Goal: Task Accomplishment & Management: Use online tool/utility

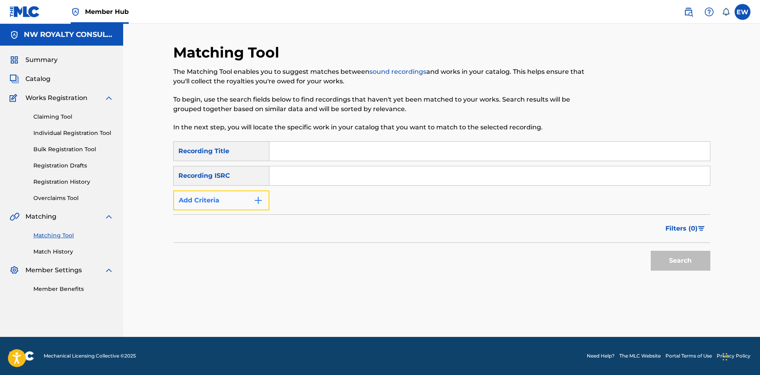
click at [247, 200] on button "Add Criteria" at bounding box center [221, 201] width 96 height 20
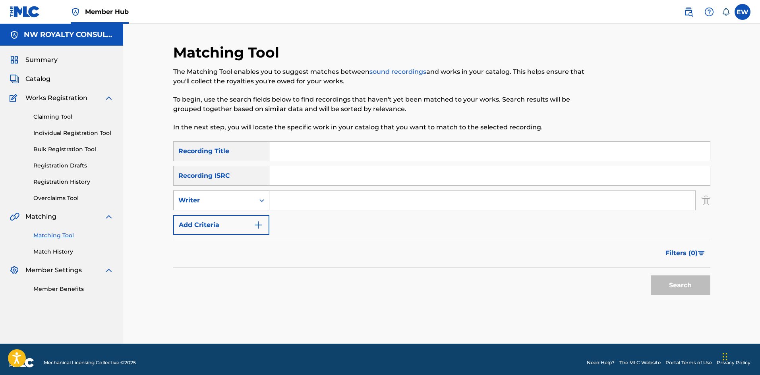
click at [241, 198] on div "Writer" at bounding box center [213, 201] width 71 height 10
click at [189, 227] on div "Recording Artist" at bounding box center [221, 220] width 95 height 20
click at [295, 204] on input "Search Form" at bounding box center [482, 200] width 426 height 19
paste input "ROLEX"
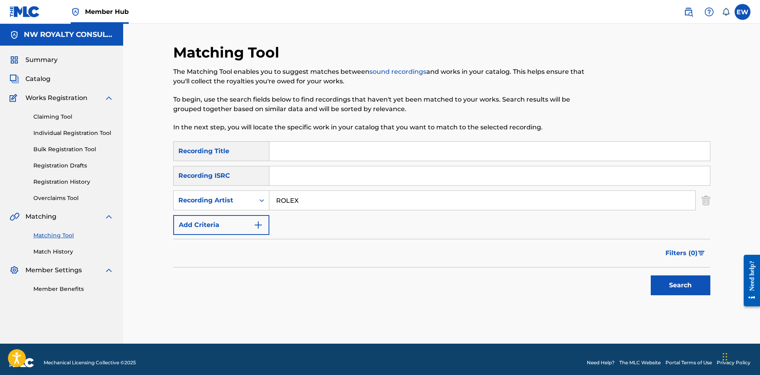
type input "ROLEX"
click at [321, 156] on input "Search Form" at bounding box center [489, 151] width 440 height 19
paste input "ROLEX"
type input "ROLEX"
click at [686, 289] on button "Search" at bounding box center [680, 286] width 60 height 20
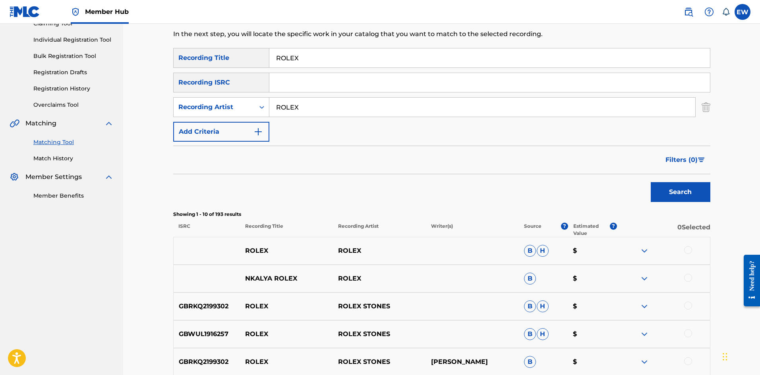
scroll to position [119, 0]
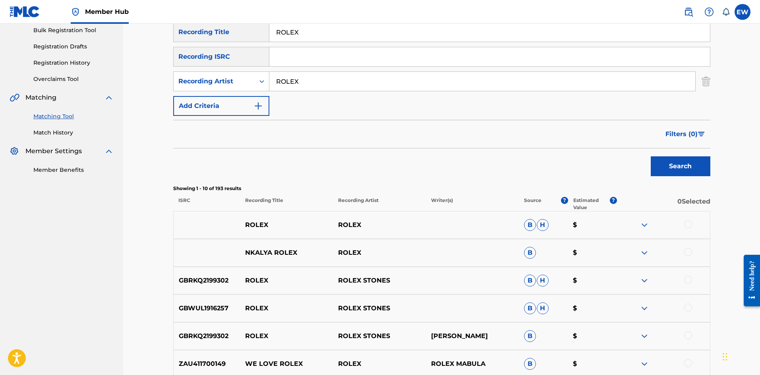
click at [687, 227] on div at bounding box center [688, 224] width 8 height 8
click at [581, 306] on button "Match 1 Group" at bounding box center [558, 311] width 88 height 20
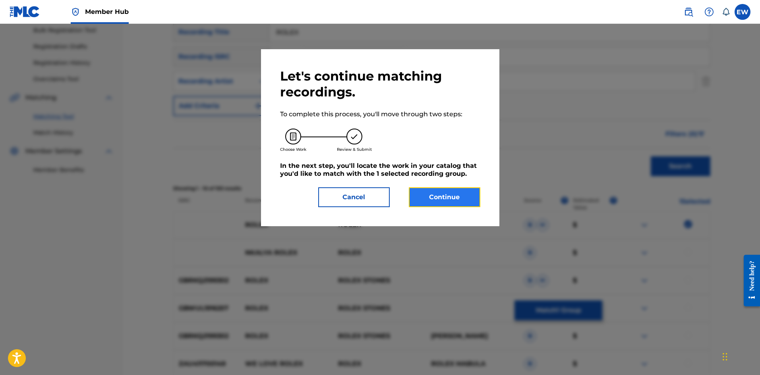
click at [440, 200] on button "Continue" at bounding box center [444, 197] width 71 height 20
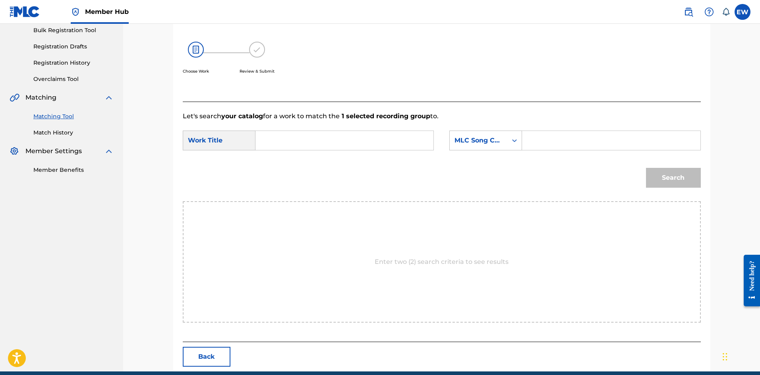
click at [345, 144] on input "Search Form" at bounding box center [344, 140] width 164 height 19
paste input "ROLEX"
type input "ROLEX"
click at [558, 141] on input "Search Form" at bounding box center [611, 140] width 164 height 19
paste input "AVC42U"
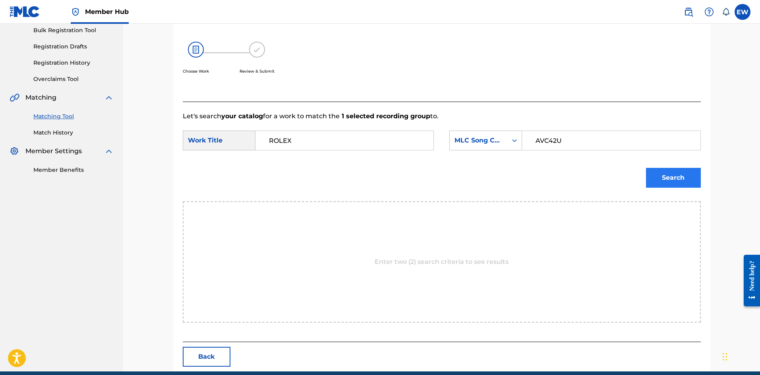
type input "AVC42U"
click at [667, 168] on div "Search" at bounding box center [671, 176] width 59 height 32
click at [670, 174] on button "Search" at bounding box center [673, 178] width 55 height 20
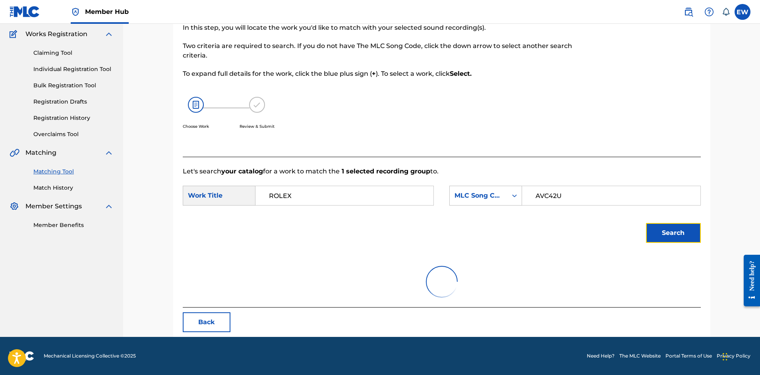
scroll to position [30, 0]
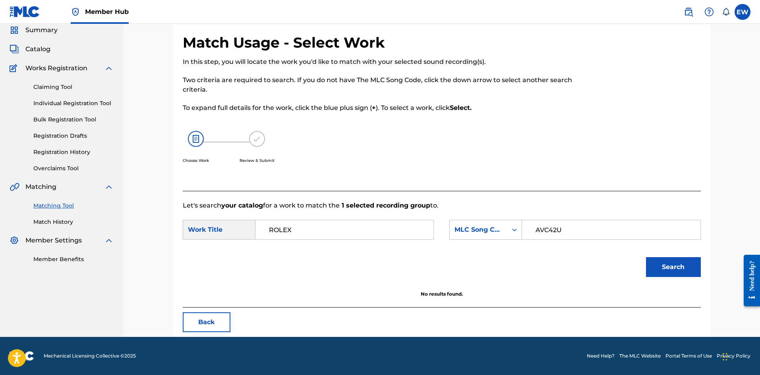
drag, startPoint x: 299, startPoint y: 227, endPoint x: 209, endPoint y: 221, distance: 90.3
click at [210, 222] on div "SearchWithCriteria71ac8b6e-1a47-49f0-9a80-e0d08ccdc16d Work Title ROLEX" at bounding box center [308, 230] width 251 height 20
paste input "AFTER ALL"
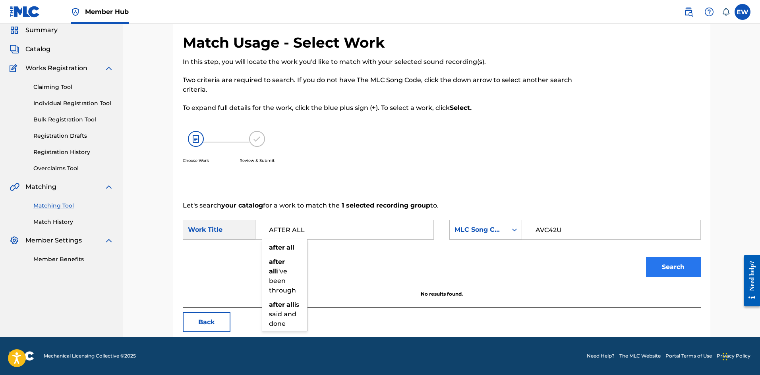
type input "AFTER ALL"
click at [667, 272] on button "Search" at bounding box center [673, 267] width 55 height 20
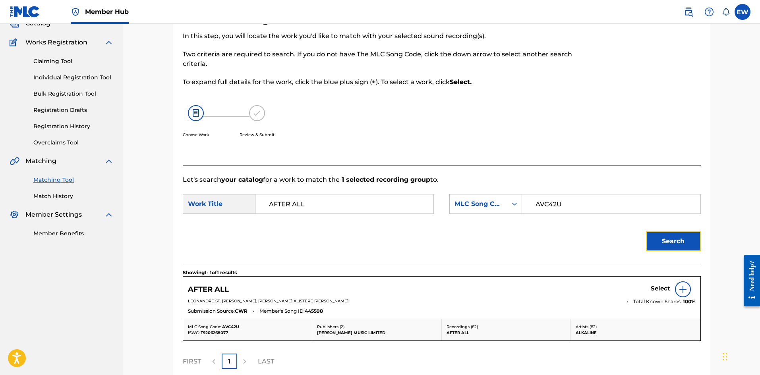
scroll to position [69, 0]
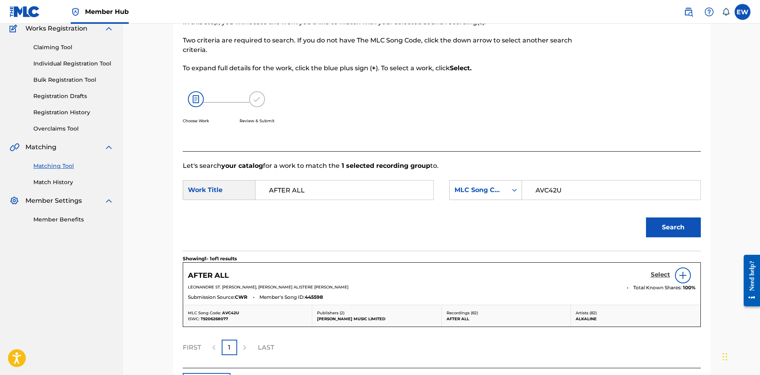
click at [656, 274] on h5 "Select" at bounding box center [659, 275] width 19 height 8
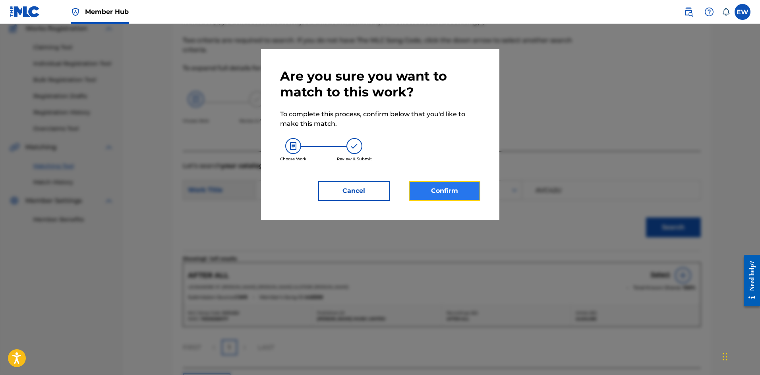
click at [475, 191] on button "Confirm" at bounding box center [444, 191] width 71 height 20
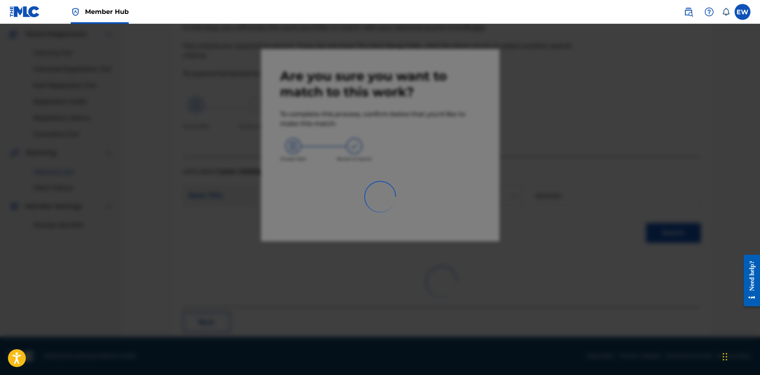
scroll to position [19, 0]
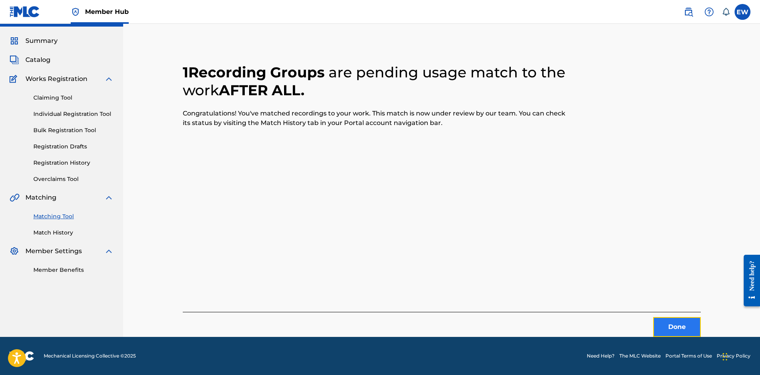
click at [662, 328] on button "Done" at bounding box center [677, 327] width 48 height 20
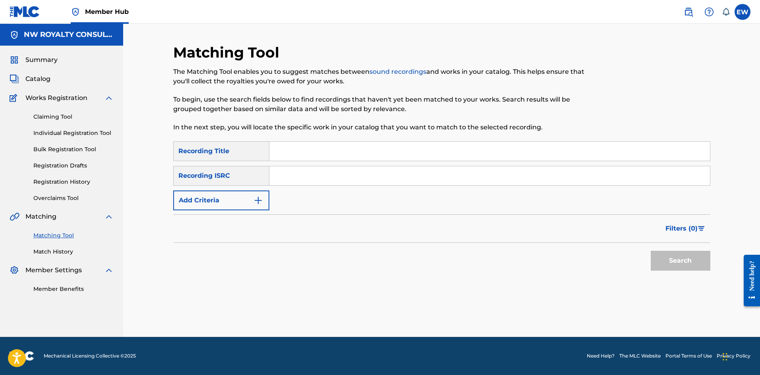
scroll to position [0, 0]
click at [245, 200] on button "Add Criteria" at bounding box center [221, 201] width 96 height 20
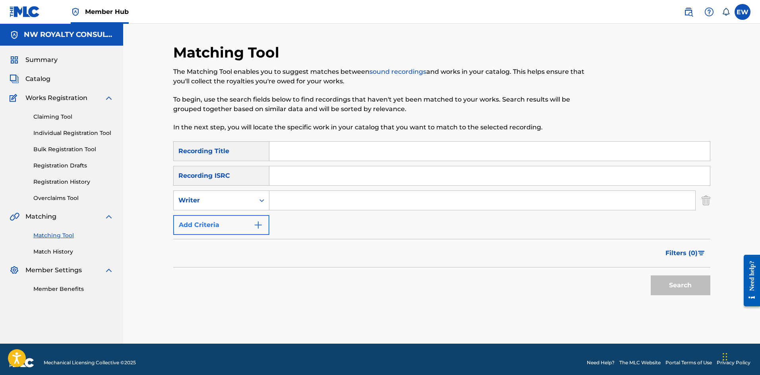
click at [245, 199] on div "Writer" at bounding box center [213, 201] width 71 height 10
drag, startPoint x: 234, startPoint y: 232, endPoint x: 238, endPoint y: 222, distance: 10.2
click at [235, 229] on div "Recording Artist Writer" at bounding box center [221, 230] width 95 height 40
click at [240, 217] on div "Recording Artist" at bounding box center [221, 220] width 95 height 20
click at [291, 204] on input "Search Form" at bounding box center [482, 200] width 426 height 19
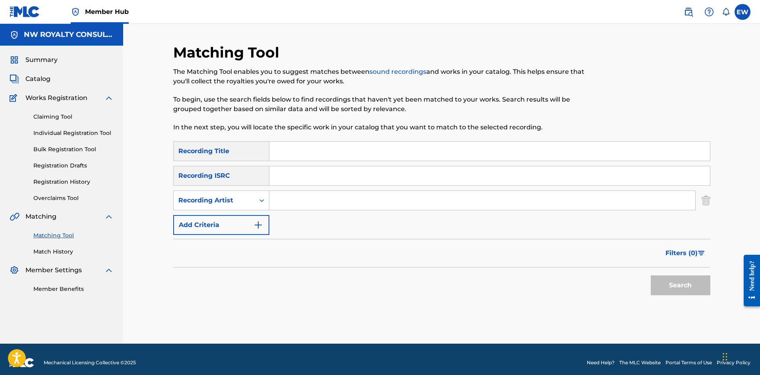
paste input "SHANE O X DEEP JAHI X COUNTREE HYPE"
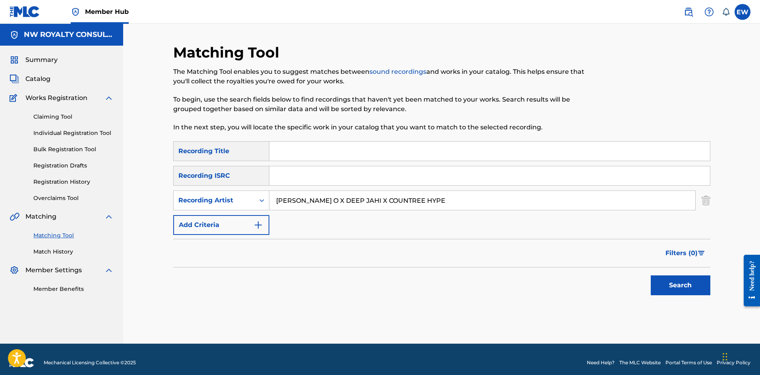
type input "SHANE O X DEEP JAHI X COUNTREE HYPE"
click at [399, 147] on input "Search Form" at bounding box center [489, 151] width 440 height 19
paste input "ROLLER COASTER"
type input "ROLLER COASTER"
drag, startPoint x: 667, startPoint y: 291, endPoint x: 673, endPoint y: 292, distance: 6.0
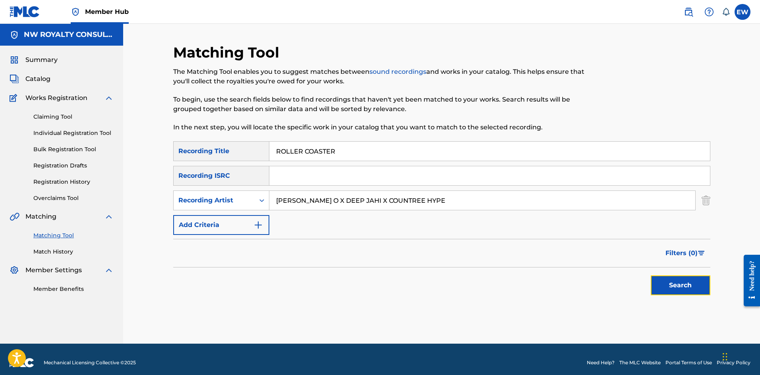
click at [670, 292] on button "Search" at bounding box center [680, 286] width 60 height 20
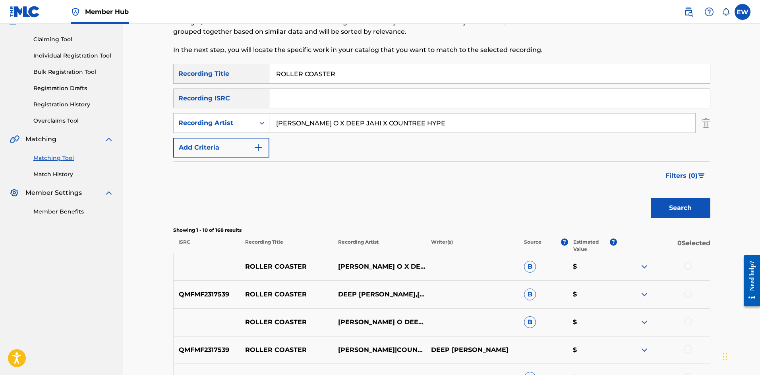
scroll to position [79, 0]
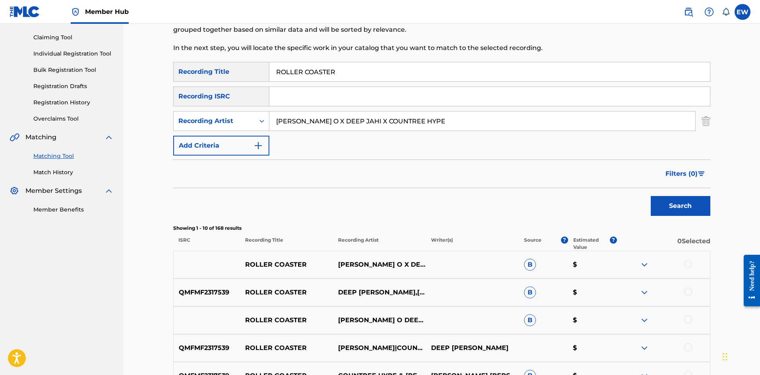
click at [686, 264] on div at bounding box center [688, 264] width 8 height 8
click at [693, 293] on div at bounding box center [663, 293] width 93 height 10
click at [691, 291] on div at bounding box center [688, 292] width 8 height 8
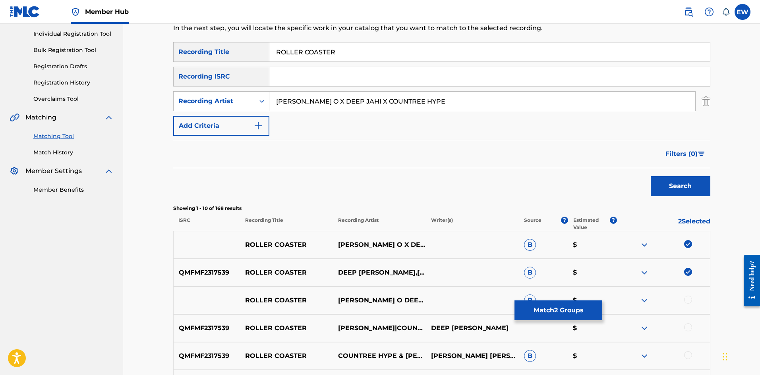
scroll to position [119, 0]
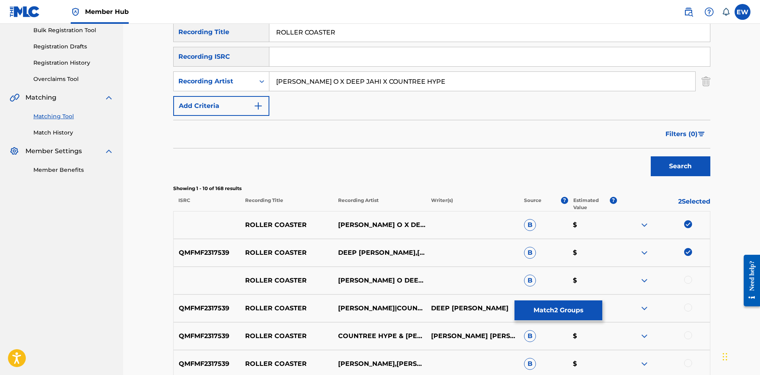
click at [687, 280] on div at bounding box center [688, 280] width 8 height 8
click at [683, 305] on div at bounding box center [663, 309] width 93 height 10
click at [687, 306] on div at bounding box center [688, 308] width 8 height 8
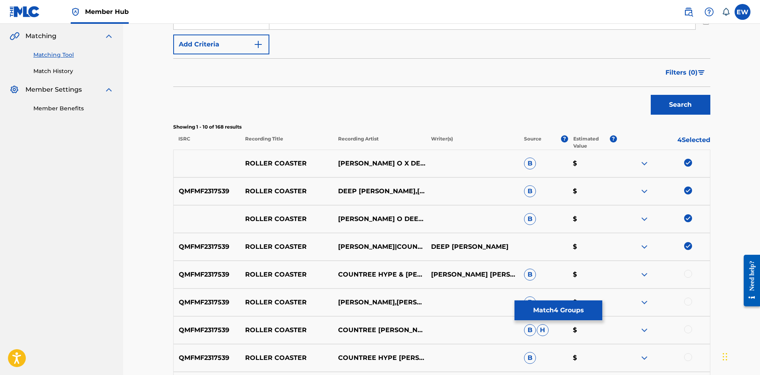
scroll to position [199, 0]
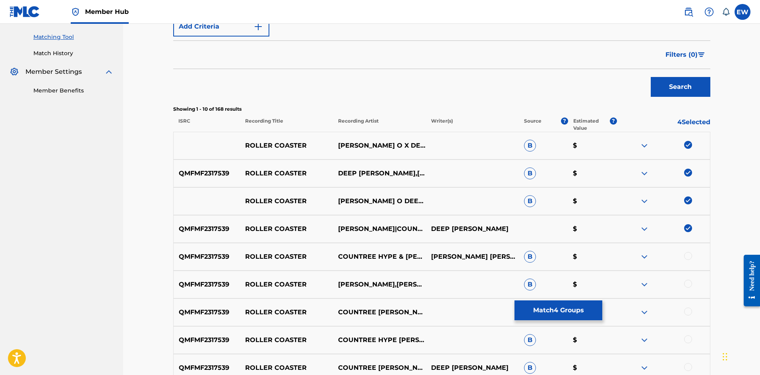
click at [687, 258] on div at bounding box center [688, 256] width 8 height 8
click at [686, 287] on div at bounding box center [688, 284] width 8 height 8
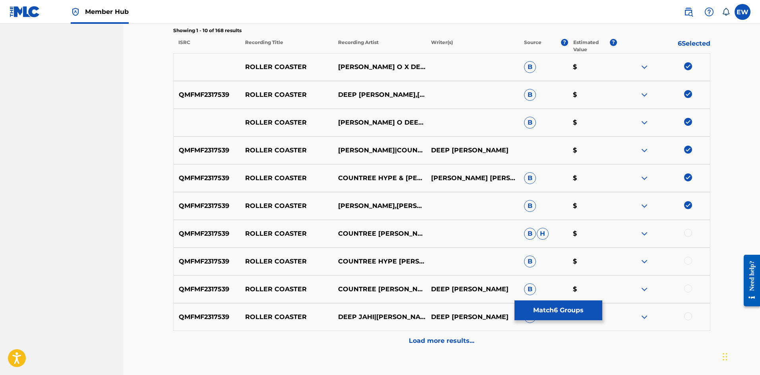
scroll to position [278, 0]
click at [689, 232] on div at bounding box center [688, 232] width 8 height 8
click at [690, 259] on div at bounding box center [688, 260] width 8 height 8
click at [687, 287] on div at bounding box center [688, 288] width 8 height 8
click at [694, 314] on div at bounding box center [663, 317] width 93 height 10
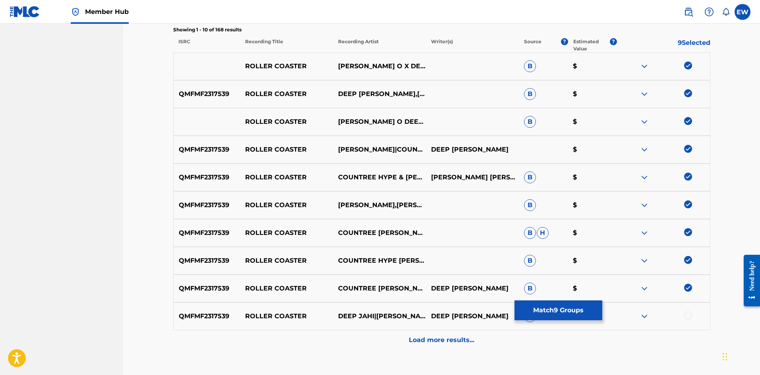
click at [684, 313] on div at bounding box center [663, 317] width 93 height 10
click at [687, 316] on div at bounding box center [688, 316] width 8 height 8
click at [436, 333] on div "Load more results..." at bounding box center [441, 340] width 537 height 20
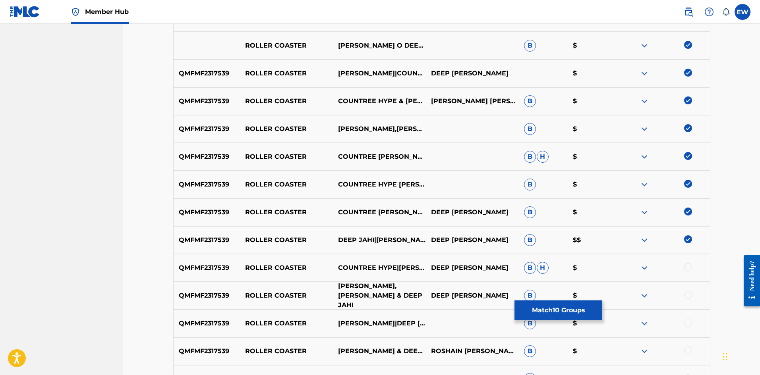
scroll to position [357, 0]
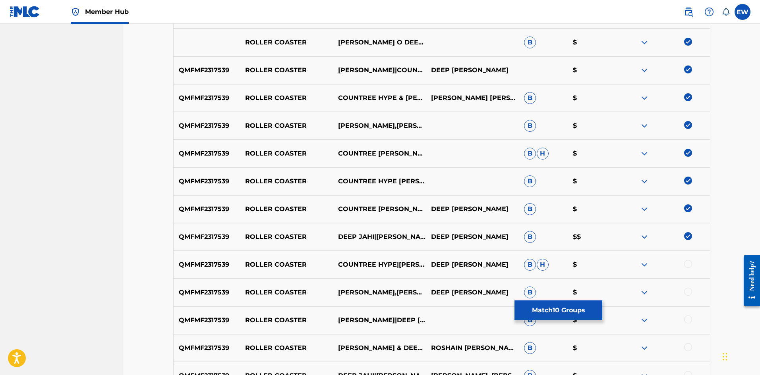
click at [686, 264] on div at bounding box center [688, 264] width 8 height 8
click at [688, 295] on div at bounding box center [688, 292] width 8 height 8
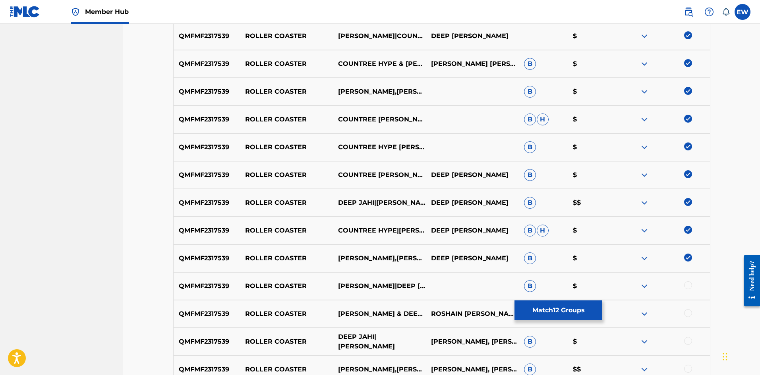
scroll to position [437, 0]
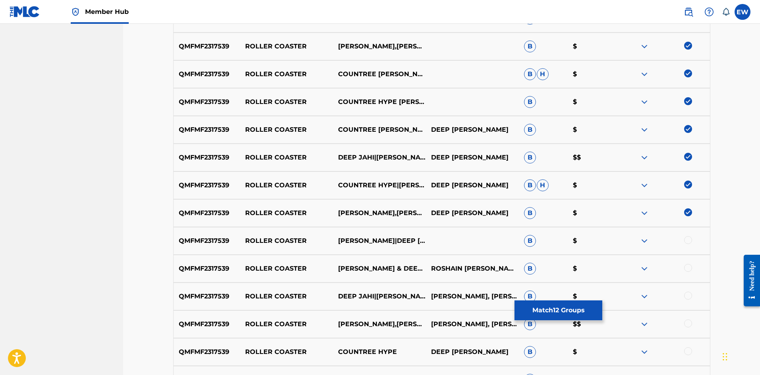
click at [687, 243] on div at bounding box center [688, 240] width 8 height 8
click at [687, 266] on div at bounding box center [688, 268] width 8 height 8
click at [687, 295] on div at bounding box center [688, 296] width 8 height 8
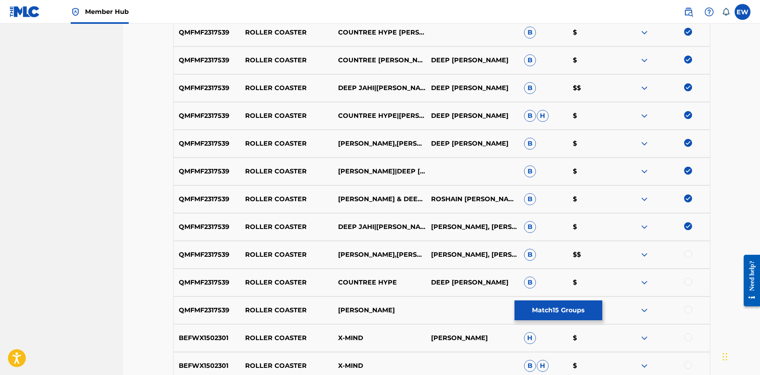
scroll to position [516, 0]
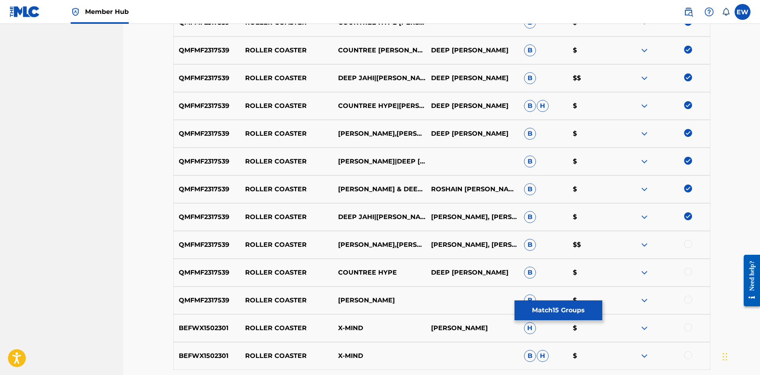
click at [688, 247] on div at bounding box center [688, 244] width 8 height 8
click at [685, 272] on div at bounding box center [688, 272] width 8 height 8
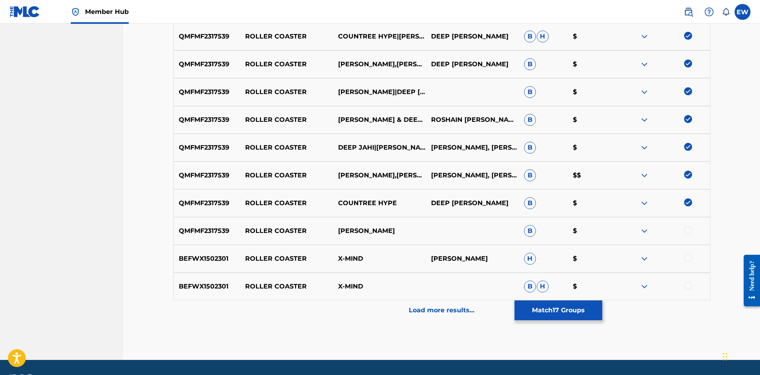
scroll to position [596, 0]
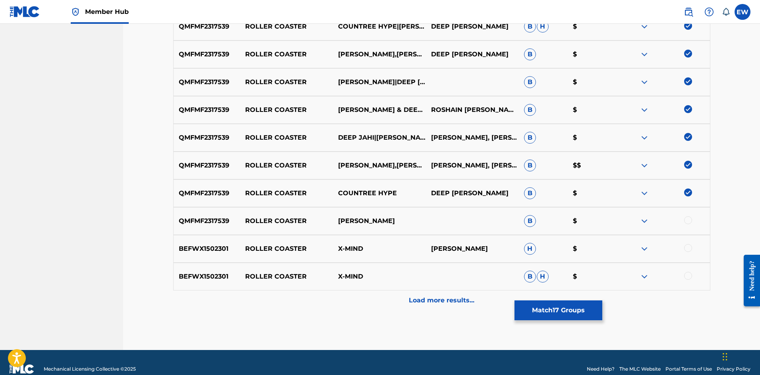
click at [689, 223] on div at bounding box center [688, 220] width 8 height 8
click at [585, 308] on button "Match 18 Groups" at bounding box center [558, 311] width 88 height 20
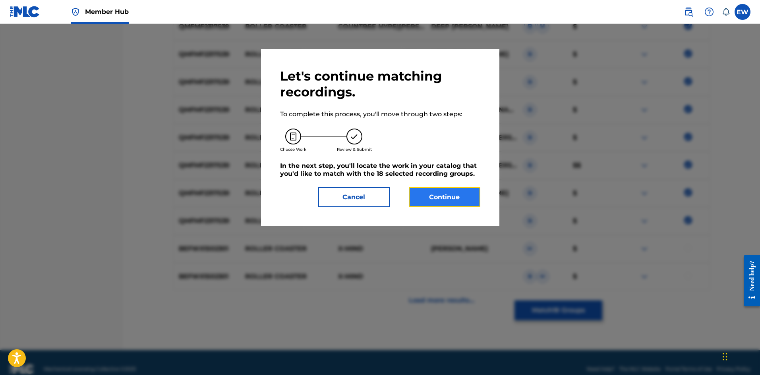
click at [442, 199] on button "Continue" at bounding box center [444, 197] width 71 height 20
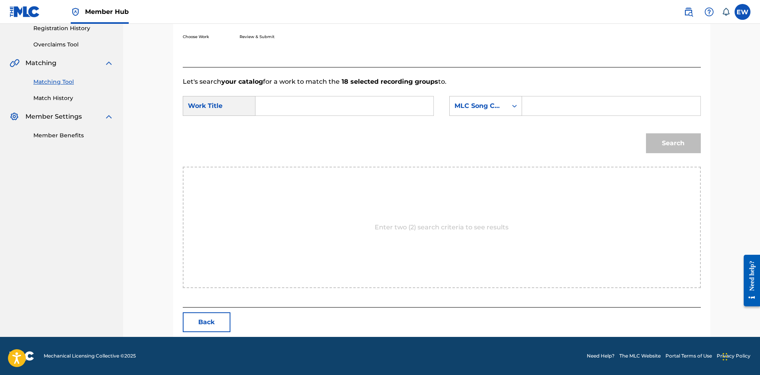
scroll to position [154, 0]
click at [347, 104] on input "Search Form" at bounding box center [344, 105] width 164 height 19
paste input "ROLLER COASTER"
type input "ROLLER COASTER"
click at [540, 110] on input "Search Form" at bounding box center [611, 105] width 164 height 19
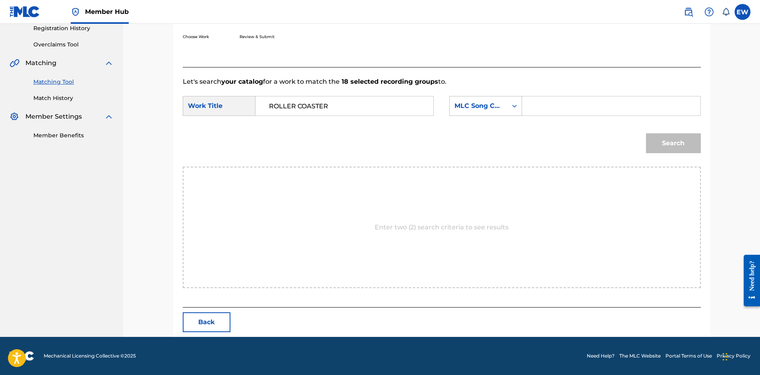
paste input "RO4EHR"
type input "RO4EHR"
click at [656, 144] on button "Search" at bounding box center [673, 143] width 55 height 20
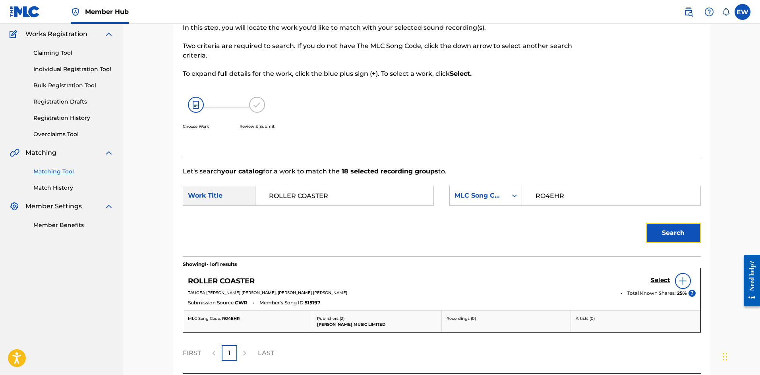
scroll to position [130, 0]
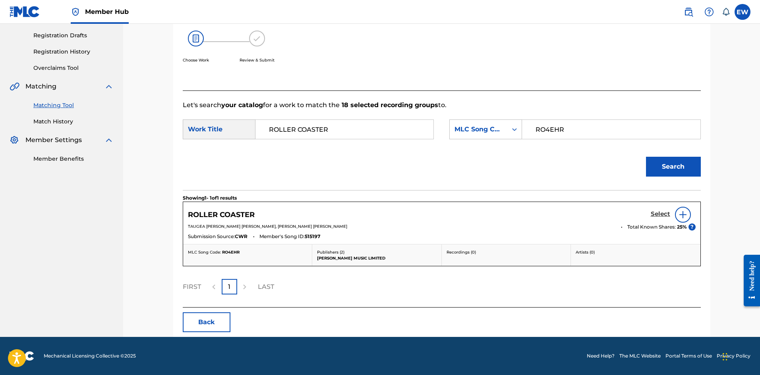
click at [666, 211] on h5 "Select" at bounding box center [659, 214] width 19 height 8
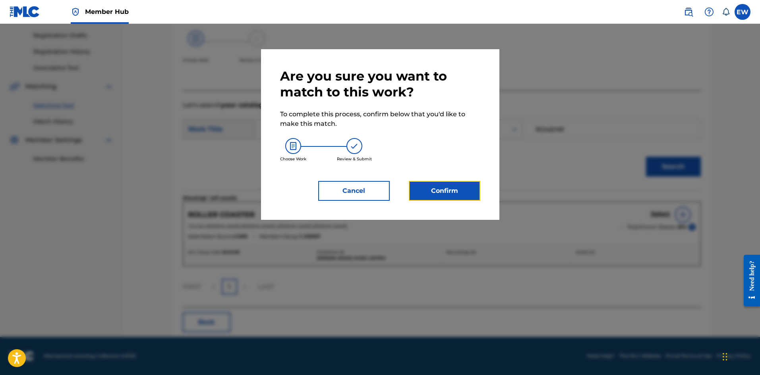
click at [427, 201] on div "Are you sure you want to match to this work? To complete this process, confirm …" at bounding box center [380, 134] width 238 height 171
click at [436, 191] on button "Confirm" at bounding box center [444, 191] width 71 height 20
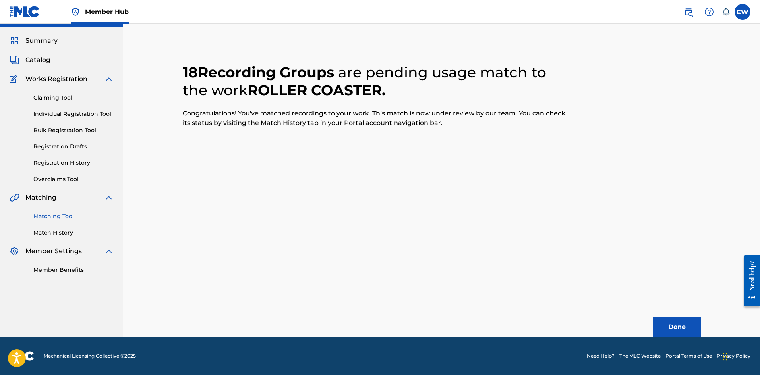
scroll to position [19, 0]
click at [670, 328] on button "Done" at bounding box center [677, 327] width 48 height 20
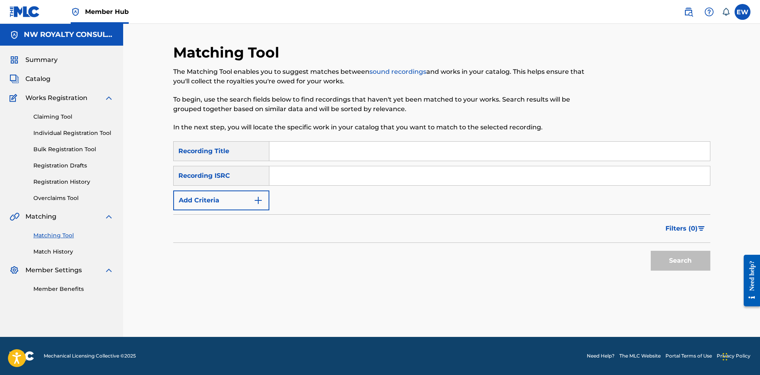
scroll to position [0, 0]
click at [233, 203] on button "Add Criteria" at bounding box center [221, 201] width 96 height 20
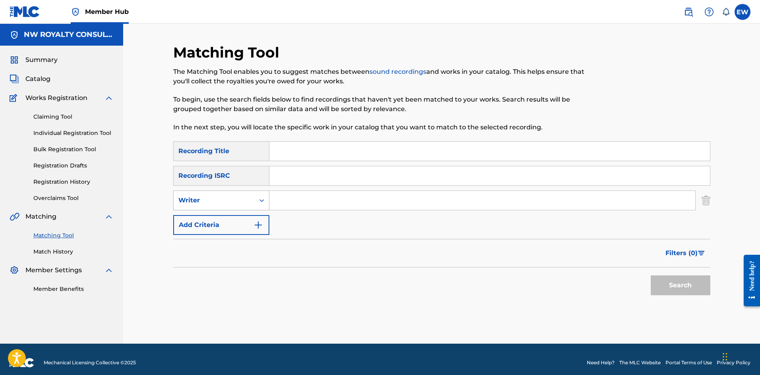
click at [233, 203] on div "Writer" at bounding box center [213, 201] width 71 height 10
click at [239, 216] on div "Recording Artist" at bounding box center [221, 220] width 95 height 20
click at [300, 203] on input "Search Form" at bounding box center [482, 200] width 426 height 19
click at [329, 199] on input "Search Form" at bounding box center [482, 200] width 426 height 19
paste input "TONY TUFF"
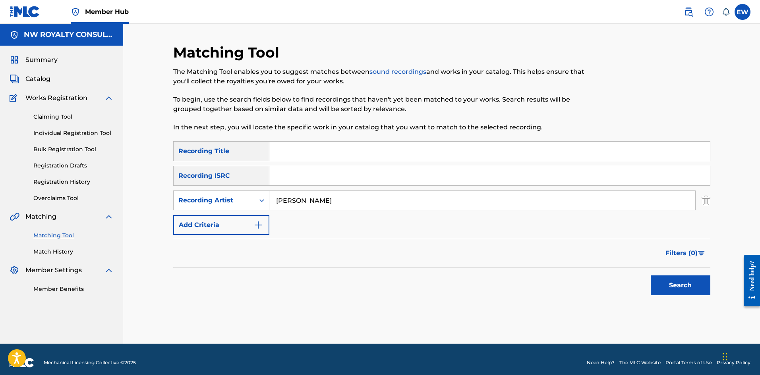
type input "TONY TUFF"
drag, startPoint x: 478, startPoint y: 151, endPoint x: 474, endPoint y: 151, distance: 4.0
click at [478, 151] on input "Search Form" at bounding box center [489, 151] width 440 height 19
paste input "ROOTS MAN"
type input "ROOTS MAN"
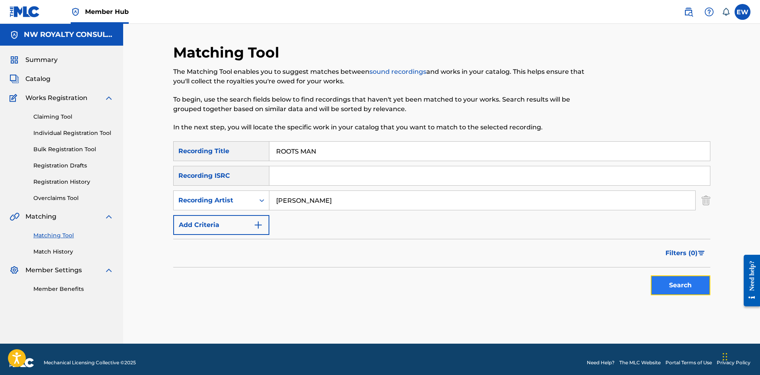
drag, startPoint x: 670, startPoint y: 276, endPoint x: 667, endPoint y: 273, distance: 4.5
click at [670, 276] on button "Search" at bounding box center [680, 286] width 60 height 20
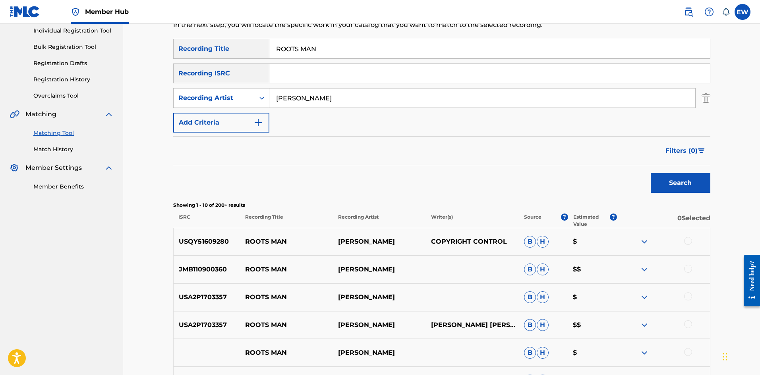
scroll to position [119, 0]
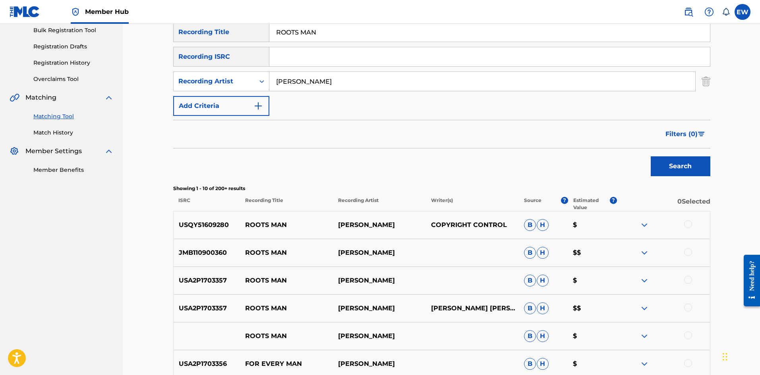
click at [688, 223] on div at bounding box center [688, 224] width 8 height 8
click at [690, 252] on div at bounding box center [688, 252] width 8 height 8
click at [687, 278] on div at bounding box center [688, 280] width 8 height 8
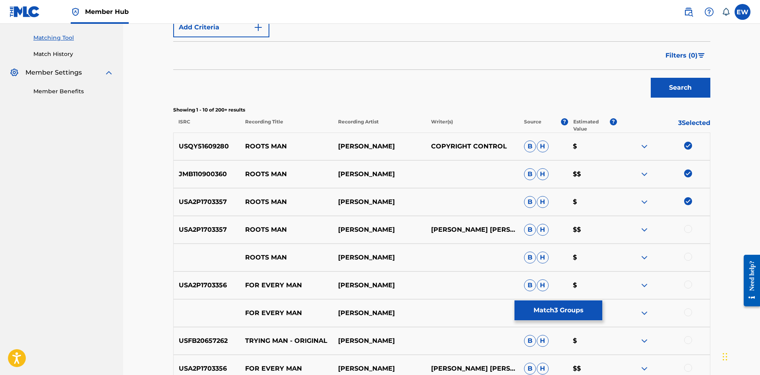
scroll to position [199, 0]
click at [689, 228] on div at bounding box center [688, 228] width 8 height 8
click at [686, 256] on div at bounding box center [688, 256] width 8 height 8
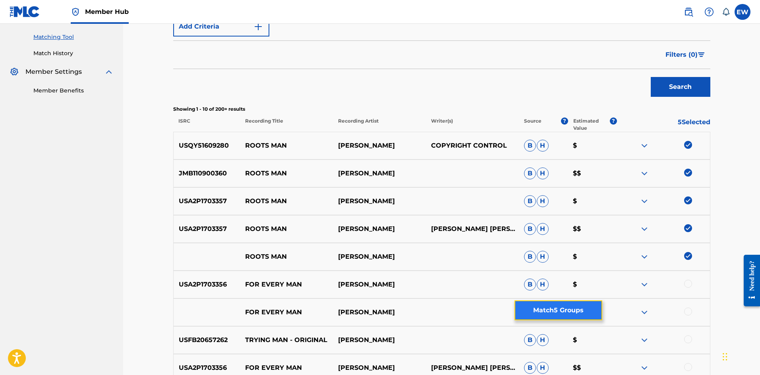
click at [538, 308] on button "Match 5 Groups" at bounding box center [558, 311] width 88 height 20
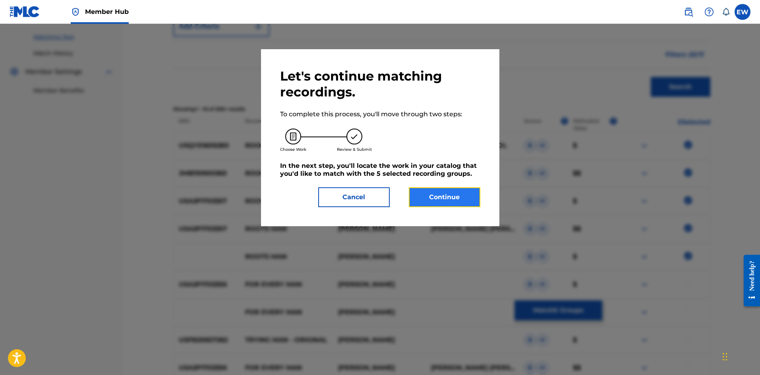
click at [432, 203] on button "Continue" at bounding box center [444, 197] width 71 height 20
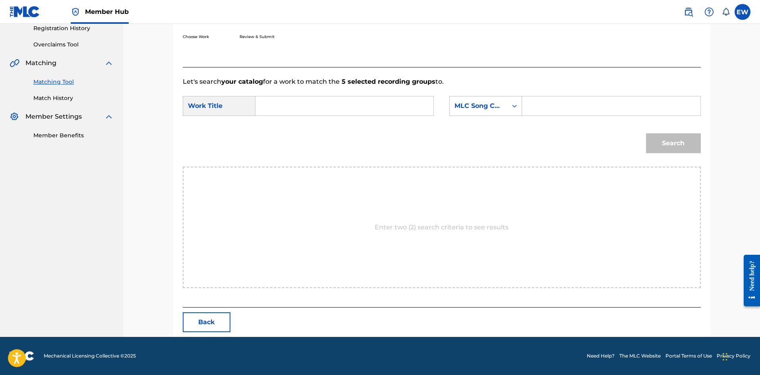
click at [359, 108] on input "Search Form" at bounding box center [344, 105] width 164 height 19
paste input "ROOTS MAN"
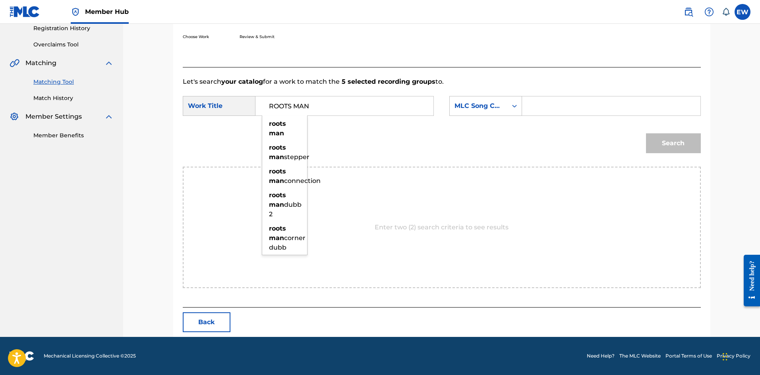
type input "ROOTS MAN"
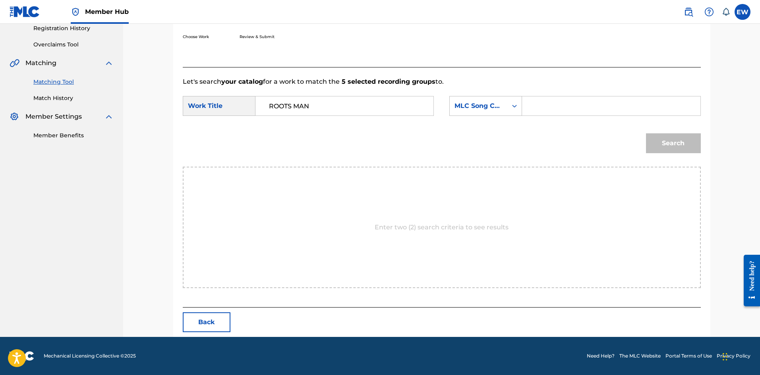
click at [587, 108] on input "Search Form" at bounding box center [611, 105] width 164 height 19
paste input "IV7FTU"
type input "IV7FTU"
click at [675, 137] on button "Search" at bounding box center [673, 143] width 55 height 20
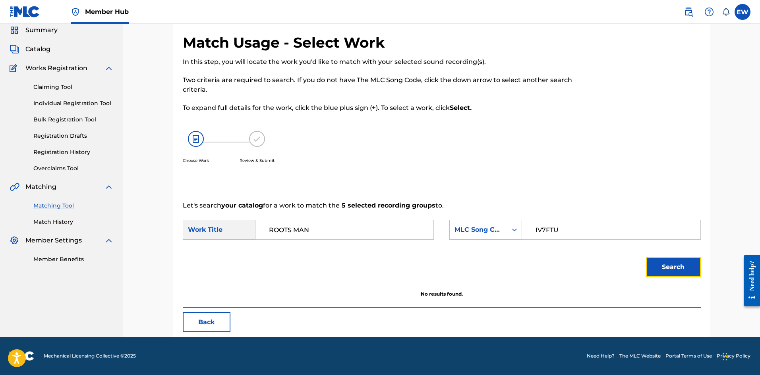
scroll to position [30, 0]
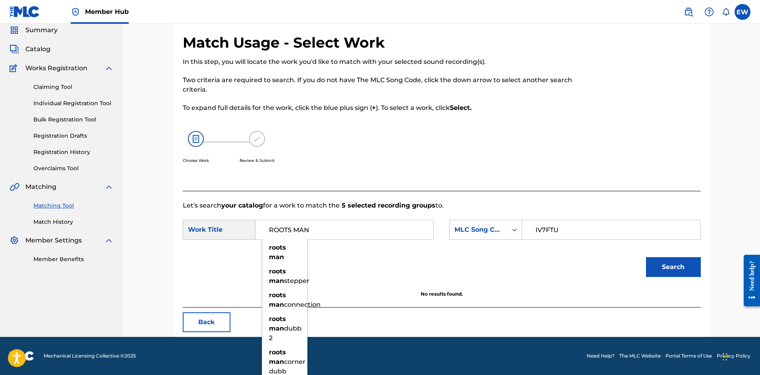
drag, startPoint x: 354, startPoint y: 226, endPoint x: 249, endPoint y: 232, distance: 104.7
click at [249, 232] on div "SearchWithCriteria71ac8b6e-1a47-49f0-9a80-e0d08ccdc16d Work Title ROOTS MAN roo…" at bounding box center [308, 230] width 251 height 20
paste input "INNA DE GARRISO"
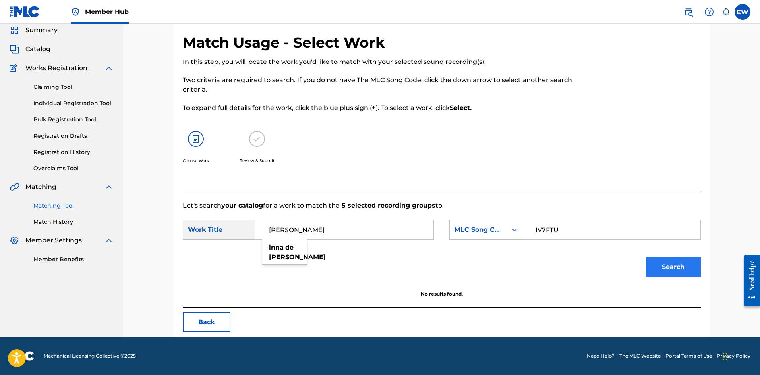
type input "INNA DE GARRISON"
click at [654, 265] on button "Search" at bounding box center [673, 267] width 55 height 20
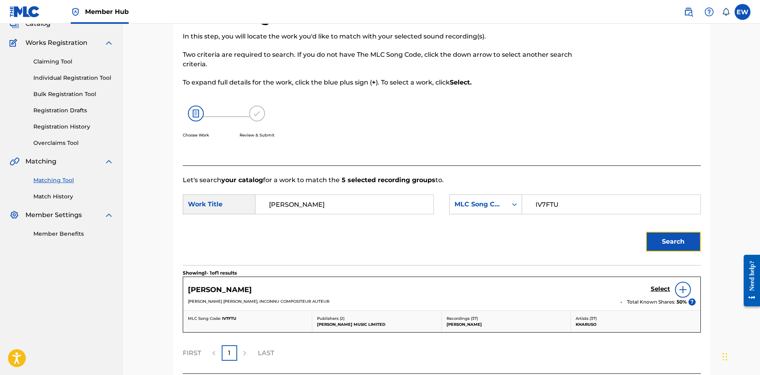
scroll to position [69, 0]
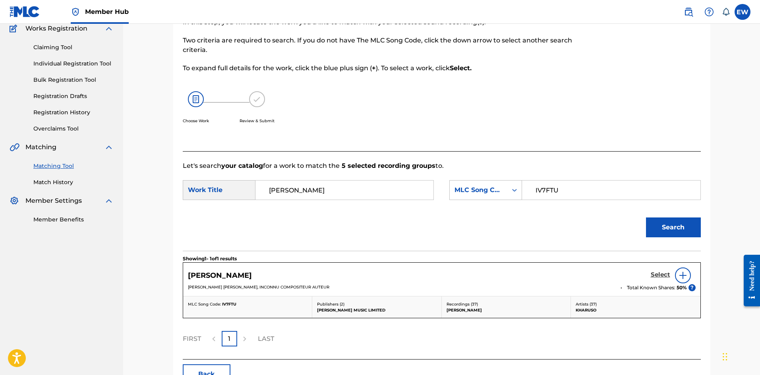
click at [652, 274] on h5 "Select" at bounding box center [659, 275] width 19 height 8
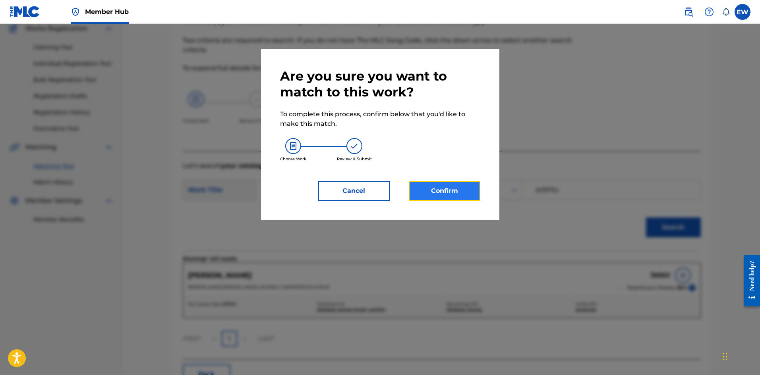
click at [449, 194] on button "Confirm" at bounding box center [444, 191] width 71 height 20
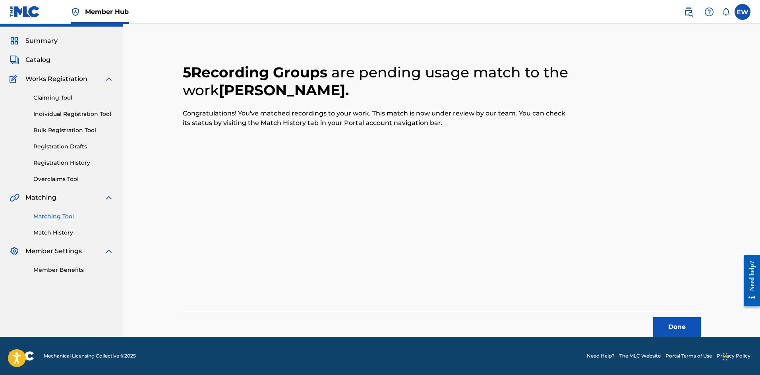
scroll to position [19, 0]
click at [671, 325] on button "Done" at bounding box center [677, 327] width 48 height 20
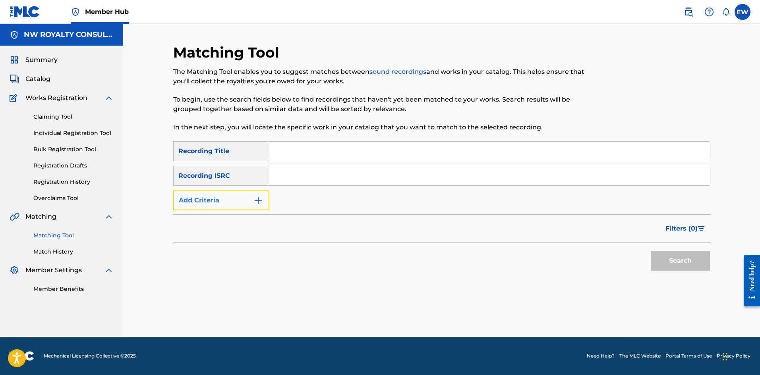
click at [229, 199] on button "Add Criteria" at bounding box center [221, 201] width 96 height 20
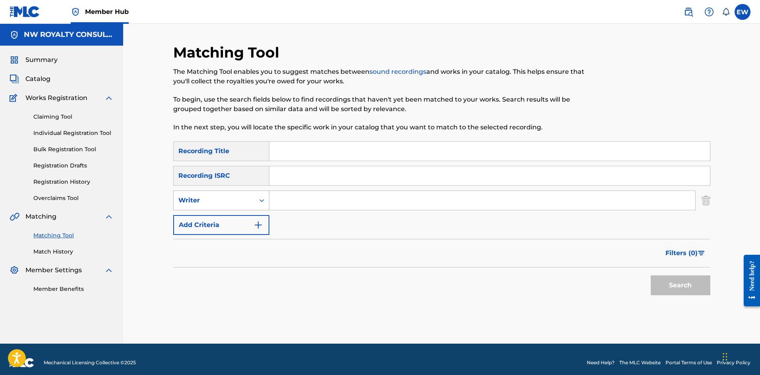
click at [234, 201] on div "Writer" at bounding box center [213, 201] width 71 height 10
drag, startPoint x: 233, startPoint y: 219, endPoint x: 237, endPoint y: 215, distance: 5.6
click at [233, 218] on div "Recording Artist" at bounding box center [221, 220] width 95 height 20
click at [293, 205] on input "Search Form" at bounding box center [482, 200] width 426 height 19
paste input "MR VEGAS"
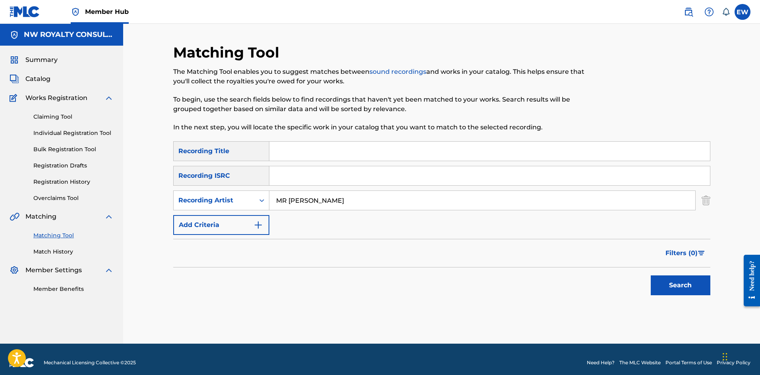
type input "MR VEGAS"
click at [411, 147] on input "Search Form" at bounding box center [489, 151] width 440 height 19
paste input "ROUND DI CLOCK"
type input "ROUND DI CLOCK"
click at [669, 287] on button "Search" at bounding box center [680, 286] width 60 height 20
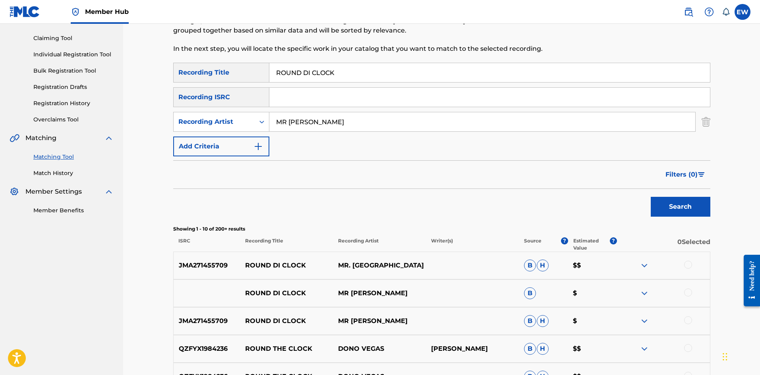
scroll to position [79, 0]
click at [689, 264] on div at bounding box center [688, 264] width 8 height 8
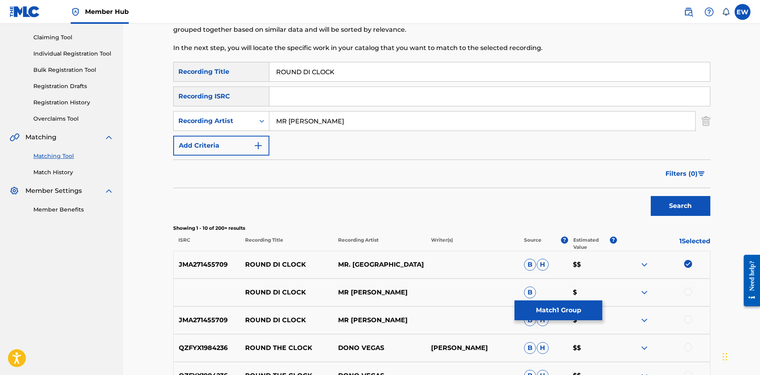
click at [688, 291] on div at bounding box center [688, 292] width 8 height 8
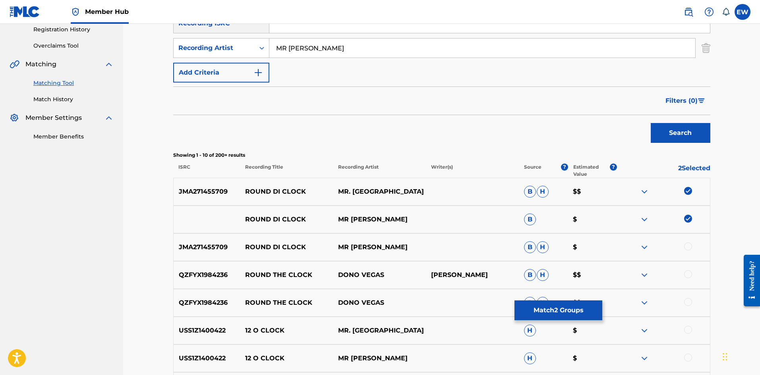
scroll to position [159, 0]
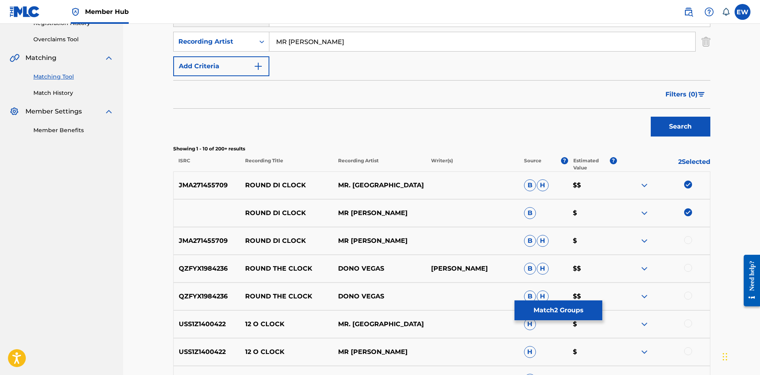
click at [687, 241] on div at bounding box center [688, 240] width 8 height 8
click at [549, 305] on button "Match 3 Groups" at bounding box center [558, 311] width 88 height 20
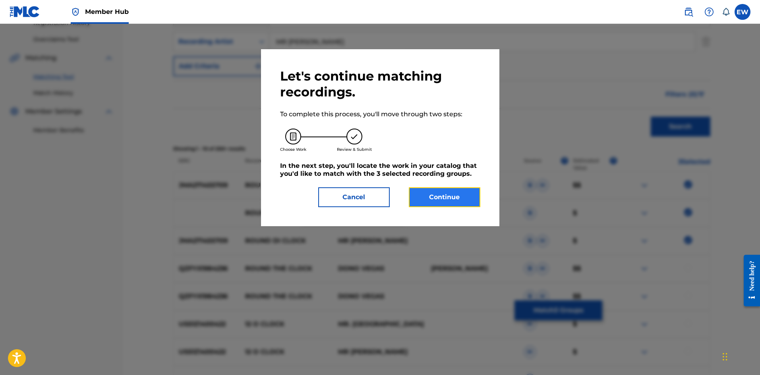
click at [459, 196] on button "Continue" at bounding box center [444, 197] width 71 height 20
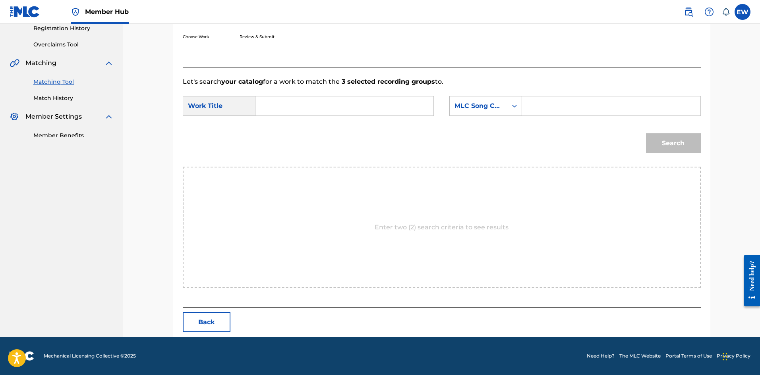
click at [365, 104] on input "Search Form" at bounding box center [344, 105] width 164 height 19
paste input "ROUND DI CLOCK"
type input "ROUND DI CLOCK"
click at [583, 108] on input "Search Form" at bounding box center [611, 105] width 164 height 19
paste input "RB2L9W"
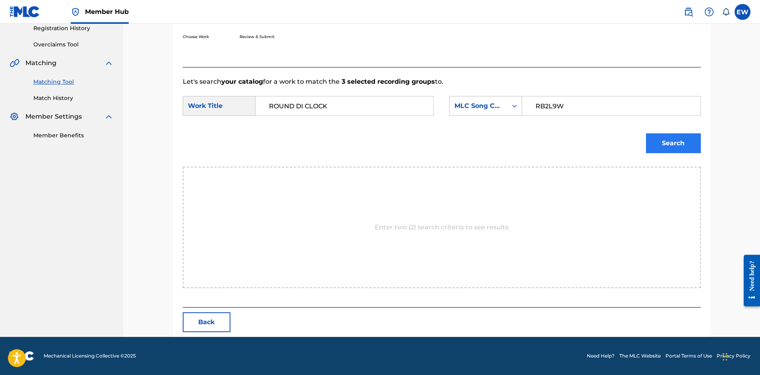
type input "RB2L9W"
click at [683, 134] on button "Search" at bounding box center [673, 143] width 55 height 20
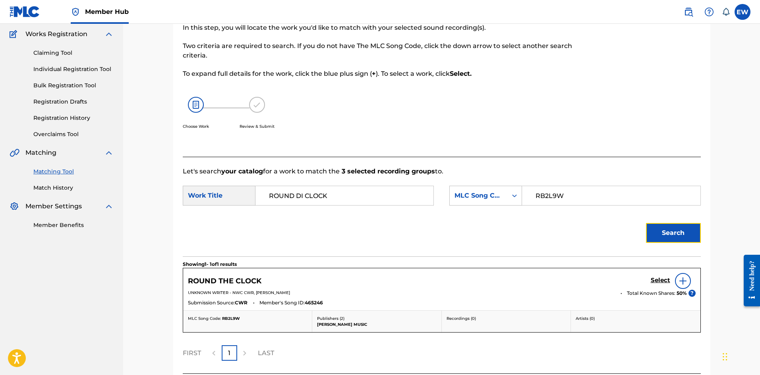
scroll to position [130, 0]
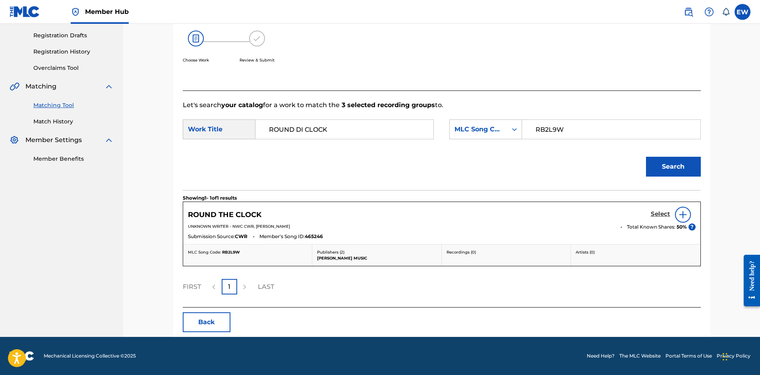
click at [656, 213] on h5 "Select" at bounding box center [659, 214] width 19 height 8
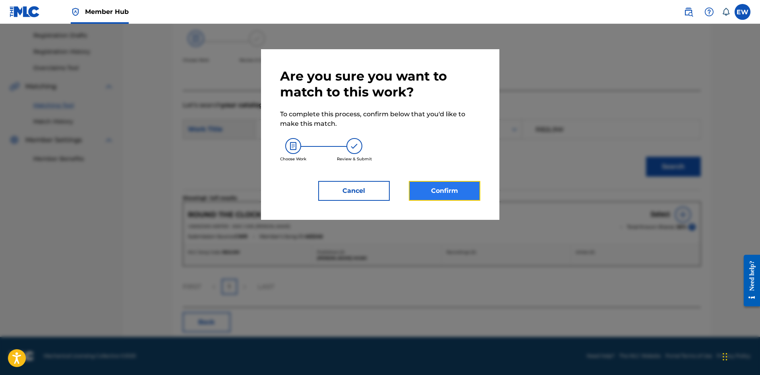
click at [461, 189] on button "Confirm" at bounding box center [444, 191] width 71 height 20
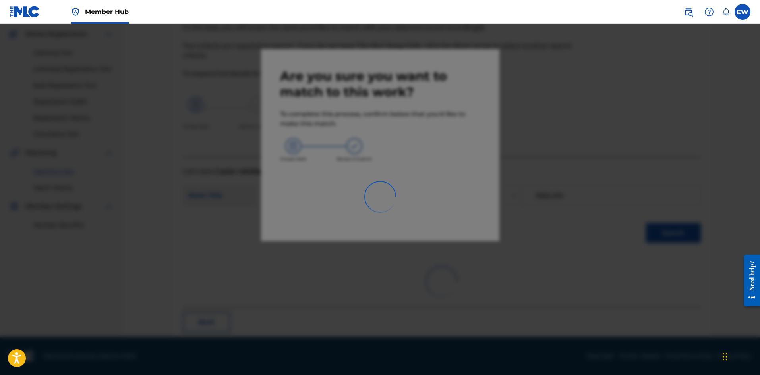
scroll to position [19, 0]
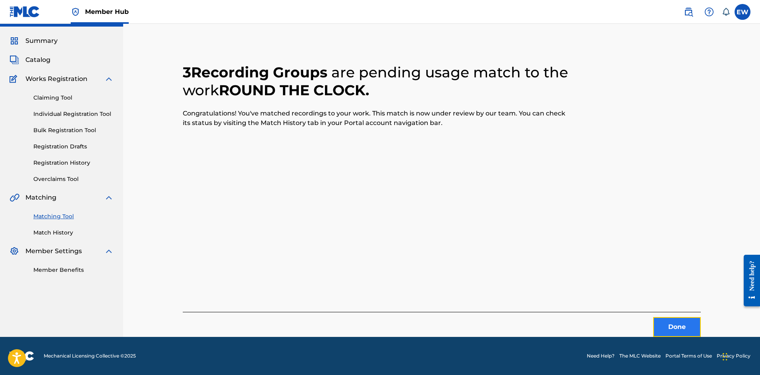
click at [660, 324] on button "Done" at bounding box center [677, 327] width 48 height 20
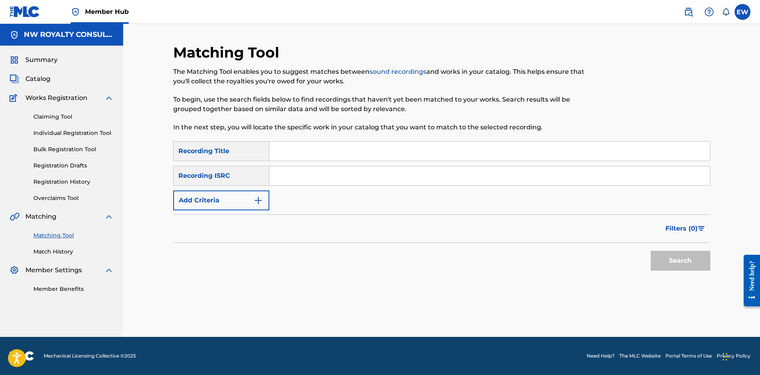
scroll to position [0, 0]
click at [249, 205] on button "Add Criteria" at bounding box center [221, 201] width 96 height 20
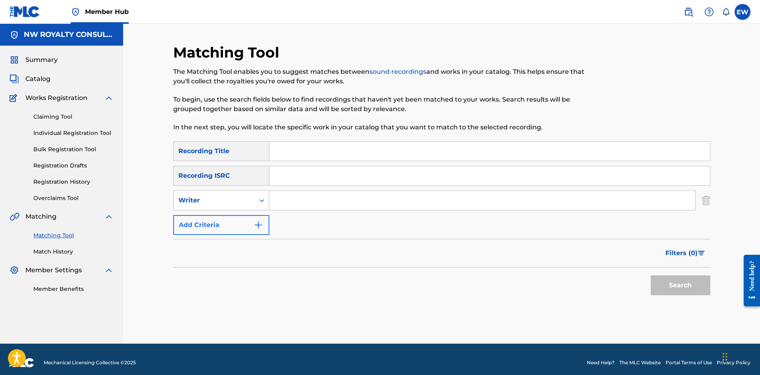
click at [249, 205] on div "Writer" at bounding box center [213, 201] width 71 height 10
click at [245, 212] on div "Recording Artist" at bounding box center [221, 220] width 95 height 20
click at [301, 201] on input "Search Form" at bounding box center [482, 200] width 426 height 19
paste input "TEFLON YOUNG KING"
type input "TEFLON YOUNG KING"
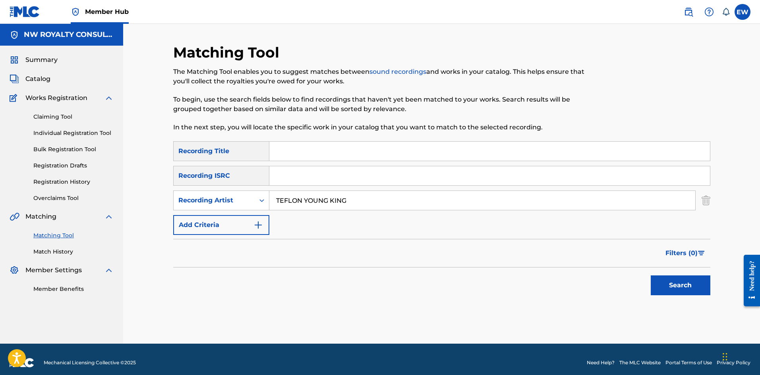
click at [463, 158] on input "Search Form" at bounding box center [489, 151] width 440 height 19
click at [479, 166] on div "SearchWithCriteriafc554b3c-2273-47f9-b1ab-27f0ed1cdd50 Recording Title SearchWi…" at bounding box center [441, 188] width 537 height 94
click at [473, 155] on input "Search Form" at bounding box center [489, 151] width 440 height 19
paste input "RUDE BOY"
type input "RUDE BOY"
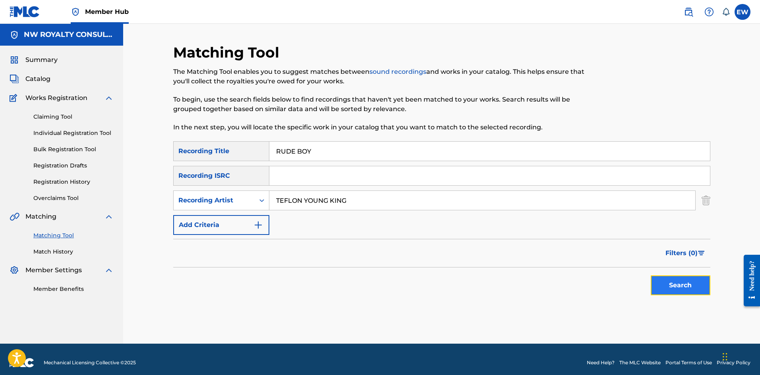
click at [669, 289] on button "Search" at bounding box center [680, 286] width 60 height 20
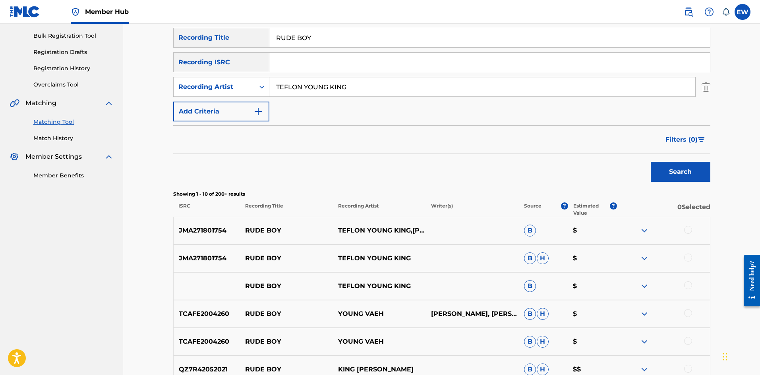
scroll to position [119, 0]
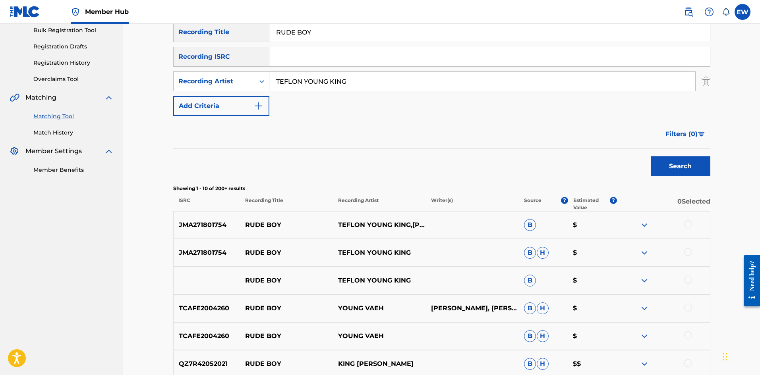
click at [687, 226] on div at bounding box center [688, 224] width 8 height 8
click at [685, 254] on div at bounding box center [688, 252] width 8 height 8
click at [698, 279] on div at bounding box center [663, 281] width 93 height 10
click at [684, 279] on div at bounding box center [688, 280] width 8 height 8
click at [548, 307] on button "Match 3 Groups" at bounding box center [558, 311] width 88 height 20
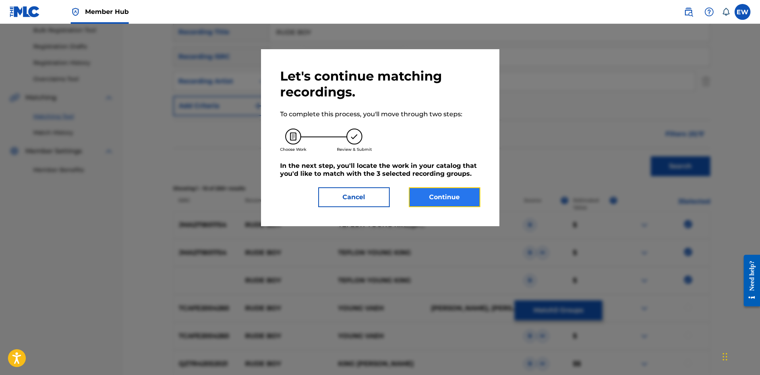
click at [438, 196] on button "Continue" at bounding box center [444, 197] width 71 height 20
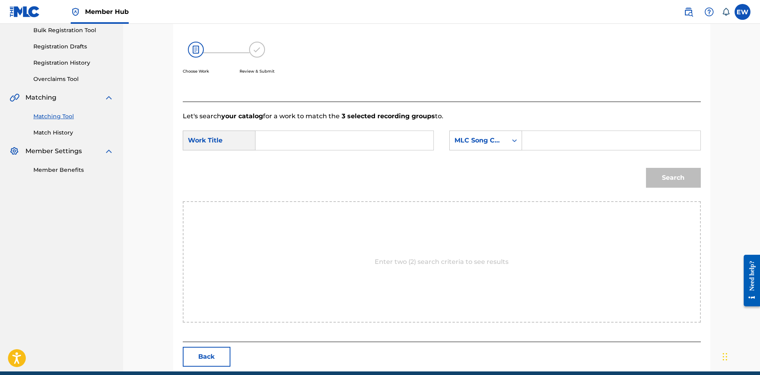
drag, startPoint x: 388, startPoint y: 146, endPoint x: 377, endPoint y: 151, distance: 11.9
click at [388, 146] on input "Search Form" at bounding box center [344, 140] width 164 height 19
paste input "RUDE BOY"
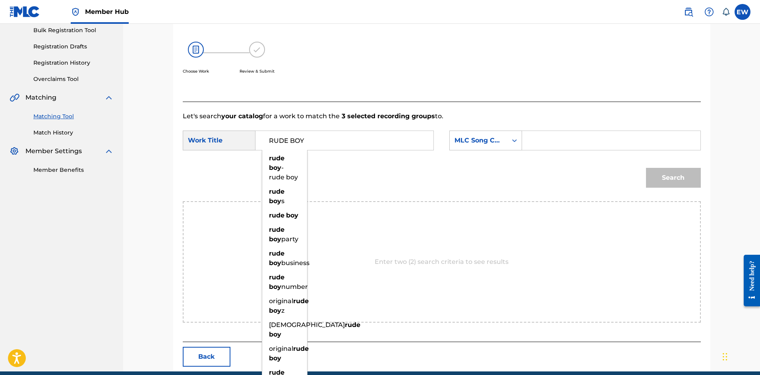
type input "RUDE BOY"
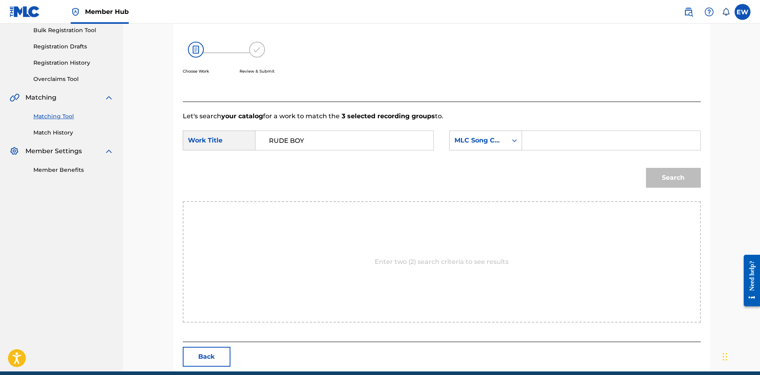
click at [572, 143] on input "Search Form" at bounding box center [611, 140] width 164 height 19
paste input "RVBP2F"
type input "RVBP2F"
click at [665, 179] on button "Search" at bounding box center [673, 178] width 55 height 20
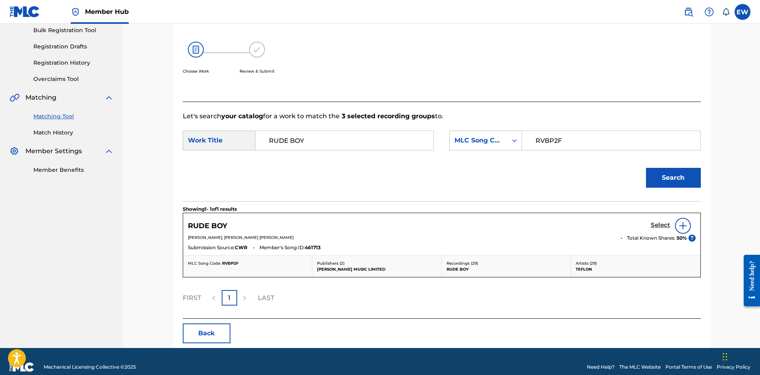
click at [662, 224] on h5 "Select" at bounding box center [659, 226] width 19 height 8
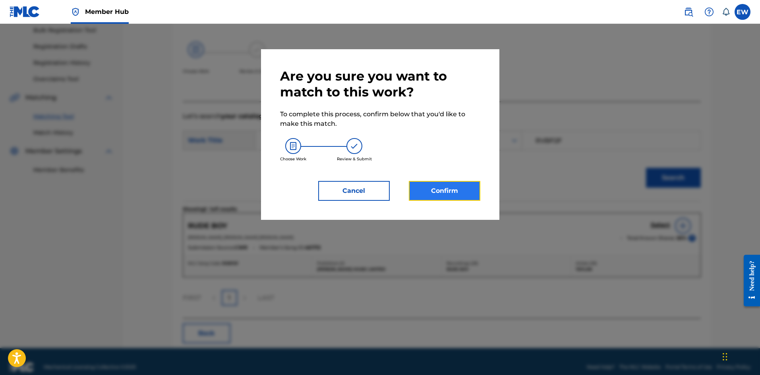
click at [450, 187] on button "Confirm" at bounding box center [444, 191] width 71 height 20
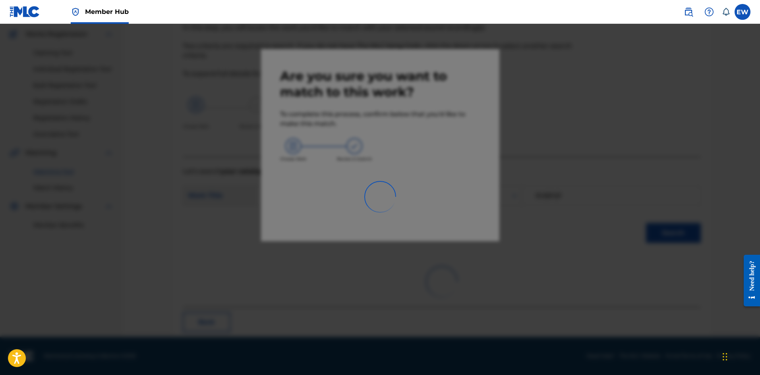
scroll to position [19, 0]
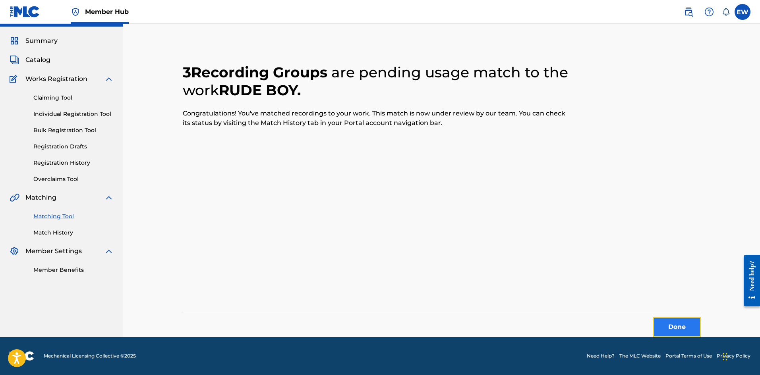
click at [673, 328] on button "Done" at bounding box center [677, 327] width 48 height 20
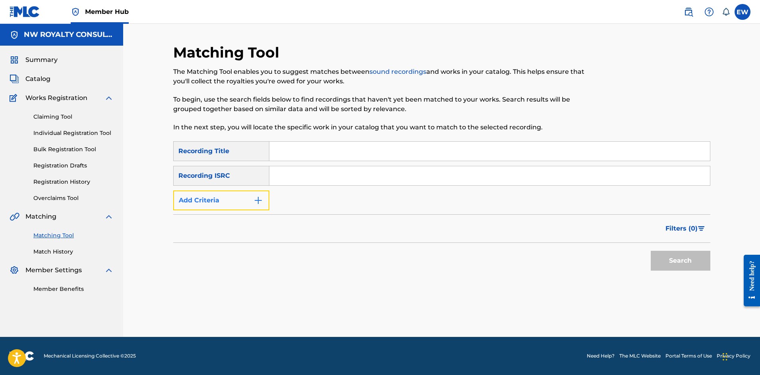
click at [256, 191] on button "Add Criteria" at bounding box center [221, 201] width 96 height 20
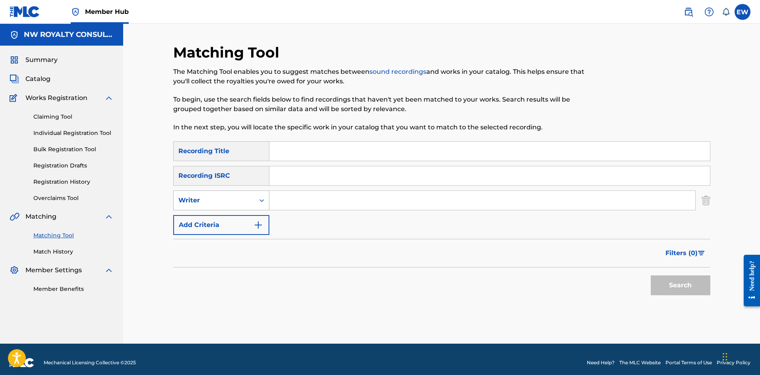
click at [249, 195] on div "Writer" at bounding box center [214, 200] width 81 height 15
click at [236, 214] on div "Recording Artist" at bounding box center [221, 220] width 95 height 20
click at [294, 203] on input "Search Form" at bounding box center [482, 200] width 426 height 19
paste input "BEYONCE"
type input "BEYONCE"
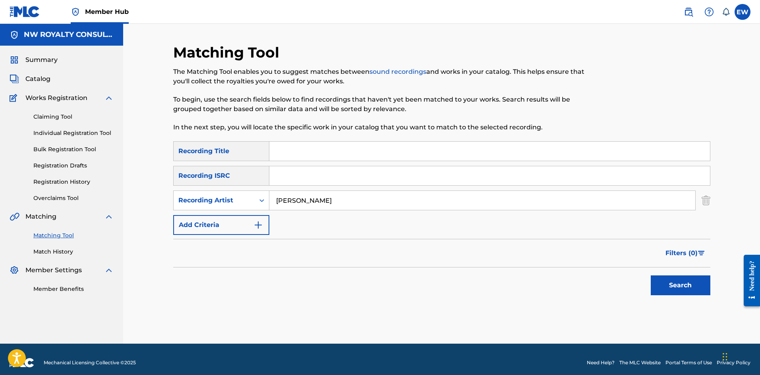
click at [490, 152] on input "Search Form" at bounding box center [489, 151] width 440 height 19
paste input "RUN THE WORLD (GIRLS) [DAVE AUDE CLUB REMIX]"
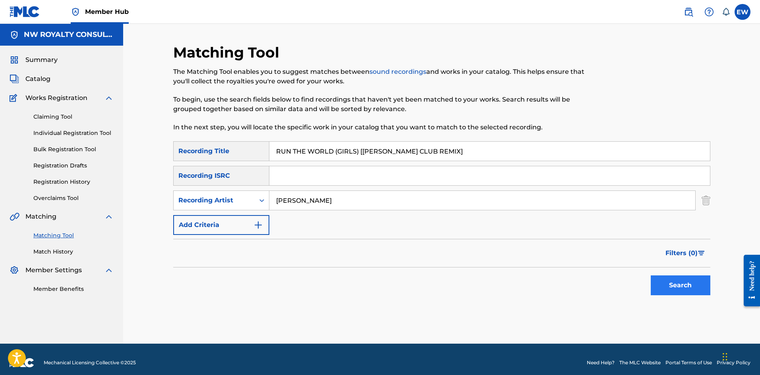
type input "RUN THE WORLD (GIRLS) [DAVE AUDE CLUB REMIX]"
click at [670, 282] on button "Search" at bounding box center [680, 286] width 60 height 20
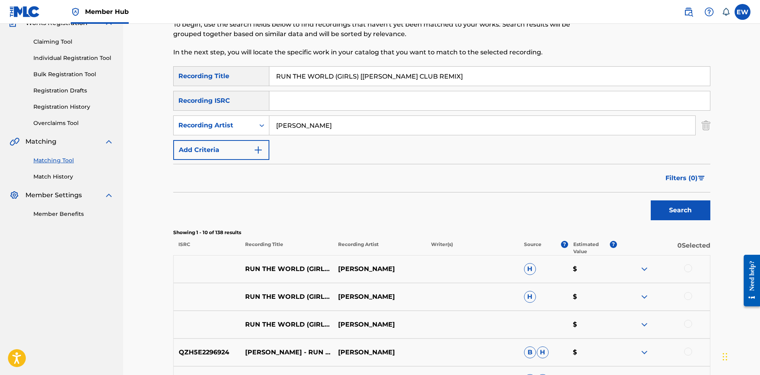
scroll to position [119, 0]
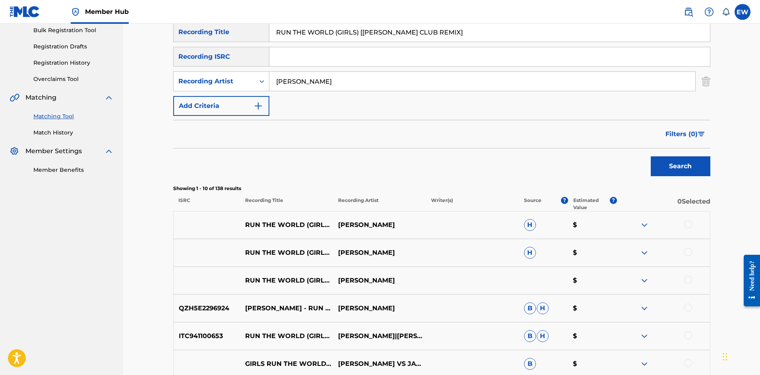
click at [690, 226] on div at bounding box center [688, 224] width 8 height 8
click at [688, 250] on div at bounding box center [688, 252] width 8 height 8
click at [686, 280] on div at bounding box center [688, 280] width 8 height 8
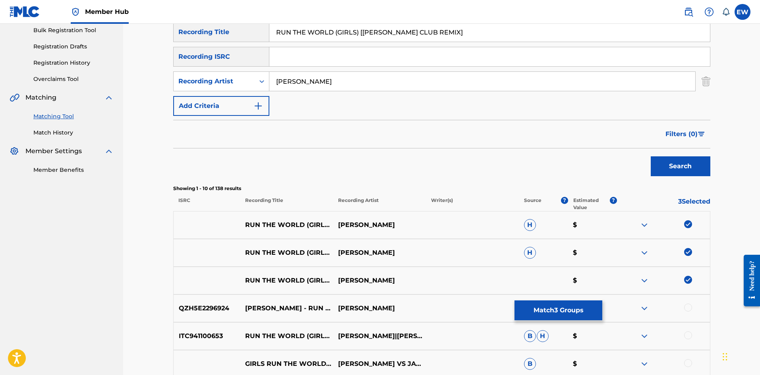
click at [688, 308] on div at bounding box center [688, 308] width 8 height 8
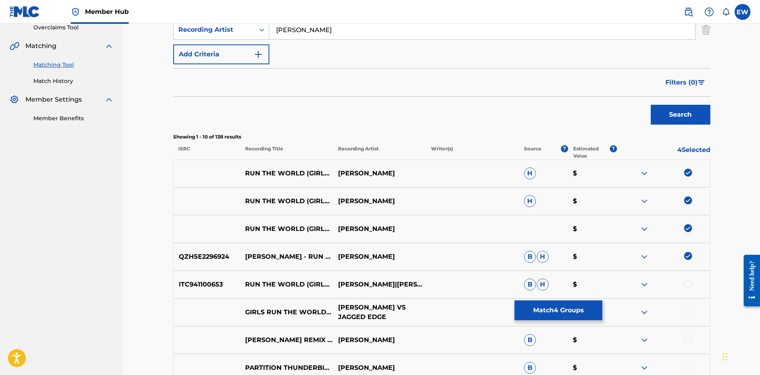
scroll to position [199, 0]
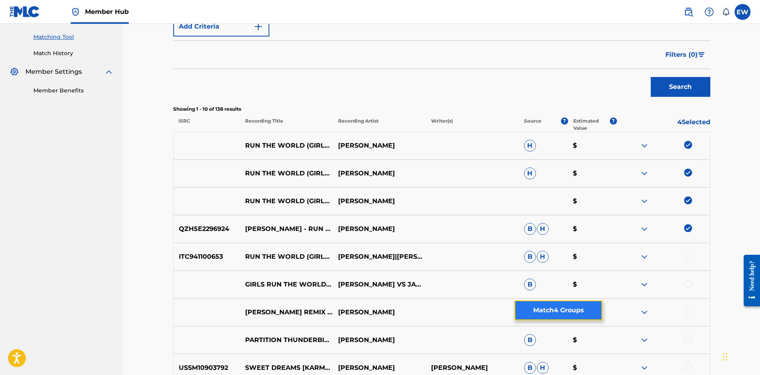
click at [538, 307] on button "Match 4 Groups" at bounding box center [558, 311] width 88 height 20
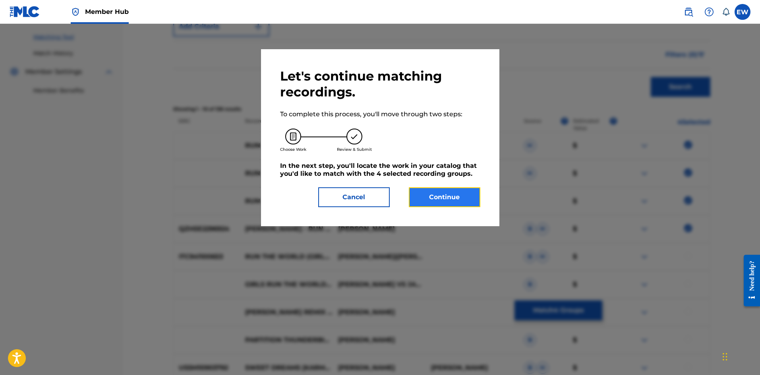
click at [455, 190] on button "Continue" at bounding box center [444, 197] width 71 height 20
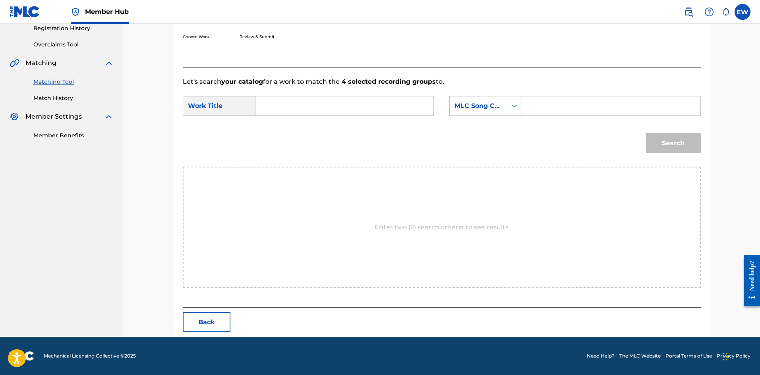
click at [345, 101] on input "Search Form" at bounding box center [344, 105] width 164 height 19
paste input "RUN THE WORLD (GIRLS) [DAVE AUDE CLUB REMIX]"
type input "RUN THE WORLD (GIRLS) [DAVE AUDE CLUB REMIX]"
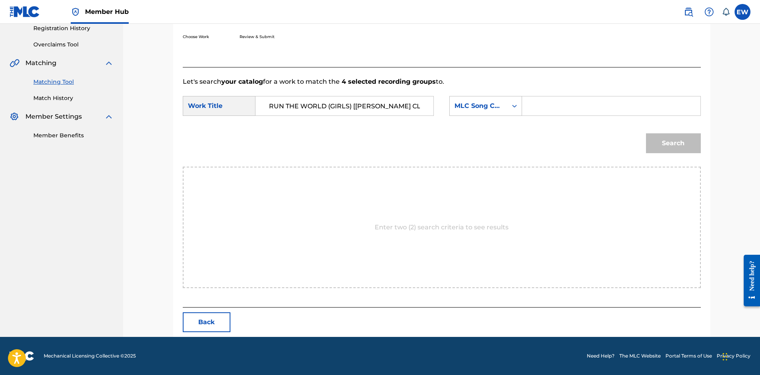
drag, startPoint x: 599, startPoint y: 106, endPoint x: 594, endPoint y: 103, distance: 5.5
click at [599, 106] on input "Search Form" at bounding box center [611, 105] width 164 height 19
paste input "R41764"
type input "R41764"
click at [668, 144] on button "Search" at bounding box center [673, 143] width 55 height 20
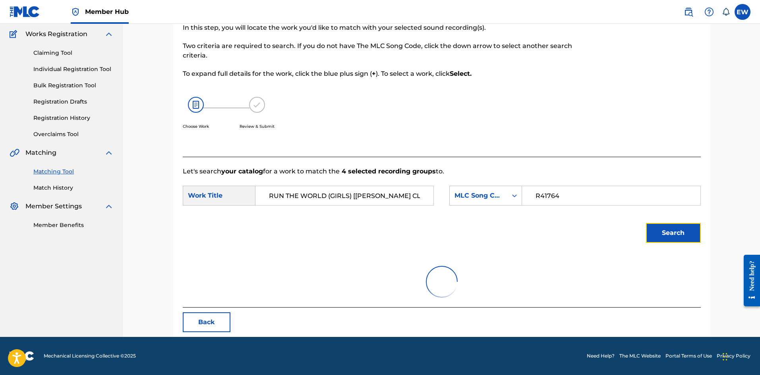
scroll to position [130, 0]
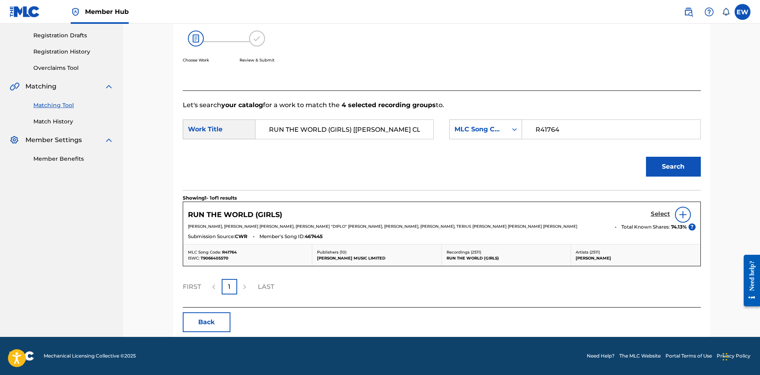
click at [664, 212] on h5 "Select" at bounding box center [659, 214] width 19 height 8
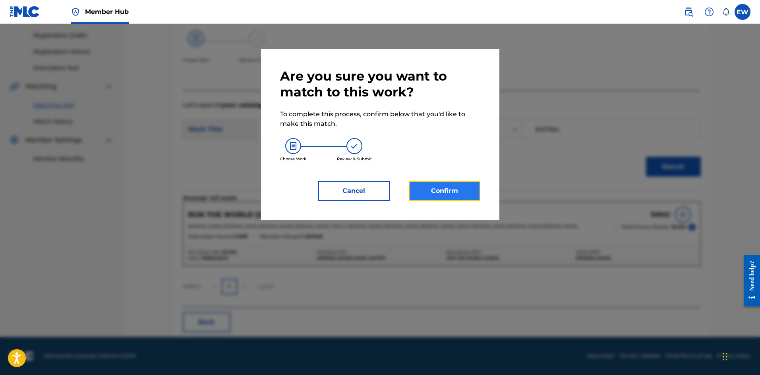
click at [447, 189] on button "Confirm" at bounding box center [444, 191] width 71 height 20
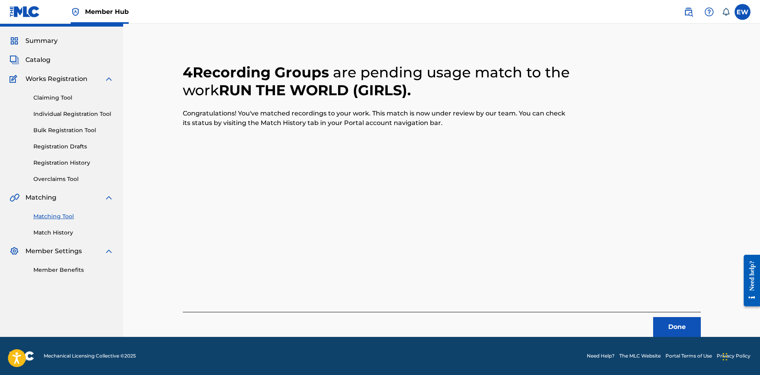
scroll to position [19, 0]
click at [669, 318] on button "Done" at bounding box center [677, 327] width 48 height 20
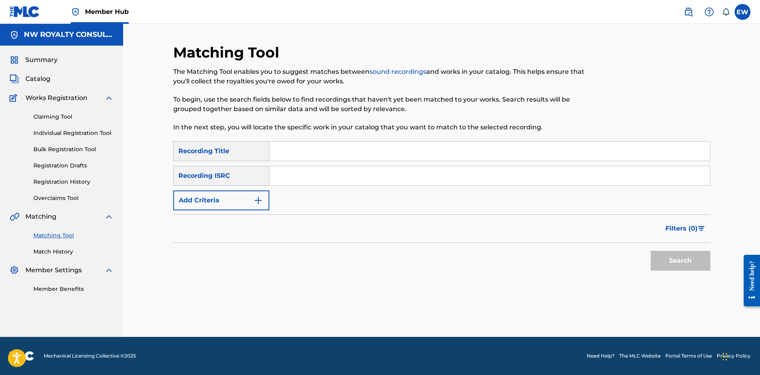
scroll to position [0, 0]
click at [203, 201] on button "Add Criteria" at bounding box center [221, 201] width 96 height 20
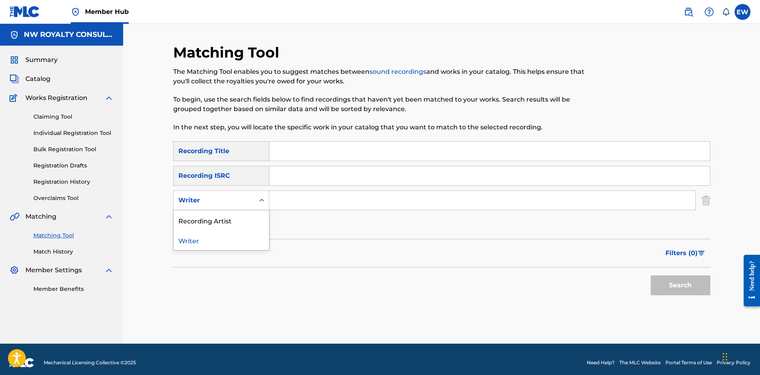
click at [204, 202] on div "Writer" at bounding box center [213, 201] width 71 height 10
drag, startPoint x: 205, startPoint y: 219, endPoint x: 238, endPoint y: 216, distance: 32.7
click at [216, 216] on div "Recording Artist" at bounding box center [221, 220] width 95 height 20
click at [300, 201] on input "Search Form" at bounding box center [482, 200] width 426 height 19
paste input "BEYONCE"
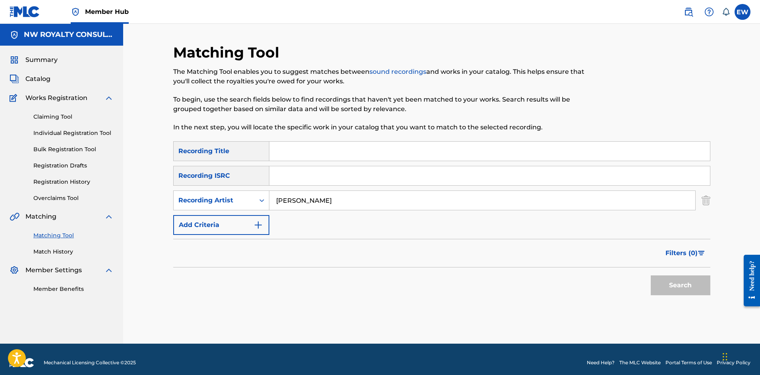
click at [292, 199] on input "BEYONCE" at bounding box center [482, 200] width 426 height 19
type input "BEYONCE"
click at [280, 151] on input "Search Form" at bounding box center [489, 151] width 440 height 19
paste input "BEYONCE"
drag, startPoint x: 377, startPoint y: 146, endPoint x: 225, endPoint y: 158, distance: 152.6
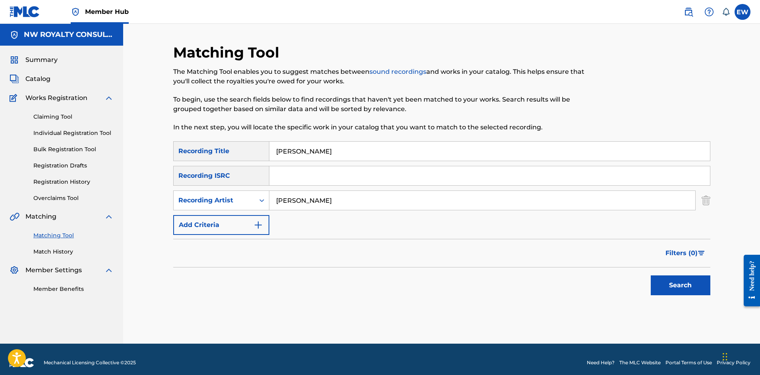
click at [227, 157] on div "SearchWithCriteriafc554b3c-2273-47f9-b1ab-27f0ed1cdd50 Recording Title BEYONCE" at bounding box center [441, 151] width 537 height 20
paste input "RUN THE WORLD (GIRLS) [REDTOP CLUB REMIX]"
type input "RUN THE WORLD (GIRLS) [REDTOP CLUB REMIX]"
click at [683, 285] on button "Search" at bounding box center [680, 286] width 60 height 20
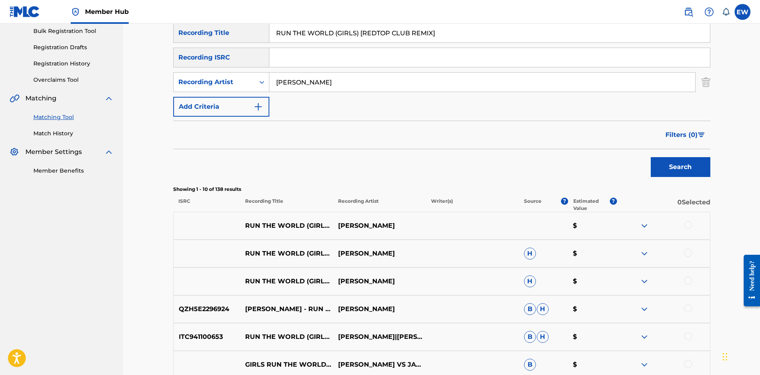
scroll to position [119, 0]
click at [689, 226] on div at bounding box center [688, 224] width 8 height 8
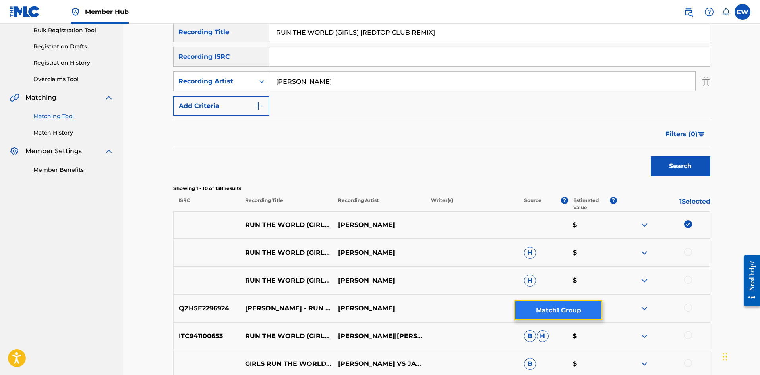
click at [558, 315] on button "Match 1 Group" at bounding box center [558, 311] width 88 height 20
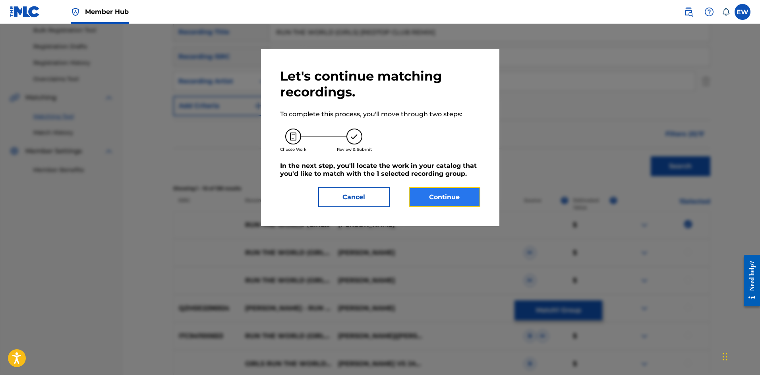
click at [438, 199] on button "Continue" at bounding box center [444, 197] width 71 height 20
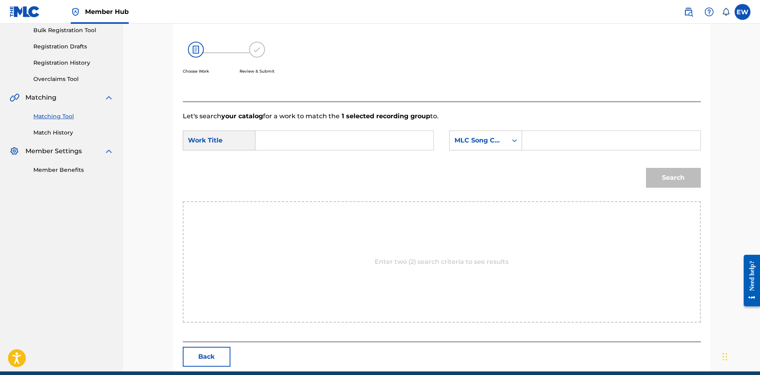
click at [343, 144] on input "Search Form" at bounding box center [344, 140] width 164 height 19
paste input "RUN THE WORLD (GIRLS) [REDTOP CLUB REMIX]"
type input "RUN THE WORLD (GIRLS) [REDTOP CLUB REMIX]"
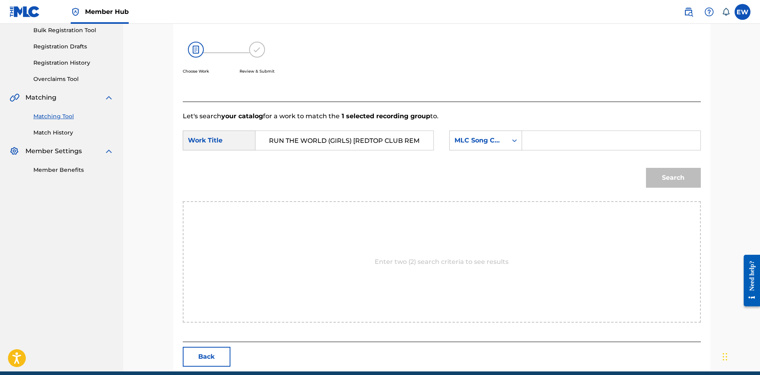
click at [590, 144] on input "Search Form" at bounding box center [611, 140] width 164 height 19
paste input "R41764"
type input "R41764"
click at [671, 181] on button "Search" at bounding box center [673, 178] width 55 height 20
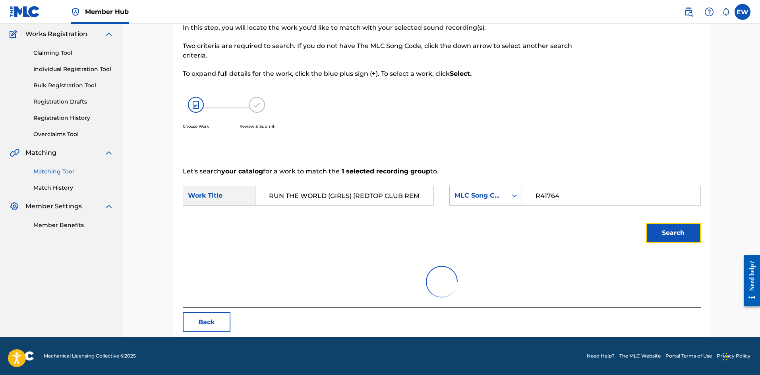
scroll to position [119, 0]
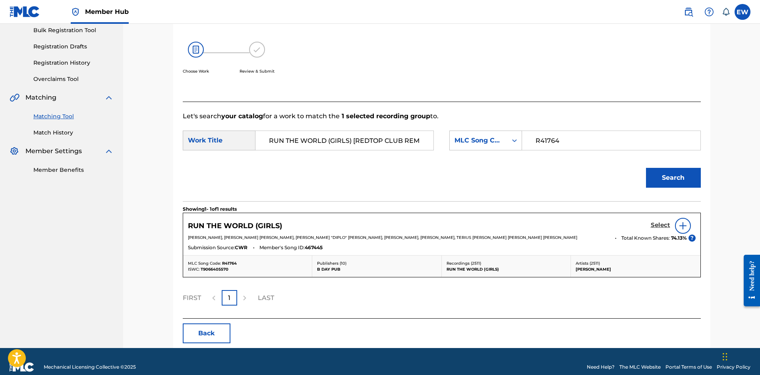
click at [660, 226] on h5 "Select" at bounding box center [659, 226] width 19 height 8
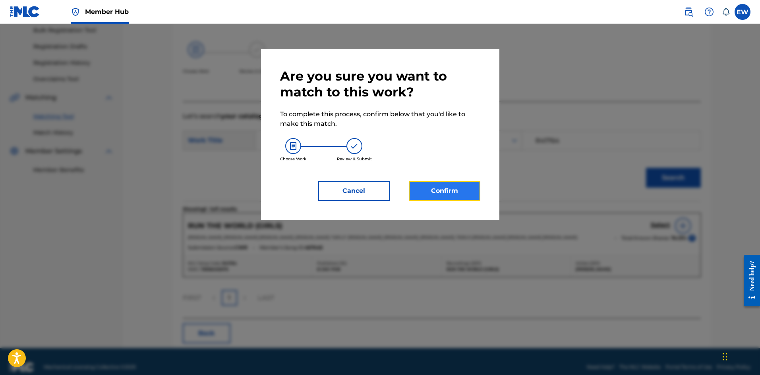
click at [444, 190] on button "Confirm" at bounding box center [444, 191] width 71 height 20
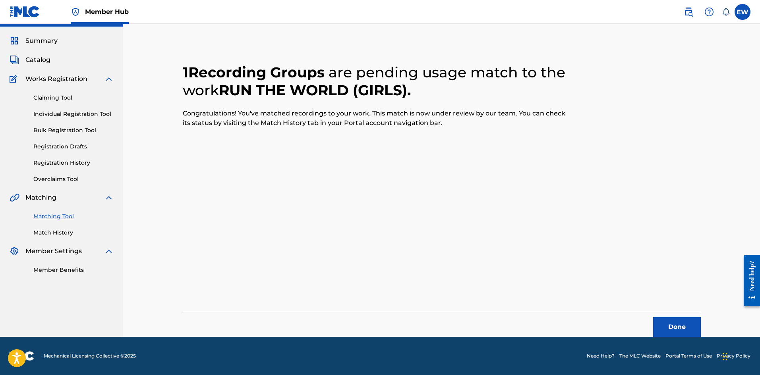
scroll to position [19, 0]
click at [670, 325] on button "Done" at bounding box center [677, 327] width 48 height 20
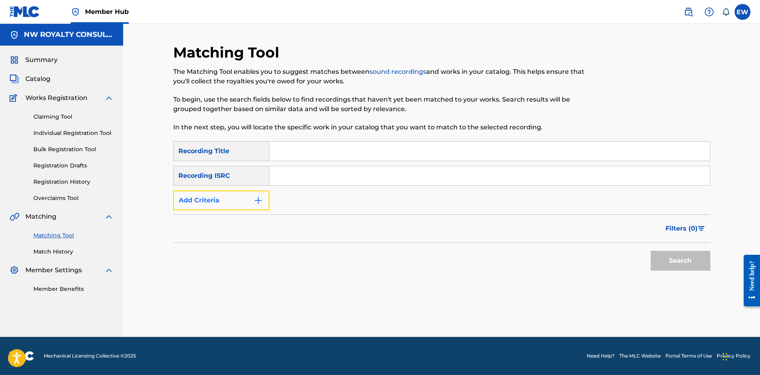
click at [233, 208] on button "Add Criteria" at bounding box center [221, 201] width 96 height 20
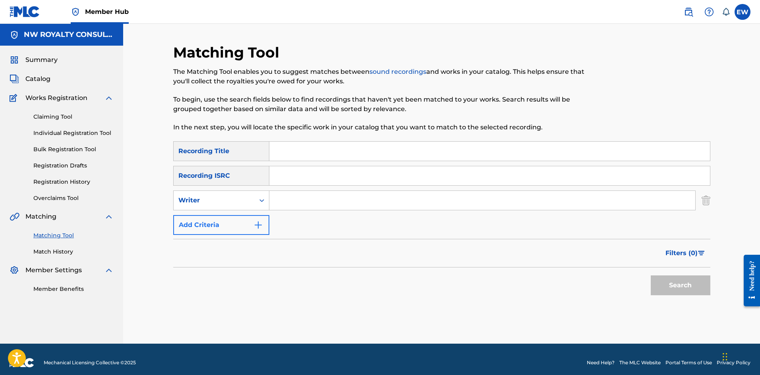
click at [232, 207] on div "Writer" at bounding box center [214, 200] width 81 height 15
drag, startPoint x: 233, startPoint y: 220, endPoint x: 243, endPoint y: 218, distance: 9.7
click at [236, 220] on div "Recording Artist" at bounding box center [221, 220] width 95 height 20
click at [304, 209] on input "Search Form" at bounding box center [482, 200] width 426 height 19
paste input "GENTLEMAN"
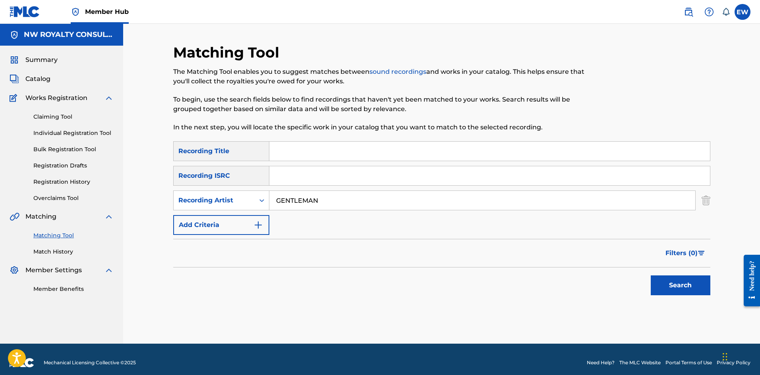
type input "GENTLEMAN"
drag, startPoint x: 498, startPoint y: 144, endPoint x: 489, endPoint y: 151, distance: 11.3
click at [493, 147] on input "Search Form" at bounding box center [489, 151] width 440 height 19
paste input "SAFE AND SECURE"
type input "SAFE AND SECURE"
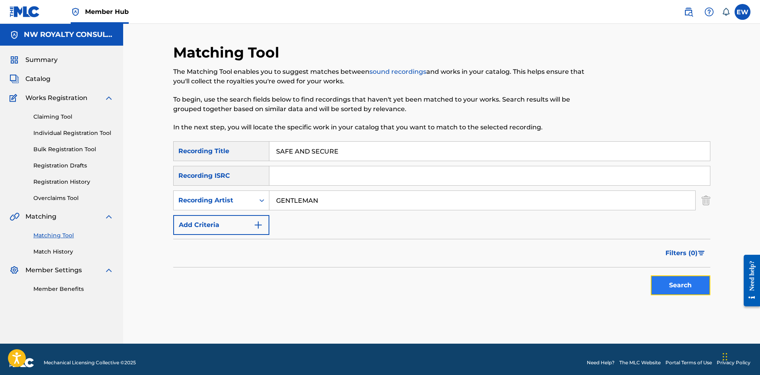
click at [678, 278] on button "Search" at bounding box center [680, 286] width 60 height 20
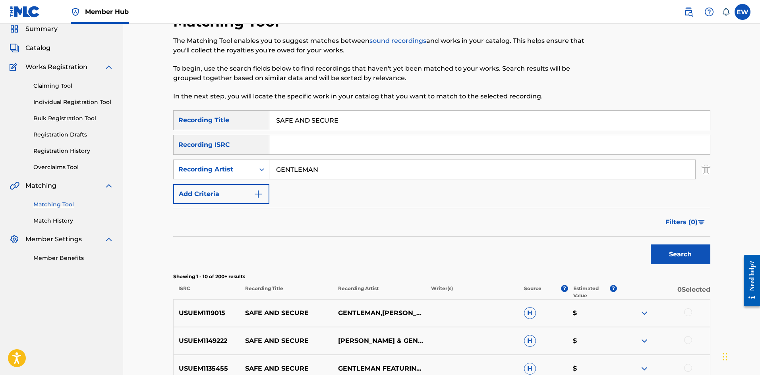
scroll to position [119, 0]
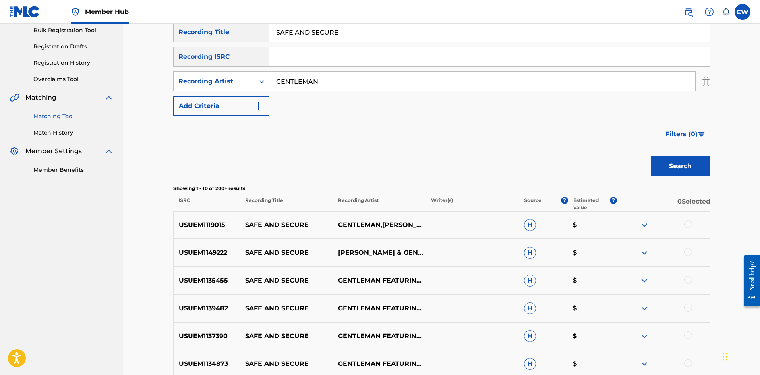
click at [691, 223] on div at bounding box center [688, 224] width 8 height 8
click at [687, 251] on div at bounding box center [688, 252] width 8 height 8
click at [685, 281] on div at bounding box center [688, 280] width 8 height 8
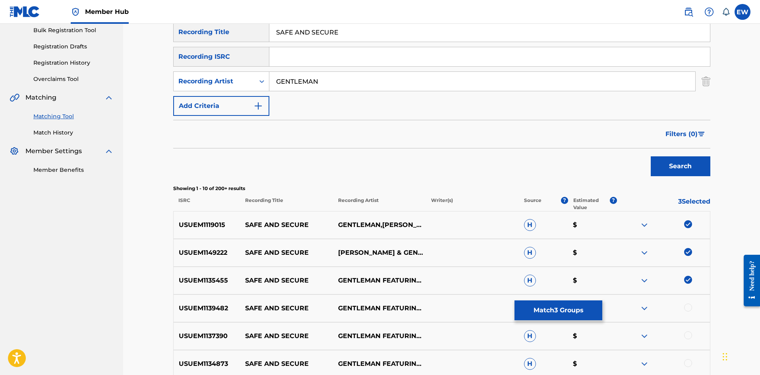
click at [689, 309] on div at bounding box center [688, 308] width 8 height 8
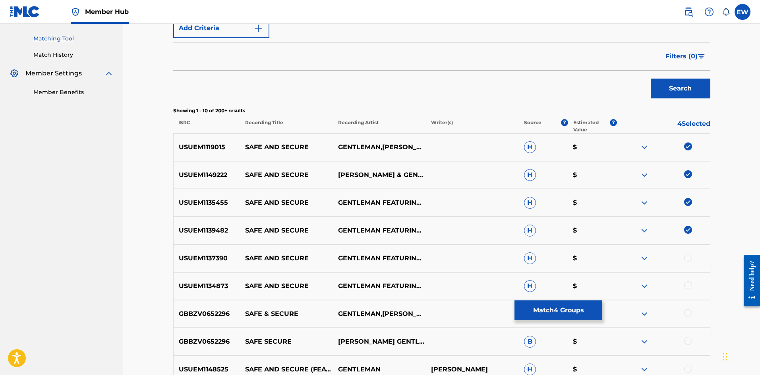
scroll to position [199, 0]
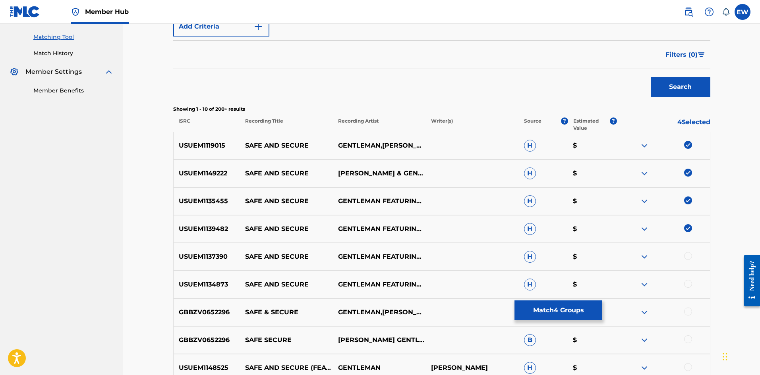
click at [688, 254] on div at bounding box center [688, 256] width 8 height 8
click at [689, 284] on div at bounding box center [688, 284] width 8 height 8
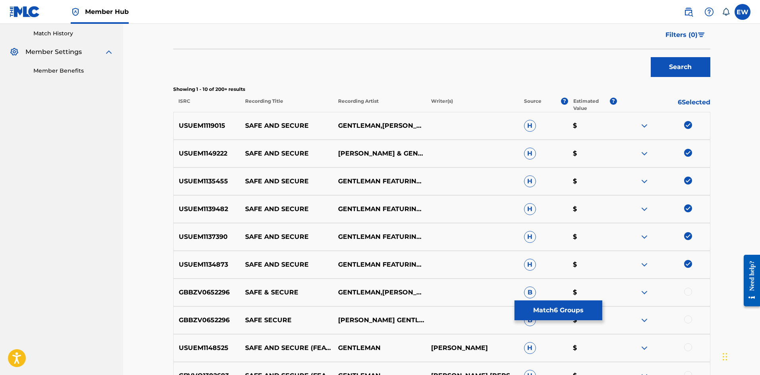
scroll to position [238, 0]
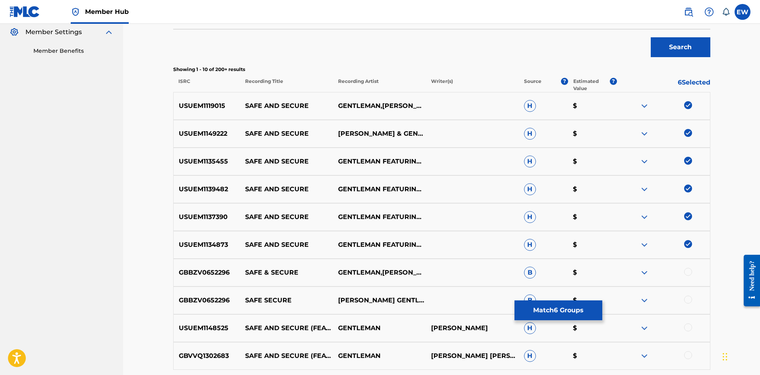
click at [691, 272] on div at bounding box center [688, 272] width 8 height 8
click at [688, 298] on div at bounding box center [688, 300] width 8 height 8
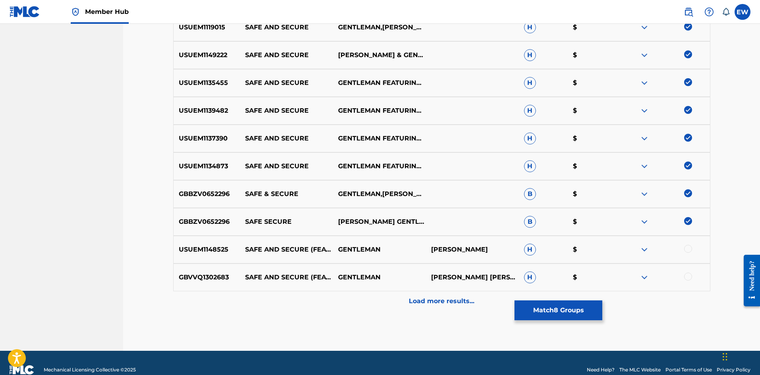
scroll to position [318, 0]
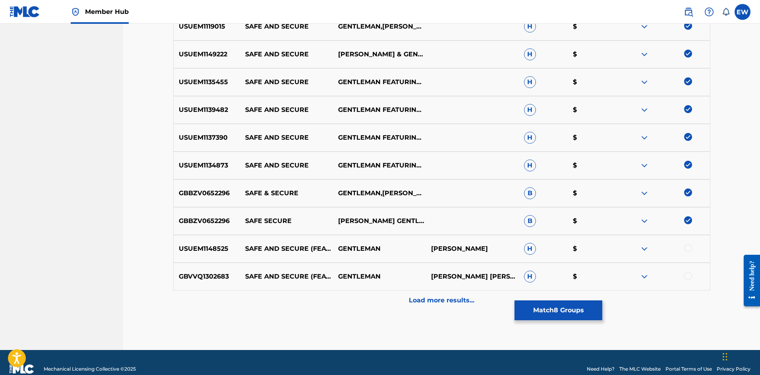
click at [687, 247] on div at bounding box center [688, 248] width 8 height 8
click at [687, 276] on div at bounding box center [688, 276] width 8 height 8
click at [418, 301] on p "Load more results..." at bounding box center [442, 301] width 66 height 10
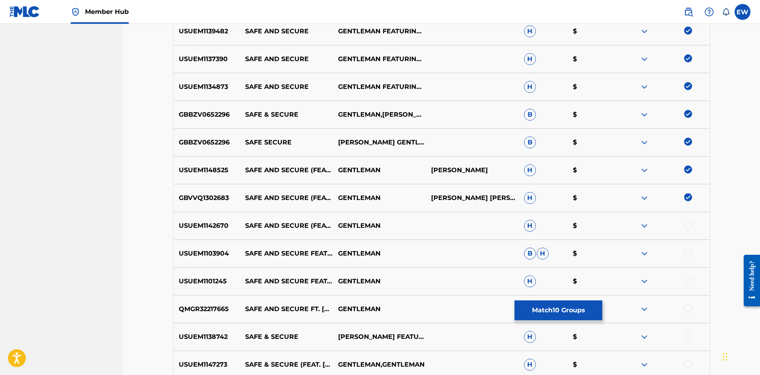
scroll to position [397, 0]
click at [687, 224] on div at bounding box center [688, 224] width 8 height 8
click at [686, 253] on div at bounding box center [688, 252] width 8 height 8
click at [688, 280] on div at bounding box center [688, 280] width 8 height 8
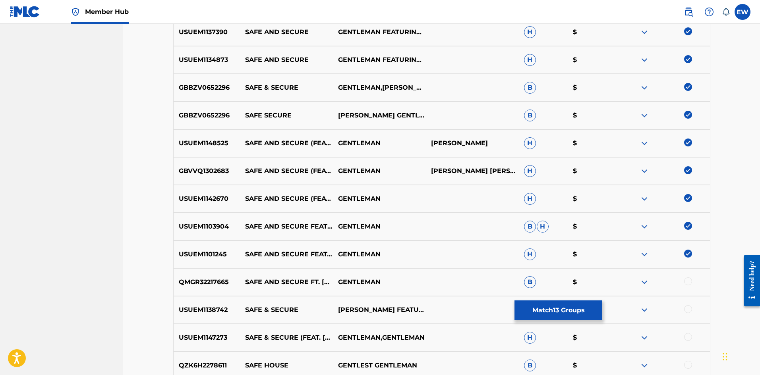
scroll to position [437, 0]
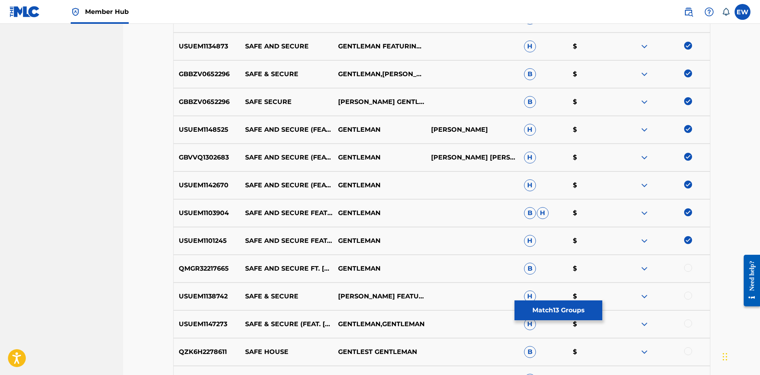
click at [691, 268] on div at bounding box center [688, 268] width 8 height 8
click at [691, 295] on div at bounding box center [688, 296] width 8 height 8
click at [685, 323] on div at bounding box center [688, 324] width 8 height 8
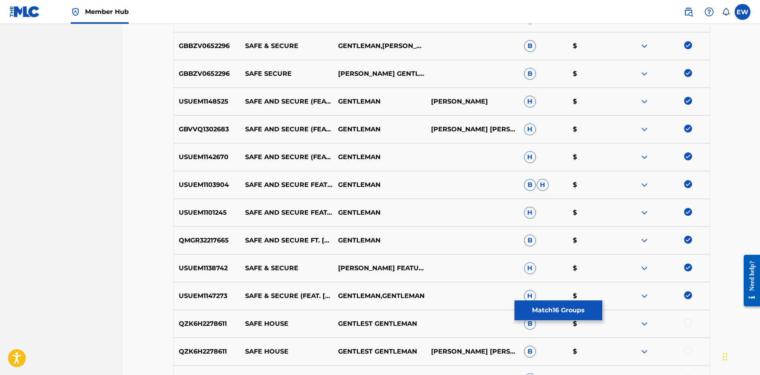
scroll to position [556, 0]
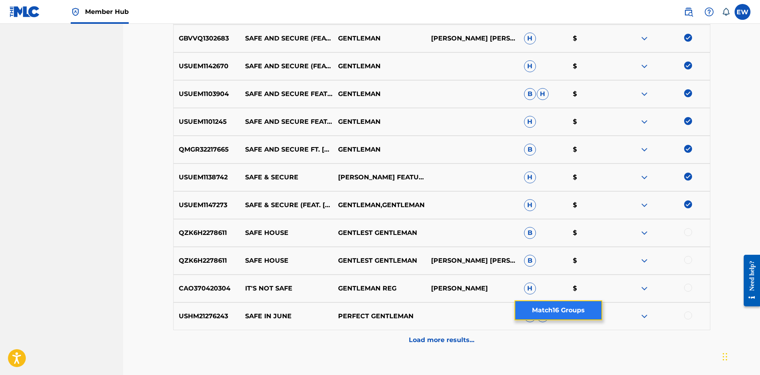
click at [548, 308] on button "Match 16 Groups" at bounding box center [558, 311] width 88 height 20
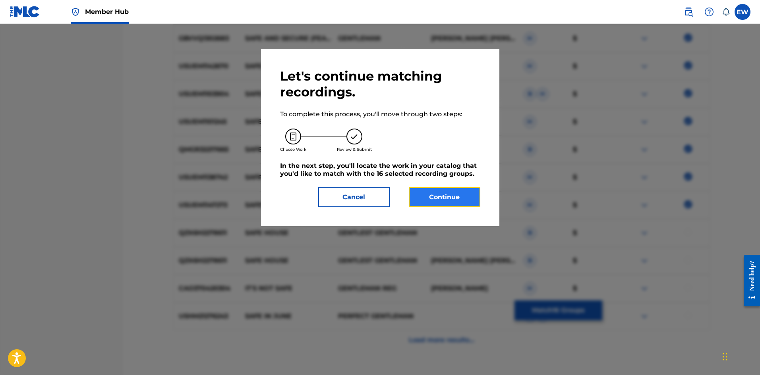
click at [465, 198] on button "Continue" at bounding box center [444, 197] width 71 height 20
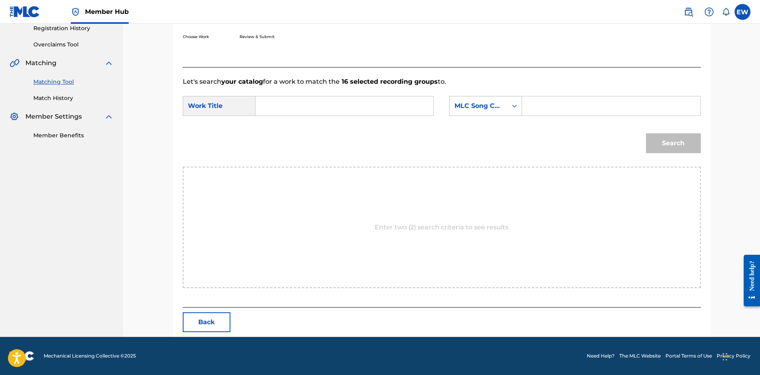
scroll to position [154, 0]
click at [318, 115] on input "Search Form" at bounding box center [344, 105] width 164 height 19
paste input "SAFE AND SECURE"
type input "SAFE AND SECURE"
click at [626, 114] on input "Search Form" at bounding box center [611, 105] width 164 height 19
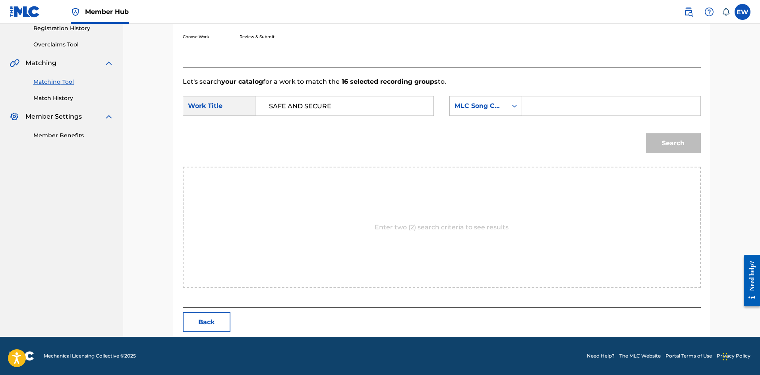
paste input "S7226F"
type input "S7226F"
drag, startPoint x: 680, startPoint y: 144, endPoint x: 675, endPoint y: 145, distance: 4.8
click at [679, 145] on button "Search" at bounding box center [673, 143] width 55 height 20
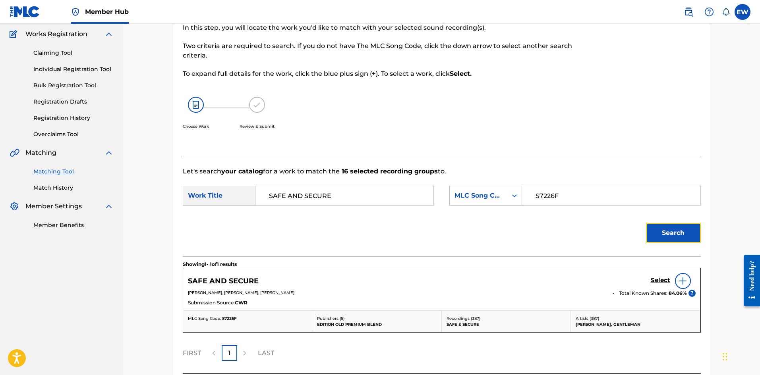
scroll to position [130, 0]
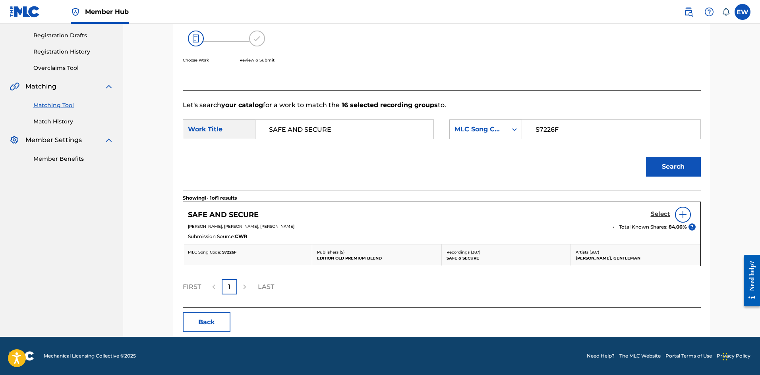
click at [661, 214] on h5 "Select" at bounding box center [659, 214] width 19 height 8
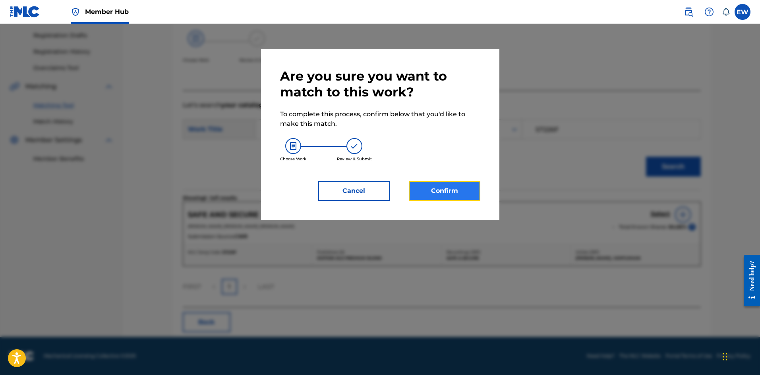
click at [463, 189] on button "Confirm" at bounding box center [444, 191] width 71 height 20
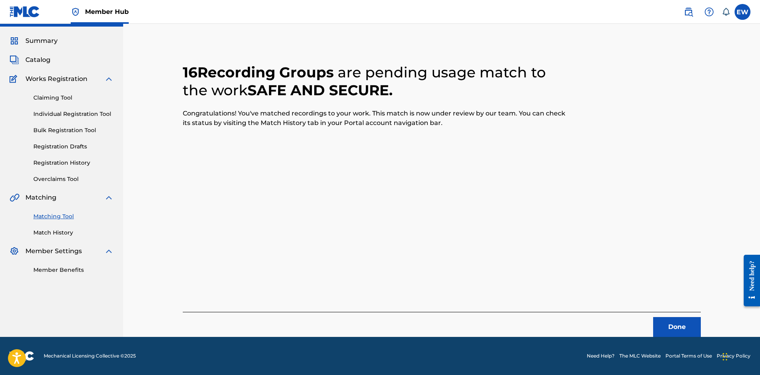
scroll to position [19, 0]
click at [662, 325] on button "Done" at bounding box center [677, 327] width 48 height 20
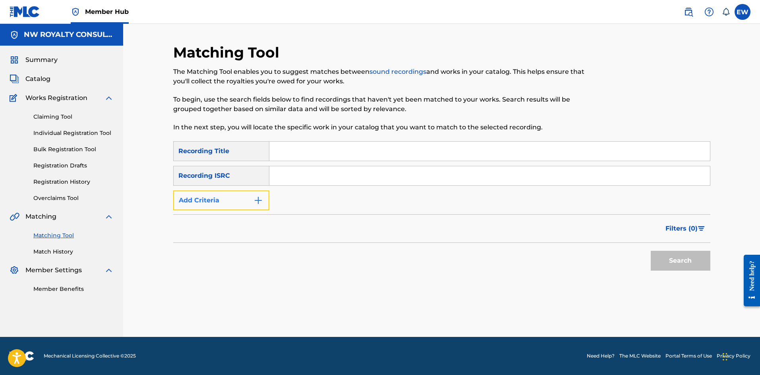
click at [227, 201] on button "Add Criteria" at bounding box center [221, 201] width 96 height 20
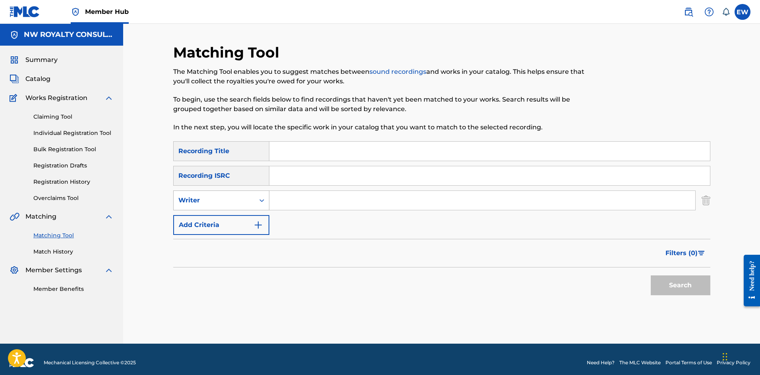
click at [225, 200] on div "Writer" at bounding box center [213, 201] width 71 height 10
click at [210, 218] on div "Recording Artist" at bounding box center [221, 220] width 95 height 20
click at [309, 203] on input "Search Form" at bounding box center [482, 200] width 426 height 19
paste input "PAUL ELLIOTT"
type input "PAUL ELLIOTT"
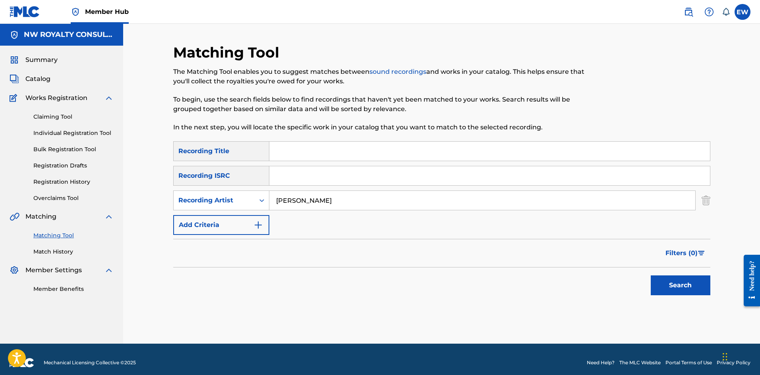
drag, startPoint x: 469, startPoint y: 156, endPoint x: 459, endPoint y: 155, distance: 9.6
click at [464, 155] on input "Search Form" at bounding box center [489, 151] width 440 height 19
paste input "SAVE ME OH JAH"
type input "SAVE ME OH JAH"
click at [683, 283] on button "Search" at bounding box center [680, 286] width 60 height 20
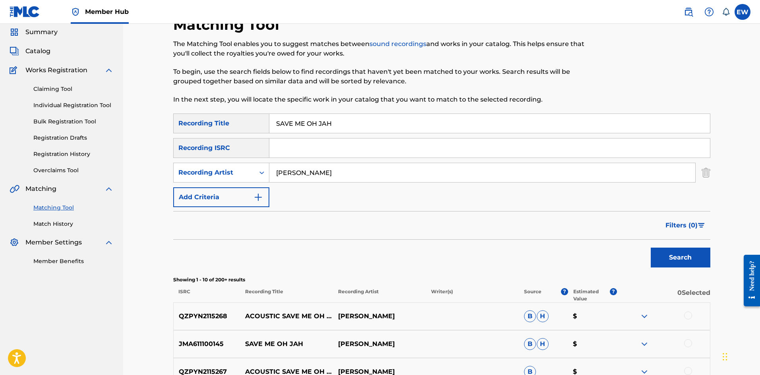
scroll to position [40, 0]
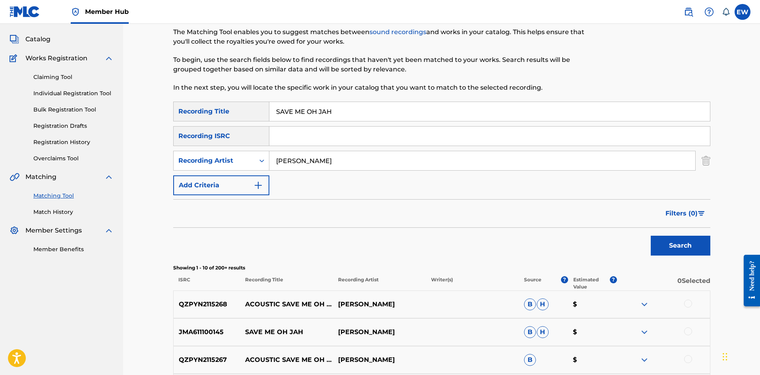
click at [690, 303] on div at bounding box center [688, 304] width 8 height 8
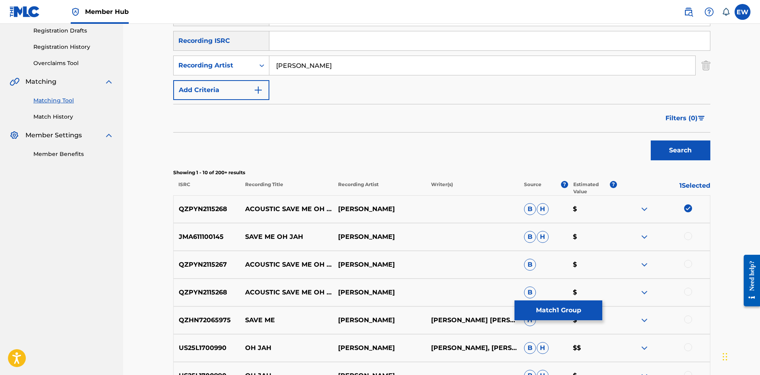
scroll to position [159, 0]
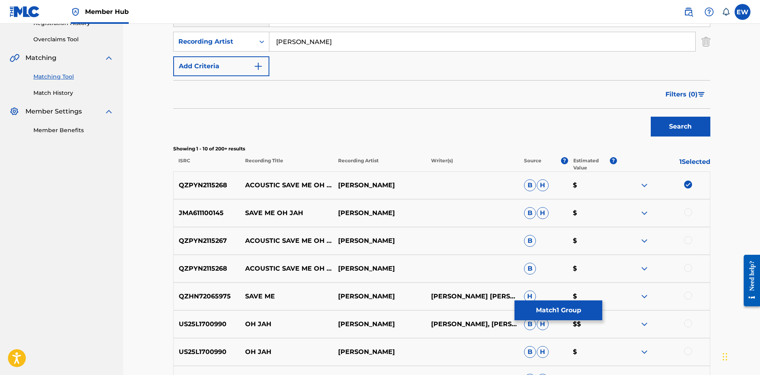
click at [688, 212] on div at bounding box center [688, 212] width 8 height 8
click at [684, 238] on div at bounding box center [663, 241] width 93 height 10
click at [688, 240] on div at bounding box center [688, 240] width 8 height 8
drag, startPoint x: 685, startPoint y: 268, endPoint x: 662, endPoint y: 255, distance: 26.9
click at [685, 267] on div at bounding box center [688, 268] width 8 height 8
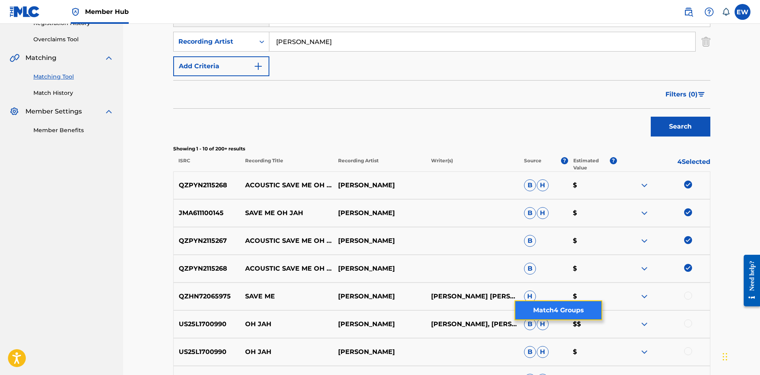
click at [548, 307] on button "Match 4 Groups" at bounding box center [558, 311] width 88 height 20
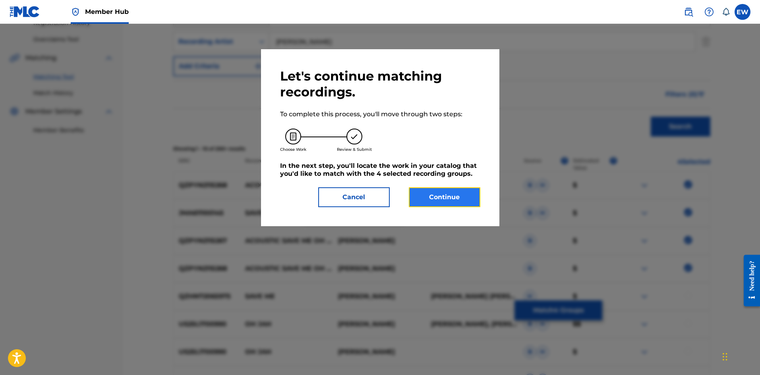
click at [434, 188] on button "Continue" at bounding box center [444, 197] width 71 height 20
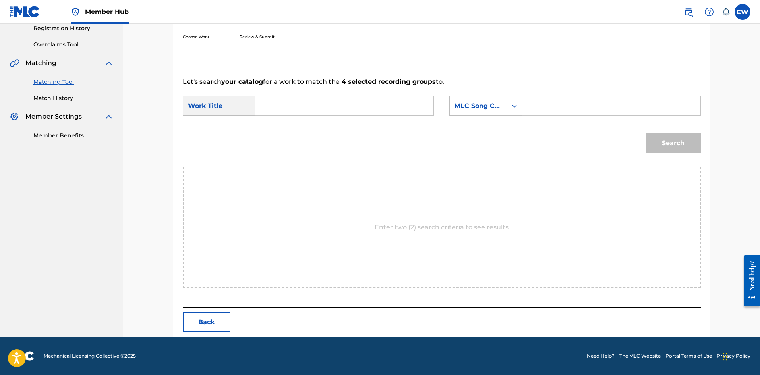
click at [340, 110] on input "Search Form" at bounding box center [344, 105] width 164 height 19
paste input "SAVE ME OH JAH"
type input "SAVE ME OH JAH"
drag, startPoint x: 572, startPoint y: 107, endPoint x: 554, endPoint y: 110, distance: 17.8
click at [571, 107] on input "Search Form" at bounding box center [611, 105] width 164 height 19
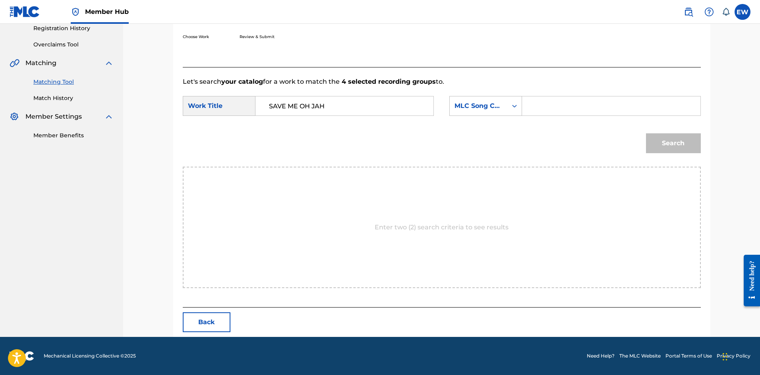
paste input "X83588"
type input "X83588"
click at [668, 136] on button "Search" at bounding box center [673, 143] width 55 height 20
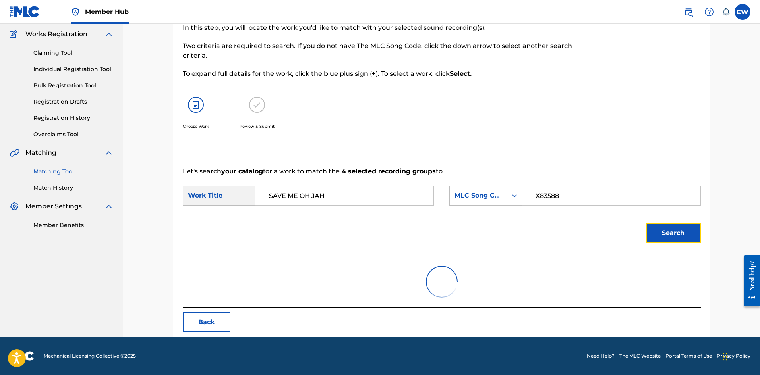
scroll to position [130, 0]
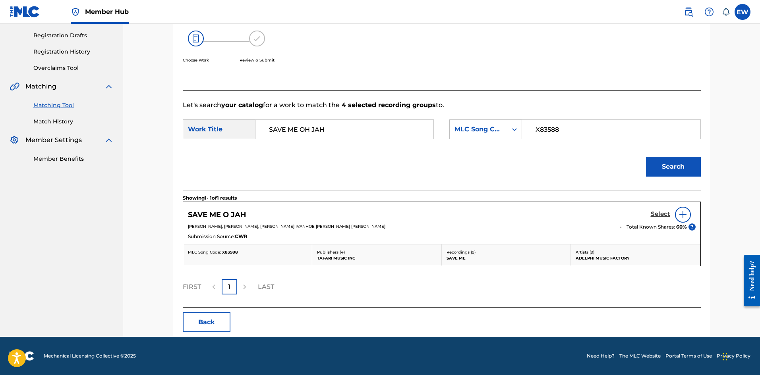
click at [663, 216] on h5 "Select" at bounding box center [659, 214] width 19 height 8
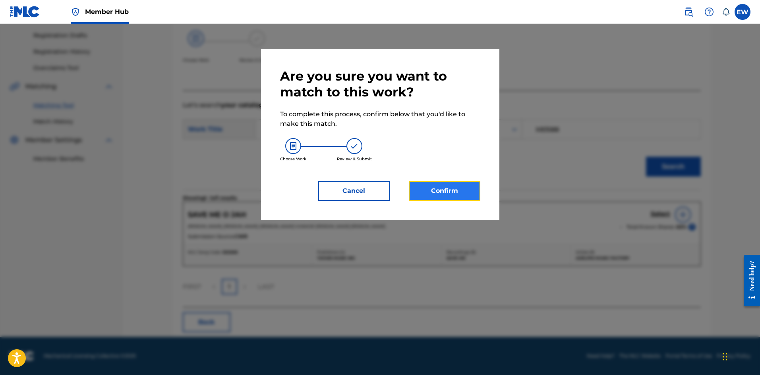
click at [452, 192] on button "Confirm" at bounding box center [444, 191] width 71 height 20
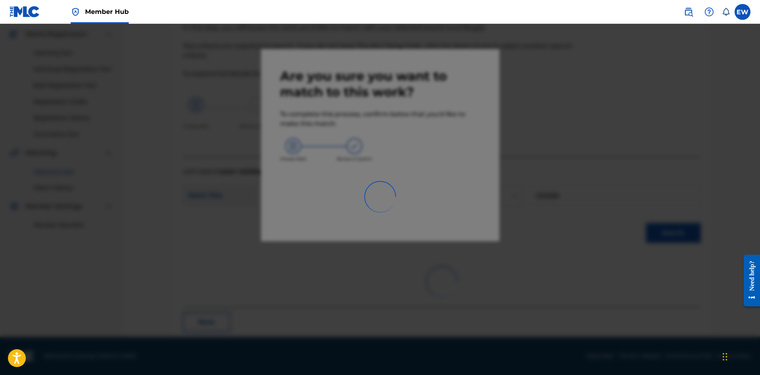
scroll to position [19, 0]
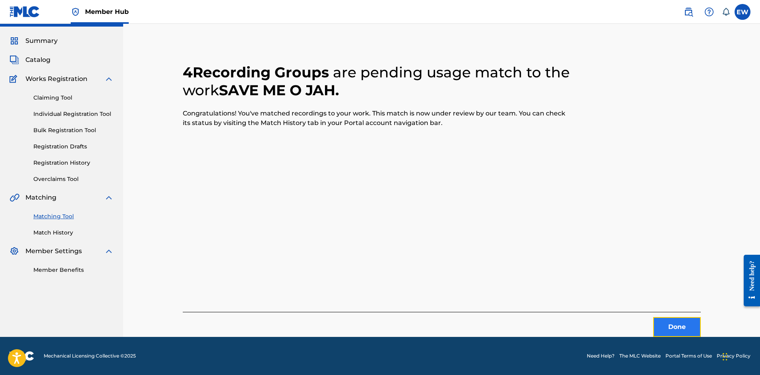
click at [673, 323] on button "Done" at bounding box center [677, 327] width 48 height 20
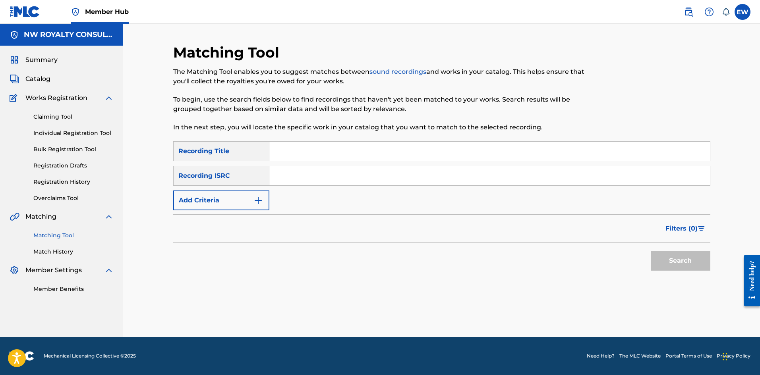
scroll to position [0, 0]
click at [255, 201] on img "Search Form" at bounding box center [258, 201] width 10 height 10
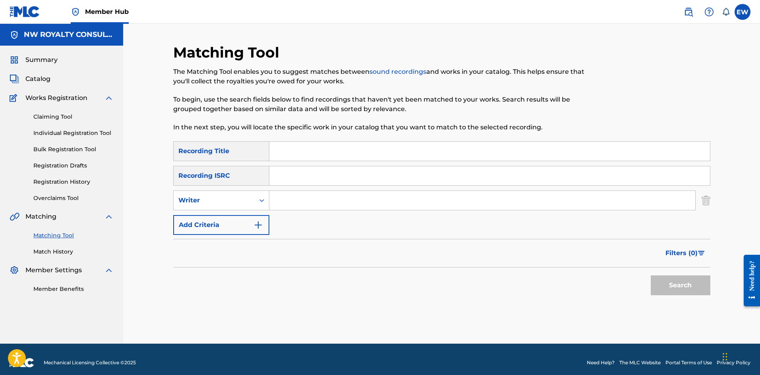
click at [319, 203] on input "Search Form" at bounding box center [482, 200] width 426 height 19
paste input "TUFFY MELODY & DANNY ENGLISH"
type input "TUFFY MELODY & DANNY ENGLISH"
drag, startPoint x: 556, startPoint y: 150, endPoint x: 548, endPoint y: 152, distance: 8.9
click at [548, 152] on input "Search Form" at bounding box center [489, 151] width 440 height 19
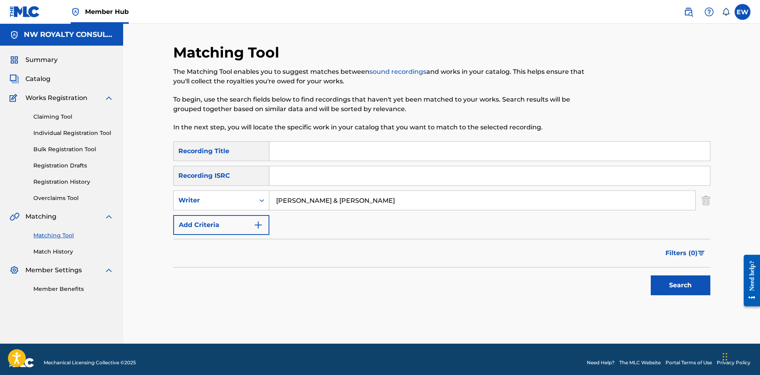
paste input "SAY WHAT YOU WANNA"
type input "SAY WHAT YOU WANNA"
click at [680, 289] on button "Search" at bounding box center [680, 286] width 60 height 20
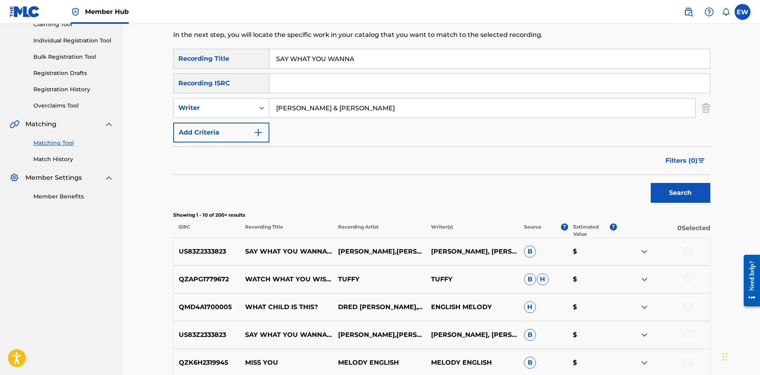
scroll to position [13, 0]
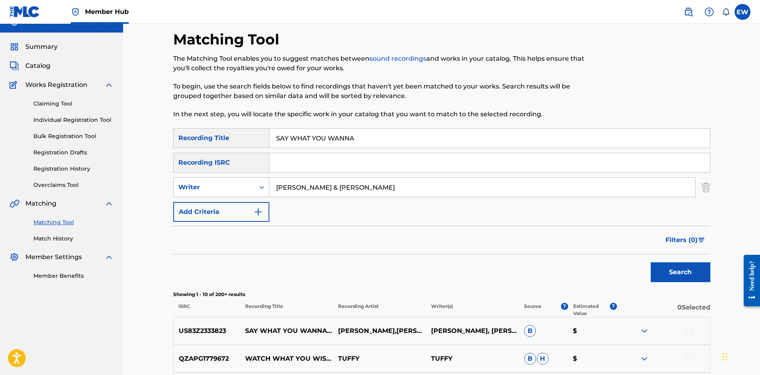
drag, startPoint x: 425, startPoint y: 184, endPoint x: 219, endPoint y: 189, distance: 205.4
click at [219, 189] on div "SearchWithCriteria19c9979e-c239-4960-874a-ddde1571cde7 Writer TUFFY MELODY & DA…" at bounding box center [441, 188] width 537 height 20
paste input "IWAATA"
type input "IWAATA"
drag, startPoint x: 445, startPoint y: 141, endPoint x: 178, endPoint y: 139, distance: 267.3
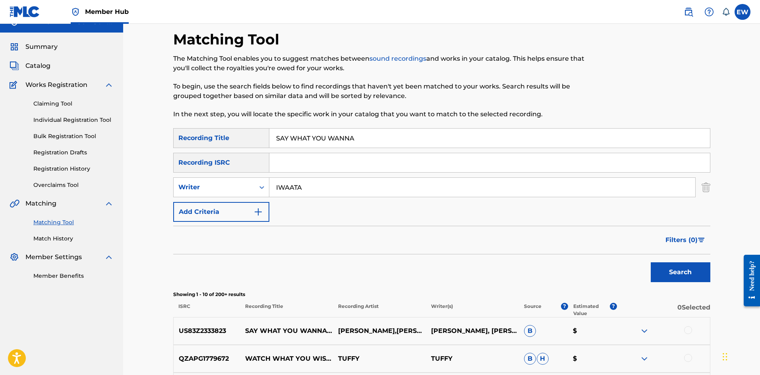
click at [180, 141] on div "SearchWithCriteriafc554b3c-2273-47f9-b1ab-27f0ed1cdd50 Recording Title SAY WHAT…" at bounding box center [441, 138] width 537 height 20
paste input "CORE"
type input "SCORE"
click at [684, 272] on button "Search" at bounding box center [680, 272] width 60 height 20
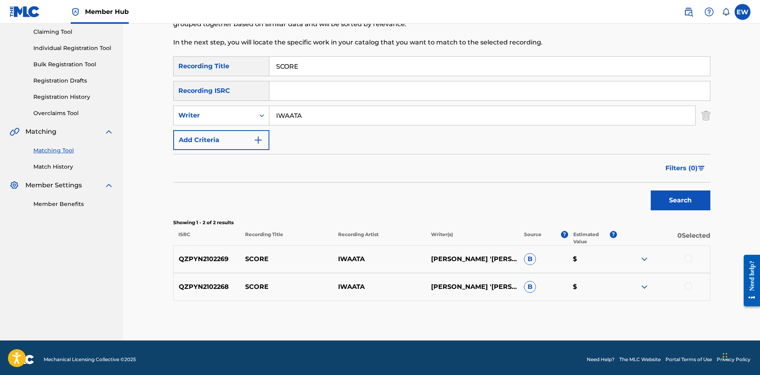
scroll to position [89, 0]
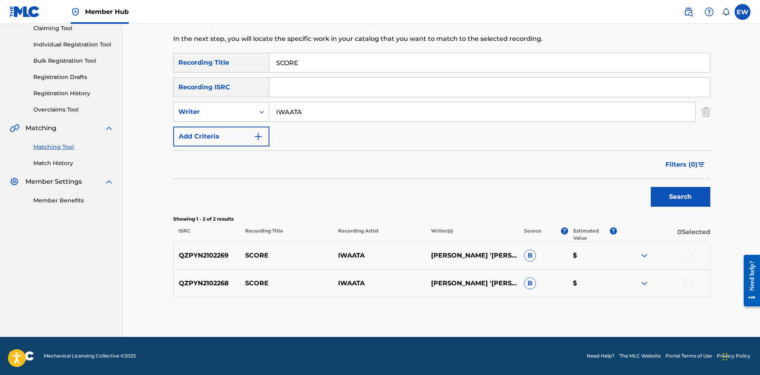
click at [689, 253] on div at bounding box center [688, 255] width 8 height 8
click at [690, 283] on div at bounding box center [688, 283] width 8 height 8
click at [563, 306] on button "Match 2 Groups" at bounding box center [558, 311] width 88 height 20
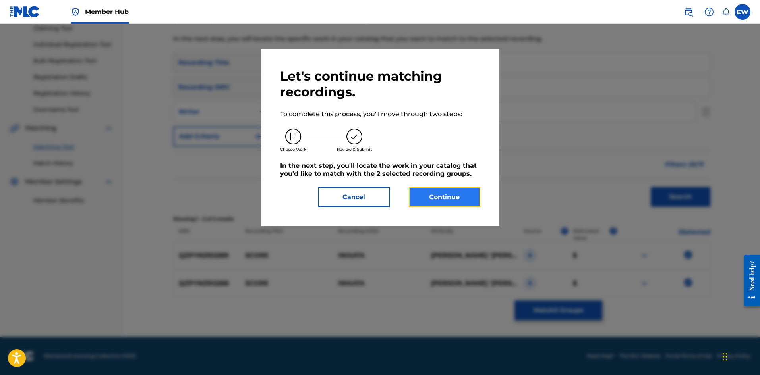
click at [452, 196] on button "Continue" at bounding box center [444, 197] width 71 height 20
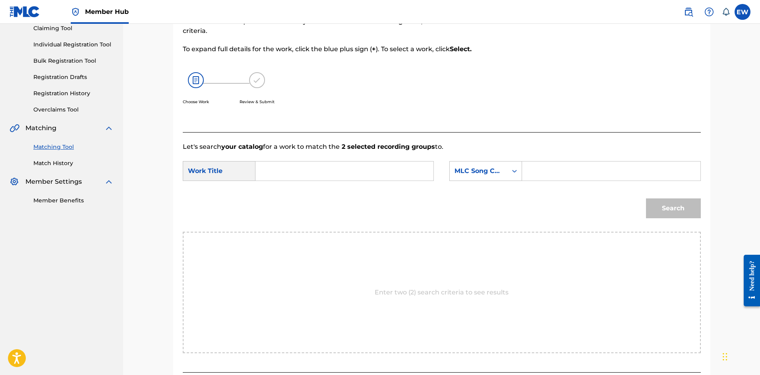
click at [348, 171] on input "Search Form" at bounding box center [344, 171] width 164 height 19
paste input "SCORE"
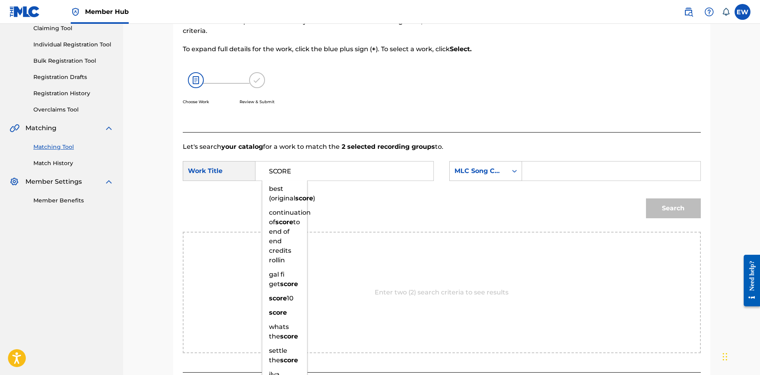
type input "SCORE"
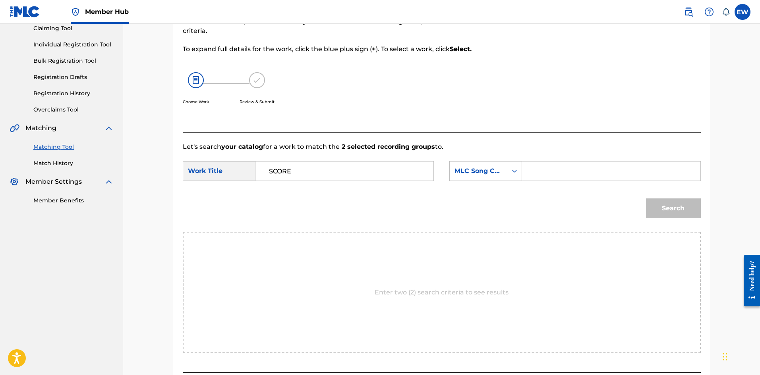
drag, startPoint x: 558, startPoint y: 170, endPoint x: 543, endPoint y: 165, distance: 15.9
click at [558, 171] on input "Search Form" at bounding box center [611, 171] width 164 height 19
paste input "SC4KGK"
type input "SC4KGK"
click at [677, 212] on button "Search" at bounding box center [673, 209] width 55 height 20
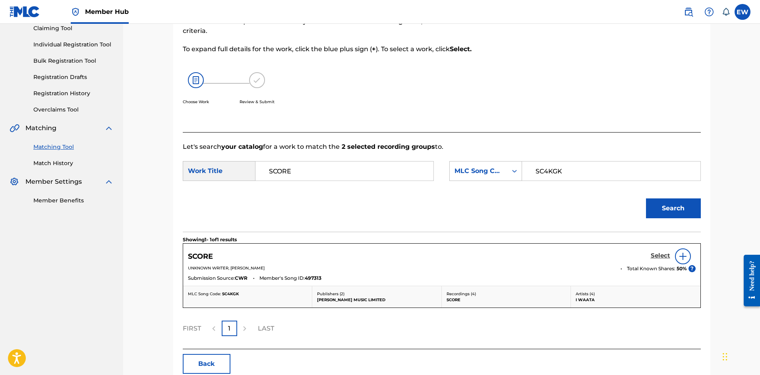
click at [664, 258] on h5 "Select" at bounding box center [659, 256] width 19 height 8
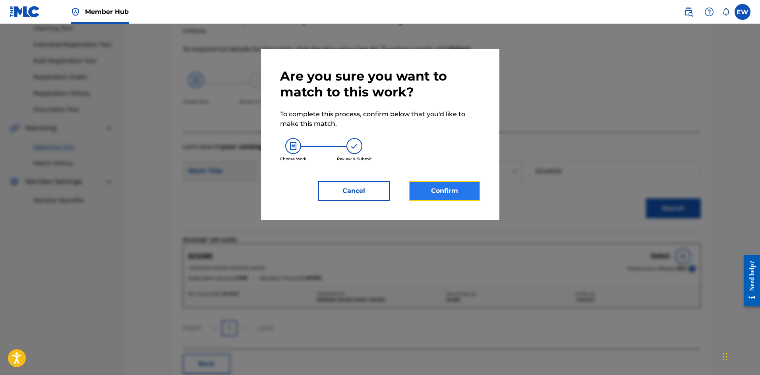
click at [454, 192] on button "Confirm" at bounding box center [444, 191] width 71 height 20
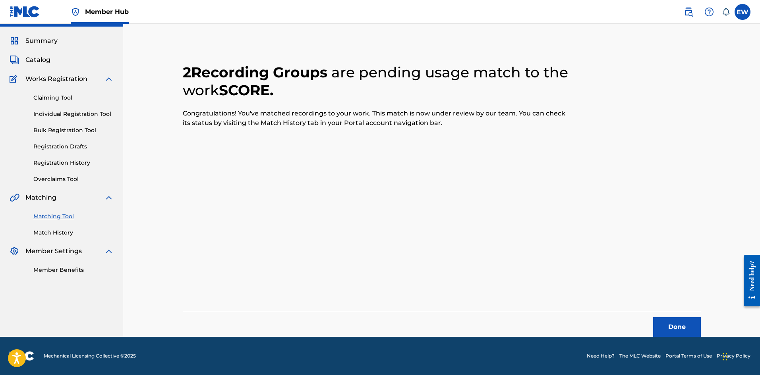
scroll to position [19, 0]
click at [678, 337] on button "Done" at bounding box center [677, 327] width 48 height 20
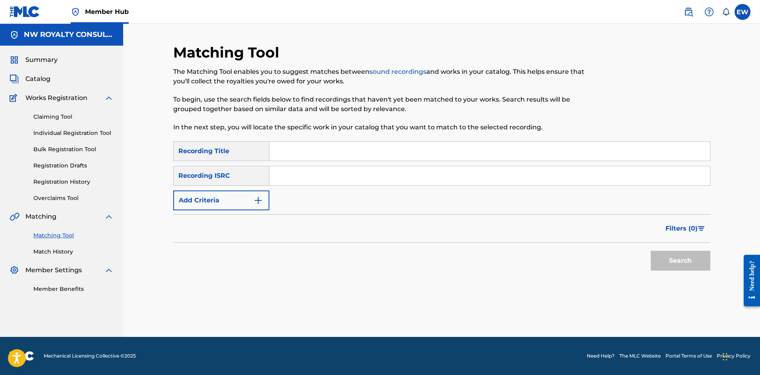
scroll to position [0, 0]
click at [247, 199] on button "Add Criteria" at bounding box center [221, 201] width 96 height 20
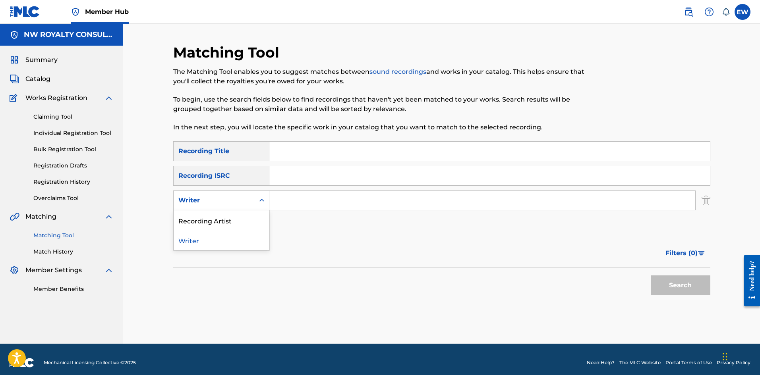
click at [245, 202] on div "Writer" at bounding box center [213, 201] width 71 height 10
drag, startPoint x: 248, startPoint y: 216, endPoint x: 262, endPoint y: 214, distance: 13.6
click at [249, 216] on div "Recording Artist" at bounding box center [221, 220] width 95 height 20
click at [306, 206] on input "Search Form" at bounding box center [482, 200] width 426 height 19
paste input "AVARAN"
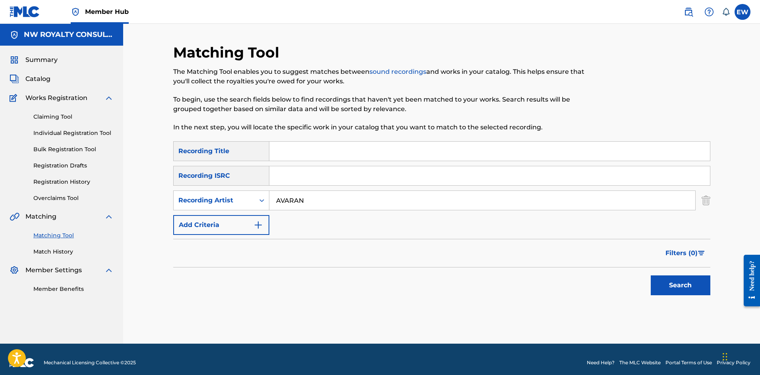
type input "AVARAN"
click at [519, 152] on input "Search Form" at bounding box center [489, 151] width 440 height 19
paste input "SEARCHING FOR"
type input "SEARCHING FOR"
click at [674, 288] on button "Search" at bounding box center [680, 286] width 60 height 20
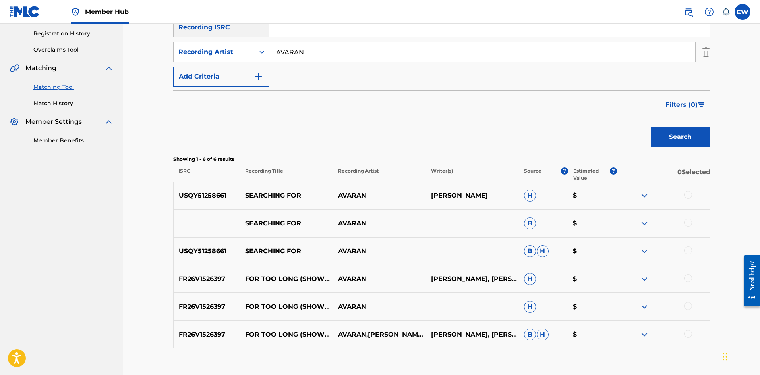
scroll to position [159, 0]
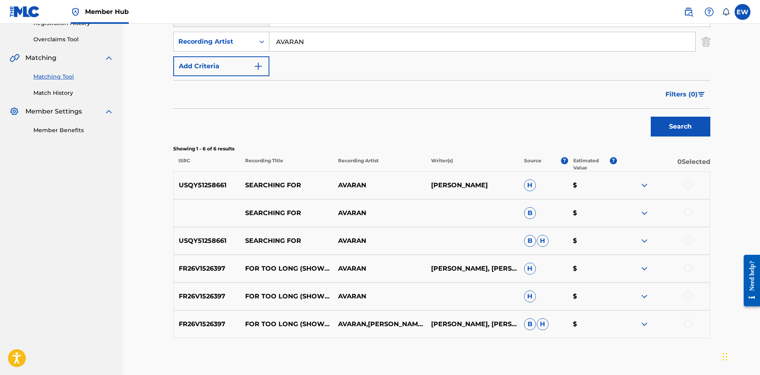
click at [688, 184] on div at bounding box center [688, 185] width 8 height 8
click at [687, 213] on div at bounding box center [688, 212] width 8 height 8
click at [689, 239] on div at bounding box center [688, 240] width 8 height 8
click at [538, 312] on button "Match 3 Groups" at bounding box center [558, 311] width 88 height 20
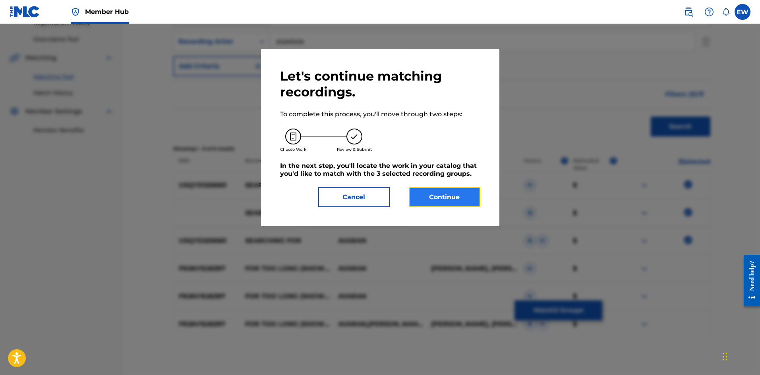
click at [447, 199] on button "Continue" at bounding box center [444, 197] width 71 height 20
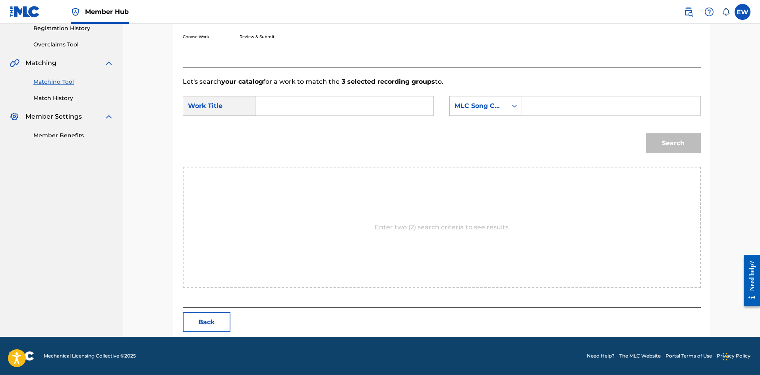
scroll to position [154, 0]
click at [420, 107] on input "Search Form" at bounding box center [344, 105] width 164 height 19
paste input "SEARCHING FOR"
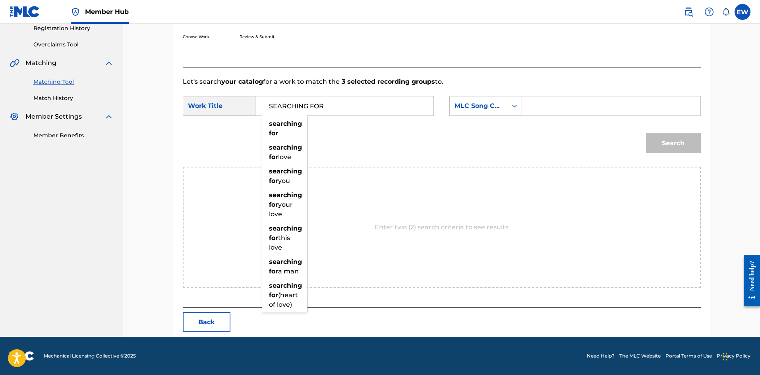
type input "SEARCHING FOR"
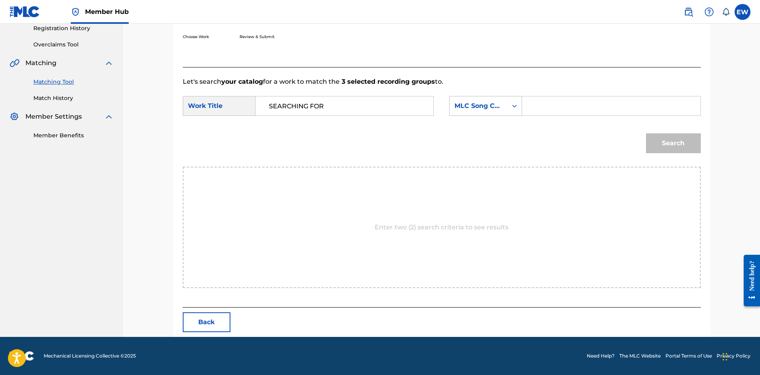
drag, startPoint x: 596, startPoint y: 104, endPoint x: 584, endPoint y: 106, distance: 11.7
click at [595, 104] on input "Search Form" at bounding box center [611, 105] width 164 height 19
paste input "SE0PMY"
type input "SE0PMY"
click at [672, 145] on button "Search" at bounding box center [673, 143] width 55 height 20
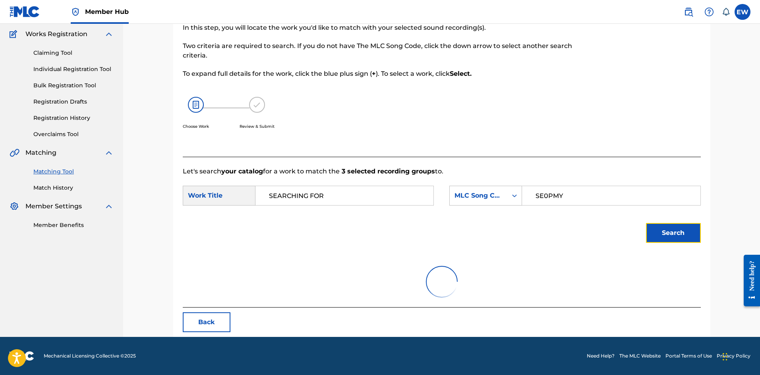
scroll to position [130, 0]
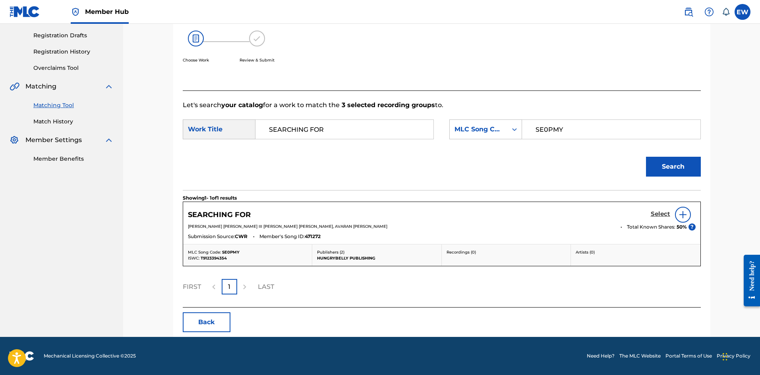
click at [657, 216] on h5 "Select" at bounding box center [659, 214] width 19 height 8
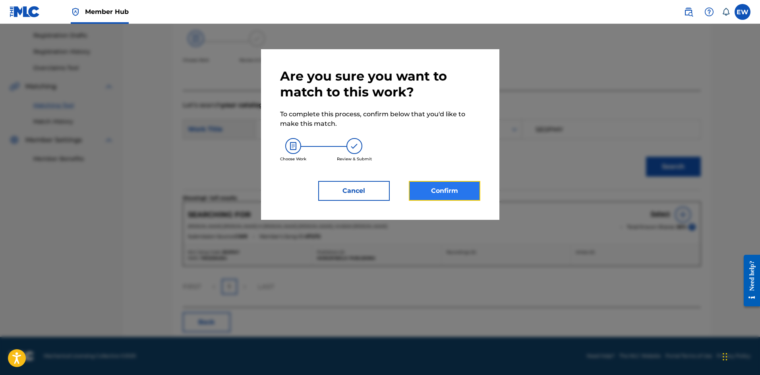
click at [453, 190] on button "Confirm" at bounding box center [444, 191] width 71 height 20
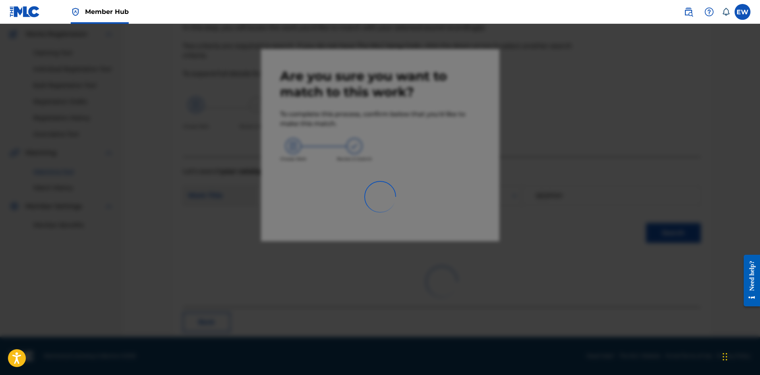
scroll to position [19, 0]
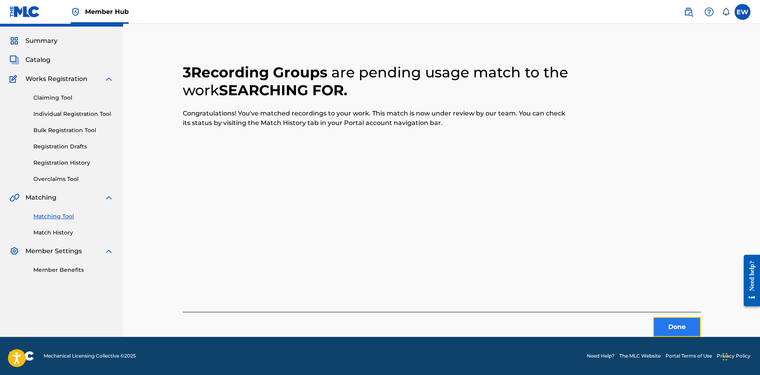
click at [660, 326] on button "Done" at bounding box center [677, 327] width 48 height 20
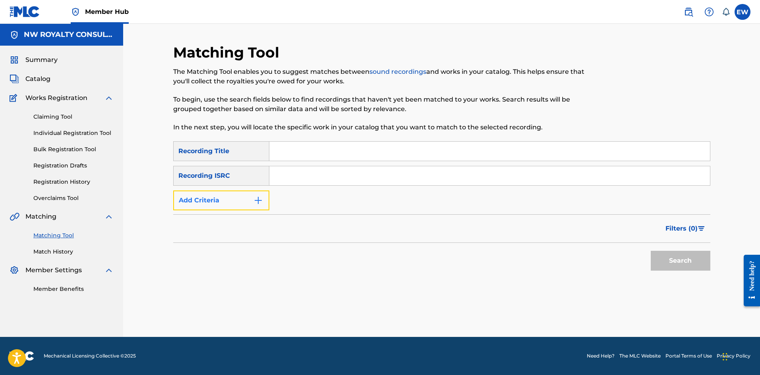
click at [240, 205] on button "Add Criteria" at bounding box center [221, 201] width 96 height 20
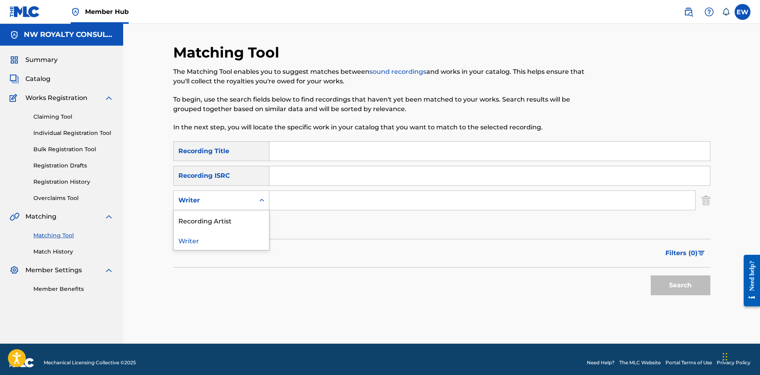
click at [237, 206] on div "Writer" at bounding box center [214, 200] width 81 height 15
drag, startPoint x: 232, startPoint y: 216, endPoint x: 247, endPoint y: 210, distance: 15.7
click at [240, 212] on div "Recording Artist" at bounding box center [221, 220] width 95 height 20
drag, startPoint x: 289, startPoint y: 203, endPoint x: 282, endPoint y: 201, distance: 7.3
click at [286, 201] on input "Search Form" at bounding box center [482, 200] width 426 height 19
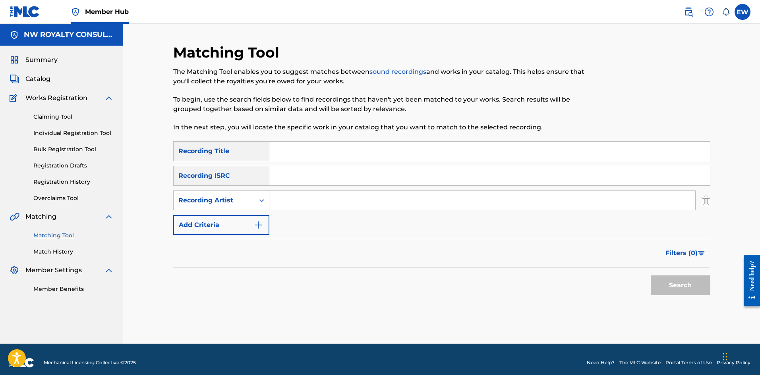
paste input "TURNER MACHEL MONTANO FLAVOUR"
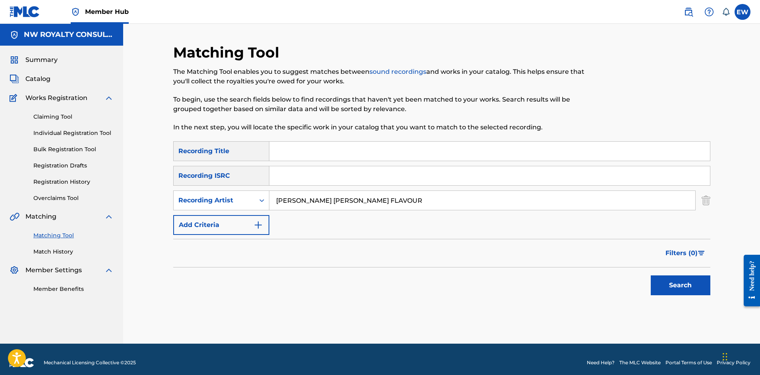
type input "TURNER MACHEL MONTANO FLAVOUR"
drag, startPoint x: 480, startPoint y: 152, endPoint x: 473, endPoint y: 153, distance: 6.4
click at [479, 152] on input "Search Form" at bounding box center [489, 151] width 440 height 19
paste input "SHE BAD REMIX"
type input "SHE BAD REMIX"
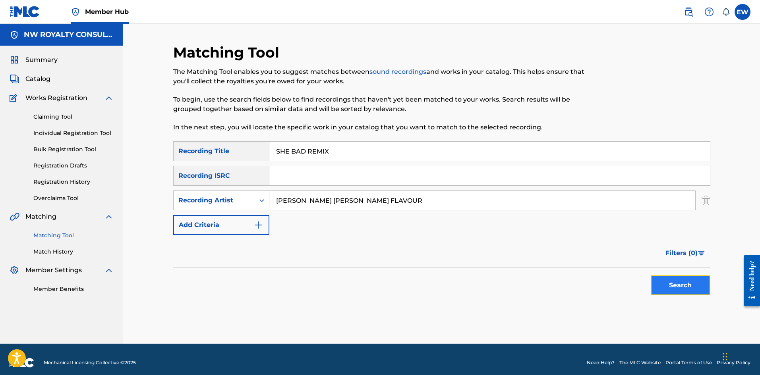
click at [677, 285] on button "Search" at bounding box center [680, 286] width 60 height 20
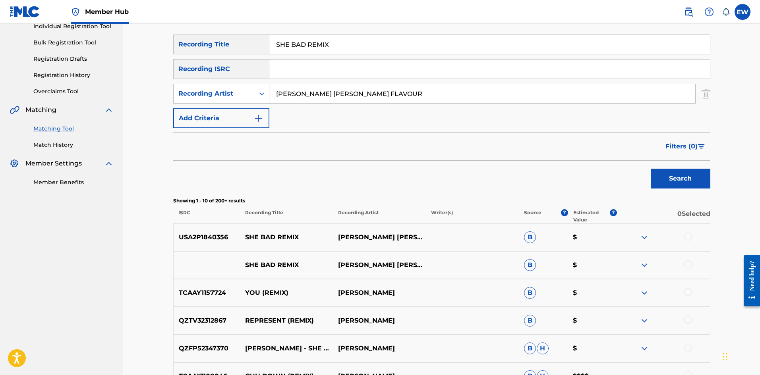
scroll to position [119, 0]
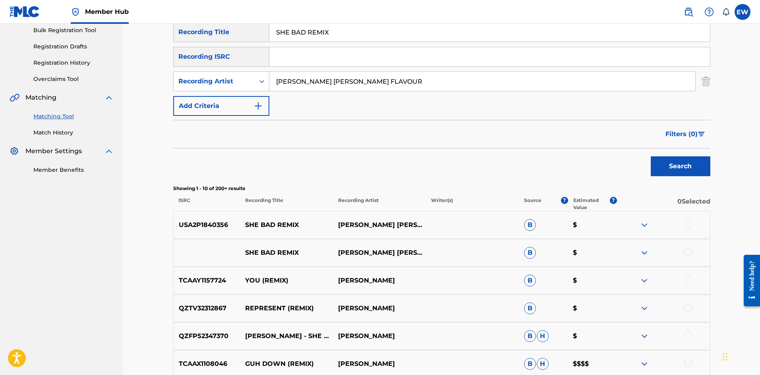
click at [689, 226] on div at bounding box center [688, 224] width 8 height 8
click at [688, 250] on div at bounding box center [688, 252] width 8 height 8
click at [554, 318] on button "Match 2 Groups" at bounding box center [558, 311] width 88 height 20
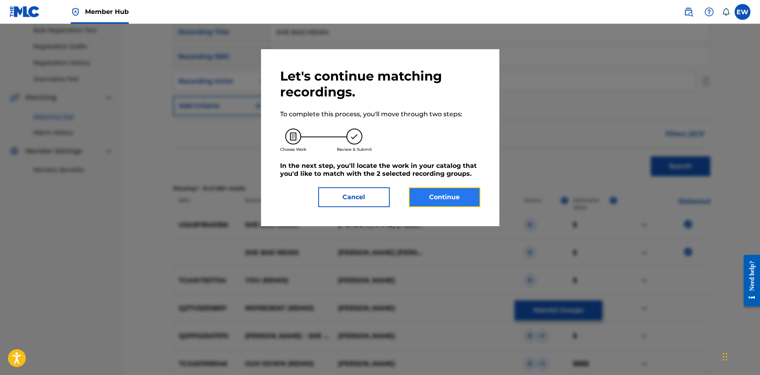
click at [453, 199] on button "Continue" at bounding box center [444, 197] width 71 height 20
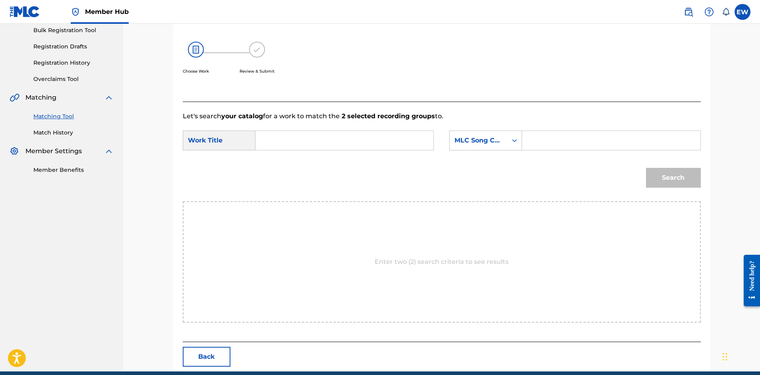
click at [365, 139] on input "Search Form" at bounding box center [344, 140] width 164 height 19
paste input "SHE BAD REMIX"
type input "SHE BAD REMIX"
click at [563, 140] on input "Search Form" at bounding box center [611, 140] width 164 height 19
paste input "SVFD8I"
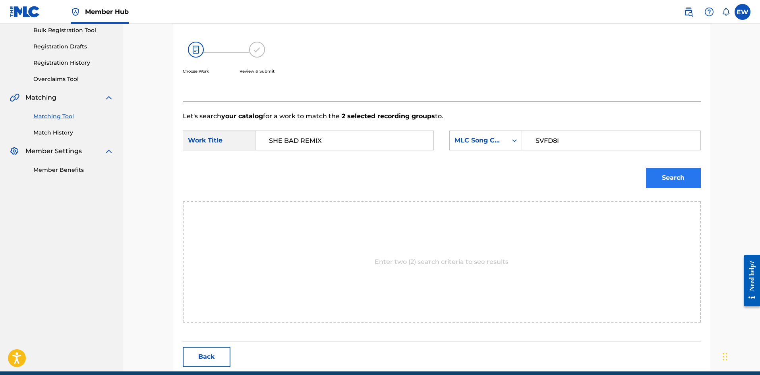
type input "SVFD8I"
click at [683, 177] on button "Search" at bounding box center [673, 178] width 55 height 20
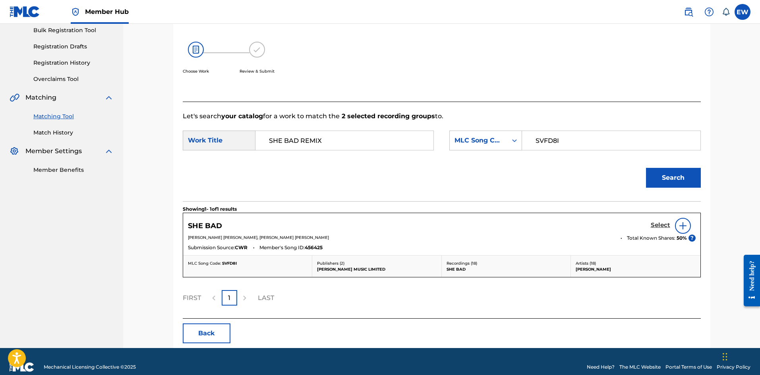
click at [652, 224] on h5 "Select" at bounding box center [659, 226] width 19 height 8
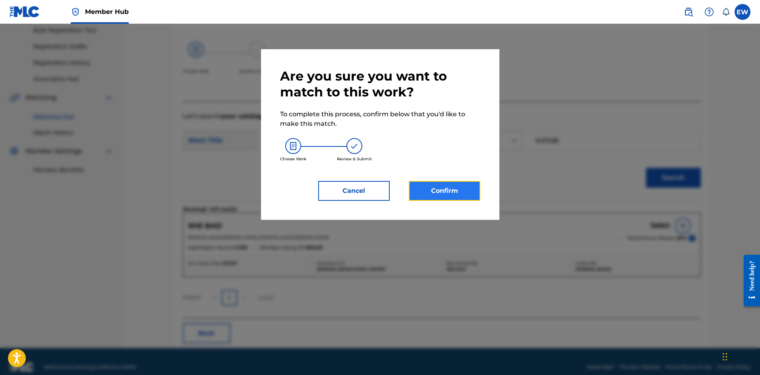
click at [429, 197] on button "Confirm" at bounding box center [444, 191] width 71 height 20
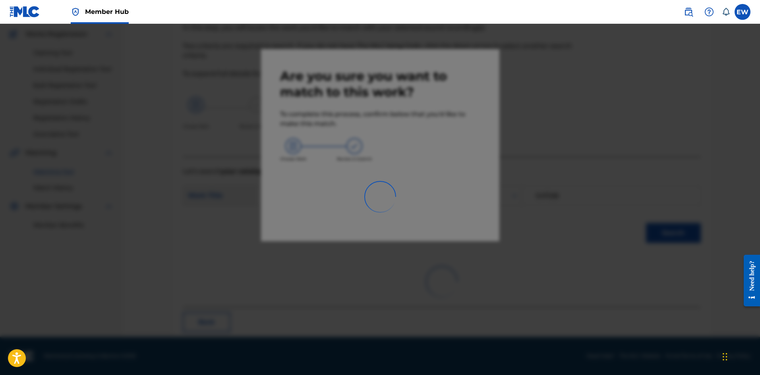
scroll to position [19, 0]
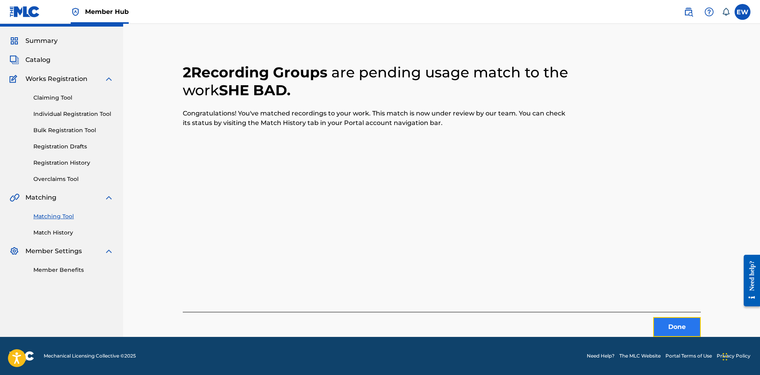
click at [679, 330] on button "Done" at bounding box center [677, 327] width 48 height 20
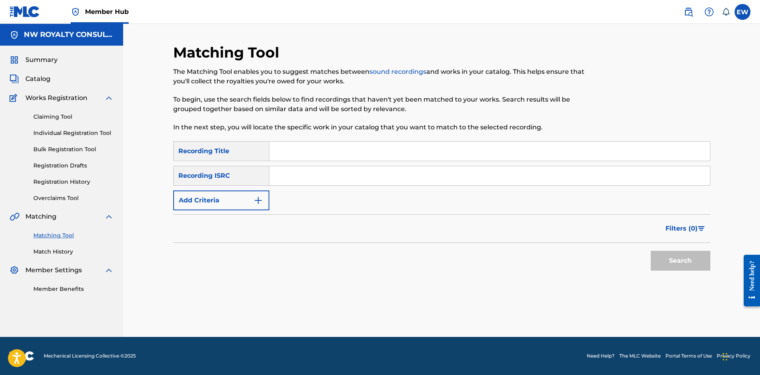
scroll to position [0, 0]
click at [233, 202] on button "Add Criteria" at bounding box center [221, 201] width 96 height 20
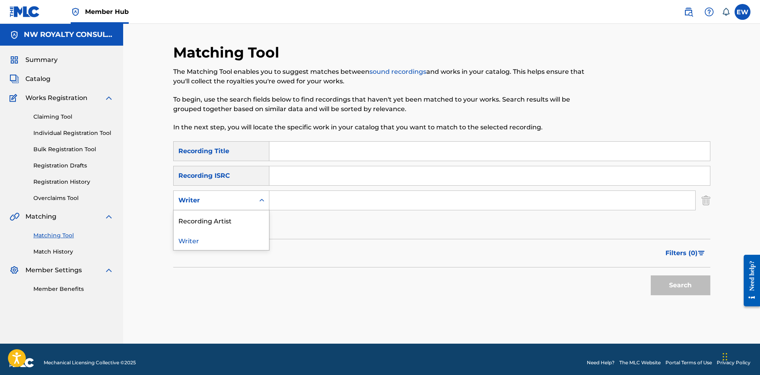
drag, startPoint x: 233, startPoint y: 202, endPoint x: 226, endPoint y: 208, distance: 9.1
click at [232, 203] on div "Writer" at bounding box center [213, 201] width 71 height 10
drag, startPoint x: 225, startPoint y: 212, endPoint x: 241, endPoint y: 210, distance: 16.4
click at [229, 213] on div "Recording Artist" at bounding box center [221, 220] width 95 height 20
click at [284, 202] on input "Search Form" at bounding box center [482, 200] width 426 height 19
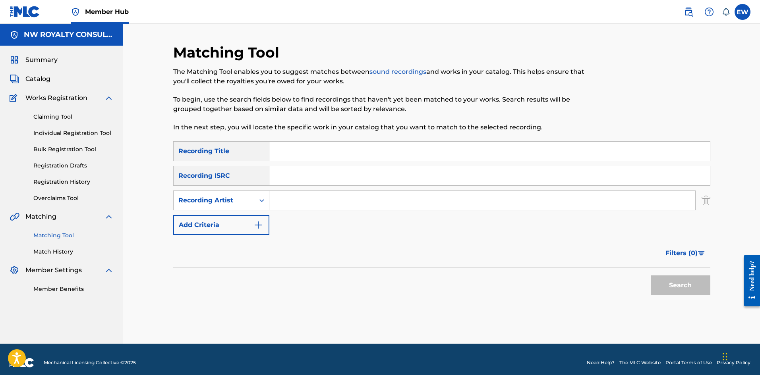
paste input "TANTO METRO & DEVONTE"
type input "TANTO METRO & DEVONTE"
drag, startPoint x: 509, startPoint y: 151, endPoint x: 502, endPoint y: 152, distance: 6.8
click at [504, 151] on input "Search Form" at bounding box center [489, 151] width 440 height 19
paste input "SHE MEK ME GO SO"
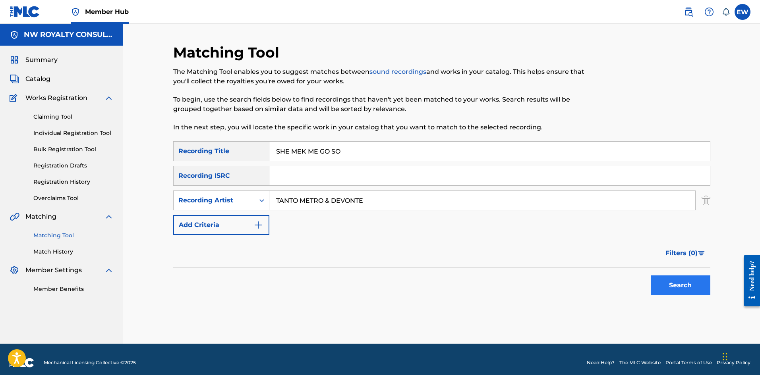
type input "SHE MEK ME GO SO"
click at [677, 288] on button "Search" at bounding box center [680, 286] width 60 height 20
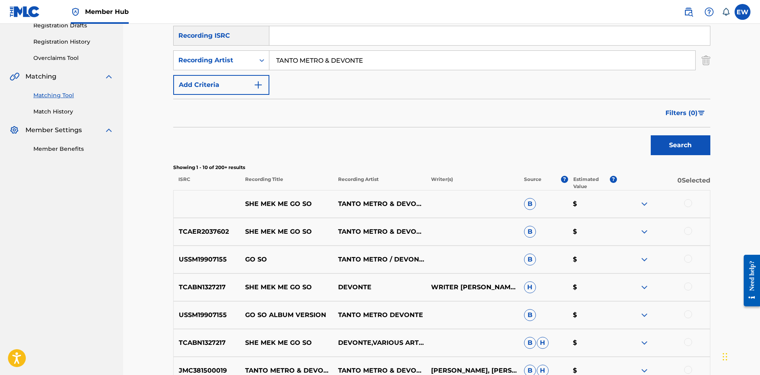
scroll to position [159, 0]
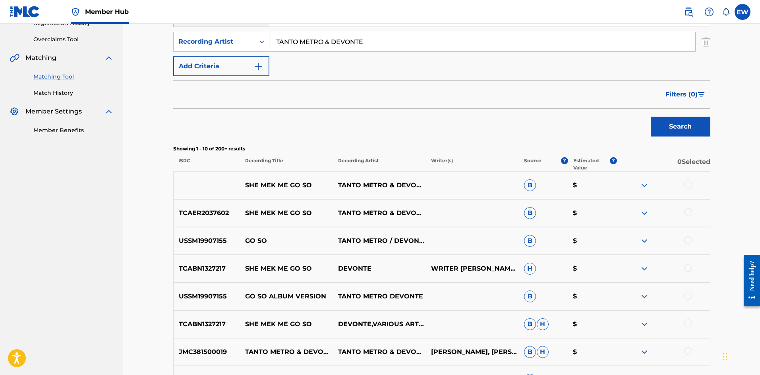
click at [691, 183] on div at bounding box center [688, 185] width 8 height 8
click at [689, 215] on div at bounding box center [688, 212] width 8 height 8
click at [532, 309] on button "Match 2 Groups" at bounding box center [558, 311] width 88 height 20
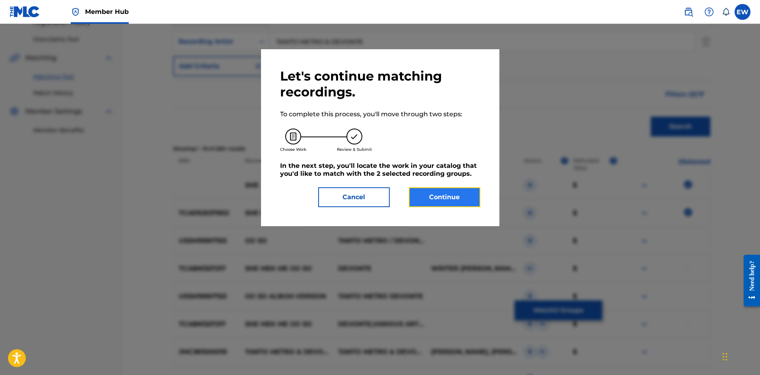
click at [428, 195] on button "Continue" at bounding box center [444, 197] width 71 height 20
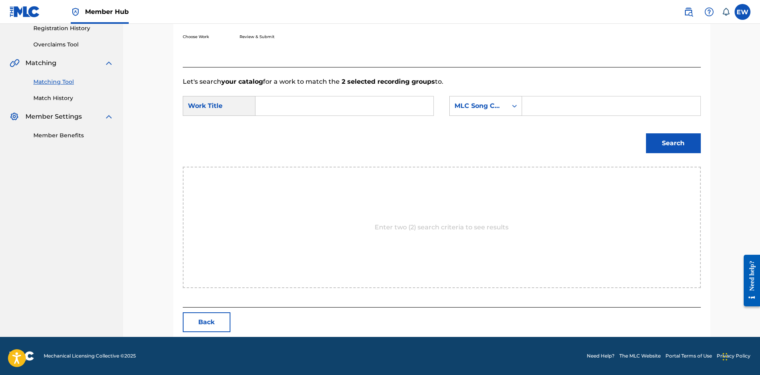
scroll to position [154, 0]
click at [318, 103] on input "Search Form" at bounding box center [344, 105] width 164 height 19
paste input "SHE MEK ME GO SO"
type input "SHE MEK ME GO SO"
drag, startPoint x: 532, startPoint y: 96, endPoint x: 530, endPoint y: 101, distance: 5.7
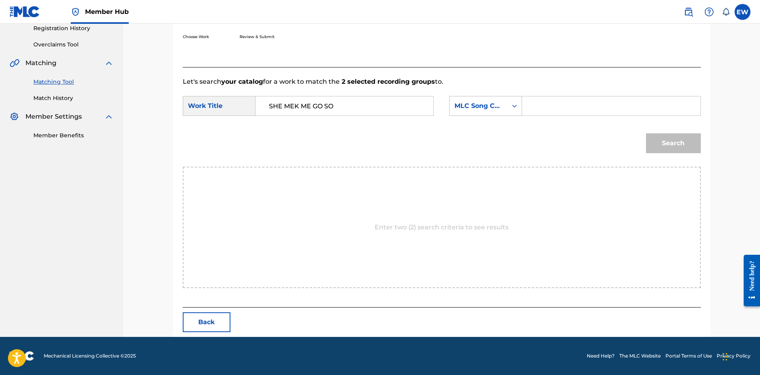
click at [533, 96] on div "Search Form" at bounding box center [611, 106] width 178 height 20
click at [530, 103] on input "Search Form" at bounding box center [611, 105] width 164 height 19
paste input "SV7MDD"
type input "SV7MDD"
click at [681, 141] on button "Search" at bounding box center [673, 143] width 55 height 20
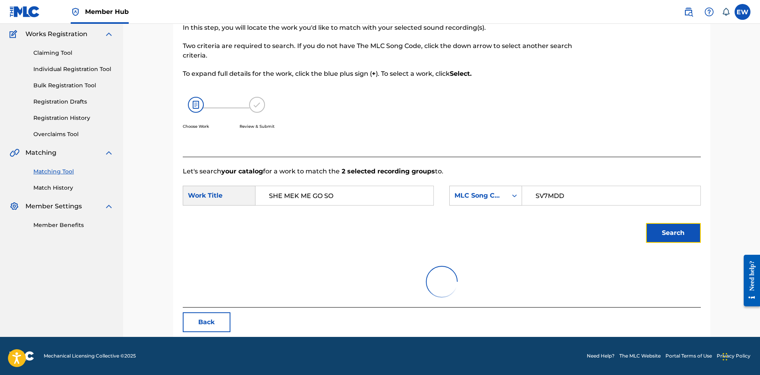
scroll to position [130, 0]
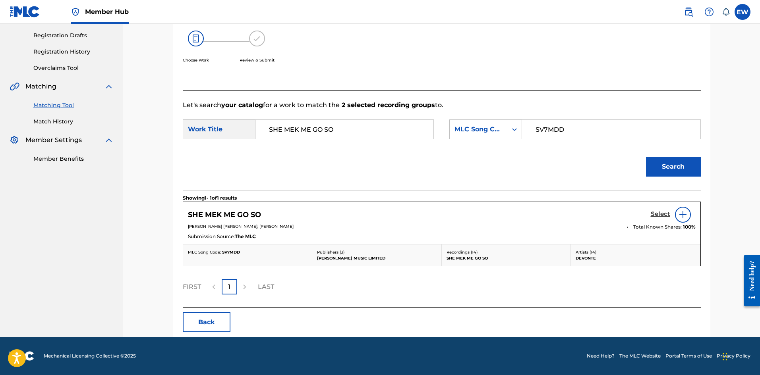
click at [662, 212] on h5 "Select" at bounding box center [659, 214] width 19 height 8
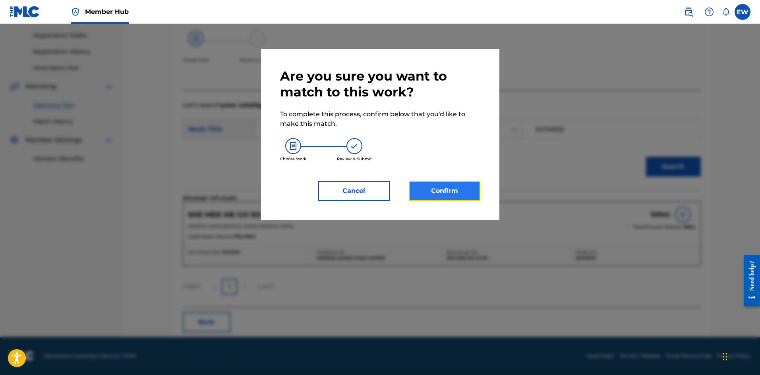
click at [450, 186] on button "Confirm" at bounding box center [444, 191] width 71 height 20
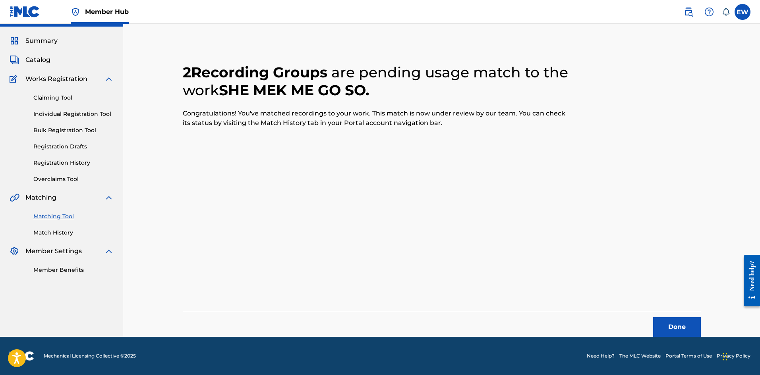
scroll to position [19, 0]
click at [662, 328] on button "Done" at bounding box center [677, 327] width 48 height 20
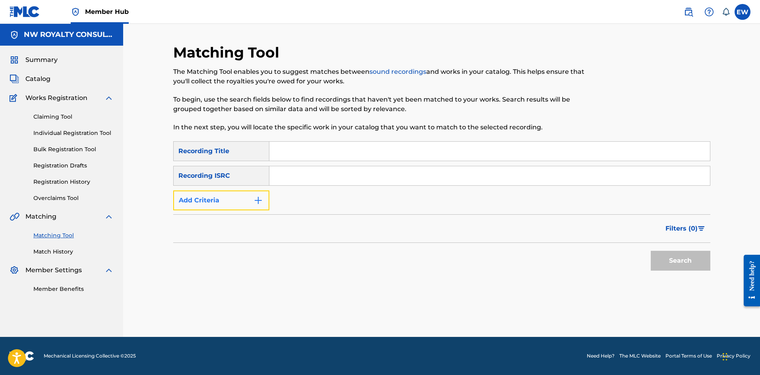
drag, startPoint x: 253, startPoint y: 192, endPoint x: 245, endPoint y: 195, distance: 9.2
click at [248, 194] on button "Add Criteria" at bounding box center [221, 201] width 96 height 20
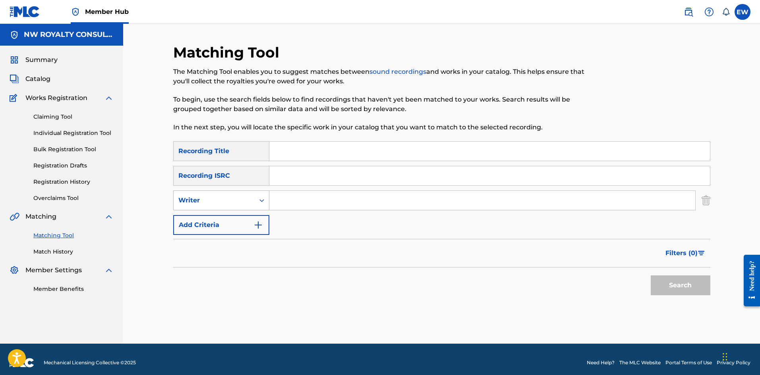
click at [245, 202] on div "Writer" at bounding box center [213, 201] width 71 height 10
click at [255, 223] on div "Recording Artist" at bounding box center [221, 220] width 95 height 20
drag, startPoint x: 293, startPoint y: 201, endPoint x: 285, endPoint y: 197, distance: 9.2
click at [293, 201] on input "Search Form" at bounding box center [482, 200] width 426 height 19
paste input "CLINT EASTWOOD"
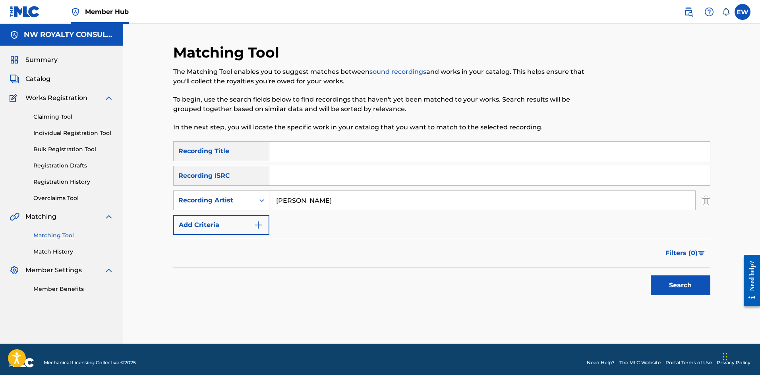
type input "CLINT EASTWOOD"
drag, startPoint x: 387, startPoint y: 150, endPoint x: 384, endPoint y: 154, distance: 5.5
click at [386, 155] on input "Search Form" at bounding box center [489, 151] width 440 height 19
paste input "SHINE EYE GIRL - ORIGINAL"
type input "SHINE EYE GIRL - ORIGINAL"
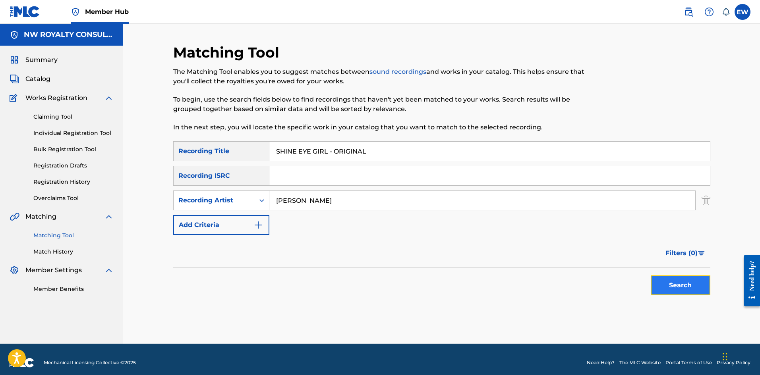
click at [678, 285] on button "Search" at bounding box center [680, 286] width 60 height 20
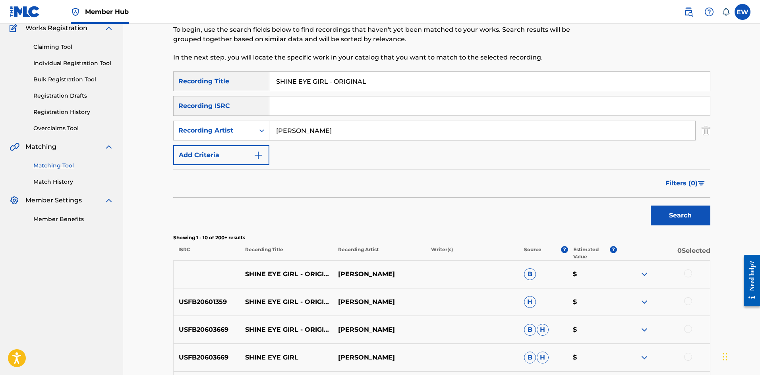
scroll to position [79, 0]
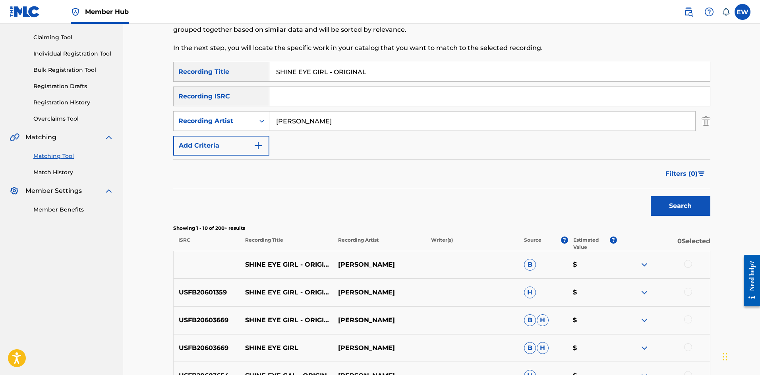
click at [689, 264] on div at bounding box center [688, 264] width 8 height 8
click at [689, 291] on div at bounding box center [688, 292] width 8 height 8
click at [689, 319] on div at bounding box center [688, 320] width 8 height 8
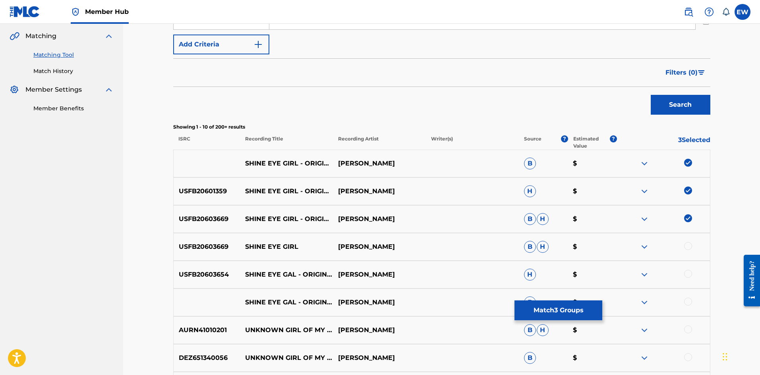
scroll to position [199, 0]
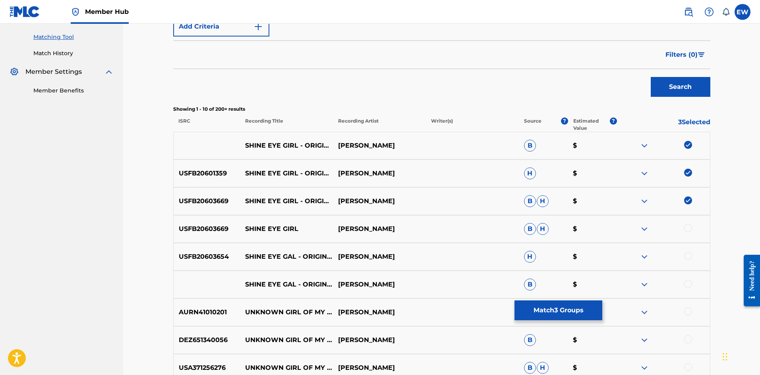
click at [687, 228] on div at bounding box center [688, 228] width 8 height 8
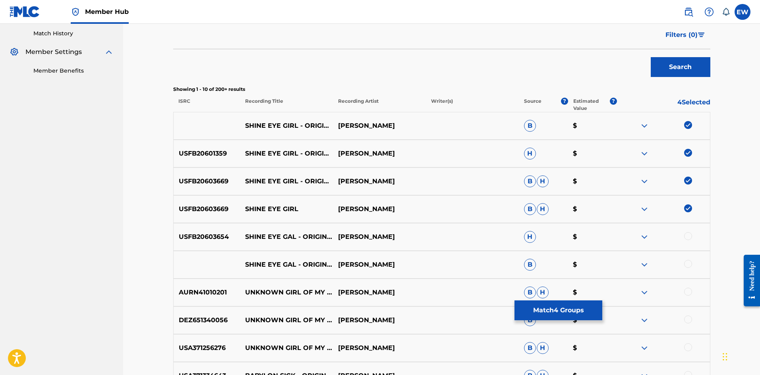
scroll to position [238, 0]
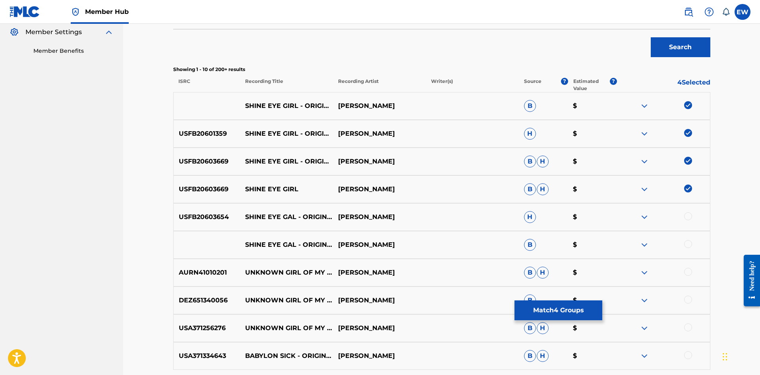
click at [691, 219] on div at bounding box center [688, 216] width 8 height 8
click at [689, 246] on div at bounding box center [688, 244] width 8 height 8
click at [573, 313] on button "Match 6 Groups" at bounding box center [558, 311] width 88 height 20
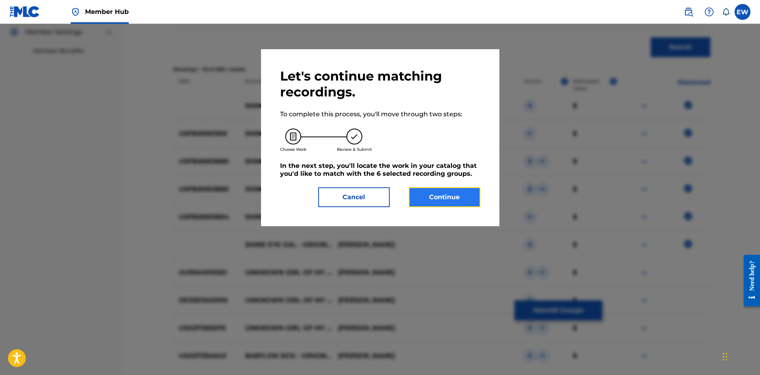
click at [449, 198] on button "Continue" at bounding box center [444, 197] width 71 height 20
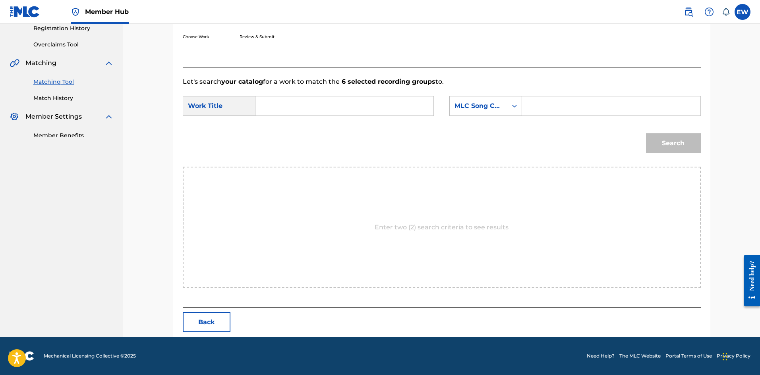
click at [320, 112] on input "Search Form" at bounding box center [344, 105] width 164 height 19
paste input "SHINE EYE GIRL - ORIGINAL"
type input "SHINE EYE GIRL - ORIGINAL"
click at [564, 104] on input "Search Form" at bounding box center [611, 105] width 164 height 19
paste input "S6614Q"
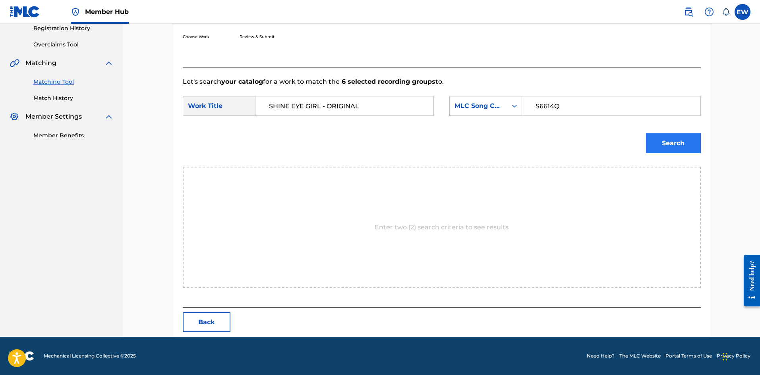
type input "S6614Q"
click at [668, 137] on button "Search" at bounding box center [673, 143] width 55 height 20
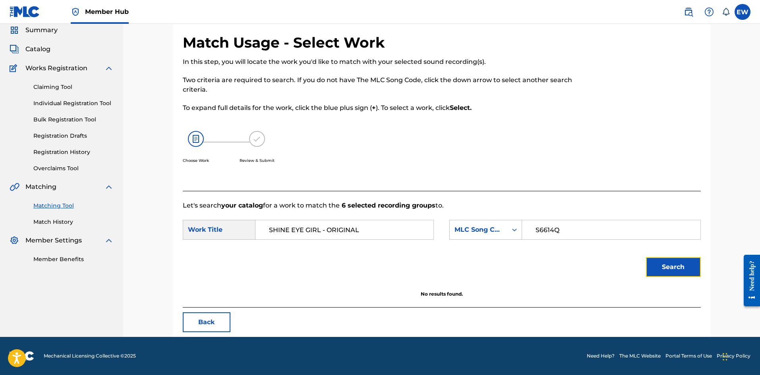
scroll to position [30, 0]
drag, startPoint x: 395, startPoint y: 225, endPoint x: 155, endPoint y: 185, distance: 243.2
click at [172, 189] on div "Match Usage - Select Work In this step, you will locate the work you'd like to …" at bounding box center [442, 175] width 556 height 323
paste input "Search Form"
type input "SHINE EYE GAL"
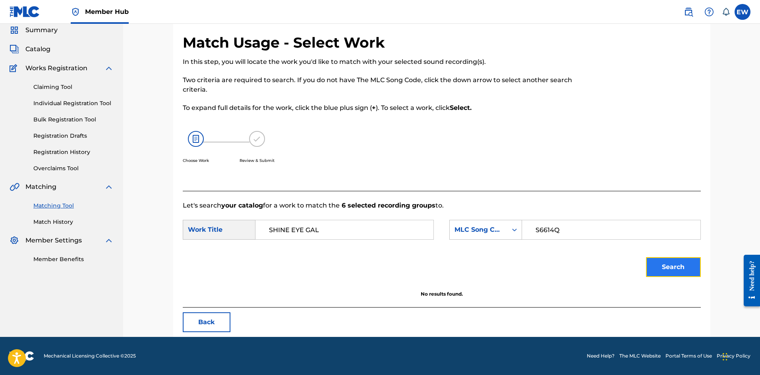
drag, startPoint x: 683, startPoint y: 269, endPoint x: 679, endPoint y: 266, distance: 5.5
click at [683, 269] on button "Search" at bounding box center [673, 267] width 55 height 20
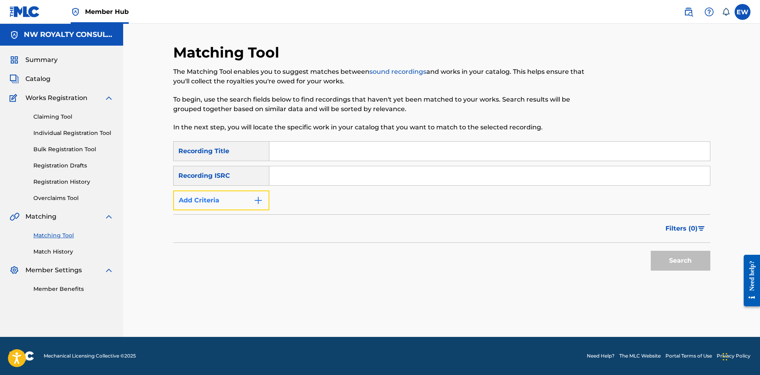
click at [243, 204] on button "Add Criteria" at bounding box center [221, 201] width 96 height 20
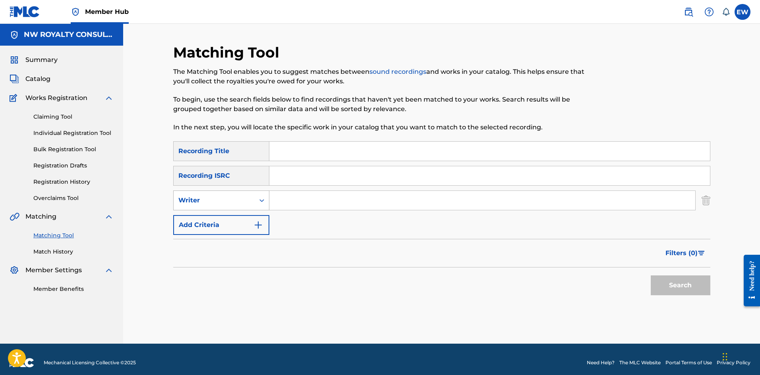
click at [238, 204] on div "Writer" at bounding box center [213, 201] width 71 height 10
click at [223, 212] on div "Recording Artist" at bounding box center [221, 220] width 95 height 20
click at [280, 197] on input "Search Form" at bounding box center [482, 200] width 426 height 19
paste input "IWAATA"
type input "IWAATA"
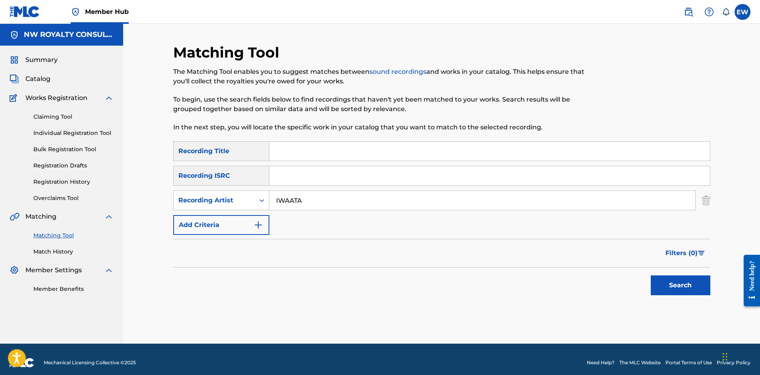
click at [415, 156] on input "Search Form" at bounding box center [489, 151] width 440 height 19
paste input "SIGN"
type input "SIGN"
click at [685, 281] on button "Search" at bounding box center [680, 286] width 60 height 20
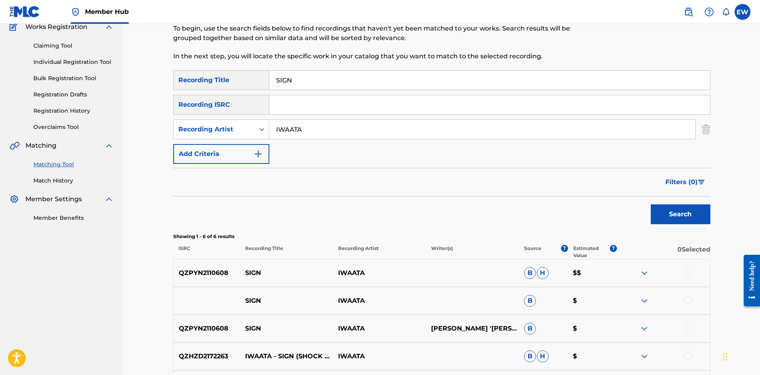
scroll to position [79, 0]
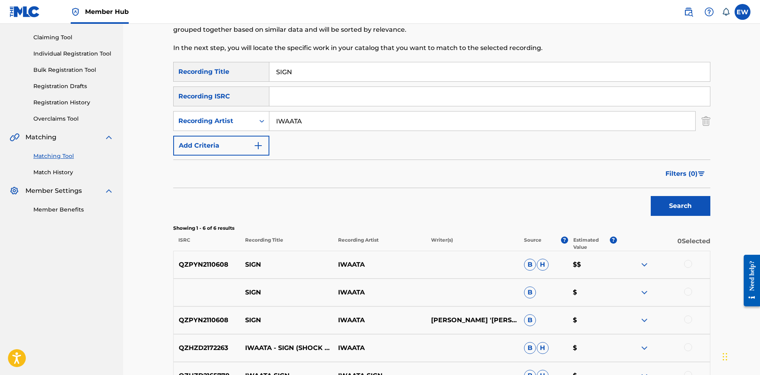
click at [690, 267] on div at bounding box center [688, 264] width 8 height 8
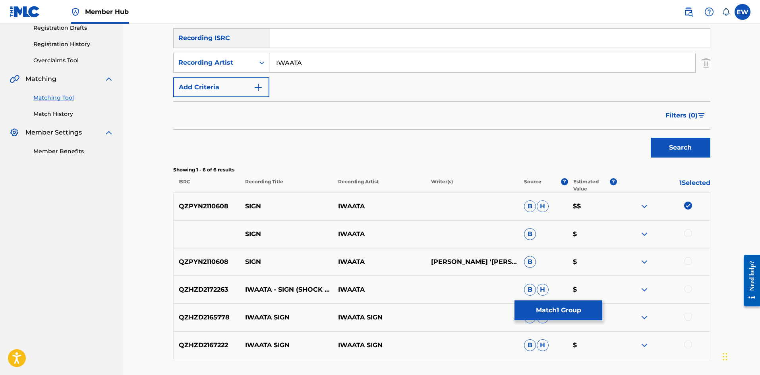
scroll to position [159, 0]
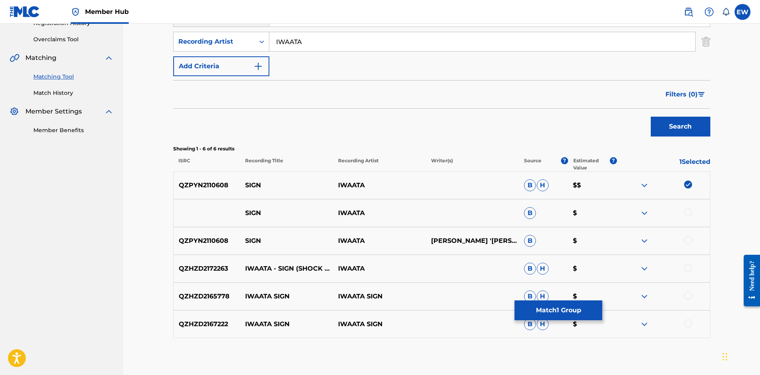
click at [685, 212] on div at bounding box center [688, 212] width 8 height 8
click at [689, 240] on div at bounding box center [688, 240] width 8 height 8
click at [689, 268] on div at bounding box center [688, 268] width 8 height 8
click at [566, 316] on button "Match 4 Groups" at bounding box center [558, 311] width 88 height 20
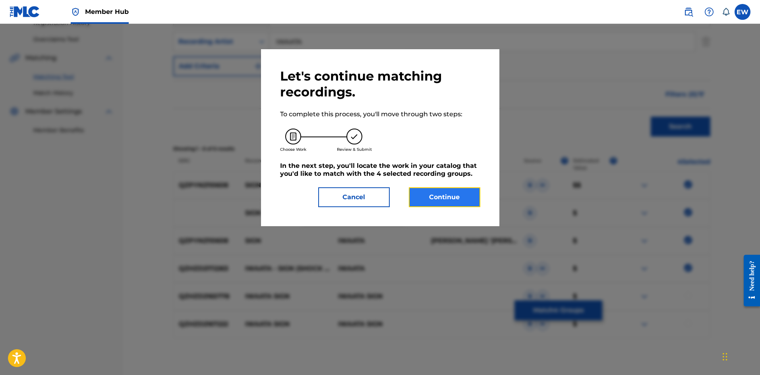
click at [452, 199] on button "Continue" at bounding box center [444, 197] width 71 height 20
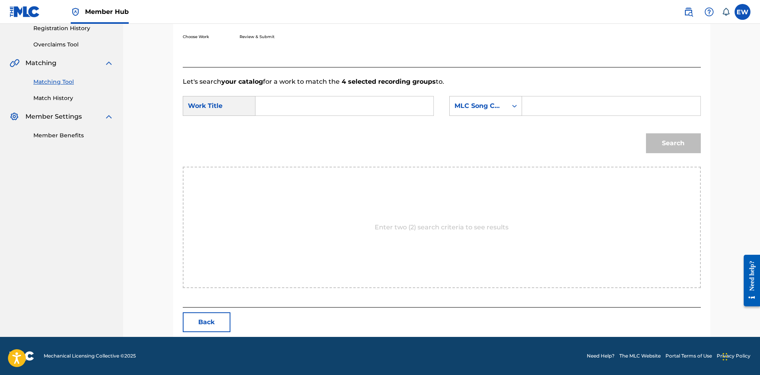
click at [358, 105] on input "Search Form" at bounding box center [344, 105] width 164 height 19
paste input "SIGN"
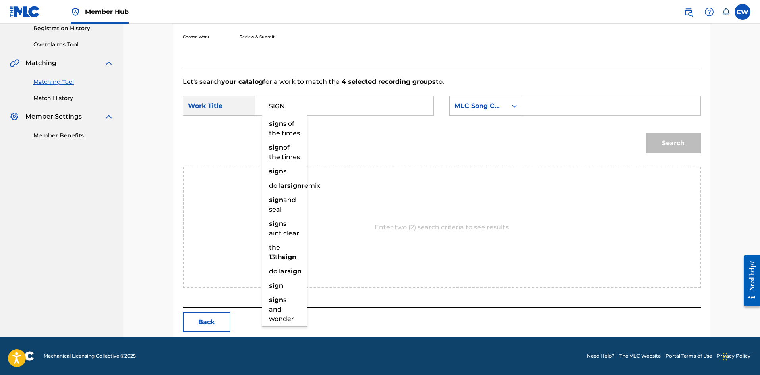
type input "SIGN"
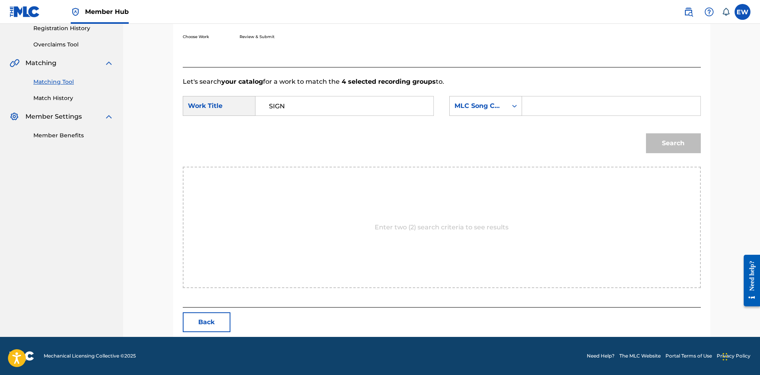
drag, startPoint x: 631, startPoint y: 104, endPoint x: 623, endPoint y: 105, distance: 7.6
click at [629, 104] on input "Search Form" at bounding box center [611, 105] width 164 height 19
paste input "SB7VCM"
type input "SB7VCM"
click at [678, 139] on button "Search" at bounding box center [673, 143] width 55 height 20
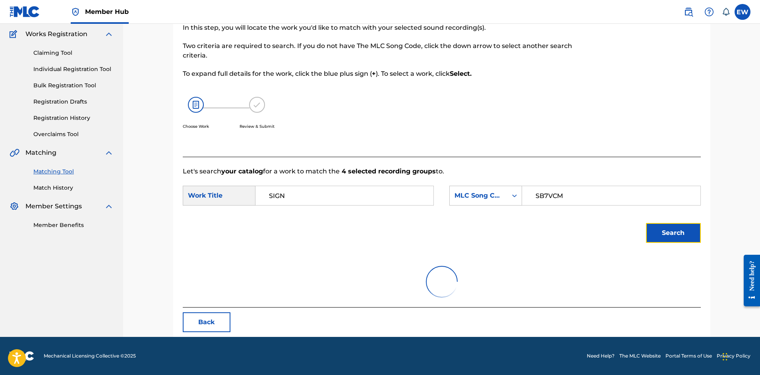
scroll to position [130, 0]
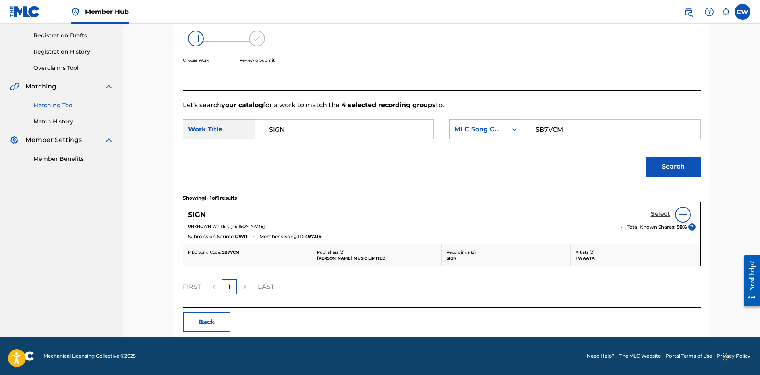
click at [658, 214] on h5 "Select" at bounding box center [659, 214] width 19 height 8
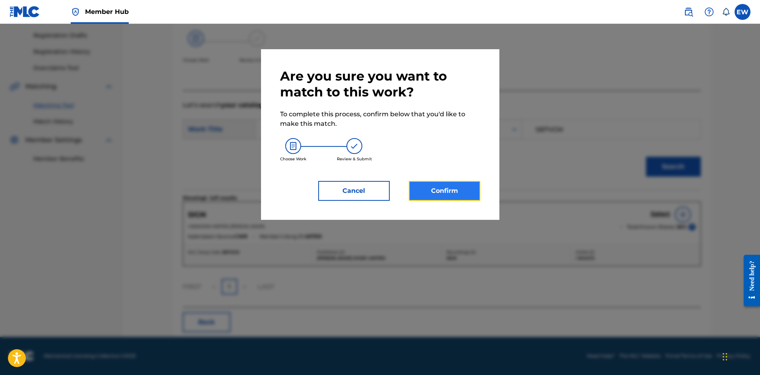
click at [446, 196] on button "Confirm" at bounding box center [444, 191] width 71 height 20
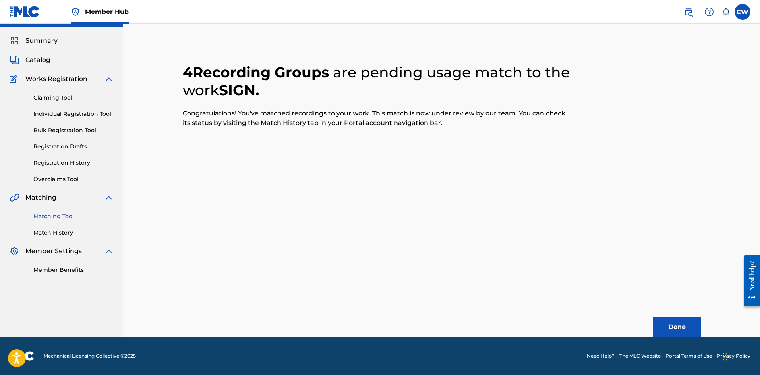
scroll to position [19, 0]
click at [672, 320] on button "Done" at bounding box center [677, 327] width 48 height 20
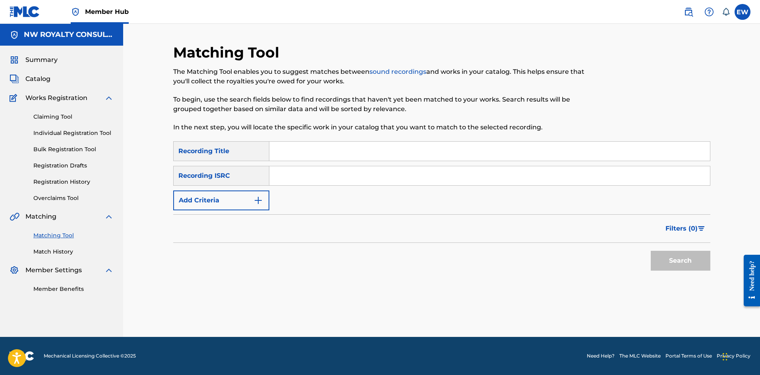
scroll to position [0, 0]
drag, startPoint x: 237, startPoint y: 199, endPoint x: 233, endPoint y: 203, distance: 5.9
click at [233, 203] on button "Add Criteria" at bounding box center [221, 201] width 96 height 20
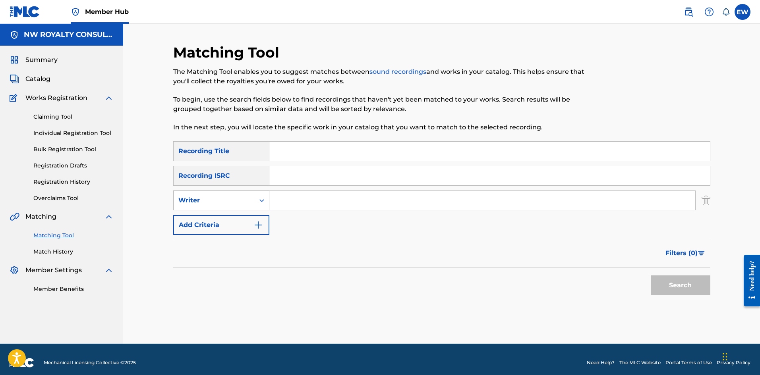
click at [228, 203] on div "Writer" at bounding box center [213, 201] width 71 height 10
drag, startPoint x: 223, startPoint y: 217, endPoint x: 271, endPoint y: 212, distance: 48.7
click at [233, 218] on div "Recording Artist" at bounding box center [221, 220] width 95 height 20
click at [302, 199] on input "Search Form" at bounding box center [482, 200] width 426 height 19
paste input "[PERSON_NAME]"
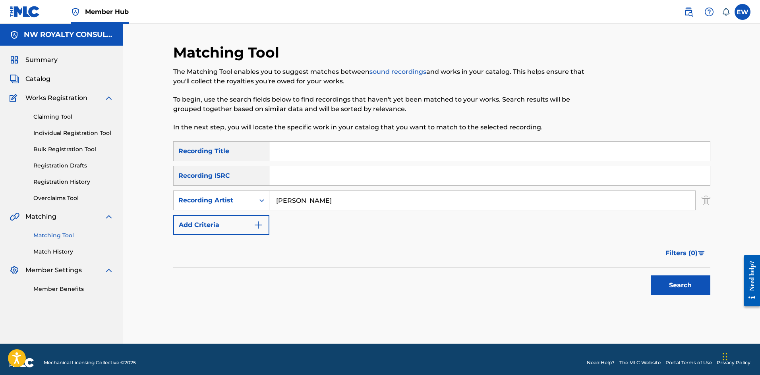
type input "[PERSON_NAME]"
click at [372, 147] on input "Search Form" at bounding box center [489, 151] width 440 height 19
paste input "SIGNS AIN'T CLEAR"
type input "SIGNS AIN'T CLEAR"
click at [673, 288] on button "Search" at bounding box center [680, 286] width 60 height 20
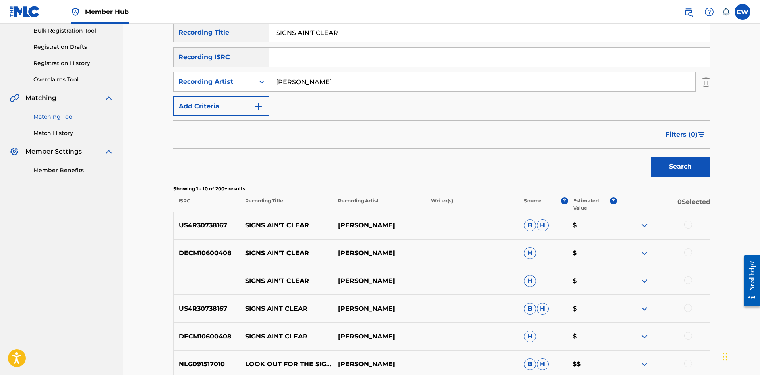
scroll to position [119, 0]
click at [689, 224] on div at bounding box center [688, 224] width 8 height 8
click at [688, 254] on div at bounding box center [688, 252] width 8 height 8
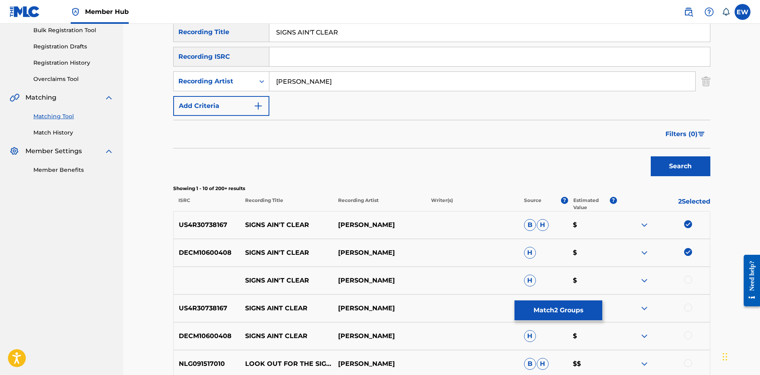
click at [687, 279] on div at bounding box center [688, 280] width 8 height 8
click at [689, 309] on div at bounding box center [688, 308] width 8 height 8
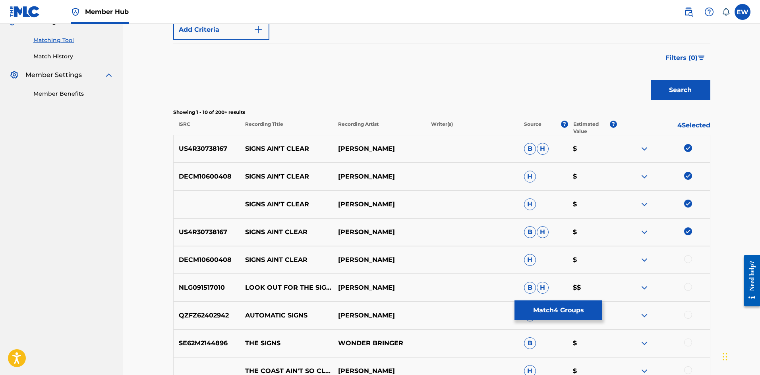
scroll to position [199, 0]
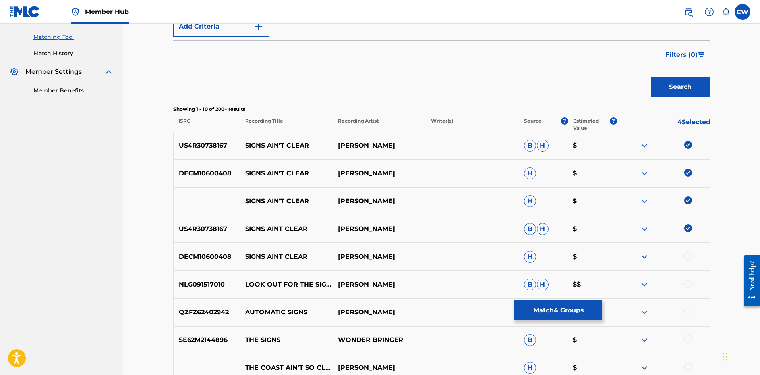
click at [689, 257] on div at bounding box center [688, 256] width 8 height 8
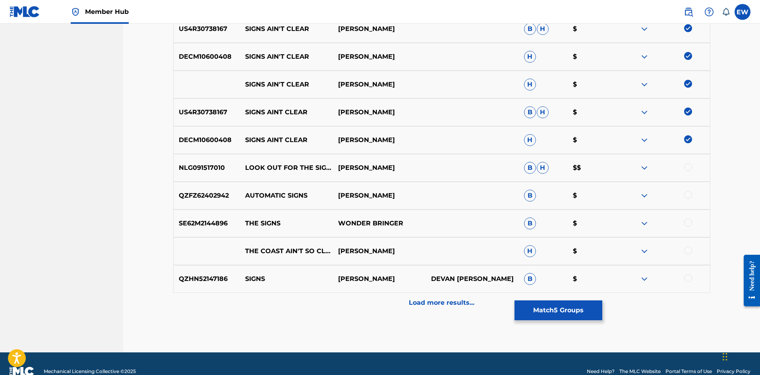
scroll to position [318, 0]
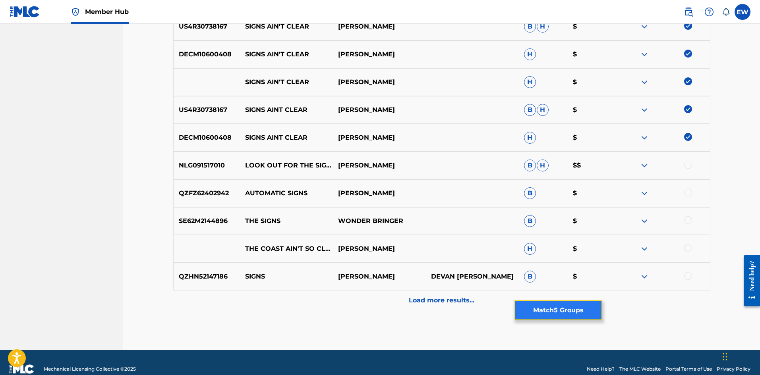
click at [563, 313] on button "Match 5 Groups" at bounding box center [558, 311] width 88 height 20
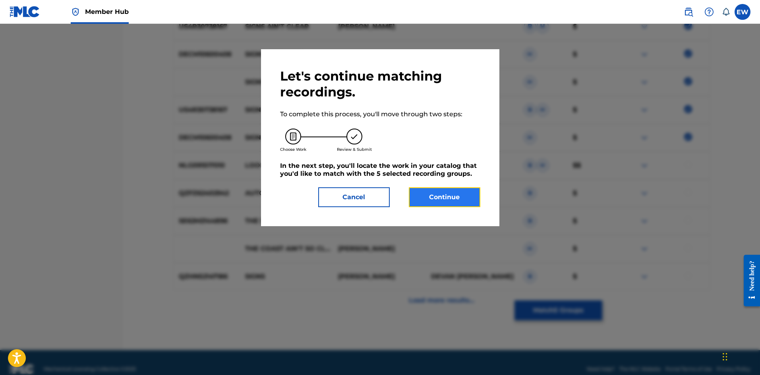
click at [434, 193] on button "Continue" at bounding box center [444, 197] width 71 height 20
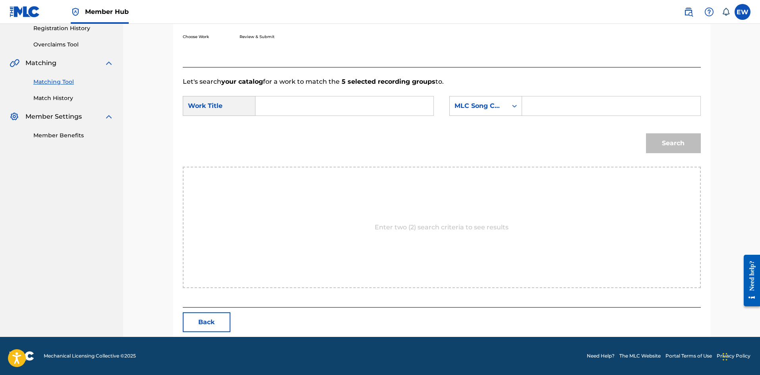
scroll to position [154, 0]
click at [347, 108] on input "Search Form" at bounding box center [344, 105] width 164 height 19
paste input "SIGNS AIN'T CLEAR"
type input "SIGNS AIN'T CLEAR"
click at [533, 108] on input "Search Form" at bounding box center [611, 105] width 164 height 19
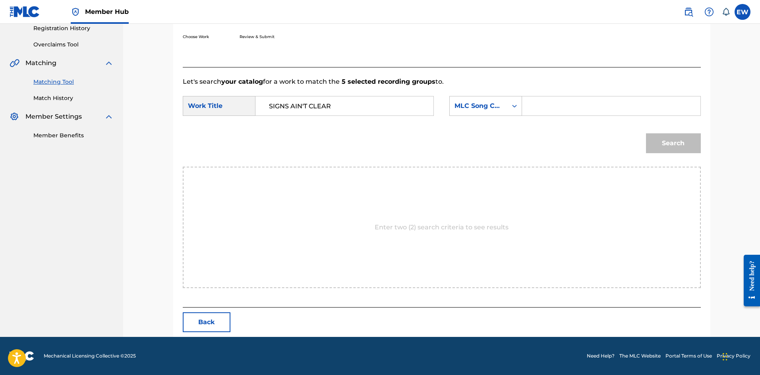
paste input "SD2BEI"
type input "SD2BEI"
click at [679, 142] on button "Search" at bounding box center [673, 143] width 55 height 20
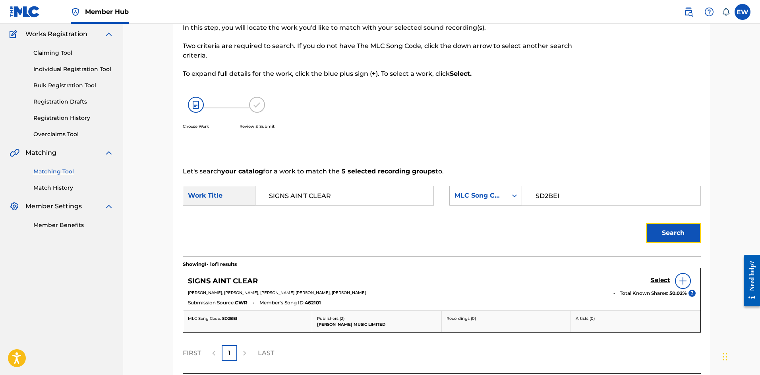
scroll to position [130, 0]
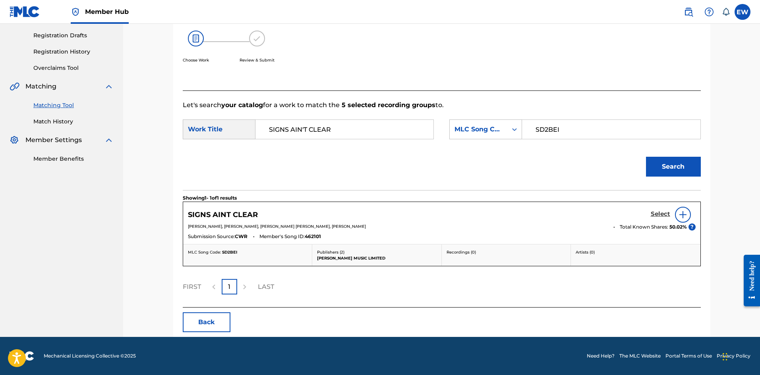
click at [654, 213] on h5 "Select" at bounding box center [659, 214] width 19 height 8
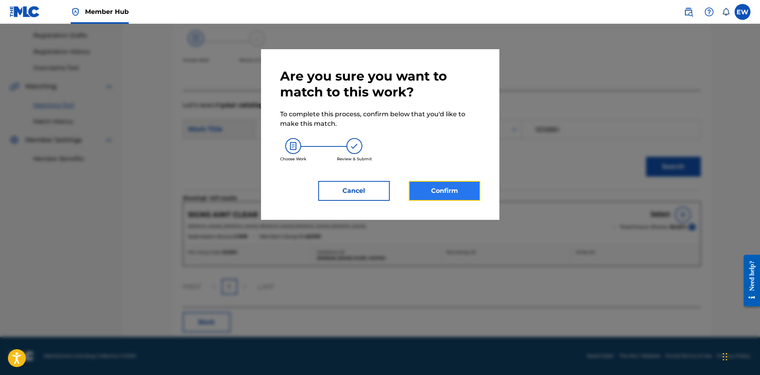
click at [446, 191] on button "Confirm" at bounding box center [444, 191] width 71 height 20
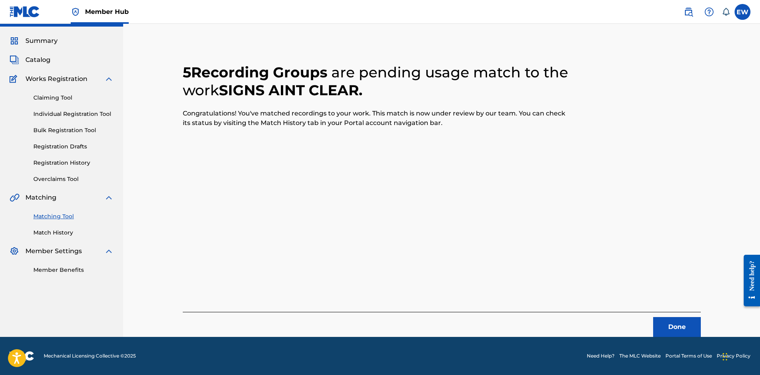
scroll to position [19, 0]
click at [667, 327] on button "Done" at bounding box center [677, 327] width 48 height 20
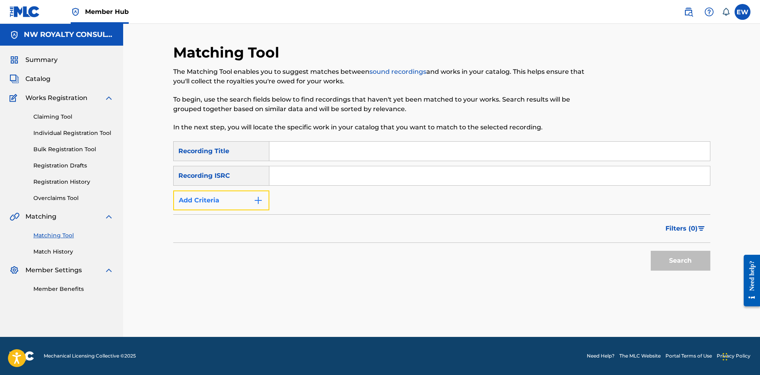
click at [193, 199] on button "Add Criteria" at bounding box center [221, 201] width 96 height 20
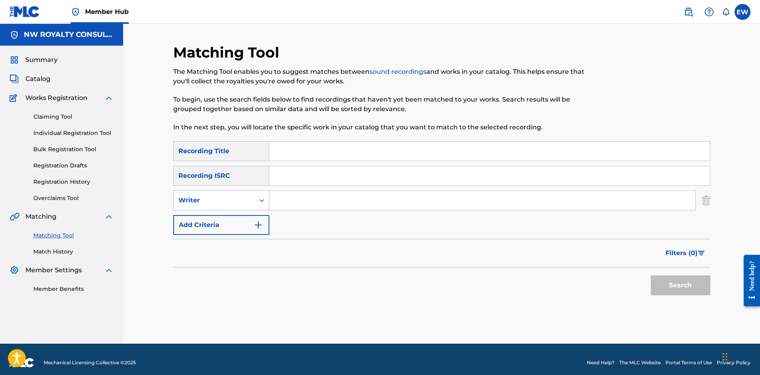
click at [194, 208] on div "Writer" at bounding box center [214, 200] width 81 height 15
click at [204, 222] on div "Recording Artist" at bounding box center [221, 220] width 95 height 20
click at [293, 205] on input "Search Form" at bounding box center [482, 200] width 426 height 19
paste input "21 SAVAGE"
type input "21 SAVAGE"
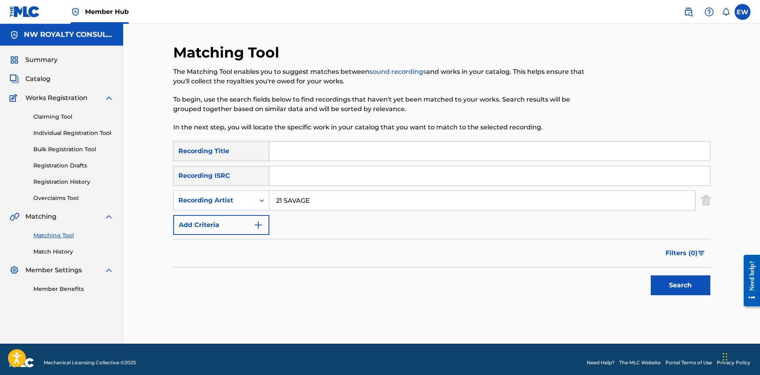
click at [396, 150] on input "Search Form" at bounding box center [489, 151] width 440 height 19
paste input "SILENCE"
type input "SILENCE"
click at [666, 282] on button "Search" at bounding box center [680, 286] width 60 height 20
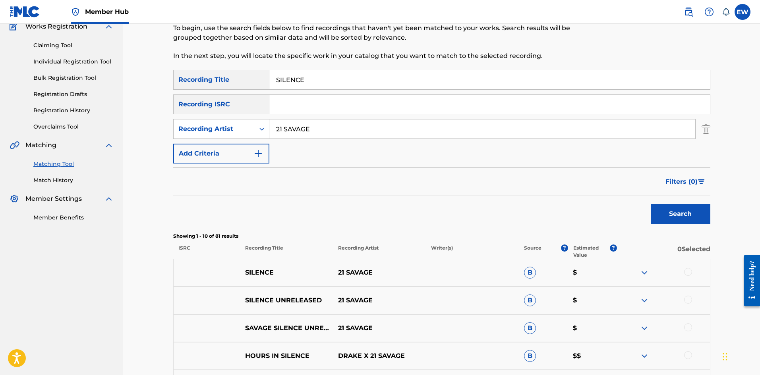
scroll to position [79, 0]
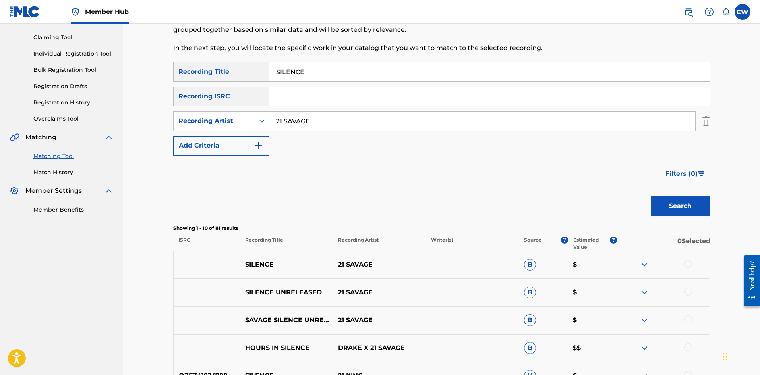
click at [686, 266] on div at bounding box center [688, 264] width 8 height 8
click at [687, 293] on div at bounding box center [688, 292] width 8 height 8
click at [686, 322] on div at bounding box center [688, 320] width 8 height 8
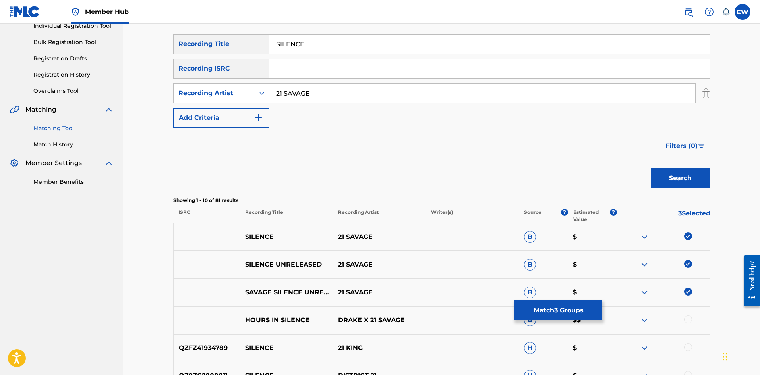
scroll to position [159, 0]
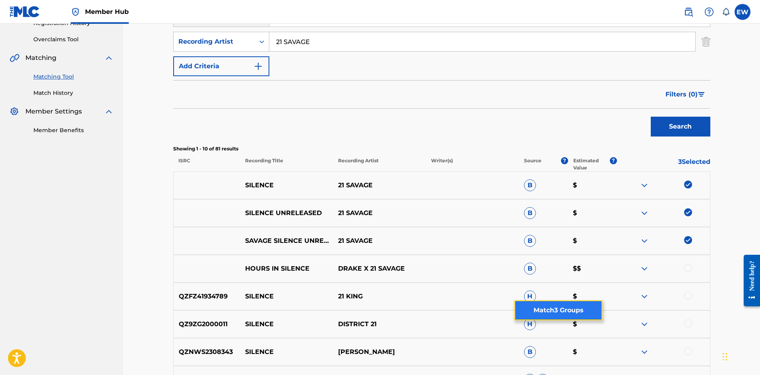
click at [554, 305] on button "Match 3 Groups" at bounding box center [558, 311] width 88 height 20
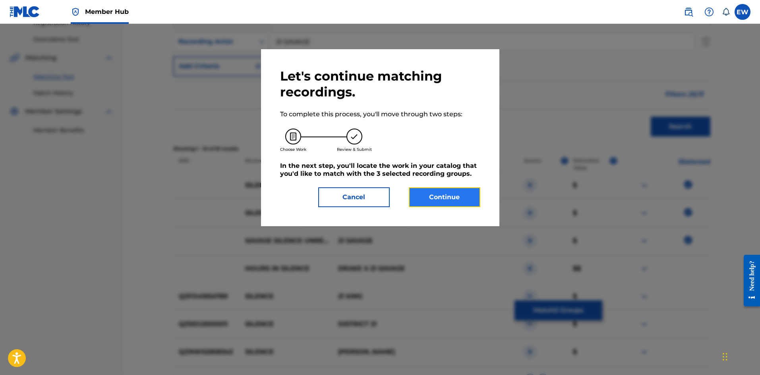
click at [434, 197] on button "Continue" at bounding box center [444, 197] width 71 height 20
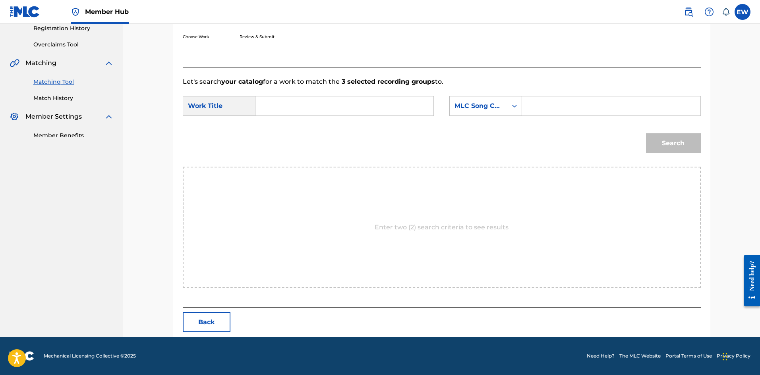
drag, startPoint x: 339, startPoint y: 113, endPoint x: 335, endPoint y: 114, distance: 4.3
click at [338, 111] on input "Search Form" at bounding box center [344, 105] width 164 height 19
paste input "SILENCE"
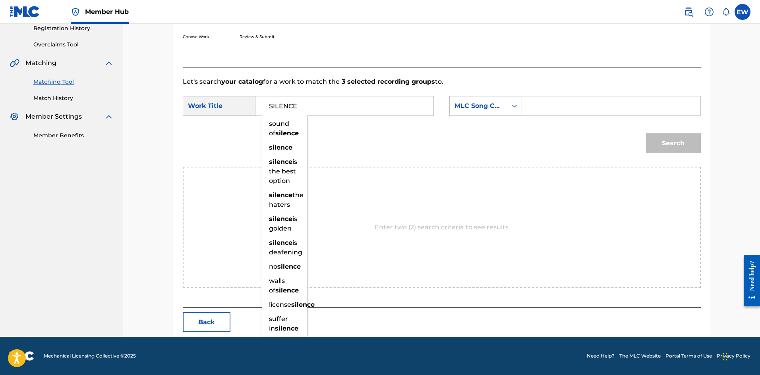
type input "SILENCE"
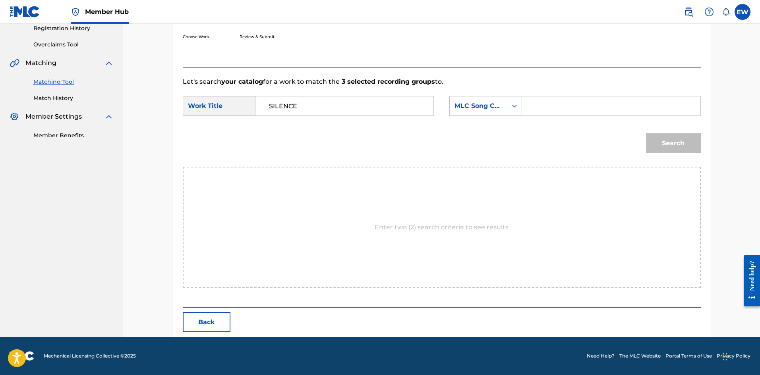
click at [583, 111] on input "Search Form" at bounding box center [611, 105] width 164 height 19
paste input "EVCC0V"
type input "EVCC0V"
click at [667, 143] on button "Search" at bounding box center [673, 143] width 55 height 20
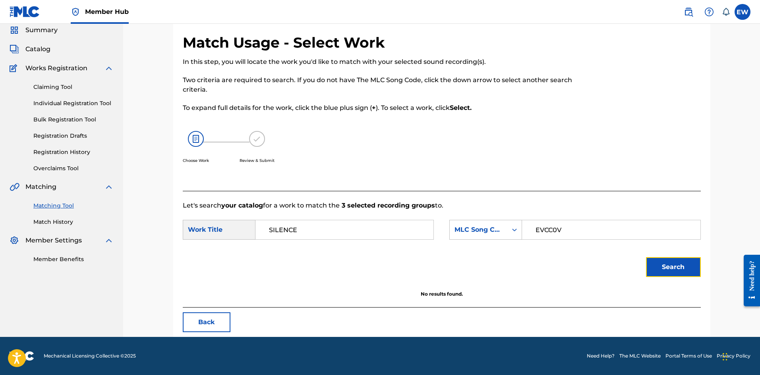
scroll to position [30, 0]
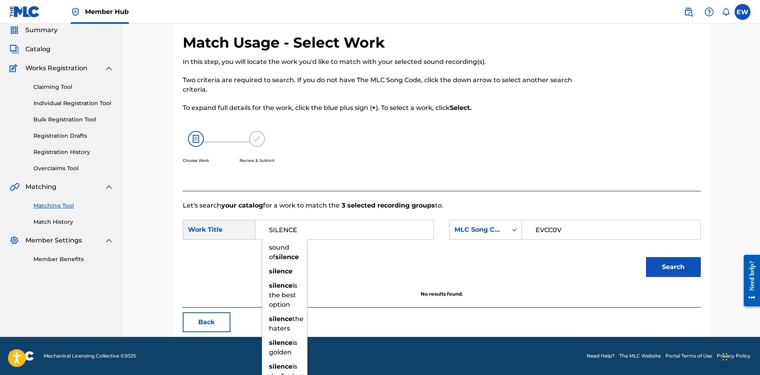
drag, startPoint x: 342, startPoint y: 224, endPoint x: 188, endPoint y: 213, distance: 154.1
click at [189, 209] on div "Let's search your catalog for a work to match the 3 selected recording groups t…" at bounding box center [442, 249] width 518 height 117
paste input "EVERY GHETTO, EVERY CITY"
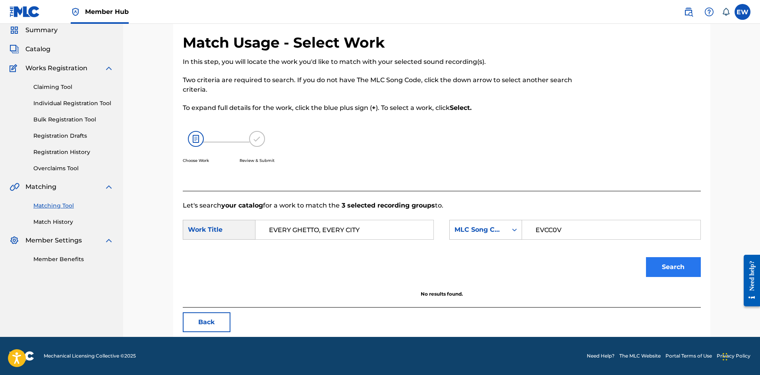
type input "EVERY GHETTO, EVERY CITY"
click at [681, 267] on button "Search" at bounding box center [673, 267] width 55 height 20
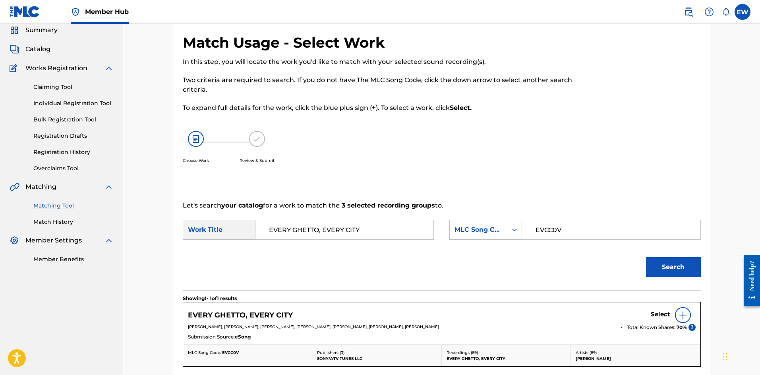
click at [659, 309] on div "Select" at bounding box center [672, 315] width 45 height 16
click at [657, 316] on h5 "Select" at bounding box center [659, 315] width 19 height 8
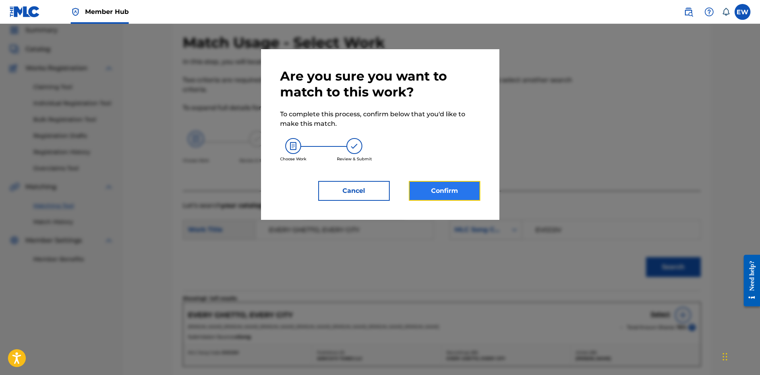
click at [429, 198] on button "Confirm" at bounding box center [444, 191] width 71 height 20
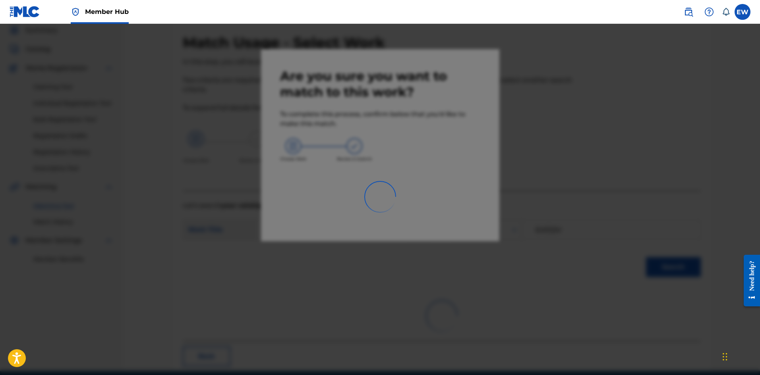
scroll to position [19, 0]
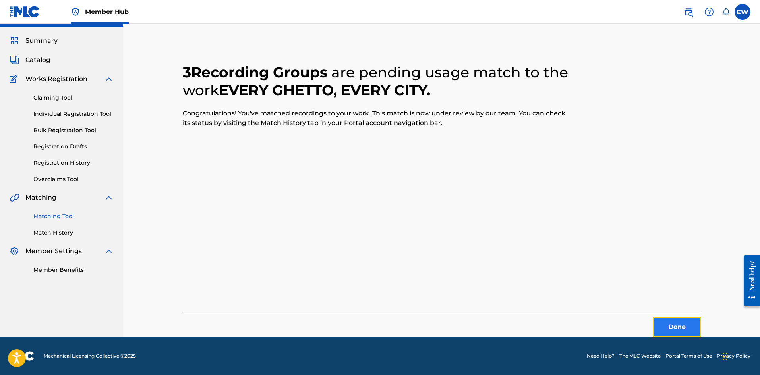
click at [669, 324] on button "Done" at bounding box center [677, 327] width 48 height 20
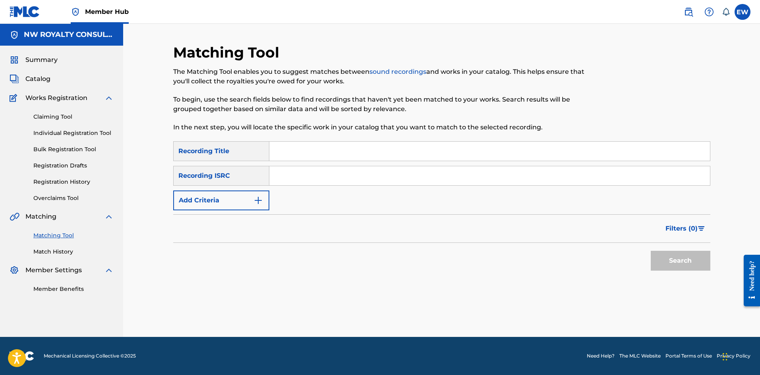
scroll to position [0, 0]
click at [216, 200] on button "Add Criteria" at bounding box center [221, 201] width 96 height 20
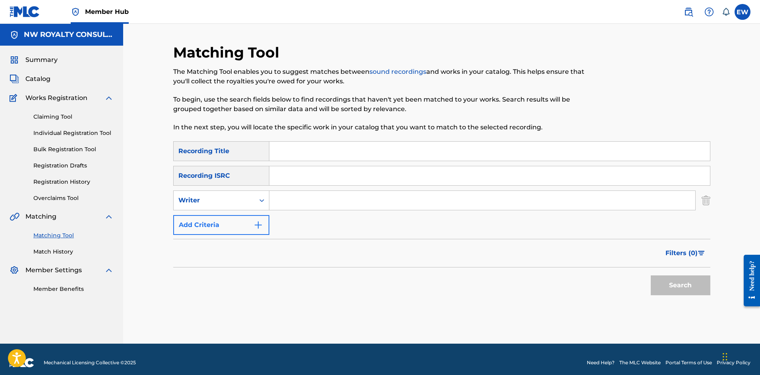
click at [214, 203] on div "Writer" at bounding box center [213, 201] width 71 height 10
drag, startPoint x: 215, startPoint y: 217, endPoint x: 243, endPoint y: 212, distance: 28.3
click at [220, 216] on div "Recording Artist" at bounding box center [221, 220] width 95 height 20
drag, startPoint x: 315, startPoint y: 199, endPoint x: 306, endPoint y: 200, distance: 9.2
click at [314, 199] on input "Search Form" at bounding box center [482, 200] width 426 height 19
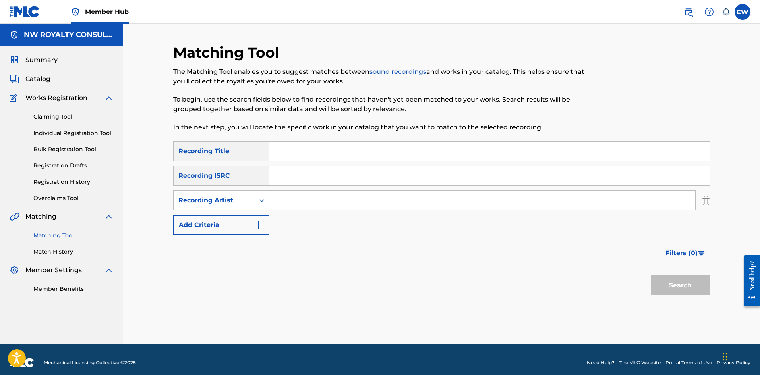
paste input "[PERSON_NAME]"
type input "[PERSON_NAME]"
click at [459, 154] on input "Search Form" at bounding box center [489, 151] width 440 height 19
paste input "SISTA GOT SOUL"
type input "SISTA GOT SOUL"
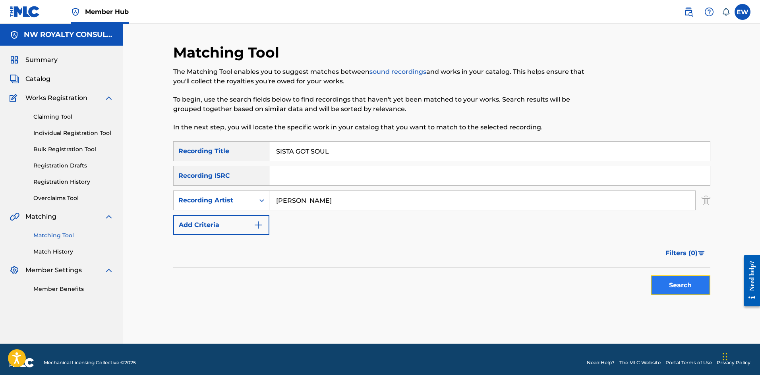
click at [675, 287] on button "Search" at bounding box center [680, 286] width 60 height 20
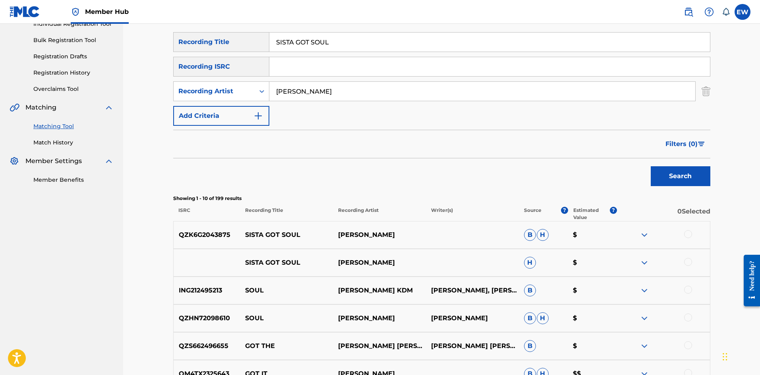
scroll to position [119, 0]
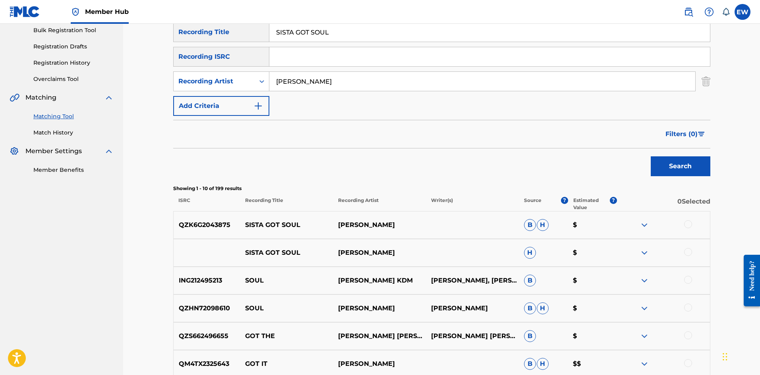
click at [686, 223] on div at bounding box center [688, 224] width 8 height 8
click at [689, 253] on div at bounding box center [688, 252] width 8 height 8
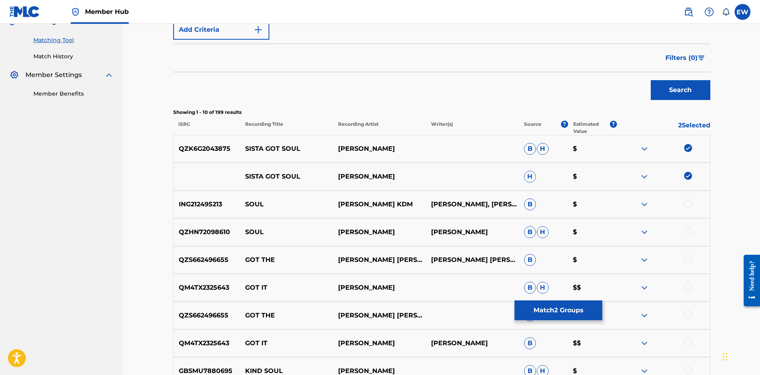
scroll to position [199, 0]
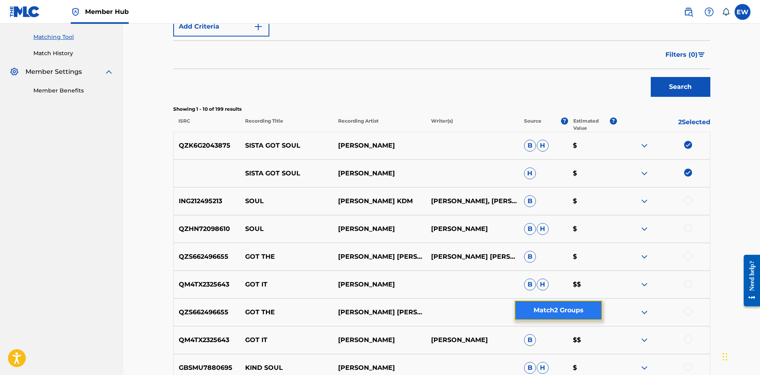
click at [537, 307] on button "Match 2 Groups" at bounding box center [558, 311] width 88 height 20
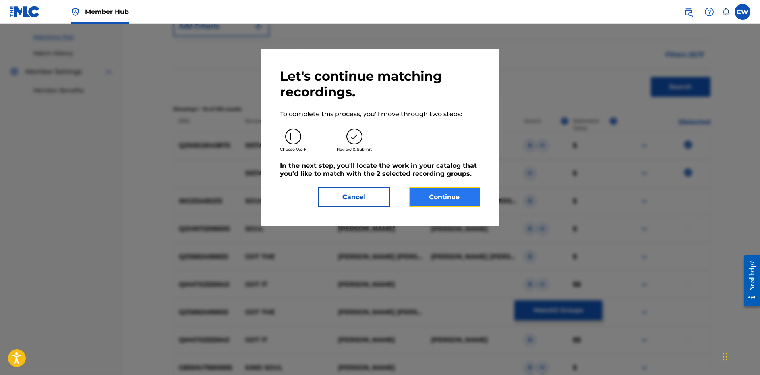
click at [472, 197] on button "Continue" at bounding box center [444, 197] width 71 height 20
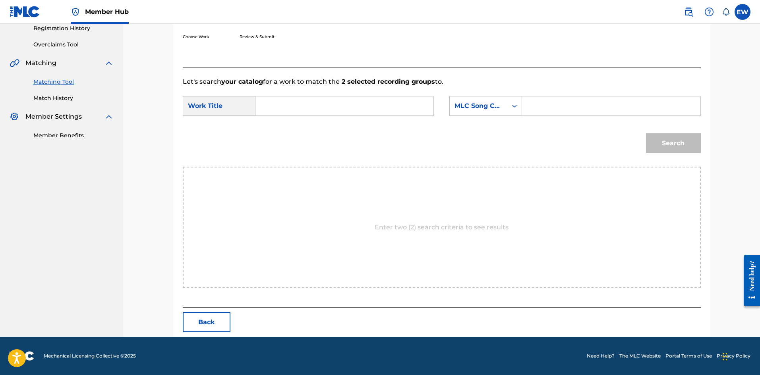
scroll to position [154, 0]
click at [349, 104] on input "Search Form" at bounding box center [344, 105] width 164 height 19
paste input "SISTA GOT SOUL"
type input "SISTA GOT SOUL"
click at [542, 104] on input "Search Form" at bounding box center [611, 105] width 164 height 19
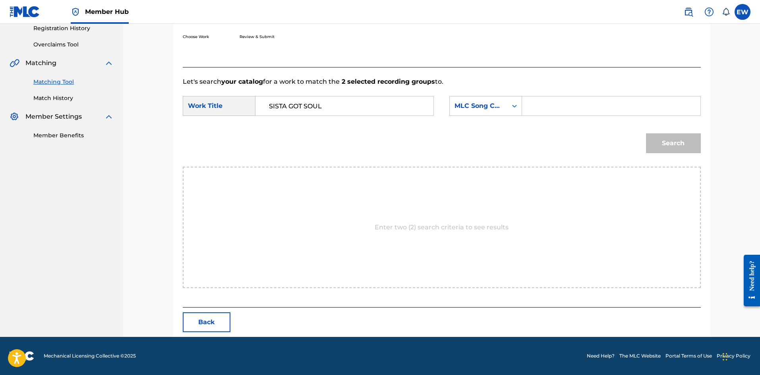
paste input "SA65FC"
type input "SA65FC"
click at [676, 146] on button "Search" at bounding box center [673, 143] width 55 height 20
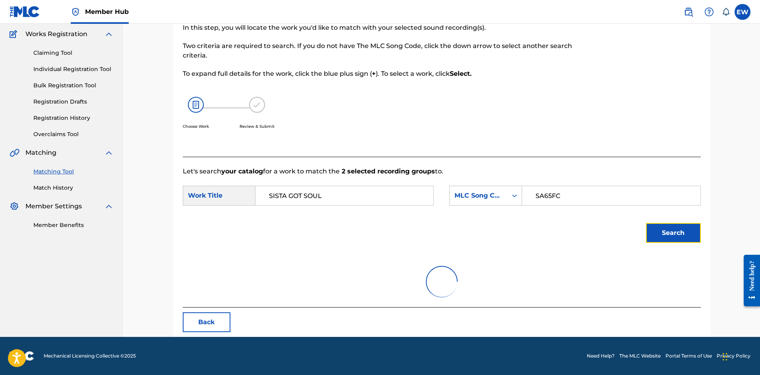
scroll to position [130, 0]
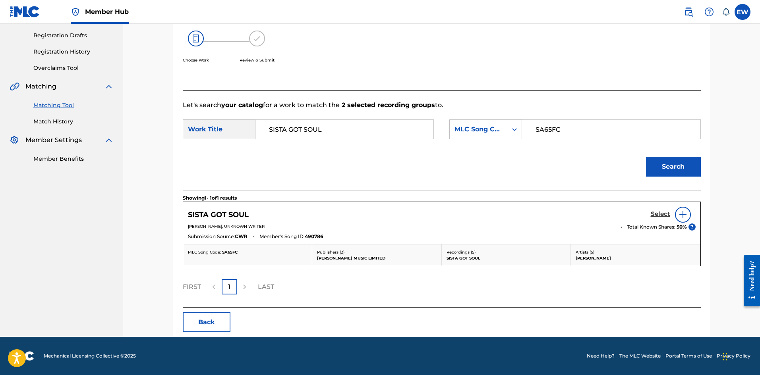
click at [658, 215] on h5 "Select" at bounding box center [659, 214] width 19 height 8
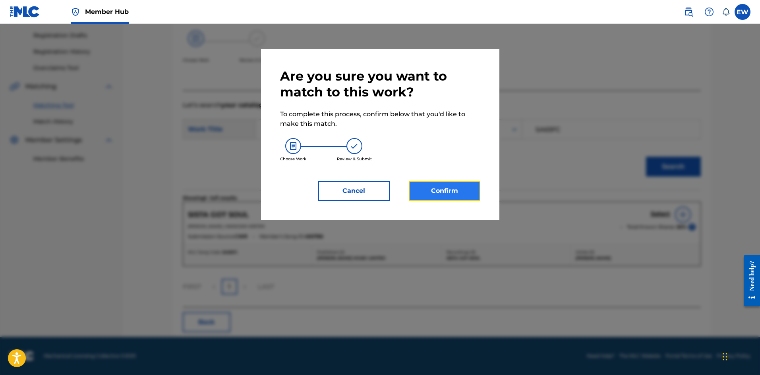
click at [459, 187] on button "Confirm" at bounding box center [444, 191] width 71 height 20
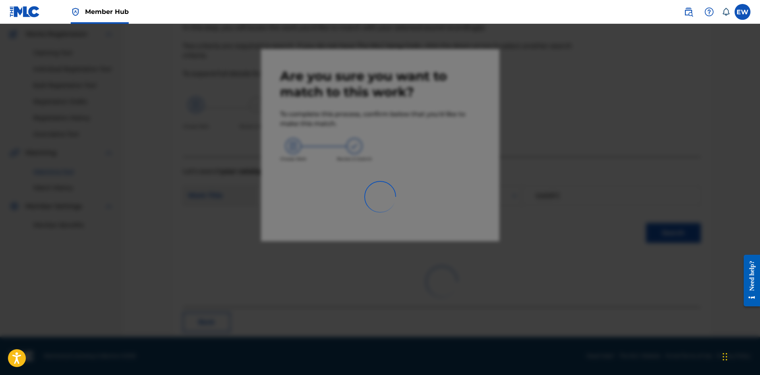
scroll to position [19, 0]
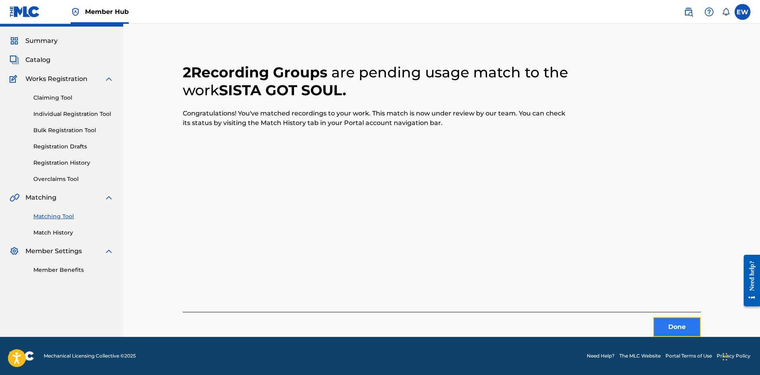
click at [674, 326] on button "Done" at bounding box center [677, 327] width 48 height 20
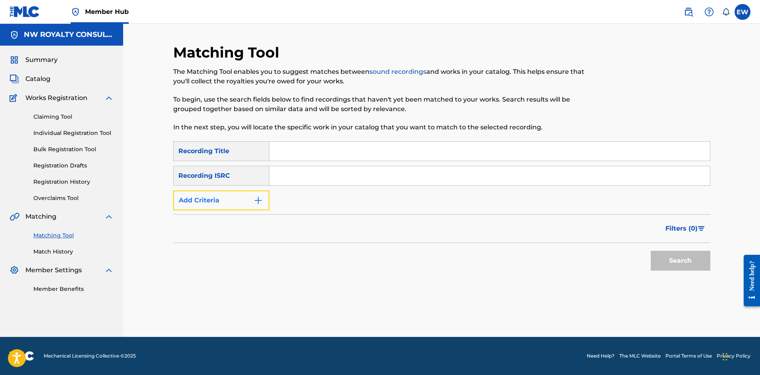
click at [223, 201] on button "Add Criteria" at bounding box center [221, 201] width 96 height 20
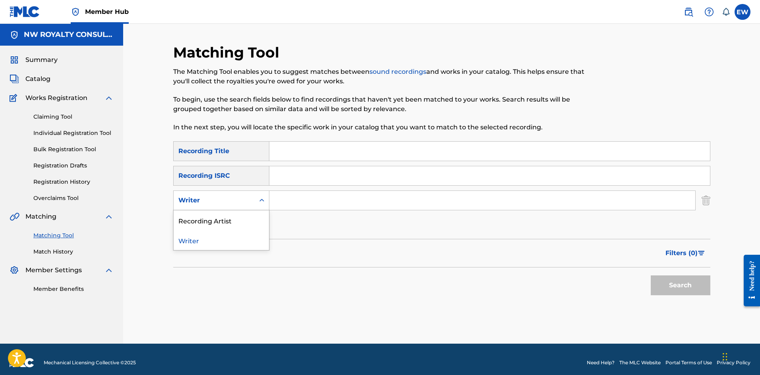
click at [224, 201] on div "Writer" at bounding box center [213, 201] width 71 height 10
drag, startPoint x: 223, startPoint y: 214, endPoint x: 245, endPoint y: 210, distance: 21.7
click at [233, 213] on div "Recording Artist" at bounding box center [221, 220] width 95 height 20
click at [316, 204] on input "Search Form" at bounding box center [482, 200] width 426 height 19
paste input "CAPLETON"
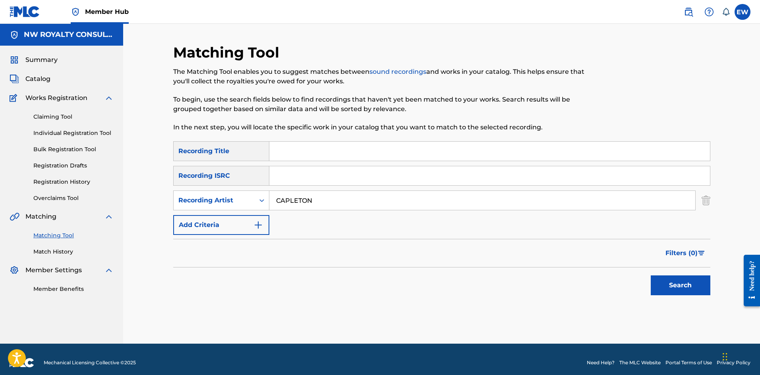
type input "CAPLETON"
click at [338, 150] on input "Search Form" at bounding box center [489, 151] width 440 height 19
paste input "SMALL WORLD"
type input "SMALL WORLD"
drag, startPoint x: 669, startPoint y: 283, endPoint x: 664, endPoint y: 279, distance: 6.6
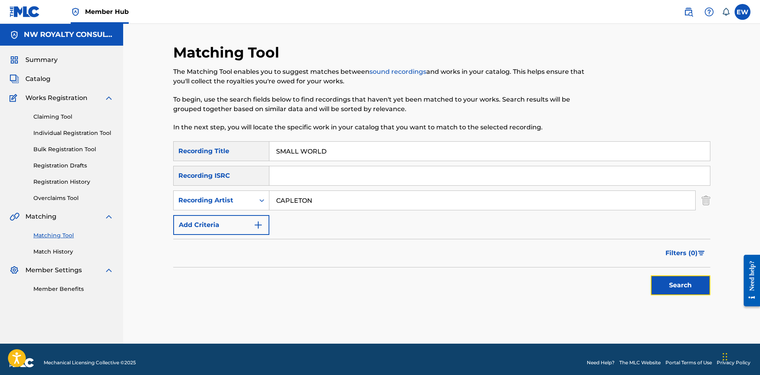
click at [669, 282] on button "Search" at bounding box center [680, 286] width 60 height 20
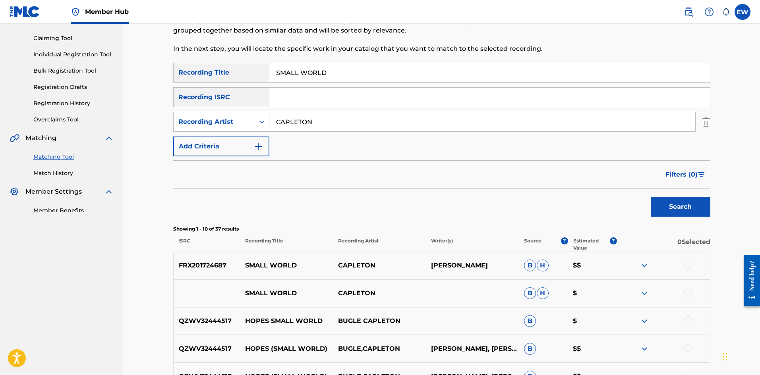
scroll to position [79, 0]
click at [687, 265] on div at bounding box center [688, 264] width 8 height 8
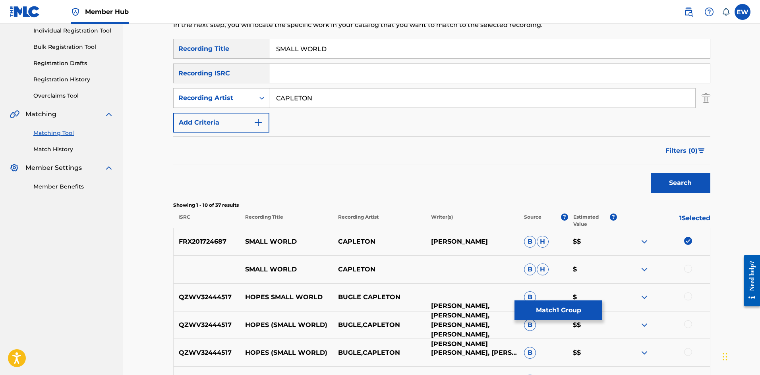
scroll to position [159, 0]
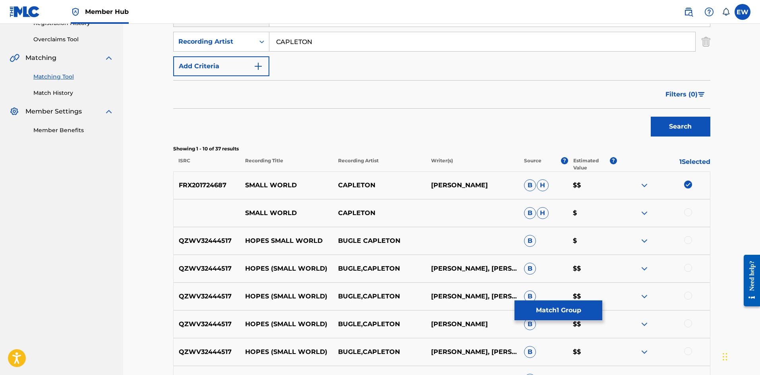
click at [688, 212] on div at bounding box center [688, 212] width 8 height 8
click at [568, 316] on button "Match 2 Groups" at bounding box center [558, 311] width 88 height 20
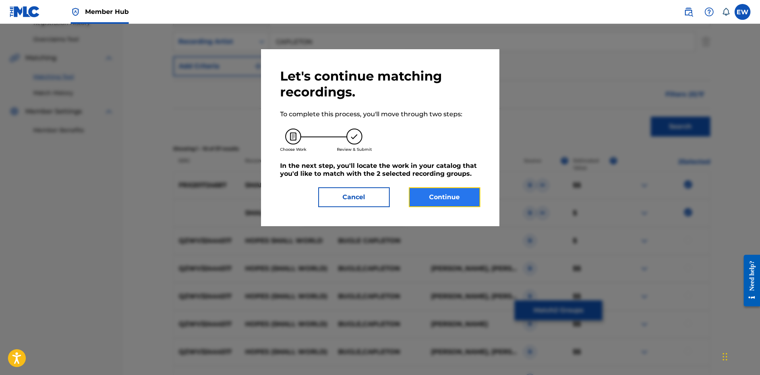
click at [450, 193] on button "Continue" at bounding box center [444, 197] width 71 height 20
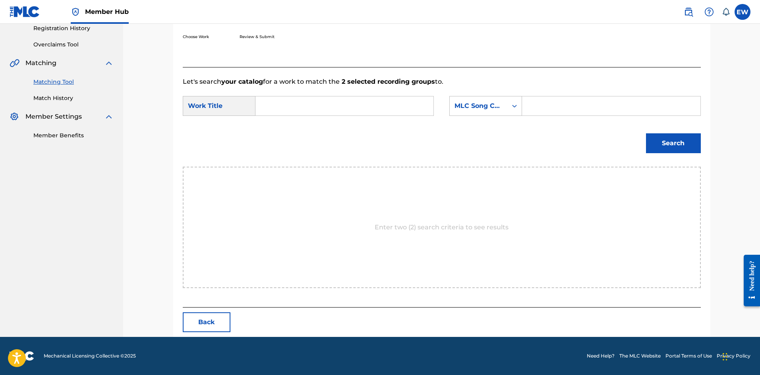
scroll to position [154, 0]
click at [341, 111] on input "Search Form" at bounding box center [344, 105] width 164 height 19
paste input "SMALL WORLD"
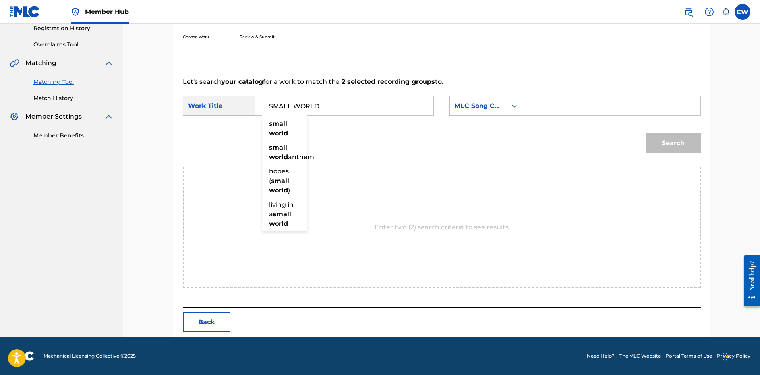
type input "SMALL WORLD"
drag, startPoint x: 572, startPoint y: 106, endPoint x: 568, endPoint y: 102, distance: 5.3
click at [569, 104] on input "Search Form" at bounding box center [611, 105] width 164 height 19
paste input "S56ASN"
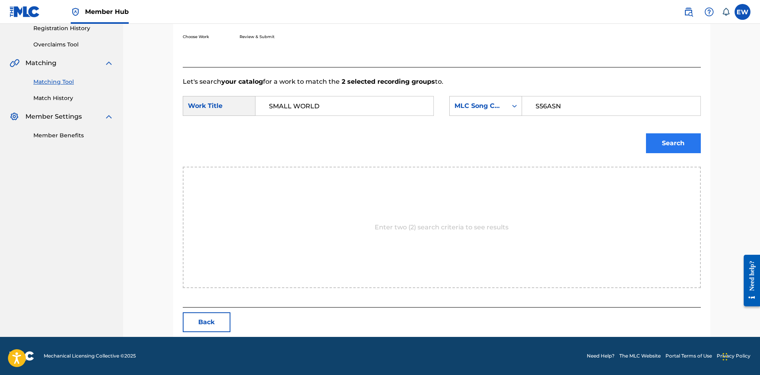
type input "S56ASN"
click at [676, 139] on button "Search" at bounding box center [673, 143] width 55 height 20
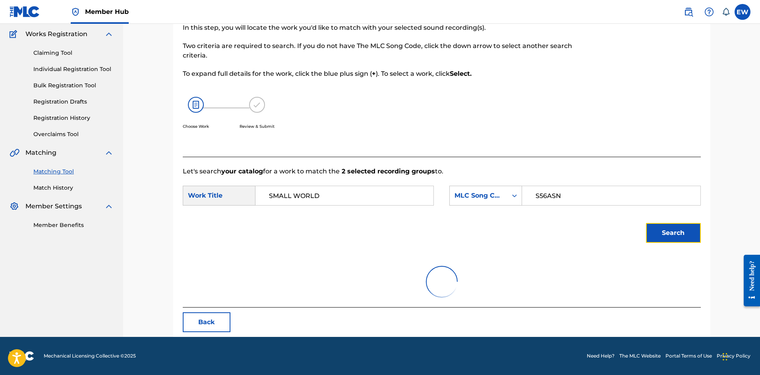
scroll to position [130, 0]
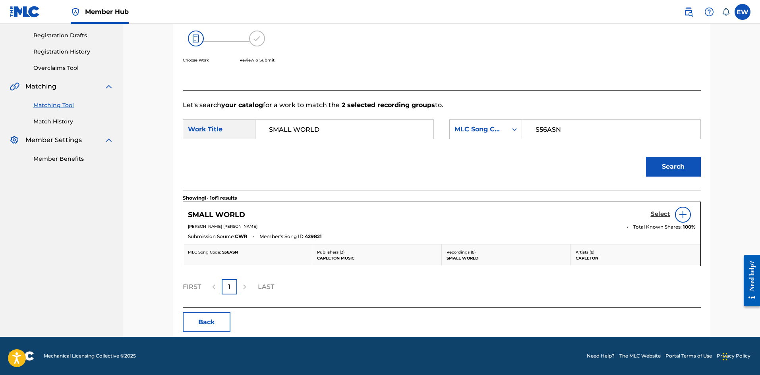
click at [660, 212] on h5 "Select" at bounding box center [659, 214] width 19 height 8
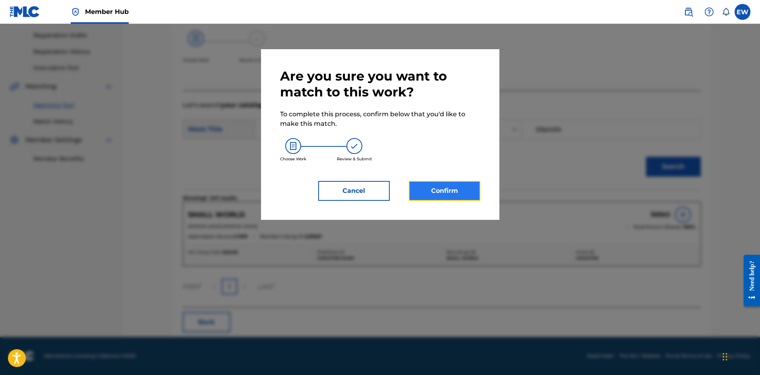
click at [459, 187] on button "Confirm" at bounding box center [444, 191] width 71 height 20
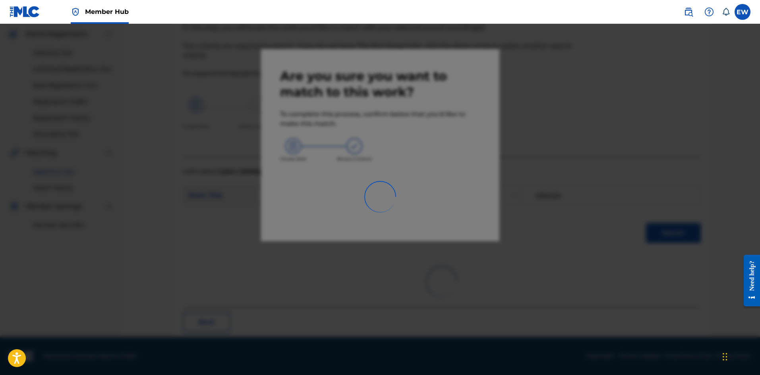
scroll to position [19, 0]
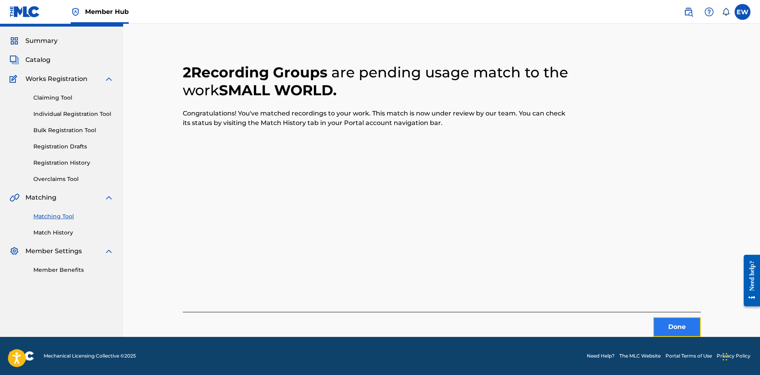
click at [667, 322] on button "Done" at bounding box center [677, 327] width 48 height 20
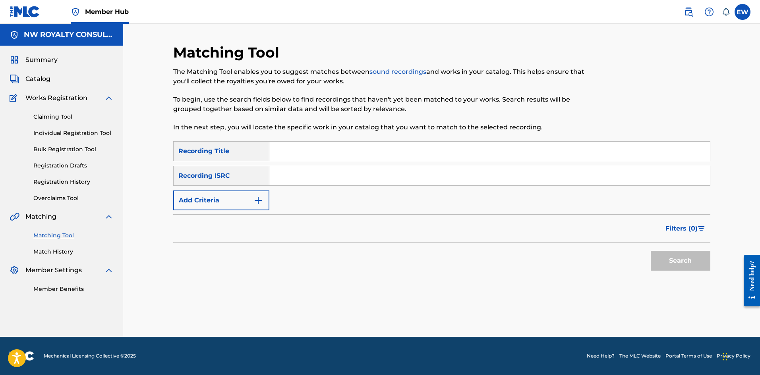
scroll to position [0, 0]
click at [214, 203] on button "Add Criteria" at bounding box center [221, 201] width 96 height 20
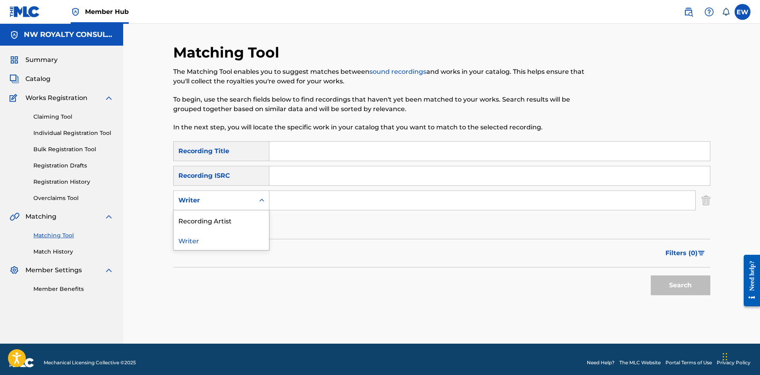
drag, startPoint x: 211, startPoint y: 203, endPoint x: 207, endPoint y: 206, distance: 4.5
click at [211, 204] on div "Writer" at bounding box center [213, 201] width 71 height 10
drag, startPoint x: 200, startPoint y: 218, endPoint x: 231, endPoint y: 215, distance: 31.2
click at [209, 218] on div "Recording Artist" at bounding box center [221, 220] width 95 height 20
drag, startPoint x: 318, startPoint y: 205, endPoint x: 309, endPoint y: 204, distance: 9.1
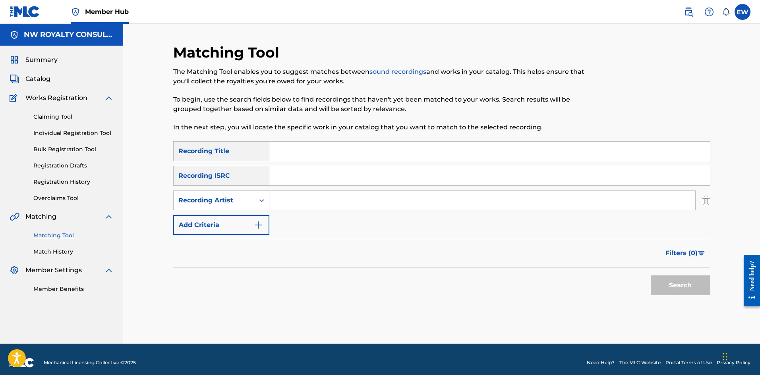
click at [313, 204] on input "Search Form" at bounding box center [482, 200] width 426 height 19
paste input "TEFLON YOUNG KING"
type input "TEFLON YOUNG KING"
drag, startPoint x: 315, startPoint y: 156, endPoint x: 310, endPoint y: 153, distance: 5.7
click at [311, 153] on input "Search Form" at bounding box center [489, 151] width 440 height 19
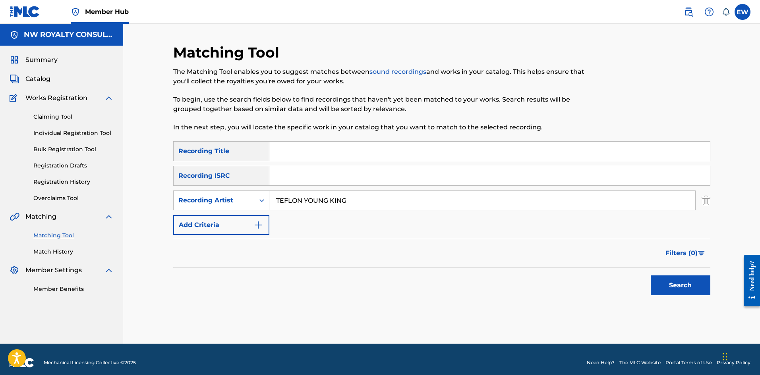
paste input "SMILE"
type input "SMILE"
click at [667, 289] on button "Search" at bounding box center [680, 286] width 60 height 20
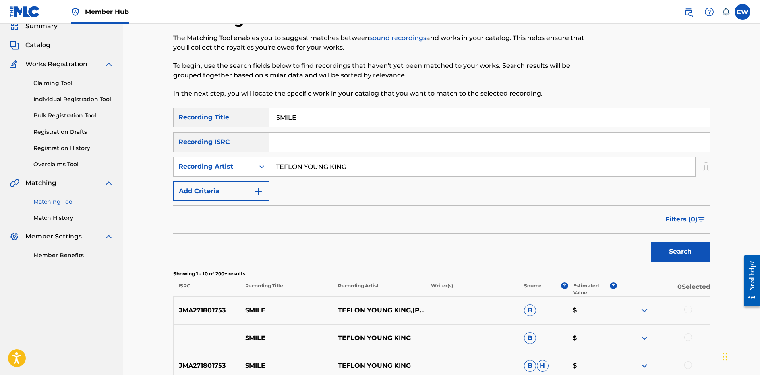
scroll to position [119, 0]
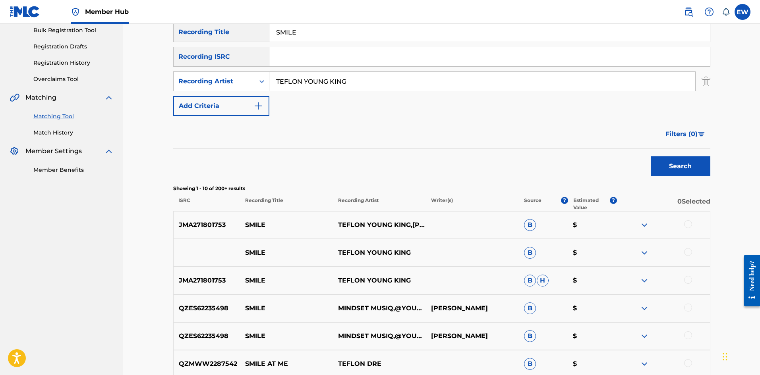
drag, startPoint x: 688, startPoint y: 226, endPoint x: 680, endPoint y: 230, distance: 9.1
click at [686, 227] on div at bounding box center [688, 224] width 8 height 8
click at [689, 252] on div at bounding box center [688, 252] width 8 height 8
click at [687, 280] on div at bounding box center [688, 280] width 8 height 8
click at [564, 309] on button "Match 3 Groups" at bounding box center [558, 311] width 88 height 20
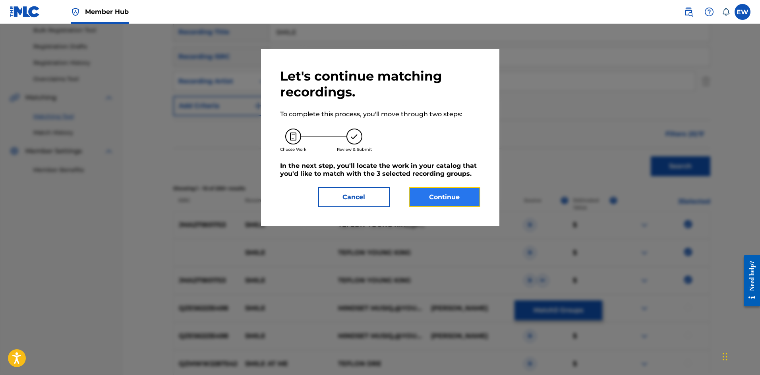
click at [447, 195] on button "Continue" at bounding box center [444, 197] width 71 height 20
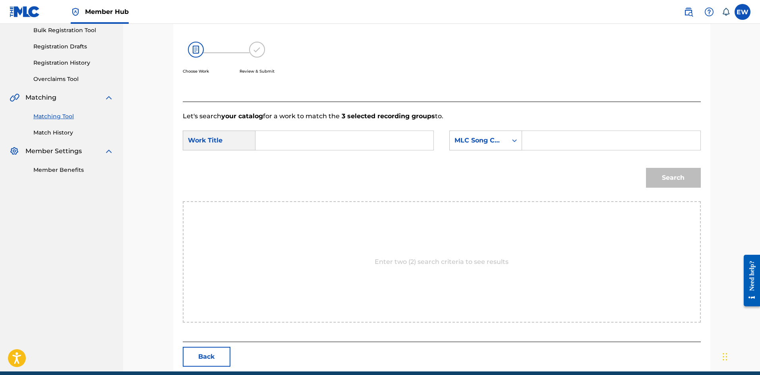
click at [355, 147] on input "Search Form" at bounding box center [344, 140] width 164 height 19
paste input "SMILE"
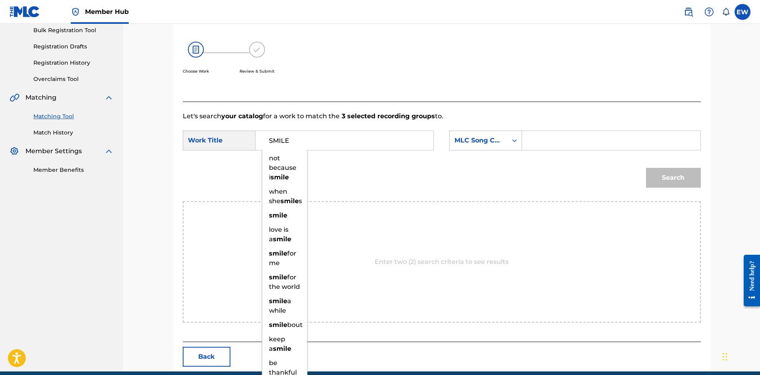
type input "SMILE"
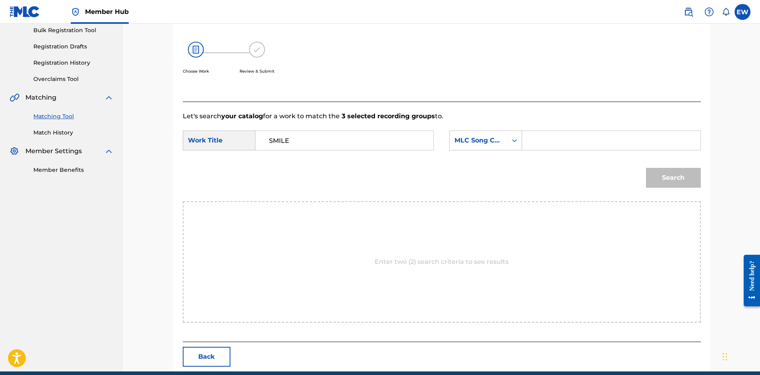
drag, startPoint x: 581, startPoint y: 140, endPoint x: 575, endPoint y: 144, distance: 7.7
click at [581, 140] on input "Search Form" at bounding box center [611, 140] width 164 height 19
paste input "SVHHY4"
type input "SVHHY4"
click at [676, 177] on button "Search" at bounding box center [673, 178] width 55 height 20
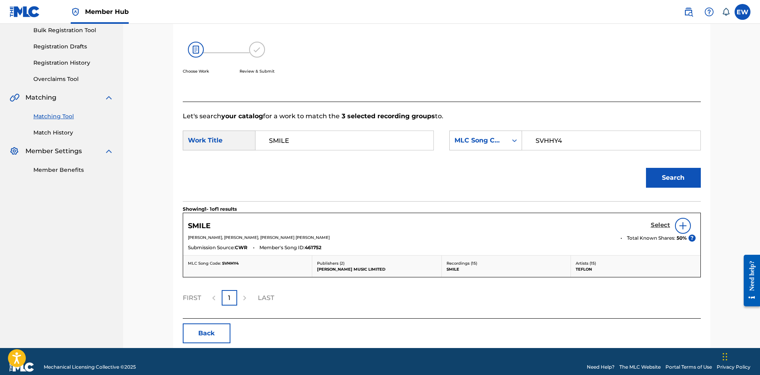
click at [666, 223] on h5 "Select" at bounding box center [659, 226] width 19 height 8
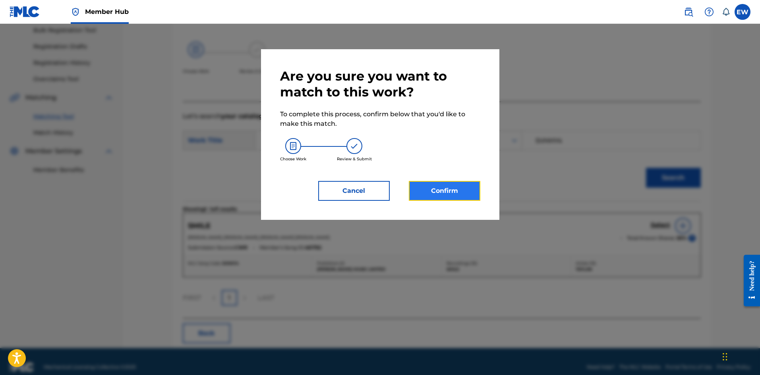
click at [452, 195] on button "Confirm" at bounding box center [444, 191] width 71 height 20
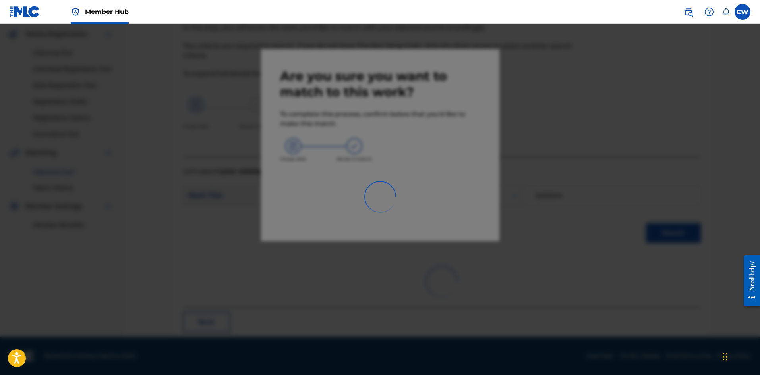
scroll to position [19, 0]
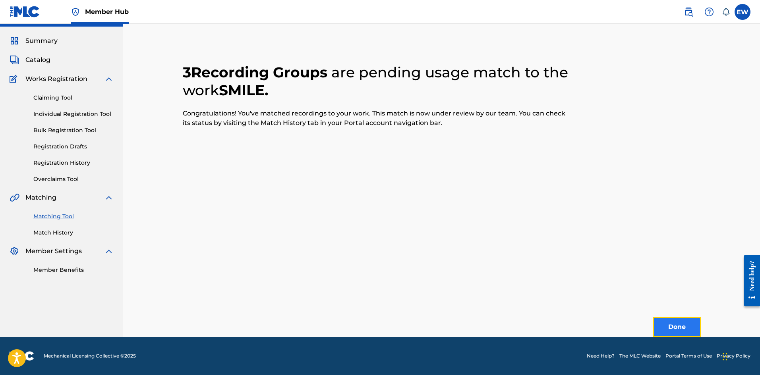
click at [669, 328] on button "Done" at bounding box center [677, 327] width 48 height 20
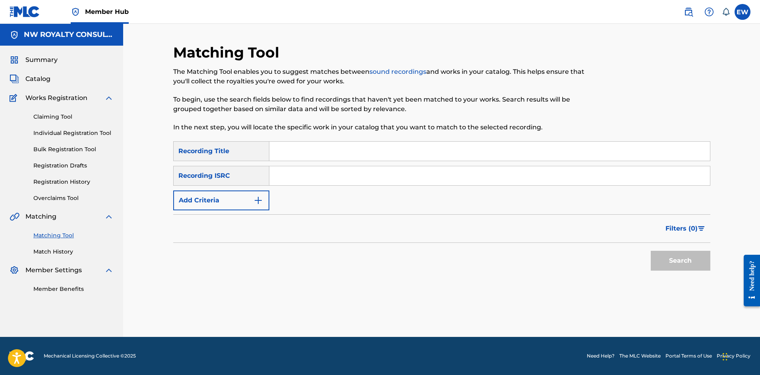
scroll to position [0, 0]
click at [220, 199] on button "Add Criteria" at bounding box center [221, 201] width 96 height 20
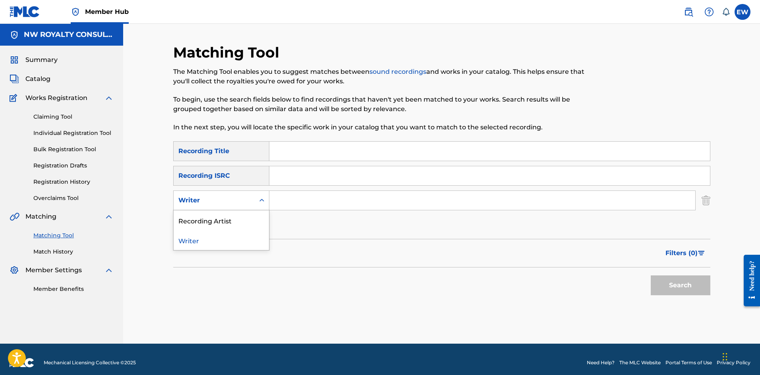
drag, startPoint x: 220, startPoint y: 199, endPoint x: 212, endPoint y: 205, distance: 10.0
click at [218, 201] on div "Writer" at bounding box center [213, 201] width 71 height 10
drag, startPoint x: 213, startPoint y: 222, endPoint x: 237, endPoint y: 216, distance: 24.9
click at [216, 222] on div "Recording Artist" at bounding box center [221, 220] width 95 height 20
drag, startPoint x: 296, startPoint y: 202, endPoint x: 285, endPoint y: 198, distance: 11.7
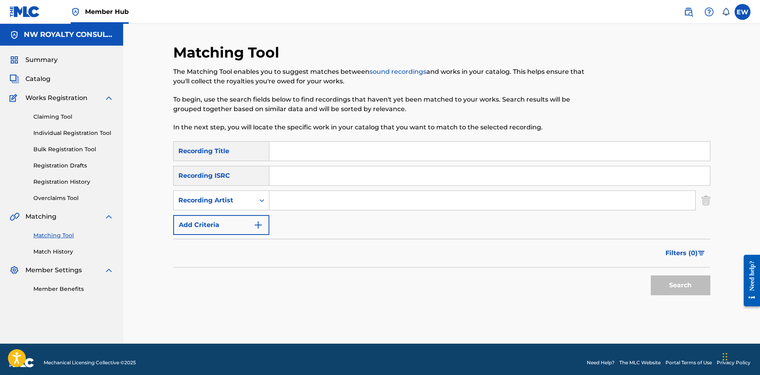
click at [296, 201] on input "Search Form" at bounding box center [482, 200] width 426 height 19
paste input "[PERSON_NAME] FEAT. GAZA SLIM"
type input "[PERSON_NAME] FEAT. GAZA SLIM"
click at [370, 145] on input "Search Form" at bounding box center [489, 151] width 440 height 19
paste input "SO MUCH WOMAN"
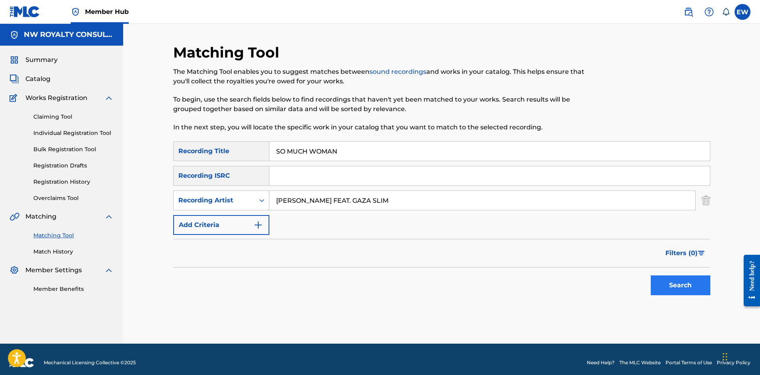
type input "SO MUCH WOMAN"
click at [685, 282] on button "Search" at bounding box center [680, 286] width 60 height 20
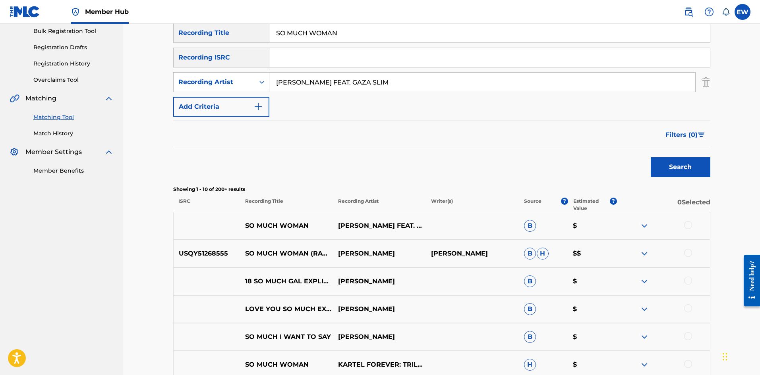
scroll to position [119, 0]
click at [688, 222] on div at bounding box center [688, 224] width 8 height 8
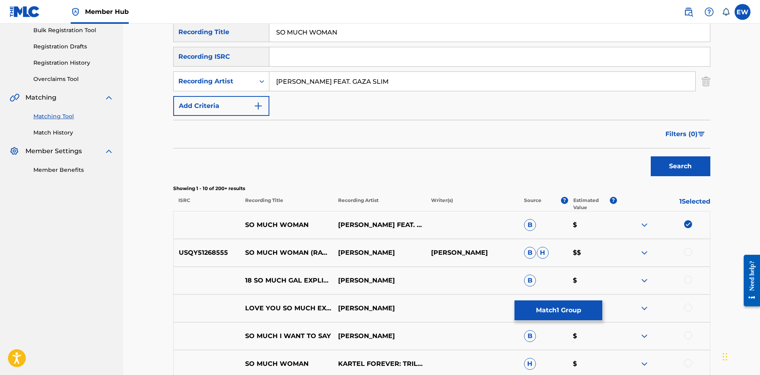
click at [686, 253] on div at bounding box center [688, 252] width 8 height 8
click at [554, 311] on button "Match 2 Groups" at bounding box center [558, 311] width 88 height 20
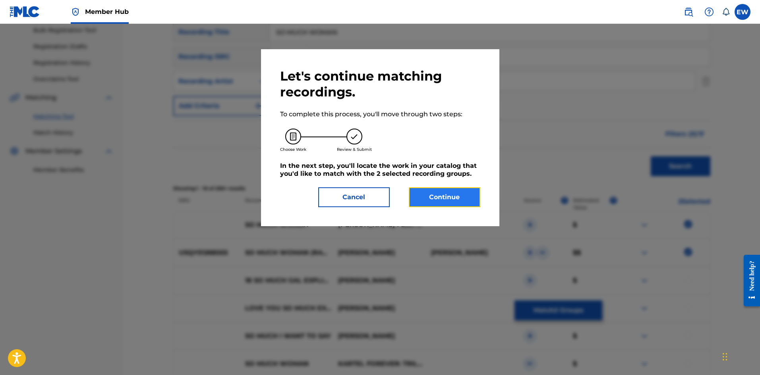
click at [441, 192] on button "Continue" at bounding box center [444, 197] width 71 height 20
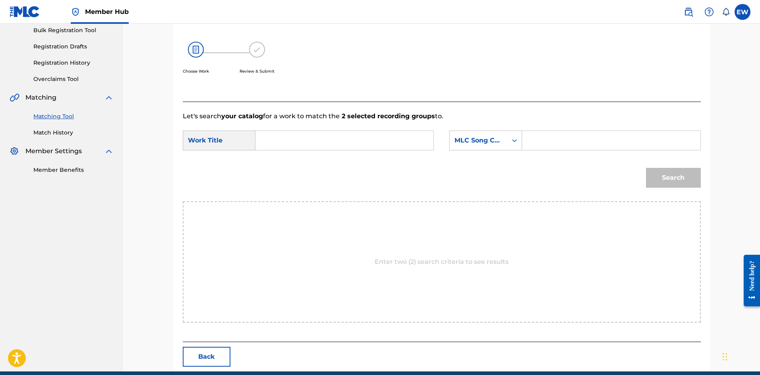
click at [354, 142] on input "Search Form" at bounding box center [344, 140] width 164 height 19
paste input "SO MUCH WOMAN"
type input "SO MUCH WOMAN"
drag, startPoint x: 612, startPoint y: 129, endPoint x: 608, endPoint y: 131, distance: 4.3
click at [611, 129] on form "SearchWithCriteria2fa1364e-9a79-4c07-a9c8-7bef13162232 Work Title SO MUCH WOMAN…" at bounding box center [442, 161] width 518 height 80
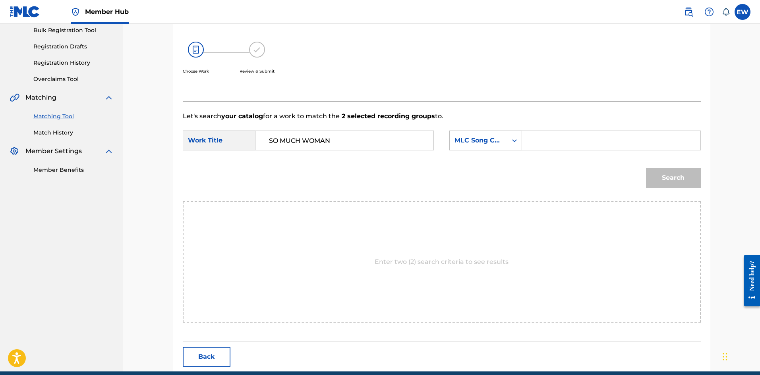
click at [603, 138] on input "Search Form" at bounding box center [611, 140] width 164 height 19
paste input "X83292"
type input "X83292"
drag, startPoint x: 709, startPoint y: 190, endPoint x: 703, endPoint y: 187, distance: 7.3
click at [710, 190] on div "Match Usage - Select Work In this step, you will locate the work you'd like to …" at bounding box center [441, 157] width 537 height 427
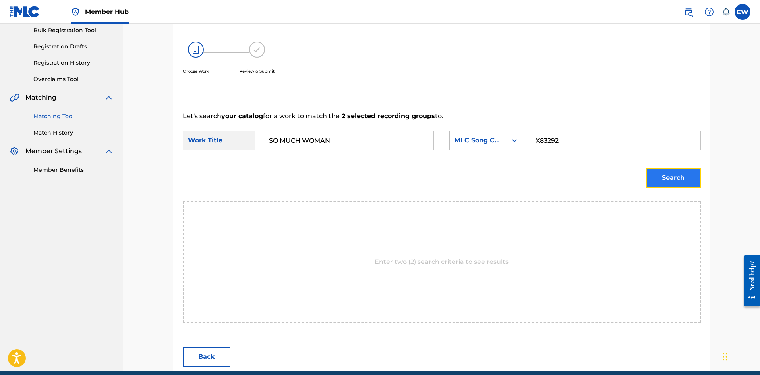
click at [690, 181] on button "Search" at bounding box center [673, 178] width 55 height 20
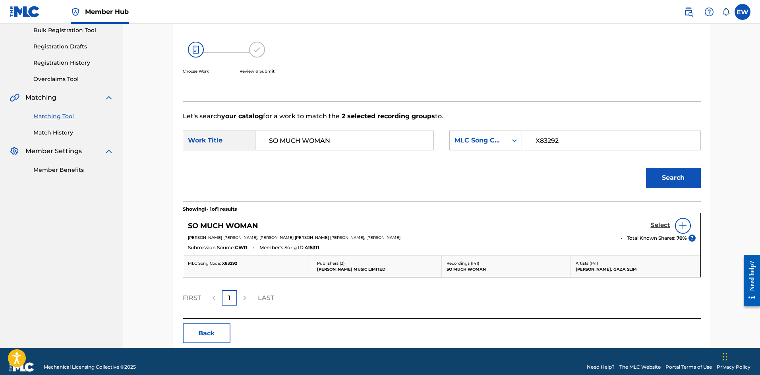
click at [658, 223] on h5 "Select" at bounding box center [659, 226] width 19 height 8
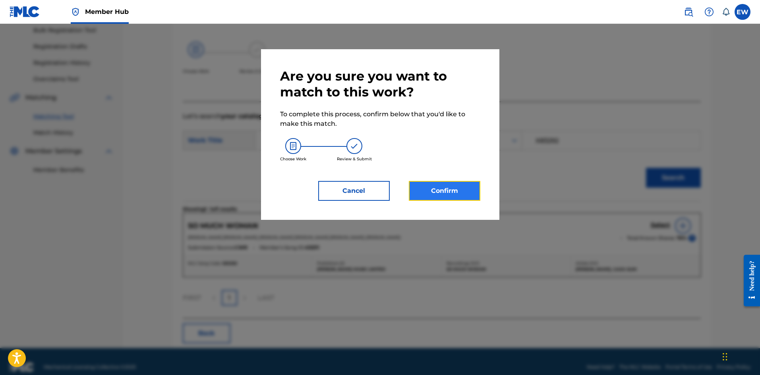
click at [469, 185] on button "Confirm" at bounding box center [444, 191] width 71 height 20
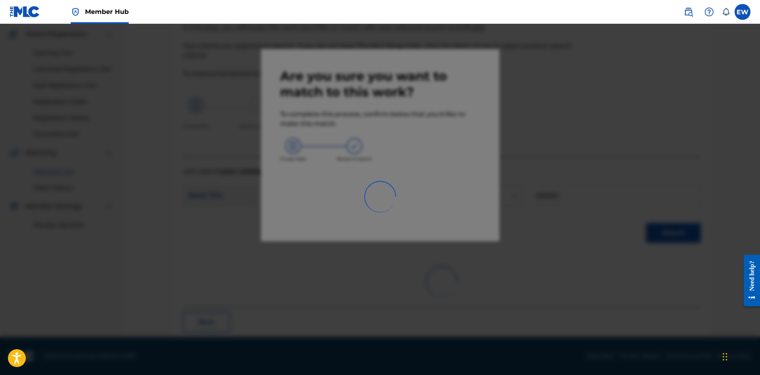
scroll to position [19, 0]
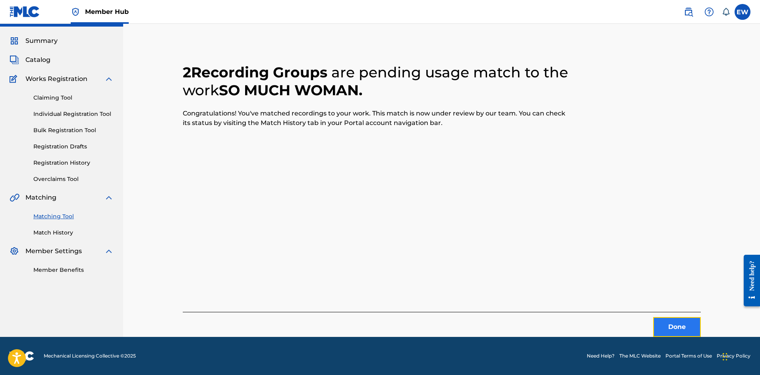
click at [671, 330] on button "Done" at bounding box center [677, 327] width 48 height 20
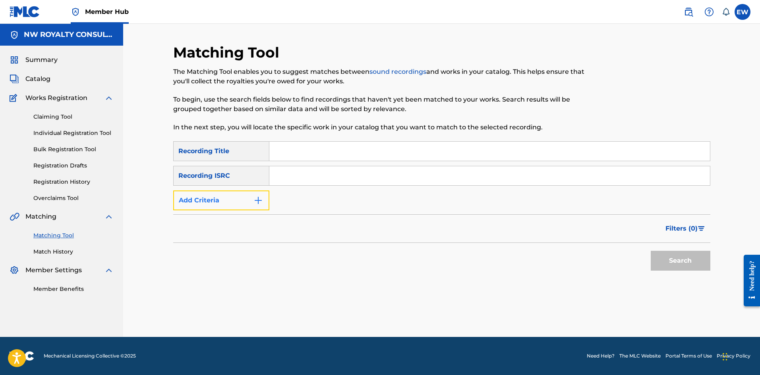
click at [238, 200] on button "Add Criteria" at bounding box center [221, 201] width 96 height 20
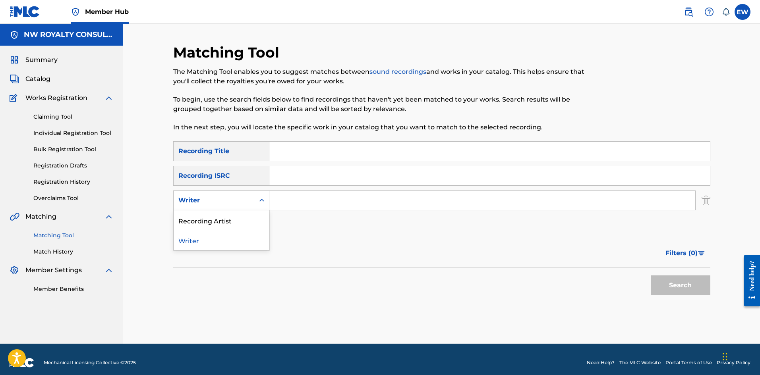
click at [252, 199] on div "Writer" at bounding box center [214, 200] width 81 height 15
drag, startPoint x: 230, startPoint y: 216, endPoint x: 255, endPoint y: 211, distance: 25.5
click at [235, 215] on div "Recording Artist" at bounding box center [221, 220] width 95 height 20
click at [284, 206] on input "Search Form" at bounding box center [482, 200] width 426 height 19
paste input "[PERSON_NAME]"
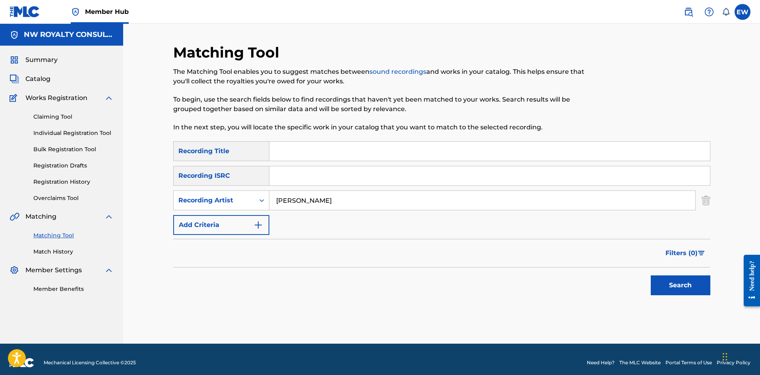
type input "[PERSON_NAME]"
drag, startPoint x: 393, startPoint y: 150, endPoint x: 380, endPoint y: 153, distance: 13.0
click at [387, 151] on input "Search Form" at bounding box center [489, 151] width 440 height 19
paste input "SOUL QUEST"
type input "SOUL QUEST"
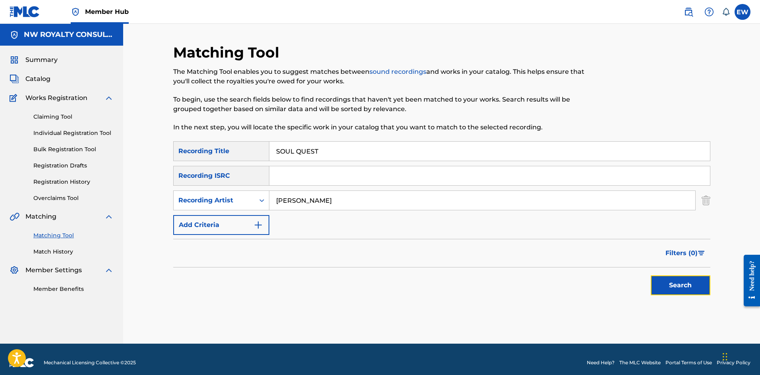
drag, startPoint x: 689, startPoint y: 288, endPoint x: 686, endPoint y: 285, distance: 4.3
click at [689, 288] on button "Search" at bounding box center [680, 286] width 60 height 20
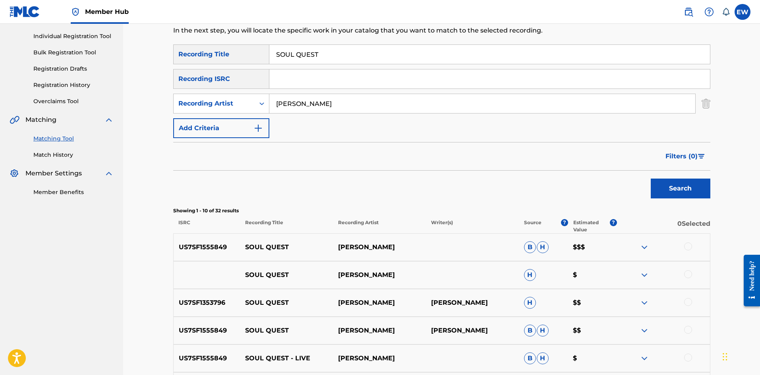
scroll to position [119, 0]
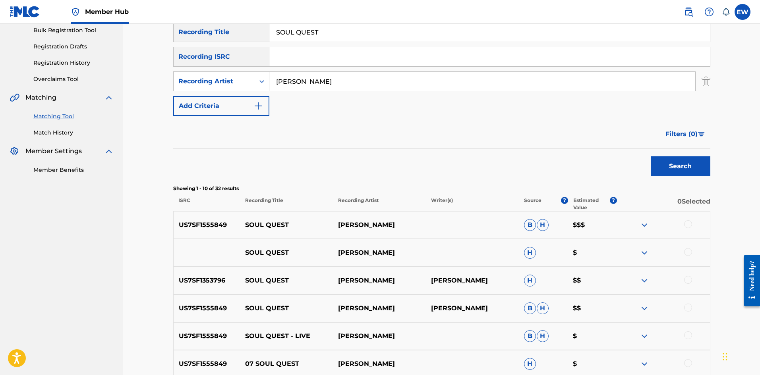
click at [685, 224] on div at bounding box center [688, 224] width 8 height 8
drag, startPoint x: 690, startPoint y: 251, endPoint x: 672, endPoint y: 249, distance: 18.1
click at [690, 251] on div at bounding box center [688, 252] width 8 height 8
click at [689, 279] on div at bounding box center [688, 280] width 8 height 8
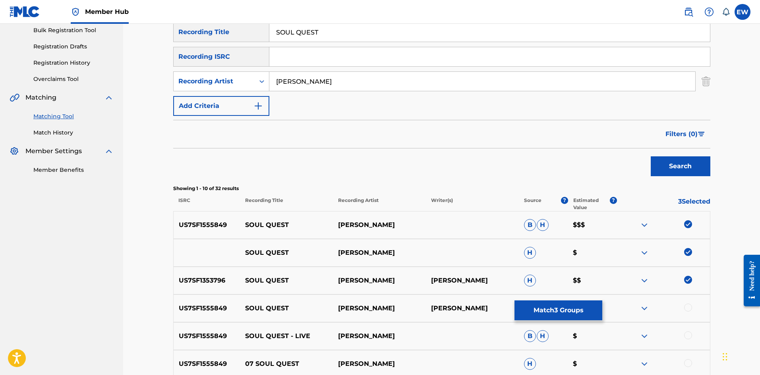
click at [691, 306] on div at bounding box center [688, 308] width 8 height 8
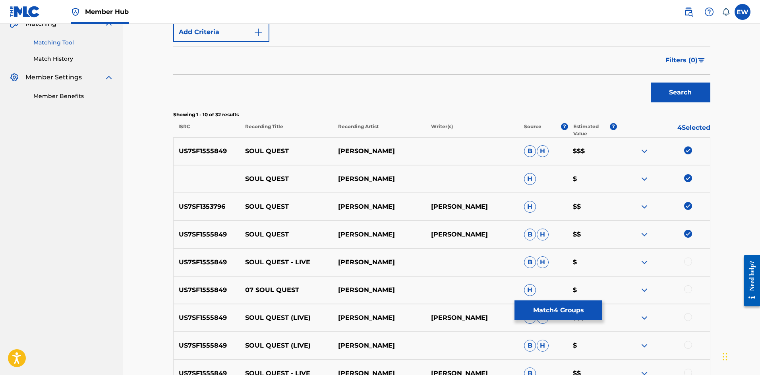
scroll to position [199, 0]
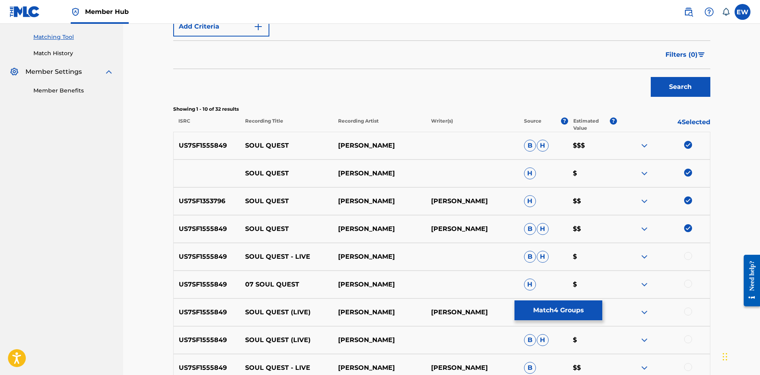
click at [689, 258] on div at bounding box center [688, 256] width 8 height 8
click at [687, 283] on div at bounding box center [688, 284] width 8 height 8
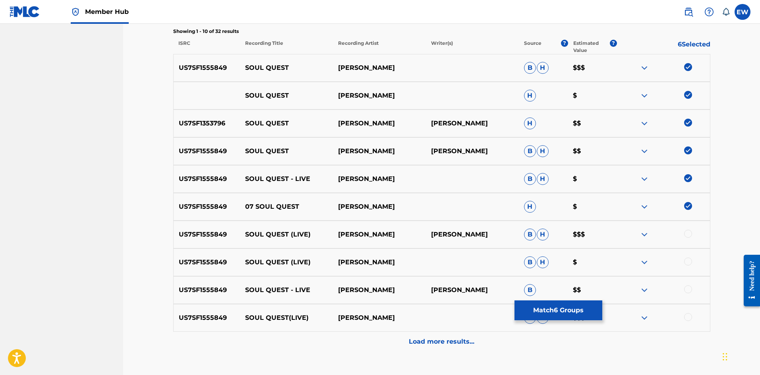
scroll to position [278, 0]
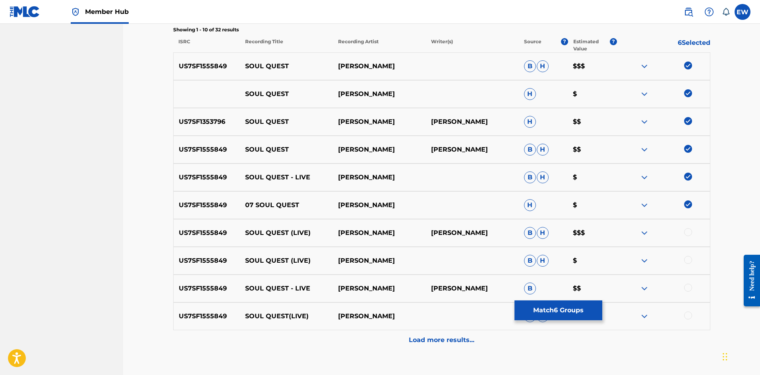
click at [685, 235] on div at bounding box center [688, 232] width 8 height 8
click at [692, 233] on div at bounding box center [663, 233] width 93 height 10
click at [688, 255] on div "US7SF1555849 SOUL QUEST (LIVE) [PERSON_NAME] [PERSON_NAME] $" at bounding box center [441, 261] width 537 height 28
click at [689, 258] on div at bounding box center [688, 260] width 8 height 8
click at [689, 288] on div at bounding box center [688, 288] width 8 height 8
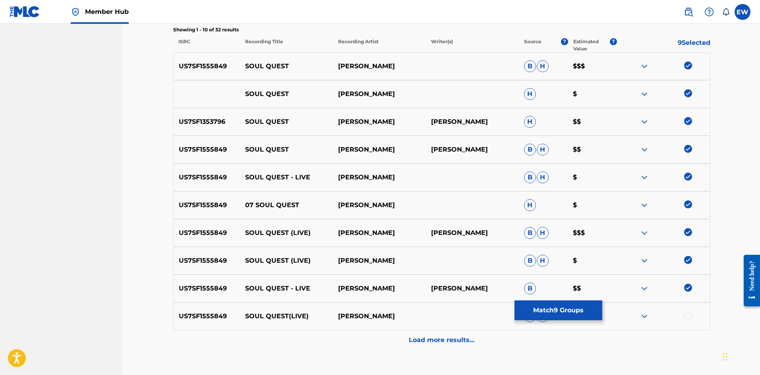
click at [685, 311] on div "US7SF1555849 SOUL QUEST(LIVE) [PERSON_NAME] [PERSON_NAME] $$$" at bounding box center [441, 317] width 537 height 28
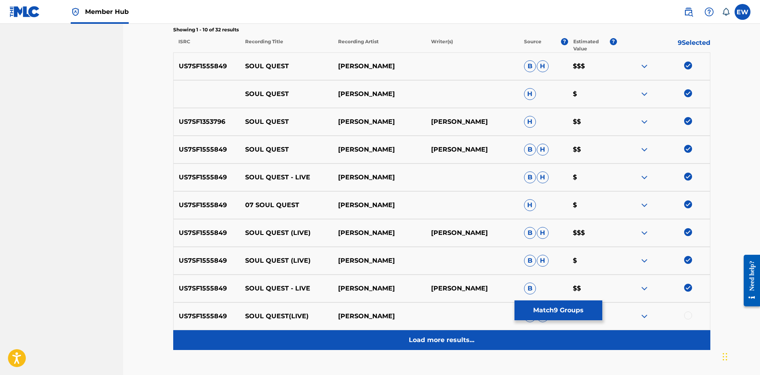
click at [424, 342] on p "Load more results..." at bounding box center [442, 341] width 66 height 10
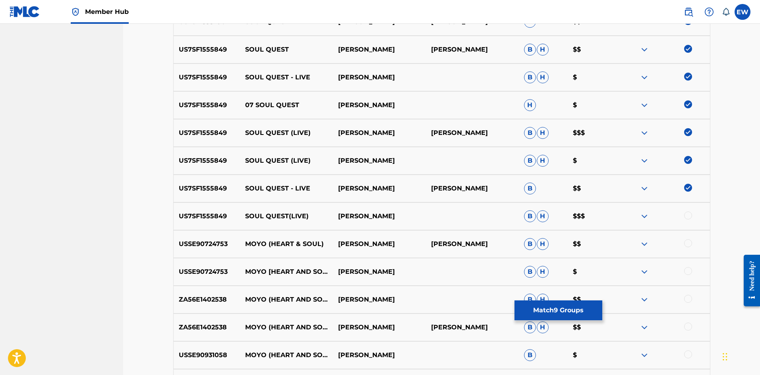
scroll to position [397, 0]
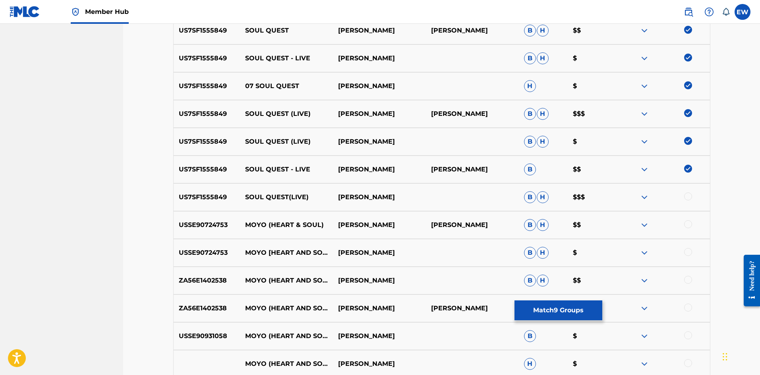
click at [687, 198] on div at bounding box center [688, 197] width 8 height 8
click at [552, 307] on button "Match 10 Groups" at bounding box center [558, 311] width 88 height 20
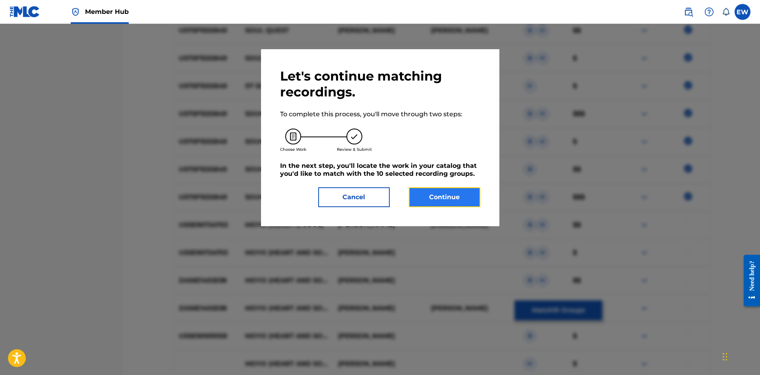
click at [457, 195] on button "Continue" at bounding box center [444, 197] width 71 height 20
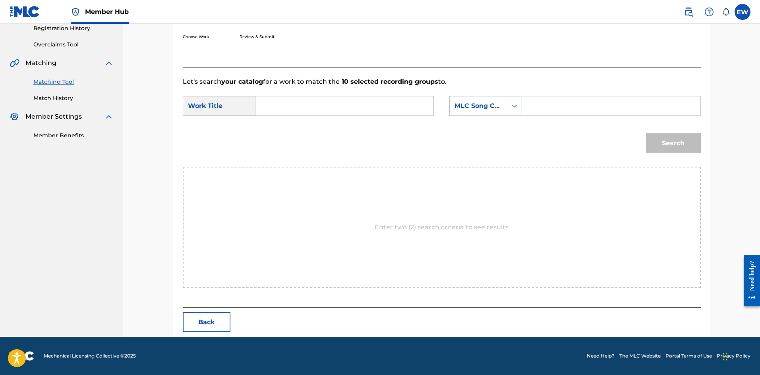
drag, startPoint x: 359, startPoint y: 107, endPoint x: 349, endPoint y: 106, distance: 9.6
click at [356, 108] on input "Search Form" at bounding box center [344, 105] width 164 height 19
paste input "SOUL QUEST"
type input "SOUL QUEST"
click at [592, 108] on input "Search Form" at bounding box center [611, 105] width 164 height 19
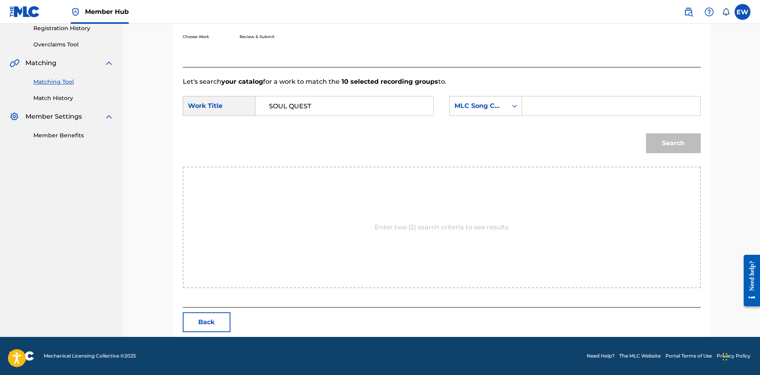
paste input "T24916"
type input "T24916"
click at [676, 136] on button "Search" at bounding box center [673, 143] width 55 height 20
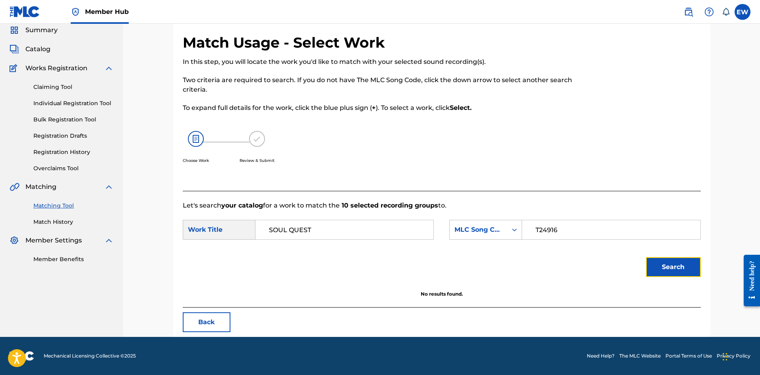
scroll to position [30, 0]
drag, startPoint x: 353, startPoint y: 234, endPoint x: 241, endPoint y: 240, distance: 112.9
click at [241, 240] on div "SearchWithCriteria2fa1364e-9a79-4c07-a9c8-7bef13162232 Work Title SOUL QUEST Se…" at bounding box center [442, 232] width 518 height 25
paste input "TURN AROUND"
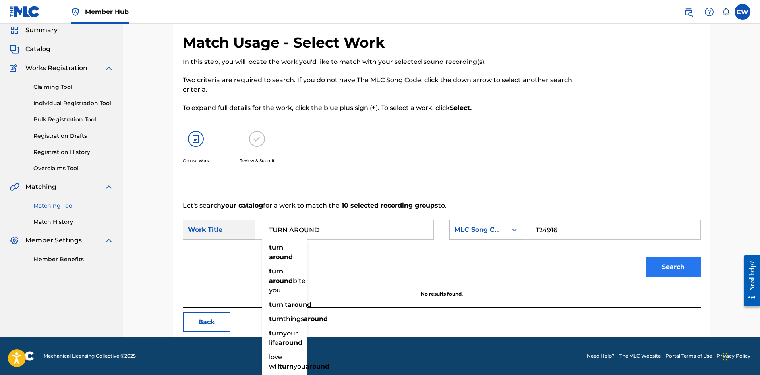
type input "TURN AROUND"
click at [675, 268] on button "Search" at bounding box center [673, 267] width 55 height 20
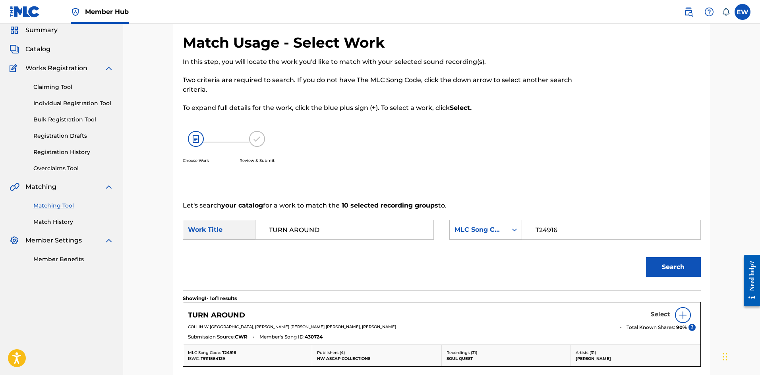
click at [656, 314] on h5 "Select" at bounding box center [659, 315] width 19 height 8
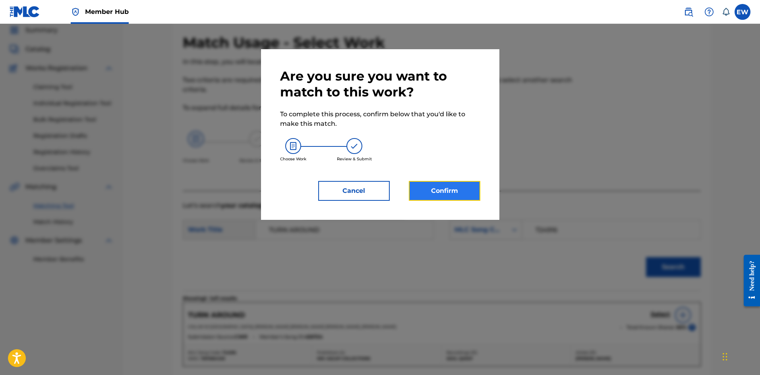
click at [440, 194] on button "Confirm" at bounding box center [444, 191] width 71 height 20
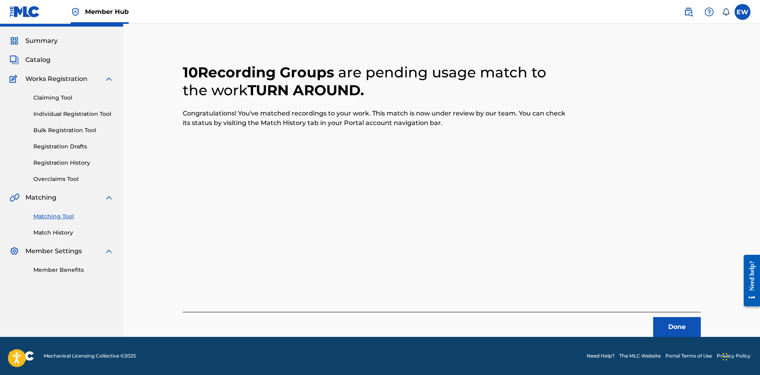
scroll to position [19, 0]
click at [676, 326] on button "Done" at bounding box center [677, 327] width 48 height 20
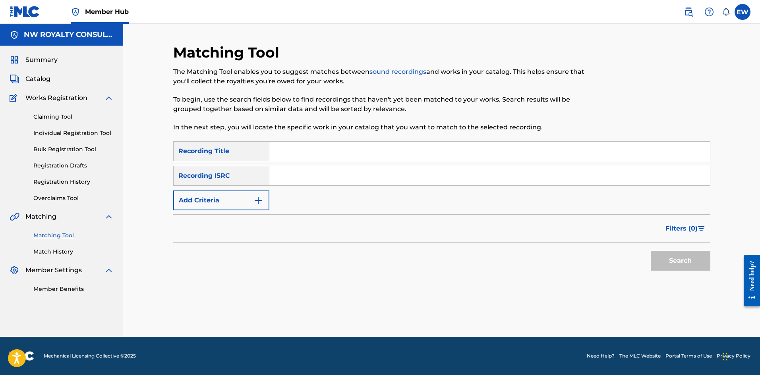
scroll to position [0, 0]
click at [220, 203] on button "Add Criteria" at bounding box center [221, 201] width 96 height 20
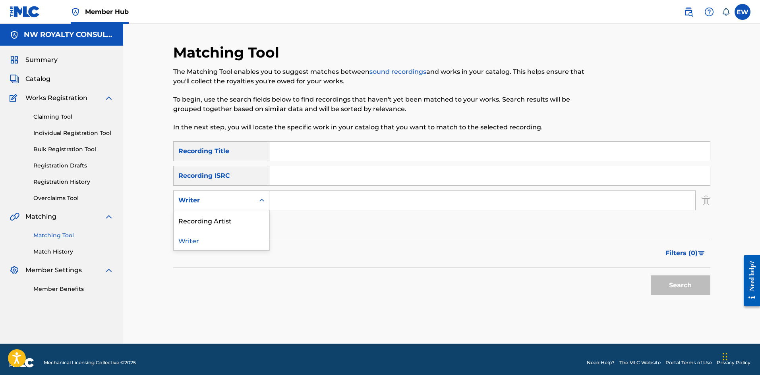
click at [223, 201] on div "Writer" at bounding box center [213, 201] width 71 height 10
drag, startPoint x: 221, startPoint y: 216, endPoint x: 238, endPoint y: 213, distance: 17.4
click at [223, 217] on div "Recording Artist" at bounding box center [221, 220] width 95 height 20
click at [309, 203] on input "Search Form" at bounding box center [482, 200] width 426 height 19
paste input "[PERSON_NAME]"
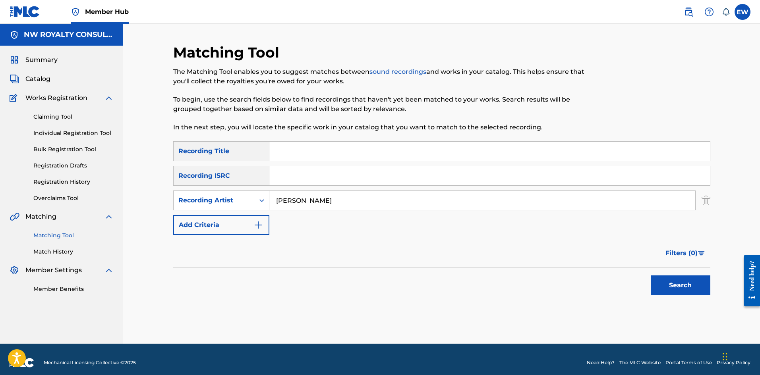
type input "[PERSON_NAME]"
drag, startPoint x: 394, startPoint y: 156, endPoint x: 388, endPoint y: 158, distance: 7.0
click at [394, 156] on input "Search Form" at bounding box center [489, 151] width 440 height 19
paste input "SPEICAL KINDA GIRL (ACOUSTIC VERSION)"
type input "SPEICAL KINDA GIRL (ACOUSTIC VERSION)"
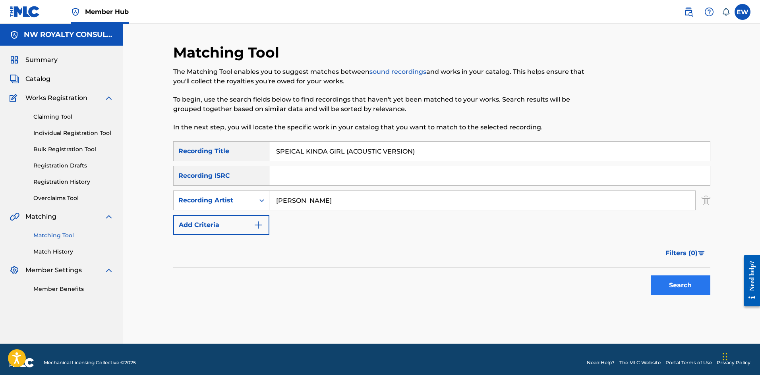
click at [673, 295] on div "Search" at bounding box center [678, 284] width 64 height 32
click at [674, 290] on button "Search" at bounding box center [680, 286] width 60 height 20
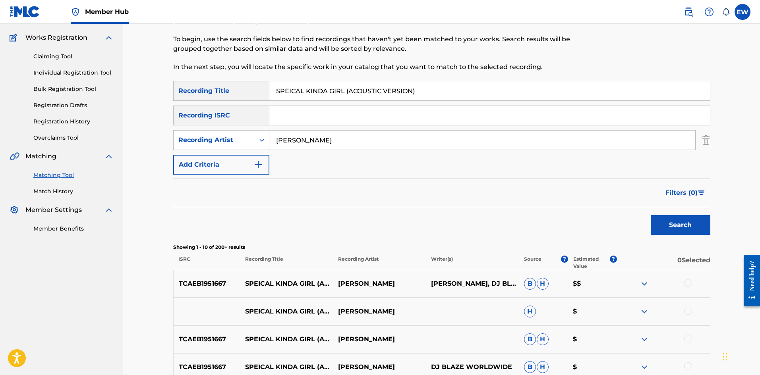
scroll to position [79, 0]
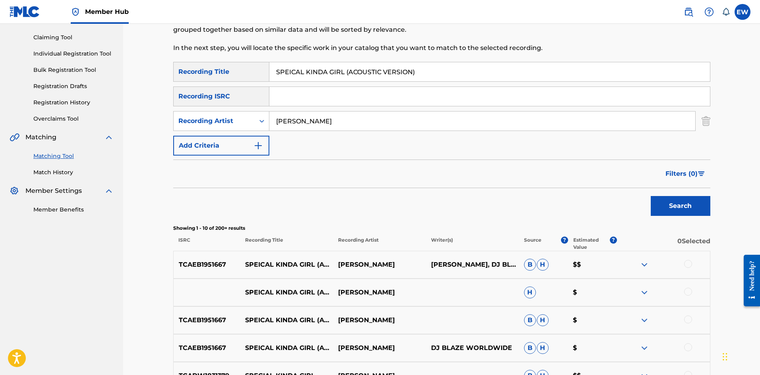
click at [689, 263] on div at bounding box center [688, 264] width 8 height 8
click at [688, 292] on div at bounding box center [688, 292] width 8 height 8
click at [684, 321] on div at bounding box center [663, 321] width 93 height 10
click at [686, 320] on div at bounding box center [688, 320] width 8 height 8
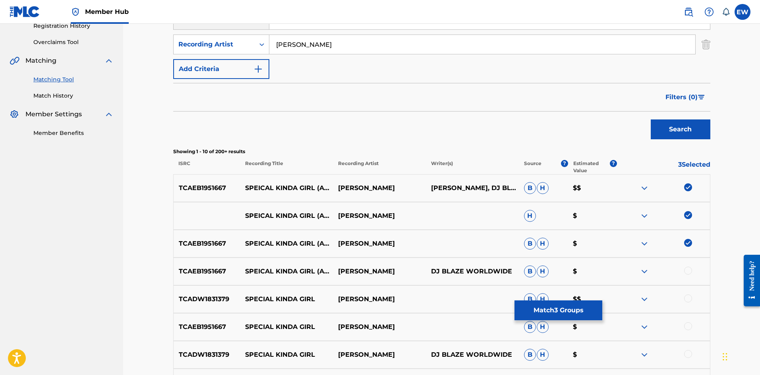
scroll to position [159, 0]
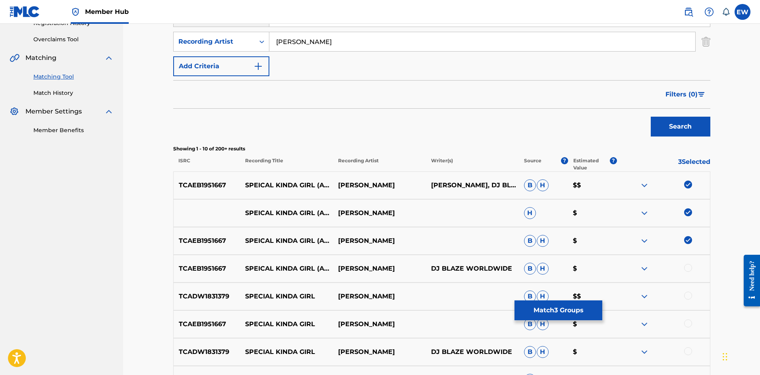
click at [685, 268] on div at bounding box center [688, 268] width 8 height 8
click at [688, 295] on div at bounding box center [688, 296] width 8 height 8
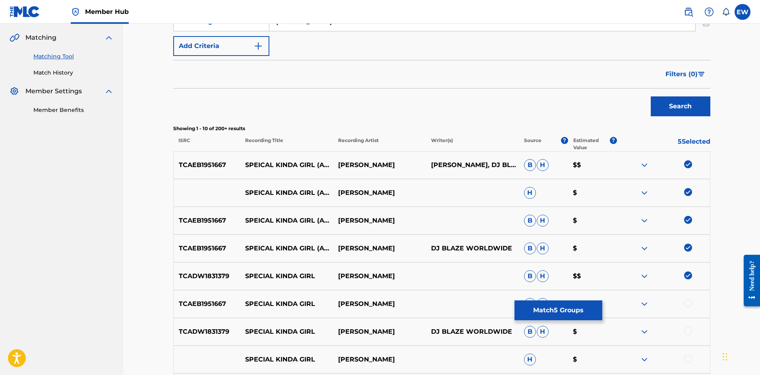
scroll to position [199, 0]
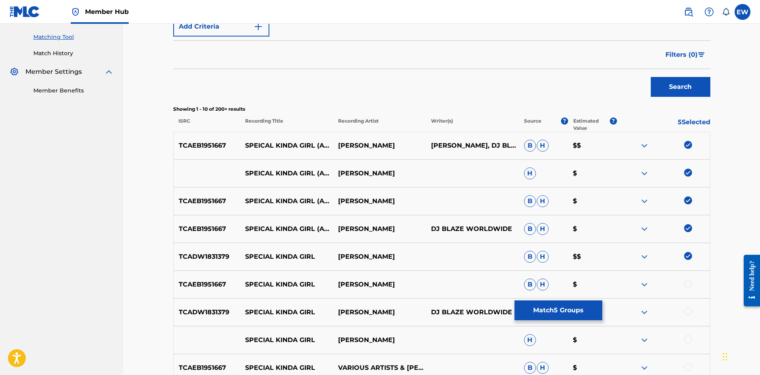
click at [689, 286] on div at bounding box center [688, 284] width 8 height 8
click at [687, 310] on div at bounding box center [688, 312] width 8 height 8
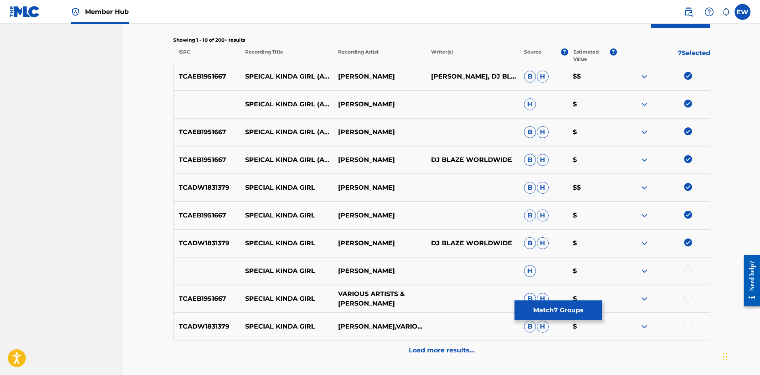
scroll to position [278, 0]
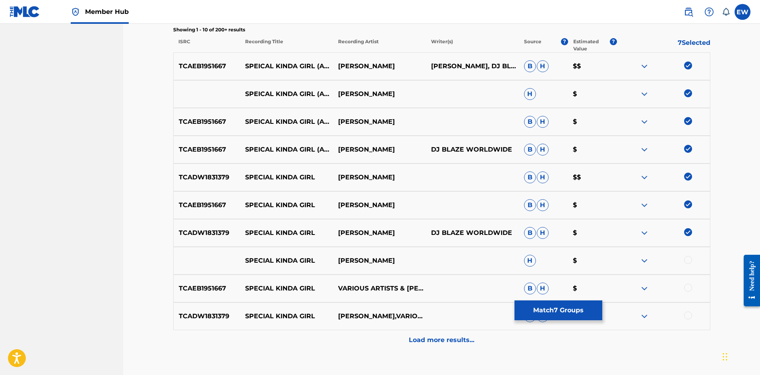
click at [689, 259] on div at bounding box center [688, 260] width 8 height 8
click at [688, 288] on div at bounding box center [688, 288] width 8 height 8
click at [688, 315] on div at bounding box center [688, 316] width 8 height 8
click at [414, 341] on p "Load more results..." at bounding box center [442, 341] width 66 height 10
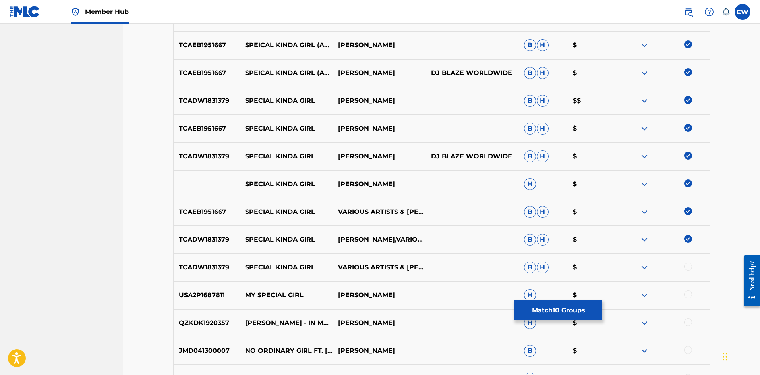
scroll to position [357, 0]
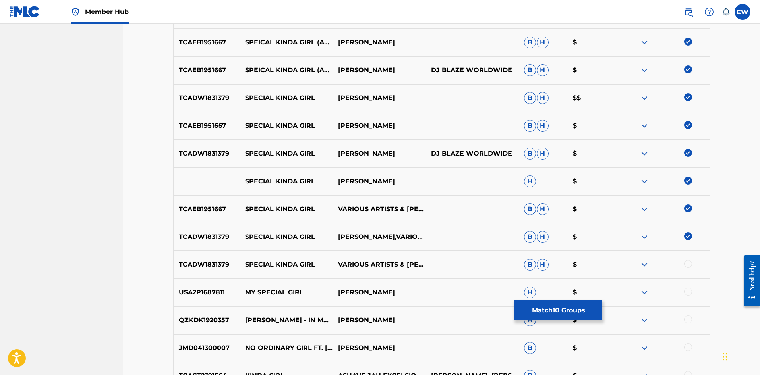
click at [691, 263] on div at bounding box center [688, 264] width 8 height 8
click at [556, 311] on button "Match 11 Groups" at bounding box center [558, 311] width 88 height 20
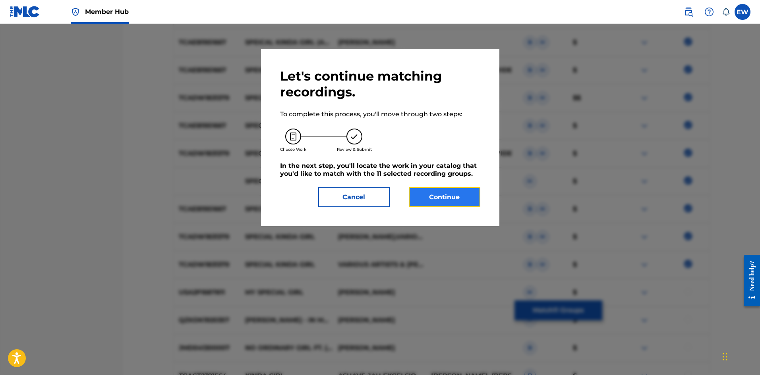
click at [435, 198] on button "Continue" at bounding box center [444, 197] width 71 height 20
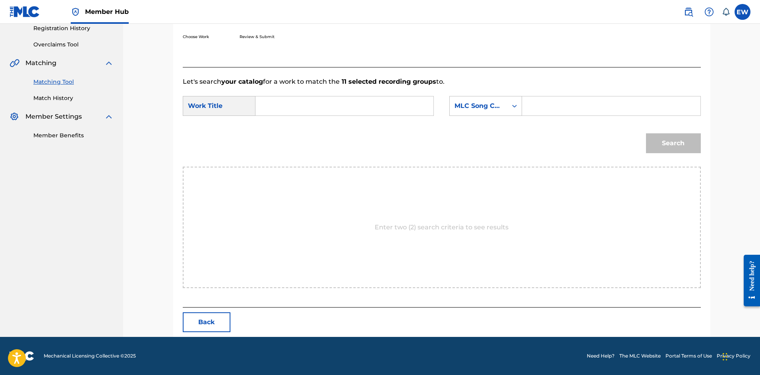
click at [362, 110] on input "Search Form" at bounding box center [344, 105] width 164 height 19
paste input "SPEICAL KINDA GIRL (ACOUSTIC VERSION)"
type input "SPEICAL KINDA GIRL (ACOUSTIC VERSION)"
click at [604, 109] on input "Search Form" at bounding box center [611, 105] width 164 height 19
paste input "SD1PDM"
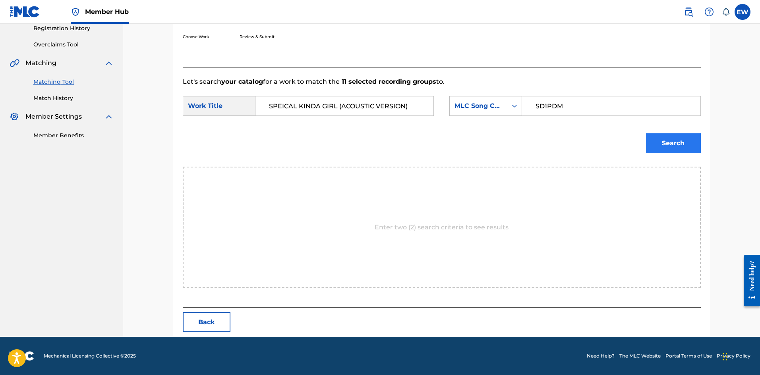
type input "SD1PDM"
click at [690, 146] on button "Search" at bounding box center [673, 143] width 55 height 20
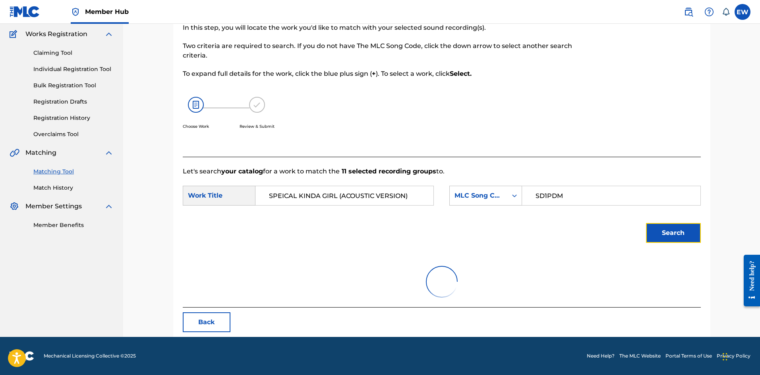
scroll to position [130, 0]
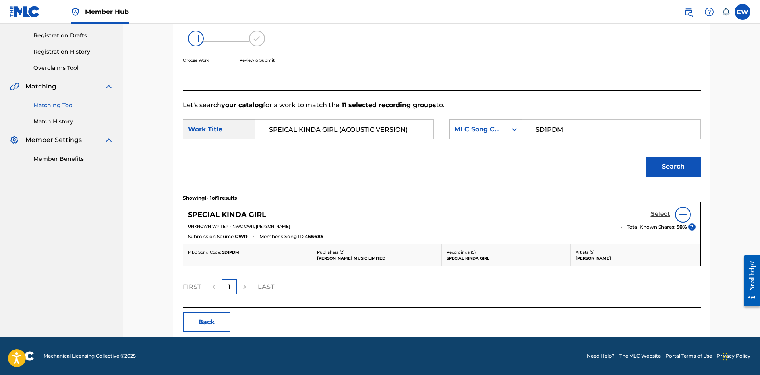
click at [658, 213] on h5 "Select" at bounding box center [659, 214] width 19 height 8
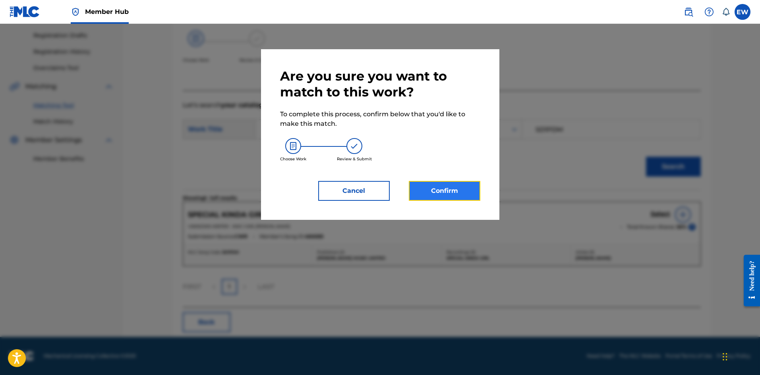
click at [453, 195] on button "Confirm" at bounding box center [444, 191] width 71 height 20
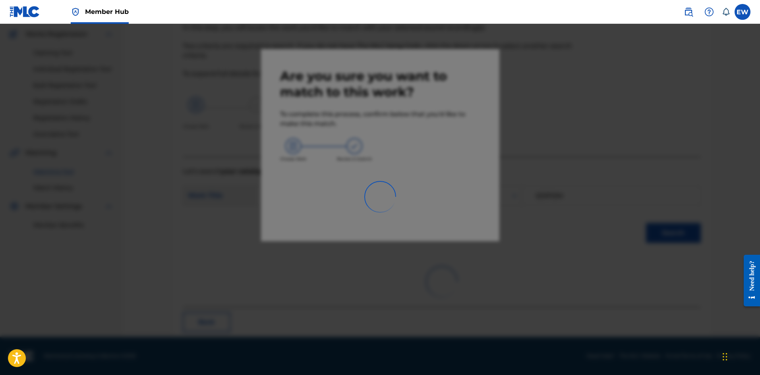
scroll to position [19, 0]
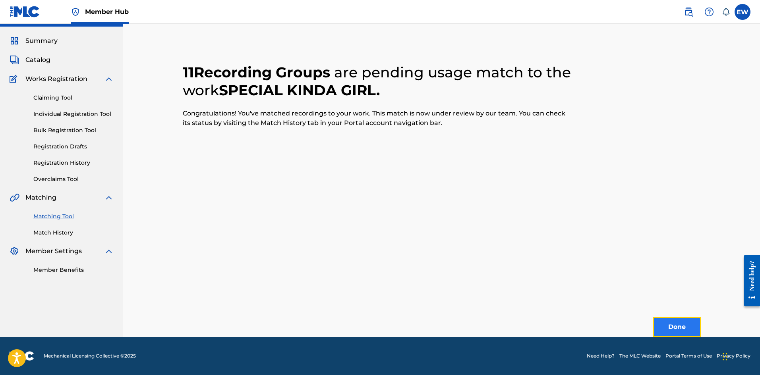
click at [672, 327] on button "Done" at bounding box center [677, 327] width 48 height 20
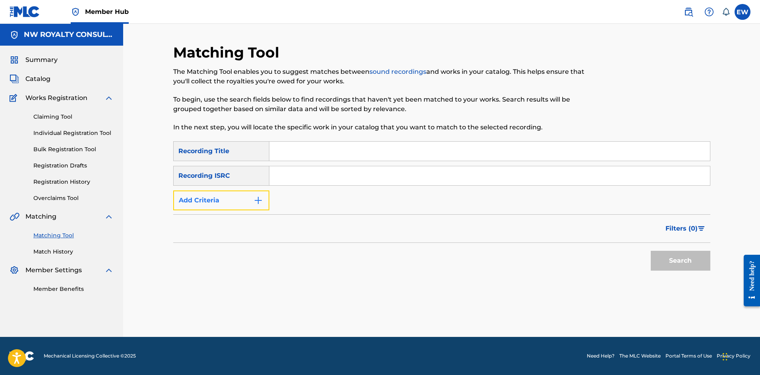
click at [200, 204] on button "Add Criteria" at bounding box center [221, 201] width 96 height 20
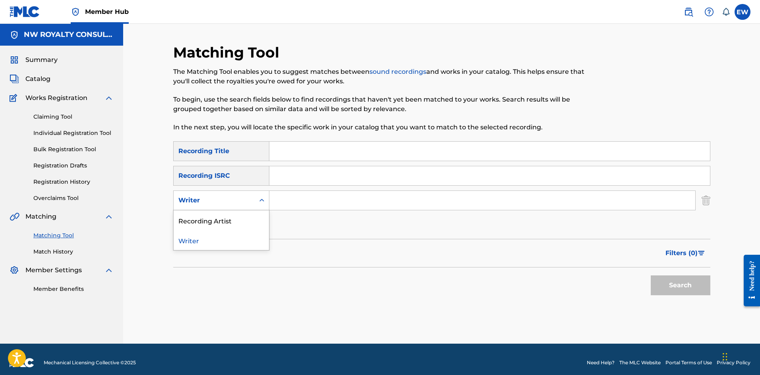
click at [199, 204] on div "Writer" at bounding box center [213, 201] width 71 height 10
click at [198, 221] on div "Recording Artist" at bounding box center [221, 220] width 95 height 20
click at [301, 207] on input "Search Form" at bounding box center [482, 200] width 426 height 19
paste input "BLAQ PAGES MISTA [PERSON_NAME]"
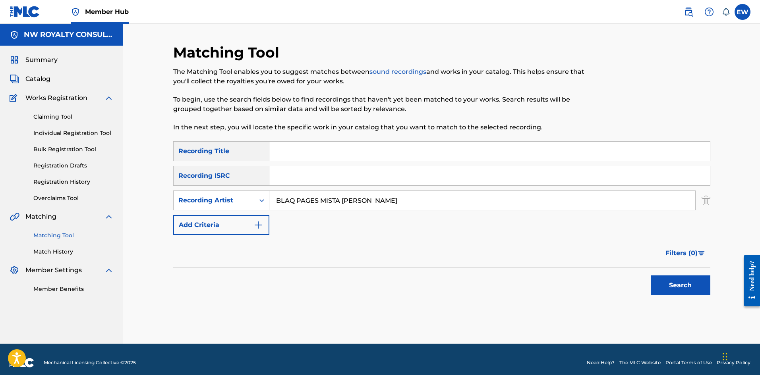
type input "BLAQ PAGES MISTA [PERSON_NAME]"
click at [446, 147] on input "Search Form" at bounding box center [489, 151] width 440 height 19
paste input "SPIRIT"
type input "SPIRIT"
click at [693, 288] on button "Search" at bounding box center [680, 286] width 60 height 20
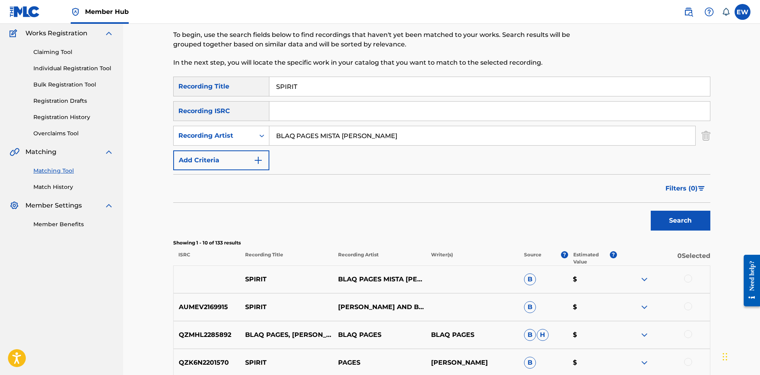
scroll to position [79, 0]
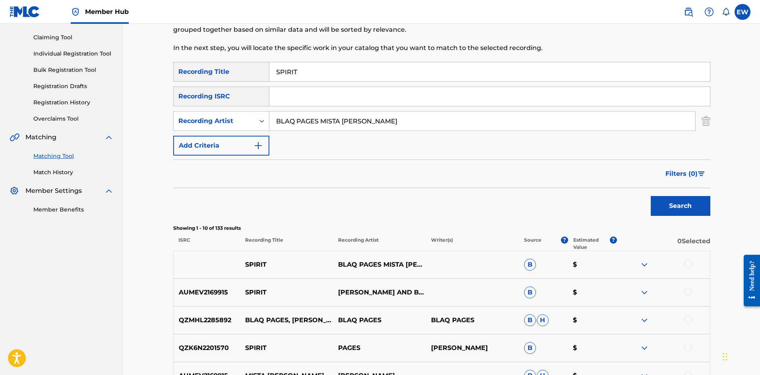
click at [688, 261] on div at bounding box center [688, 264] width 8 height 8
click at [687, 291] on div at bounding box center [688, 292] width 8 height 8
click at [691, 322] on div at bounding box center [688, 320] width 8 height 8
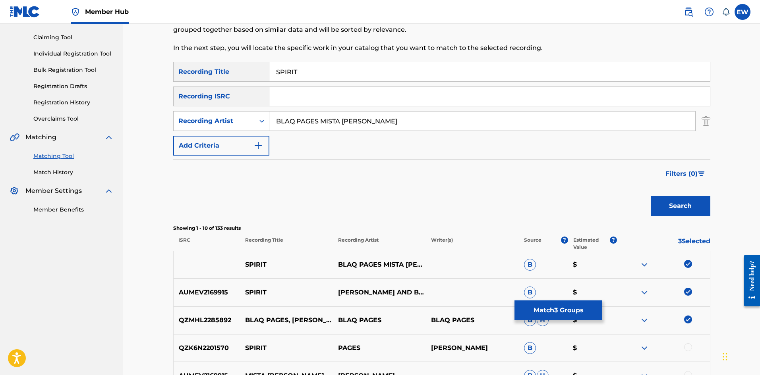
click at [688, 349] on div at bounding box center [688, 347] width 8 height 8
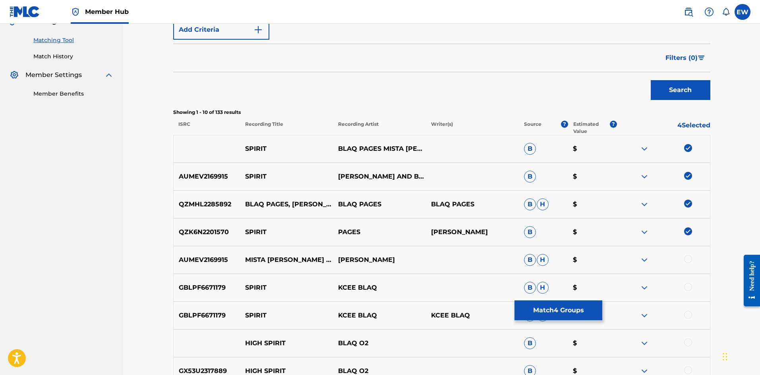
scroll to position [199, 0]
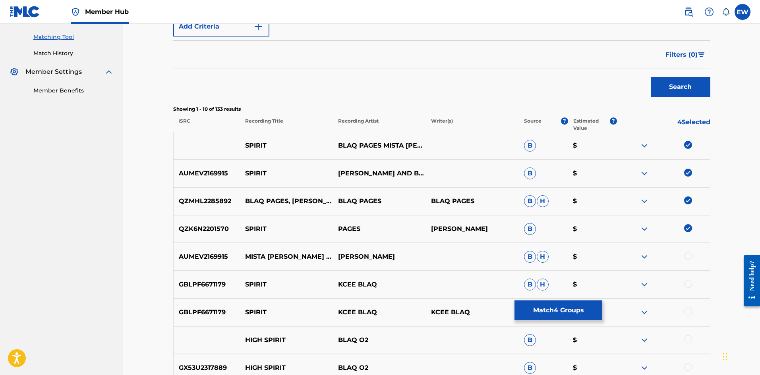
click at [685, 256] on div at bounding box center [688, 256] width 8 height 8
click at [550, 312] on button "Match 5 Groups" at bounding box center [558, 311] width 88 height 20
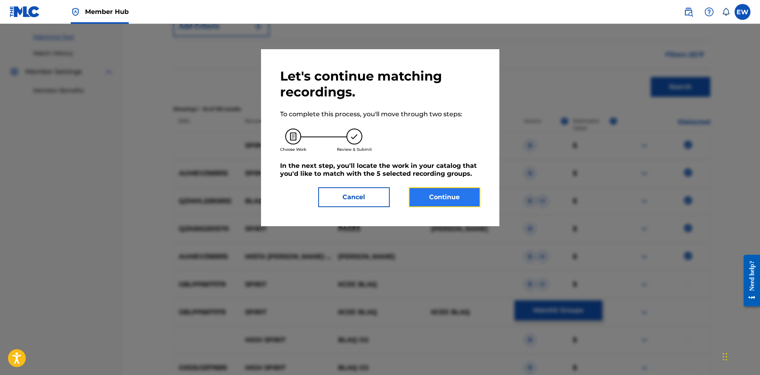
drag, startPoint x: 437, startPoint y: 199, endPoint x: 430, endPoint y: 192, distance: 9.0
click at [430, 192] on button "Continue" at bounding box center [444, 197] width 71 height 20
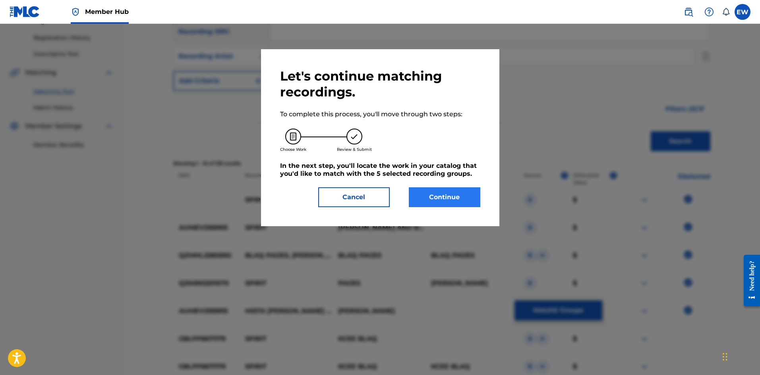
scroll to position [154, 0]
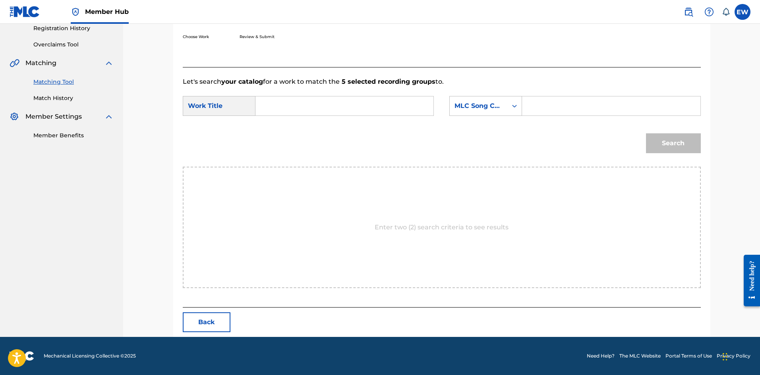
click at [335, 104] on input "Search Form" at bounding box center [344, 105] width 164 height 19
paste input "SPIRIT"
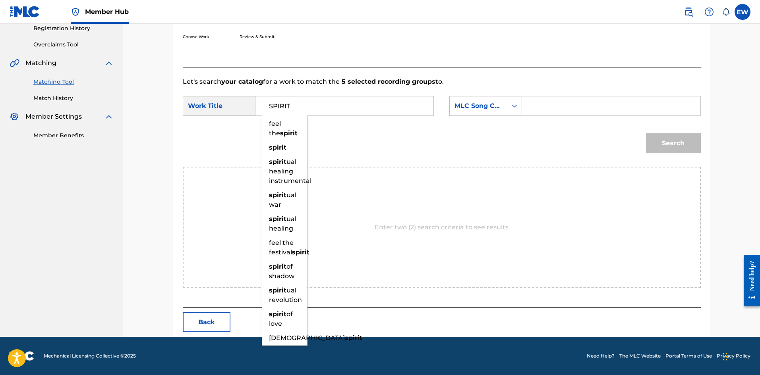
type input "SPIRIT"
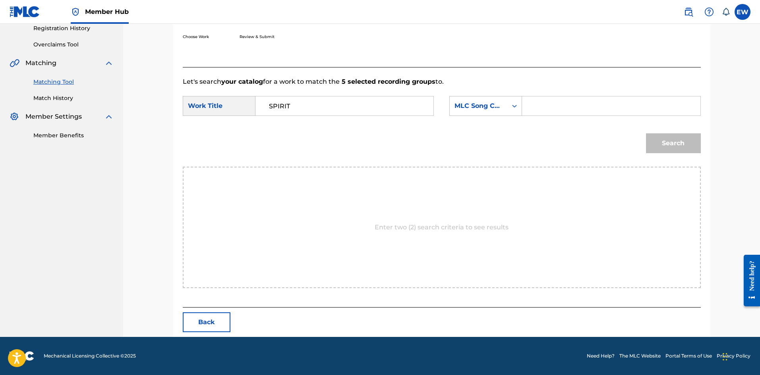
click at [560, 102] on input "Search Form" at bounding box center [611, 105] width 164 height 19
paste input "SB9PRQ"
type input "SB9PRQ"
click at [680, 145] on button "Search" at bounding box center [673, 143] width 55 height 20
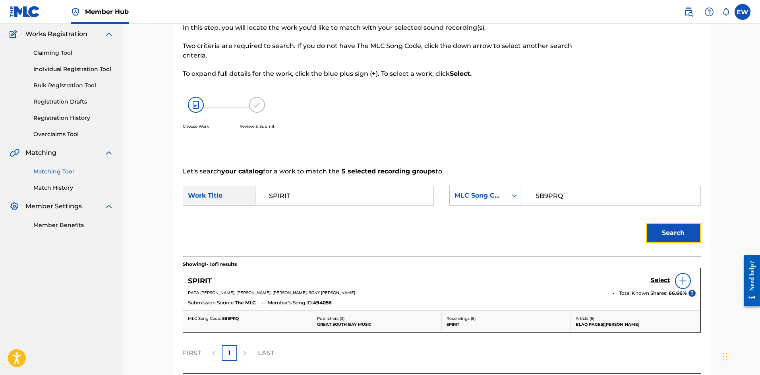
scroll to position [130, 0]
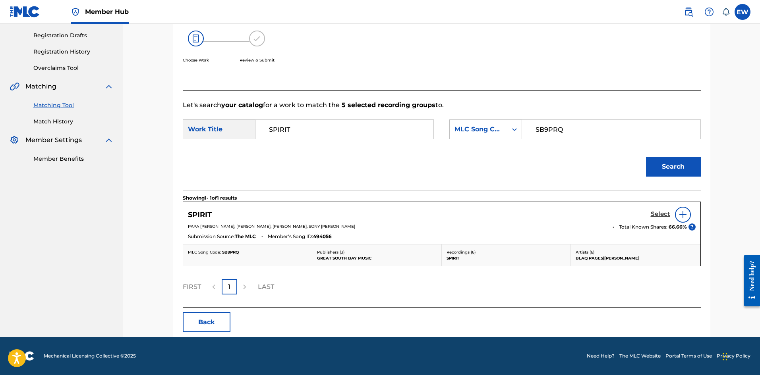
click at [652, 212] on h5 "Select" at bounding box center [659, 214] width 19 height 8
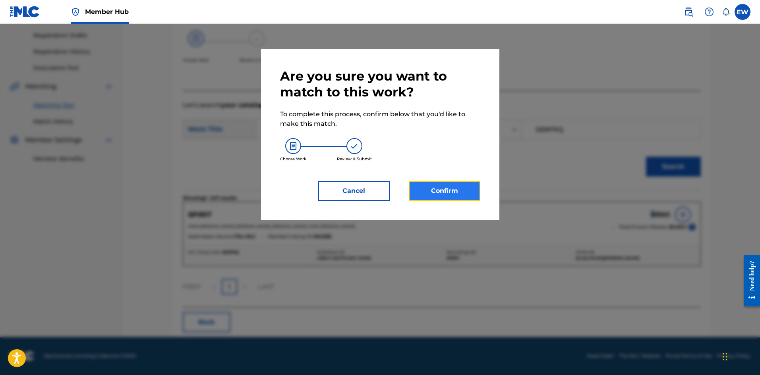
click at [443, 185] on button "Confirm" at bounding box center [444, 191] width 71 height 20
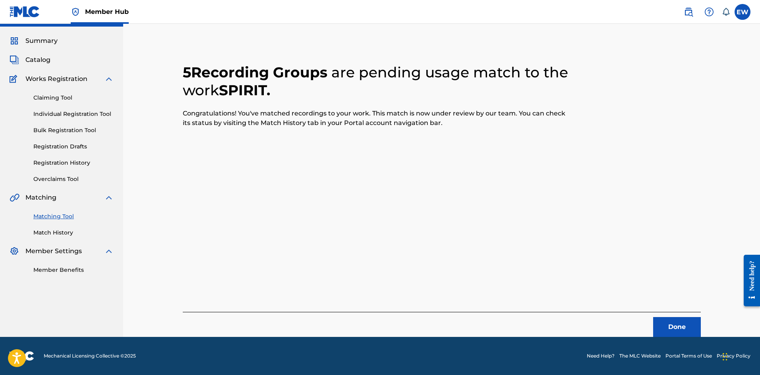
scroll to position [19, 0]
click at [667, 326] on button "Done" at bounding box center [677, 327] width 48 height 20
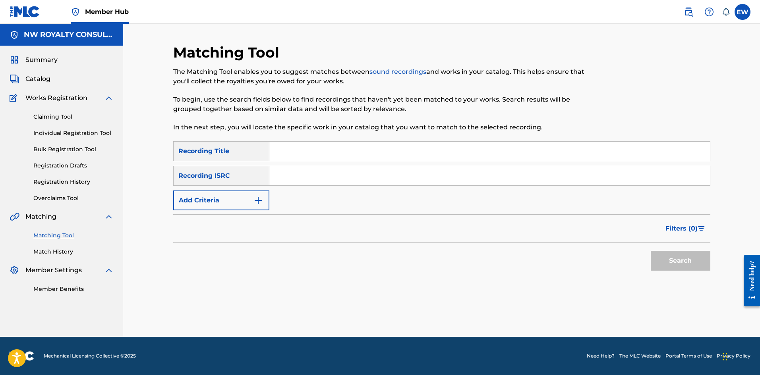
scroll to position [0, 0]
click at [210, 197] on button "Add Criteria" at bounding box center [221, 201] width 96 height 20
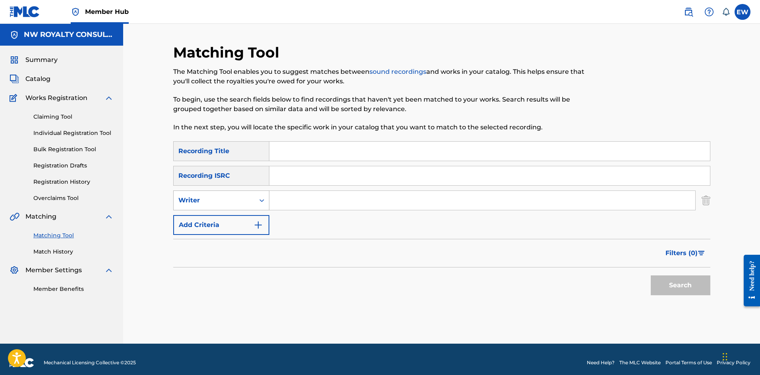
click at [210, 200] on div "Writer" at bounding box center [213, 201] width 71 height 10
click at [210, 218] on div "Recording Artist" at bounding box center [221, 220] width 95 height 20
drag, startPoint x: 295, startPoint y: 202, endPoint x: 286, endPoint y: 200, distance: 9.3
click at [295, 202] on input "Search Form" at bounding box center [482, 200] width 426 height 19
paste input "[PERSON_NAME]"
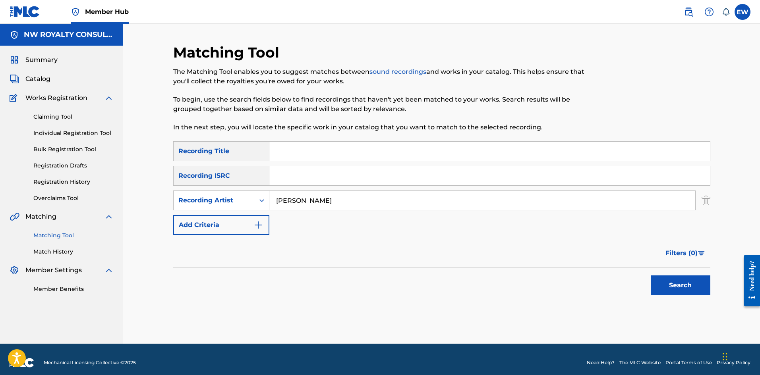
type input "[PERSON_NAME]"
click at [494, 145] on input "Search Form" at bounding box center [489, 151] width 440 height 19
paste input "STARS"
type input "STARS"
click at [666, 288] on button "Search" at bounding box center [680, 286] width 60 height 20
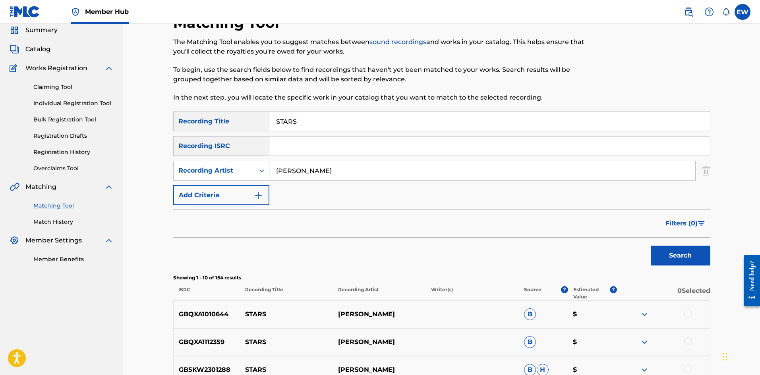
scroll to position [79, 0]
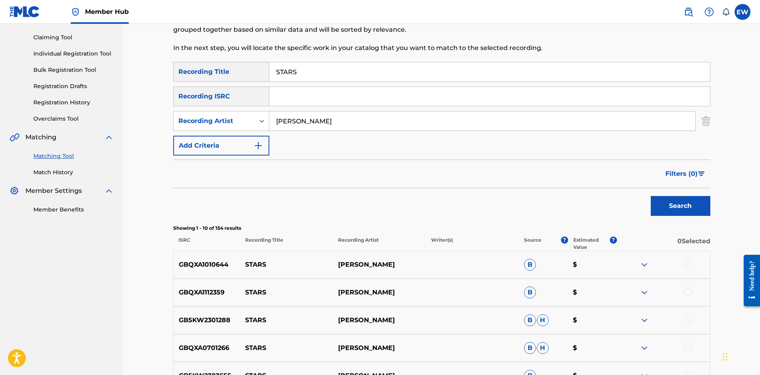
click at [686, 263] on div at bounding box center [688, 264] width 8 height 8
click at [689, 288] on div at bounding box center [688, 292] width 8 height 8
click at [690, 320] on div at bounding box center [688, 320] width 8 height 8
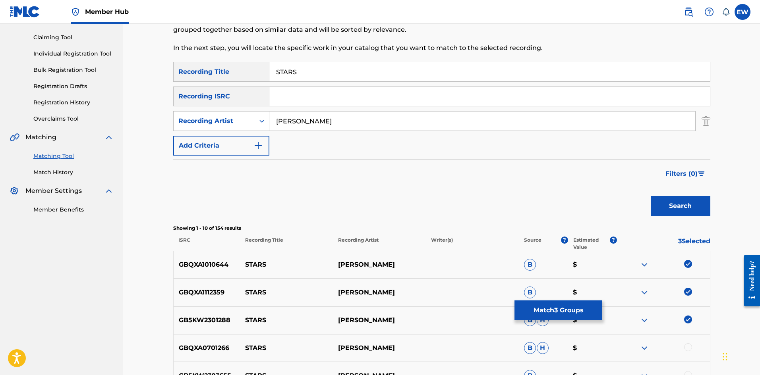
scroll to position [159, 0]
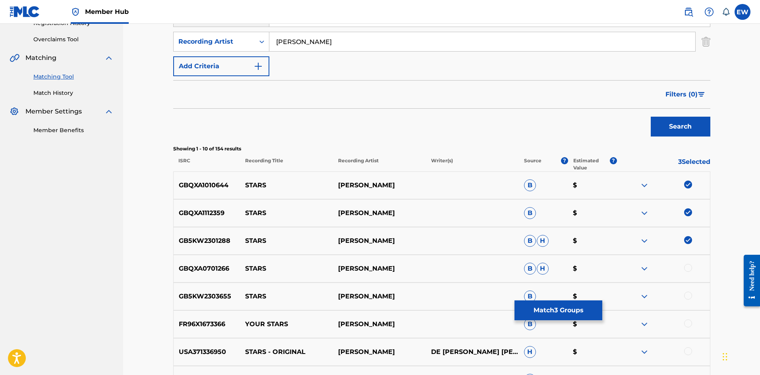
click at [686, 268] on div at bounding box center [688, 268] width 8 height 8
click at [689, 295] on div at bounding box center [688, 296] width 8 height 8
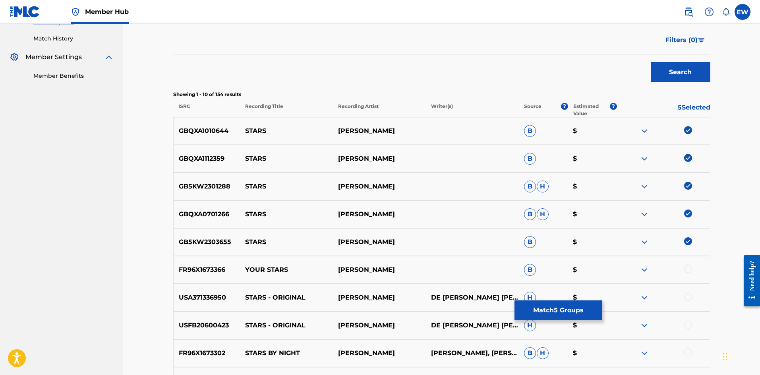
scroll to position [238, 0]
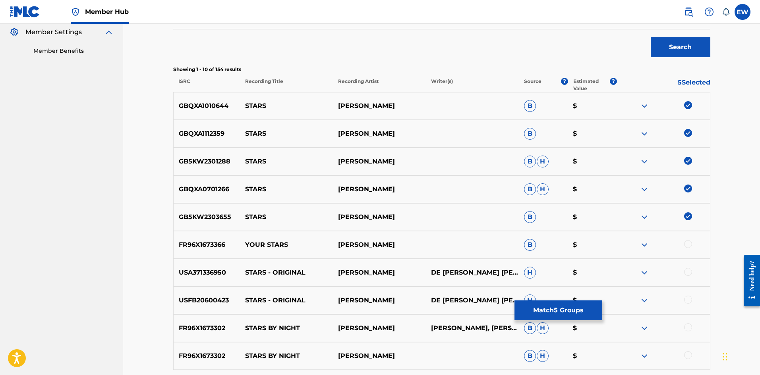
click at [687, 274] on div at bounding box center [688, 272] width 8 height 8
click at [689, 297] on div at bounding box center [688, 300] width 8 height 8
click at [534, 309] on button "Match 7 Groups" at bounding box center [558, 311] width 88 height 20
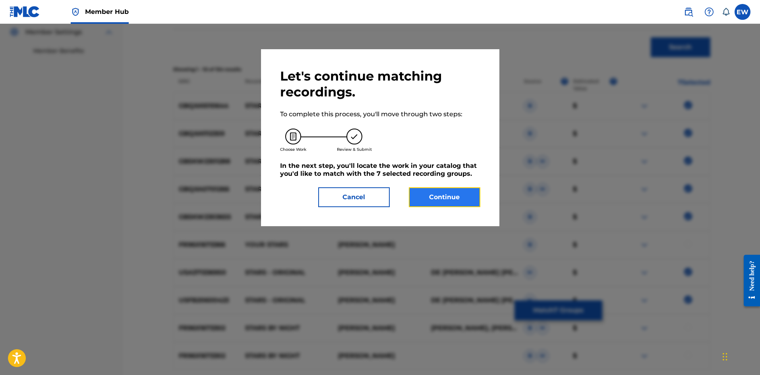
click at [434, 197] on button "Continue" at bounding box center [444, 197] width 71 height 20
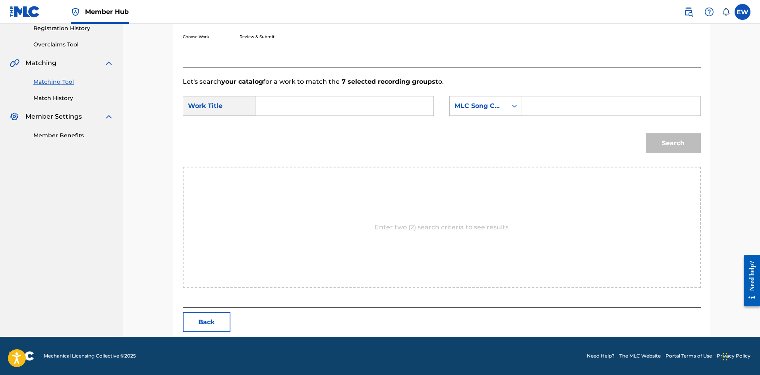
scroll to position [154, 0]
drag, startPoint x: 311, startPoint y: 108, endPoint x: 297, endPoint y: 129, distance: 24.9
click at [308, 112] on input "Search Form" at bounding box center [344, 105] width 164 height 19
paste input "STARS"
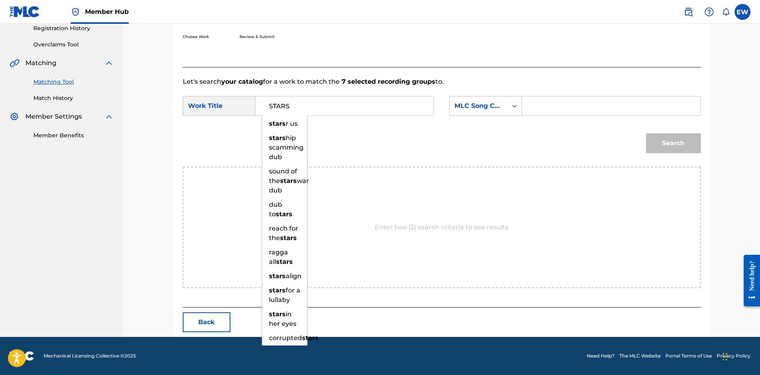
type input "STARS"
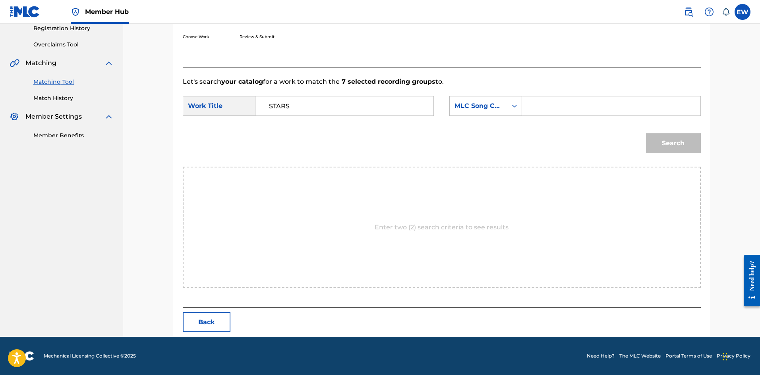
click at [542, 106] on input "Search Form" at bounding box center [611, 105] width 164 height 19
paste input "SVCVMC"
type input "SVCVMC"
click at [675, 145] on button "Search" at bounding box center [673, 143] width 55 height 20
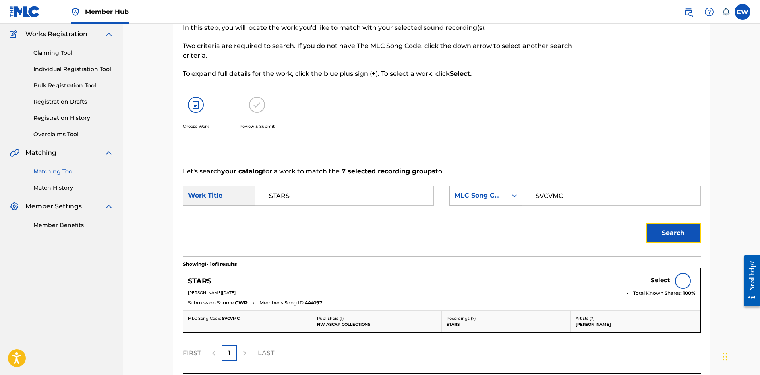
scroll to position [130, 0]
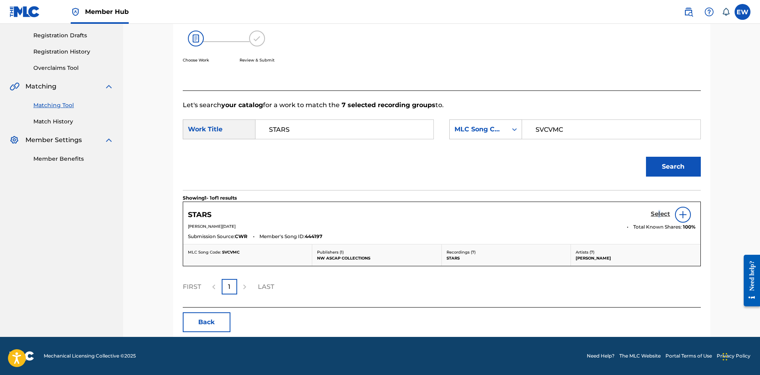
click at [658, 212] on h5 "Select" at bounding box center [659, 214] width 19 height 8
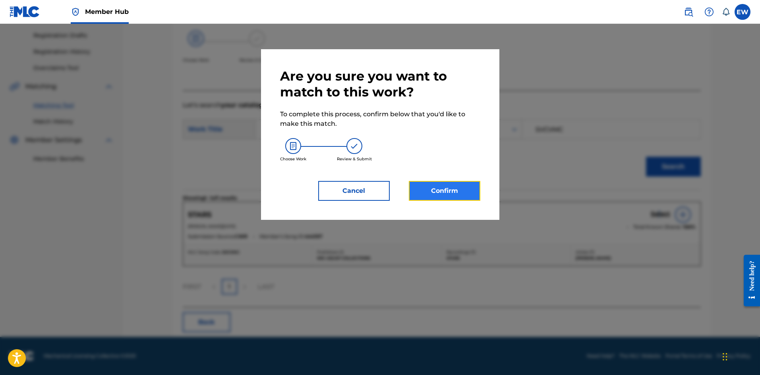
click at [462, 192] on button "Confirm" at bounding box center [444, 191] width 71 height 20
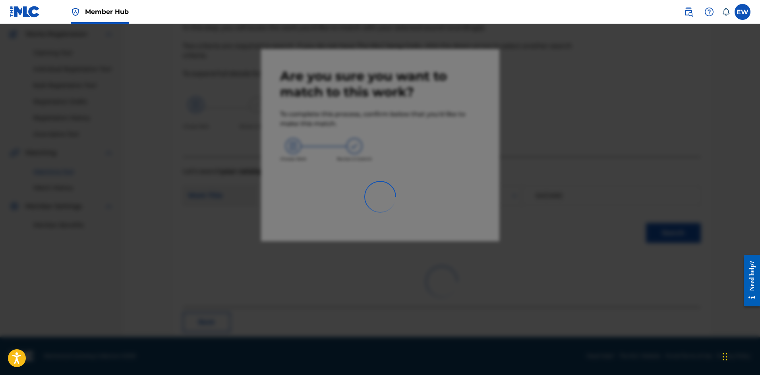
scroll to position [19, 0]
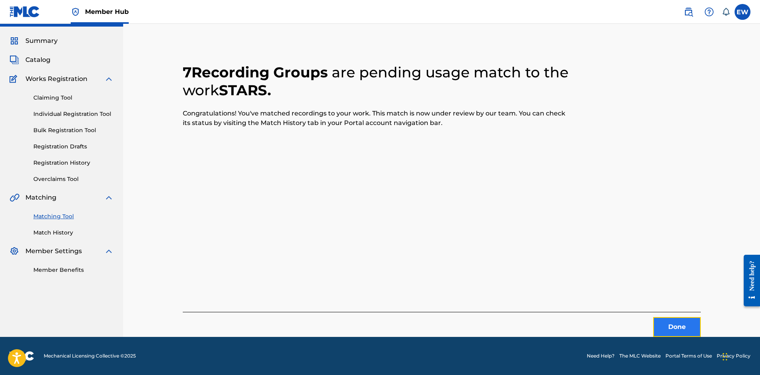
click at [679, 326] on button "Done" at bounding box center [677, 327] width 48 height 20
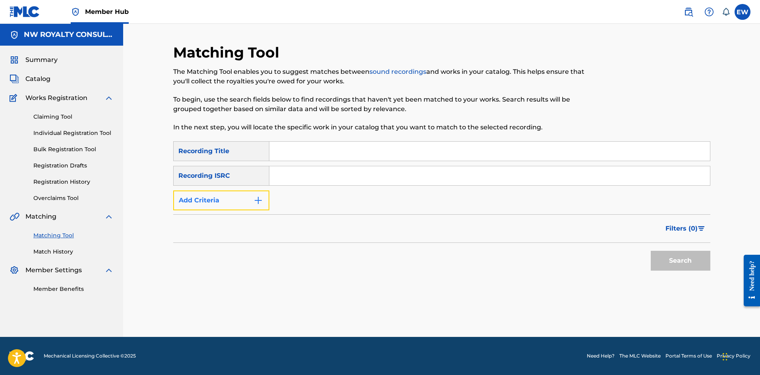
click at [254, 205] on button "Add Criteria" at bounding box center [221, 201] width 96 height 20
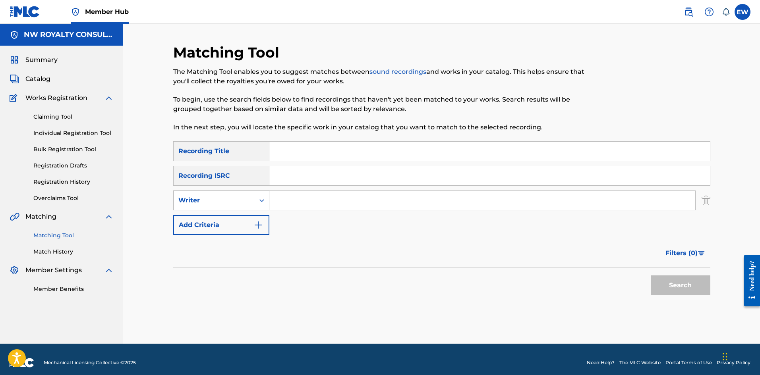
click at [241, 203] on div "Writer" at bounding box center [213, 201] width 71 height 10
drag, startPoint x: 235, startPoint y: 216, endPoint x: 261, endPoint y: 211, distance: 26.6
click at [235, 216] on div "Recording Artist" at bounding box center [221, 220] width 95 height 20
drag, startPoint x: 299, startPoint y: 200, endPoint x: 294, endPoint y: 199, distance: 5.3
click at [299, 201] on input "Search Form" at bounding box center [482, 200] width 426 height 19
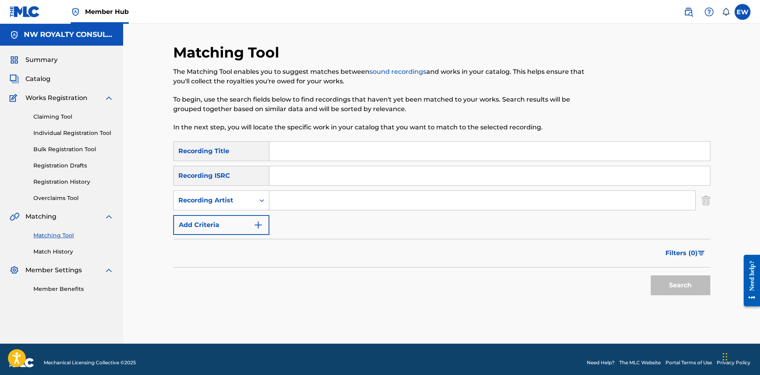
paste input "DIGITAL SHAM LITTLE LION SOUND [PERSON_NAME] DUBS"
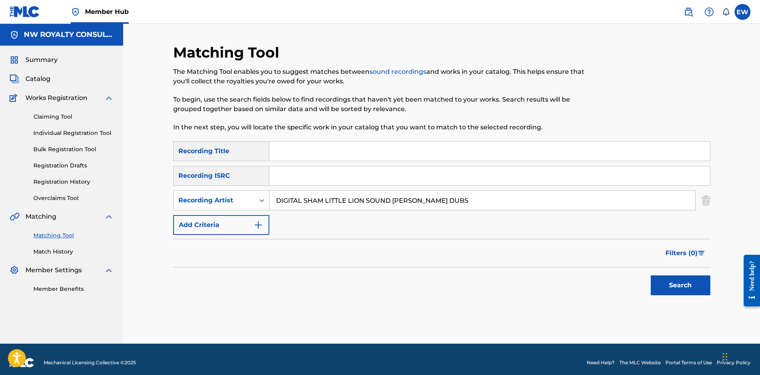
type input "DIGITAL SHAM LITTLE LION SOUND [PERSON_NAME] DUBS"
click at [327, 160] on input "Search Form" at bounding box center [489, 151] width 440 height 19
paste input "STATEMENT"
type input "STATEMENT"
drag, startPoint x: 660, startPoint y: 280, endPoint x: 654, endPoint y: 275, distance: 7.6
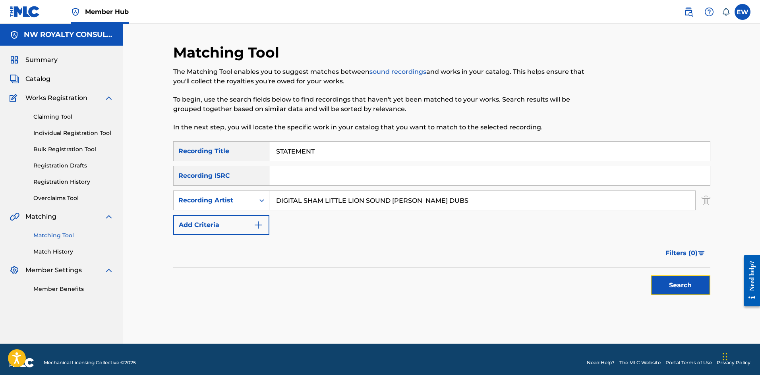
click at [660, 280] on button "Search" at bounding box center [680, 286] width 60 height 20
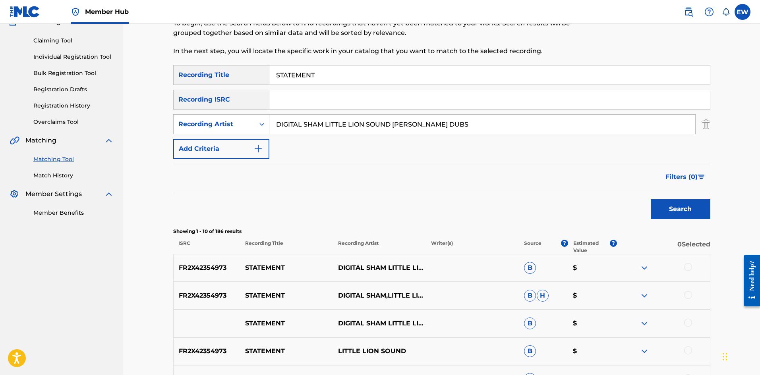
scroll to position [79, 0]
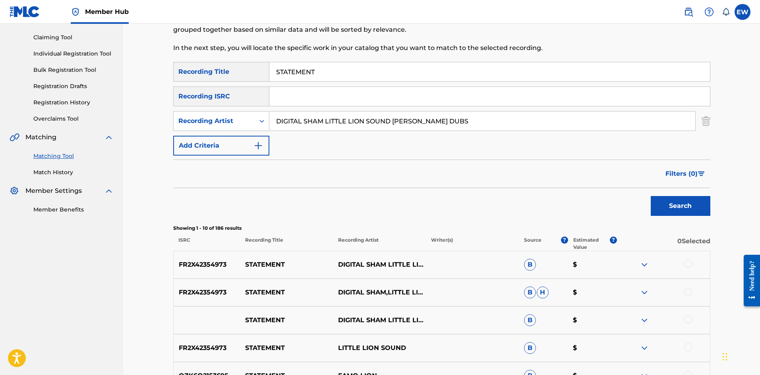
click at [686, 262] on div at bounding box center [688, 264] width 8 height 8
click at [688, 290] on div at bounding box center [688, 292] width 8 height 8
click at [687, 321] on div at bounding box center [688, 320] width 8 height 8
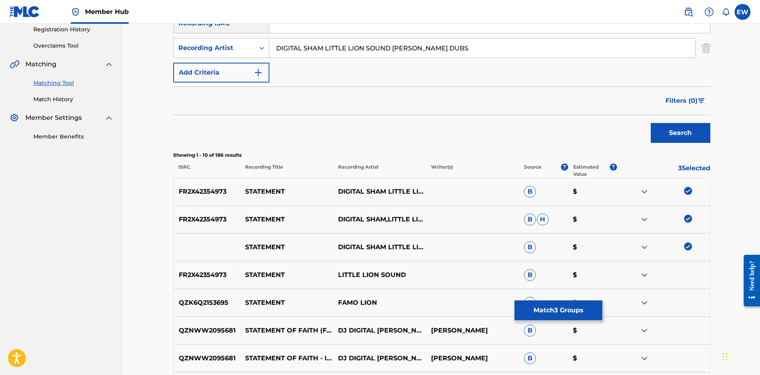
scroll to position [159, 0]
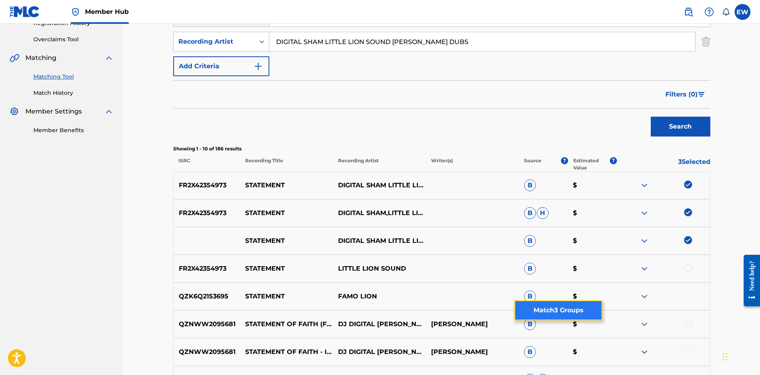
click at [576, 305] on button "Match 3 Groups" at bounding box center [558, 311] width 88 height 20
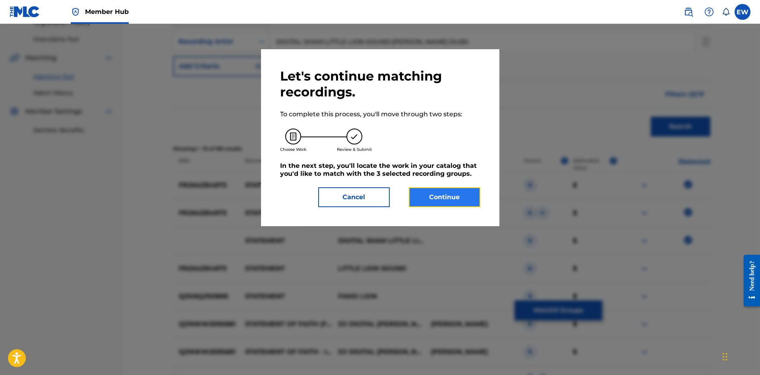
click at [467, 201] on button "Continue" at bounding box center [444, 197] width 71 height 20
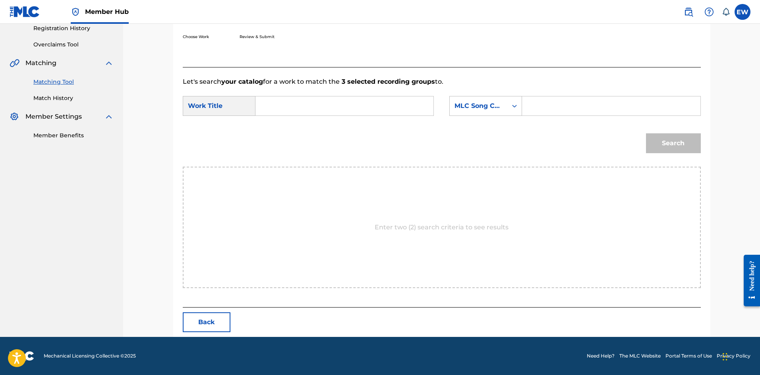
scroll to position [154, 0]
drag, startPoint x: 322, startPoint y: 107, endPoint x: 309, endPoint y: 107, distance: 12.7
click at [321, 107] on input "Search Form" at bounding box center [344, 105] width 164 height 19
paste input "STATEMENT"
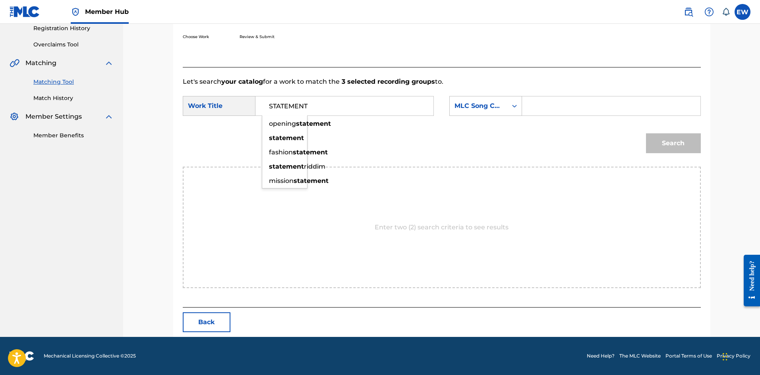
type input "STATEMENT"
click at [546, 112] on input "Search Form" at bounding box center [611, 105] width 164 height 19
paste input "SC4KGT"
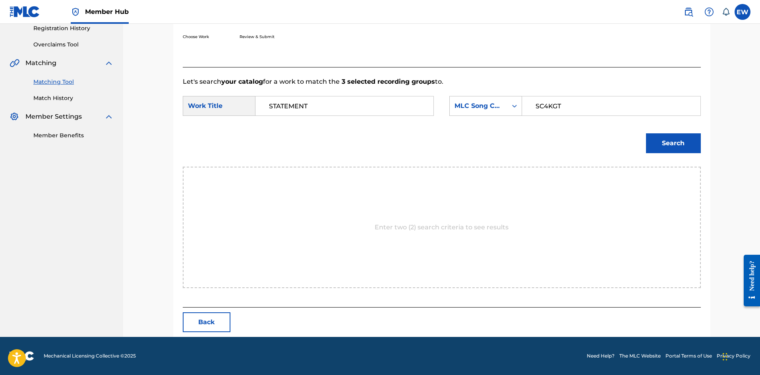
type input "SC4KGT"
click at [700, 141] on div "Match Usage - Select Work In this step, you will locate the work you'd like to …" at bounding box center [441, 123] width 537 height 427
click at [643, 137] on div "Search" at bounding box center [671, 141] width 59 height 32
click at [662, 136] on button "Search" at bounding box center [673, 143] width 55 height 20
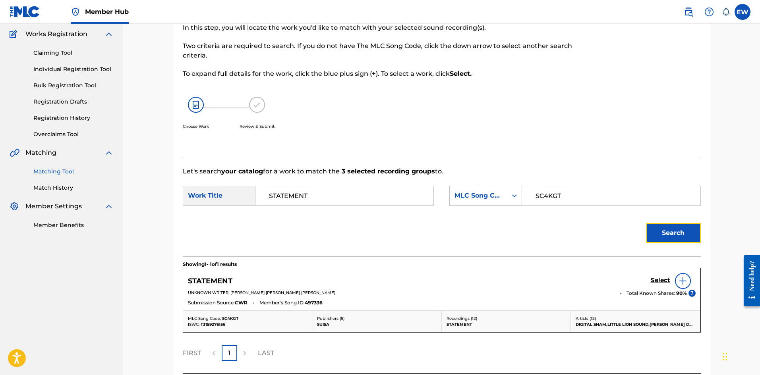
scroll to position [130, 0]
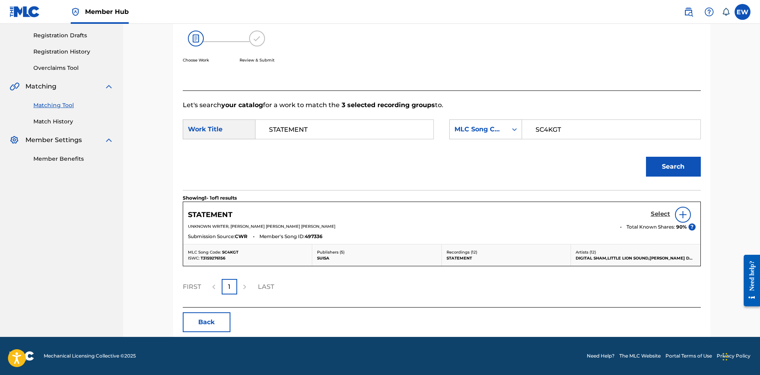
click at [654, 213] on h5 "Select" at bounding box center [659, 214] width 19 height 8
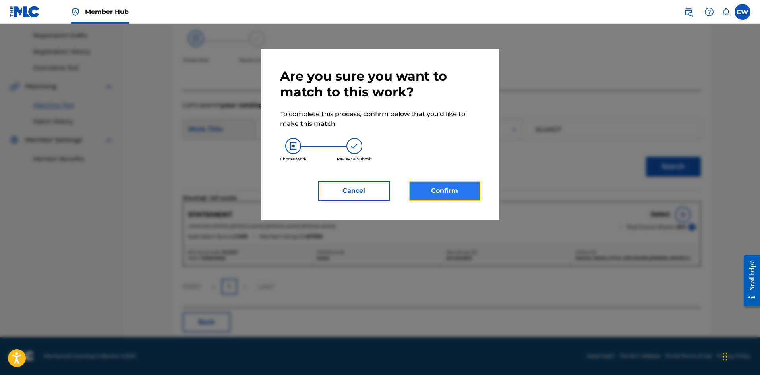
click at [457, 193] on button "Confirm" at bounding box center [444, 191] width 71 height 20
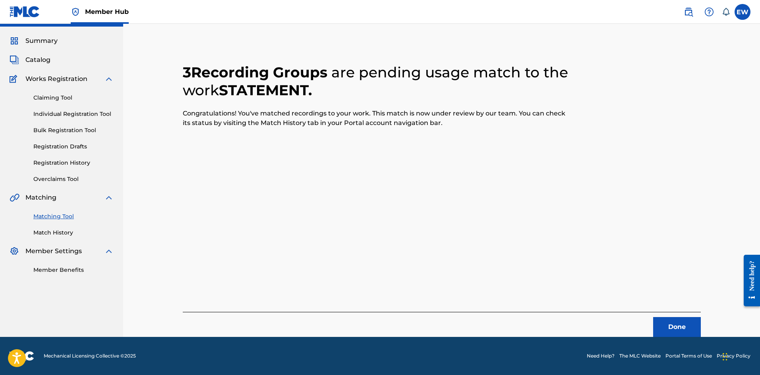
scroll to position [19, 0]
click at [664, 322] on button "Done" at bounding box center [677, 327] width 48 height 20
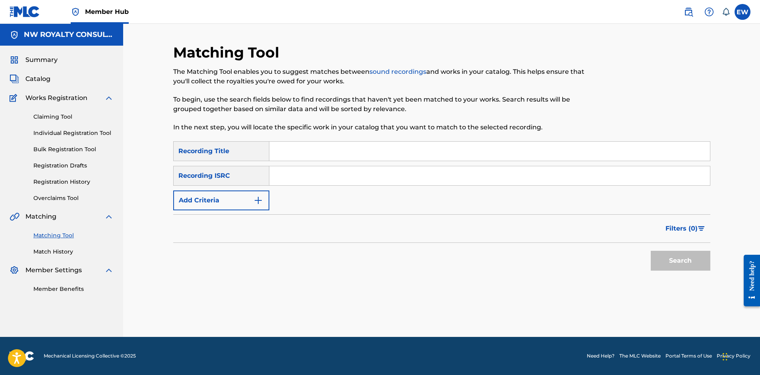
scroll to position [0, 0]
click at [192, 195] on button "Add Criteria" at bounding box center [221, 201] width 96 height 20
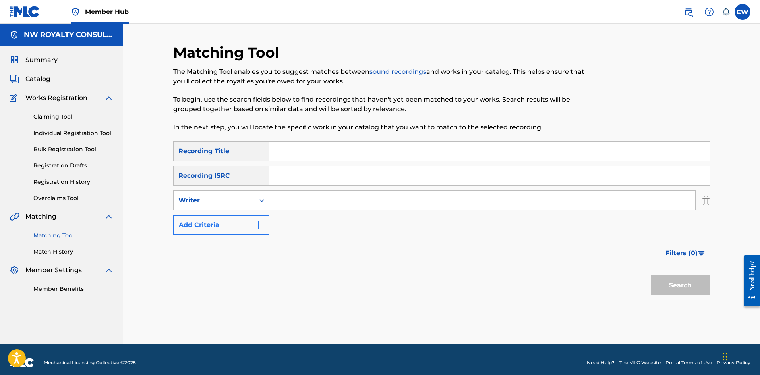
click at [189, 197] on div "Writer" at bounding box center [213, 201] width 71 height 10
drag, startPoint x: 191, startPoint y: 213, endPoint x: 214, endPoint y: 212, distance: 23.9
click at [193, 214] on div "Recording Artist" at bounding box center [221, 220] width 95 height 20
click at [307, 199] on input "Search Form" at bounding box center [482, 200] width 426 height 19
paste input "KIRKLEDOVE"
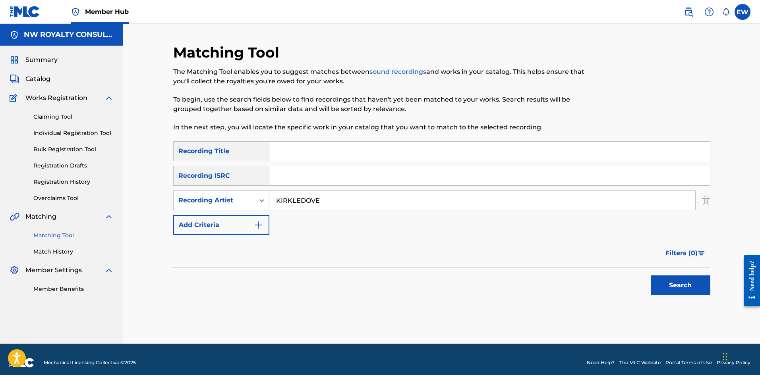
type input "KIRKLEDOVE"
drag, startPoint x: 411, startPoint y: 142, endPoint x: 372, endPoint y: 144, distance: 38.2
click at [404, 142] on input "Search Form" at bounding box center [489, 151] width 440 height 19
paste input "STAY ON THE RIGHT PATH"
type input "STAY ON THE RIGHT PATH"
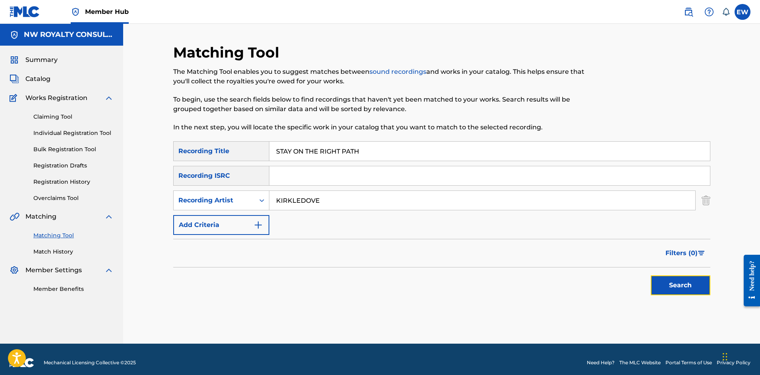
click at [682, 280] on button "Search" at bounding box center [680, 286] width 60 height 20
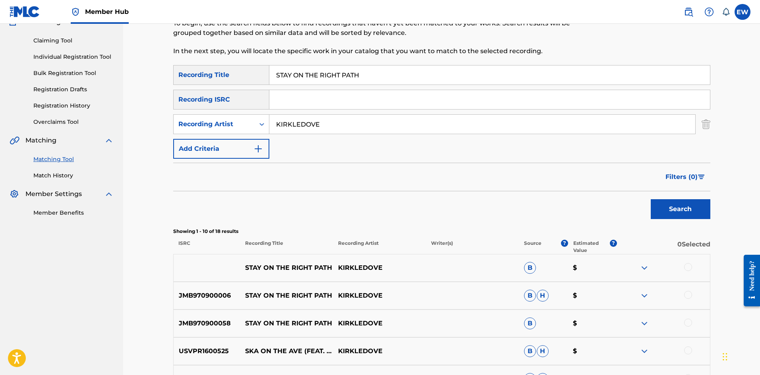
scroll to position [79, 0]
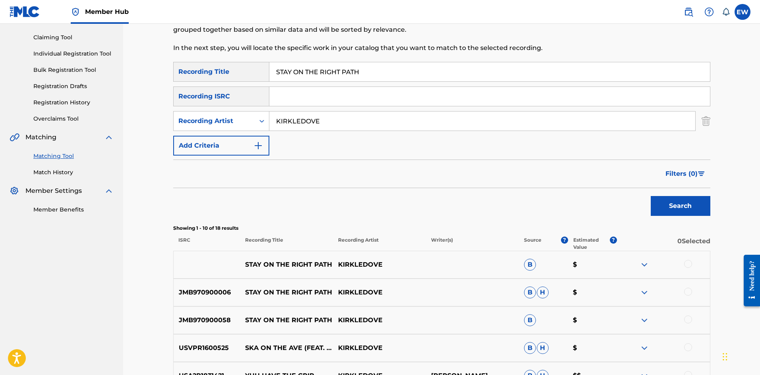
click at [689, 265] on div at bounding box center [688, 264] width 8 height 8
click at [688, 294] on div at bounding box center [688, 292] width 8 height 8
click at [687, 318] on div at bounding box center [688, 320] width 8 height 8
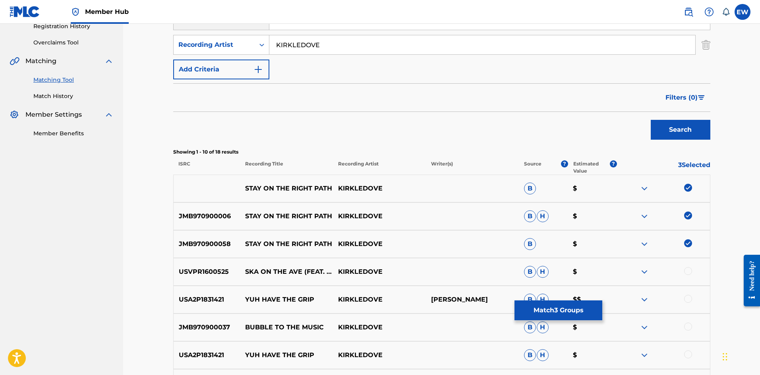
scroll to position [159, 0]
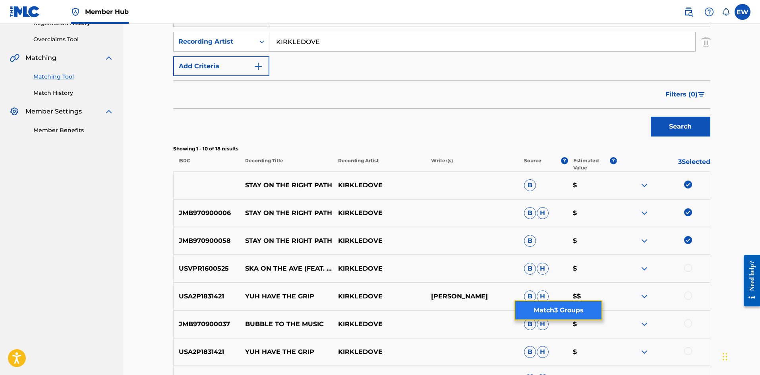
click at [561, 305] on button "Match 3 Groups" at bounding box center [558, 311] width 88 height 20
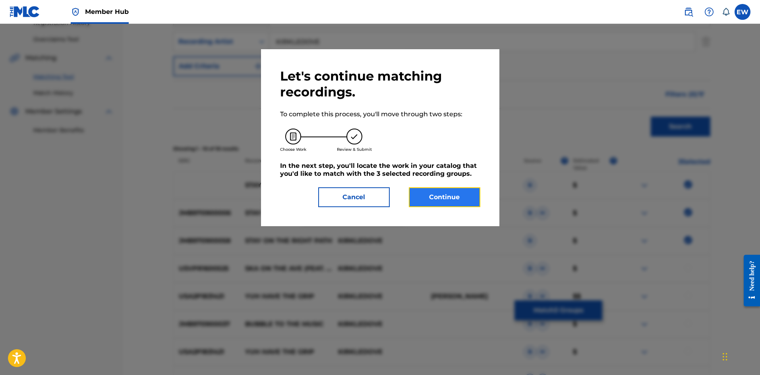
click at [442, 196] on button "Continue" at bounding box center [444, 197] width 71 height 20
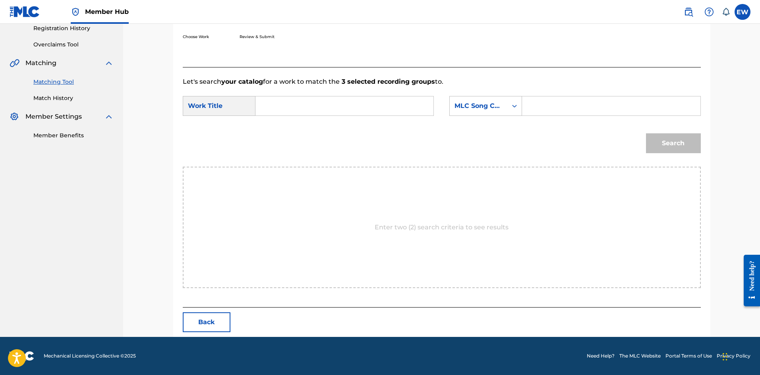
drag, startPoint x: 357, startPoint y: 109, endPoint x: 281, endPoint y: 93, distance: 78.0
click at [352, 108] on input "Search Form" at bounding box center [344, 105] width 164 height 19
paste input "STAY ON THE RIGHT PATH"
type input "STAY ON THE RIGHT PATH"
click at [573, 108] on input "Search Form" at bounding box center [611, 105] width 164 height 19
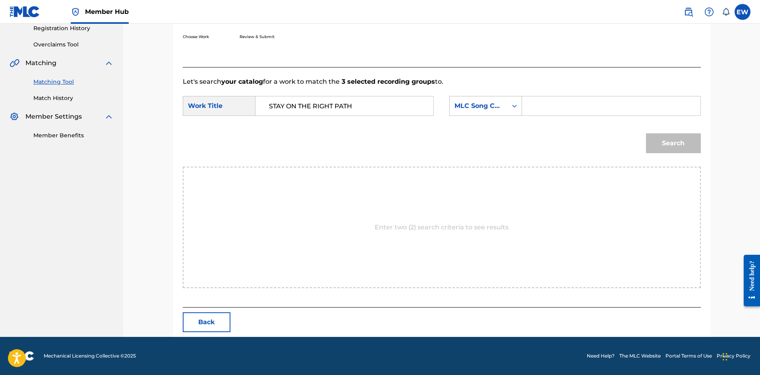
paste input "BA3AUY"
type input "BA3AUY"
drag, startPoint x: 684, startPoint y: 143, endPoint x: 677, endPoint y: 142, distance: 7.6
click at [683, 143] on button "Search" at bounding box center [673, 143] width 55 height 20
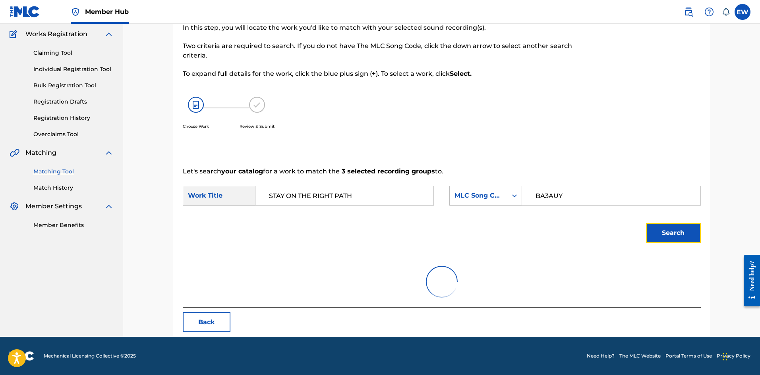
scroll to position [30, 0]
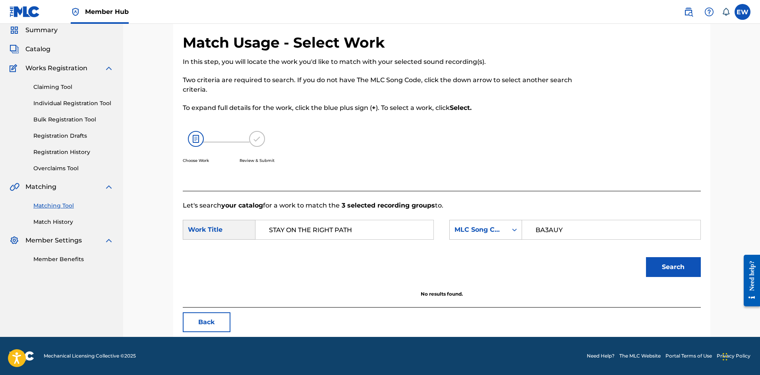
drag, startPoint x: 382, startPoint y: 231, endPoint x: 218, endPoint y: 210, distance: 164.6
click at [224, 207] on div "Let's search your catalog for a work to match the 3 selected recording groups t…" at bounding box center [442, 249] width 518 height 117
paste input "BLOW IT UP"
type input "BLOW IT UP"
drag, startPoint x: 691, startPoint y: 271, endPoint x: 669, endPoint y: 250, distance: 30.3
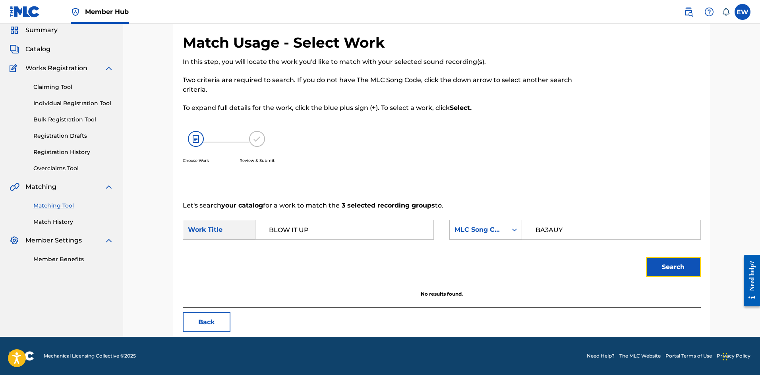
click at [689, 268] on button "Search" at bounding box center [673, 267] width 55 height 20
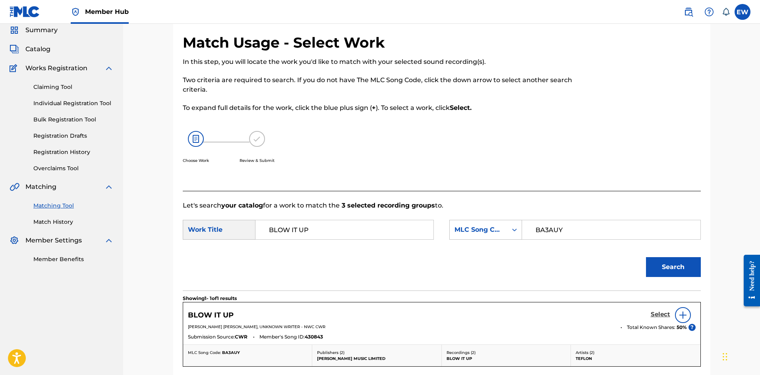
click at [655, 317] on h5 "Select" at bounding box center [659, 315] width 19 height 8
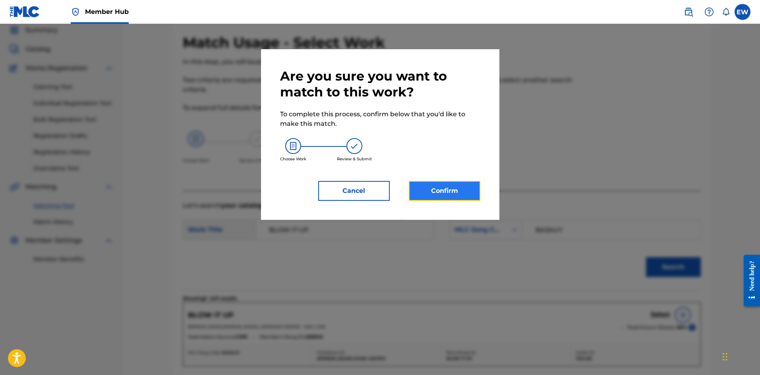
click at [431, 194] on button "Confirm" at bounding box center [444, 191] width 71 height 20
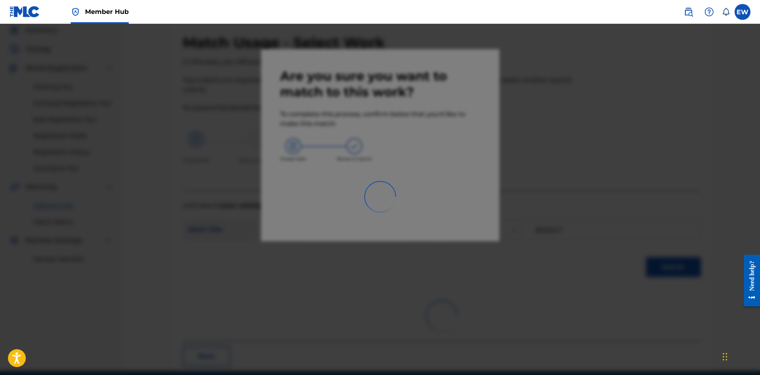
scroll to position [19, 0]
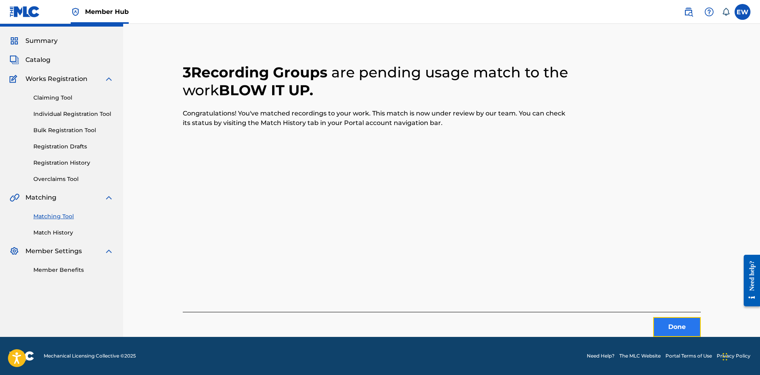
click at [669, 325] on button "Done" at bounding box center [677, 327] width 48 height 20
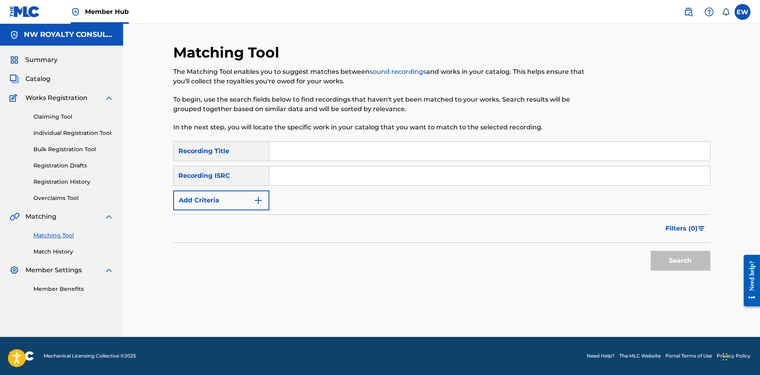
scroll to position [0, 0]
drag, startPoint x: 205, startPoint y: 193, endPoint x: 200, endPoint y: 196, distance: 5.5
click at [203, 194] on button "Add Criteria" at bounding box center [221, 201] width 96 height 20
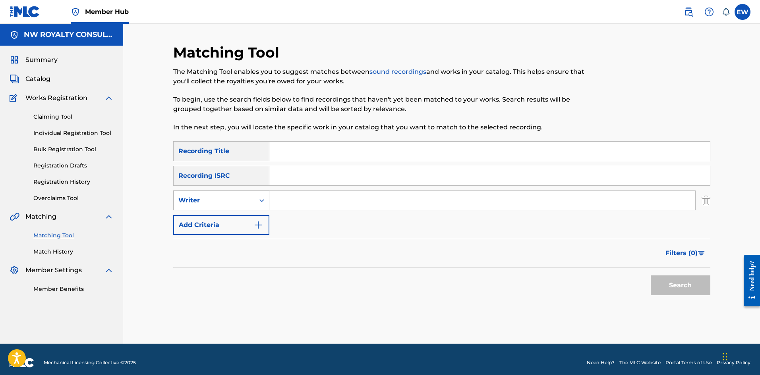
click at [183, 201] on div "Writer" at bounding box center [213, 201] width 71 height 10
drag, startPoint x: 187, startPoint y: 214, endPoint x: 201, endPoint y: 212, distance: 13.6
click at [191, 214] on div "Recording Artist" at bounding box center [221, 220] width 95 height 20
click at [340, 199] on input "Search Form" at bounding box center [482, 200] width 426 height 19
paste input "TEFLON YOUNG KING"
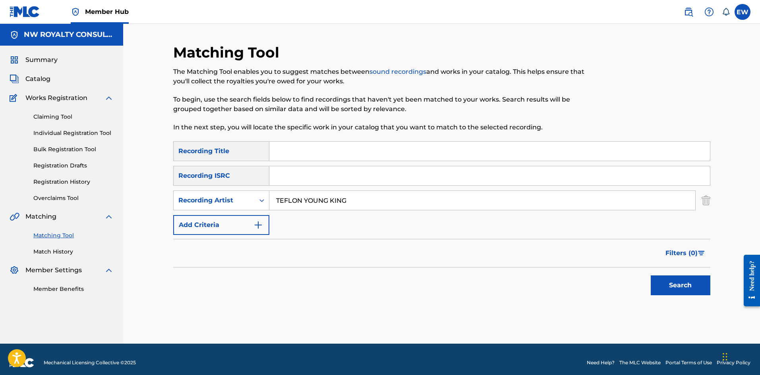
type input "TEFLON YOUNG KING"
click at [434, 151] on input "Search Form" at bounding box center [489, 151] width 440 height 19
paste input "STAY STRONG"
type input "STAY STRONG"
click at [662, 286] on button "Search" at bounding box center [680, 286] width 60 height 20
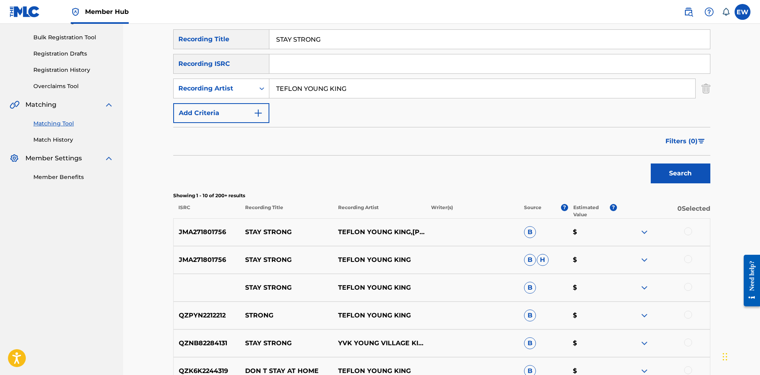
scroll to position [119, 0]
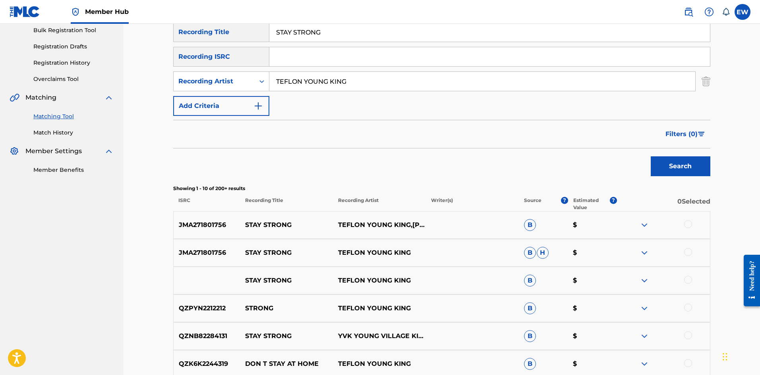
click at [687, 226] on div at bounding box center [688, 224] width 8 height 8
click at [688, 254] on div at bounding box center [688, 252] width 8 height 8
click at [688, 281] on div at bounding box center [688, 280] width 8 height 8
click at [533, 318] on button "Match 3 Groups" at bounding box center [558, 311] width 88 height 20
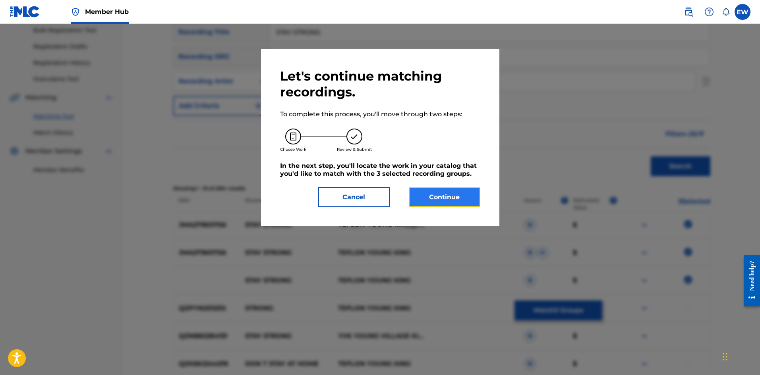
click at [433, 193] on button "Continue" at bounding box center [444, 197] width 71 height 20
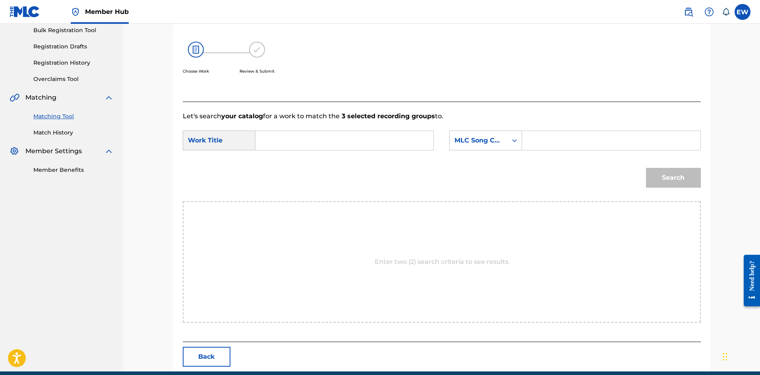
click at [335, 139] on input "Search Form" at bounding box center [344, 140] width 164 height 19
paste input "STAY STRONG"
type input "STAY STRONG"
click at [547, 147] on input "Search Form" at bounding box center [611, 140] width 164 height 19
paste input "SVHHXD"
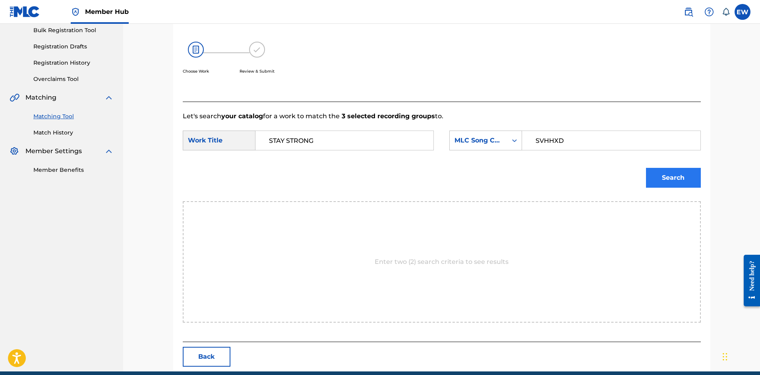
type input "SVHHXD"
click at [666, 176] on button "Search" at bounding box center [673, 178] width 55 height 20
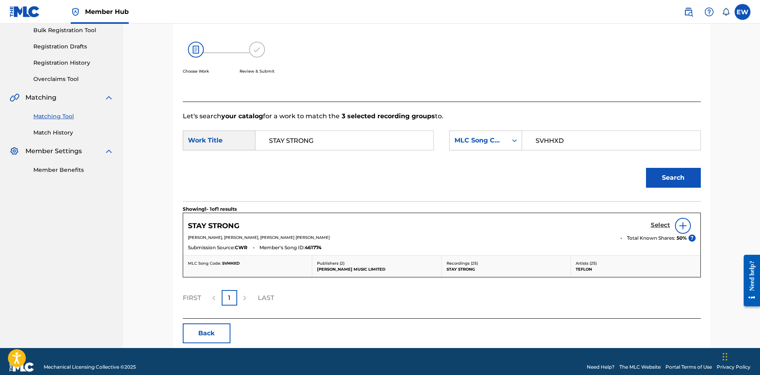
click at [658, 222] on h5 "Select" at bounding box center [659, 226] width 19 height 8
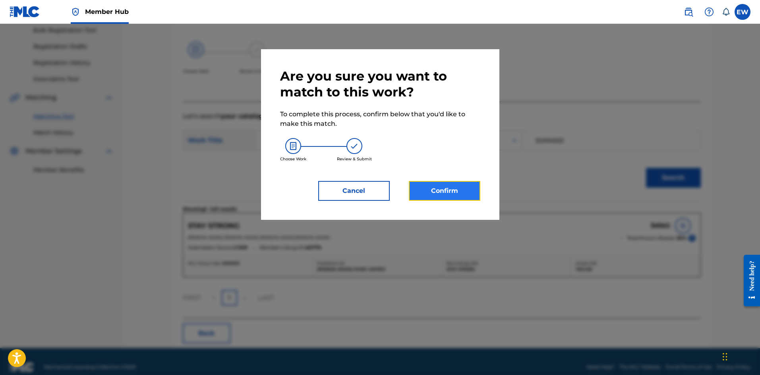
click at [446, 192] on button "Confirm" at bounding box center [444, 191] width 71 height 20
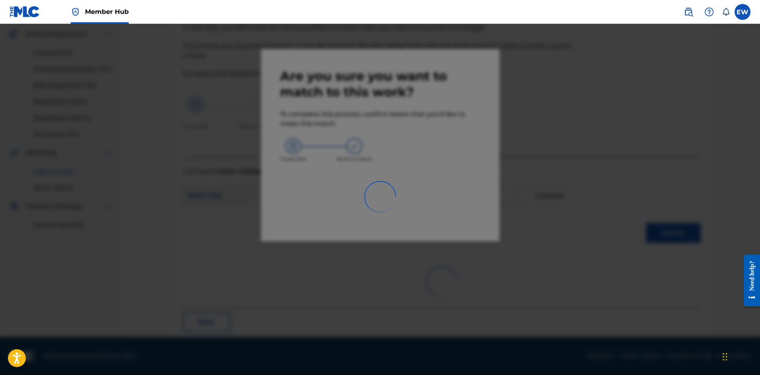
scroll to position [19, 0]
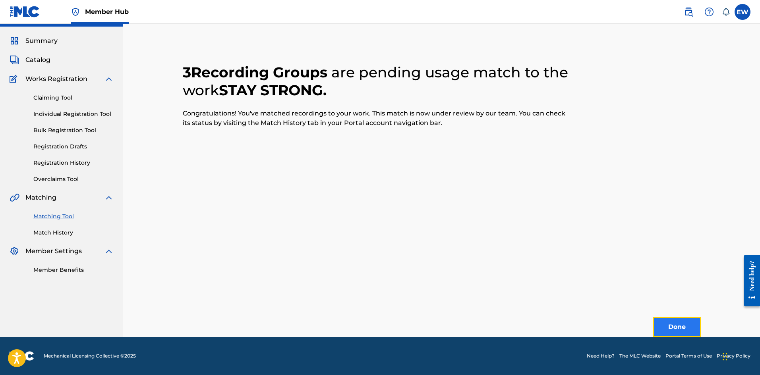
click at [669, 332] on button "Done" at bounding box center [677, 327] width 48 height 20
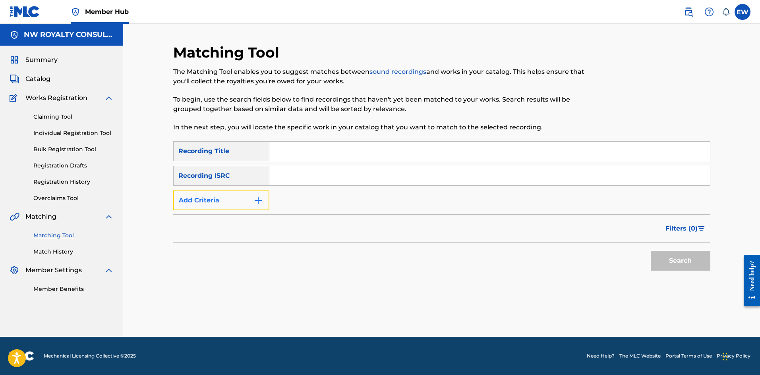
click at [228, 198] on button "Add Criteria" at bounding box center [221, 201] width 96 height 20
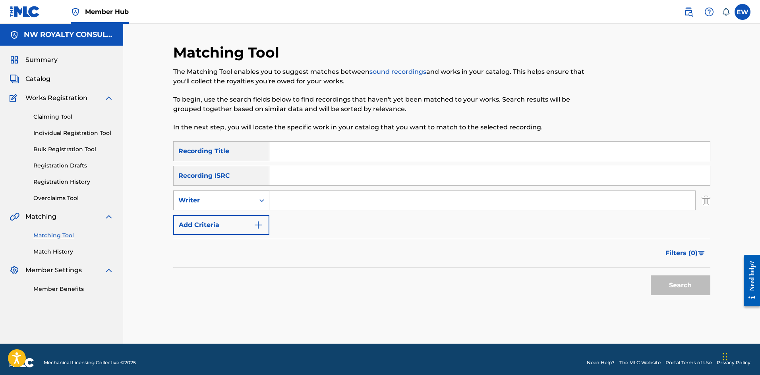
drag, startPoint x: 228, startPoint y: 198, endPoint x: 218, endPoint y: 200, distance: 10.1
click at [224, 199] on div "Writer" at bounding box center [213, 201] width 71 height 10
click at [212, 215] on div "Recording Artist" at bounding box center [221, 220] width 95 height 20
click at [291, 201] on input "Search Form" at bounding box center [482, 200] width 426 height 19
paste input "MAVADO"
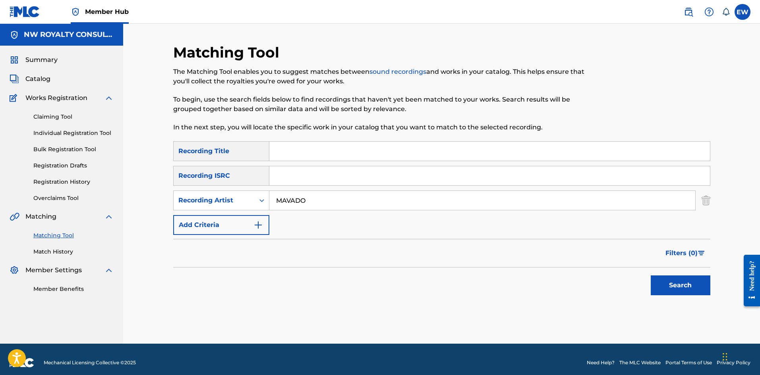
type input "MAVADO"
drag, startPoint x: 320, startPoint y: 155, endPoint x: 315, endPoint y: 159, distance: 6.8
click at [317, 159] on input "Search Form" at bounding box center [489, 151] width 440 height 19
paste input "STEP"
type input "STEP"
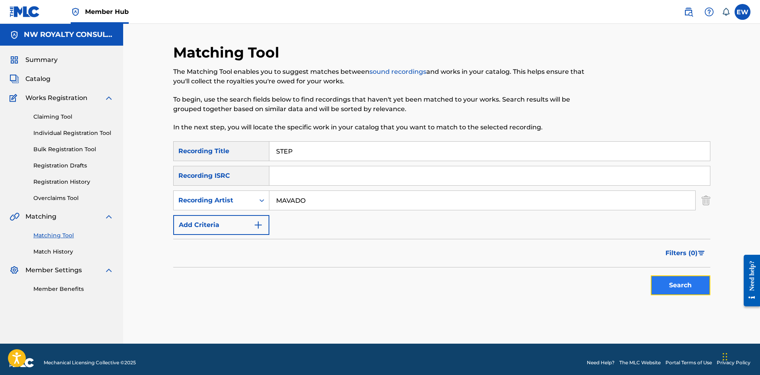
click at [680, 280] on button "Search" at bounding box center [680, 286] width 60 height 20
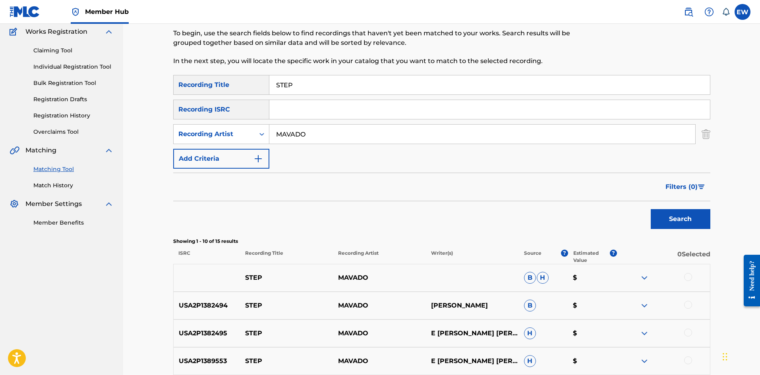
scroll to position [119, 0]
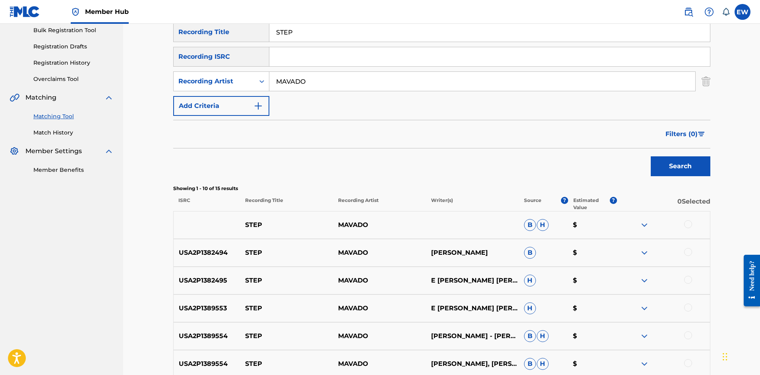
click at [689, 226] on div at bounding box center [688, 224] width 8 height 8
click at [688, 253] on div at bounding box center [688, 252] width 8 height 8
click at [688, 282] on div at bounding box center [688, 280] width 8 height 8
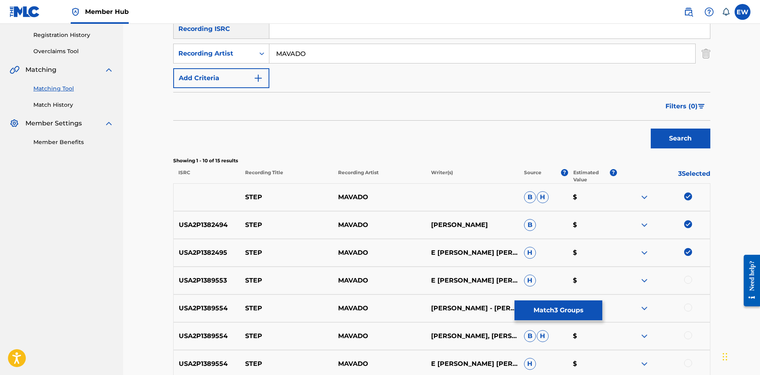
scroll to position [159, 0]
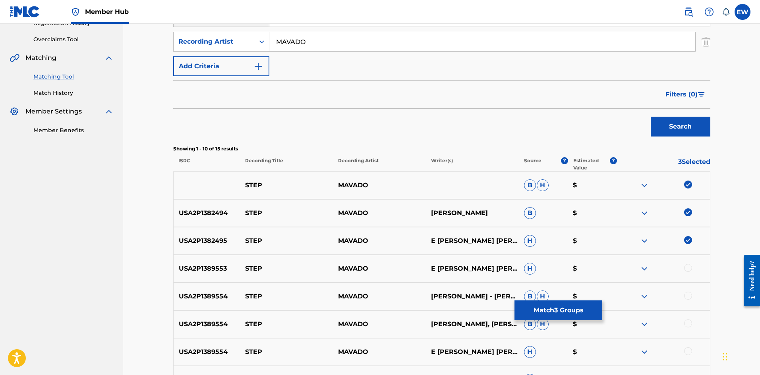
click at [688, 270] on div at bounding box center [688, 268] width 8 height 8
click at [692, 296] on div at bounding box center [663, 297] width 93 height 10
click at [689, 295] on div at bounding box center [688, 296] width 8 height 8
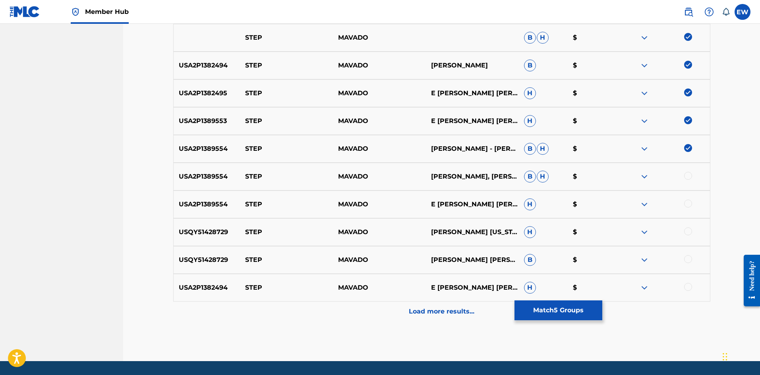
scroll to position [318, 0]
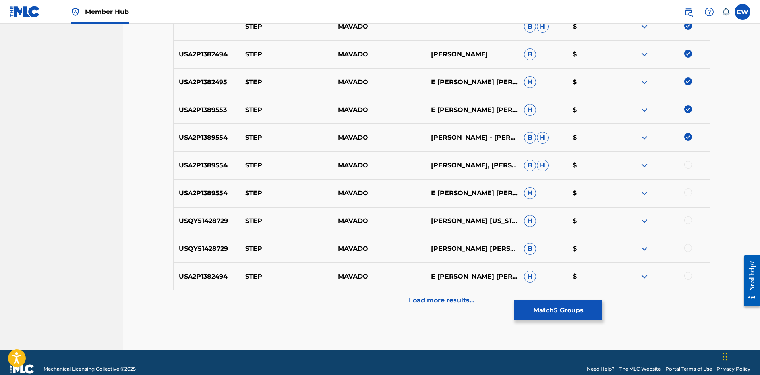
click at [685, 164] on div at bounding box center [688, 165] width 8 height 8
click at [685, 195] on div at bounding box center [688, 193] width 8 height 8
click at [687, 219] on div at bounding box center [688, 220] width 8 height 8
drag, startPoint x: 687, startPoint y: 245, endPoint x: 687, endPoint y: 251, distance: 6.0
click at [687, 247] on div at bounding box center [688, 248] width 8 height 8
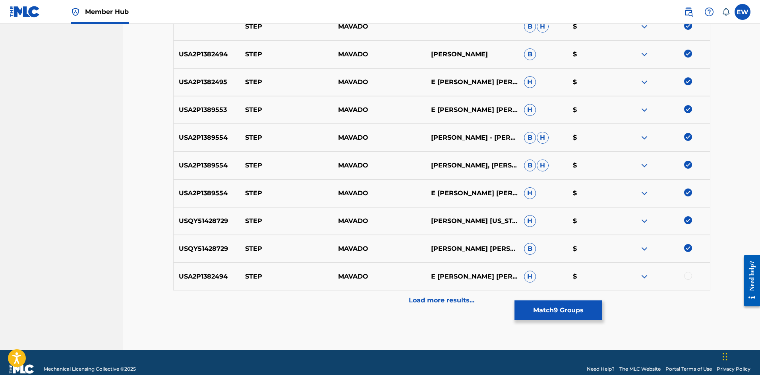
click at [687, 275] on div at bounding box center [688, 276] width 8 height 8
click at [462, 311] on div "Matching Tool The Matching Tool enables you to suggest matches between sound re…" at bounding box center [441, 38] width 537 height 624
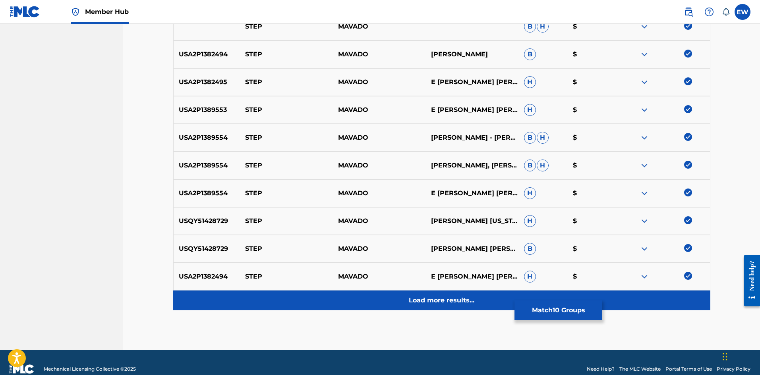
click at [457, 301] on p "Load more results..." at bounding box center [442, 301] width 66 height 10
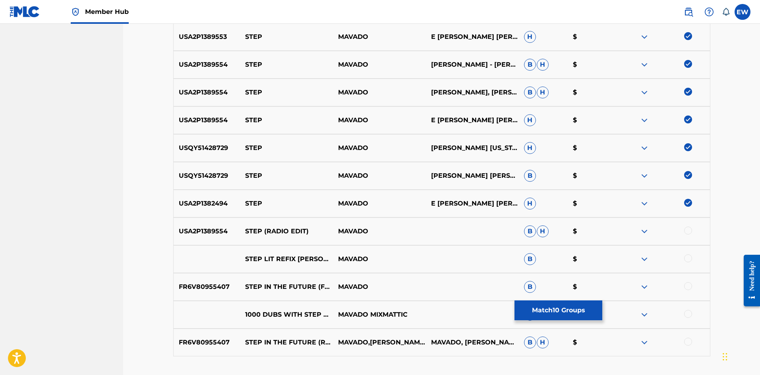
scroll to position [397, 0]
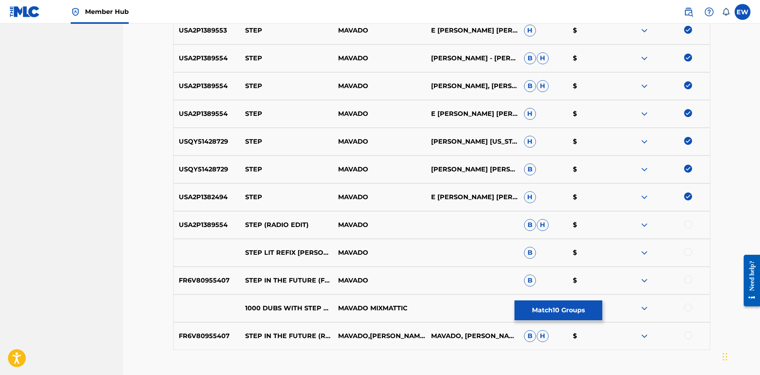
click at [687, 226] on div at bounding box center [688, 224] width 8 height 8
click at [533, 305] on button "Match 11 Groups" at bounding box center [558, 311] width 88 height 20
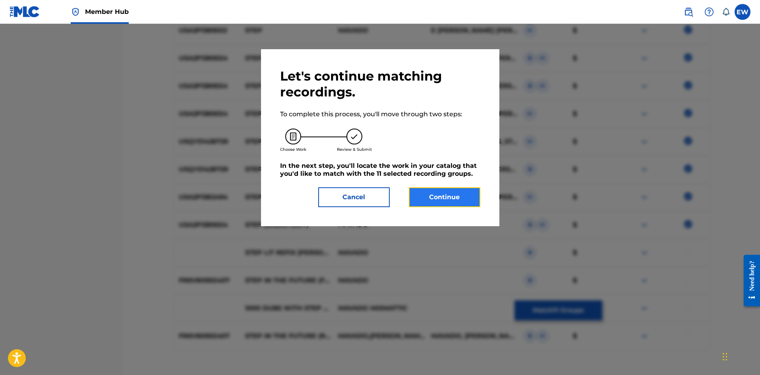
drag, startPoint x: 457, startPoint y: 196, endPoint x: 451, endPoint y: 195, distance: 5.6
click at [451, 195] on button "Continue" at bounding box center [444, 197] width 71 height 20
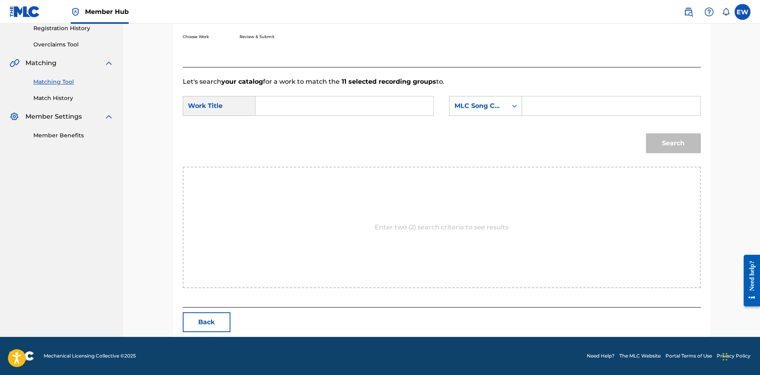
scroll to position [154, 0]
click at [311, 110] on input "Search Form" at bounding box center [344, 105] width 164 height 19
paste input "STEP"
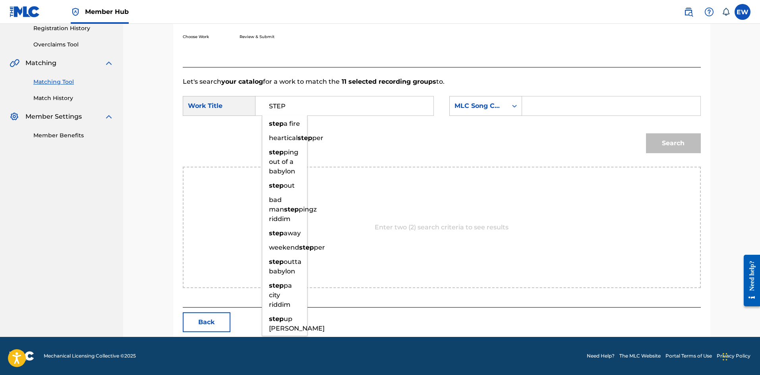
type input "STEP"
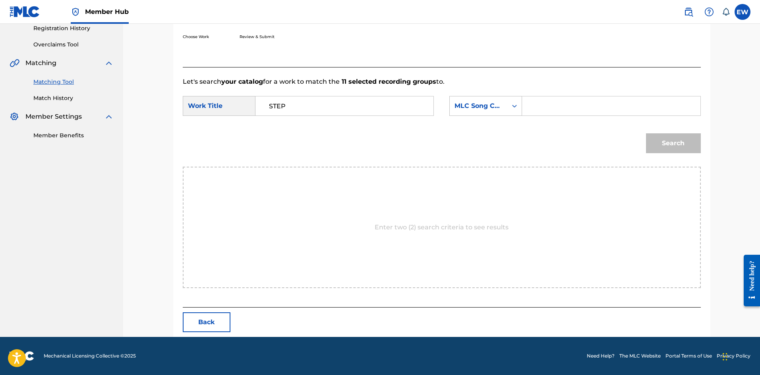
click at [543, 106] on input "Search Form" at bounding box center [611, 105] width 164 height 19
paste input "SC7VFB"
type input "SC7VFB"
click at [660, 139] on button "Search" at bounding box center [673, 143] width 55 height 20
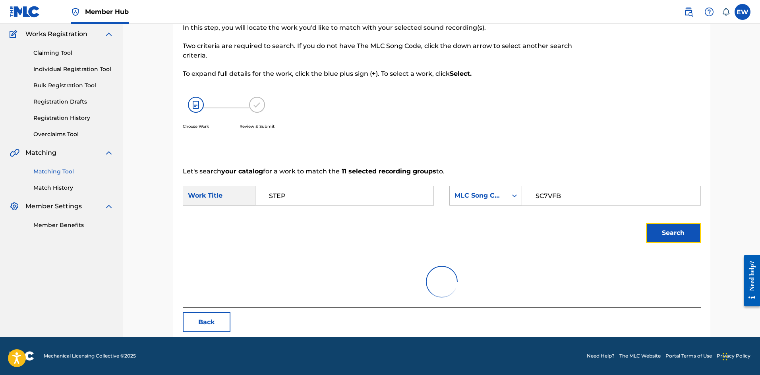
scroll to position [130, 0]
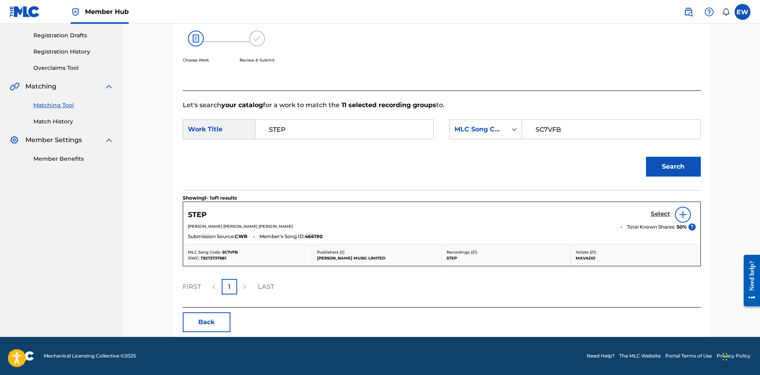
click at [662, 214] on h5 "Select" at bounding box center [659, 214] width 19 height 8
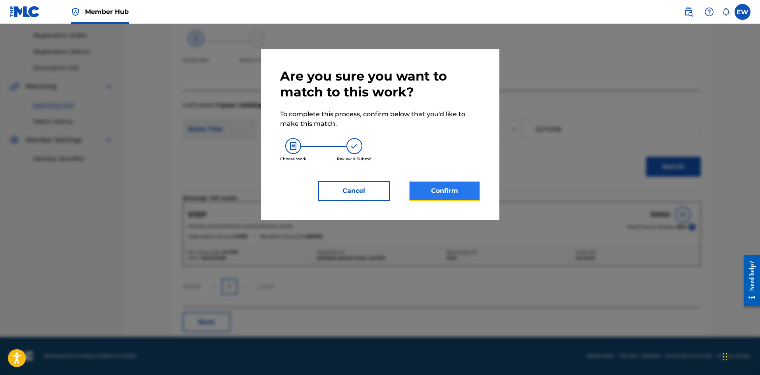
click at [453, 193] on button "Confirm" at bounding box center [444, 191] width 71 height 20
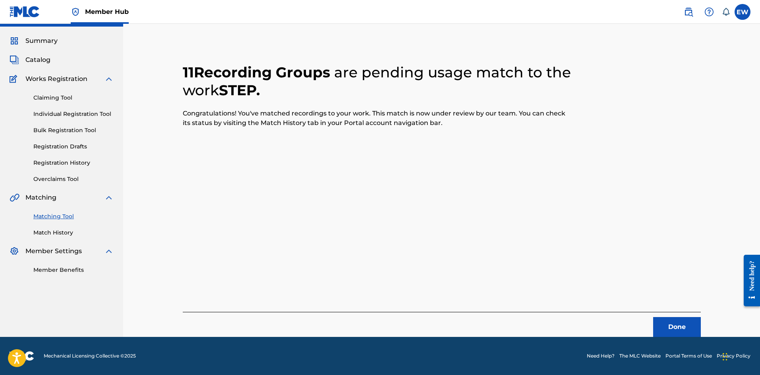
scroll to position [19, 0]
click at [675, 328] on button "Done" at bounding box center [677, 327] width 48 height 20
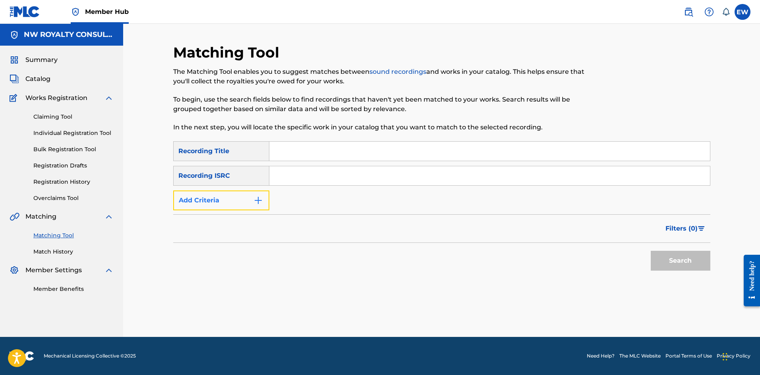
click at [233, 201] on button "Add Criteria" at bounding box center [221, 201] width 96 height 20
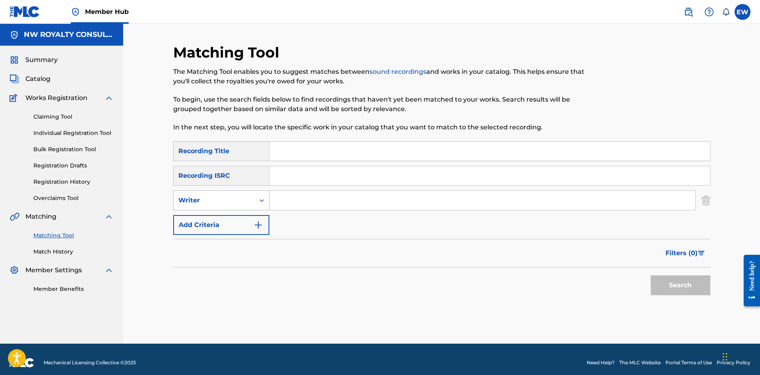
click at [233, 201] on div "Writer" at bounding box center [213, 201] width 71 height 10
drag, startPoint x: 229, startPoint y: 222, endPoint x: 241, endPoint y: 219, distance: 13.0
click at [233, 222] on div "Recording Artist" at bounding box center [221, 220] width 95 height 20
click at [314, 203] on input "Search Form" at bounding box center [482, 200] width 426 height 19
paste input "MAVADO"
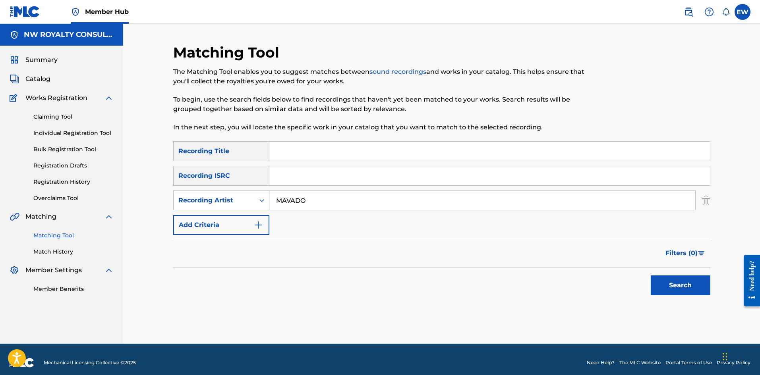
type input "MAVADO"
click at [336, 147] on input "Search Form" at bounding box center [489, 151] width 440 height 19
paste input "STEP"
type input "STEP"
drag, startPoint x: 679, startPoint y: 288, endPoint x: 673, endPoint y: 284, distance: 6.6
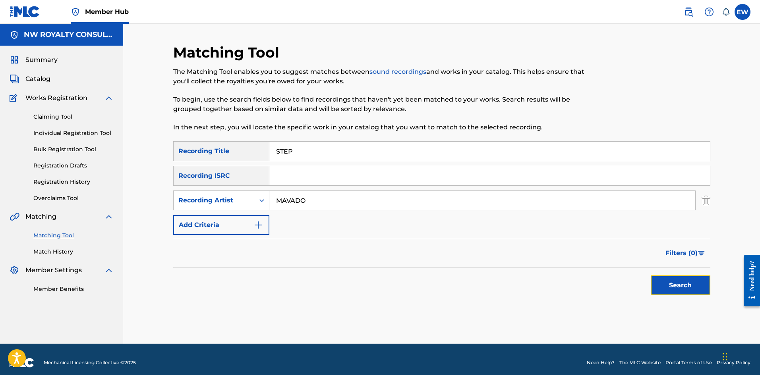
click at [678, 287] on button "Search" at bounding box center [680, 286] width 60 height 20
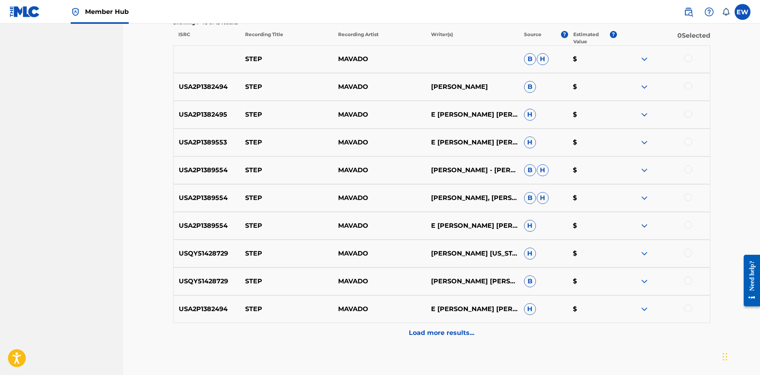
scroll to position [331, 0]
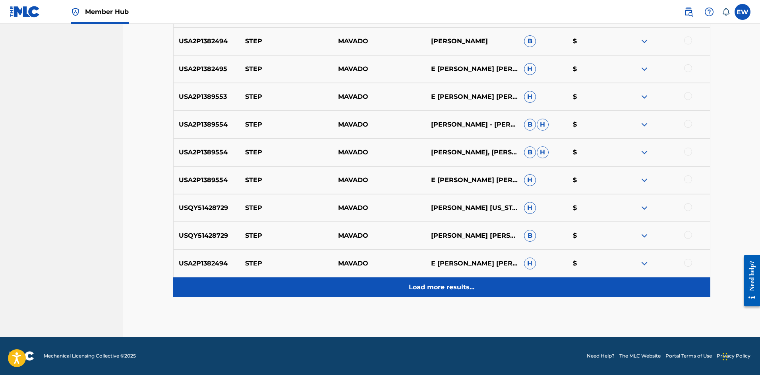
click at [438, 291] on p "Load more results..." at bounding box center [442, 288] width 66 height 10
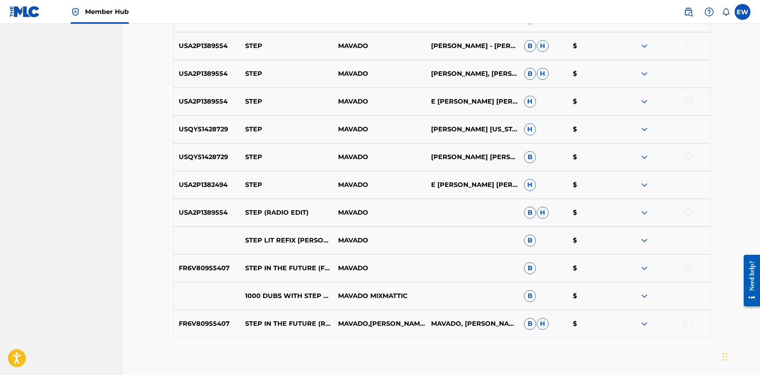
scroll to position [410, 0]
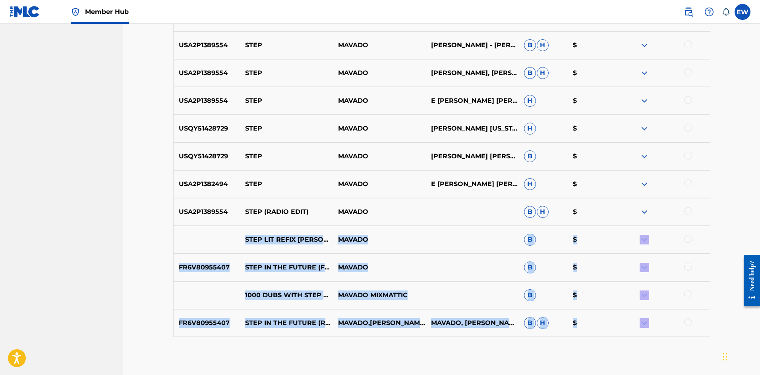
drag, startPoint x: 687, startPoint y: 324, endPoint x: 676, endPoint y: 256, distance: 69.2
click at [685, 225] on div "STEP MAVADO B H $ USA2P1382494 STEP MAVADO [PERSON_NAME] B $ USA2P1382495 STEP …" at bounding box center [441, 128] width 537 height 417
drag, startPoint x: 687, startPoint y: 324, endPoint x: 684, endPoint y: 315, distance: 9.3
click at [687, 324] on div at bounding box center [688, 322] width 8 height 8
click at [689, 323] on img at bounding box center [688, 322] width 8 height 8
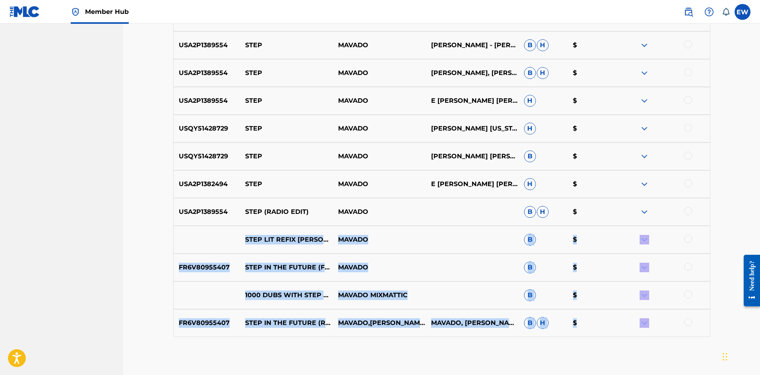
click at [689, 215] on div at bounding box center [688, 211] width 8 height 8
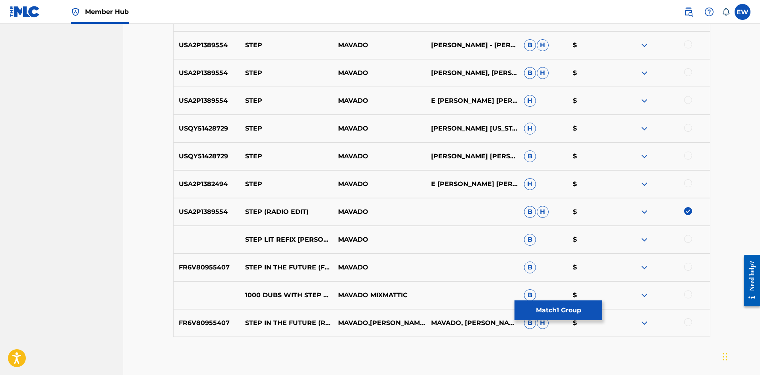
drag, startPoint x: 687, startPoint y: 187, endPoint x: 686, endPoint y: 181, distance: 6.1
click at [687, 183] on div at bounding box center [688, 183] width 8 height 8
click at [687, 151] on div "USQY51428729 STEP MAVADO [PERSON_NAME] [PERSON_NAME] B $" at bounding box center [441, 157] width 537 height 28
click at [687, 152] on div at bounding box center [688, 156] width 8 height 8
click at [687, 125] on div at bounding box center [688, 128] width 8 height 8
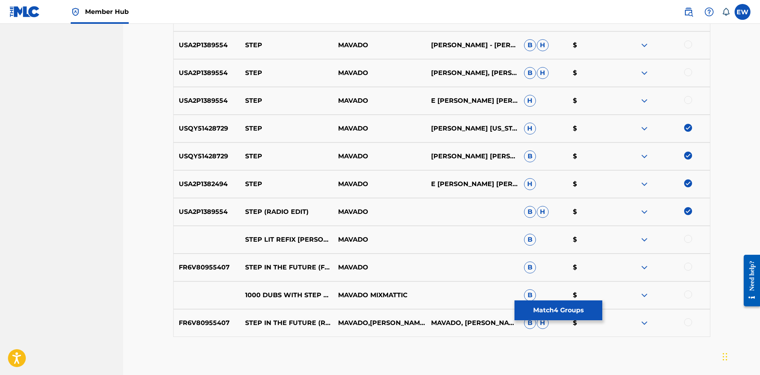
click at [685, 100] on div at bounding box center [688, 100] width 8 height 8
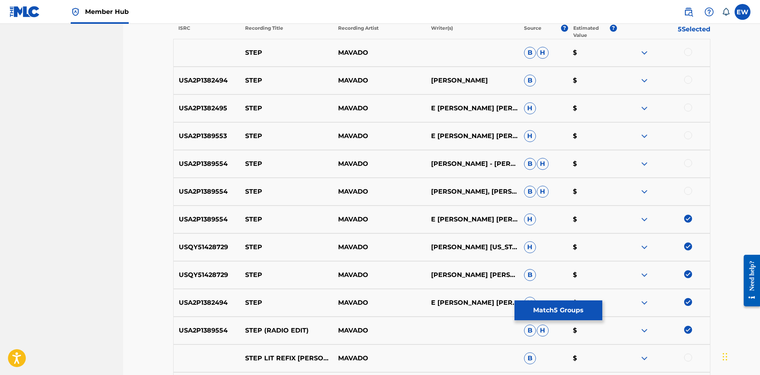
scroll to position [291, 0]
click at [684, 188] on div at bounding box center [663, 192] width 93 height 10
drag, startPoint x: 686, startPoint y: 190, endPoint x: 685, endPoint y: 178, distance: 12.3
click at [686, 190] on div at bounding box center [688, 191] width 8 height 8
click at [687, 164] on div at bounding box center [688, 164] width 8 height 8
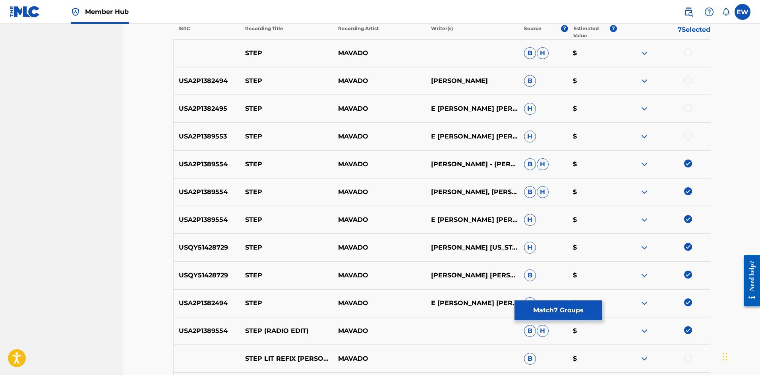
drag, startPoint x: 687, startPoint y: 138, endPoint x: 689, endPoint y: 116, distance: 22.3
click at [687, 137] on div at bounding box center [688, 136] width 8 height 8
click at [688, 104] on div "USA2P1382495 STEP MAVADO E [PERSON_NAME] [PERSON_NAME] [PERSON_NAME] [PERSON_NA…" at bounding box center [441, 109] width 537 height 28
drag, startPoint x: 687, startPoint y: 110, endPoint x: 691, endPoint y: 103, distance: 7.8
click at [689, 108] on div at bounding box center [688, 108] width 8 height 8
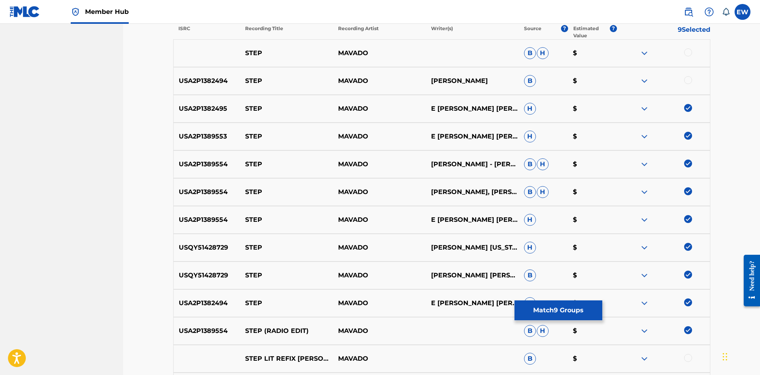
click at [687, 86] on div "USA2P1382494 STEP MAVADO [PERSON_NAME] B $" at bounding box center [441, 81] width 537 height 28
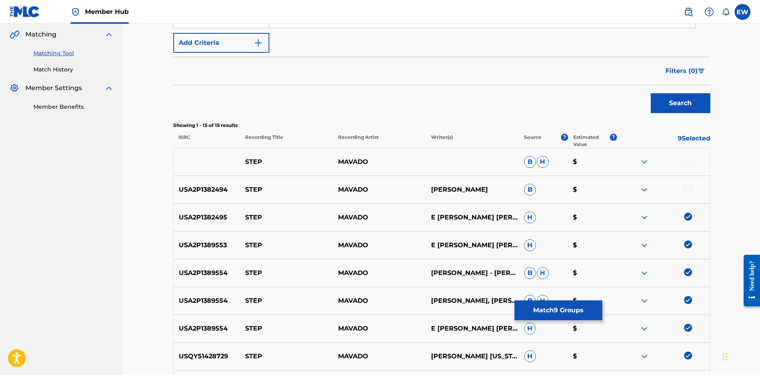
scroll to position [172, 0]
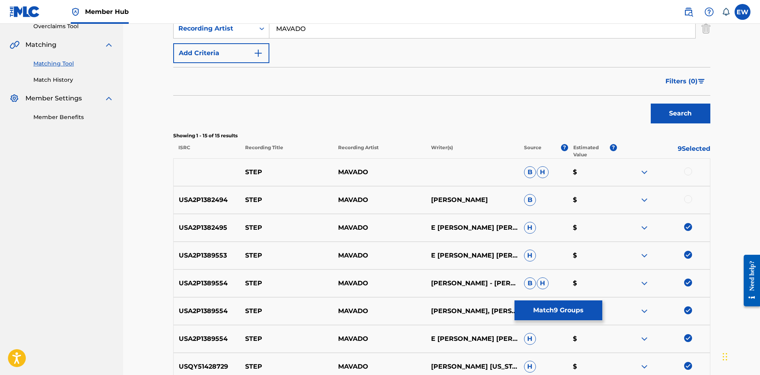
click at [687, 170] on div at bounding box center [688, 172] width 8 height 8
click at [687, 200] on div at bounding box center [688, 199] width 8 height 8
click at [563, 307] on button "Match 11 Groups" at bounding box center [558, 311] width 88 height 20
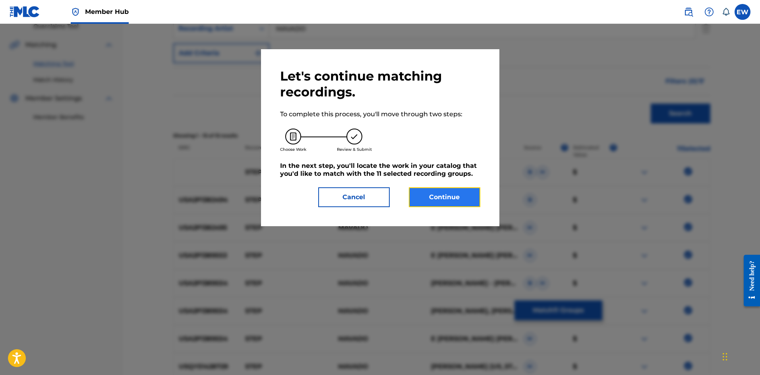
click at [452, 204] on button "Continue" at bounding box center [444, 197] width 71 height 20
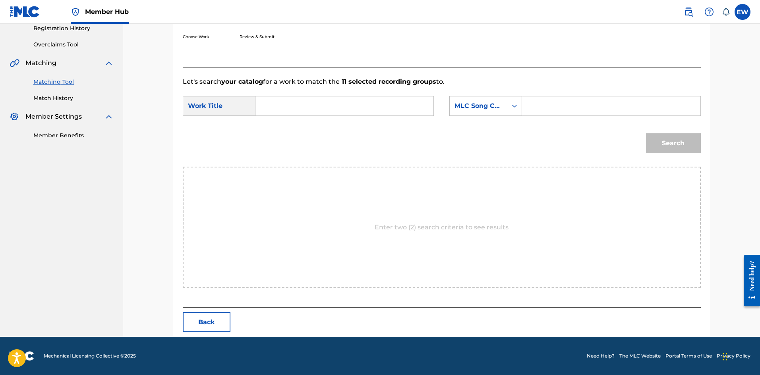
drag, startPoint x: 372, startPoint y: 107, endPoint x: 359, endPoint y: 111, distance: 13.6
click at [359, 111] on input "Search Form" at bounding box center [344, 105] width 164 height 19
paste input "STEP"
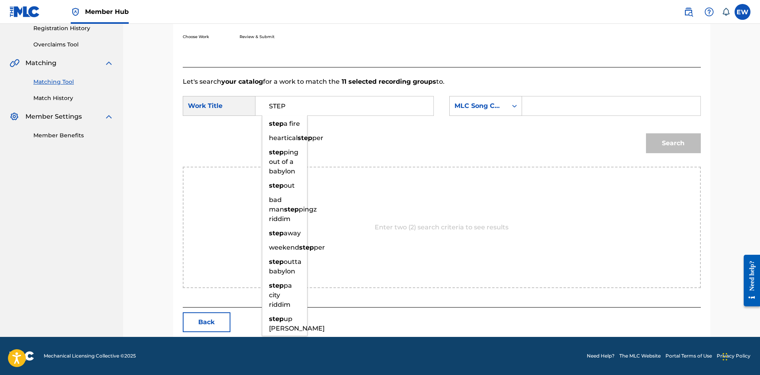
type input "STEP"
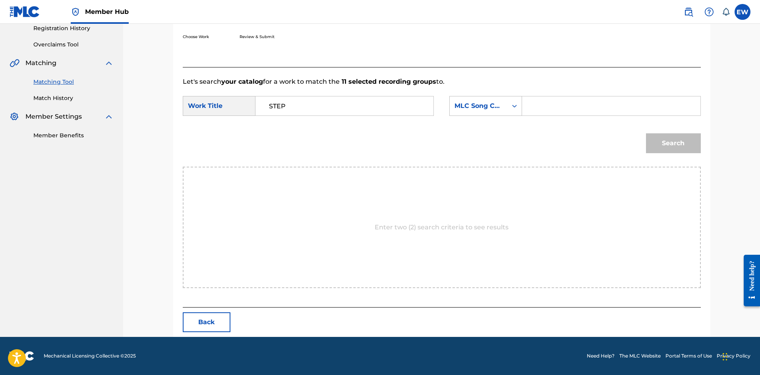
drag, startPoint x: 565, startPoint y: 107, endPoint x: 552, endPoint y: 116, distance: 15.2
click at [557, 112] on input "Search Form" at bounding box center [611, 105] width 164 height 19
paste input "X1534Q"
type input "X1534Q"
click at [661, 140] on button "Search" at bounding box center [673, 143] width 55 height 20
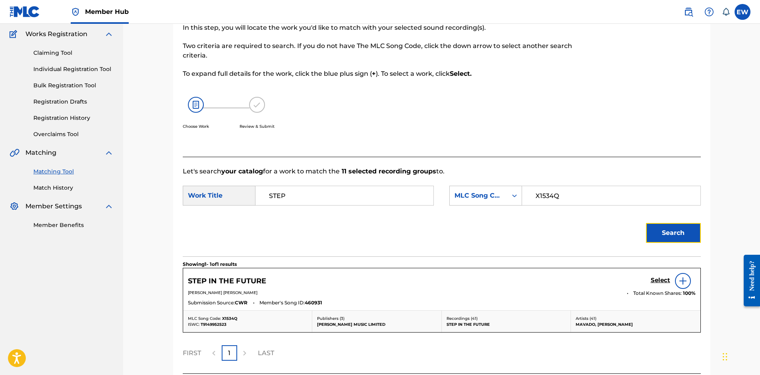
scroll to position [130, 0]
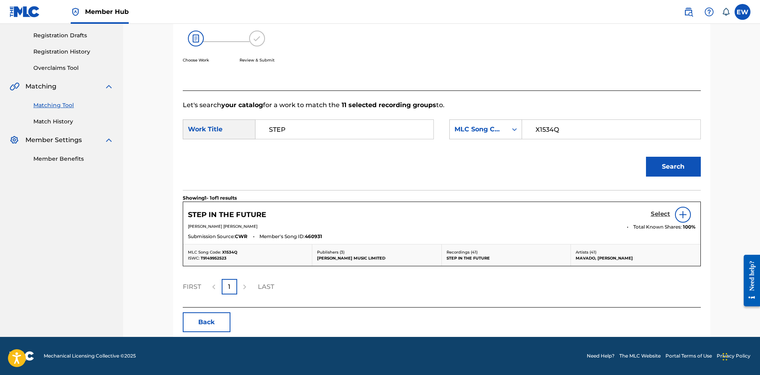
click at [653, 213] on h5 "Select" at bounding box center [659, 214] width 19 height 8
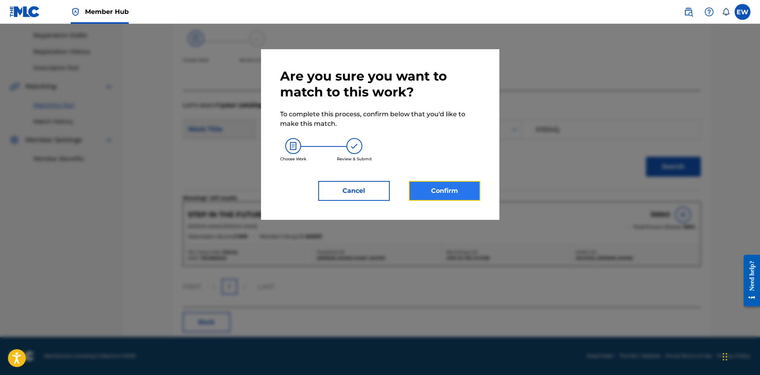
click at [442, 190] on button "Confirm" at bounding box center [444, 191] width 71 height 20
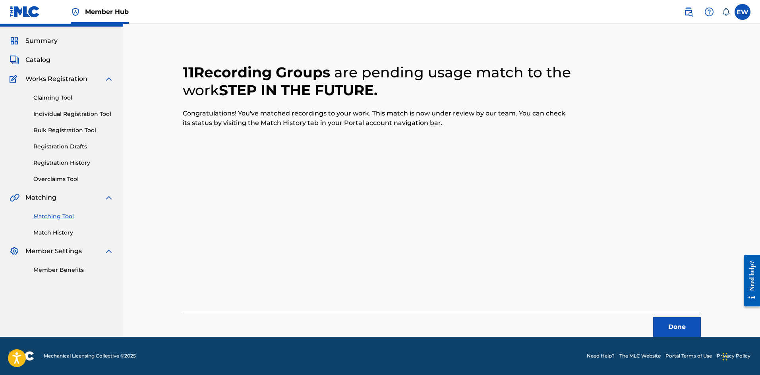
scroll to position [19, 0]
click at [664, 321] on button "Done" at bounding box center [677, 327] width 48 height 20
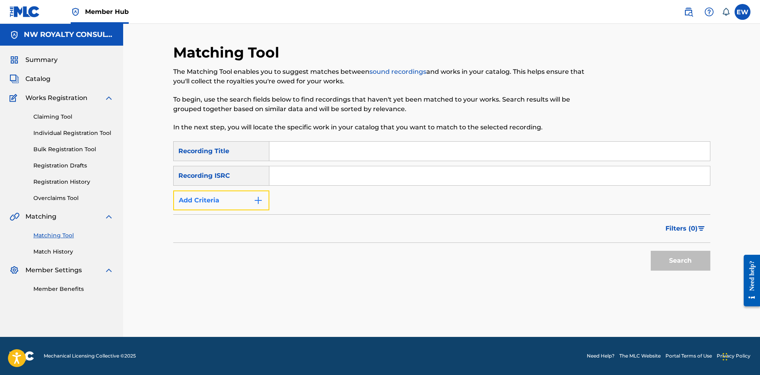
click at [204, 207] on button "Add Criteria" at bounding box center [221, 201] width 96 height 20
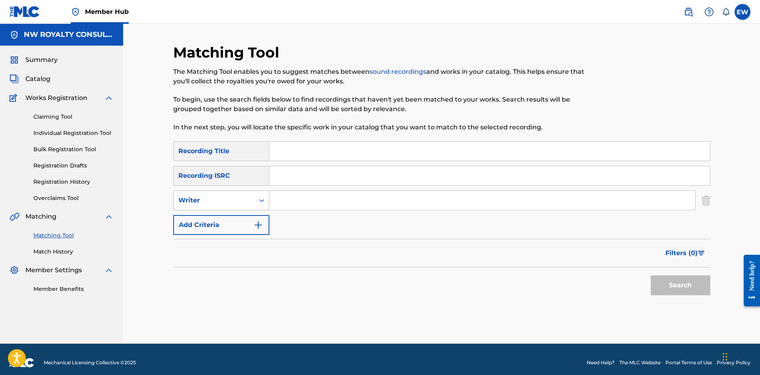
click at [199, 206] on div "Writer" at bounding box center [214, 200] width 81 height 15
drag, startPoint x: 201, startPoint y: 227, endPoint x: 210, endPoint y: 222, distance: 10.5
click at [205, 225] on div "Recording Artist" at bounding box center [221, 220] width 95 height 20
drag, startPoint x: 295, startPoint y: 203, endPoint x: 308, endPoint y: 199, distance: 13.2
click at [308, 199] on input "Search Form" at bounding box center [482, 200] width 426 height 19
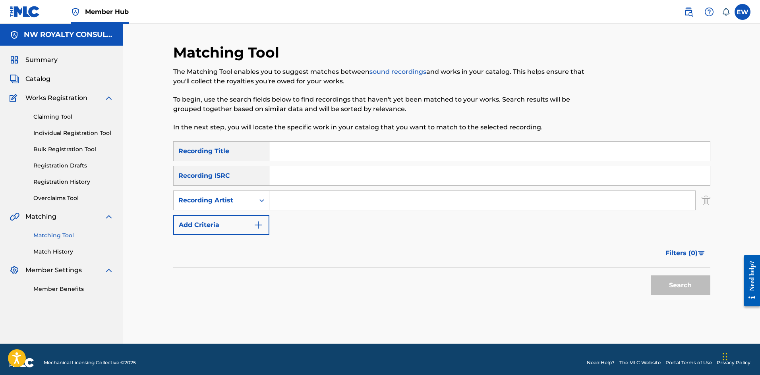
paste input "NATURAL HIGH MUSIC"
type input "NATURAL HIGH MUSIC"
click at [308, 158] on input "Search Form" at bounding box center [489, 151] width 440 height 19
paste input "STICKS AND STONES"
type input "STICKS AND STONES"
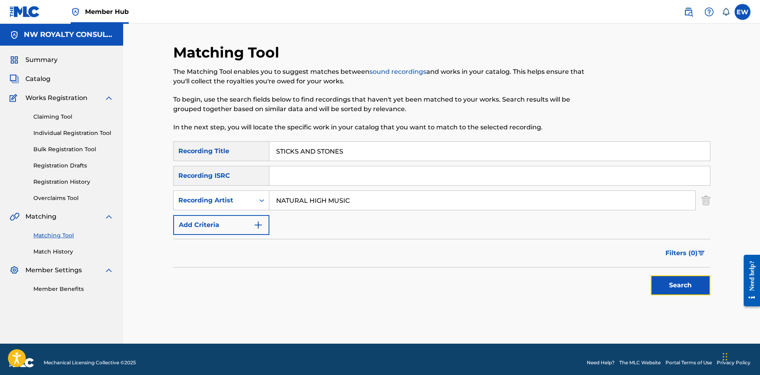
click at [673, 289] on button "Search" at bounding box center [680, 286] width 60 height 20
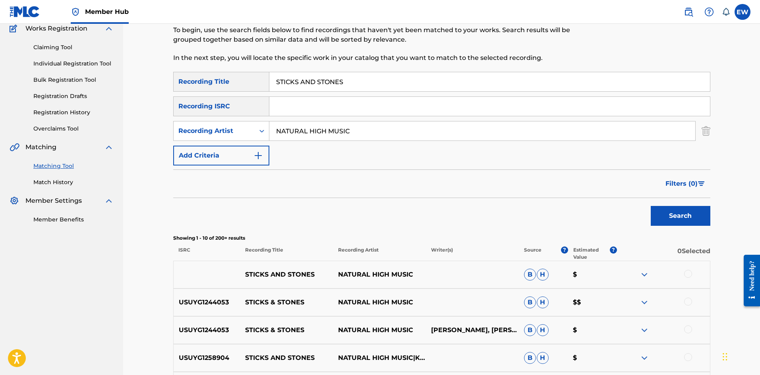
scroll to position [79, 0]
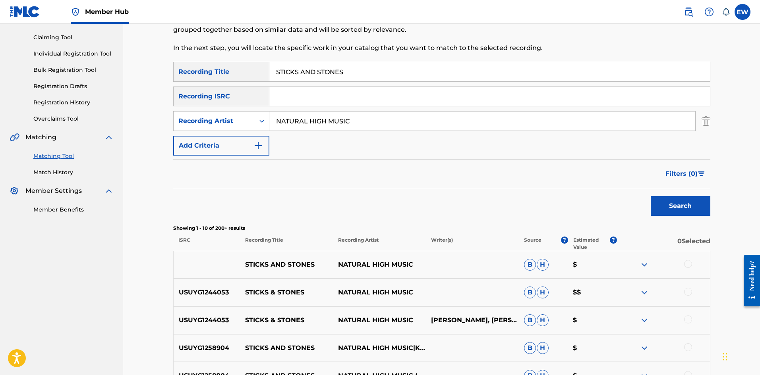
click at [689, 262] on div at bounding box center [688, 264] width 8 height 8
click at [689, 262] on img at bounding box center [688, 264] width 8 height 8
click at [685, 263] on div at bounding box center [688, 264] width 8 height 8
drag, startPoint x: 689, startPoint y: 291, endPoint x: 672, endPoint y: 289, distance: 17.6
click at [687, 291] on div at bounding box center [688, 292] width 8 height 8
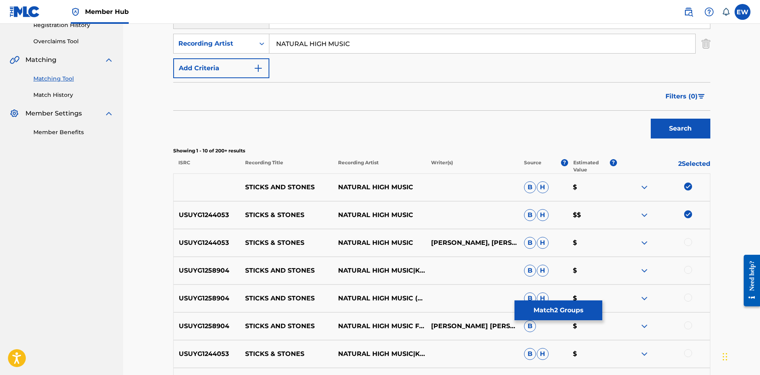
scroll to position [159, 0]
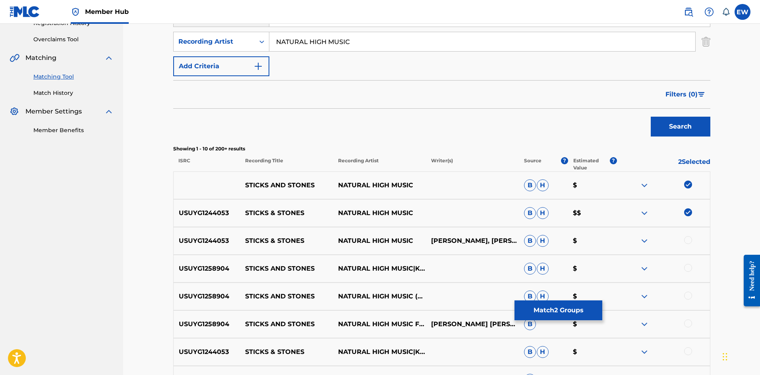
click at [686, 238] on div at bounding box center [688, 240] width 8 height 8
click at [687, 269] on div at bounding box center [688, 268] width 8 height 8
drag, startPoint x: 682, startPoint y: 298, endPoint x: 686, endPoint y: 296, distance: 4.4
click at [683, 298] on div at bounding box center [663, 297] width 93 height 10
click at [689, 295] on div at bounding box center [688, 296] width 8 height 8
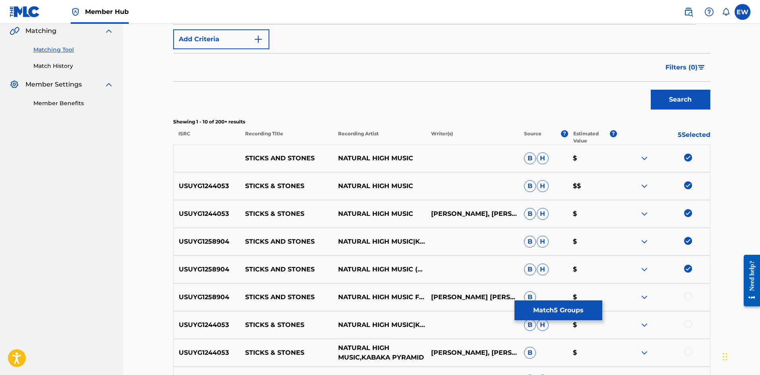
scroll to position [238, 0]
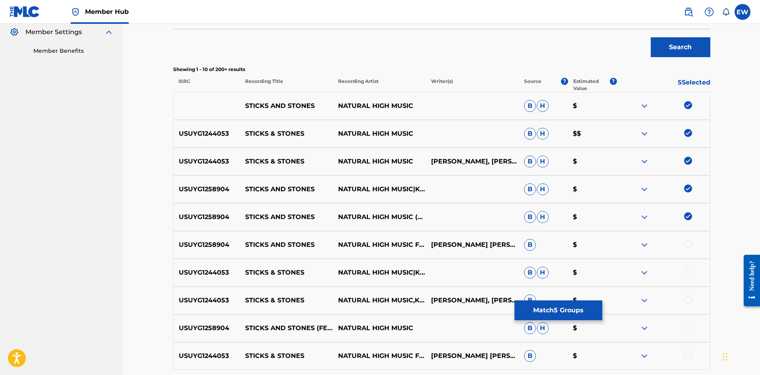
click at [688, 243] on div at bounding box center [688, 244] width 8 height 8
click at [686, 273] on div at bounding box center [688, 272] width 8 height 8
click at [688, 299] on div at bounding box center [688, 300] width 8 height 8
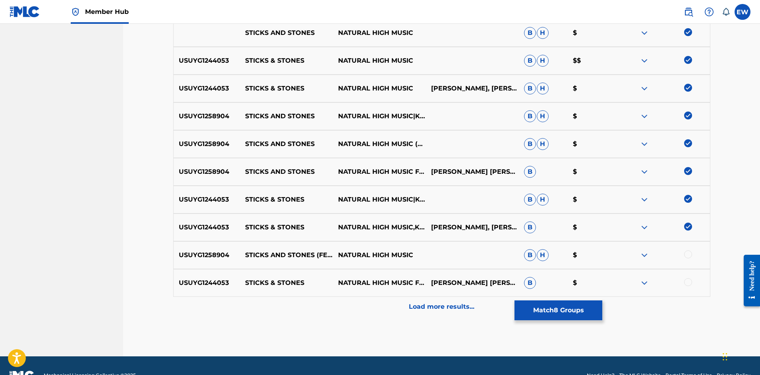
scroll to position [318, 0]
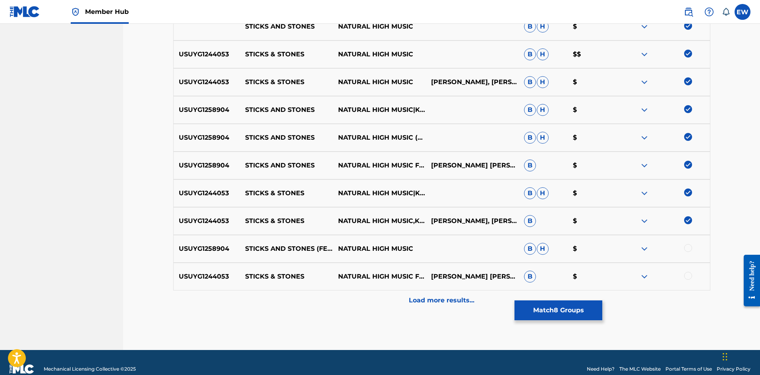
click at [688, 250] on div at bounding box center [688, 248] width 8 height 8
drag, startPoint x: 688, startPoint y: 276, endPoint x: 552, endPoint y: 290, distance: 136.6
click at [681, 278] on div at bounding box center [663, 277] width 93 height 10
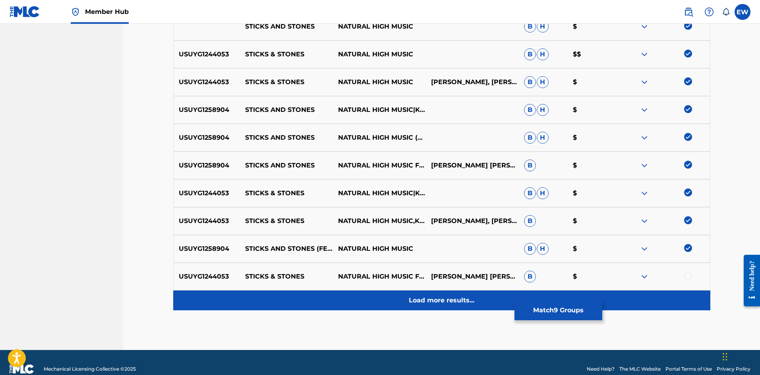
click at [445, 299] on p "Load more results..." at bounding box center [442, 301] width 66 height 10
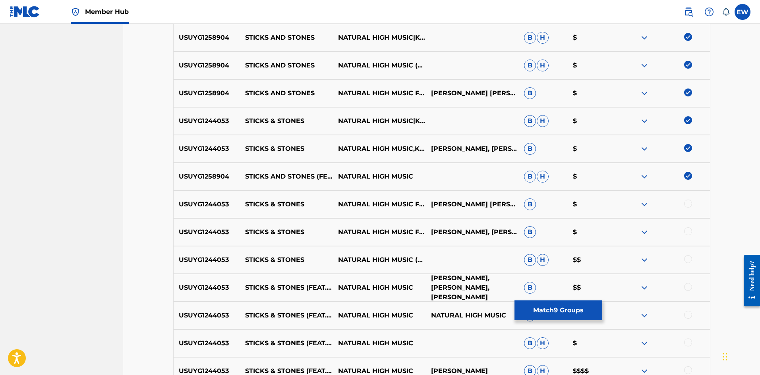
scroll to position [397, 0]
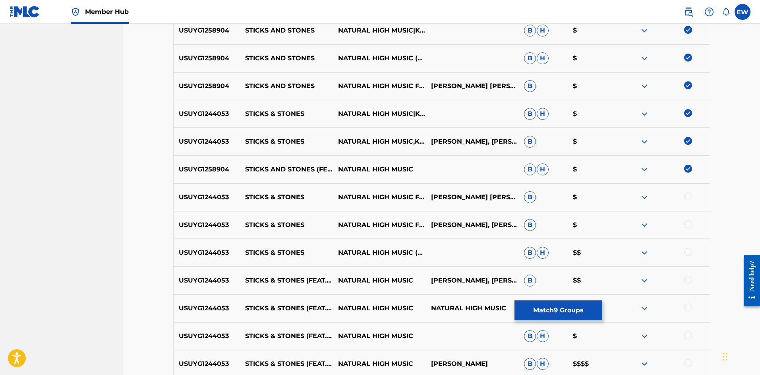
click at [687, 197] on div at bounding box center [688, 197] width 8 height 8
click at [688, 226] on div at bounding box center [688, 224] width 8 height 8
click at [687, 251] on div at bounding box center [688, 252] width 8 height 8
click at [688, 282] on div at bounding box center [688, 280] width 8 height 8
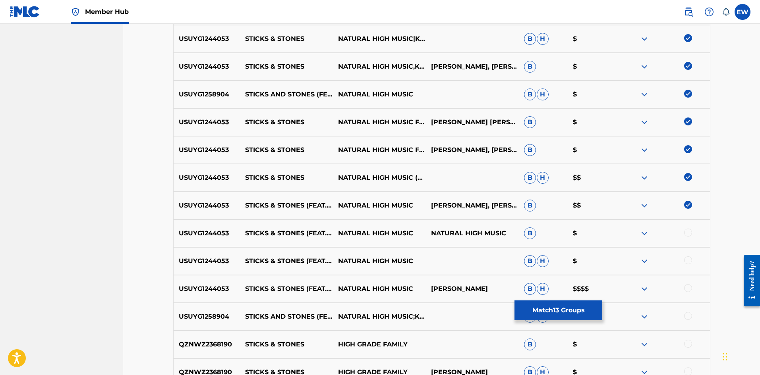
scroll to position [477, 0]
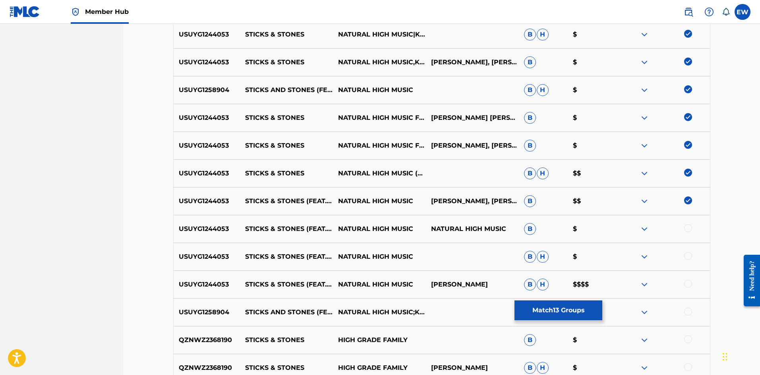
click at [689, 228] on div at bounding box center [688, 228] width 8 height 8
click at [688, 254] on div at bounding box center [688, 256] width 8 height 8
click at [688, 285] on div at bounding box center [688, 284] width 8 height 8
click at [688, 311] on div at bounding box center [688, 312] width 8 height 8
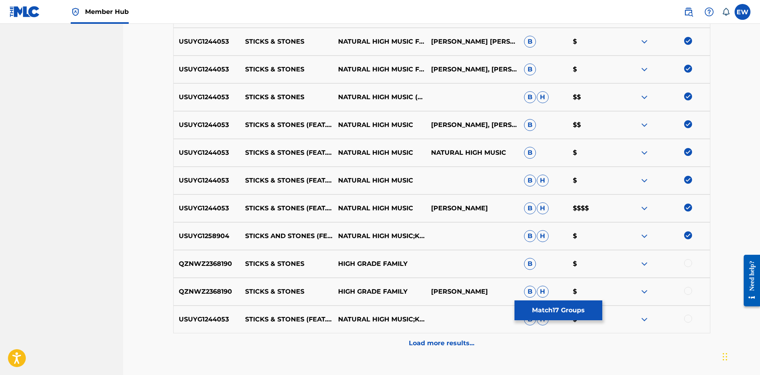
scroll to position [556, 0]
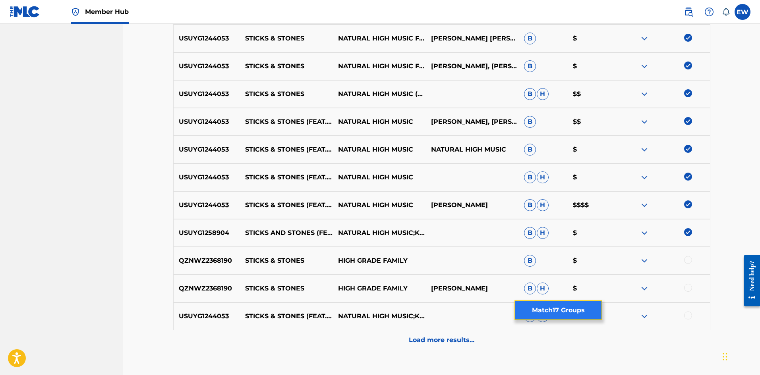
click at [578, 303] on button "Match 17 Groups" at bounding box center [558, 311] width 88 height 20
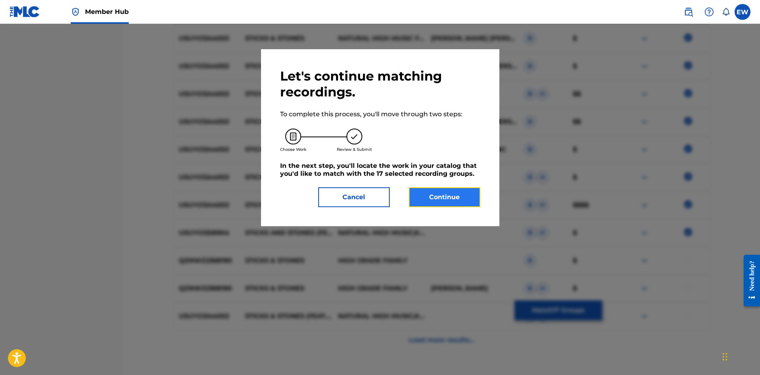
click at [458, 206] on button "Continue" at bounding box center [444, 197] width 71 height 20
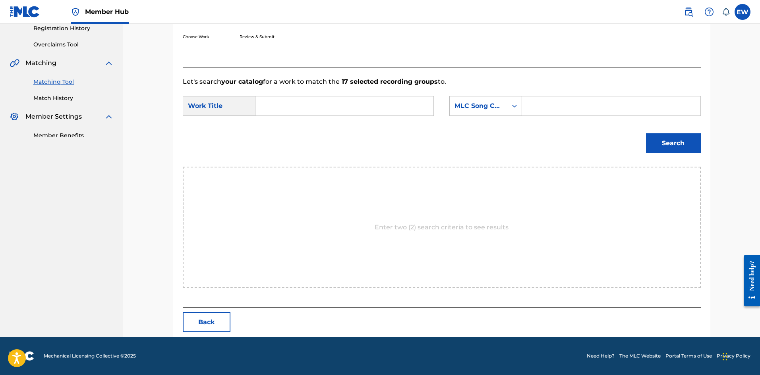
scroll to position [154, 0]
drag, startPoint x: 351, startPoint y: 108, endPoint x: 344, endPoint y: 108, distance: 7.1
click at [350, 108] on input "Search Form" at bounding box center [344, 105] width 164 height 19
paste input "STICKS AND STONES"
type input "STICKS AND STONES"
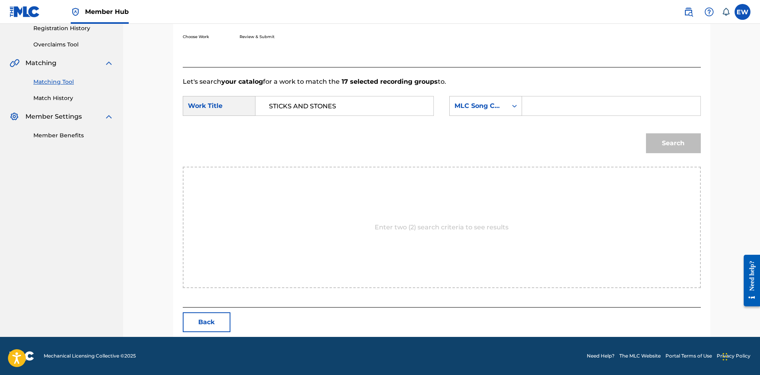
drag, startPoint x: 562, startPoint y: 104, endPoint x: 545, endPoint y: 111, distance: 18.7
click at [559, 107] on input "Search Form" at bounding box center [611, 105] width 164 height 19
paste input "SB7MDX"
type input "SB7MDX"
click at [679, 137] on button "Search" at bounding box center [673, 143] width 55 height 20
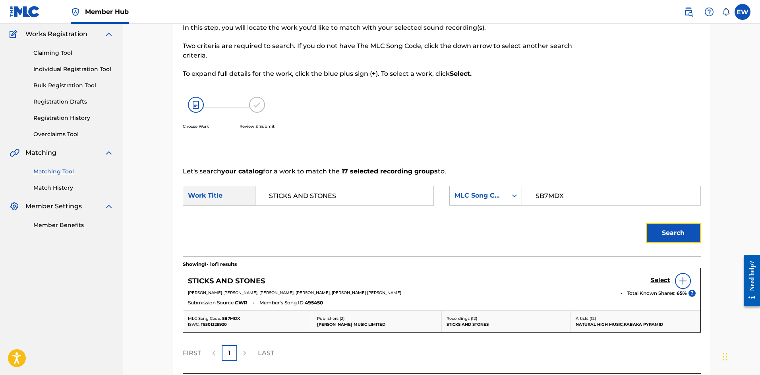
scroll to position [130, 0]
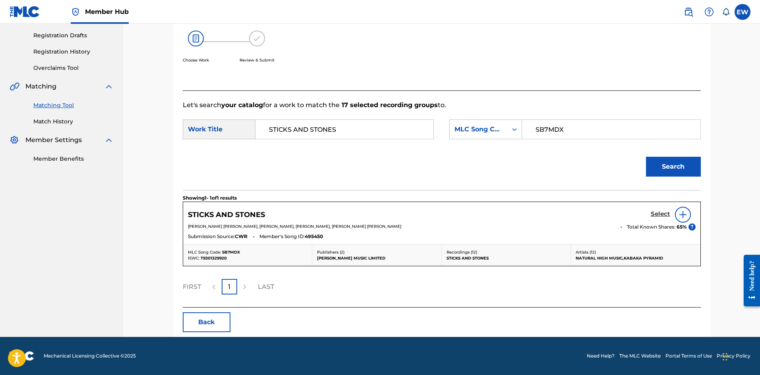
click at [663, 211] on div "Select" at bounding box center [672, 215] width 45 height 16
drag, startPoint x: 660, startPoint y: 211, endPoint x: 604, endPoint y: 193, distance: 58.8
click at [659, 209] on div "Select" at bounding box center [672, 215] width 45 height 16
click at [661, 212] on h5 "Select" at bounding box center [659, 214] width 19 height 8
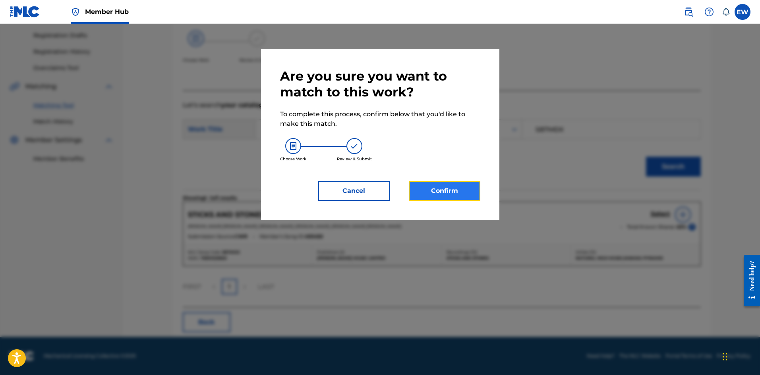
click at [448, 185] on button "Confirm" at bounding box center [444, 191] width 71 height 20
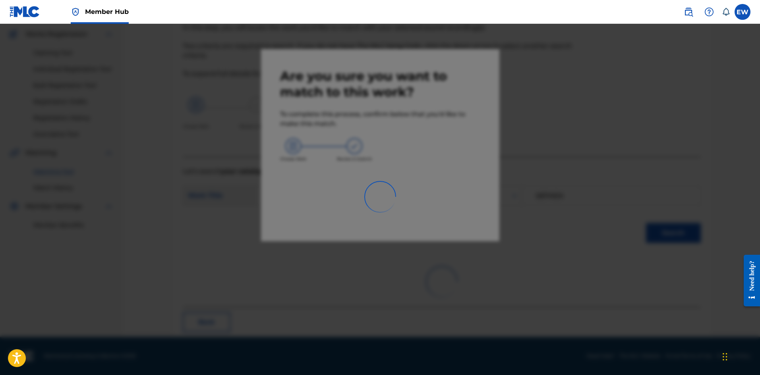
scroll to position [19, 0]
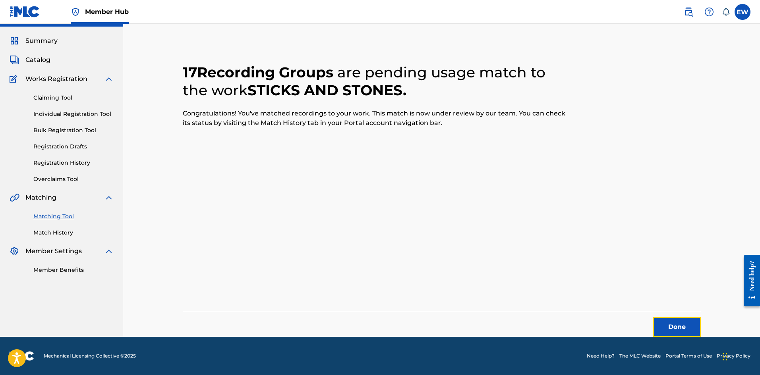
drag, startPoint x: 668, startPoint y: 323, endPoint x: 762, endPoint y: 336, distance: 95.3
click at [671, 323] on button "Done" at bounding box center [677, 327] width 48 height 20
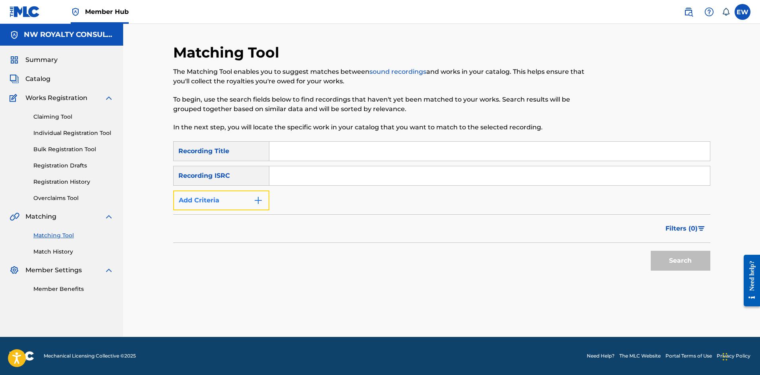
click at [216, 202] on button "Add Criteria" at bounding box center [221, 201] width 96 height 20
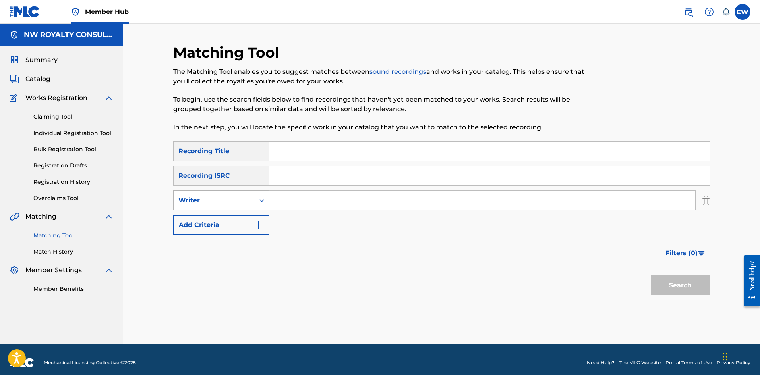
click at [215, 201] on div "Writer" at bounding box center [213, 201] width 71 height 10
drag, startPoint x: 207, startPoint y: 213, endPoint x: 237, endPoint y: 215, distance: 30.3
click at [210, 215] on div "Recording Artist" at bounding box center [221, 220] width 95 height 20
click at [289, 202] on input "Search Form" at bounding box center [482, 200] width 426 height 19
paste input "STRAP"
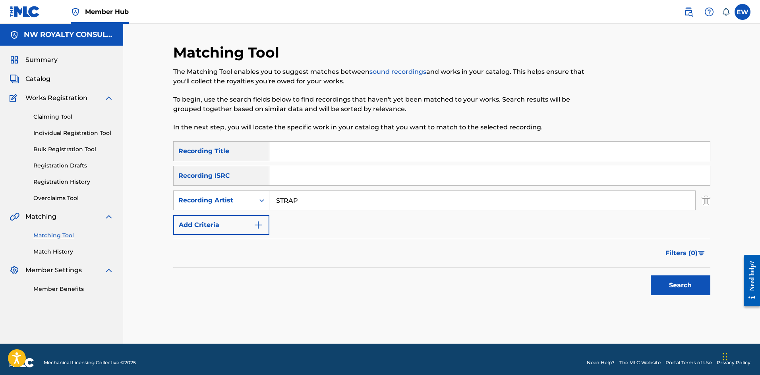
type input "STRAP"
click at [301, 154] on input "Search Form" at bounding box center [489, 151] width 440 height 19
paste input "STRAP"
type input "STRAP"
click at [684, 284] on button "Search" at bounding box center [680, 286] width 60 height 20
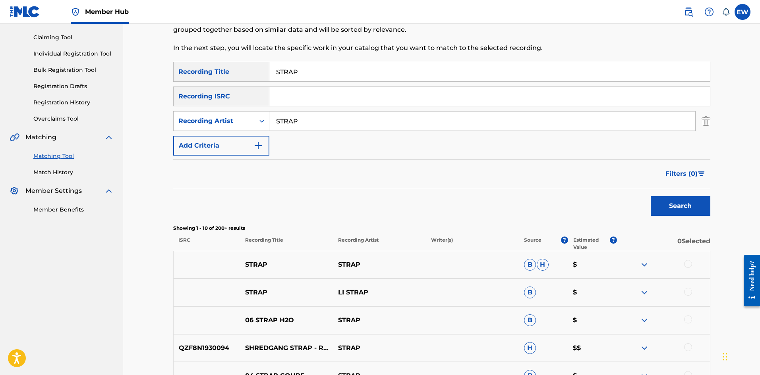
scroll to position [119, 0]
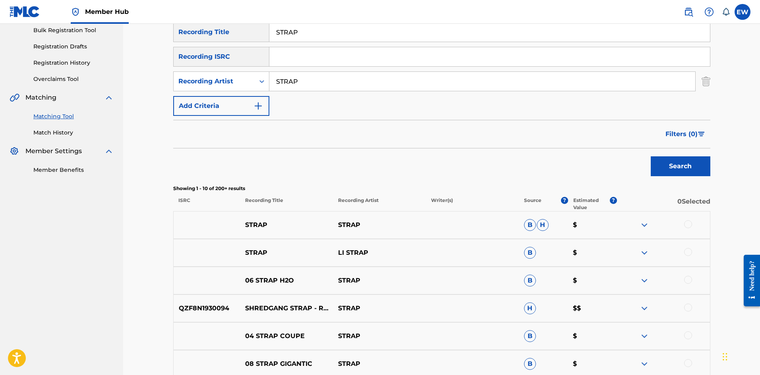
click at [689, 227] on div at bounding box center [688, 224] width 8 height 8
click at [547, 314] on button "Match 1 Group" at bounding box center [558, 311] width 88 height 20
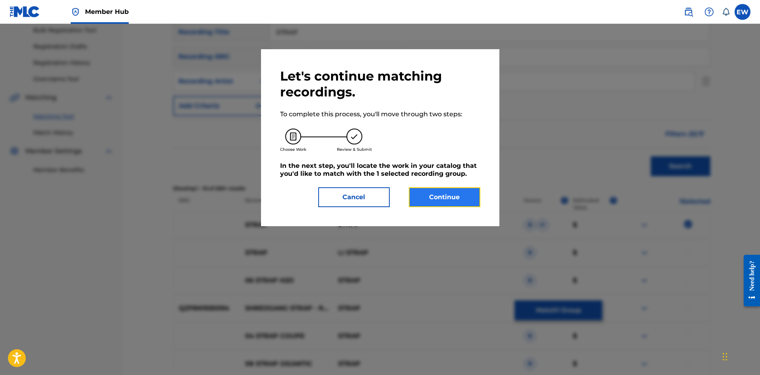
click at [453, 191] on button "Continue" at bounding box center [444, 197] width 71 height 20
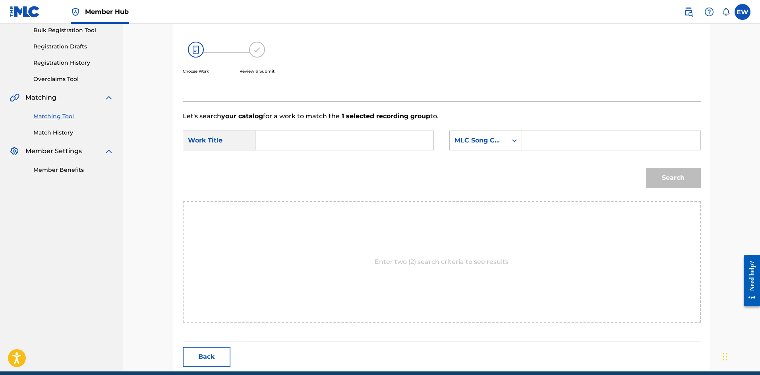
click at [382, 146] on div "SearchWithCriteria2fa1364e-9a79-4c07-a9c8-7bef13162232 Work Title SearchWithCri…" at bounding box center [442, 143] width 518 height 25
click at [376, 145] on input "Search Form" at bounding box center [344, 140] width 164 height 19
paste input "STRAP"
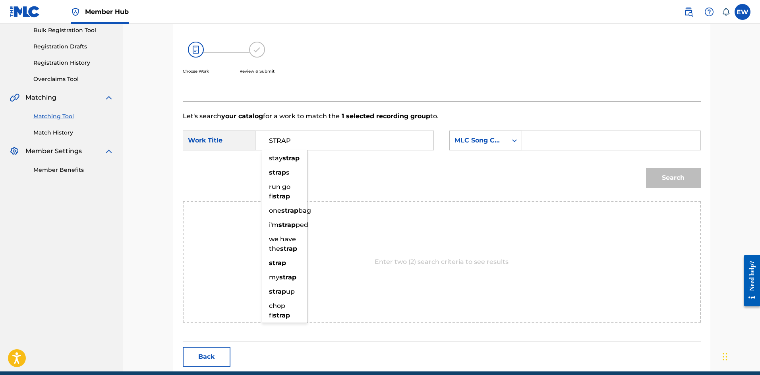
type input "STRAP"
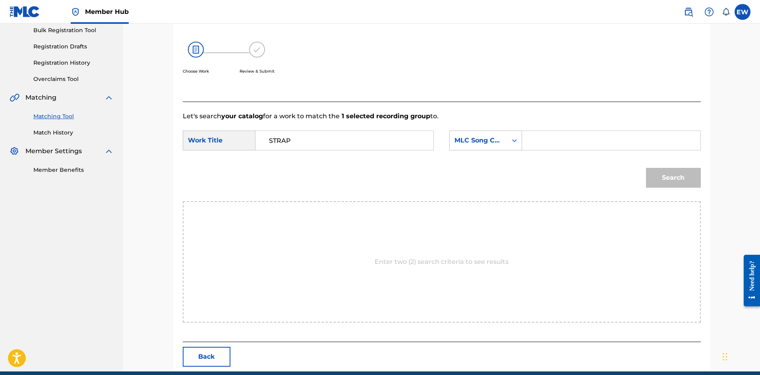
click at [571, 144] on input "Search Form" at bounding box center [611, 140] width 164 height 19
paste input "SD3SRS"
type input "SD3SRS"
click at [669, 176] on button "Search" at bounding box center [673, 178] width 55 height 20
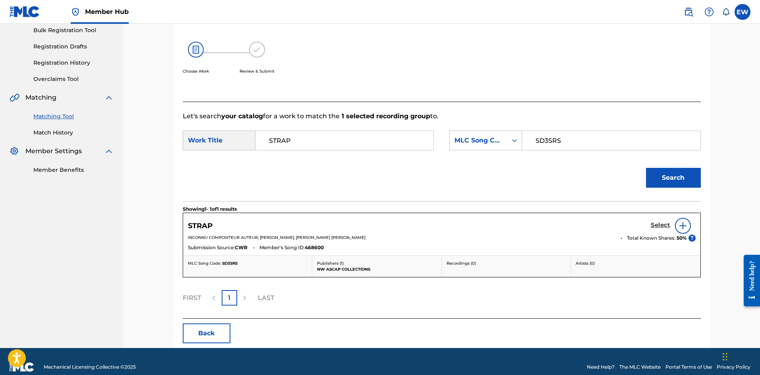
click at [661, 222] on h5 "Select" at bounding box center [659, 226] width 19 height 8
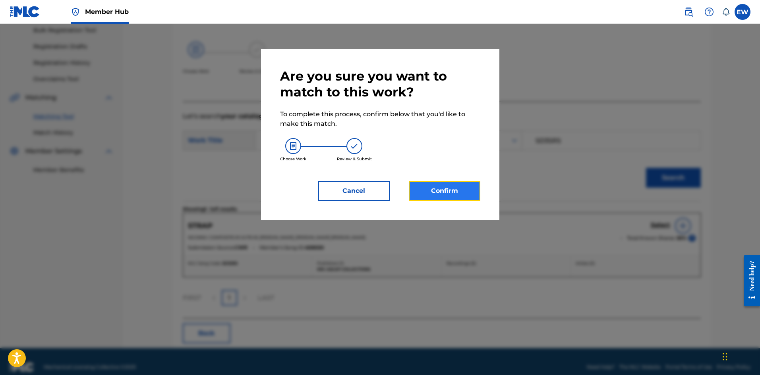
click at [448, 190] on button "Confirm" at bounding box center [444, 191] width 71 height 20
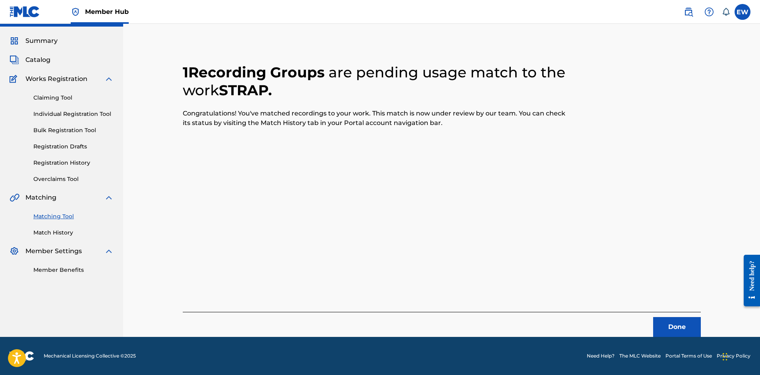
scroll to position [19, 0]
click at [681, 334] on button "Done" at bounding box center [677, 327] width 48 height 20
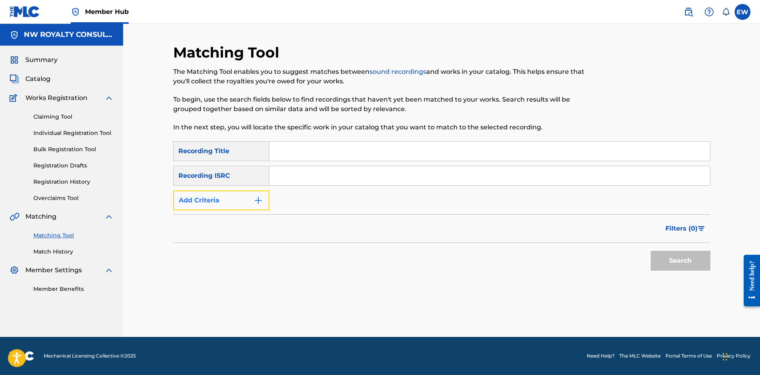
click at [204, 199] on button "Add Criteria" at bounding box center [221, 201] width 96 height 20
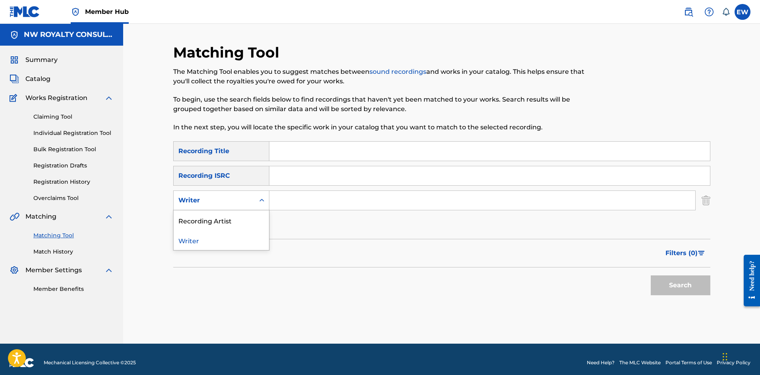
click at [194, 203] on div "Writer" at bounding box center [213, 201] width 71 height 10
drag, startPoint x: 191, startPoint y: 219, endPoint x: 212, endPoint y: 214, distance: 22.1
click at [193, 220] on div "Recording Artist" at bounding box center [221, 220] width 95 height 20
click at [290, 201] on input "Search Form" at bounding box center [482, 200] width 426 height 19
paste input "TEFLON YOUNG KING JAMAICA"
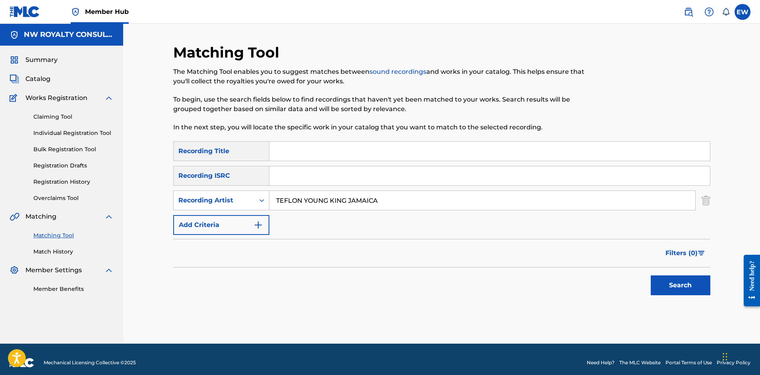
type input "TEFLON YOUNG KING JAMAICA"
click at [305, 144] on input "Search Form" at bounding box center [489, 151] width 440 height 19
paste input "STRENGTH"
type input "STRENGTH"
drag, startPoint x: 662, startPoint y: 289, endPoint x: 664, endPoint y: 285, distance: 4.9
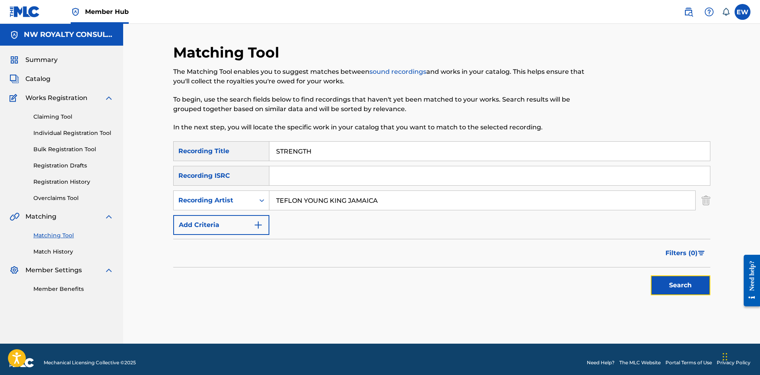
click at [664, 287] on button "Search" at bounding box center [680, 286] width 60 height 20
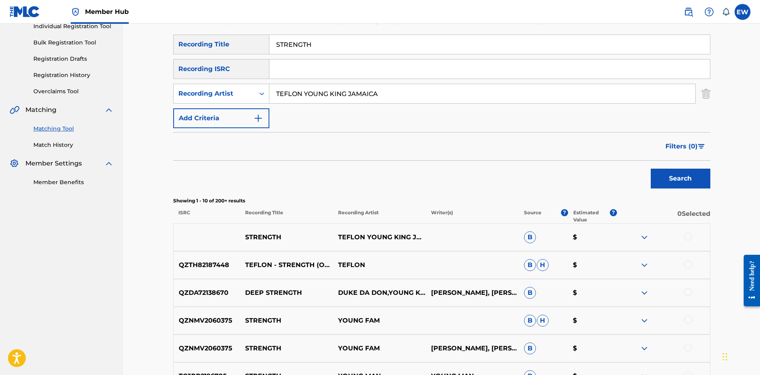
scroll to position [119, 0]
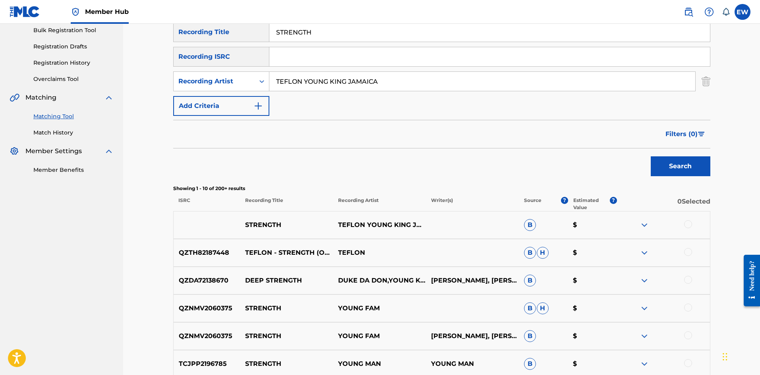
click at [687, 224] on div at bounding box center [688, 224] width 8 height 8
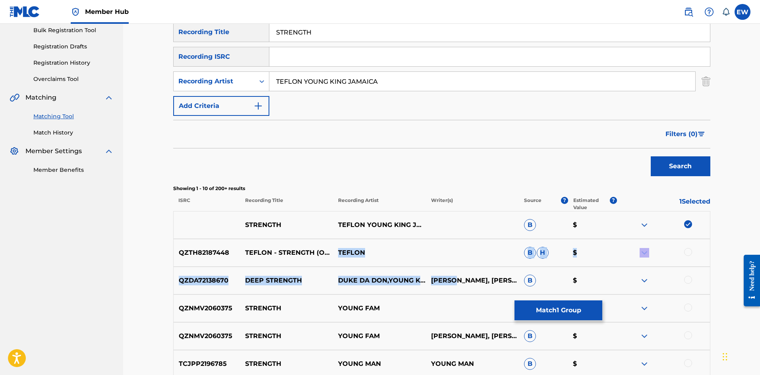
drag, startPoint x: 315, startPoint y: 255, endPoint x: 482, endPoint y: 268, distance: 167.7
click at [480, 269] on div "STRENGTH TEFLON YOUNG KING JAMAICA B $ QZTH82187448 TEFLON - STRENGTH (OFFICIAL…" at bounding box center [441, 360] width 537 height 298
click at [356, 245] on div "QZTH82187448 TEFLON - STRENGTH (OFFICIAL DANCEHALL 2021) TEFLON B H $" at bounding box center [441, 253] width 537 height 28
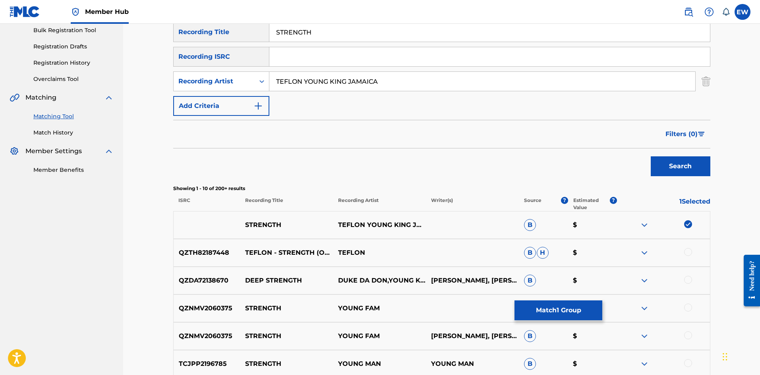
click at [689, 252] on div at bounding box center [688, 252] width 8 height 8
click at [549, 307] on button "Match 2 Groups" at bounding box center [558, 311] width 88 height 20
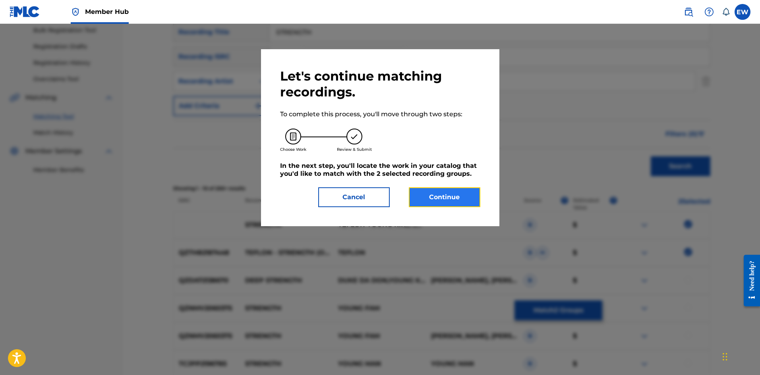
click at [455, 195] on button "Continue" at bounding box center [444, 197] width 71 height 20
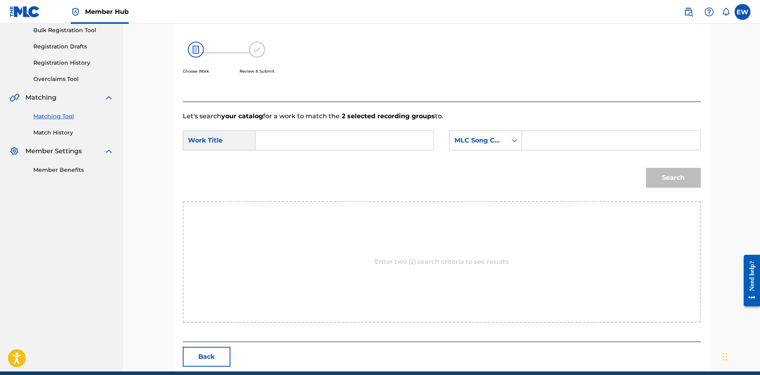
drag, startPoint x: 346, startPoint y: 138, endPoint x: 338, endPoint y: 137, distance: 8.8
click at [344, 138] on input "Search Form" at bounding box center [344, 140] width 164 height 19
paste input "STRENGTH"
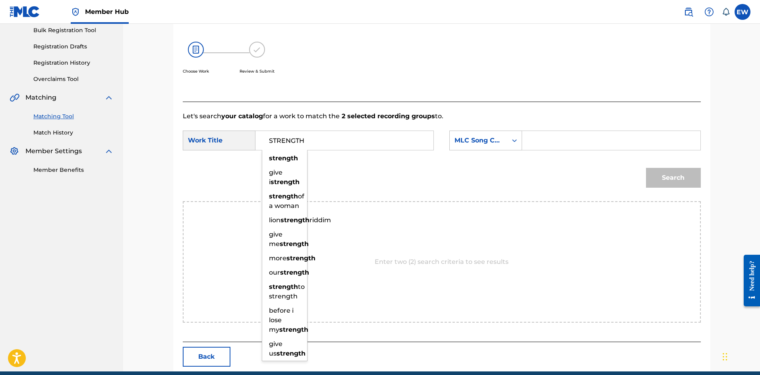
type input "STRENGTH"
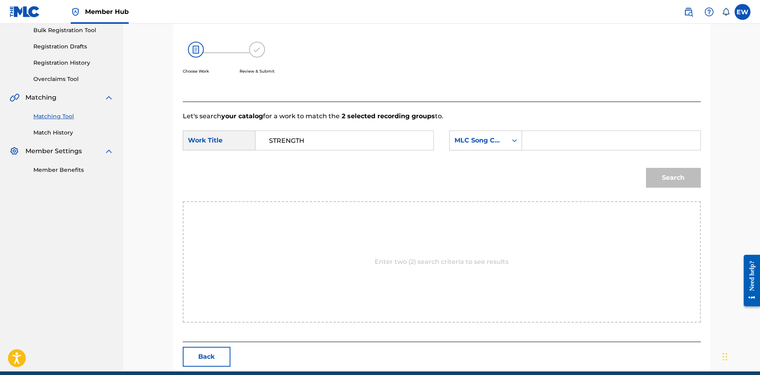
click at [582, 147] on input "Search Form" at bounding box center [611, 140] width 164 height 19
paste input "SA3SE9"
type input "SA3SE9"
drag, startPoint x: 662, startPoint y: 178, endPoint x: 653, endPoint y: 175, distance: 8.7
click at [662, 178] on button "Search" at bounding box center [673, 178] width 55 height 20
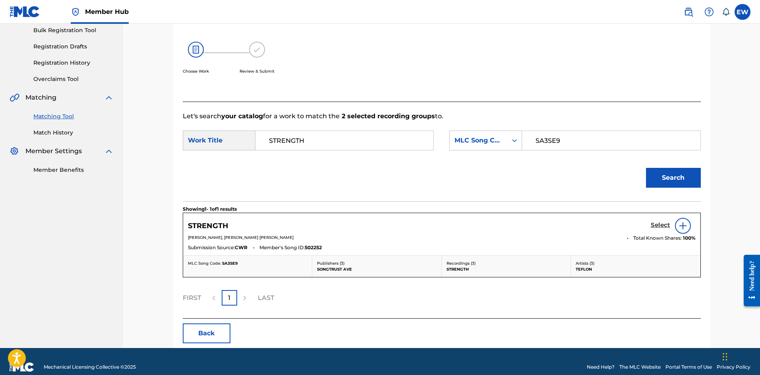
click at [661, 227] on h5 "Select" at bounding box center [659, 226] width 19 height 8
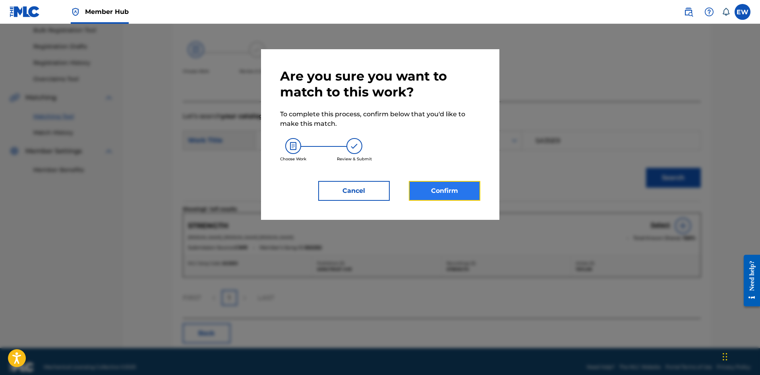
click at [446, 188] on button "Confirm" at bounding box center [444, 191] width 71 height 20
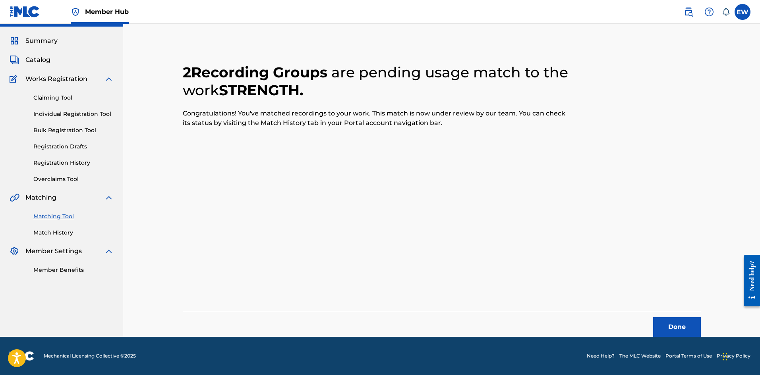
scroll to position [19, 0]
drag, startPoint x: 668, startPoint y: 330, endPoint x: 761, endPoint y: 338, distance: 93.7
click at [668, 329] on button "Done" at bounding box center [677, 327] width 48 height 20
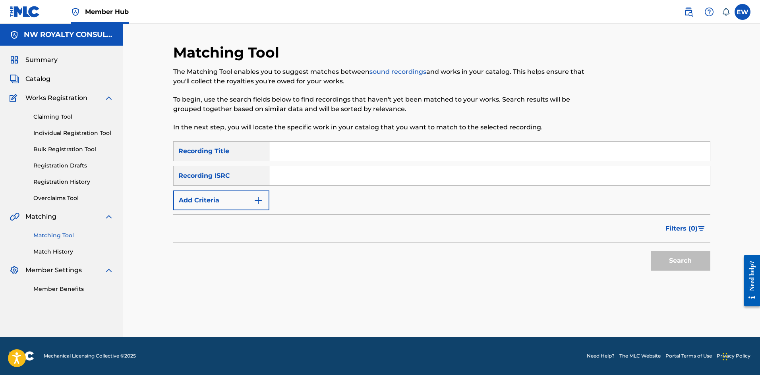
scroll to position [0, 0]
click at [211, 197] on button "Add Criteria" at bounding box center [221, 201] width 96 height 20
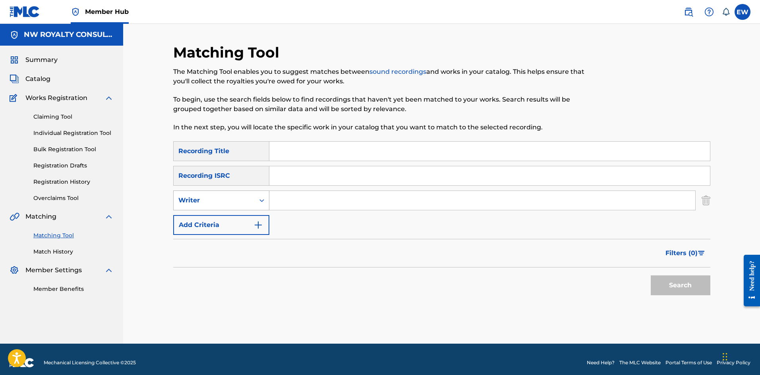
click at [207, 200] on div "Writer" at bounding box center [213, 201] width 71 height 10
drag, startPoint x: 200, startPoint y: 217, endPoint x: 232, endPoint y: 216, distance: 31.4
click at [208, 217] on div "Recording Artist" at bounding box center [221, 220] width 95 height 20
click at [292, 202] on input "Search Form" at bounding box center [482, 200] width 426 height 19
paste input "FADAROY"
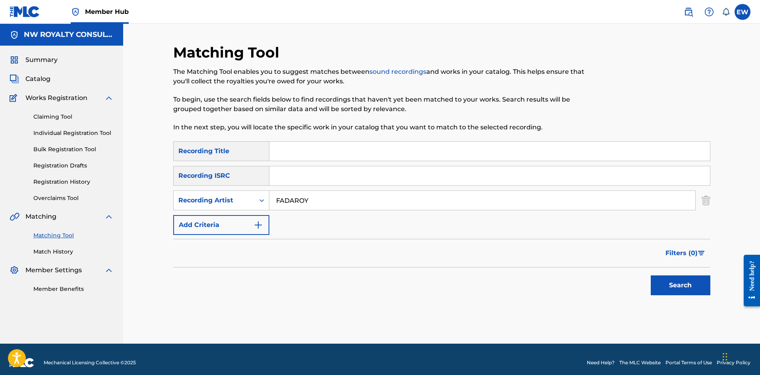
type input "FADAROY"
click at [321, 146] on input "Search Form" at bounding box center [489, 151] width 440 height 19
paste input "STRESS FREE"
type input "STRESS FREE"
click at [672, 283] on button "Search" at bounding box center [680, 286] width 60 height 20
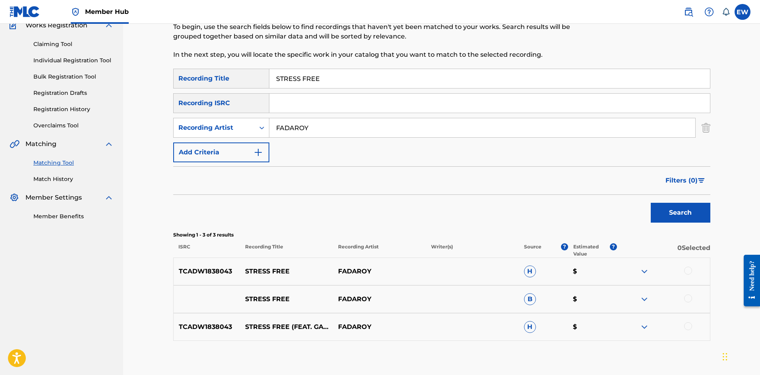
scroll to position [79, 0]
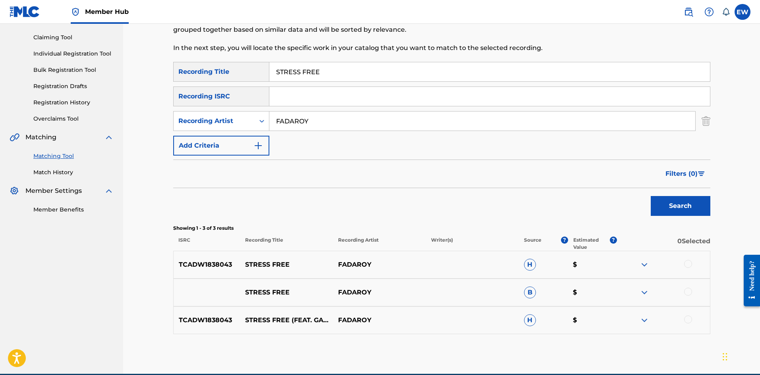
click at [689, 261] on div at bounding box center [688, 264] width 8 height 8
click at [690, 292] on div at bounding box center [688, 292] width 8 height 8
click at [688, 319] on div at bounding box center [688, 320] width 8 height 8
click at [565, 307] on button "Match 3 Groups" at bounding box center [558, 311] width 88 height 20
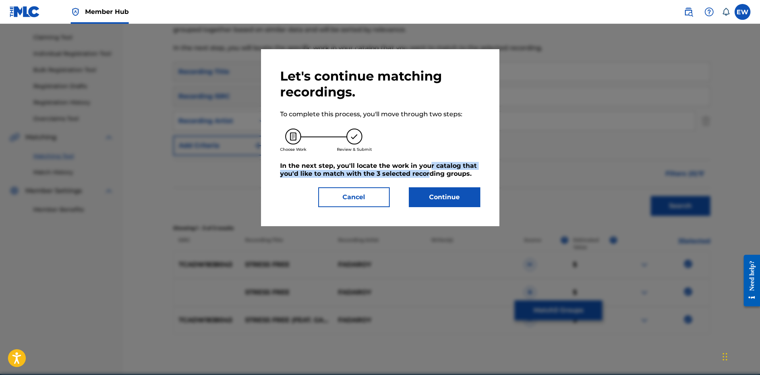
drag, startPoint x: 428, startPoint y: 168, endPoint x: 427, endPoint y: 182, distance: 14.3
click at [427, 176] on h5 "In the next step, you'll locate the work in your catalog that you'd like to mat…" at bounding box center [380, 170] width 200 height 16
click at [435, 201] on button "Continue" at bounding box center [444, 197] width 71 height 20
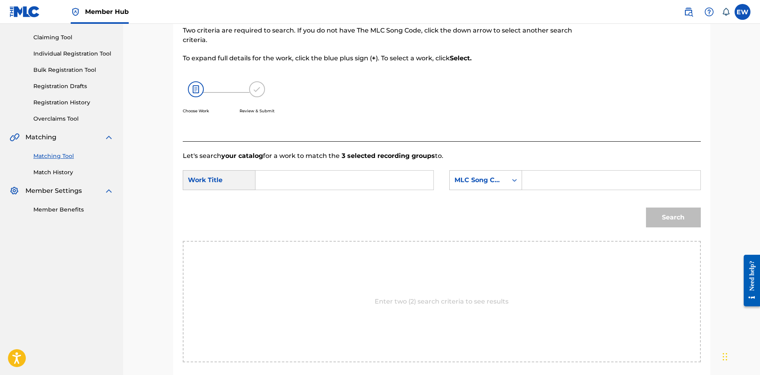
drag, startPoint x: 349, startPoint y: 175, endPoint x: 344, endPoint y: 170, distance: 7.6
click at [350, 174] on input "Search Form" at bounding box center [344, 180] width 164 height 19
paste input "STRESS FREE"
type input "STRESS FREE"
drag, startPoint x: 584, startPoint y: 178, endPoint x: 575, endPoint y: 179, distance: 9.3
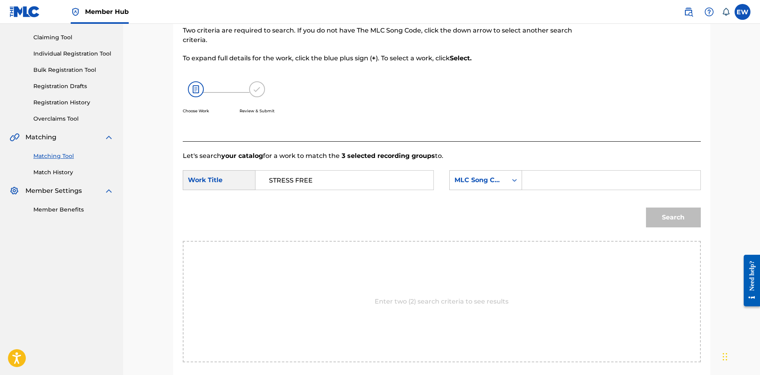
click at [579, 181] on input "Search Form" at bounding box center [611, 180] width 164 height 19
paste input "SE0UQH"
type input "SE0UQH"
click at [681, 214] on button "Search" at bounding box center [673, 218] width 55 height 20
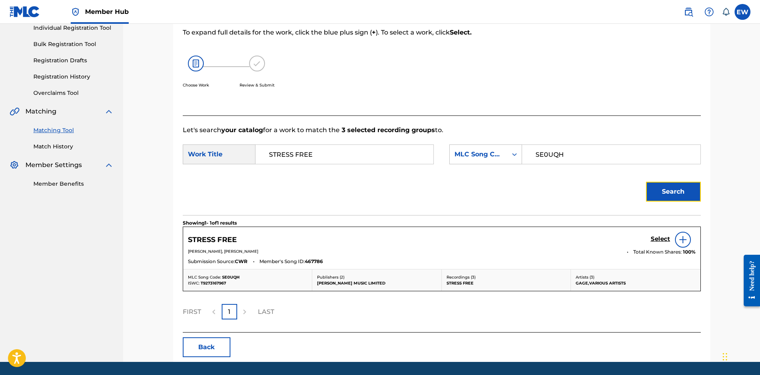
scroll to position [119, 0]
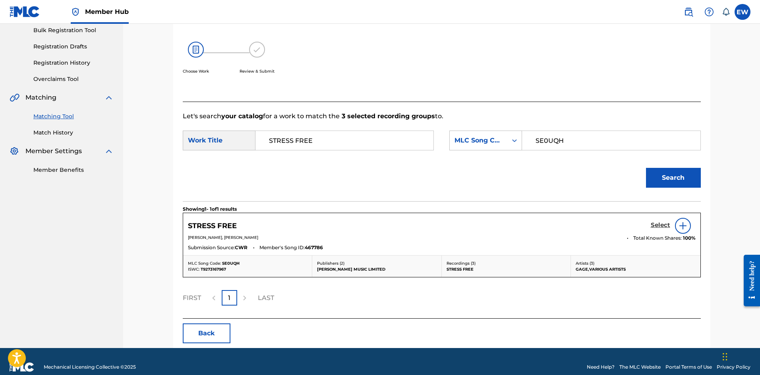
click at [654, 224] on h5 "Select" at bounding box center [659, 226] width 19 height 8
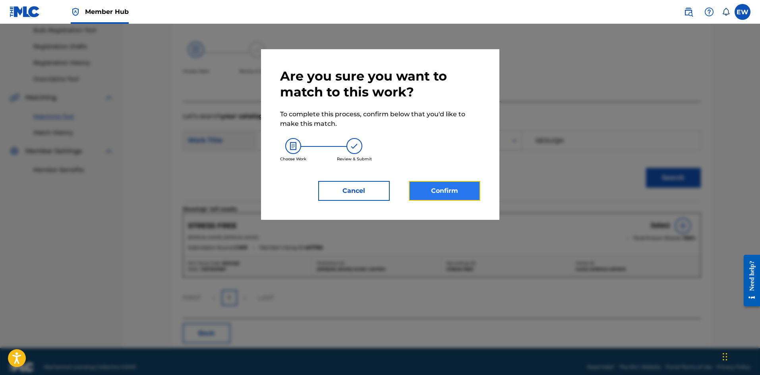
click at [439, 197] on button "Confirm" at bounding box center [444, 191] width 71 height 20
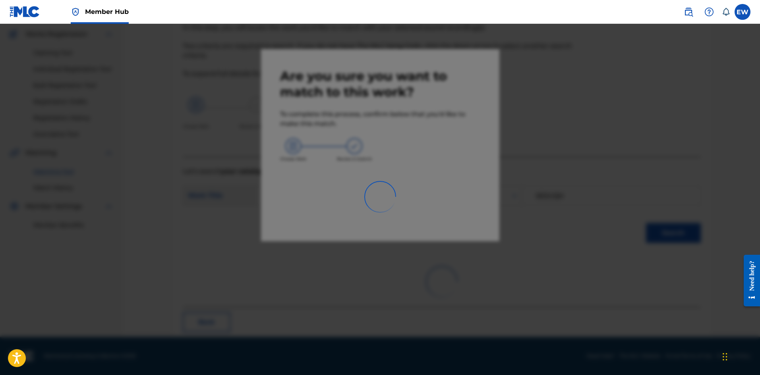
scroll to position [19, 0]
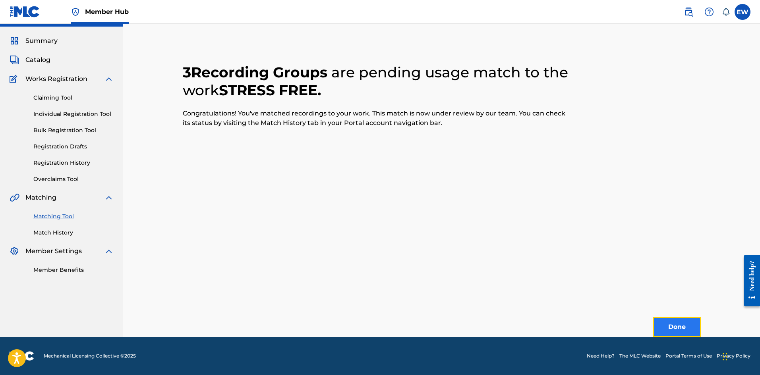
click at [673, 326] on button "Done" at bounding box center [677, 327] width 48 height 20
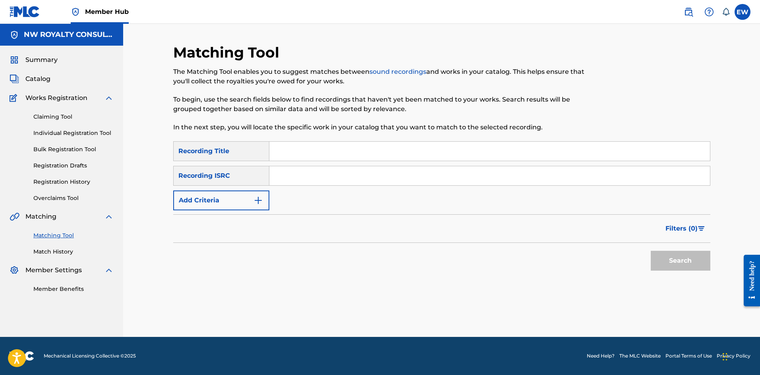
scroll to position [0, 0]
click at [186, 206] on button "Add Criteria" at bounding box center [221, 201] width 96 height 20
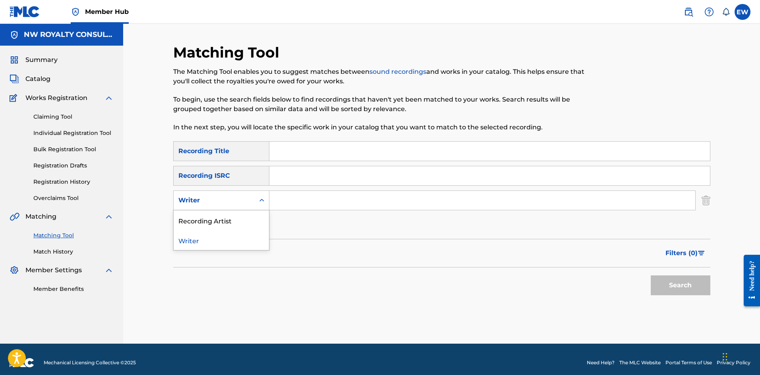
click at [182, 207] on div "Writer" at bounding box center [214, 200] width 81 height 15
drag, startPoint x: 191, startPoint y: 219, endPoint x: 211, endPoint y: 218, distance: 20.7
click at [196, 218] on div "Recording Artist" at bounding box center [221, 220] width 95 height 20
drag, startPoint x: 317, startPoint y: 204, endPoint x: 313, endPoint y: 203, distance: 4.0
click at [315, 203] on input "Search Form" at bounding box center [482, 200] width 426 height 19
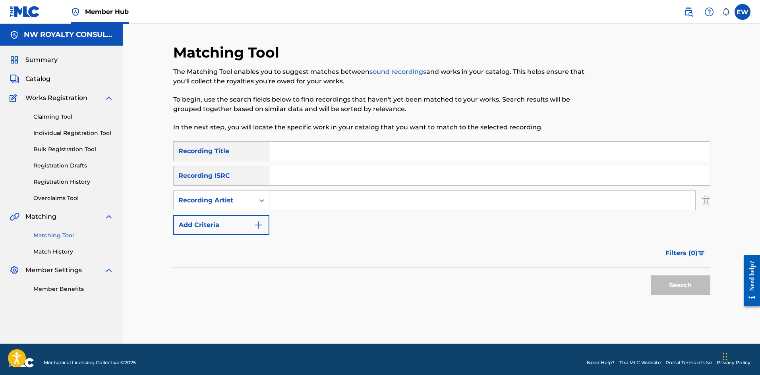
paste input "NATURAL HIGH MUSIC"
type input "NATURAL HIGH MUSIC"
drag, startPoint x: 306, startPoint y: 155, endPoint x: 301, endPoint y: 152, distance: 5.7
click at [301, 152] on input "Search Form" at bounding box center [489, 151] width 440 height 19
paste input "STUDY PEOPLE"
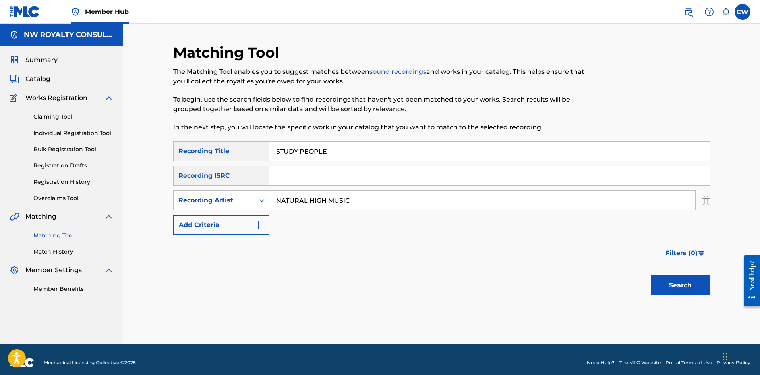
type input "STUDY PEOPLE"
click at [692, 288] on button "Search" at bounding box center [680, 286] width 60 height 20
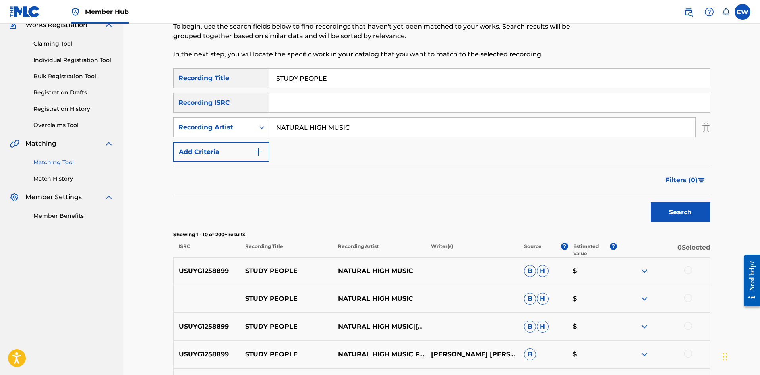
scroll to position [79, 0]
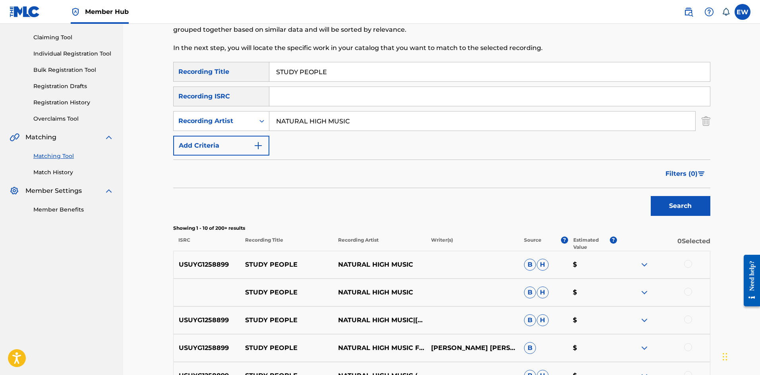
click at [686, 264] on div at bounding box center [688, 264] width 8 height 8
click at [690, 294] on div at bounding box center [688, 292] width 8 height 8
click at [692, 318] on div at bounding box center [663, 321] width 93 height 10
click at [688, 318] on div at bounding box center [688, 320] width 8 height 8
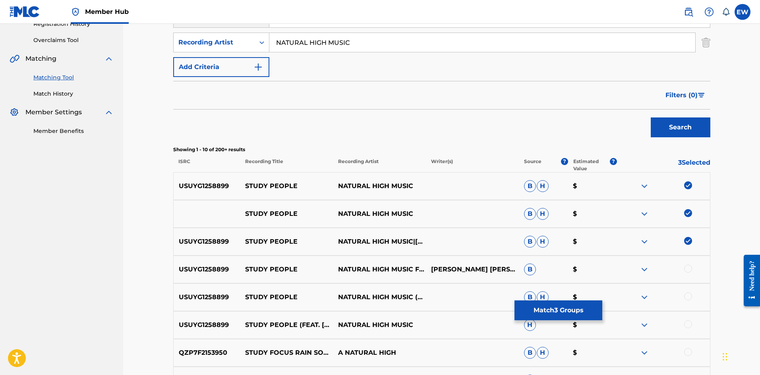
scroll to position [159, 0]
click at [689, 268] on div at bounding box center [688, 268] width 8 height 8
click at [689, 294] on div at bounding box center [688, 296] width 8 height 8
click at [687, 325] on div at bounding box center [688, 324] width 8 height 8
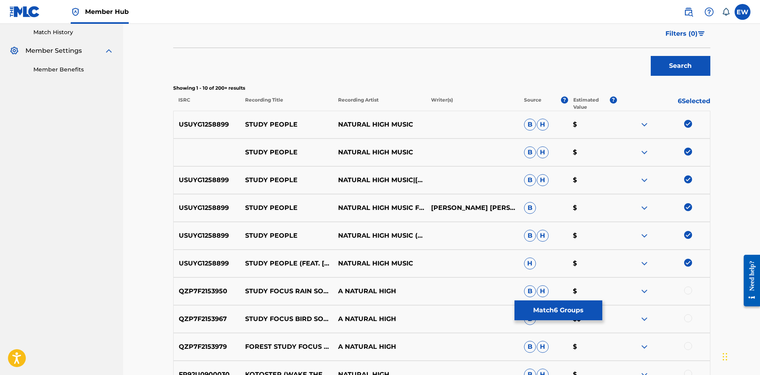
scroll to position [238, 0]
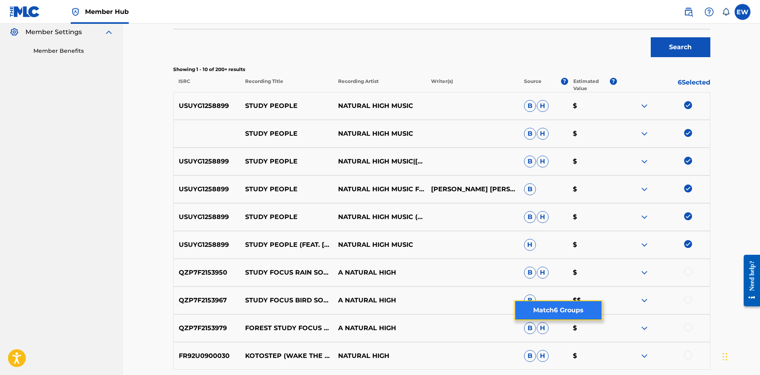
click at [544, 312] on button "Match 6 Groups" at bounding box center [558, 311] width 88 height 20
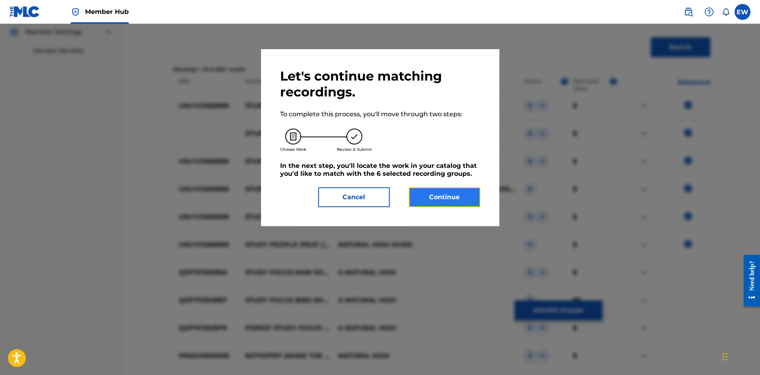
click at [436, 199] on button "Continue" at bounding box center [444, 197] width 71 height 20
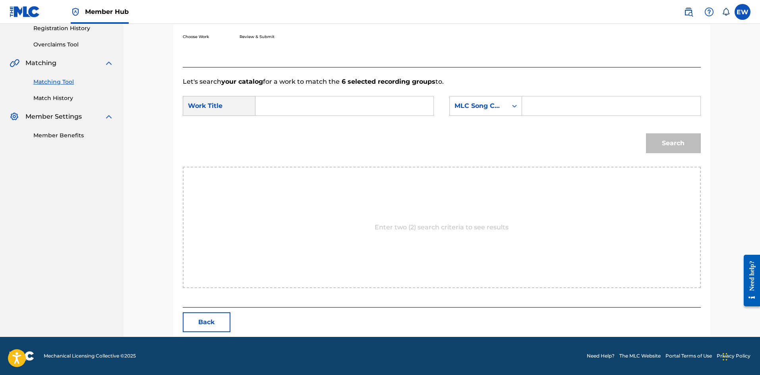
click at [335, 113] on input "Search Form" at bounding box center [344, 105] width 164 height 19
paste input "STUDY PEOPLE"
type input "STUDY PEOPLE"
drag, startPoint x: 563, startPoint y: 102, endPoint x: 557, endPoint y: 110, distance: 9.7
click at [560, 108] on input "Search Form" at bounding box center [611, 105] width 164 height 19
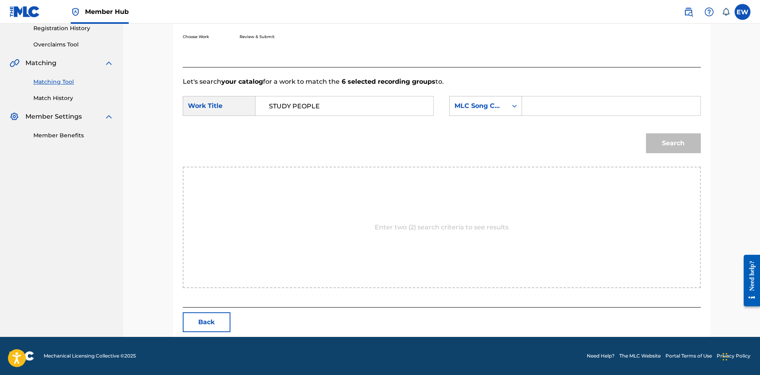
paste input "SB7MNE"
type input "SB7MNE"
click at [691, 139] on button "Search" at bounding box center [673, 143] width 55 height 20
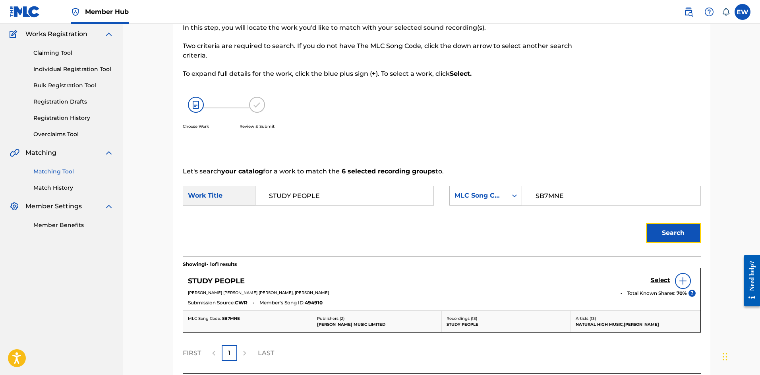
scroll to position [130, 0]
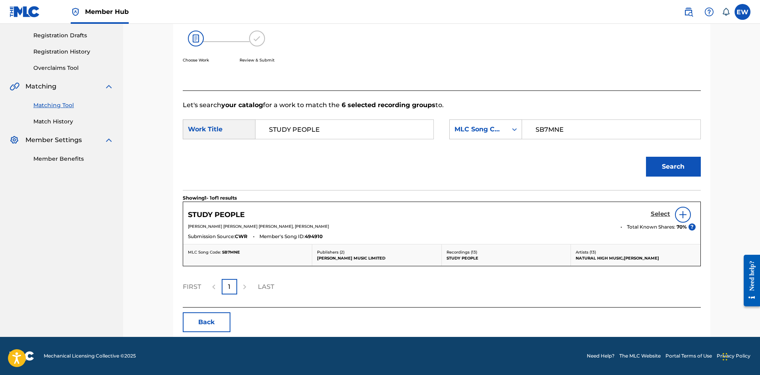
click at [654, 213] on h5 "Select" at bounding box center [659, 214] width 19 height 8
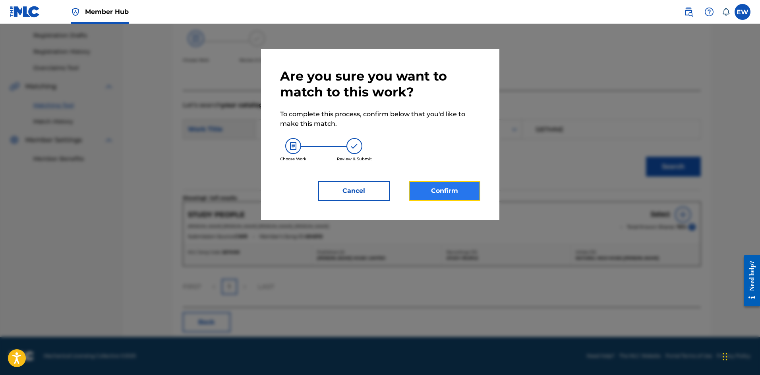
drag, startPoint x: 457, startPoint y: 199, endPoint x: 457, endPoint y: 194, distance: 4.4
click at [457, 194] on button "Confirm" at bounding box center [444, 191] width 71 height 20
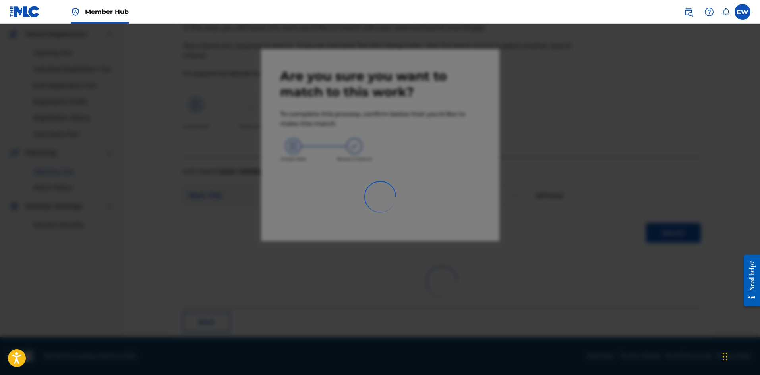
scroll to position [19, 0]
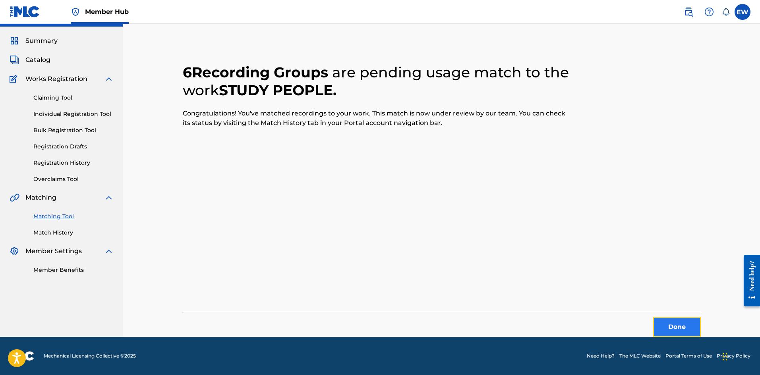
click at [678, 333] on button "Done" at bounding box center [677, 327] width 48 height 20
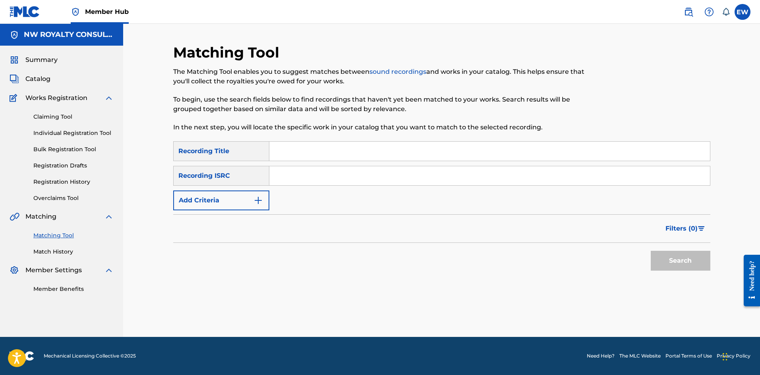
scroll to position [0, 0]
click at [221, 199] on button "Add Criteria" at bounding box center [221, 201] width 96 height 20
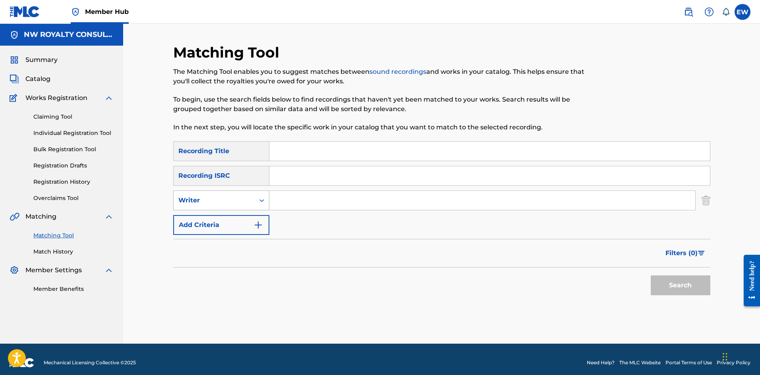
click at [222, 205] on div "Writer" at bounding box center [213, 201] width 71 height 10
click at [221, 220] on div "Recording Artist" at bounding box center [221, 220] width 95 height 20
click at [309, 209] on input "Search Form" at bounding box center [482, 200] width 426 height 19
paste input "KASH AND [PERSON_NAME]"
type input "KASH AND [PERSON_NAME]"
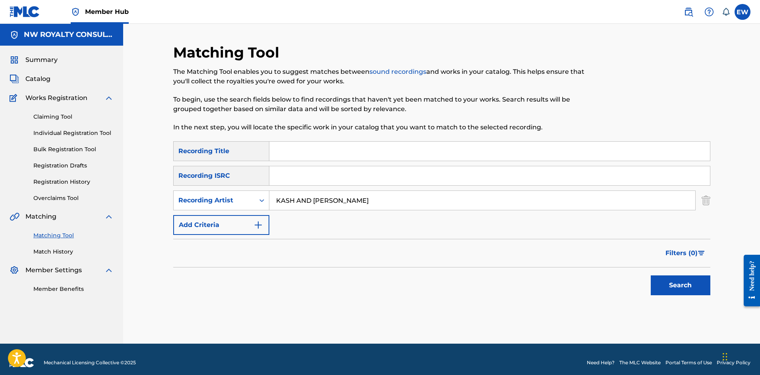
drag, startPoint x: 293, startPoint y: 147, endPoint x: 285, endPoint y: 151, distance: 9.2
click at [292, 147] on input "Search Form" at bounding box center [489, 151] width 440 height 19
paste input "STYLE"
type input "STYLE"
click at [683, 284] on button "Search" at bounding box center [680, 286] width 60 height 20
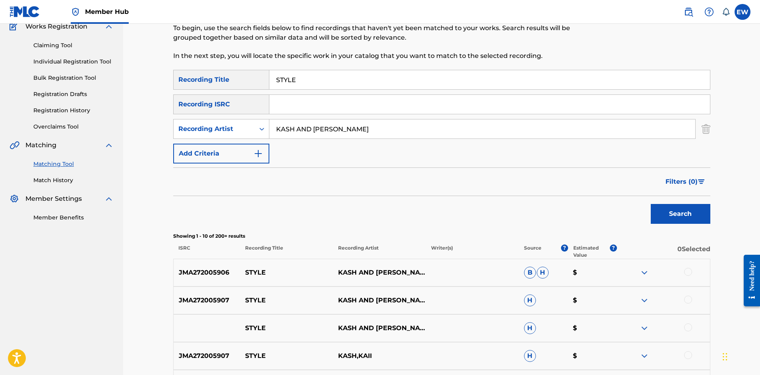
scroll to position [79, 0]
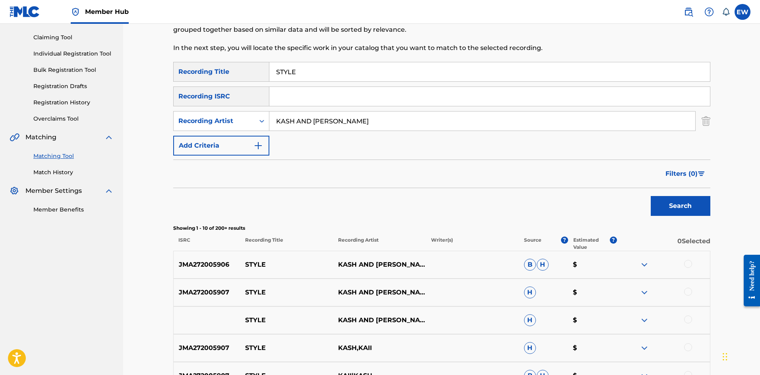
click at [688, 264] on div at bounding box center [688, 264] width 8 height 8
click at [685, 292] on div at bounding box center [688, 292] width 8 height 8
click at [688, 320] on div at bounding box center [688, 320] width 8 height 8
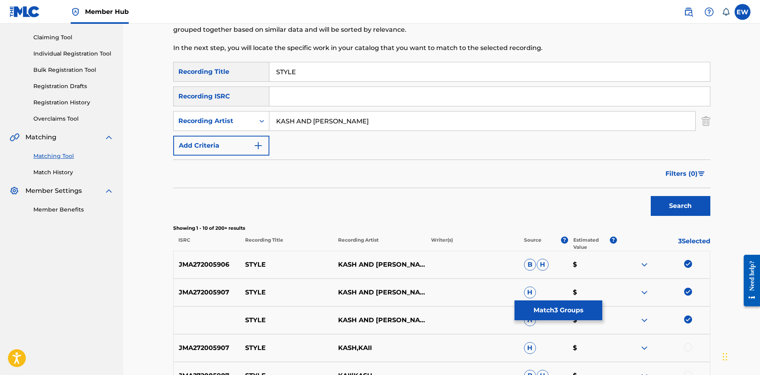
click at [686, 346] on div at bounding box center [688, 347] width 8 height 8
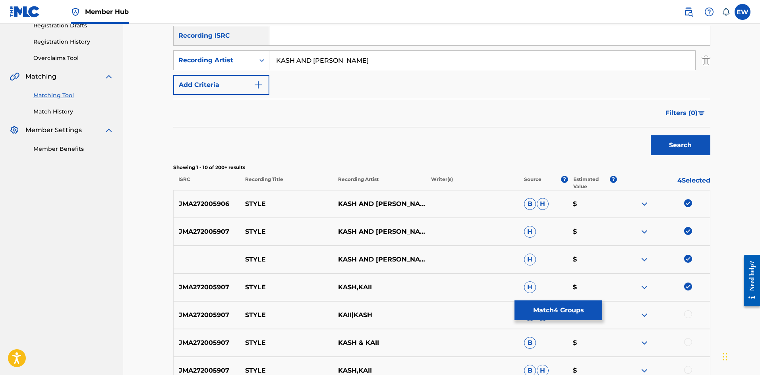
scroll to position [159, 0]
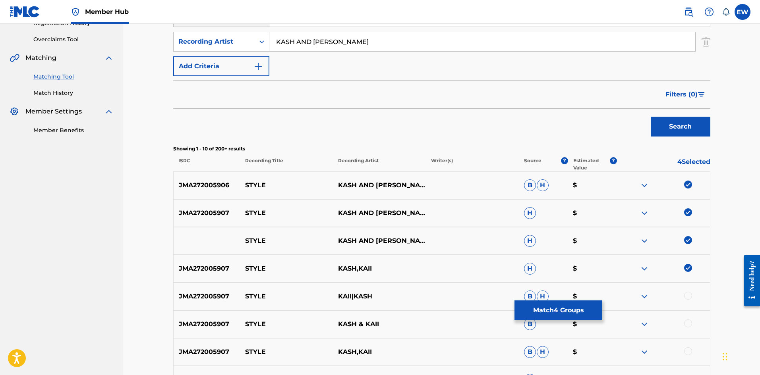
click at [689, 297] on div at bounding box center [688, 296] width 8 height 8
click at [688, 322] on div at bounding box center [688, 324] width 8 height 8
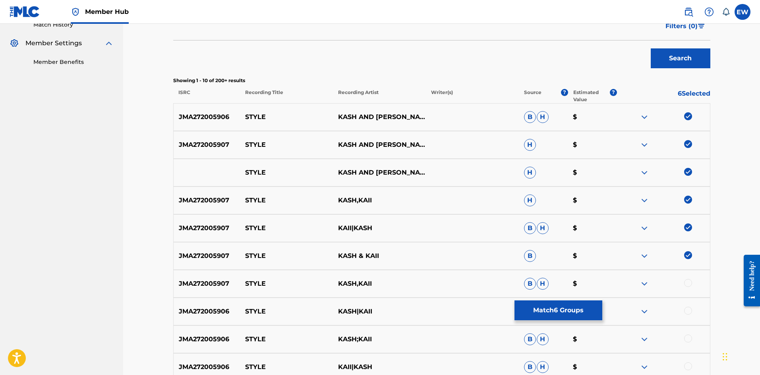
scroll to position [238, 0]
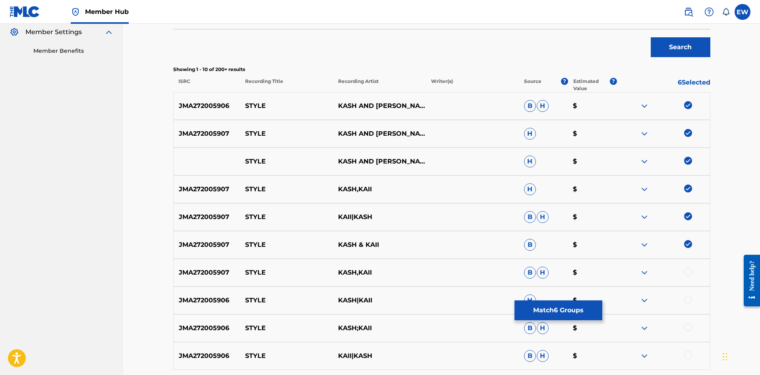
click at [690, 270] on div at bounding box center [688, 272] width 8 height 8
click at [689, 302] on div at bounding box center [688, 300] width 8 height 8
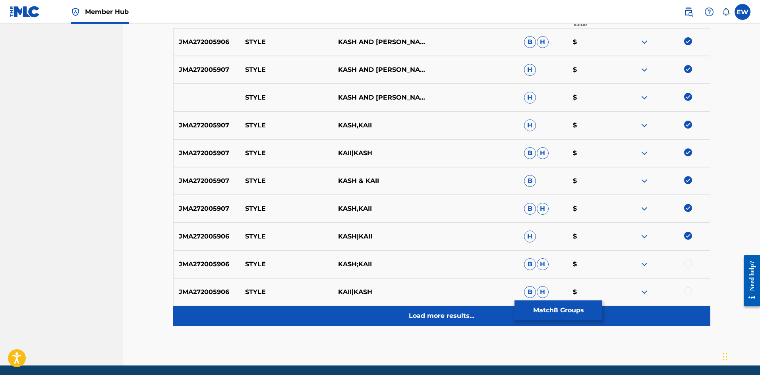
scroll to position [318, 0]
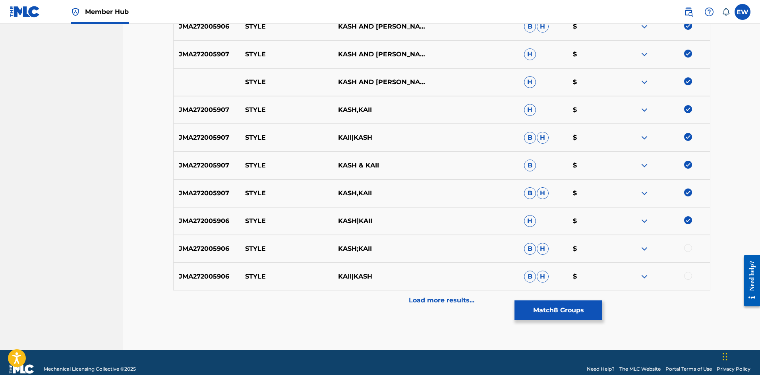
click at [687, 248] on div at bounding box center [688, 248] width 8 height 8
click at [686, 276] on div at bounding box center [688, 276] width 8 height 8
drag, startPoint x: 463, startPoint y: 299, endPoint x: 454, endPoint y: 297, distance: 8.6
click at [458, 299] on p "Load more results..." at bounding box center [442, 301] width 66 height 10
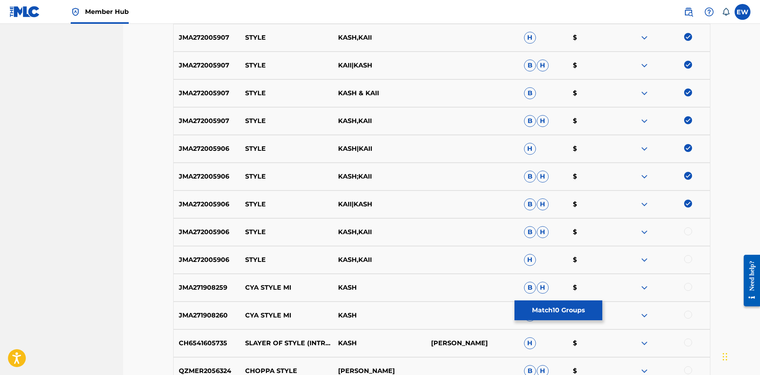
scroll to position [397, 0]
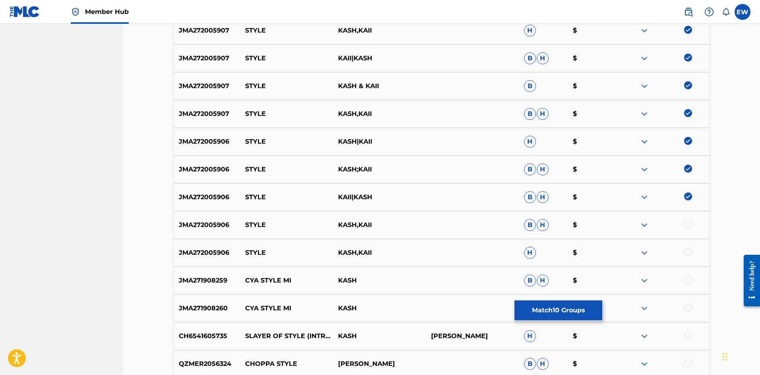
click at [689, 225] on div at bounding box center [688, 224] width 8 height 8
click at [687, 251] on div at bounding box center [688, 252] width 8 height 8
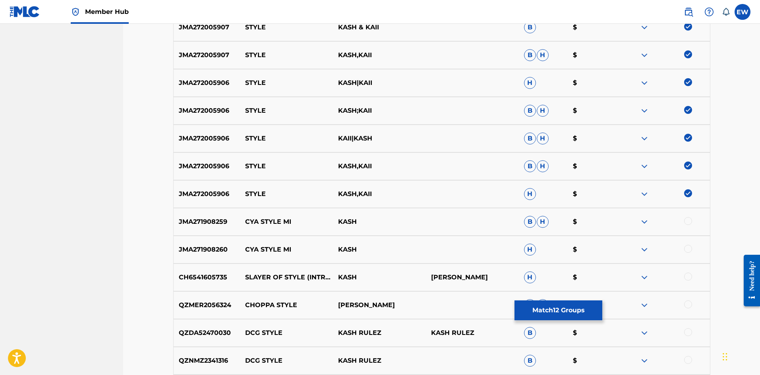
scroll to position [477, 0]
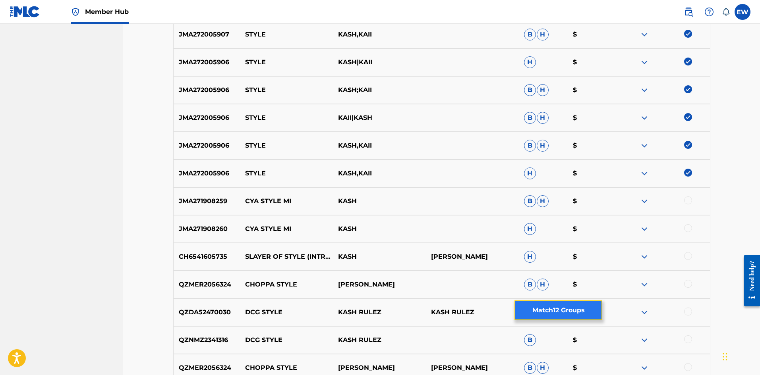
drag, startPoint x: 560, startPoint y: 312, endPoint x: 560, endPoint y: 304, distance: 7.5
click at [560, 304] on button "Match 12 Groups" at bounding box center [558, 311] width 88 height 20
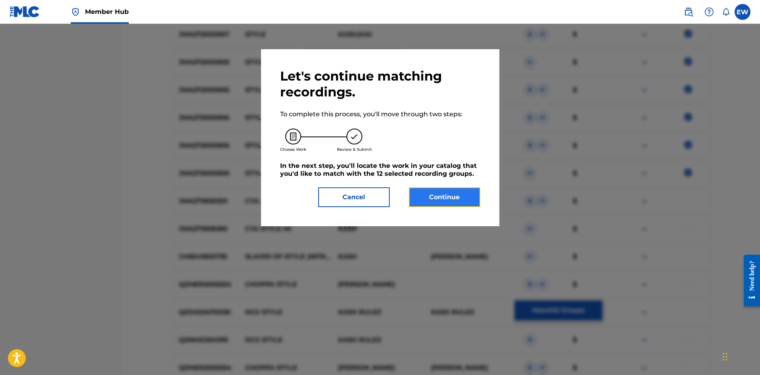
drag, startPoint x: 461, startPoint y: 206, endPoint x: 416, endPoint y: 188, distance: 48.3
click at [416, 188] on button "Continue" at bounding box center [444, 197] width 71 height 20
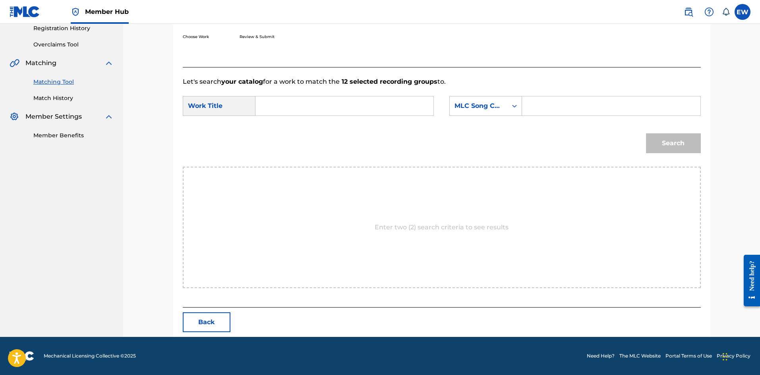
drag, startPoint x: 330, startPoint y: 107, endPoint x: 326, endPoint y: 109, distance: 5.3
click at [329, 108] on input "Search Form" at bounding box center [344, 105] width 164 height 19
paste input "STYLE"
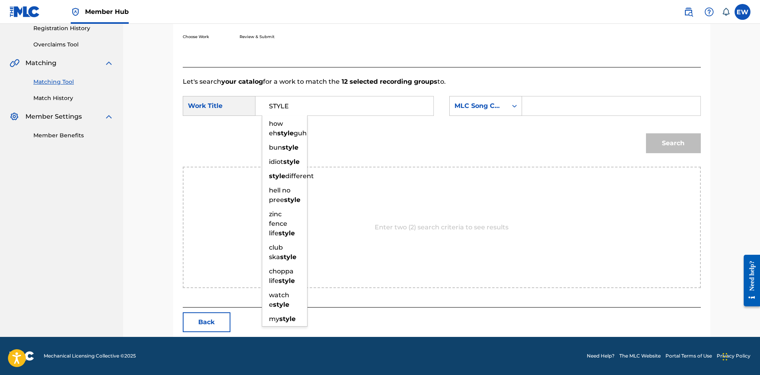
type input "STYLE"
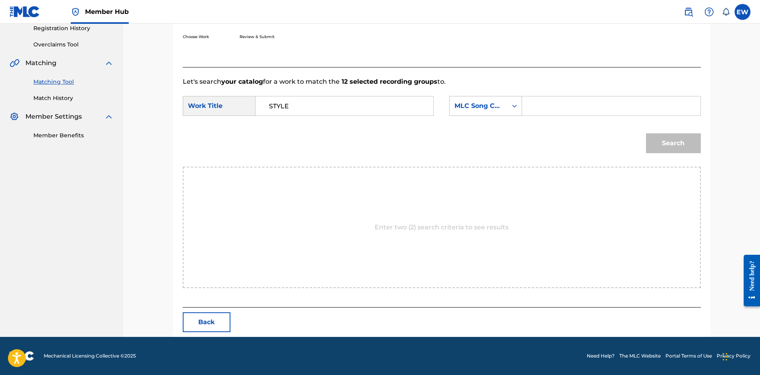
drag, startPoint x: 594, startPoint y: 105, endPoint x: 580, endPoint y: 108, distance: 14.3
click at [591, 104] on input "Search Form" at bounding box center [611, 105] width 164 height 19
paste input "SD5LL4"
type input "SD5LL4"
click at [673, 146] on button "Search" at bounding box center [673, 143] width 55 height 20
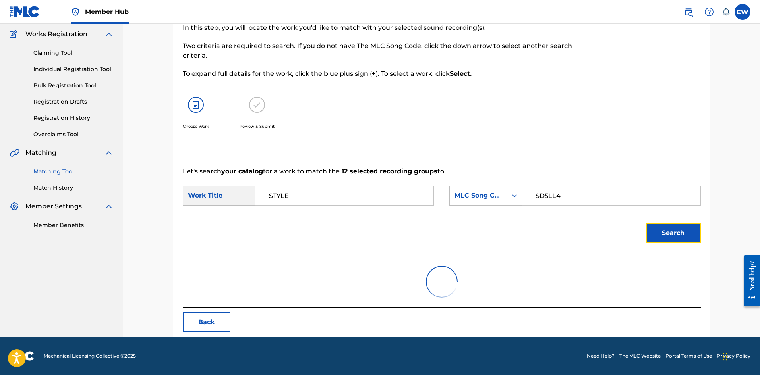
scroll to position [130, 0]
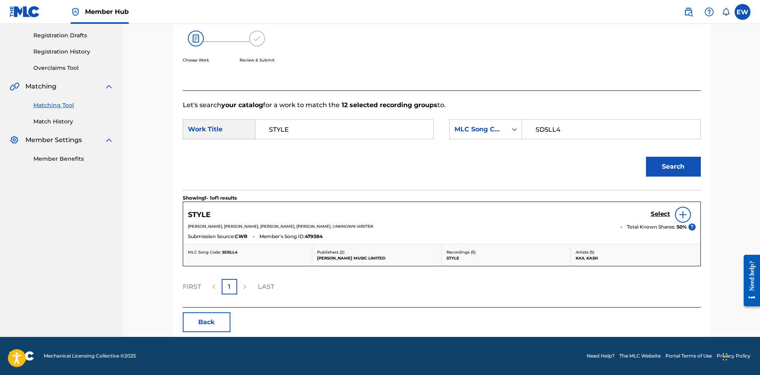
drag, startPoint x: 667, startPoint y: 213, endPoint x: 655, endPoint y: 207, distance: 13.5
click at [661, 209] on div "Select" at bounding box center [672, 215] width 45 height 16
click at [657, 212] on h5 "Select" at bounding box center [659, 214] width 19 height 8
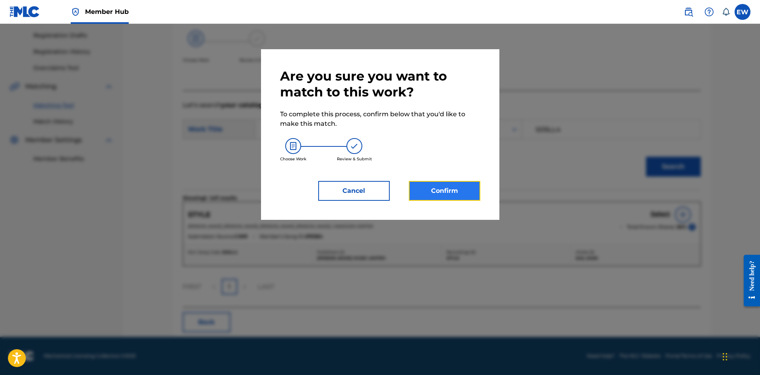
click at [454, 192] on button "Confirm" at bounding box center [444, 191] width 71 height 20
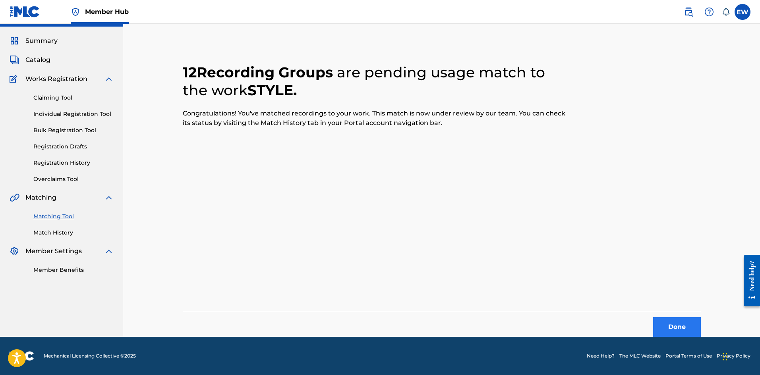
scroll to position [19, 0]
click at [668, 322] on button "Done" at bounding box center [677, 327] width 48 height 20
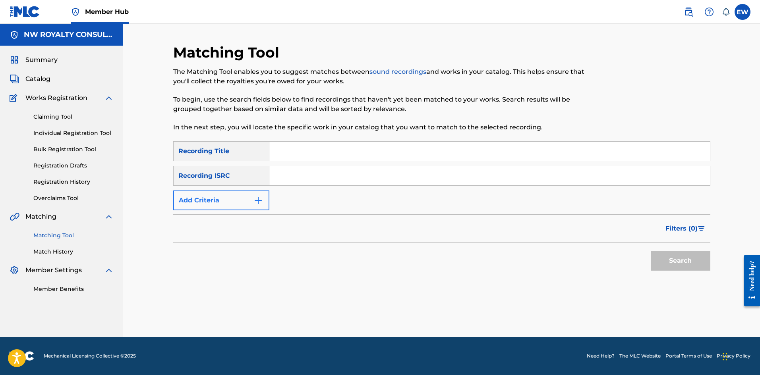
click at [237, 211] on form "SearchWithCriteriac6afdfdc-285a-40fb-99aa-b80b32680db7 Recording Title SearchWi…" at bounding box center [441, 207] width 537 height 133
click at [241, 202] on button "Add Criteria" at bounding box center [221, 201] width 96 height 20
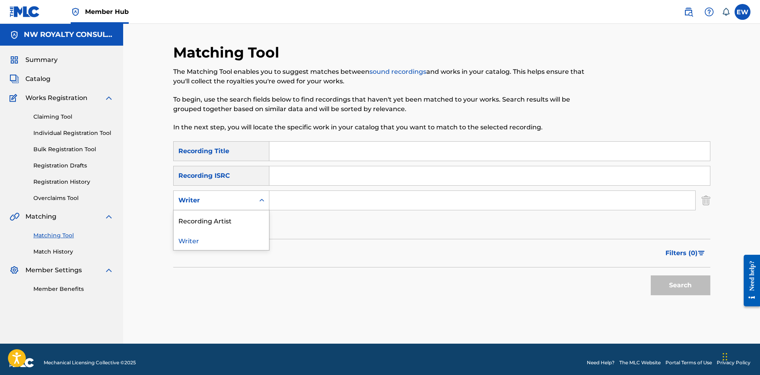
drag, startPoint x: 230, startPoint y: 205, endPoint x: 227, endPoint y: 208, distance: 5.1
click at [230, 205] on div "Writer" at bounding box center [213, 201] width 71 height 10
drag, startPoint x: 228, startPoint y: 220, endPoint x: 256, endPoint y: 212, distance: 28.6
click at [253, 214] on div "Recording Artist" at bounding box center [221, 220] width 95 height 20
drag, startPoint x: 313, startPoint y: 196, endPoint x: 300, endPoint y: 235, distance: 41.3
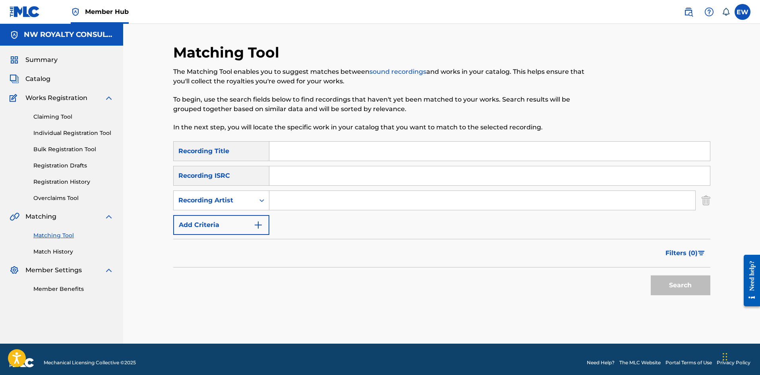
click at [306, 205] on input "Search Form" at bounding box center [482, 200] width 426 height 19
paste input "NEIT MOBSTA"
type input "NEIT MOBSTA"
click at [340, 153] on input "Search Form" at bounding box center [489, 151] width 440 height 19
paste input "STYLE"
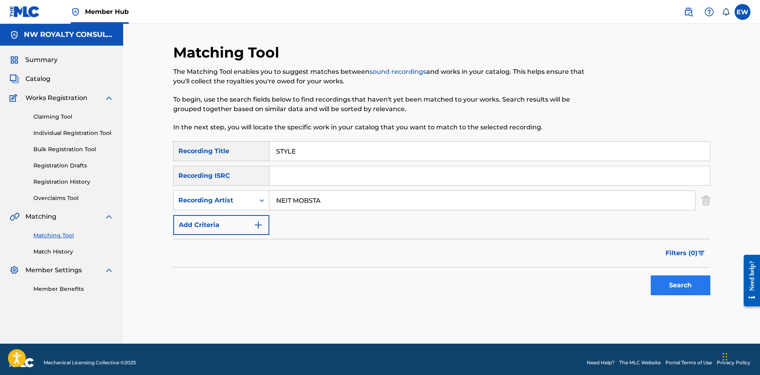
type input "STYLE"
click at [683, 285] on button "Search" at bounding box center [680, 286] width 60 height 20
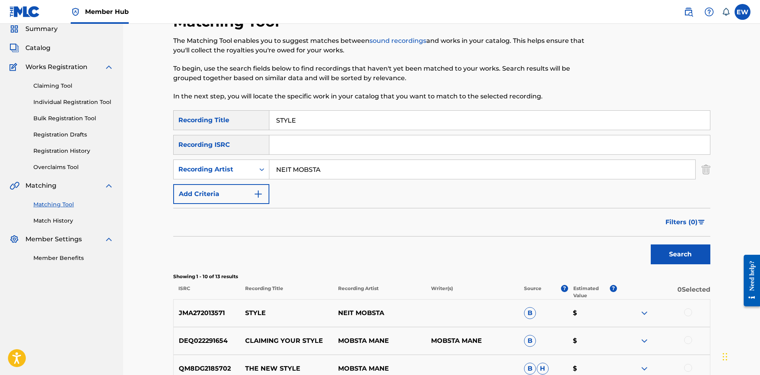
scroll to position [79, 0]
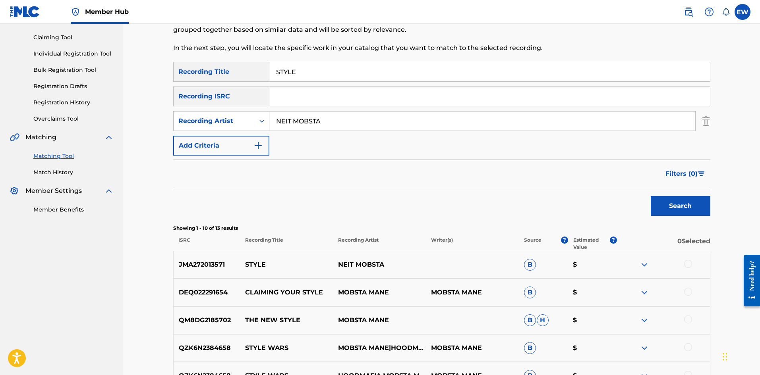
click at [689, 266] on div at bounding box center [688, 264] width 8 height 8
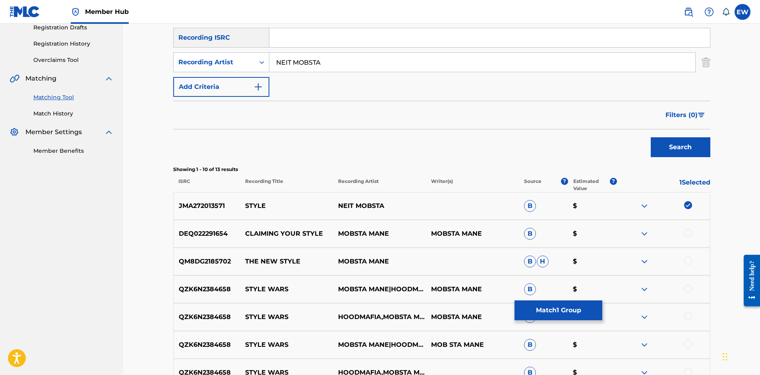
scroll to position [159, 0]
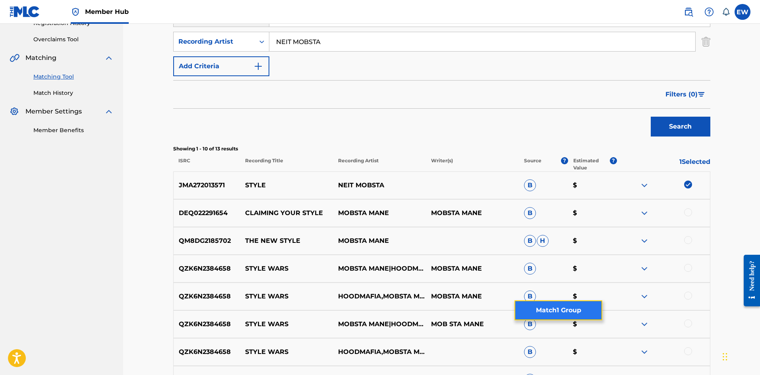
click at [560, 311] on button "Match 1 Group" at bounding box center [558, 311] width 88 height 20
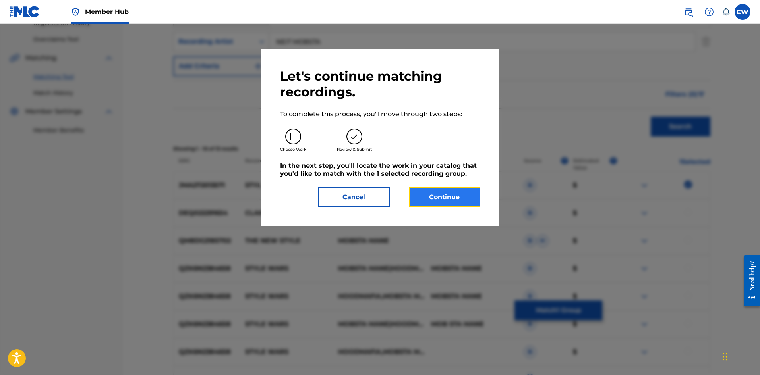
click at [438, 188] on button "Continue" at bounding box center [444, 197] width 71 height 20
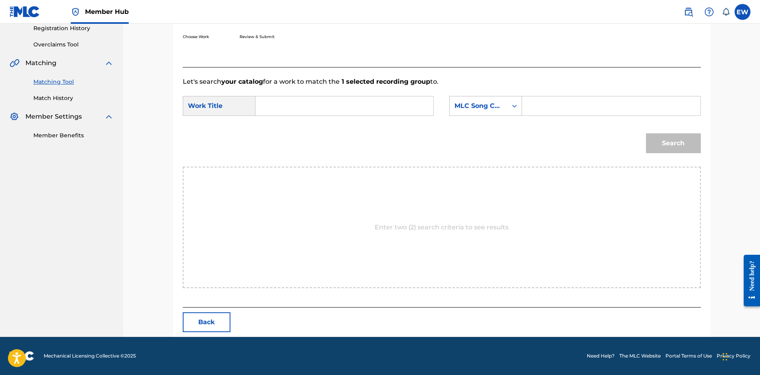
drag, startPoint x: 348, startPoint y: 106, endPoint x: 332, endPoint y: 139, distance: 37.5
click at [340, 119] on div "SearchWithCriteria2fa1364e-9a79-4c07-a9c8-7bef13162232 Work Title SearchWithCri…" at bounding box center [442, 108] width 518 height 25
paste input "STYLE"
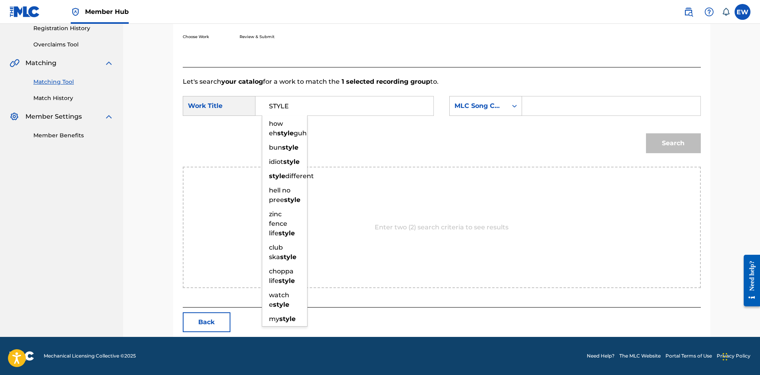
type input "STYLE"
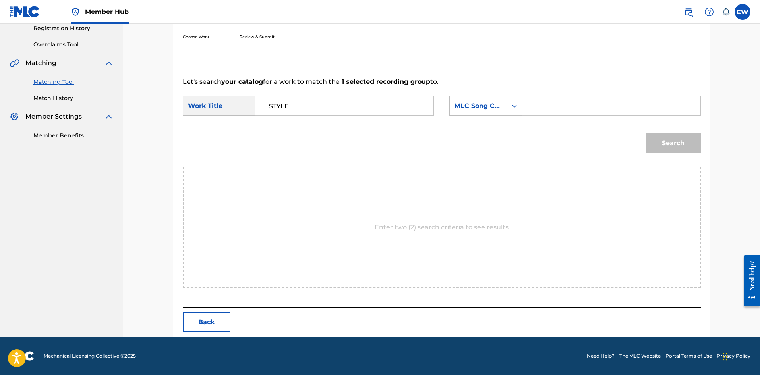
drag, startPoint x: 553, startPoint y: 111, endPoint x: 548, endPoint y: 106, distance: 7.3
click at [552, 110] on input "Search Form" at bounding box center [611, 105] width 164 height 19
paste input "SH3P3X"
type input "SH3P3X"
drag, startPoint x: 680, startPoint y: 145, endPoint x: 675, endPoint y: 145, distance: 4.8
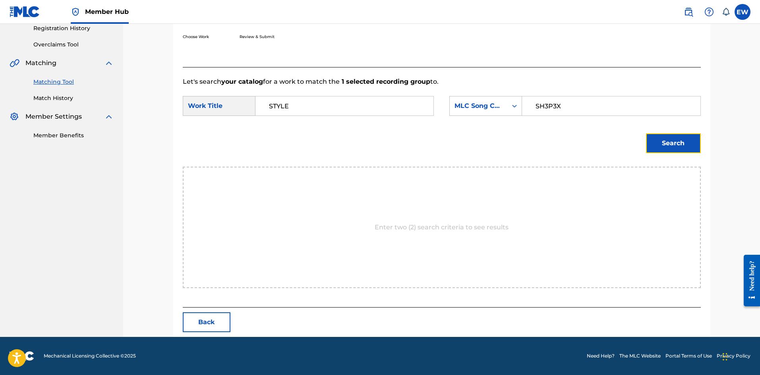
click at [679, 145] on button "Search" at bounding box center [673, 143] width 55 height 20
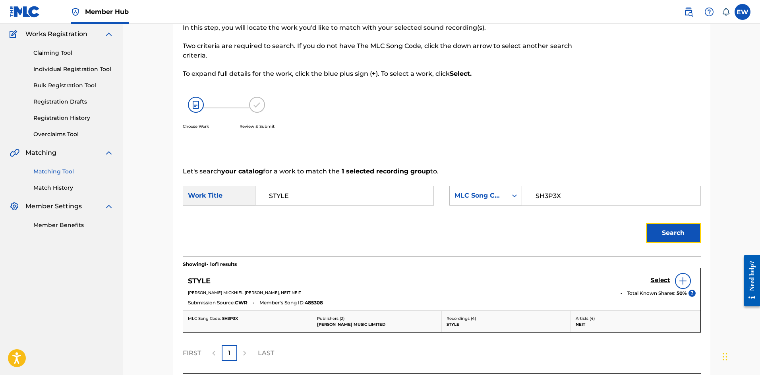
scroll to position [130, 0]
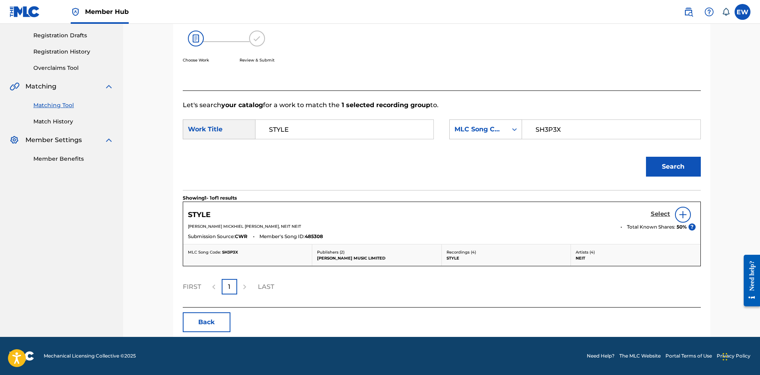
click at [657, 211] on h5 "Select" at bounding box center [659, 214] width 19 height 8
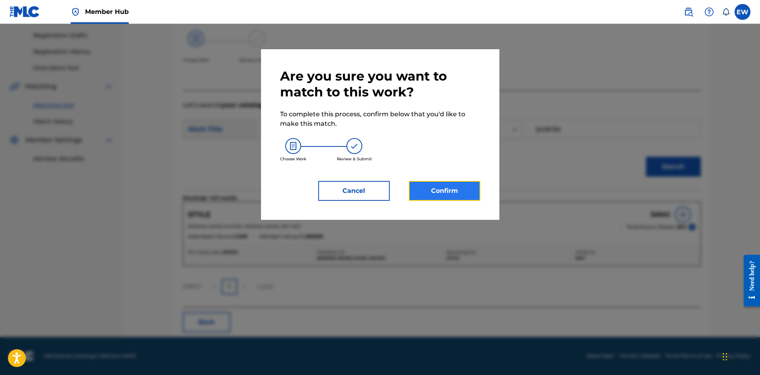
click at [439, 193] on button "Confirm" at bounding box center [444, 191] width 71 height 20
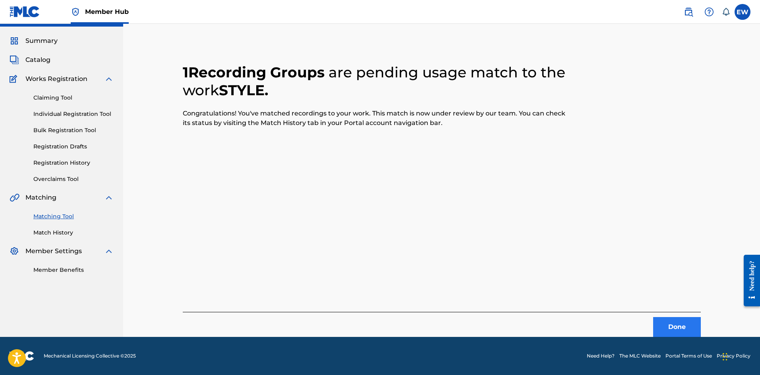
scroll to position [19, 0]
drag, startPoint x: 685, startPoint y: 325, endPoint x: 761, endPoint y: 329, distance: 76.7
click at [685, 325] on button "Done" at bounding box center [677, 327] width 48 height 20
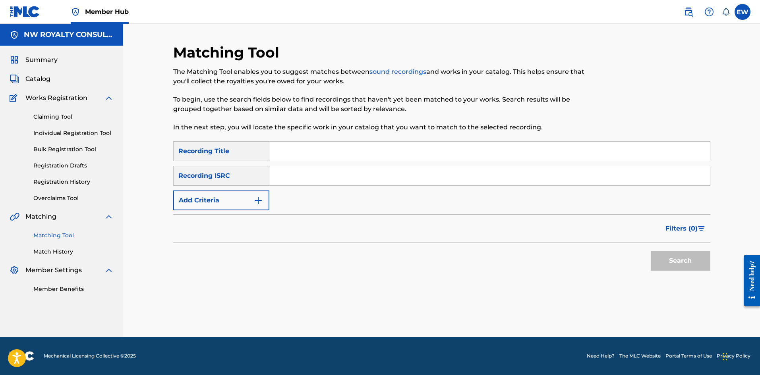
scroll to position [0, 0]
click at [241, 198] on button "Add Criteria" at bounding box center [221, 201] width 96 height 20
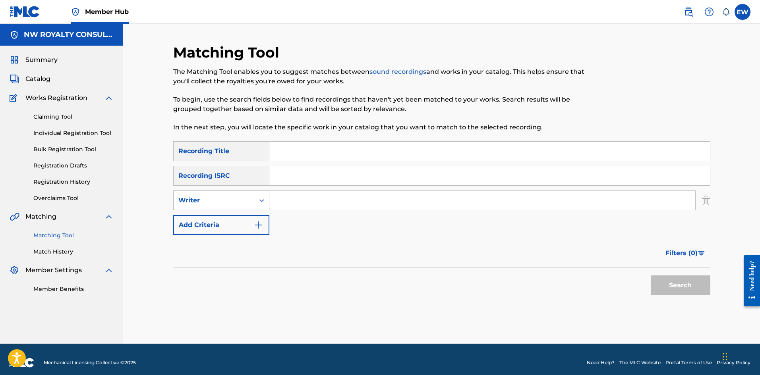
click at [235, 201] on div "Writer" at bounding box center [213, 201] width 71 height 10
click at [228, 215] on div "Recording Artist" at bounding box center [221, 220] width 95 height 20
drag, startPoint x: 304, startPoint y: 203, endPoint x: 299, endPoint y: 203, distance: 4.8
click at [303, 203] on input "Search Form" at bounding box center [482, 200] width 426 height 19
paste input "KANANGA"
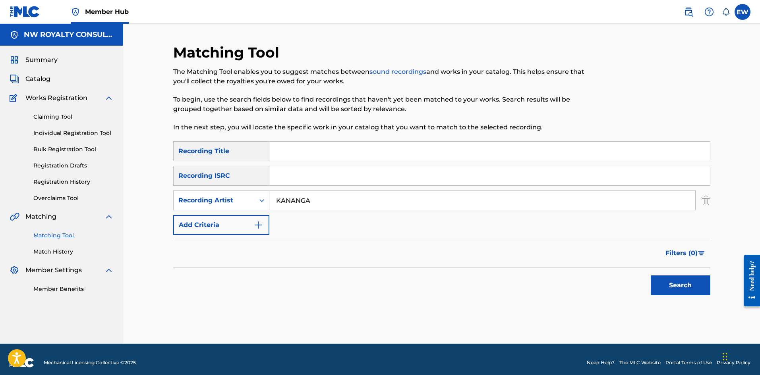
type input "KANANGA"
click at [343, 155] on input "Search Form" at bounding box center [489, 151] width 440 height 19
paste input "SUFFER THROUGH THE YEARS"
type input "SUFFER THROUGH THE YEARS"
click at [679, 291] on button "Search" at bounding box center [680, 286] width 60 height 20
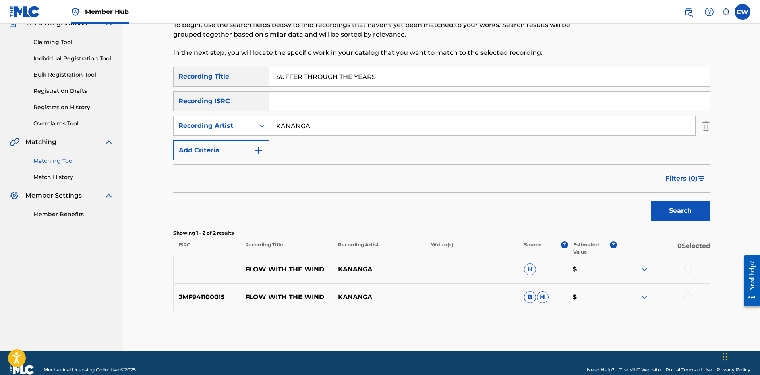
scroll to position [79, 0]
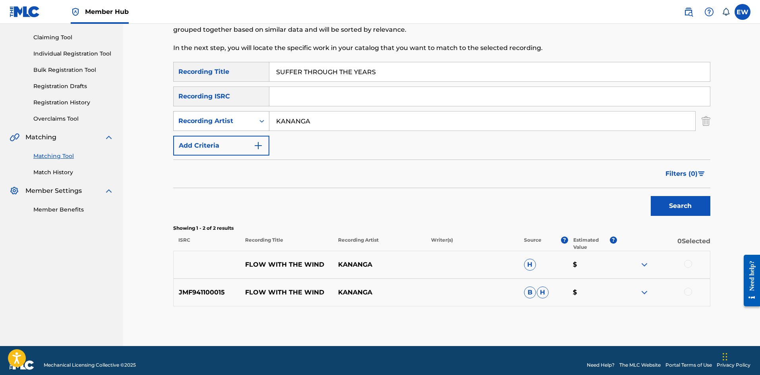
drag, startPoint x: 357, startPoint y: 117, endPoint x: 250, endPoint y: 128, distance: 107.0
click at [260, 127] on div "SearchWithCriteria4e74fc1c-bc7c-4d2e-836f-4cfea45b22f5 Recording Artist [PERSON…" at bounding box center [441, 121] width 537 height 20
paste input "SUMMER 16"
type input "SUMMER 16"
drag, startPoint x: 404, startPoint y: 74, endPoint x: 215, endPoint y: 77, distance: 188.7
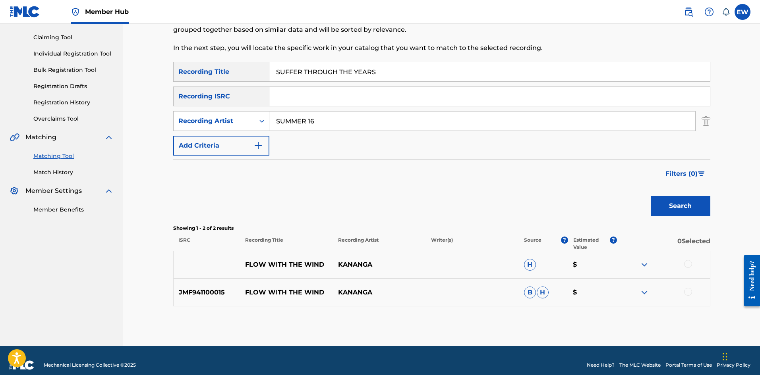
click at [216, 78] on div "SearchWithCriteriac6afdfdc-285a-40fb-99aa-b80b32680db7 Recording Title SUFFER T…" at bounding box center [441, 72] width 537 height 20
paste input "MMER 16"
type input "SUMMER 16"
drag, startPoint x: 683, startPoint y: 193, endPoint x: 679, endPoint y: 202, distance: 10.3
click at [683, 194] on div "Search" at bounding box center [678, 204] width 64 height 32
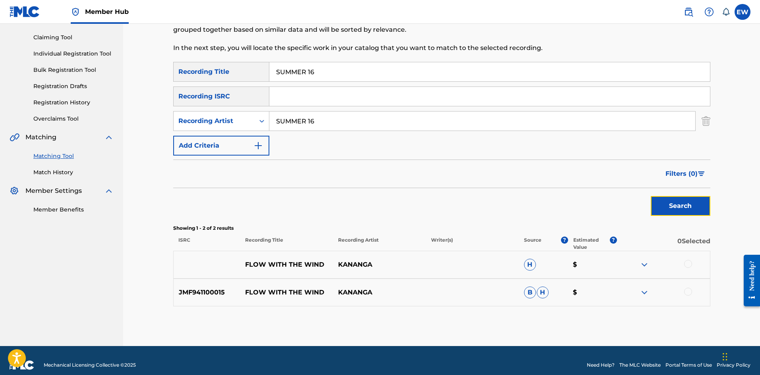
click at [677, 205] on button "Search" at bounding box center [680, 206] width 60 height 20
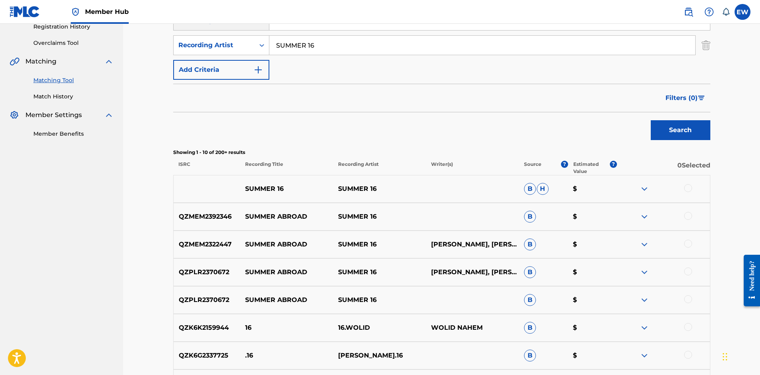
scroll to position [159, 0]
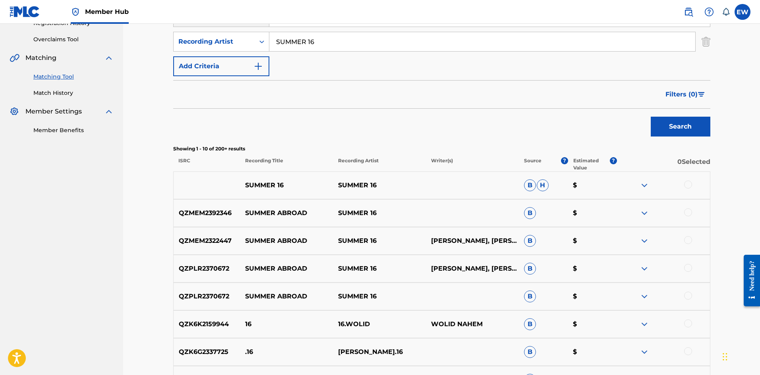
click at [686, 184] on div at bounding box center [688, 185] width 8 height 8
click at [548, 315] on button "Match 1 Group" at bounding box center [558, 311] width 88 height 20
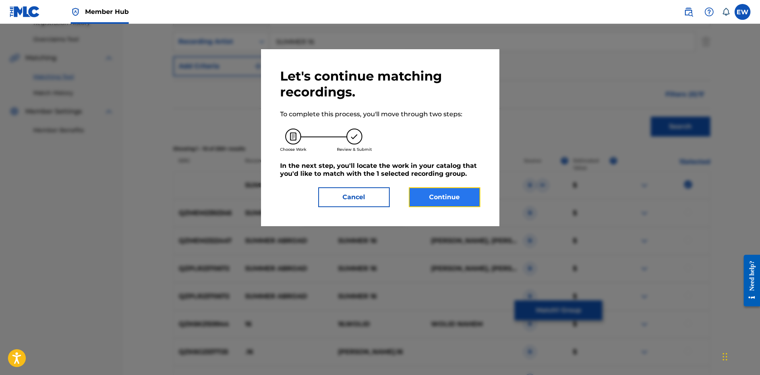
click at [445, 191] on button "Continue" at bounding box center [444, 197] width 71 height 20
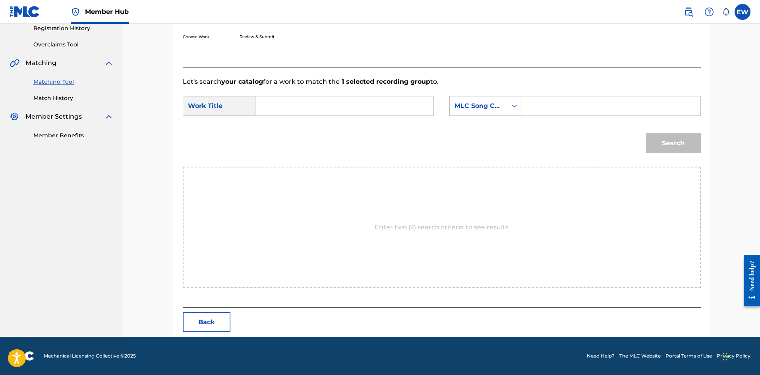
scroll to position [154, 0]
click at [289, 111] on input "Search Form" at bounding box center [344, 105] width 164 height 19
paste input "SUMMER 16"
type input "SUMMER 16"
drag, startPoint x: 557, startPoint y: 104, endPoint x: 536, endPoint y: 116, distance: 23.6
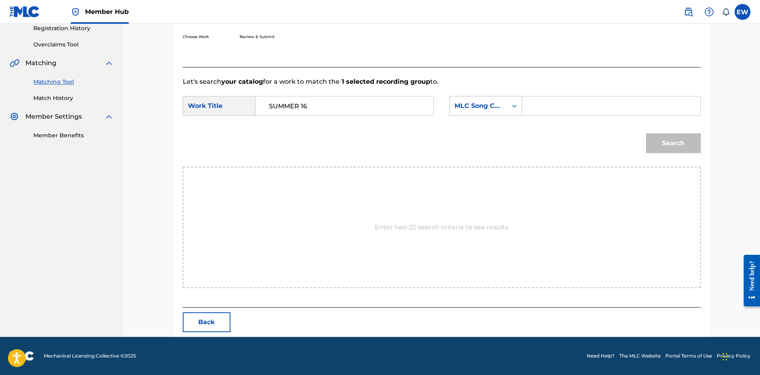
click at [550, 108] on input "Search Form" at bounding box center [611, 105] width 164 height 19
paste
type input "SVCX9W"
drag, startPoint x: 675, startPoint y: 143, endPoint x: 655, endPoint y: 138, distance: 20.8
click at [675, 143] on button "Search" at bounding box center [673, 143] width 55 height 20
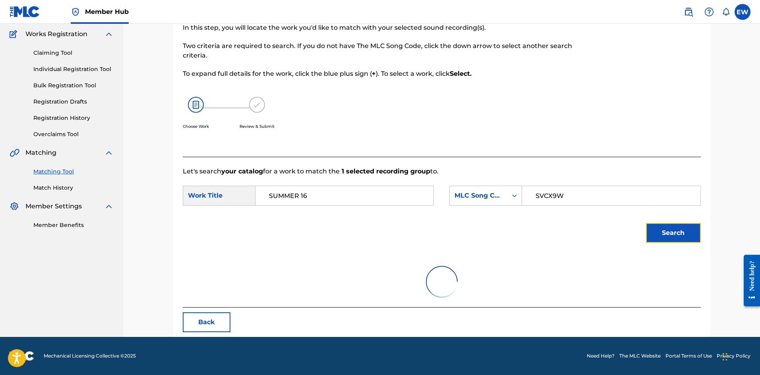
scroll to position [130, 0]
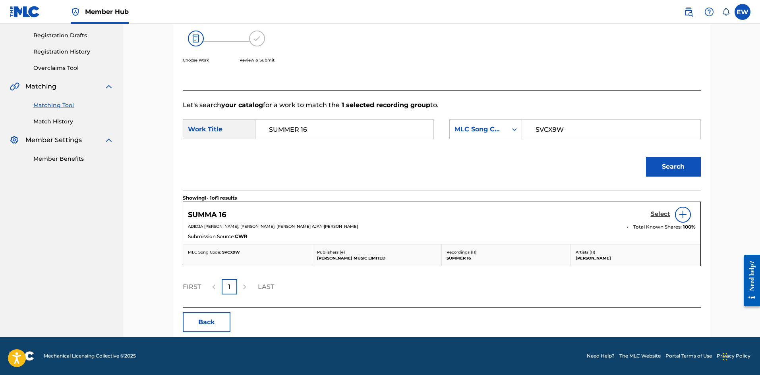
click at [658, 214] on h5 "Select" at bounding box center [659, 214] width 19 height 8
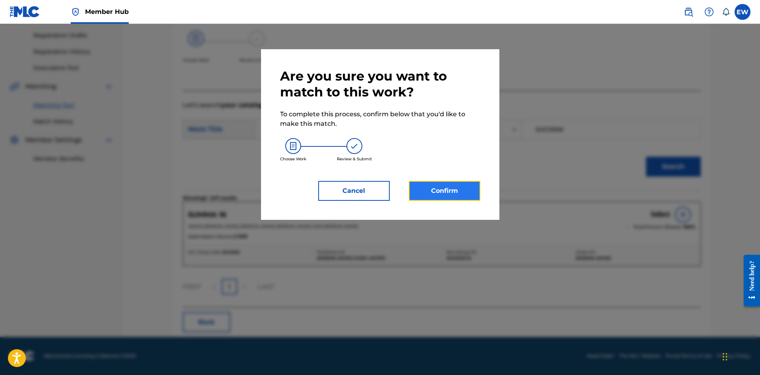
drag, startPoint x: 457, startPoint y: 188, endPoint x: 451, endPoint y: 191, distance: 6.9
click at [451, 191] on button "Confirm" at bounding box center [444, 191] width 71 height 20
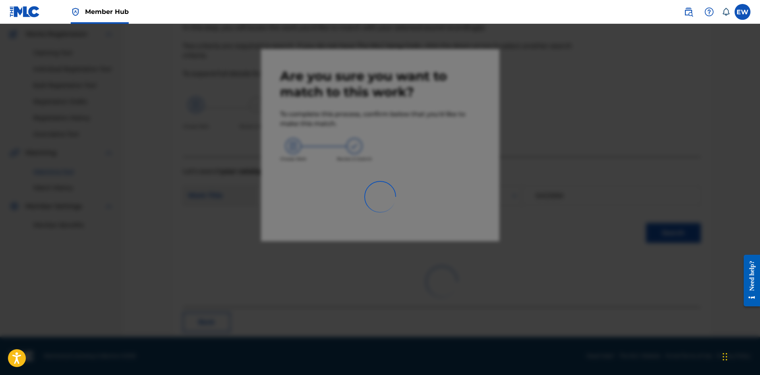
scroll to position [19, 0]
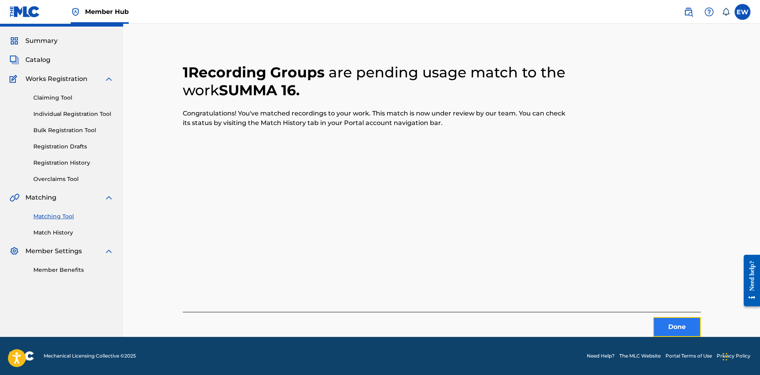
click at [687, 323] on button "Done" at bounding box center [677, 327] width 48 height 20
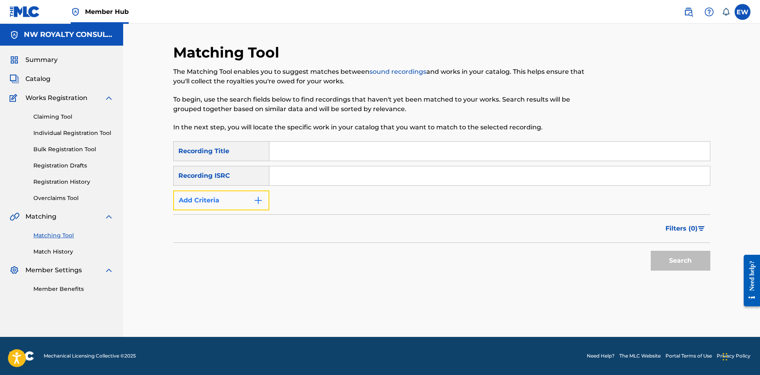
click at [233, 201] on button "Add Criteria" at bounding box center [221, 201] width 96 height 20
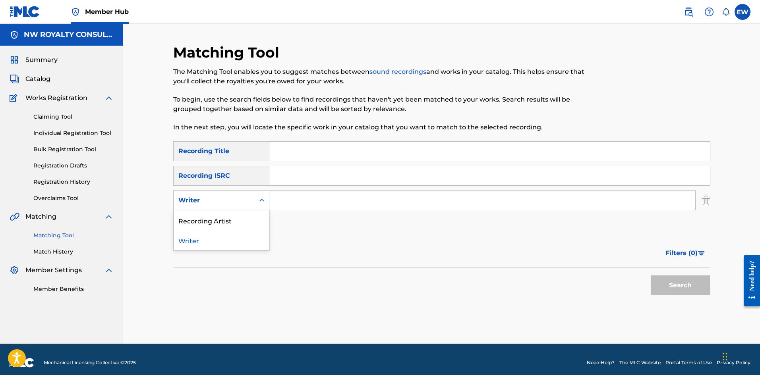
drag, startPoint x: 214, startPoint y: 208, endPoint x: 201, endPoint y: 213, distance: 14.2
click at [213, 208] on div "Writer" at bounding box center [221, 201] width 96 height 20
drag, startPoint x: 201, startPoint y: 215, endPoint x: 253, endPoint y: 211, distance: 52.2
click at [224, 215] on div "Recording Artist" at bounding box center [221, 220] width 95 height 20
click at [293, 205] on input "Search Form" at bounding box center [482, 200] width 426 height 19
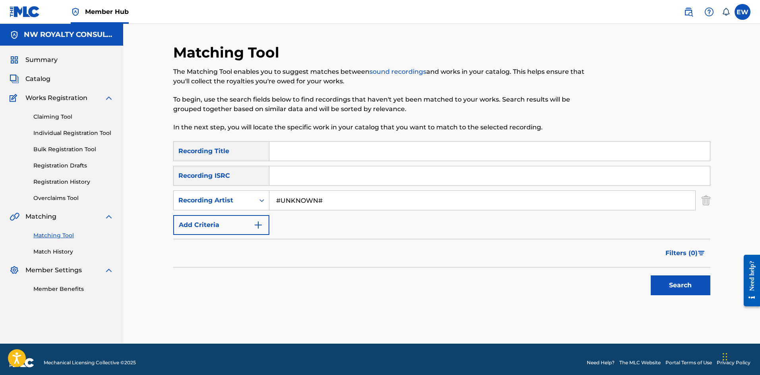
type input "#UNKNOWN#"
click at [334, 151] on input "Search Form" at bounding box center [489, 151] width 440 height 19
type input "SUMMERTIME"
drag, startPoint x: 661, startPoint y: 278, endPoint x: 657, endPoint y: 274, distance: 5.9
click at [660, 277] on button "Search" at bounding box center [680, 286] width 60 height 20
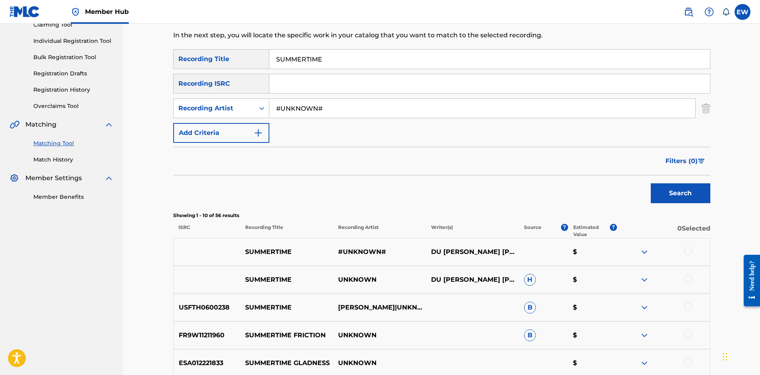
scroll to position [119, 0]
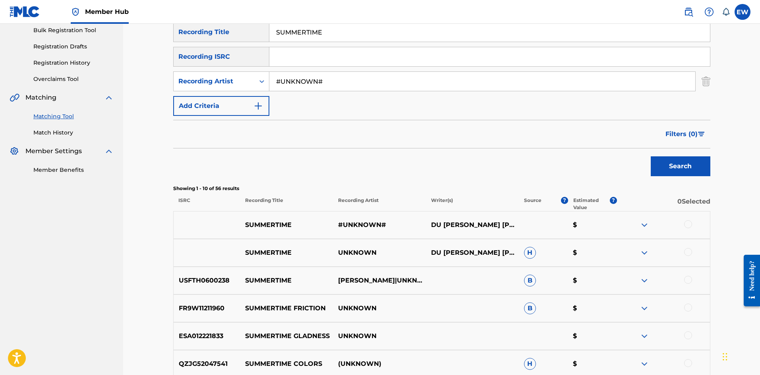
click at [690, 221] on div at bounding box center [688, 224] width 8 height 8
click at [689, 251] on div at bounding box center [688, 252] width 8 height 8
click at [584, 320] on button "Match 2 Groups" at bounding box center [558, 311] width 88 height 20
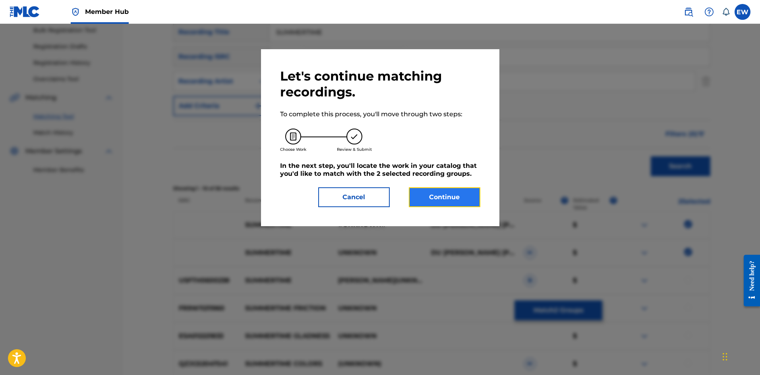
click at [426, 195] on button "Continue" at bounding box center [444, 197] width 71 height 20
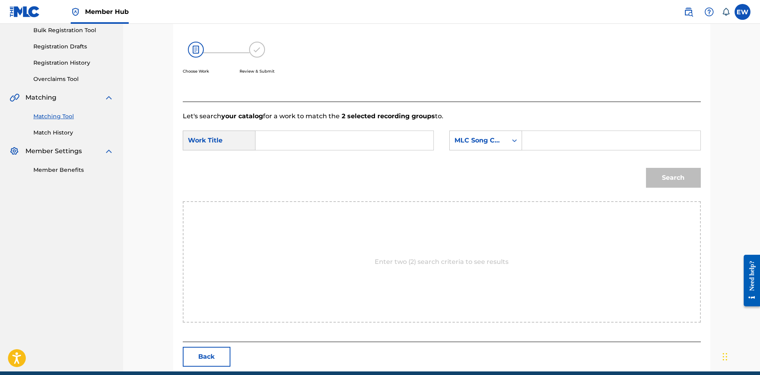
click at [370, 147] on input "Search Form" at bounding box center [344, 140] width 164 height 19
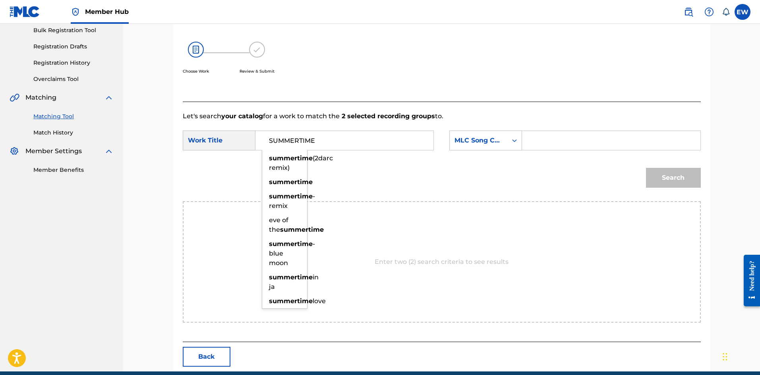
type input "SUMMERTIME"
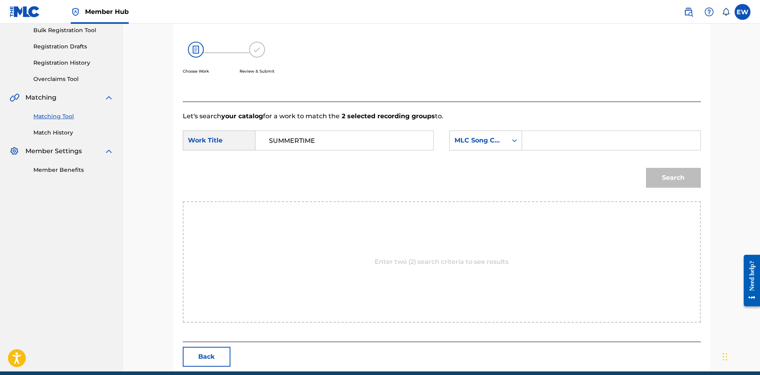
click at [596, 140] on input "Search Form" at bounding box center [611, 140] width 164 height 19
type input "EVCC0V"
click at [669, 173] on button "Search" at bounding box center [673, 178] width 55 height 20
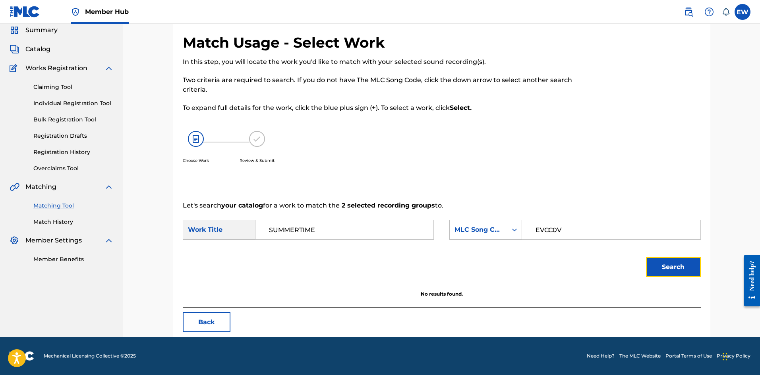
scroll to position [30, 0]
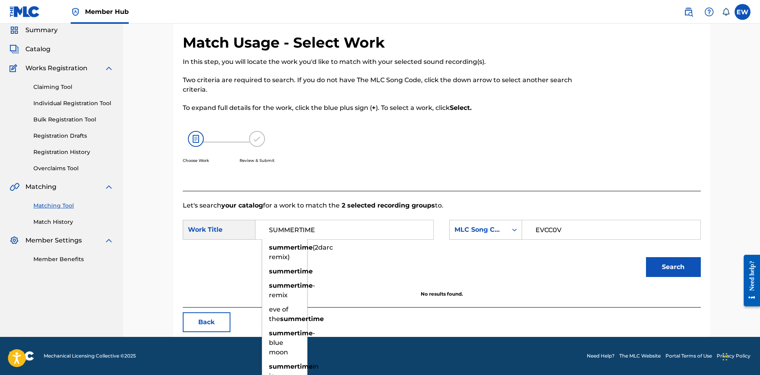
drag, startPoint x: 346, startPoint y: 230, endPoint x: 226, endPoint y: 245, distance: 121.3
click at [228, 245] on form "SearchWithCriteria2fa1364e-9a79-4c07-a9c8-7bef13162232 Work Title SUMMERTIME su…" at bounding box center [442, 250] width 518 height 80
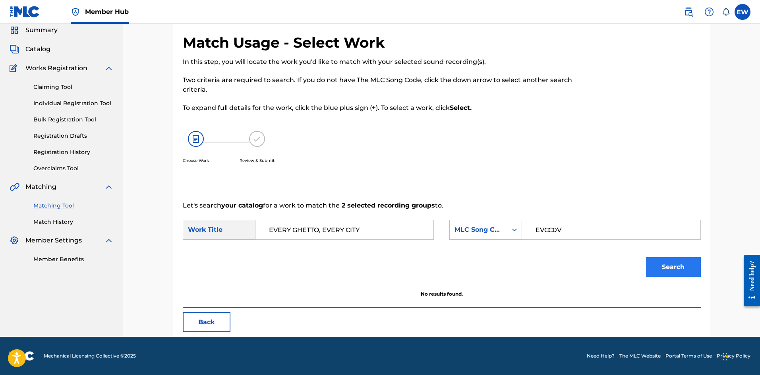
type input "EVERY GHETTO, EVERY CITY"
drag, startPoint x: 661, startPoint y: 262, endPoint x: 657, endPoint y: 262, distance: 4.0
click at [660, 262] on button "Search" at bounding box center [673, 267] width 55 height 20
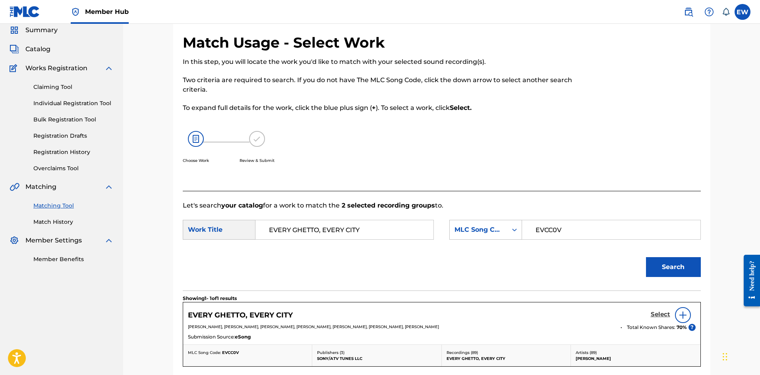
click at [658, 315] on h5 "Select" at bounding box center [659, 315] width 19 height 8
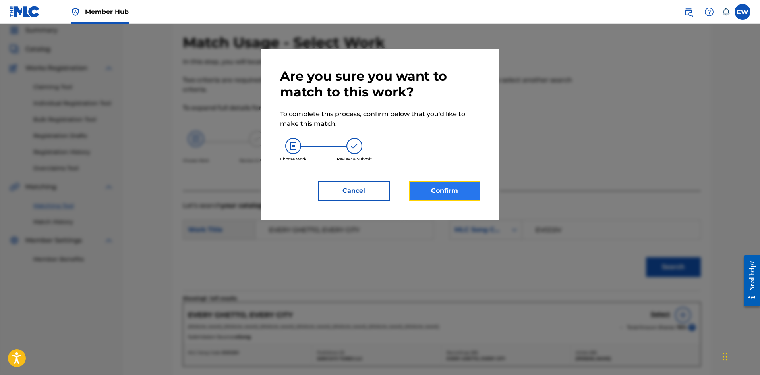
click at [438, 187] on button "Confirm" at bounding box center [444, 191] width 71 height 20
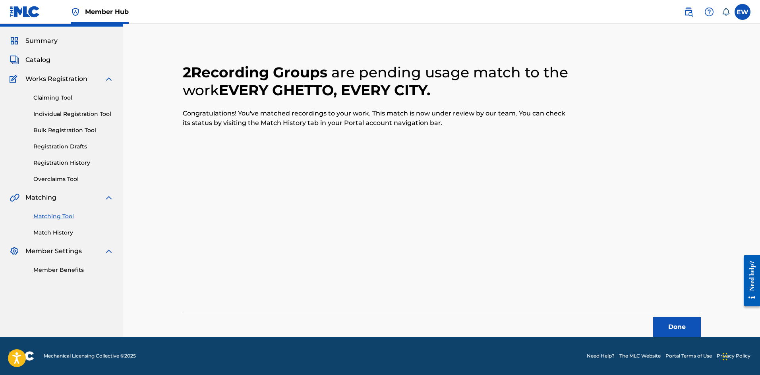
scroll to position [19, 0]
click at [682, 322] on button "Done" at bounding box center [677, 327] width 48 height 20
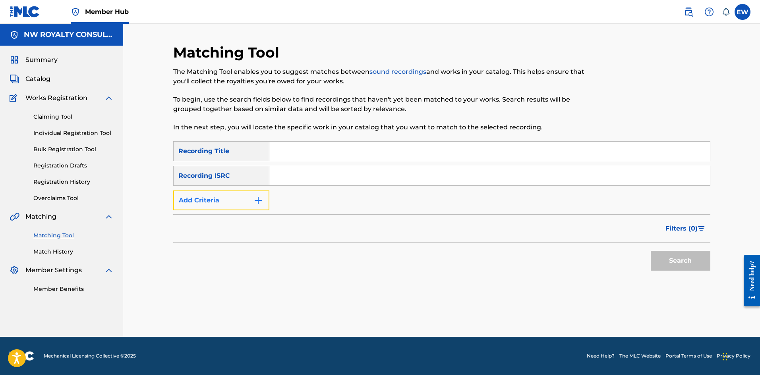
click at [257, 193] on button "Add Criteria" at bounding box center [221, 201] width 96 height 20
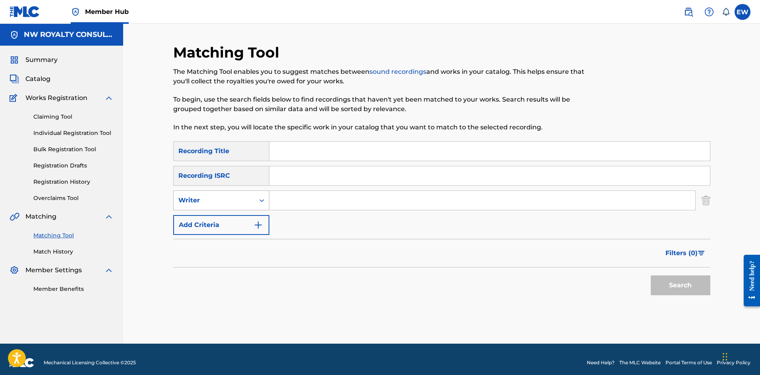
click at [242, 200] on div "Writer" at bounding box center [213, 201] width 71 height 10
click at [232, 207] on div "Writer" at bounding box center [214, 200] width 81 height 15
click at [232, 198] on div "Writer" at bounding box center [213, 201] width 71 height 10
drag, startPoint x: 223, startPoint y: 217, endPoint x: 259, endPoint y: 211, distance: 37.0
click at [223, 217] on div "Recording Artist" at bounding box center [221, 220] width 95 height 20
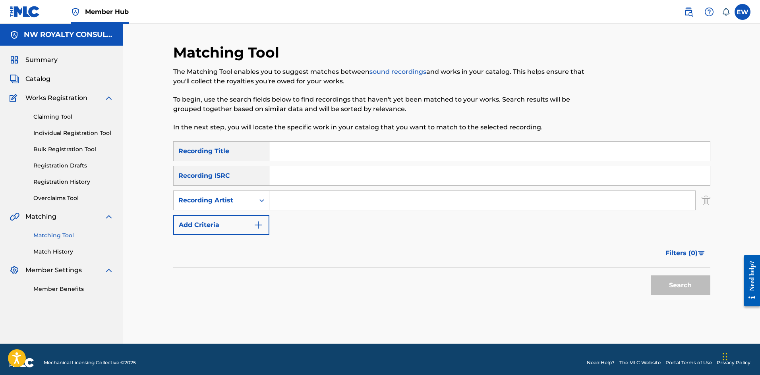
drag, startPoint x: 293, startPoint y: 200, endPoint x: 286, endPoint y: 202, distance: 6.7
click at [292, 200] on input "Search Form" at bounding box center [482, 200] width 426 height 19
type input "GROOVE THEORY"
click at [305, 146] on input "Search Form" at bounding box center [489, 151] width 440 height 19
type input "SUNSHINE"
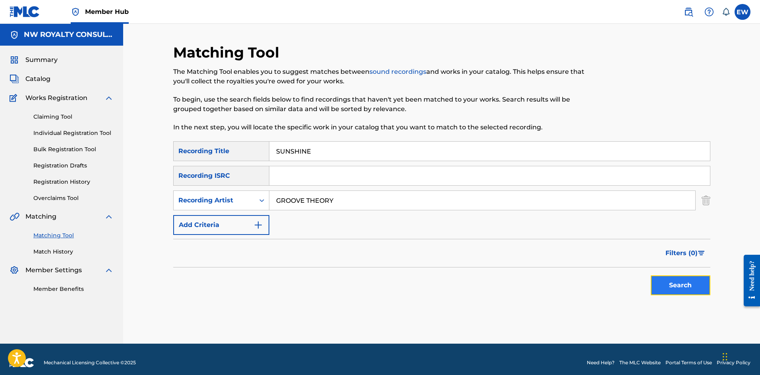
click at [677, 278] on button "Search" at bounding box center [680, 286] width 60 height 20
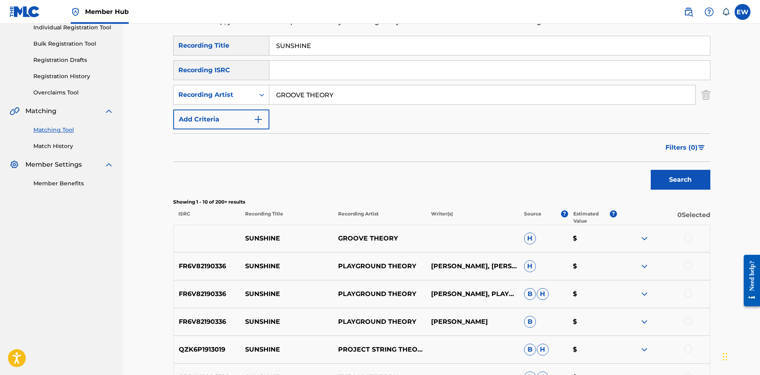
scroll to position [119, 0]
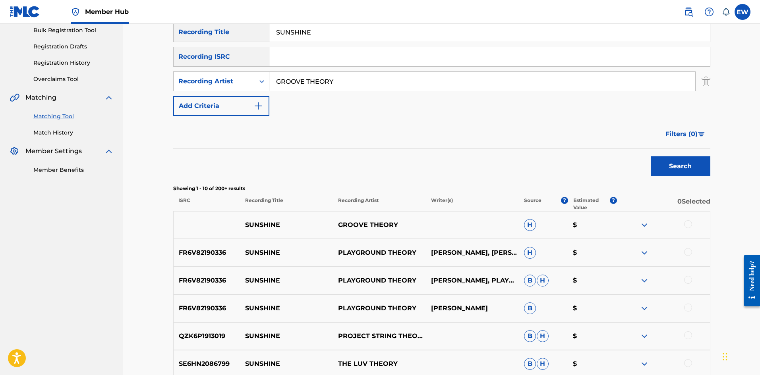
click at [687, 222] on div at bounding box center [688, 224] width 8 height 8
click at [539, 313] on button "Match 1 Group" at bounding box center [558, 311] width 88 height 20
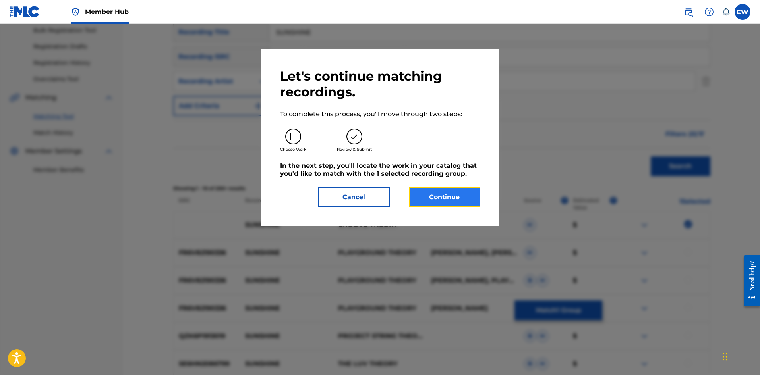
drag, startPoint x: 452, startPoint y: 203, endPoint x: 447, endPoint y: 201, distance: 5.0
click at [447, 201] on button "Continue" at bounding box center [444, 197] width 71 height 20
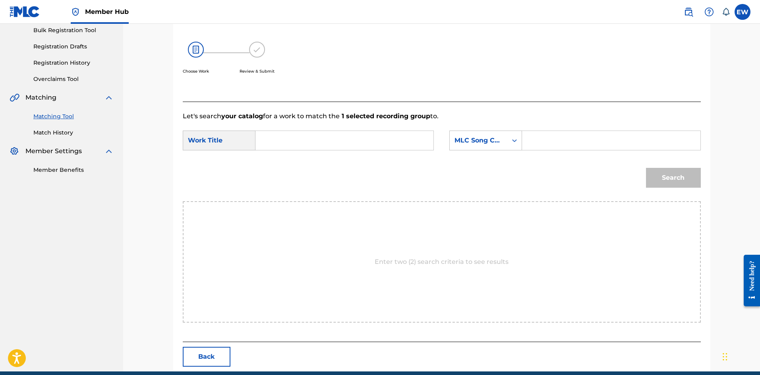
drag, startPoint x: 374, startPoint y: 147, endPoint x: 343, endPoint y: 169, distance: 38.5
click at [347, 162] on form "SearchWithCriteria2fa1364e-9a79-4c07-a9c8-7bef13162232 Work Title SearchWithCri…" at bounding box center [442, 161] width 518 height 80
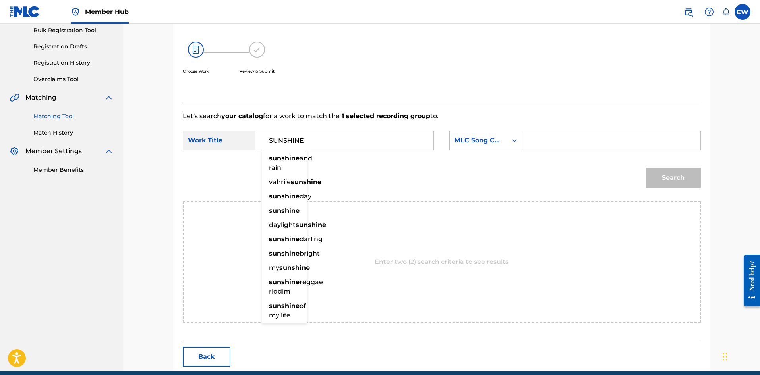
type input "SUNSHINE"
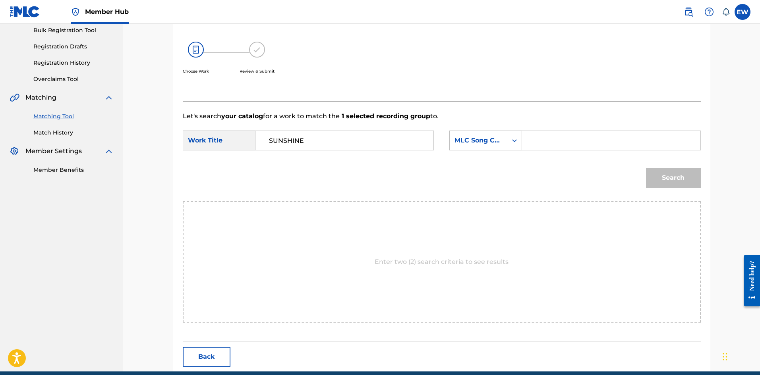
drag, startPoint x: 578, startPoint y: 141, endPoint x: 550, endPoint y: 157, distance: 32.6
click at [571, 145] on input "Search Form" at bounding box center [611, 140] width 164 height 19
type input "EVCC0V"
drag, startPoint x: 687, startPoint y: 179, endPoint x: 676, endPoint y: 181, distance: 10.8
click at [687, 180] on button "Search" at bounding box center [673, 178] width 55 height 20
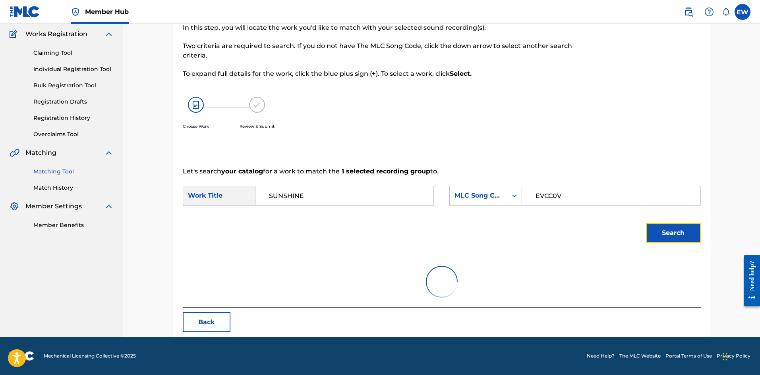
scroll to position [30, 0]
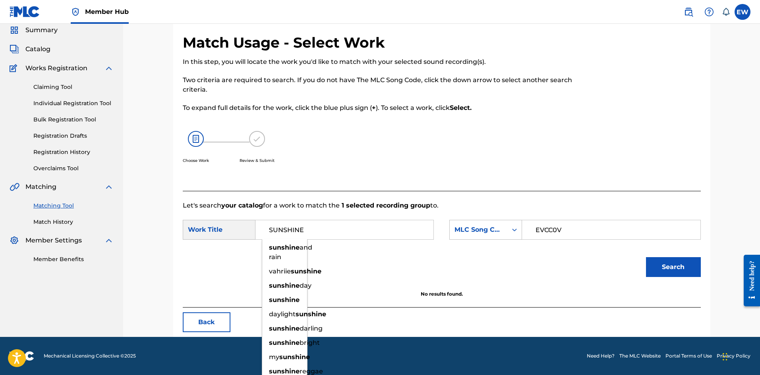
drag, startPoint x: 353, startPoint y: 237, endPoint x: 190, endPoint y: 247, distance: 163.9
click at [195, 245] on form "SearchWithCriteria2fa1364e-9a79-4c07-a9c8-7bef13162232 Work Title SUNSHINE suns…" at bounding box center [442, 250] width 518 height 80
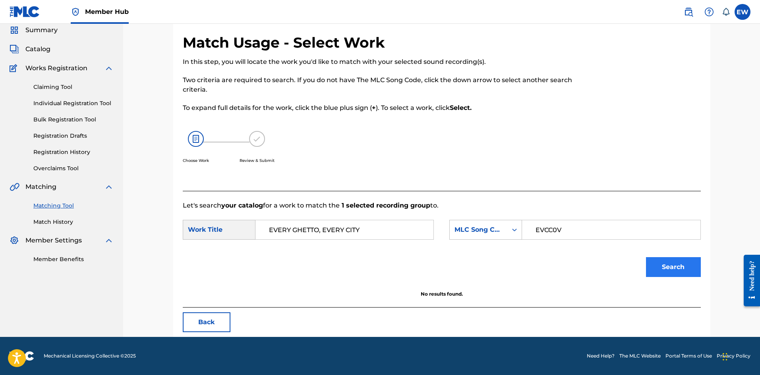
type input "EVERY GHETTO, EVERY CITY"
click at [656, 259] on button "Search" at bounding box center [673, 267] width 55 height 20
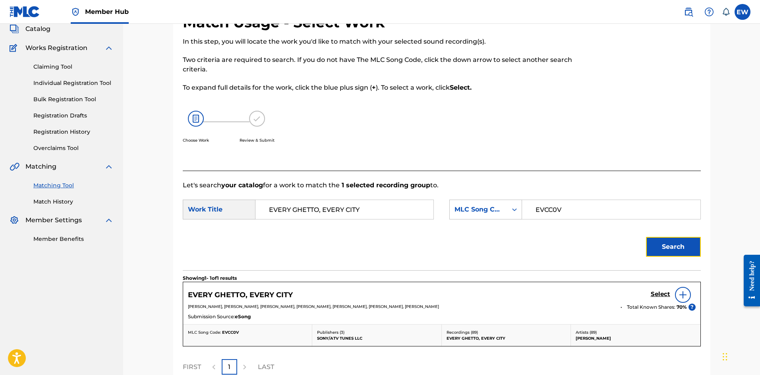
scroll to position [69, 0]
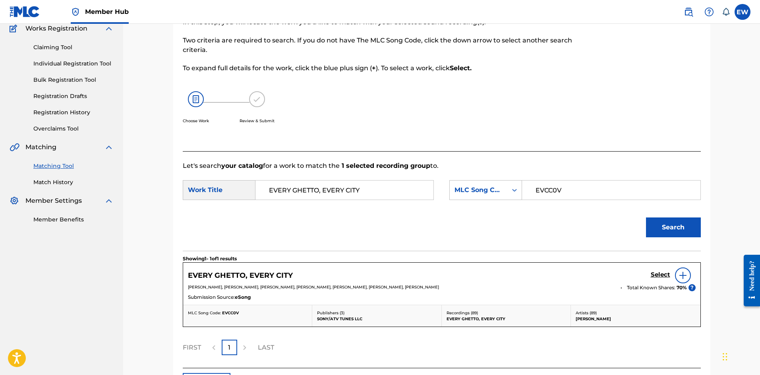
click at [654, 270] on div "Select" at bounding box center [672, 276] width 45 height 16
click at [654, 274] on h5 "Select" at bounding box center [659, 275] width 19 height 8
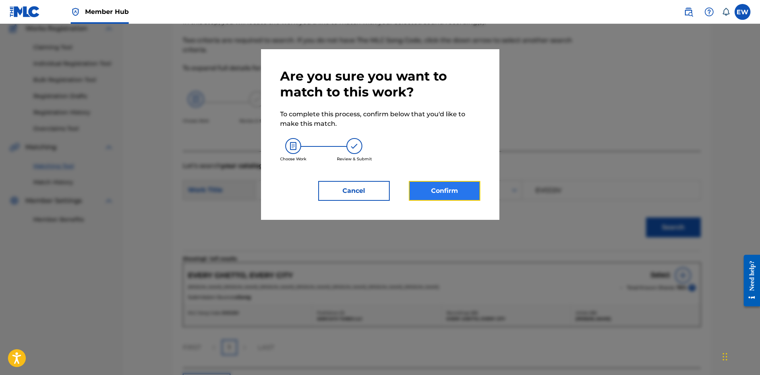
click at [427, 194] on button "Confirm" at bounding box center [444, 191] width 71 height 20
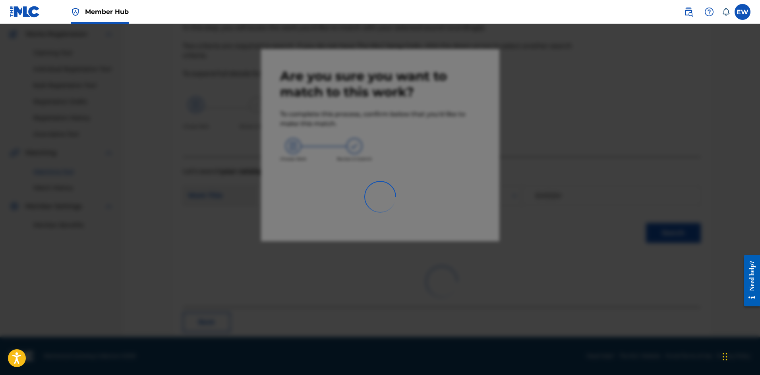
scroll to position [19, 0]
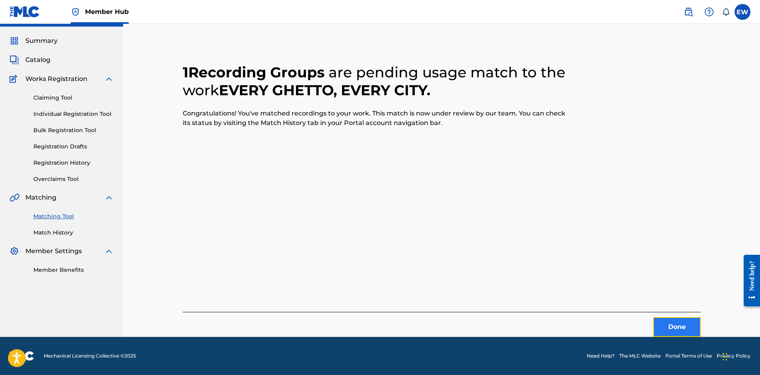
click at [672, 330] on button "Done" at bounding box center [677, 327] width 48 height 20
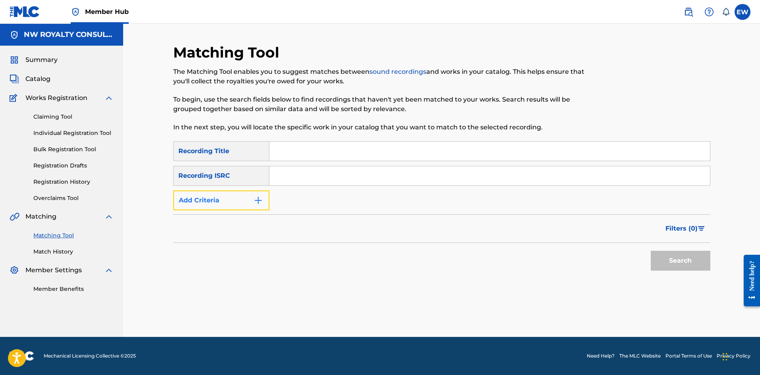
click at [241, 205] on button "Add Criteria" at bounding box center [221, 201] width 96 height 20
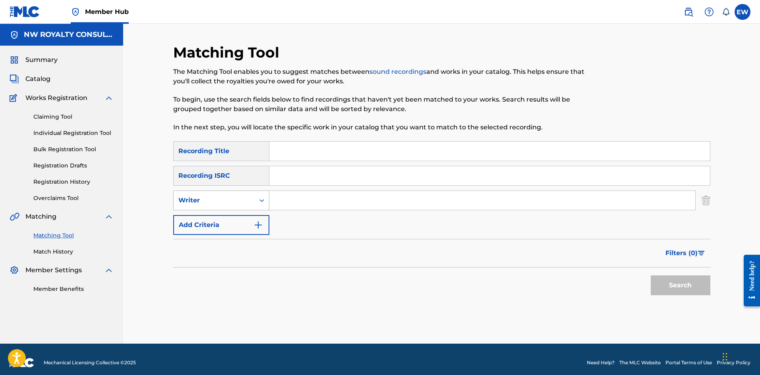
click at [228, 207] on div "Writer" at bounding box center [214, 200] width 81 height 15
drag, startPoint x: 216, startPoint y: 220, endPoint x: 247, endPoint y: 214, distance: 31.5
click at [228, 220] on div "Recording Artist" at bounding box center [221, 220] width 95 height 20
drag, startPoint x: 304, startPoint y: 202, endPoint x: 287, endPoint y: 213, distance: 20.5
click at [294, 208] on input "Search Form" at bounding box center [482, 200] width 426 height 19
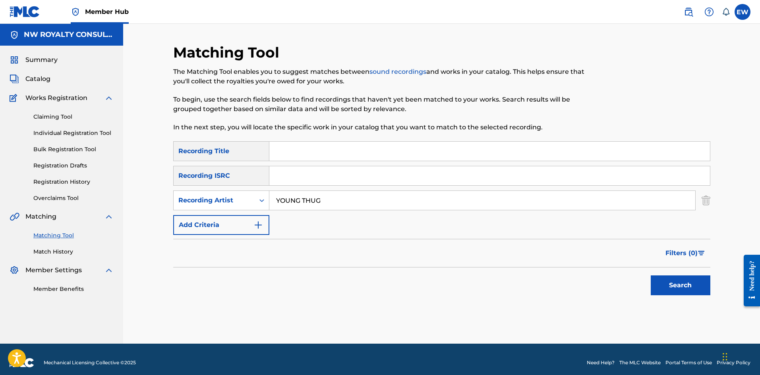
type input "YOUNG THUG"
click at [349, 152] on input "Search Form" at bounding box center [489, 151] width 440 height 19
type input "TAKE YOUR TIME"
drag, startPoint x: 683, startPoint y: 285, endPoint x: 671, endPoint y: 276, distance: 14.5
click at [683, 284] on button "Search" at bounding box center [680, 286] width 60 height 20
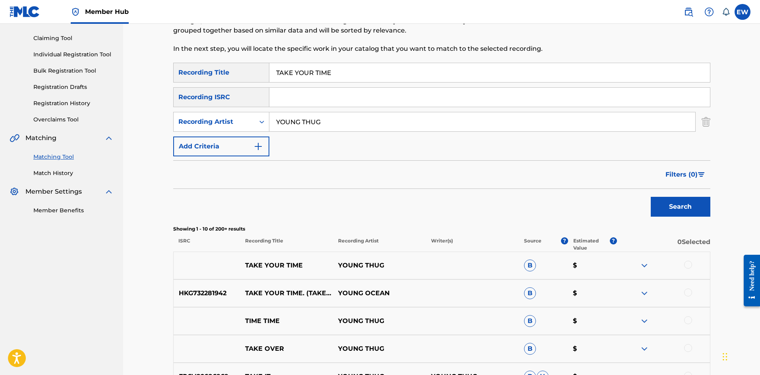
scroll to position [79, 0]
click at [689, 267] on div at bounding box center [688, 264] width 8 height 8
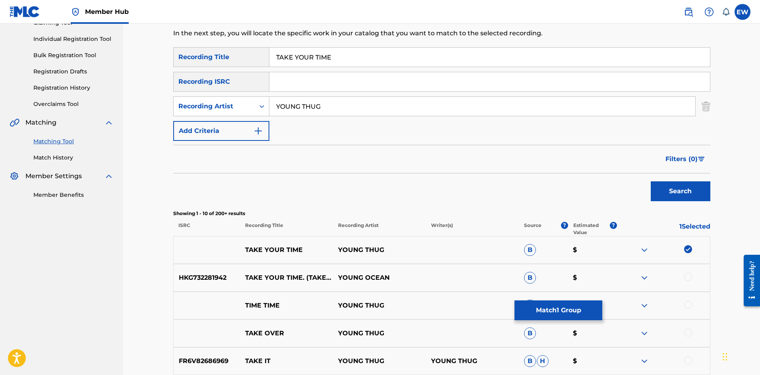
scroll to position [119, 0]
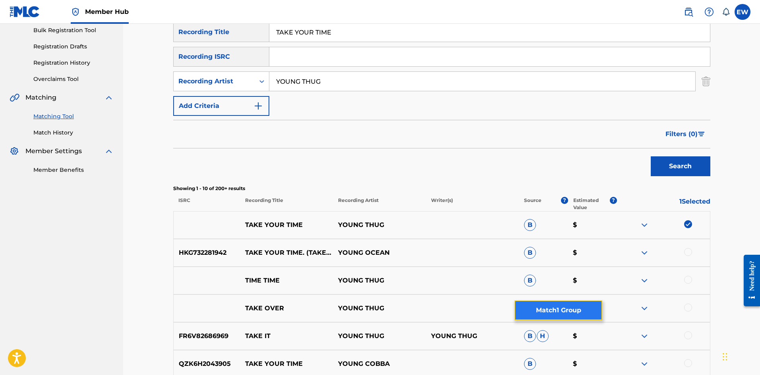
click at [560, 311] on button "Match 1 Group" at bounding box center [558, 311] width 88 height 20
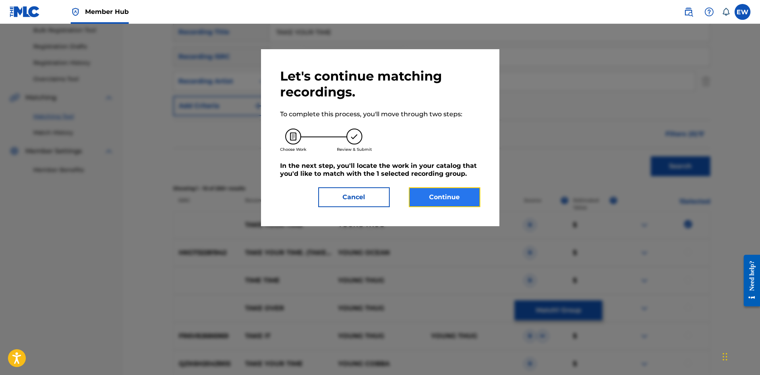
click at [444, 189] on button "Continue" at bounding box center [444, 197] width 71 height 20
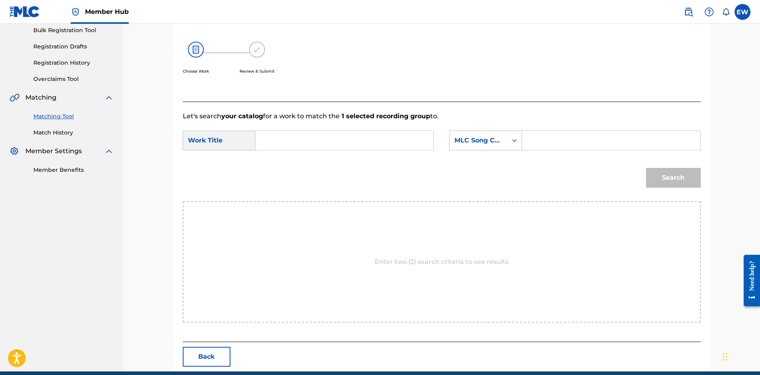
drag, startPoint x: 366, startPoint y: 137, endPoint x: 337, endPoint y: 167, distance: 41.6
click at [340, 159] on form "SearchWithCriteria2fa1364e-9a79-4c07-a9c8-7bef13162232 Work Title SearchWithCri…" at bounding box center [442, 161] width 518 height 80
type input "TAKE YOUR TIME"
click at [551, 147] on input "Search Form" at bounding box center [611, 140] width 164 height 19
type input "EVCC0V"
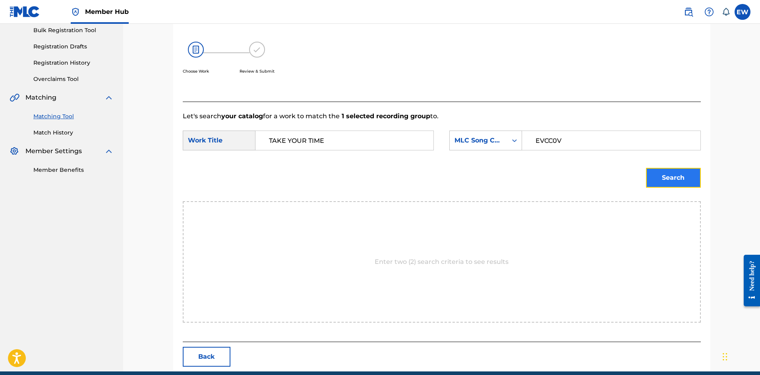
click at [678, 173] on button "Search" at bounding box center [673, 178] width 55 height 20
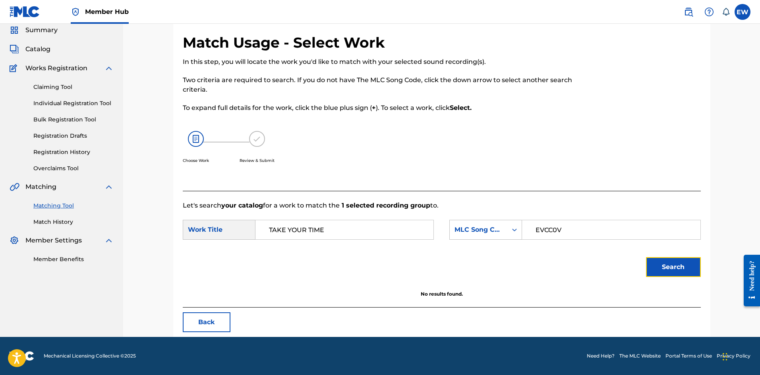
scroll to position [30, 0]
drag, startPoint x: 340, startPoint y: 242, endPoint x: 151, endPoint y: 239, distance: 189.0
click at [204, 243] on div "SearchWithCriteria2fa1364e-9a79-4c07-a9c8-7bef13162232 Work Title TAKE YOUR TIM…" at bounding box center [442, 232] width 518 height 25
type input "EVERY GHETTO, EVERY CITY"
drag, startPoint x: 653, startPoint y: 265, endPoint x: 656, endPoint y: 261, distance: 5.6
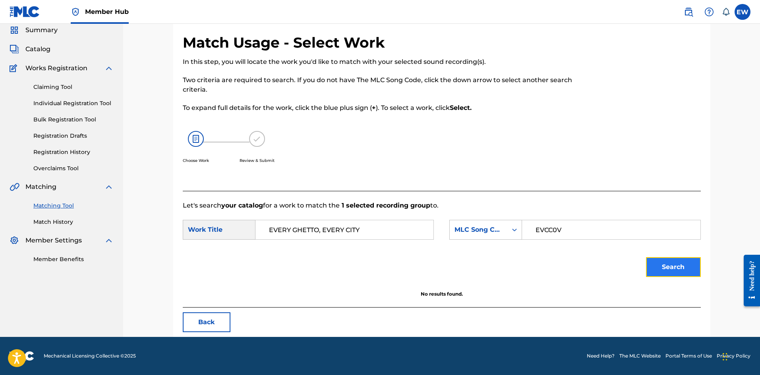
click at [653, 265] on button "Search" at bounding box center [673, 267] width 55 height 20
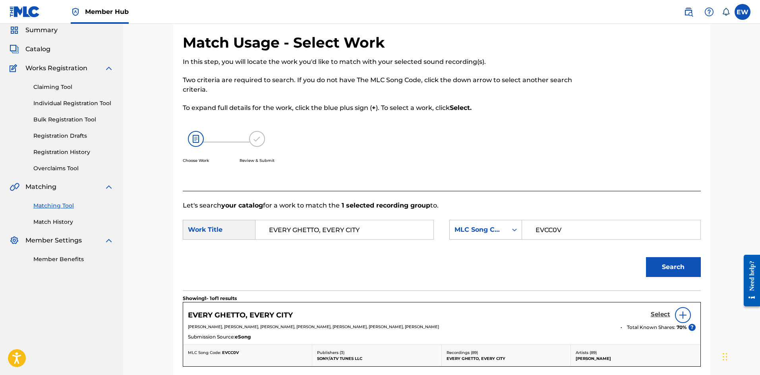
click at [660, 315] on h5 "Select" at bounding box center [659, 315] width 19 height 8
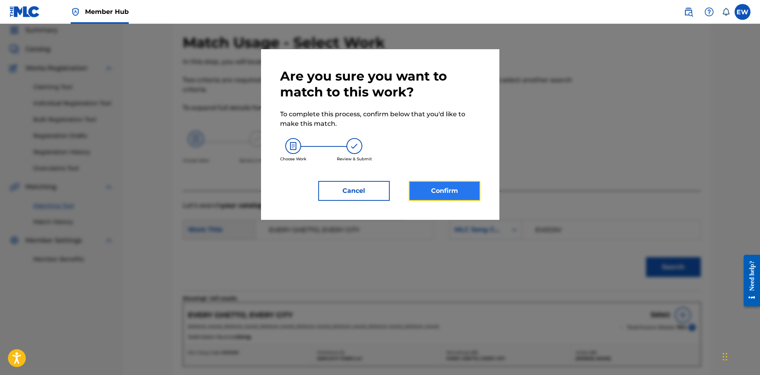
click at [433, 193] on button "Confirm" at bounding box center [444, 191] width 71 height 20
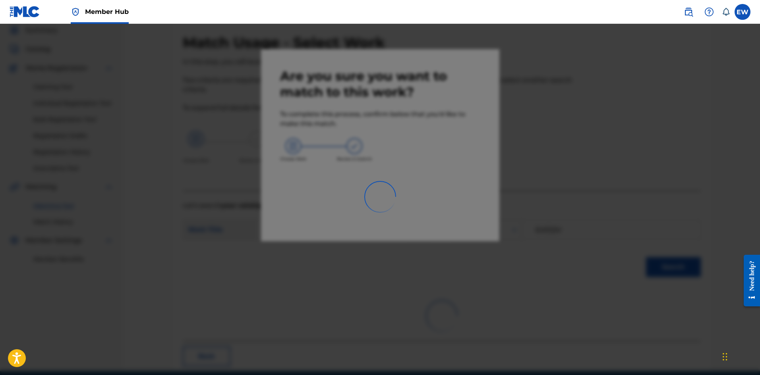
scroll to position [19, 0]
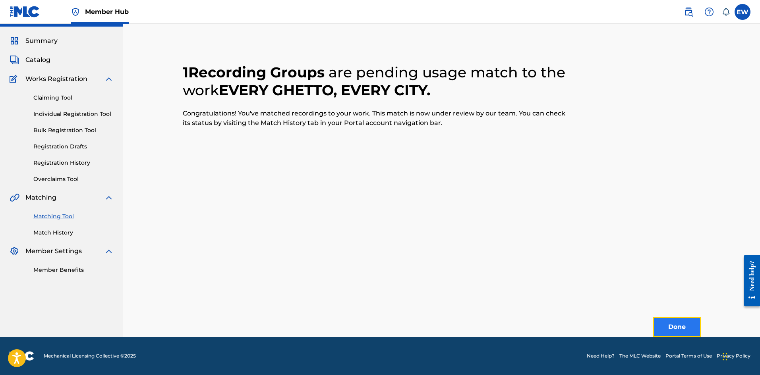
click at [667, 329] on button "Done" at bounding box center [677, 327] width 48 height 20
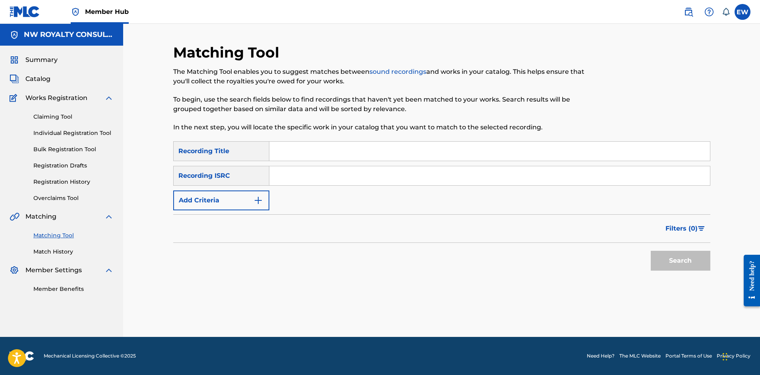
scroll to position [0, 0]
drag, startPoint x: 239, startPoint y: 210, endPoint x: 238, endPoint y: 206, distance: 4.5
click at [239, 209] on button "Add Criteria" at bounding box center [221, 201] width 96 height 20
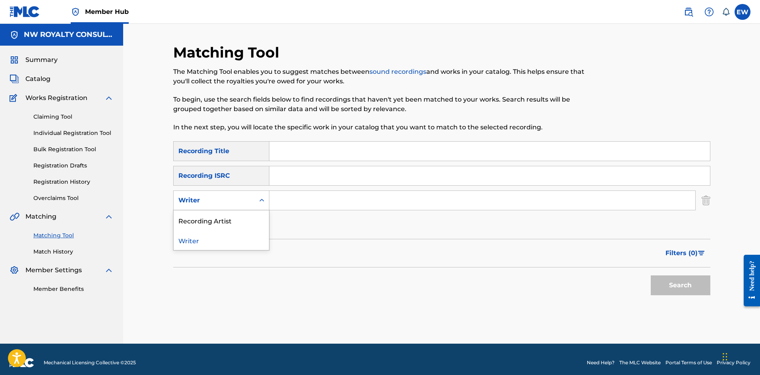
drag, startPoint x: 230, startPoint y: 202, endPoint x: 218, endPoint y: 208, distance: 13.9
click at [230, 202] on div "Writer" at bounding box center [213, 201] width 71 height 10
click at [266, 210] on div "Search Form" at bounding box center [262, 200] width 14 height 19
drag, startPoint x: 247, startPoint y: 201, endPoint x: 232, endPoint y: 203, distance: 14.5
click at [236, 203] on div "Writer" at bounding box center [213, 201] width 71 height 10
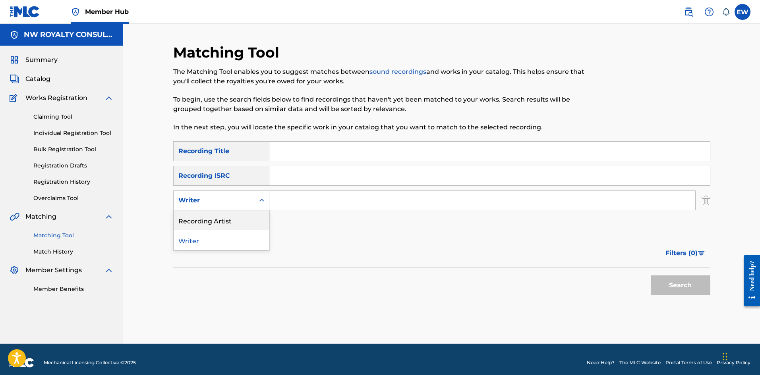
drag, startPoint x: 219, startPoint y: 221, endPoint x: 264, endPoint y: 216, distance: 44.7
click at [253, 219] on div "Recording Artist" at bounding box center [221, 220] width 95 height 20
click at [311, 204] on input "Search Form" at bounding box center [482, 200] width 426 height 19
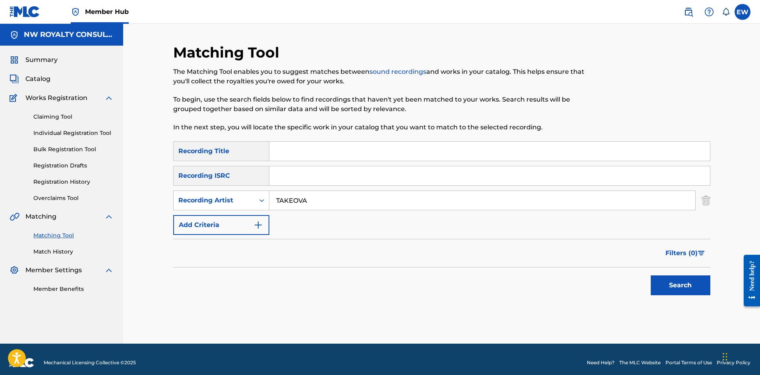
type input "TAKEOVA"
click at [363, 155] on input "Search Form" at bounding box center [489, 151] width 440 height 19
type input "TAKEOVA GOLDEN BWOY OFFICIAL AUDIO"
click at [668, 282] on button "Search" at bounding box center [680, 286] width 60 height 20
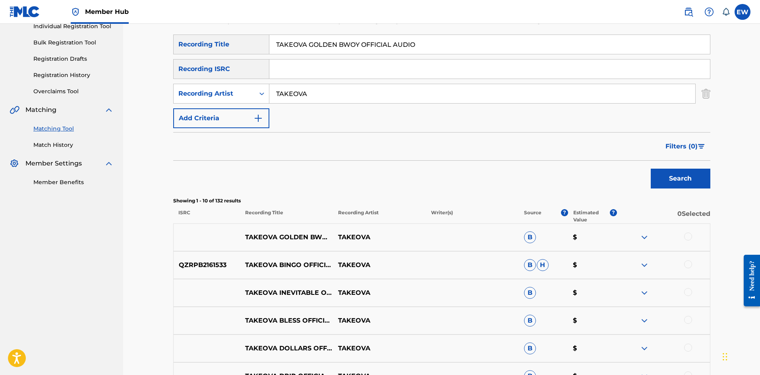
scroll to position [119, 0]
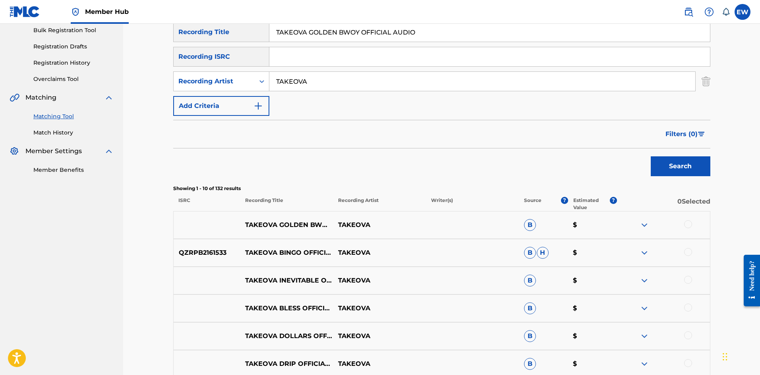
drag, startPoint x: 687, startPoint y: 223, endPoint x: 677, endPoint y: 224, distance: 9.9
click at [687, 223] on div at bounding box center [688, 224] width 8 height 8
click at [560, 307] on button "Match 1 Group" at bounding box center [558, 311] width 88 height 20
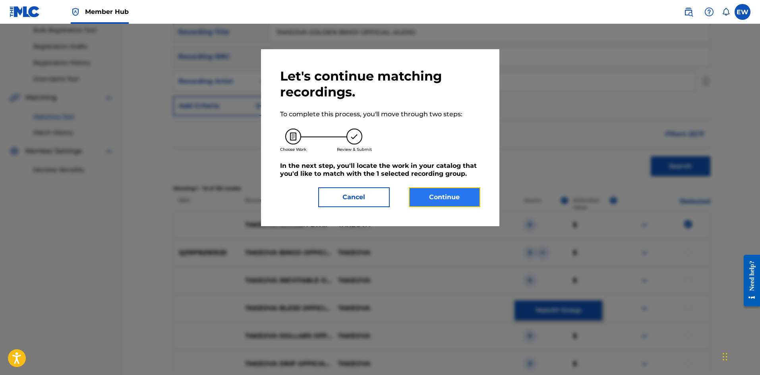
click at [454, 191] on button "Continue" at bounding box center [444, 197] width 71 height 20
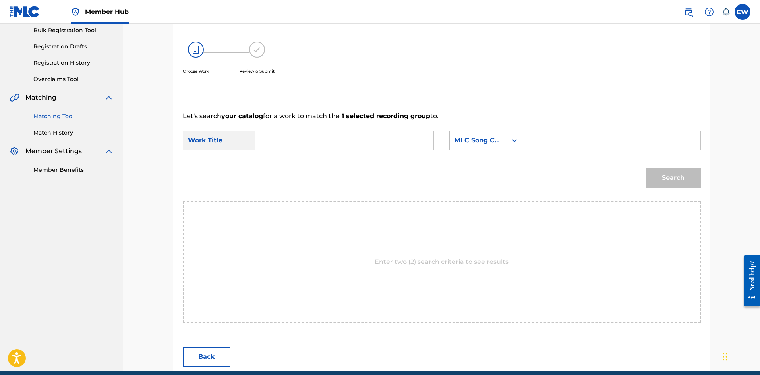
click at [351, 141] on input "Search Form" at bounding box center [344, 140] width 164 height 19
type input "TAKEOVA GOLDEN BWOY OFFICIAL AUDIO"
drag, startPoint x: 549, startPoint y: 138, endPoint x: 544, endPoint y: 137, distance: 5.4
click at [547, 138] on input "Search Form" at bounding box center [611, 140] width 164 height 19
type input "GE0FEN"
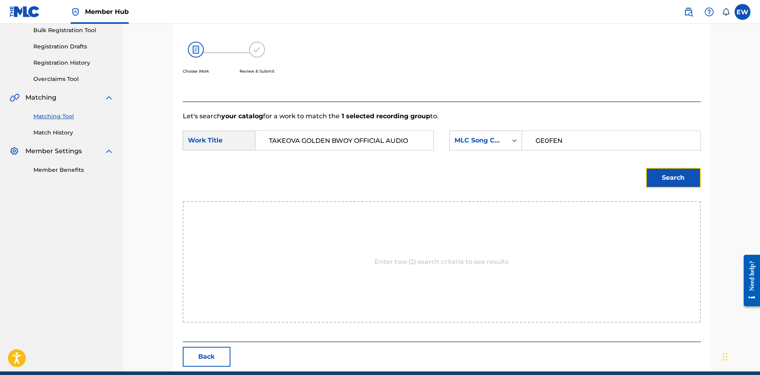
click at [680, 180] on button "Search" at bounding box center [673, 178] width 55 height 20
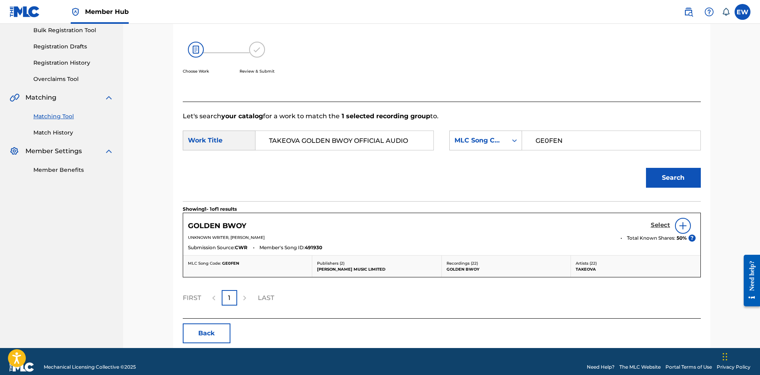
click at [660, 225] on h5 "Select" at bounding box center [659, 226] width 19 height 8
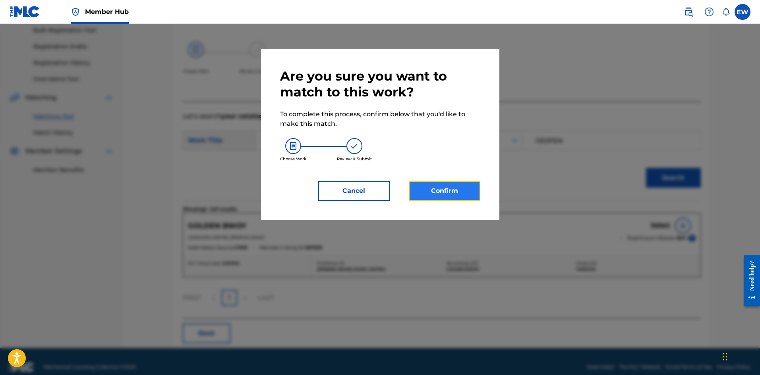
click at [434, 186] on button "Confirm" at bounding box center [444, 191] width 71 height 20
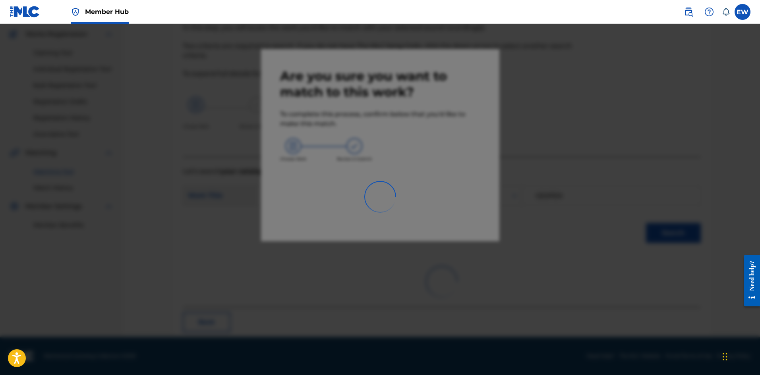
scroll to position [19, 0]
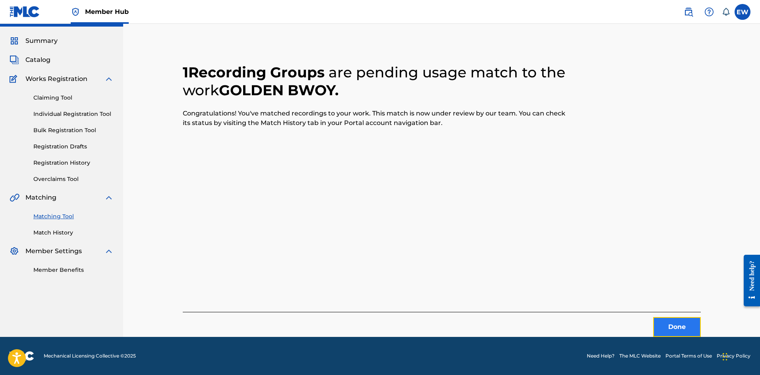
click at [668, 330] on button "Done" at bounding box center [677, 327] width 48 height 20
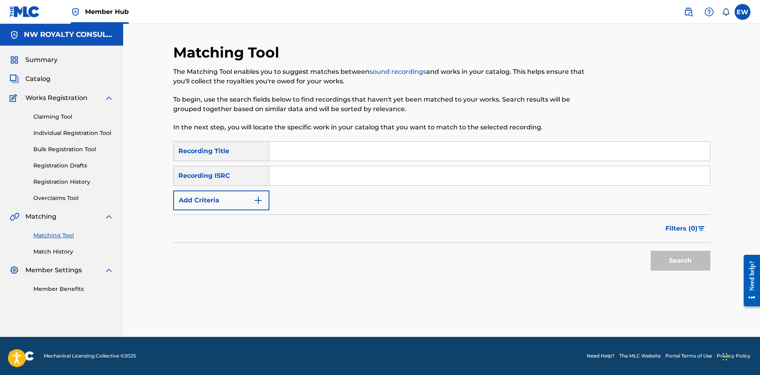
scroll to position [0, 0]
click at [189, 203] on button "Add Criteria" at bounding box center [221, 201] width 96 height 20
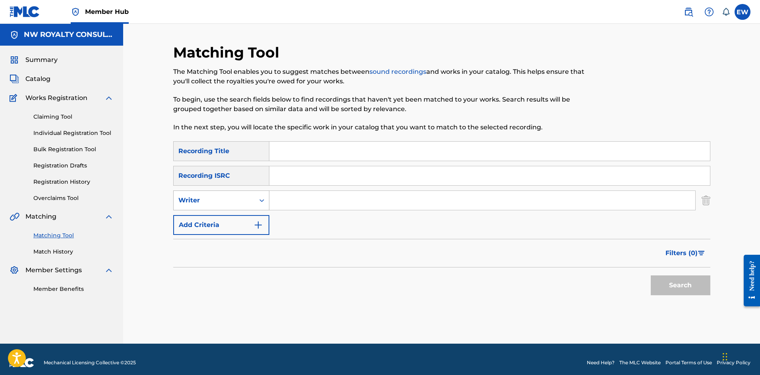
drag, startPoint x: 189, startPoint y: 203, endPoint x: 186, endPoint y: 207, distance: 4.6
click at [188, 204] on div "Writer" at bounding box center [213, 201] width 71 height 10
click at [203, 218] on div "Recording Artist" at bounding box center [221, 220] width 95 height 20
drag, startPoint x: 317, startPoint y: 203, endPoint x: 296, endPoint y: 198, distance: 21.5
click at [317, 202] on input "Search Form" at bounding box center [482, 200] width 426 height 19
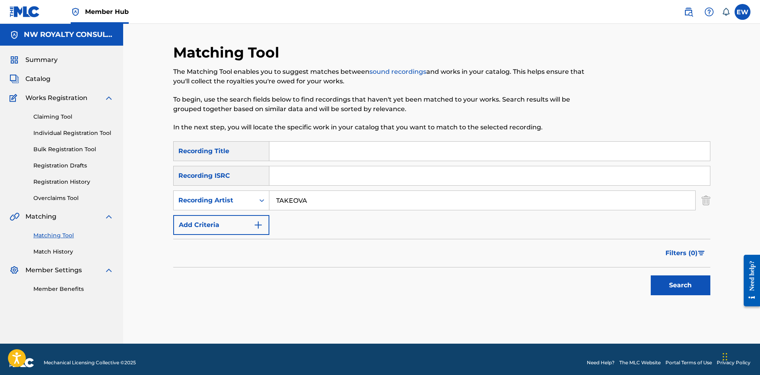
type input "TAKEOVA"
click at [287, 161] on div "SearchWithCriteriac6afdfdc-285a-40fb-99aa-b80b32680db7 Recording Title SearchWi…" at bounding box center [441, 188] width 537 height 94
click at [293, 149] on input "Search Form" at bounding box center [489, 151] width 440 height 19
type input "TAKEOVA INEVITABLE OFFICIAL AUDIO"
drag, startPoint x: 662, startPoint y: 287, endPoint x: 653, endPoint y: 278, distance: 12.9
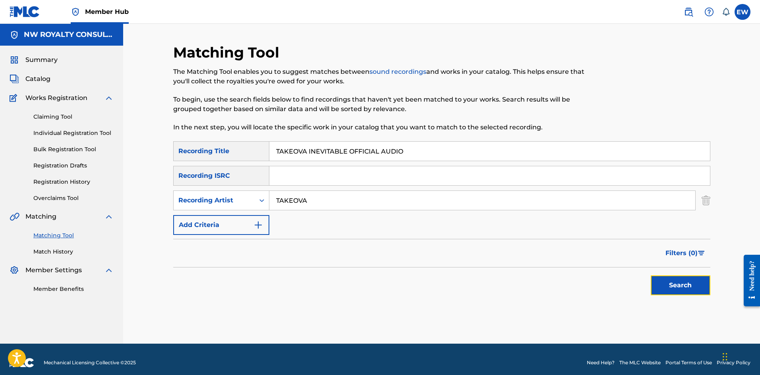
click at [660, 284] on button "Search" at bounding box center [680, 286] width 60 height 20
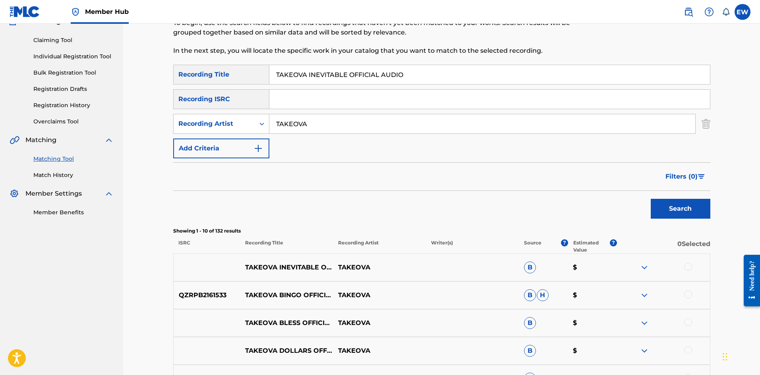
scroll to position [79, 0]
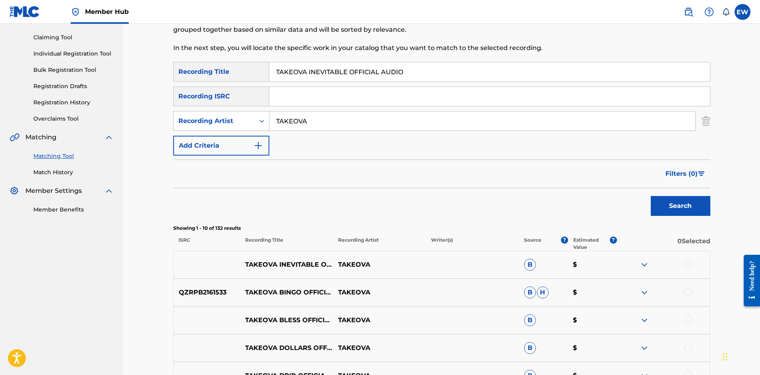
click at [687, 269] on div at bounding box center [663, 265] width 93 height 10
click at [689, 260] on div at bounding box center [688, 264] width 8 height 8
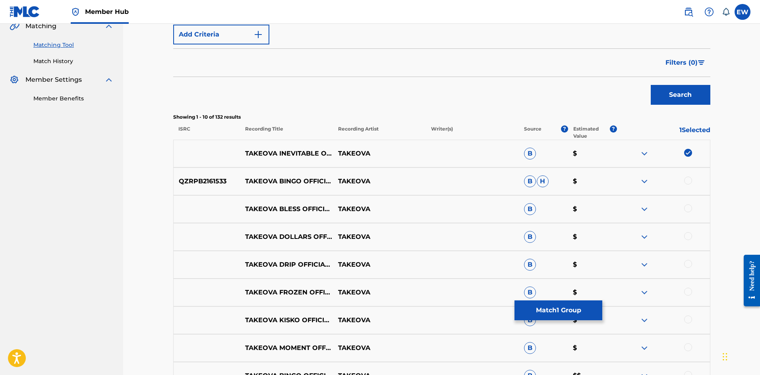
scroll to position [199, 0]
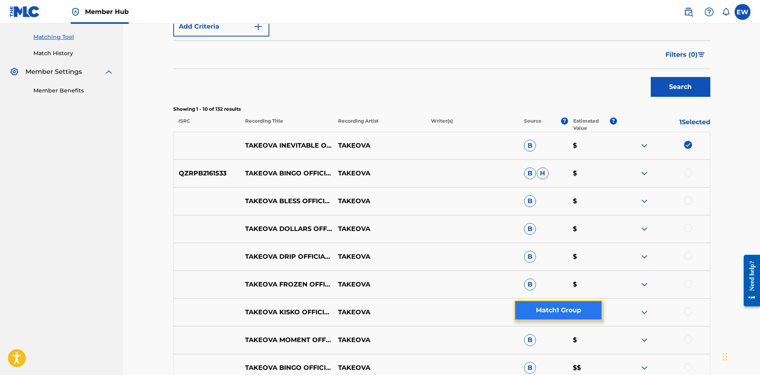
click at [569, 308] on button "Match 1 Group" at bounding box center [558, 311] width 88 height 20
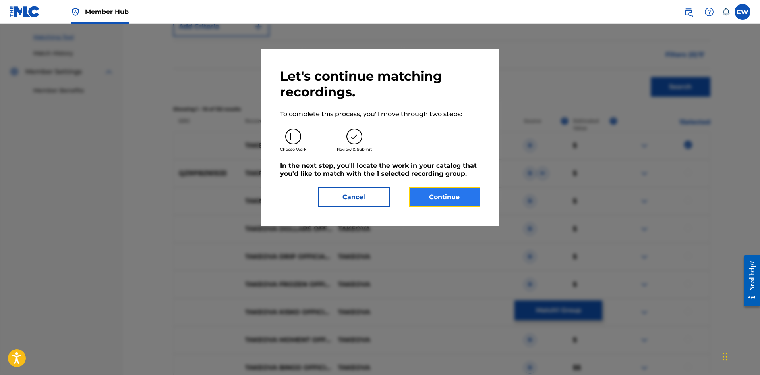
drag, startPoint x: 460, startPoint y: 193, endPoint x: 455, endPoint y: 189, distance: 6.5
click at [455, 189] on button "Continue" at bounding box center [444, 197] width 71 height 20
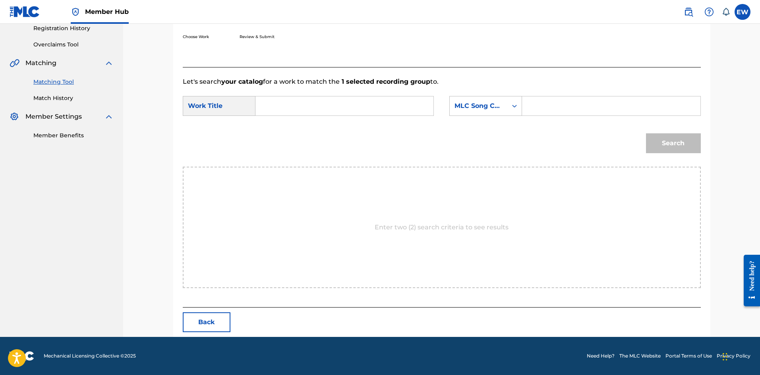
scroll to position [154, 0]
drag, startPoint x: 352, startPoint y: 105, endPoint x: 324, endPoint y: 102, distance: 27.6
click at [347, 105] on input "Search Form" at bounding box center [344, 105] width 164 height 19
type input "TAKEOVA INEVITABLE OFFICIAL AUDIO"
click at [540, 103] on input "Search Form" at bounding box center [611, 105] width 164 height 19
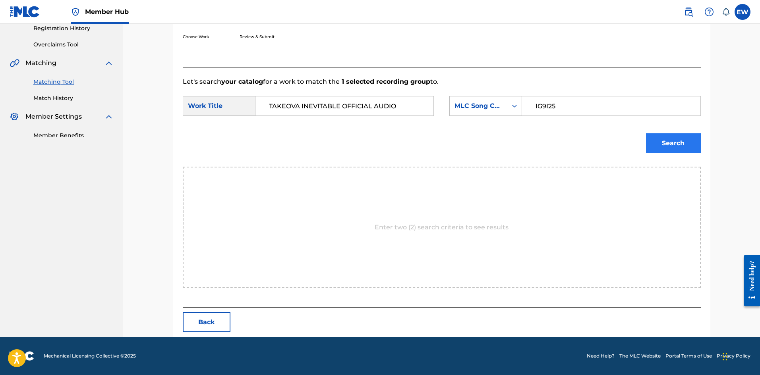
type input "IG9I25"
drag, startPoint x: 678, startPoint y: 150, endPoint x: 662, endPoint y: 139, distance: 18.8
click at [675, 144] on button "Search" at bounding box center [673, 143] width 55 height 20
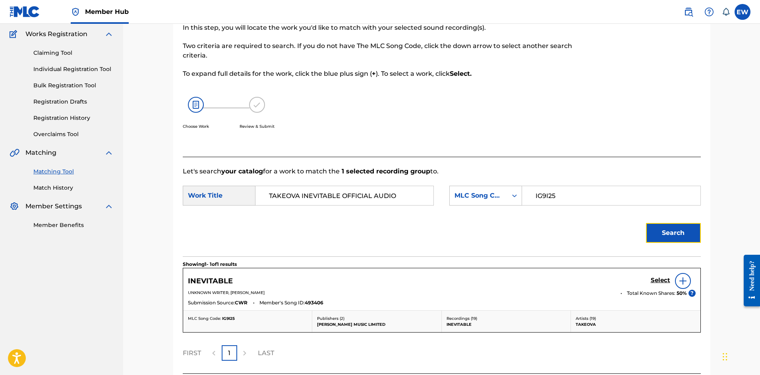
scroll to position [130, 0]
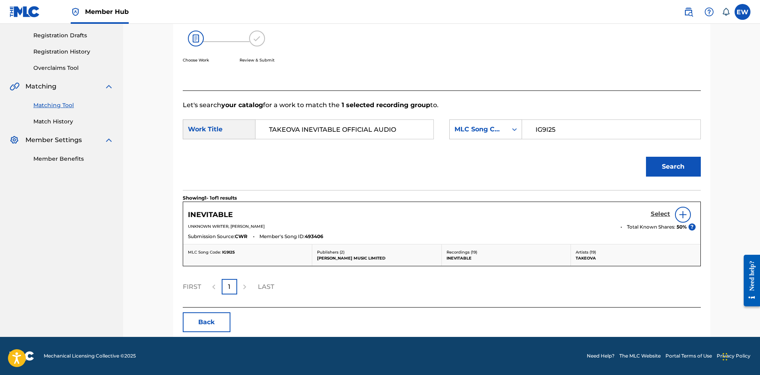
click at [656, 211] on h5 "Select" at bounding box center [659, 214] width 19 height 8
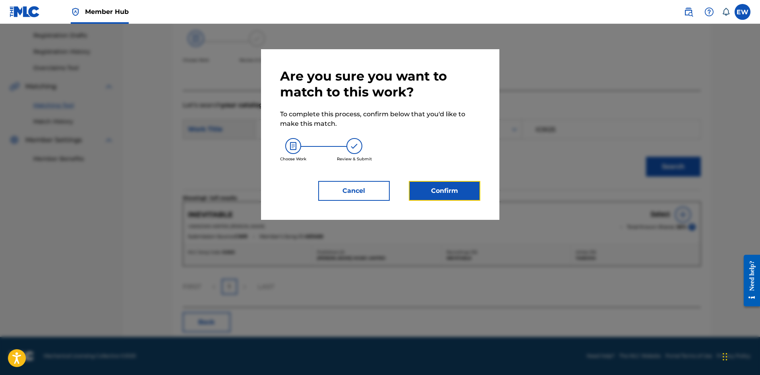
drag, startPoint x: 432, startPoint y: 187, endPoint x: 396, endPoint y: 169, distance: 41.0
click at [419, 176] on div "Are you sure you want to match to this work? To complete this process, confirm …" at bounding box center [380, 134] width 200 height 133
drag, startPoint x: 431, startPoint y: 195, endPoint x: 430, endPoint y: 190, distance: 4.8
click at [430, 190] on button "Confirm" at bounding box center [444, 191] width 71 height 20
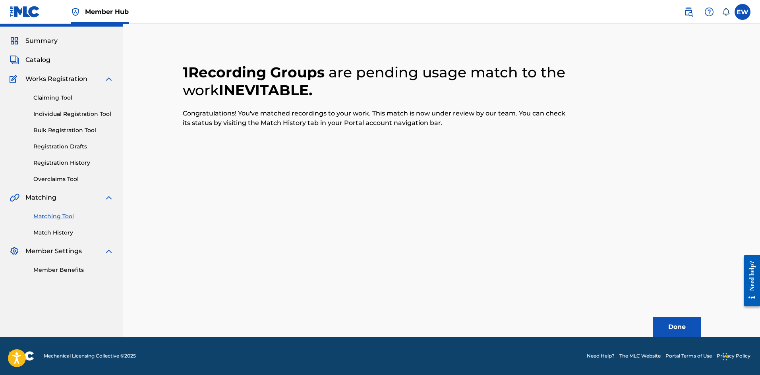
scroll to position [19, 0]
click at [672, 324] on button "Done" at bounding box center [677, 327] width 48 height 20
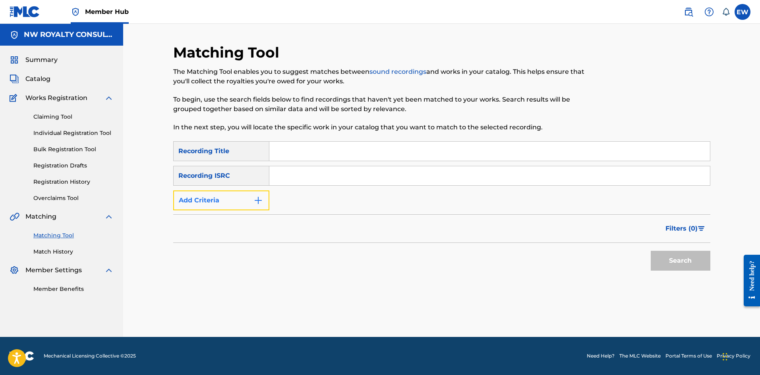
click at [211, 199] on button "Add Criteria" at bounding box center [221, 201] width 96 height 20
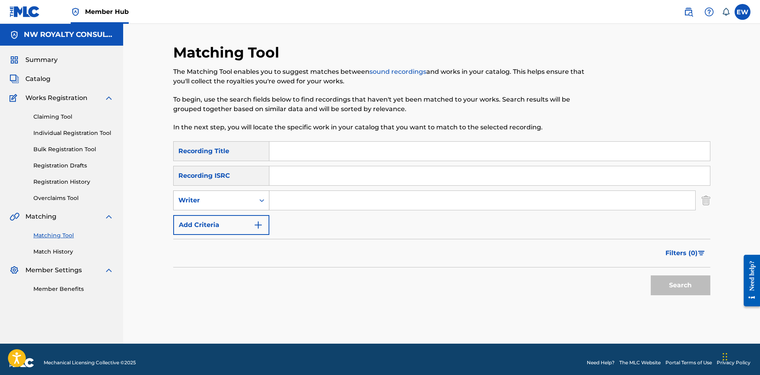
drag, startPoint x: 212, startPoint y: 198, endPoint x: 210, endPoint y: 208, distance: 10.8
click at [213, 202] on div "Writer" at bounding box center [213, 201] width 71 height 10
drag, startPoint x: 213, startPoint y: 221, endPoint x: 221, endPoint y: 219, distance: 7.8
click at [215, 222] on div "Recording Artist" at bounding box center [221, 220] width 95 height 20
click at [295, 204] on input "Search Form" at bounding box center [482, 200] width 426 height 19
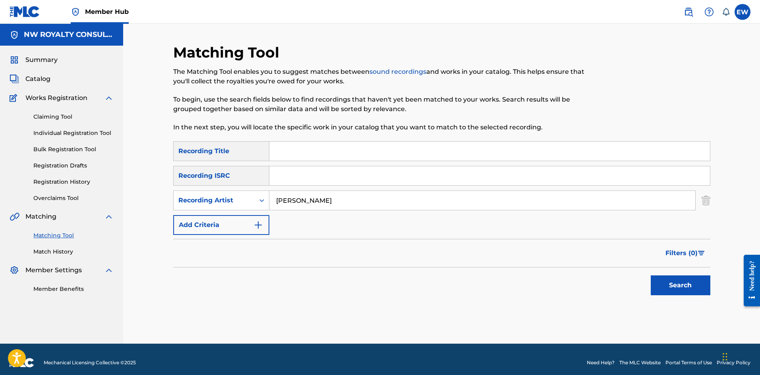
type input "[PERSON_NAME]"
click at [297, 147] on input "Search Form" at bounding box center [489, 151] width 440 height 19
type input "TELL ME"
drag, startPoint x: 668, startPoint y: 284, endPoint x: 657, endPoint y: 278, distance: 12.5
click at [664, 281] on button "Search" at bounding box center [680, 286] width 60 height 20
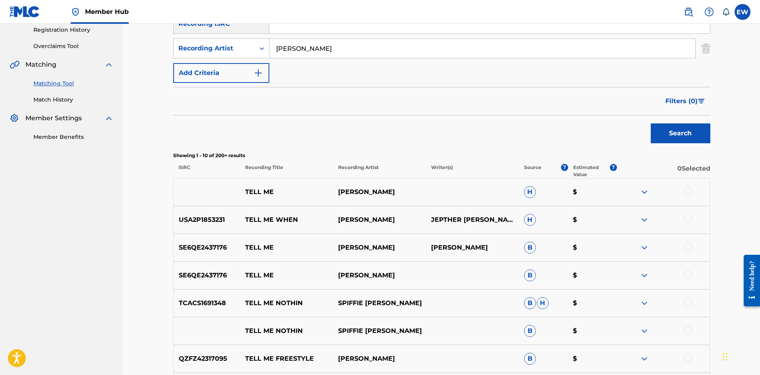
scroll to position [159, 0]
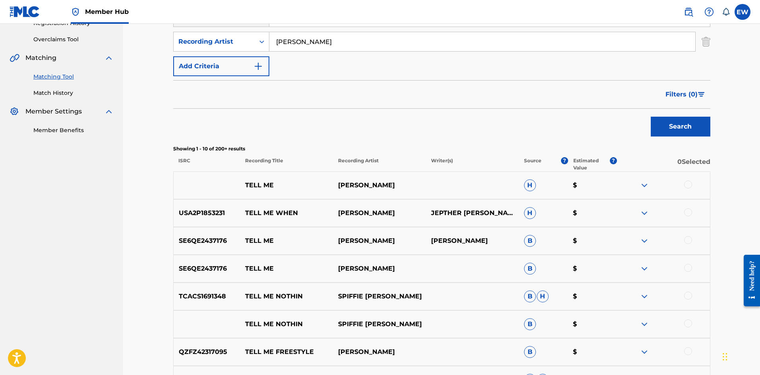
click at [688, 184] on div at bounding box center [688, 185] width 8 height 8
click at [565, 316] on button "Match 1 Group" at bounding box center [558, 311] width 88 height 20
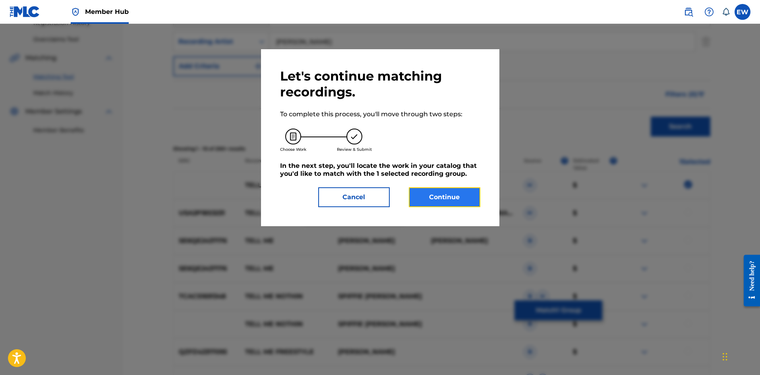
click at [439, 191] on button "Continue" at bounding box center [444, 197] width 71 height 20
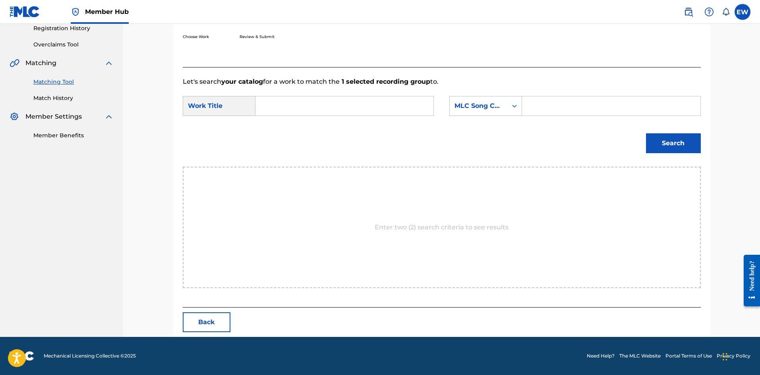
scroll to position [154, 0]
drag, startPoint x: 350, startPoint y: 107, endPoint x: 344, endPoint y: 153, distance: 46.1
click at [349, 123] on form "SearchWithCriteria2fa1364e-9a79-4c07-a9c8-7bef13162232 Work Title SearchWithCri…" at bounding box center [442, 127] width 518 height 80
drag, startPoint x: 646, startPoint y: 375, endPoint x: 661, endPoint y: 374, distance: 14.7
click at [659, 372] on footer "Mechanical Licensing Collective © 2025 Need Help? The MLC Website Portal Terms …" at bounding box center [380, 356] width 760 height 38
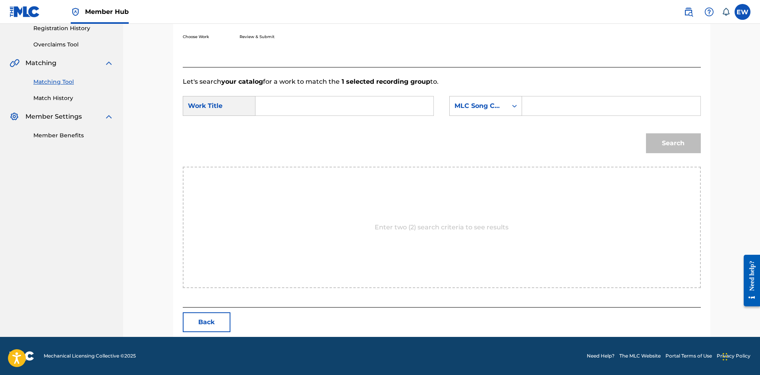
click at [323, 108] on input "Search Form" at bounding box center [344, 105] width 164 height 19
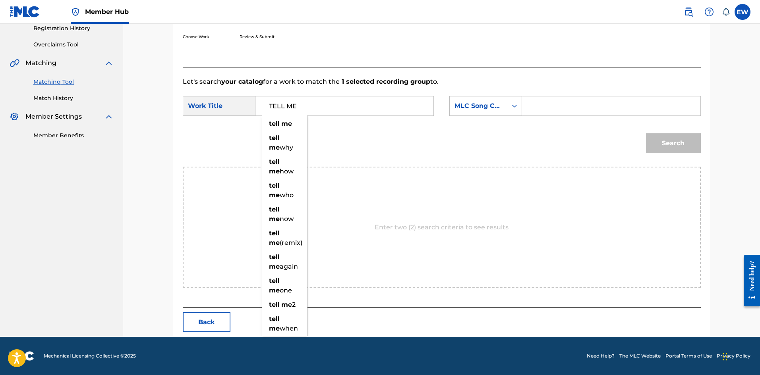
type input "TELL ME"
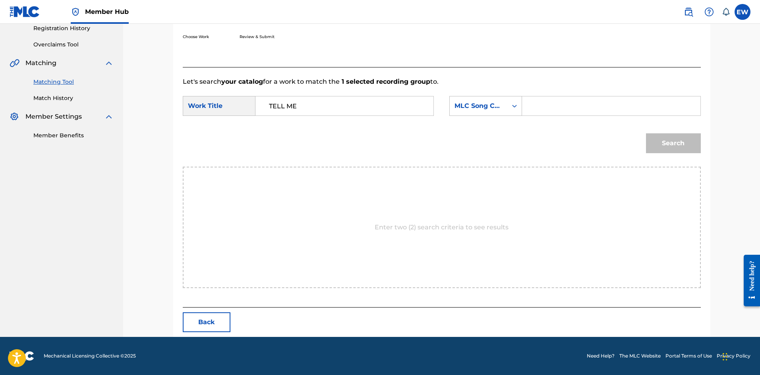
click at [576, 114] on input "Search Form" at bounding box center [611, 105] width 164 height 19
type input "MA3MJ5"
click at [672, 139] on button "Search" at bounding box center [673, 143] width 55 height 20
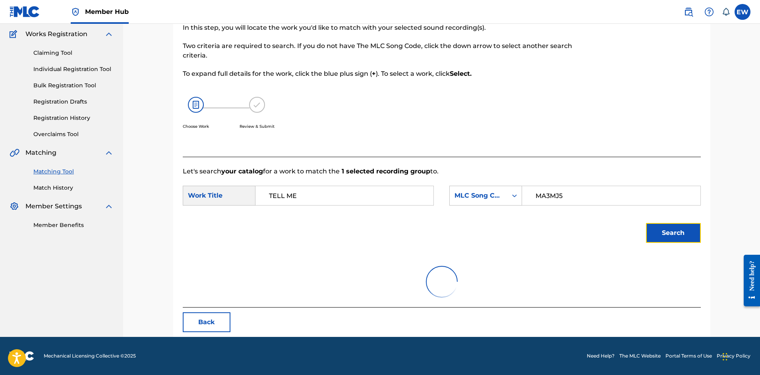
scroll to position [30, 0]
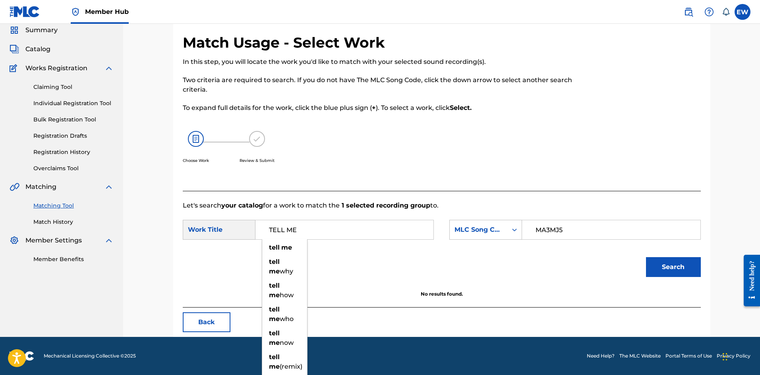
drag, startPoint x: 368, startPoint y: 228, endPoint x: 230, endPoint y: 245, distance: 139.2
click at [230, 245] on form "SearchWithCriteria2fa1364e-9a79-4c07-a9c8-7bef13162232 Work Title TELL ME tell …" at bounding box center [442, 250] width 518 height 80
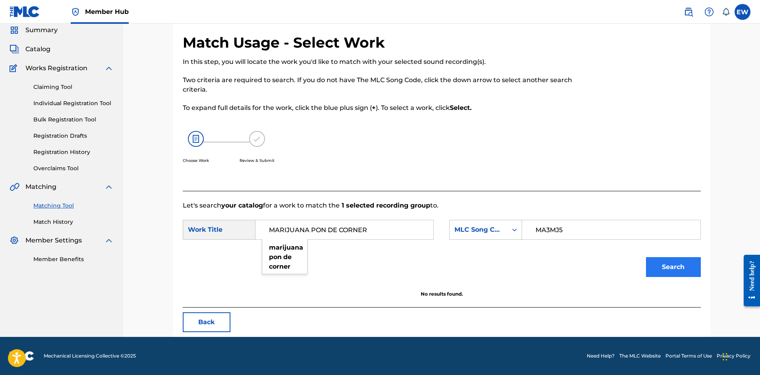
type input "MARIJUANA PON DE CORNER"
drag, startPoint x: 677, startPoint y: 266, endPoint x: 668, endPoint y: 257, distance: 12.4
click at [677, 265] on button "Search" at bounding box center [673, 267] width 55 height 20
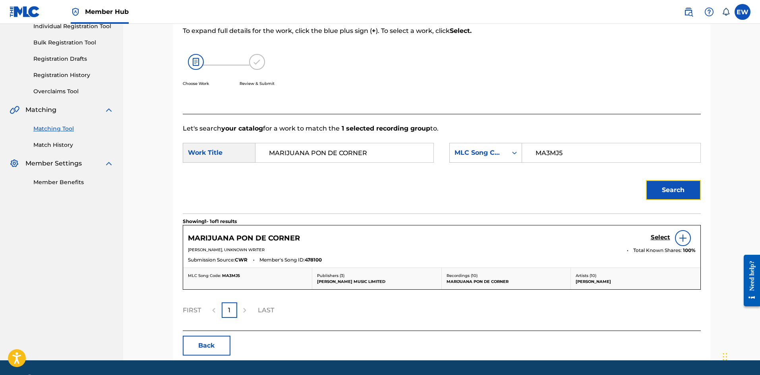
scroll to position [109, 0]
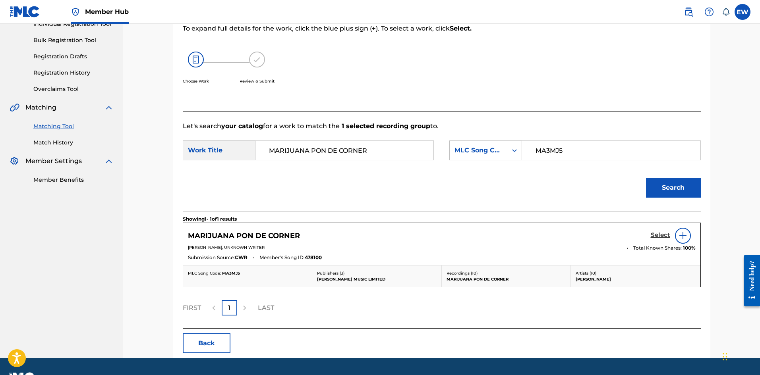
click at [656, 235] on h5 "Select" at bounding box center [659, 236] width 19 height 8
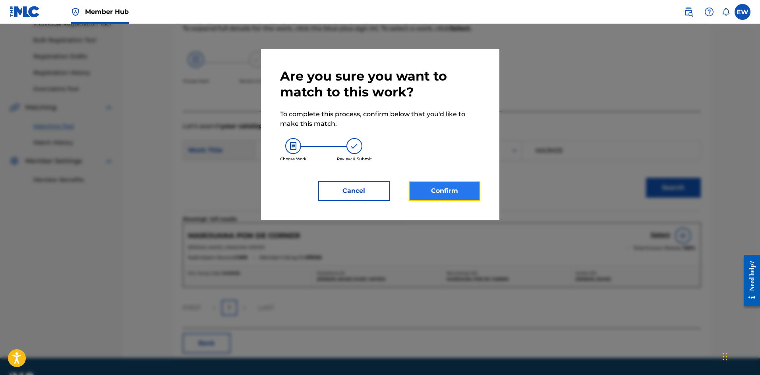
click at [447, 186] on button "Confirm" at bounding box center [444, 191] width 71 height 20
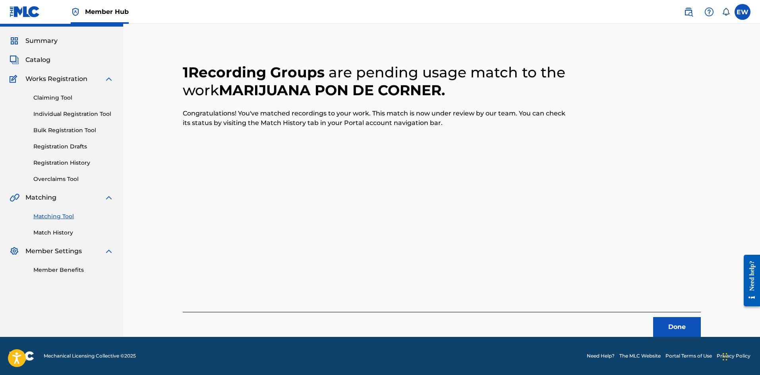
scroll to position [19, 0]
click at [664, 324] on button "Done" at bounding box center [677, 327] width 48 height 20
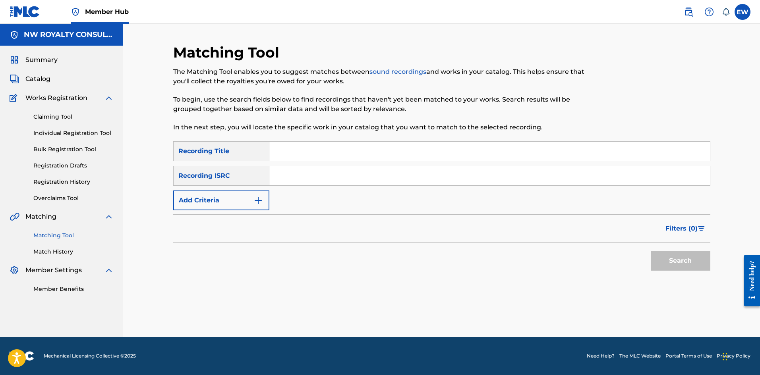
scroll to position [0, 0]
click at [248, 206] on button "Add Criteria" at bounding box center [221, 201] width 96 height 20
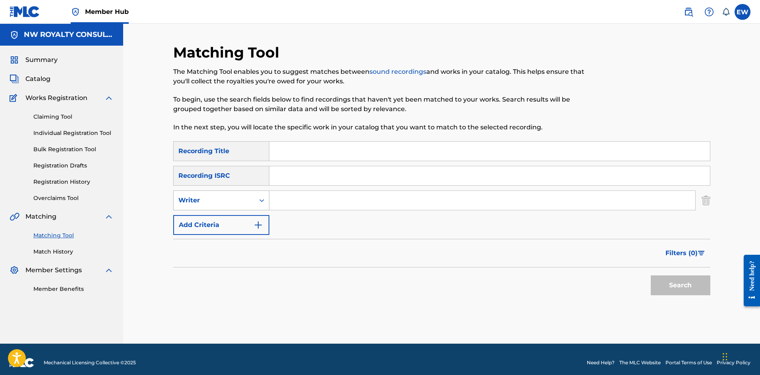
drag, startPoint x: 248, startPoint y: 205, endPoint x: 233, endPoint y: 210, distance: 16.2
click at [242, 206] on div "Writer" at bounding box center [214, 200] width 81 height 15
drag, startPoint x: 228, startPoint y: 217, endPoint x: 268, endPoint y: 211, distance: 40.2
click at [246, 215] on div "Recording Artist" at bounding box center [221, 220] width 95 height 20
drag, startPoint x: 322, startPoint y: 199, endPoint x: 318, endPoint y: 197, distance: 5.2
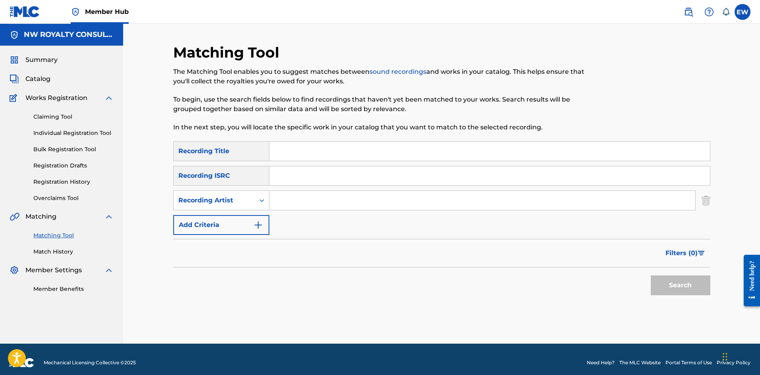
click at [322, 199] on input "Search Form" at bounding box center [482, 200] width 426 height 19
type input "YRUSH"
drag, startPoint x: 526, startPoint y: 145, endPoint x: 521, endPoint y: 147, distance: 4.6
click at [526, 147] on input "Search Form" at bounding box center [489, 151] width 440 height 19
type input "TELL ME WEH FE MEET YOU"
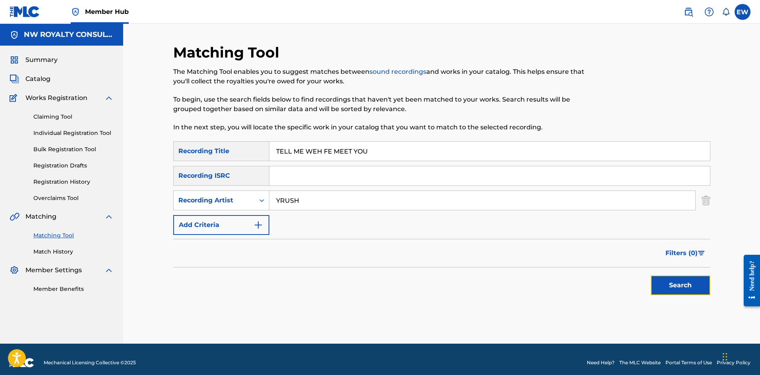
click at [678, 284] on button "Search" at bounding box center [680, 286] width 60 height 20
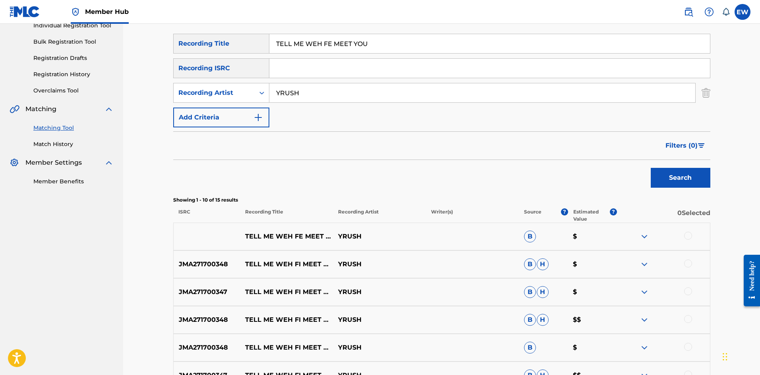
scroll to position [119, 0]
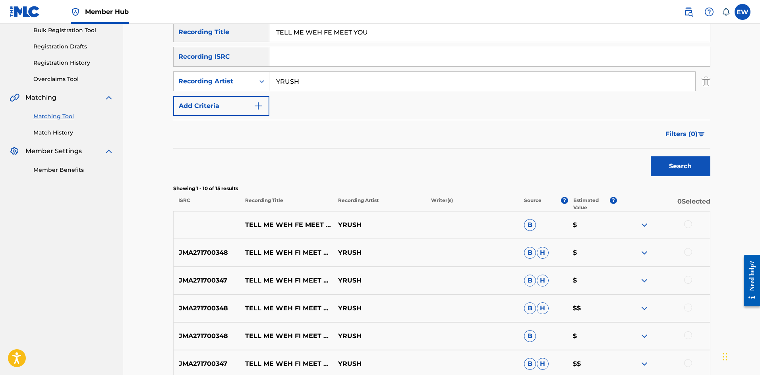
click at [687, 222] on div at bounding box center [688, 224] width 8 height 8
click at [692, 254] on div at bounding box center [663, 253] width 93 height 10
click at [688, 251] on div at bounding box center [688, 252] width 8 height 8
click at [687, 280] on div at bounding box center [688, 280] width 8 height 8
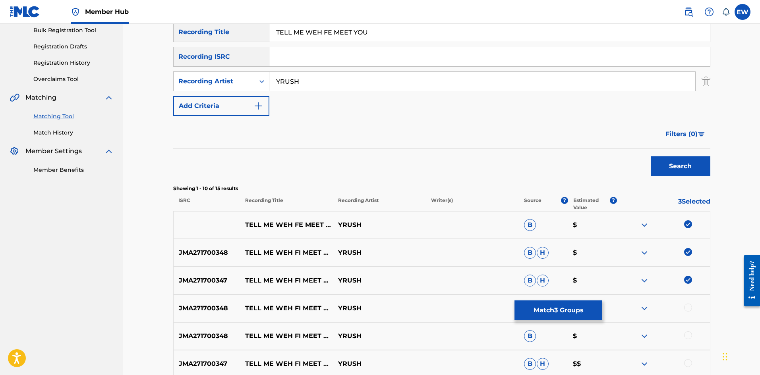
click at [687, 309] on div at bounding box center [688, 308] width 8 height 8
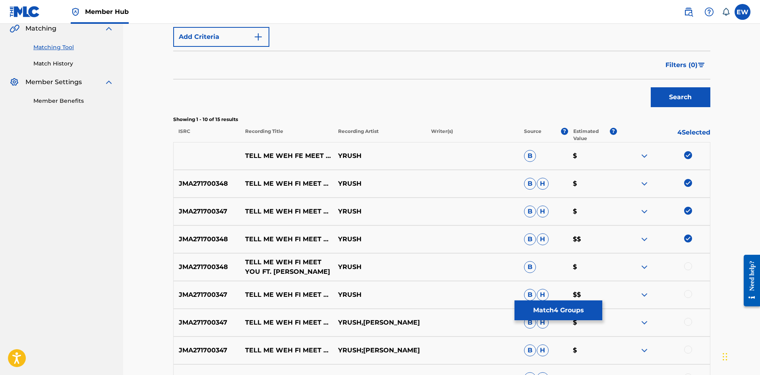
scroll to position [199, 0]
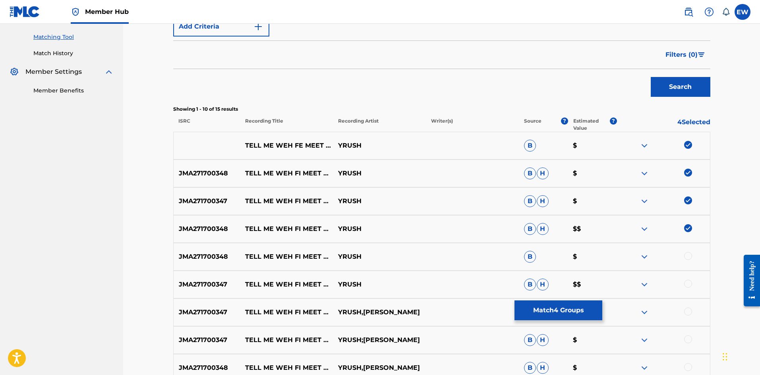
click at [685, 259] on div at bounding box center [688, 256] width 8 height 8
drag, startPoint x: 688, startPoint y: 282, endPoint x: 682, endPoint y: 281, distance: 5.6
click at [688, 282] on div at bounding box center [688, 284] width 8 height 8
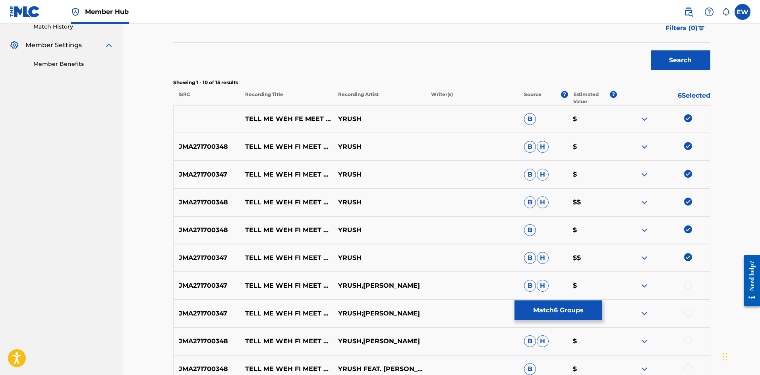
scroll to position [238, 0]
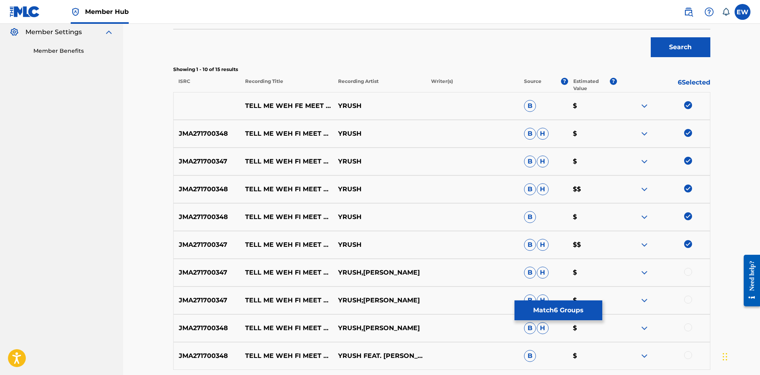
click at [689, 273] on div at bounding box center [688, 272] width 8 height 8
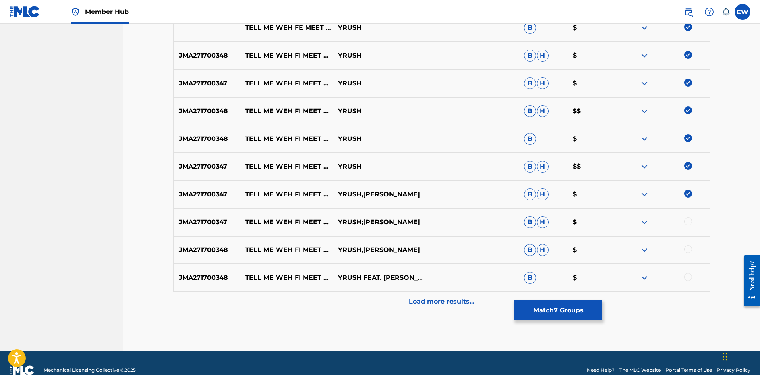
scroll to position [318, 0]
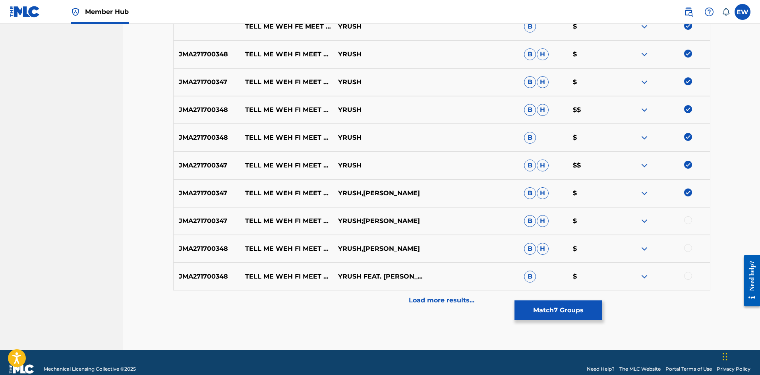
click at [688, 218] on div at bounding box center [688, 220] width 8 height 8
click at [689, 250] on div at bounding box center [688, 248] width 8 height 8
click at [686, 277] on div at bounding box center [688, 276] width 8 height 8
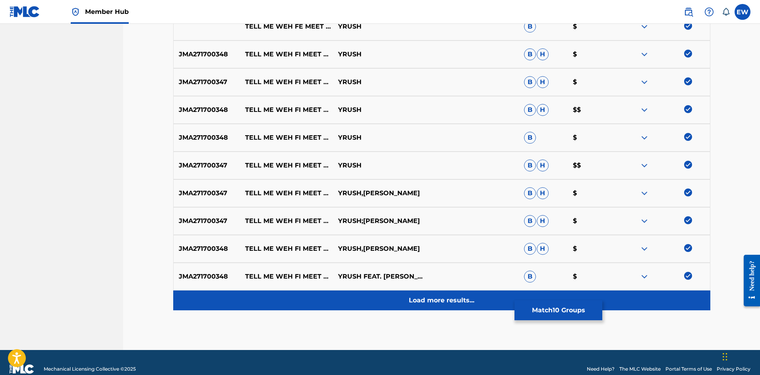
click at [434, 301] on p "Load more results..." at bounding box center [442, 301] width 66 height 10
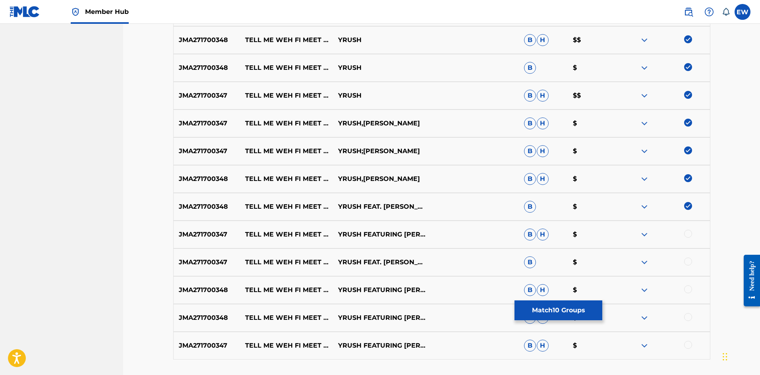
scroll to position [397, 0]
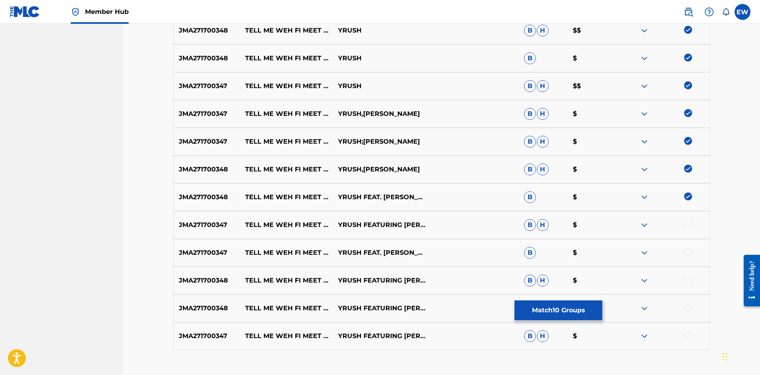
click at [685, 225] on div at bounding box center [688, 224] width 8 height 8
click at [686, 252] on div at bounding box center [688, 252] width 8 height 8
click at [686, 280] on div at bounding box center [688, 280] width 8 height 8
click at [687, 309] on div at bounding box center [688, 308] width 8 height 8
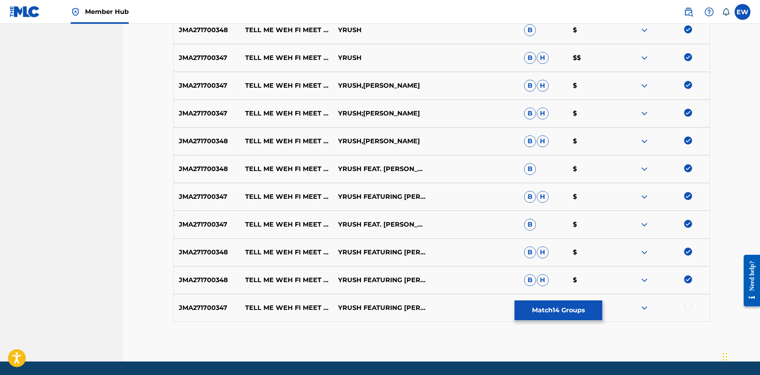
scroll to position [437, 0]
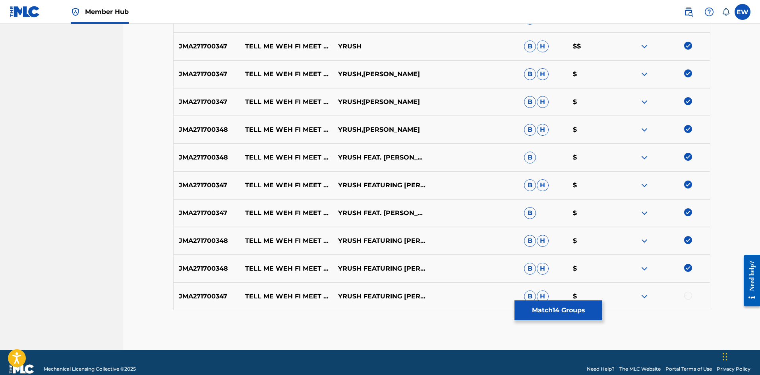
click at [691, 299] on div at bounding box center [663, 297] width 93 height 10
click at [687, 297] on div at bounding box center [688, 296] width 8 height 8
click at [567, 306] on button "Match 15 Groups" at bounding box center [558, 311] width 88 height 20
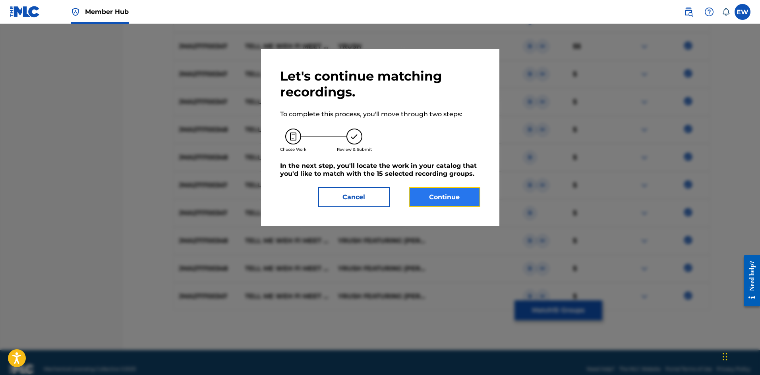
click at [446, 189] on button "Continue" at bounding box center [444, 197] width 71 height 20
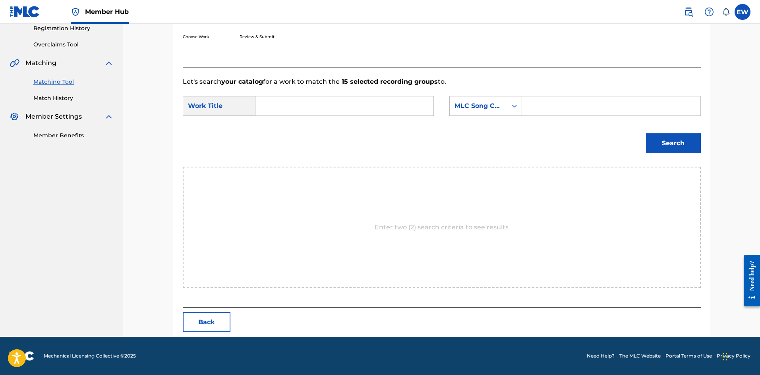
scroll to position [154, 0]
drag, startPoint x: 334, startPoint y: 106, endPoint x: 316, endPoint y: 104, distance: 17.9
click at [327, 104] on input "Search Form" at bounding box center [344, 105] width 164 height 19
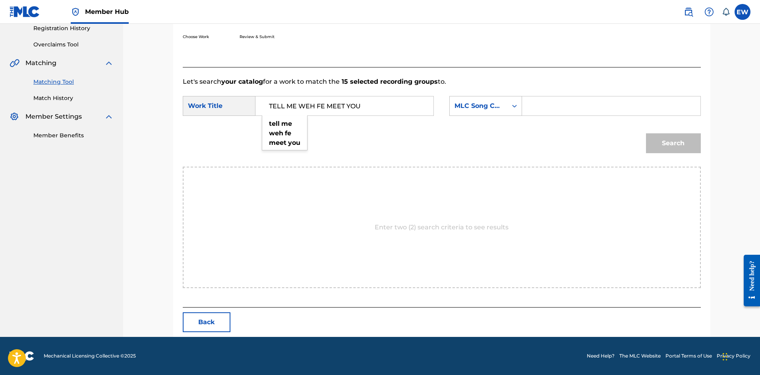
type input "TELL ME WEH FE MEET YOU"
drag, startPoint x: 635, startPoint y: 113, endPoint x: 625, endPoint y: 108, distance: 10.7
click at [631, 109] on input "Search Form" at bounding box center [611, 105] width 164 height 19
type input "TD4YY4"
click at [671, 138] on button "Search" at bounding box center [673, 143] width 55 height 20
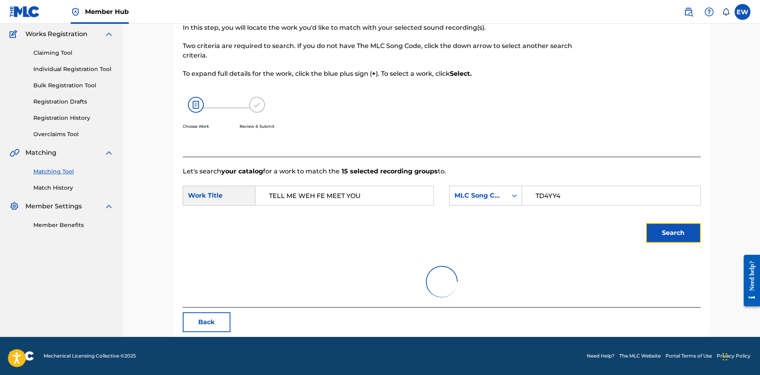
scroll to position [130, 0]
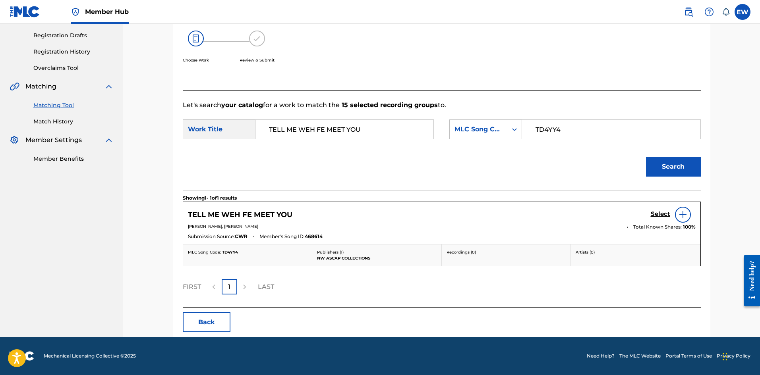
drag, startPoint x: 665, startPoint y: 212, endPoint x: 660, endPoint y: 208, distance: 5.6
click at [662, 209] on div "Select" at bounding box center [672, 215] width 45 height 16
click at [661, 214] on h5 "Select" at bounding box center [659, 214] width 19 height 8
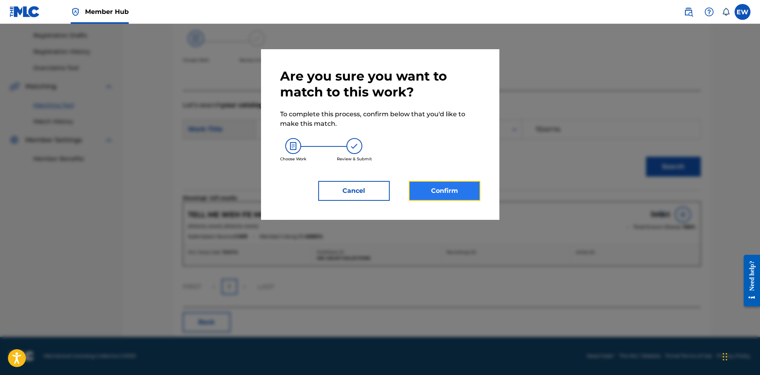
click at [419, 191] on button "Confirm" at bounding box center [444, 191] width 71 height 20
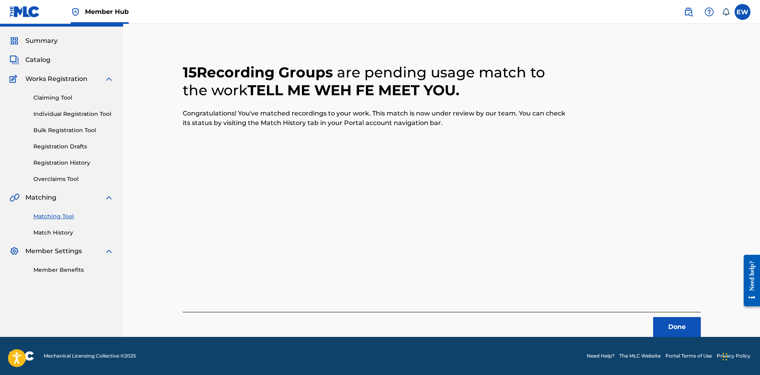
scroll to position [19, 0]
drag, startPoint x: 672, startPoint y: 324, endPoint x: 678, endPoint y: 324, distance: 6.4
click at [678, 324] on button "Done" at bounding box center [677, 327] width 48 height 20
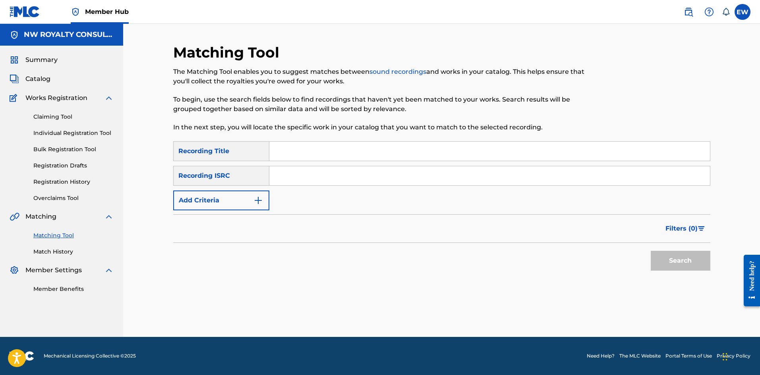
scroll to position [0, 0]
click at [220, 204] on button "Add Criteria" at bounding box center [221, 201] width 96 height 20
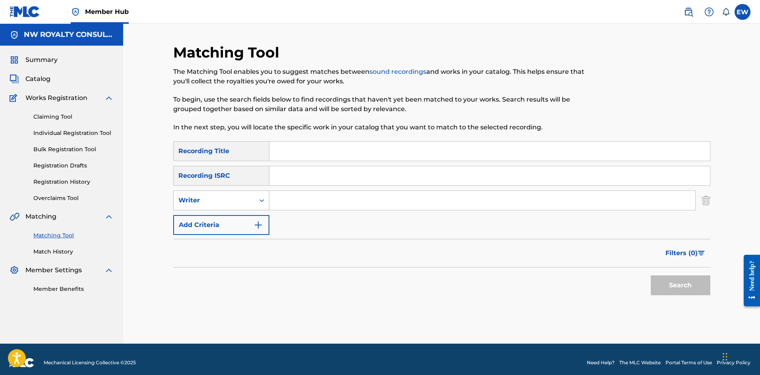
click at [211, 210] on div "Writer" at bounding box center [221, 201] width 96 height 20
click at [200, 220] on div "Recording Artist" at bounding box center [221, 220] width 95 height 20
drag, startPoint x: 296, startPoint y: 198, endPoint x: 290, endPoint y: 196, distance: 6.2
click at [296, 198] on input "Search Form" at bounding box center [482, 200] width 426 height 19
type input "[PERSON_NAME]"
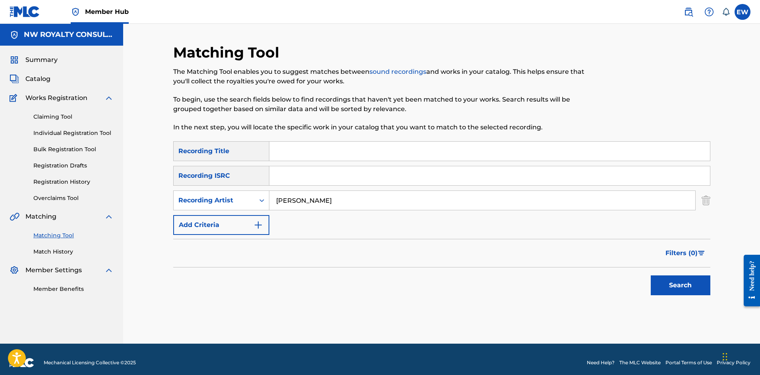
drag, startPoint x: 312, startPoint y: 160, endPoint x: 307, endPoint y: 152, distance: 9.5
click at [312, 156] on input "Search Form" at bounding box center [489, 151] width 440 height 19
type input "TEMPTED"
drag, startPoint x: 661, startPoint y: 284, endPoint x: 632, endPoint y: 269, distance: 33.0
click at [660, 284] on button "Search" at bounding box center [680, 286] width 60 height 20
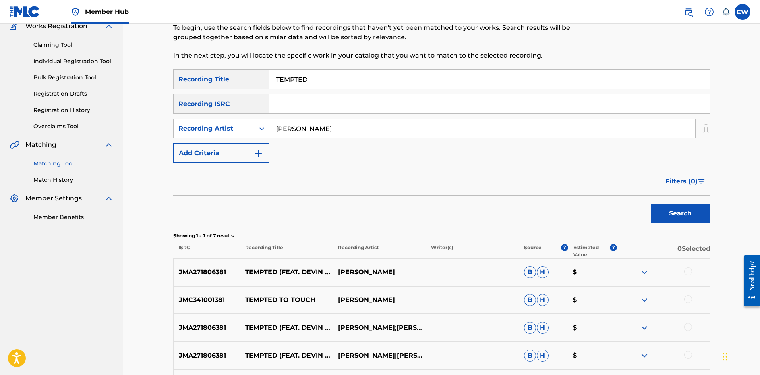
scroll to position [79, 0]
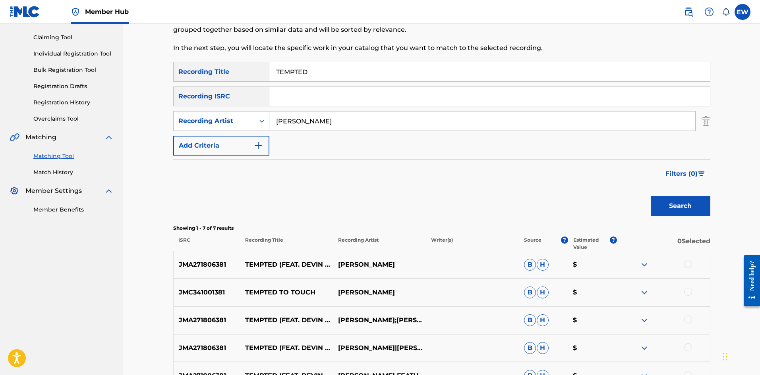
click at [689, 263] on div at bounding box center [688, 264] width 8 height 8
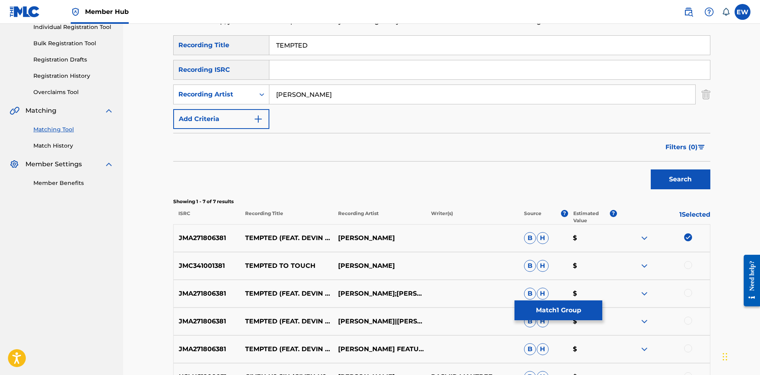
scroll to position [119, 0]
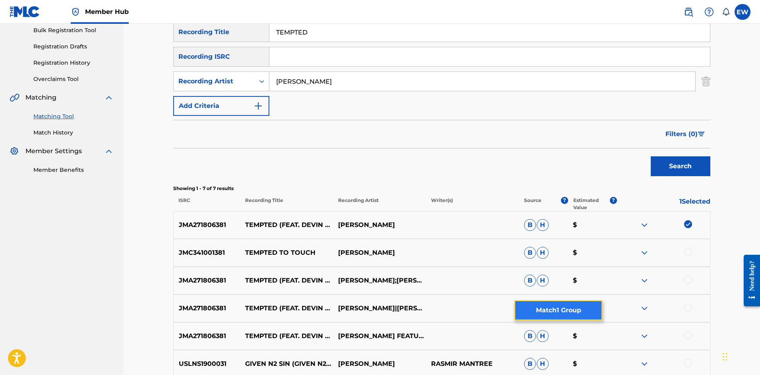
click at [557, 315] on button "Match 1 Group" at bounding box center [558, 311] width 88 height 20
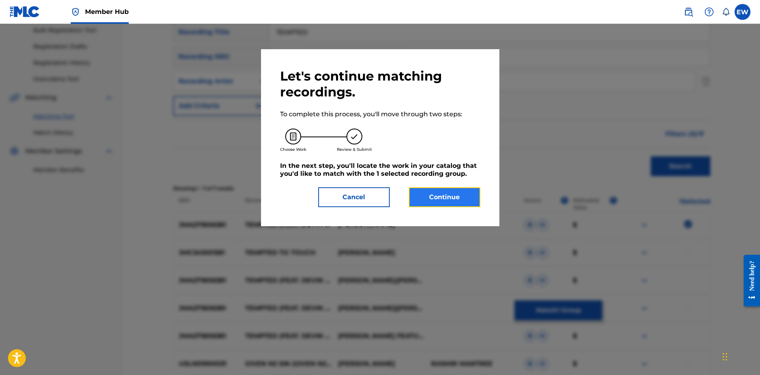
click at [444, 191] on button "Continue" at bounding box center [444, 197] width 71 height 20
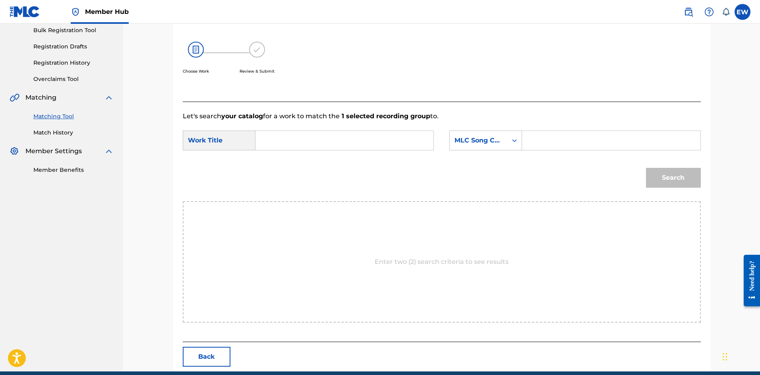
drag, startPoint x: 308, startPoint y: 135, endPoint x: 303, endPoint y: 135, distance: 4.8
click at [307, 135] on input "Search Form" at bounding box center [344, 140] width 164 height 19
type input "TEMPTED"
drag, startPoint x: 563, startPoint y: 138, endPoint x: 551, endPoint y: 139, distance: 11.5
click at [555, 139] on input "Search Form" at bounding box center [611, 140] width 164 height 19
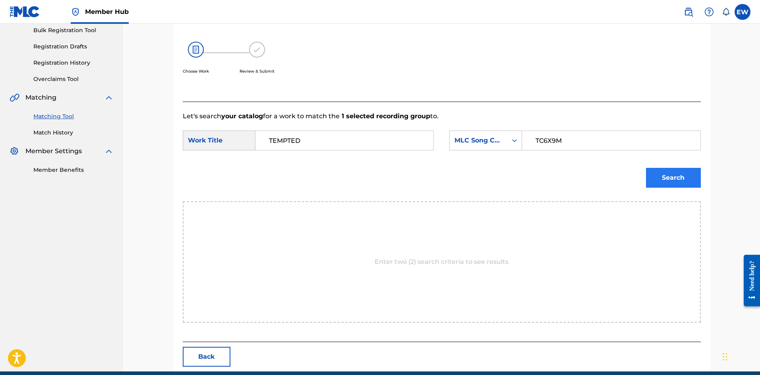
type input "TC6X9M"
click at [672, 176] on button "Search" at bounding box center [673, 178] width 55 height 20
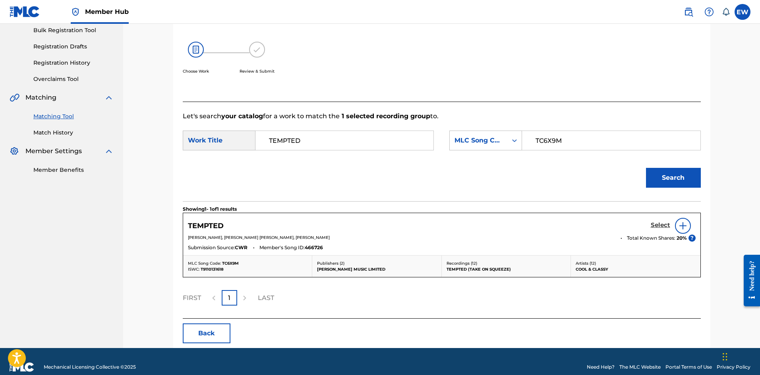
click at [656, 224] on h5 "Select" at bounding box center [659, 226] width 19 height 8
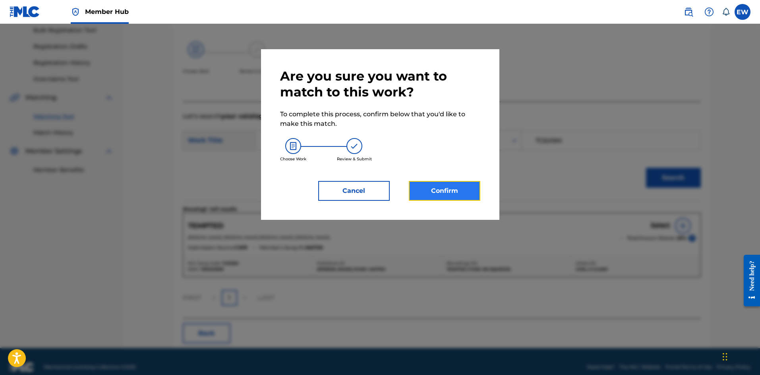
click at [423, 193] on button "Confirm" at bounding box center [444, 191] width 71 height 20
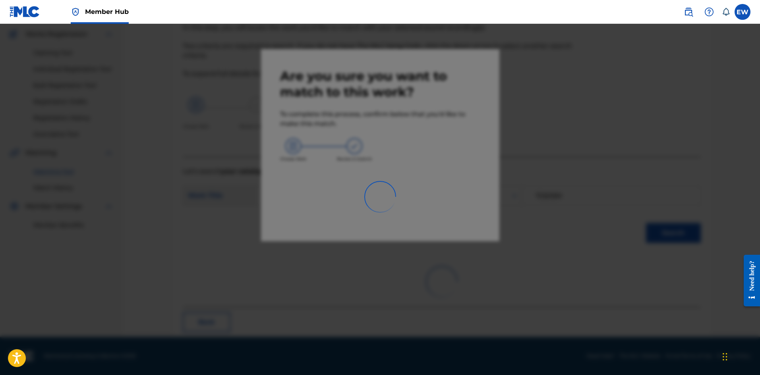
scroll to position [19, 0]
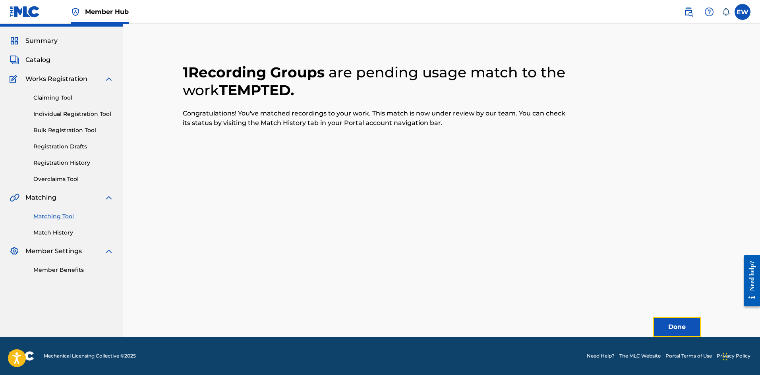
drag, startPoint x: 679, startPoint y: 331, endPoint x: 762, endPoint y: 315, distance: 84.5
click at [681, 326] on button "Done" at bounding box center [677, 327] width 48 height 20
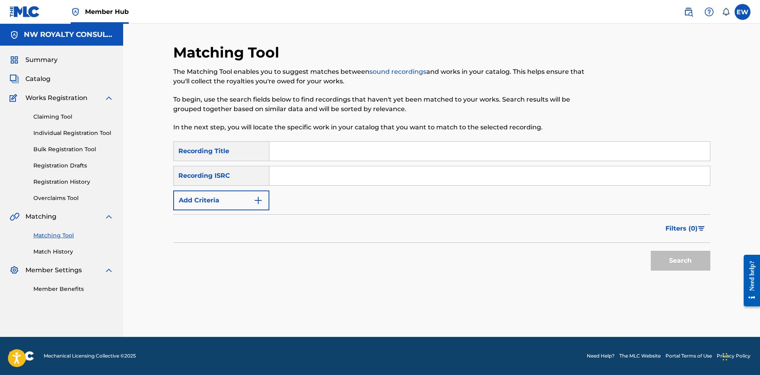
scroll to position [0, 0]
click at [187, 203] on button "Add Criteria" at bounding box center [221, 201] width 96 height 20
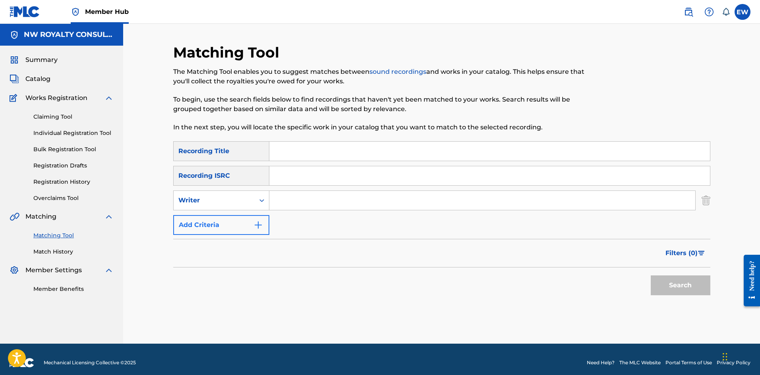
click at [187, 203] on div "Writer" at bounding box center [213, 201] width 71 height 10
click at [226, 222] on div "Recording Artist" at bounding box center [221, 220] width 95 height 20
drag, startPoint x: 328, startPoint y: 205, endPoint x: 323, endPoint y: 201, distance: 6.5
click at [328, 204] on input "Search Form" at bounding box center [482, 200] width 426 height 19
type input "BURO"
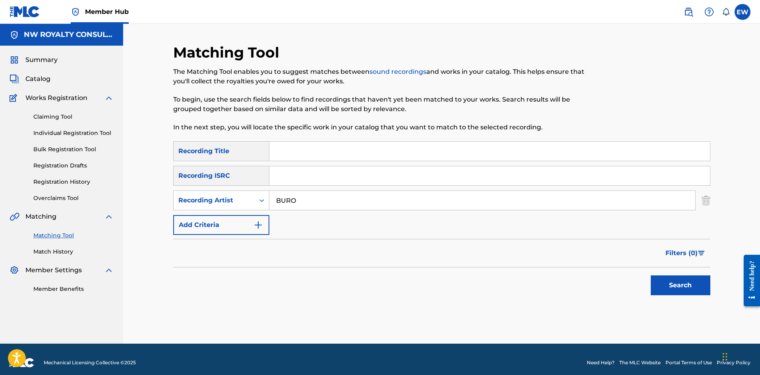
click at [329, 160] on input "Search Form" at bounding box center [489, 151] width 440 height 19
type input "TENAMENT - ORIGINAL"
drag, startPoint x: 668, startPoint y: 291, endPoint x: 638, endPoint y: 271, distance: 36.7
click at [667, 291] on button "Search" at bounding box center [680, 286] width 60 height 20
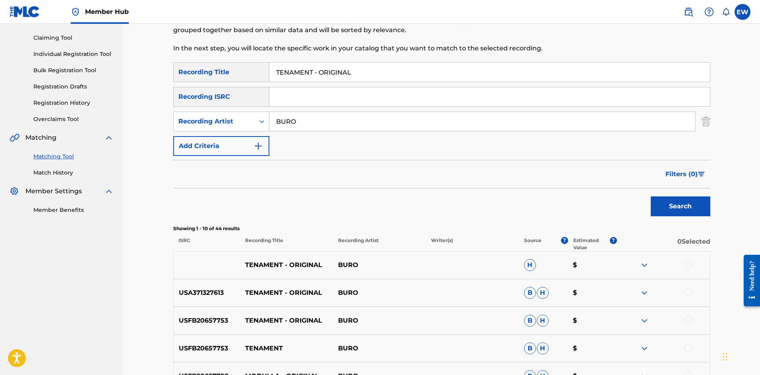
scroll to position [79, 0]
click at [688, 264] on div at bounding box center [688, 264] width 8 height 8
click at [689, 295] on div at bounding box center [688, 292] width 8 height 8
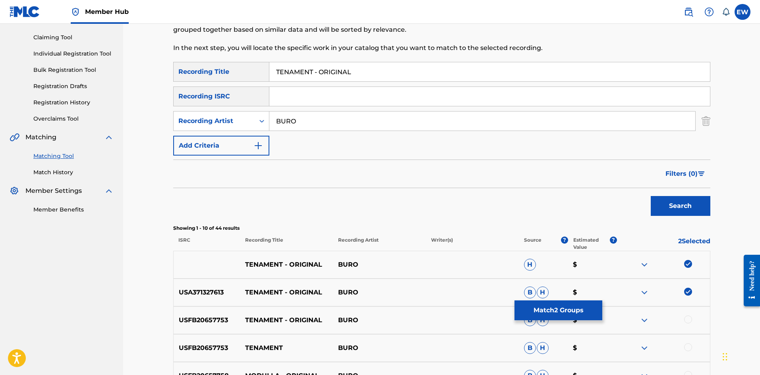
click at [691, 319] on div at bounding box center [688, 320] width 8 height 8
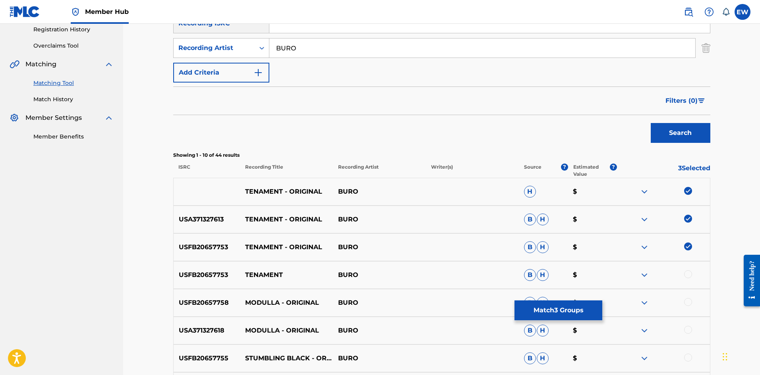
scroll to position [159, 0]
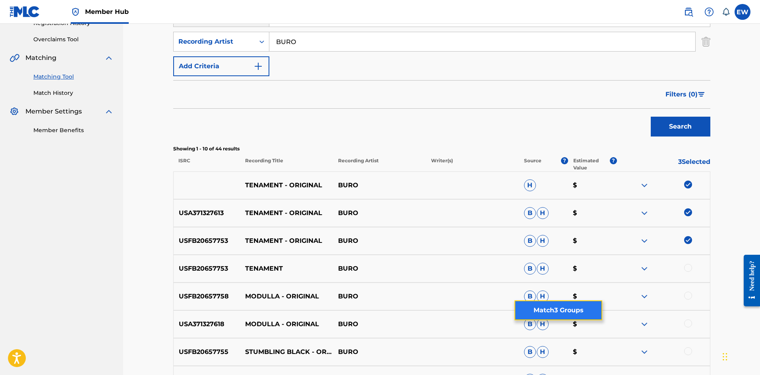
click at [562, 309] on button "Match 3 Groups" at bounding box center [558, 311] width 88 height 20
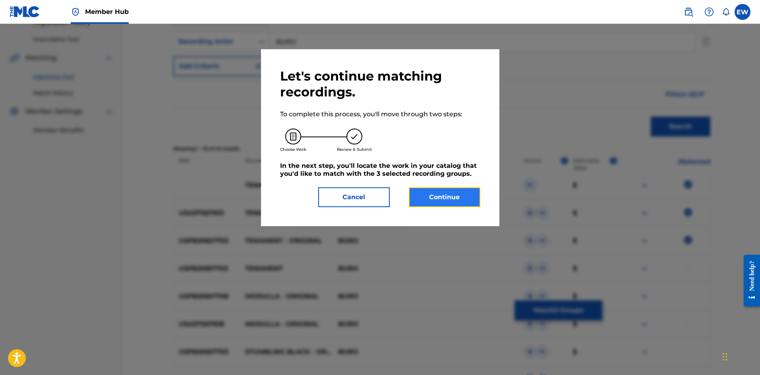
click at [437, 195] on button "Continue" at bounding box center [444, 197] width 71 height 20
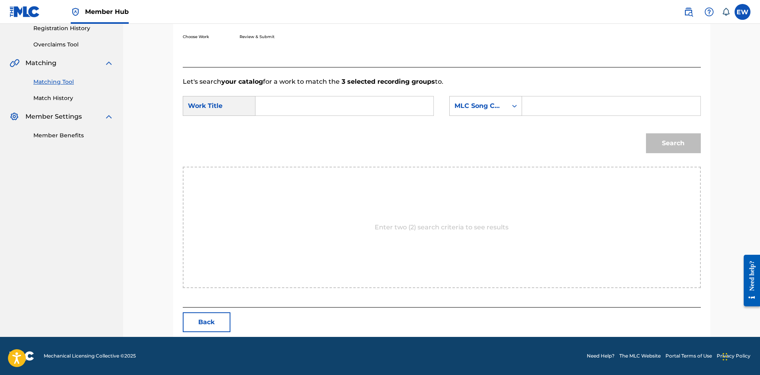
scroll to position [154, 0]
drag, startPoint x: 356, startPoint y: 110, endPoint x: 339, endPoint y: 108, distance: 17.2
click at [350, 109] on input "Search Form" at bounding box center [344, 105] width 164 height 19
type input "TENAMENT - ORIGINAL"
click at [560, 107] on input "Search Form" at bounding box center [611, 105] width 164 height 19
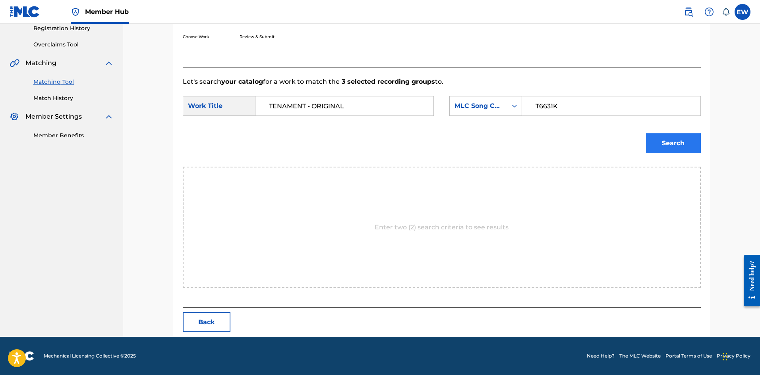
type input "T6631K"
drag, startPoint x: 673, startPoint y: 138, endPoint x: 645, endPoint y: 137, distance: 28.6
click at [673, 139] on button "Search" at bounding box center [673, 143] width 55 height 20
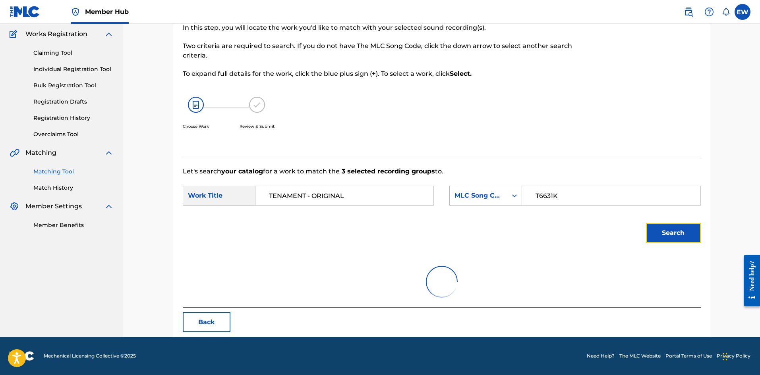
scroll to position [122, 0]
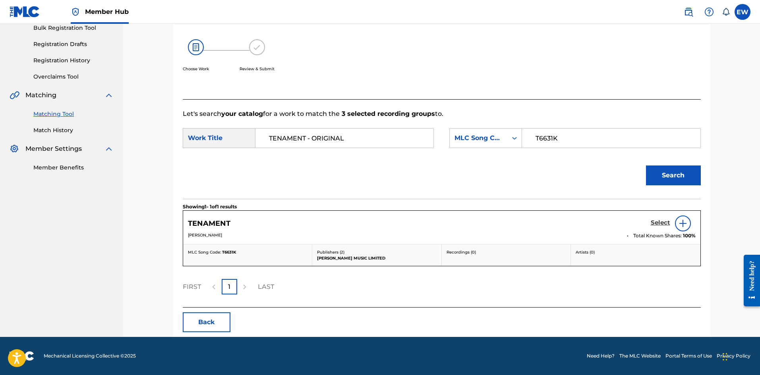
click at [656, 221] on h5 "Select" at bounding box center [659, 223] width 19 height 8
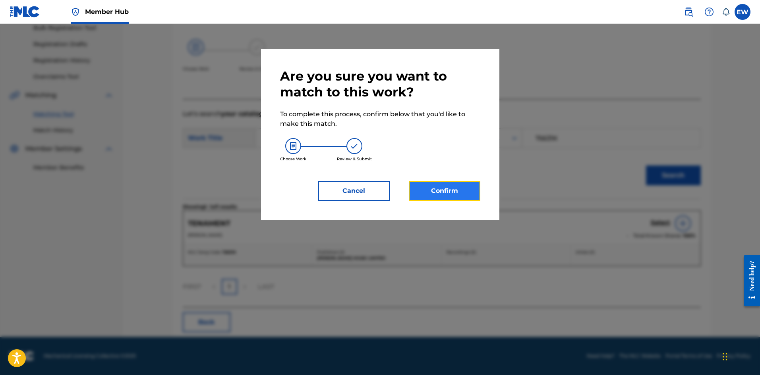
click at [441, 191] on button "Confirm" at bounding box center [444, 191] width 71 height 20
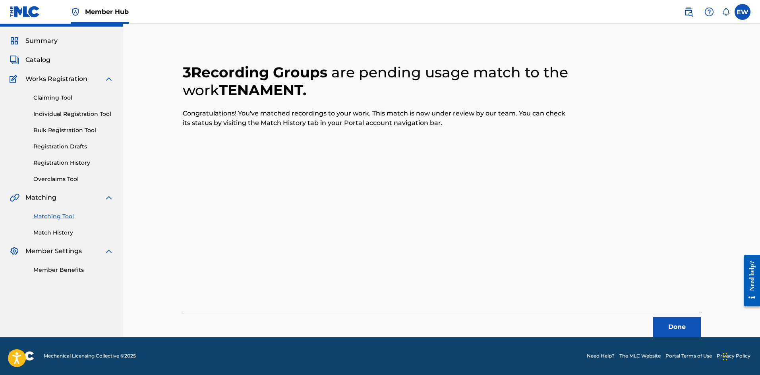
scroll to position [19, 0]
click at [689, 329] on button "Done" at bounding box center [677, 327] width 48 height 20
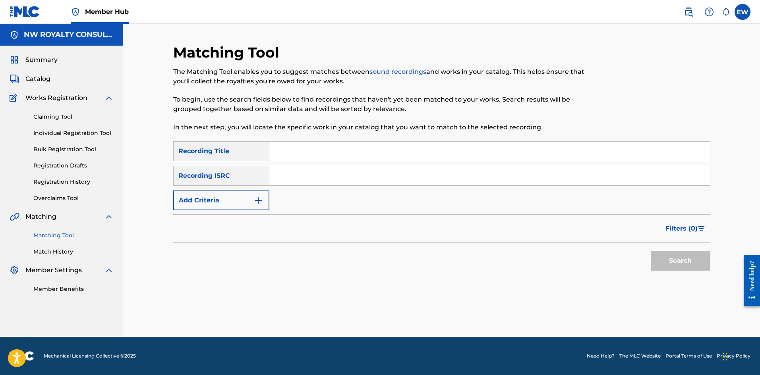
scroll to position [0, 0]
click at [193, 204] on button "Add Criteria" at bounding box center [221, 201] width 96 height 20
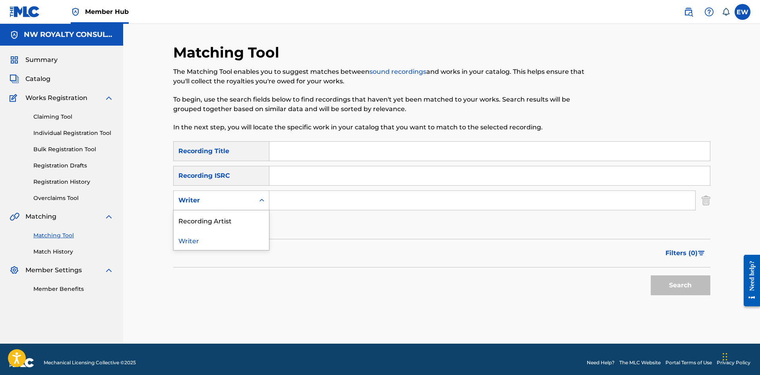
drag, startPoint x: 193, startPoint y: 203, endPoint x: 191, endPoint y: 211, distance: 8.4
click at [192, 206] on div "Writer" at bounding box center [214, 200] width 81 height 15
drag, startPoint x: 195, startPoint y: 221, endPoint x: 209, endPoint y: 223, distance: 14.0
click at [195, 222] on div "Recording Artist" at bounding box center [221, 220] width 95 height 20
drag, startPoint x: 349, startPoint y: 205, endPoint x: 337, endPoint y: 200, distance: 13.7
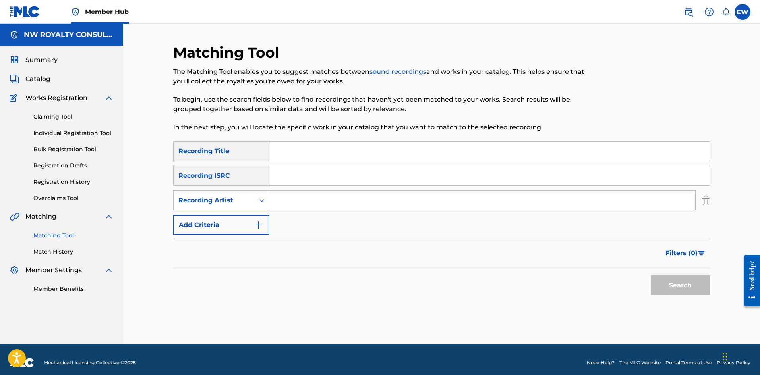
click at [349, 205] on input "Search Form" at bounding box center [482, 200] width 426 height 19
type input "[DEMOGRAPHIC_DATA]"
click at [295, 151] on input "Search Form" at bounding box center [489, 151] width 440 height 19
type input "THANK GOD"
click at [698, 284] on button "Search" at bounding box center [680, 286] width 60 height 20
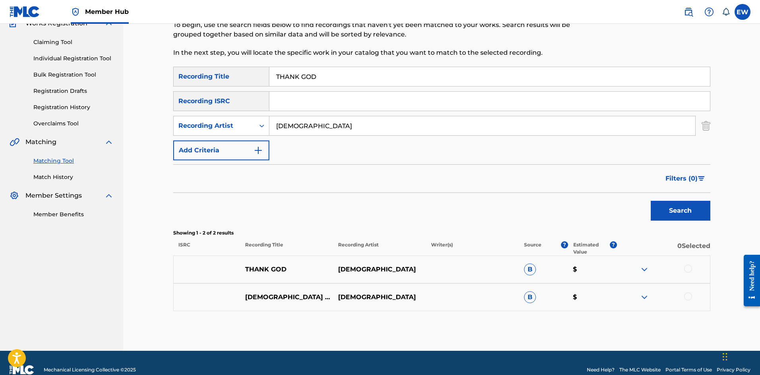
scroll to position [79, 0]
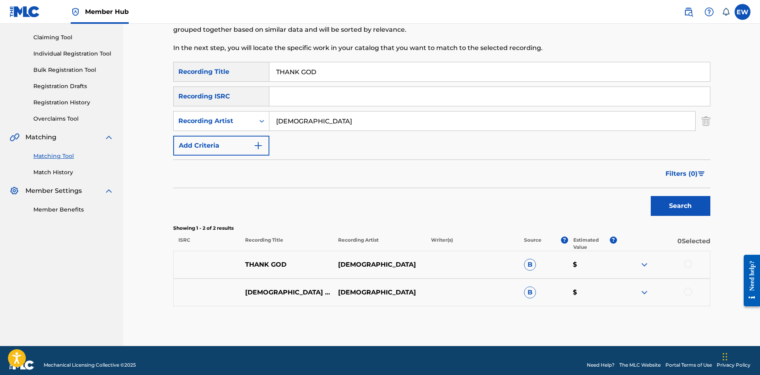
drag, startPoint x: 682, startPoint y: 266, endPoint x: 687, endPoint y: 266, distance: 4.4
click at [684, 266] on div at bounding box center [663, 265] width 93 height 10
click at [687, 266] on div at bounding box center [688, 264] width 8 height 8
click at [687, 291] on div at bounding box center [688, 292] width 8 height 8
click at [553, 313] on button "Match 2 Groups" at bounding box center [558, 311] width 88 height 20
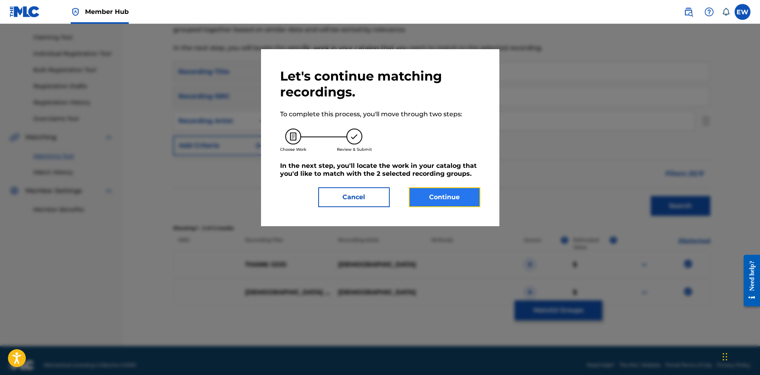
click at [430, 194] on button "Continue" at bounding box center [444, 197] width 71 height 20
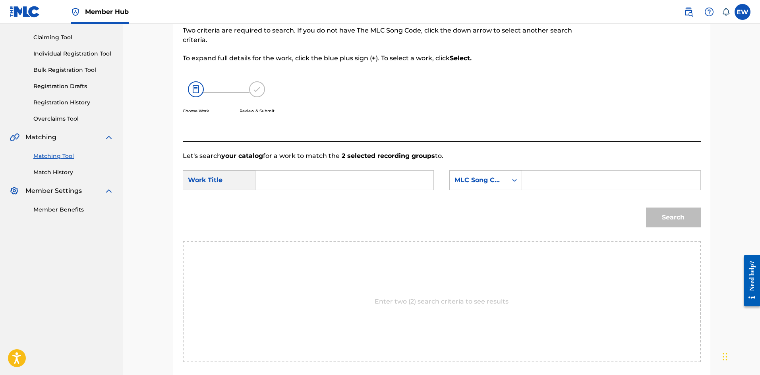
click at [333, 177] on input "Search Form" at bounding box center [344, 180] width 164 height 19
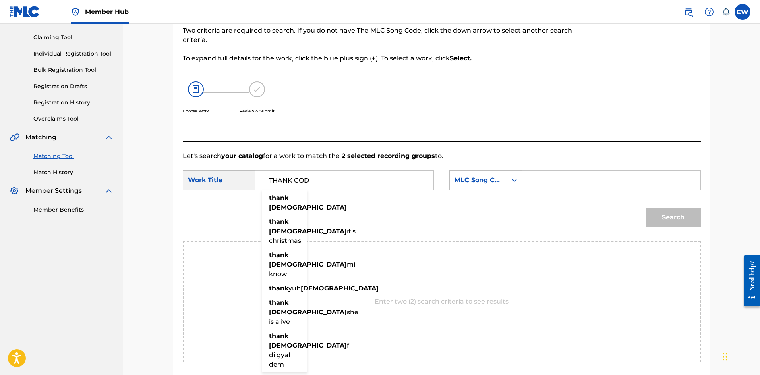
type input "THANK GOD"
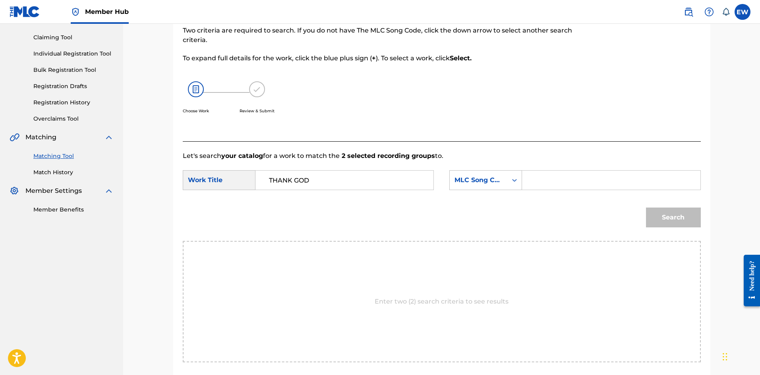
click at [571, 185] on input "Search Form" at bounding box center [611, 180] width 164 height 19
type input "TC7F55"
click at [705, 220] on div "Match Usage - Select Work In this step, you will locate the work you'd like to …" at bounding box center [441, 197] width 537 height 427
drag, startPoint x: 682, startPoint y: 219, endPoint x: 674, endPoint y: 216, distance: 8.9
click at [681, 218] on button "Search" at bounding box center [673, 218] width 55 height 20
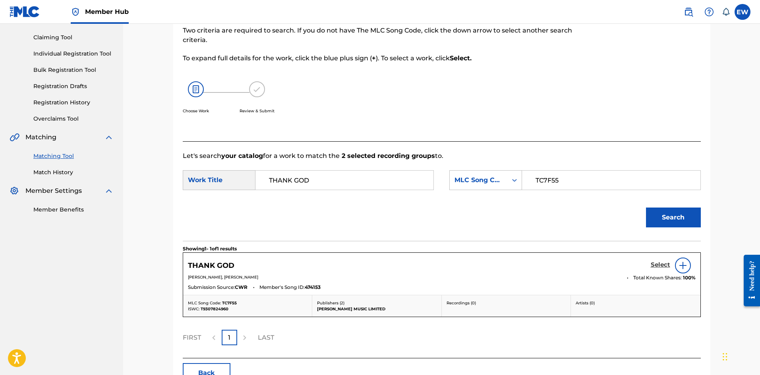
click at [658, 265] on h5 "Select" at bounding box center [659, 265] width 19 height 8
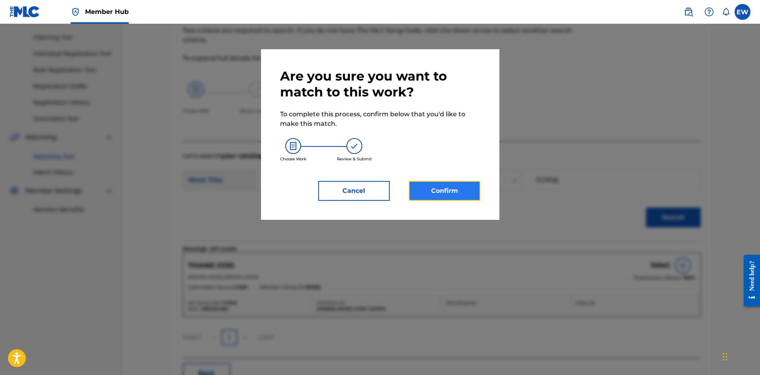
click at [427, 184] on button "Confirm" at bounding box center [444, 191] width 71 height 20
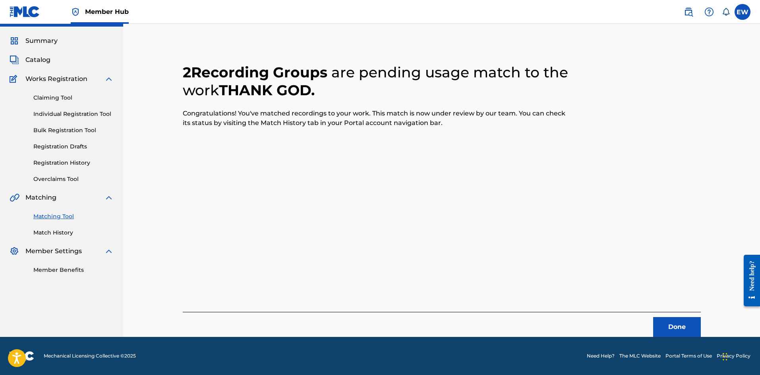
scroll to position [19, 0]
click at [662, 329] on button "Done" at bounding box center [677, 327] width 48 height 20
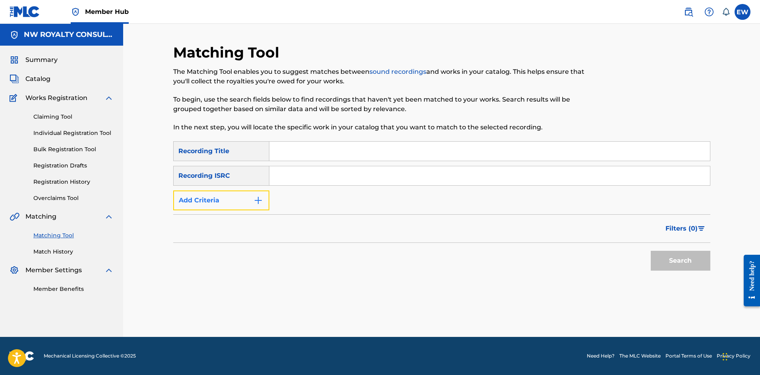
click at [223, 197] on button "Add Criteria" at bounding box center [221, 201] width 96 height 20
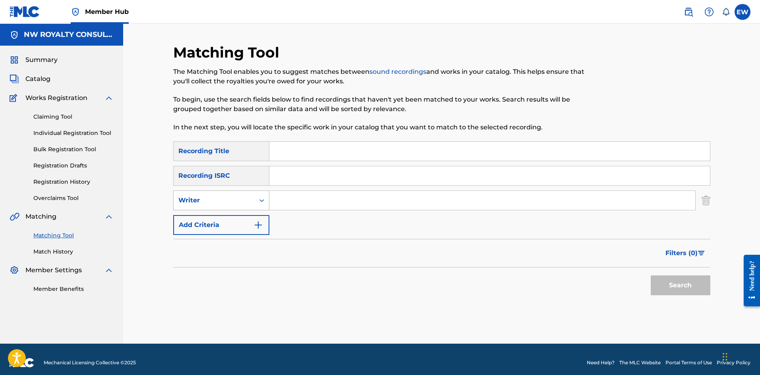
click at [221, 204] on div "Writer" at bounding box center [213, 201] width 71 height 10
drag, startPoint x: 216, startPoint y: 217, endPoint x: 240, endPoint y: 215, distance: 23.9
click at [224, 217] on div "Recording Artist" at bounding box center [221, 220] width 95 height 20
drag, startPoint x: 289, startPoint y: 203, endPoint x: 285, endPoint y: 201, distance: 4.1
click at [287, 202] on input "Search Form" at bounding box center [482, 200] width 426 height 19
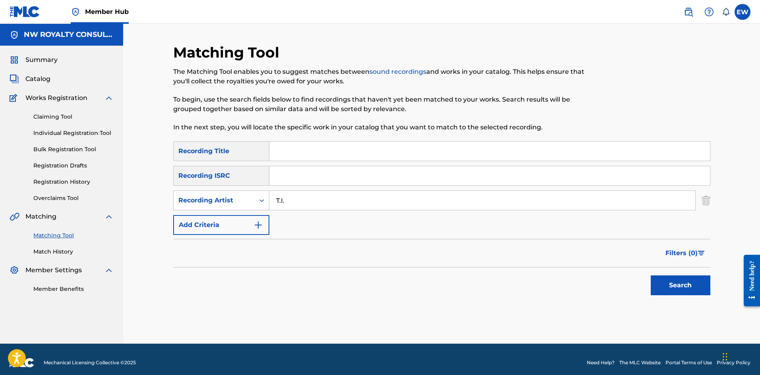
type input "T.I."
drag, startPoint x: 387, startPoint y: 156, endPoint x: 382, endPoint y: 161, distance: 6.5
click at [383, 160] on input "Search Form" at bounding box center [489, 151] width 440 height 19
drag, startPoint x: 302, startPoint y: 294, endPoint x: 324, endPoint y: 309, distance: 26.3
click at [323, 309] on div "Matching Tool The Matching Tool enables you to suggest matches between sound re…" at bounding box center [441, 194] width 537 height 300
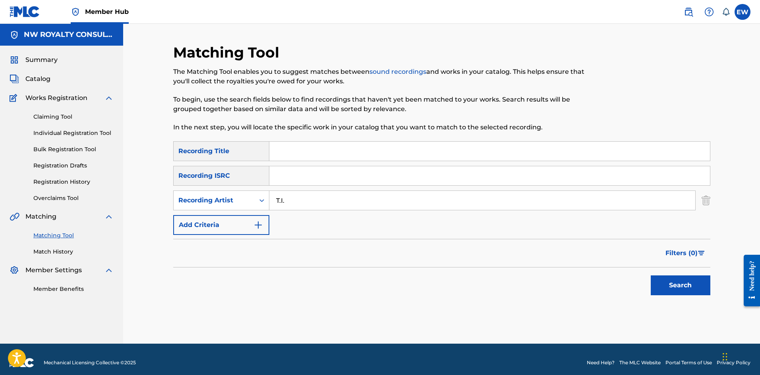
drag, startPoint x: 275, startPoint y: 150, endPoint x: 276, endPoint y: 154, distance: 4.8
click at [275, 152] on input "Search Form" at bounding box center [489, 151] width 440 height 19
type input "THE FUTURE"
click at [688, 288] on button "Search" at bounding box center [680, 286] width 60 height 20
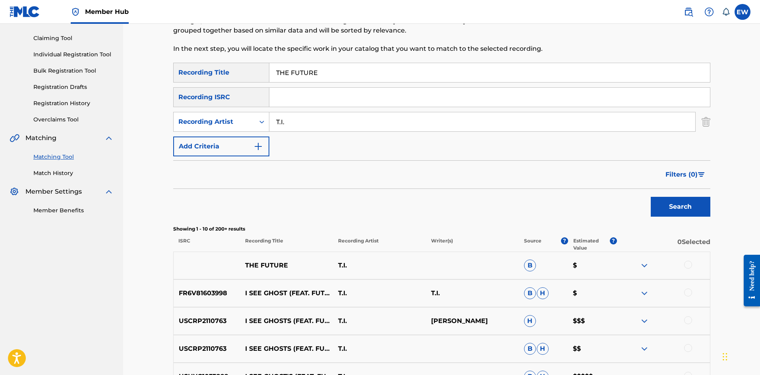
scroll to position [79, 0]
click at [687, 265] on div at bounding box center [688, 264] width 8 height 8
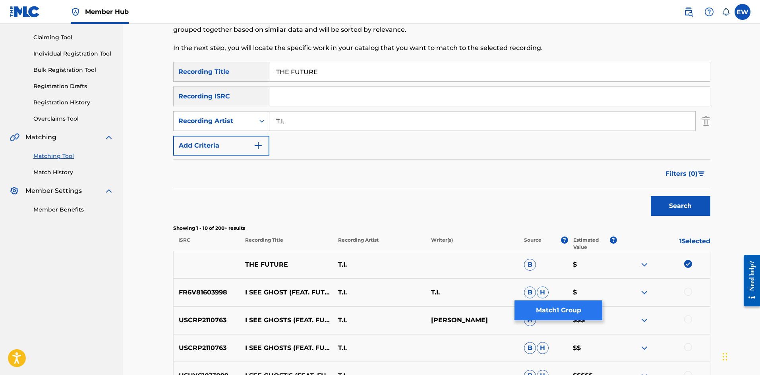
drag, startPoint x: 533, startPoint y: 299, endPoint x: 527, endPoint y: 307, distance: 9.6
click at [534, 301] on div "SearchWithCriteriac6afdfdc-285a-40fb-99aa-b80b32680db7 Recording Title THE FUTU…" at bounding box center [441, 305] width 537 height 487
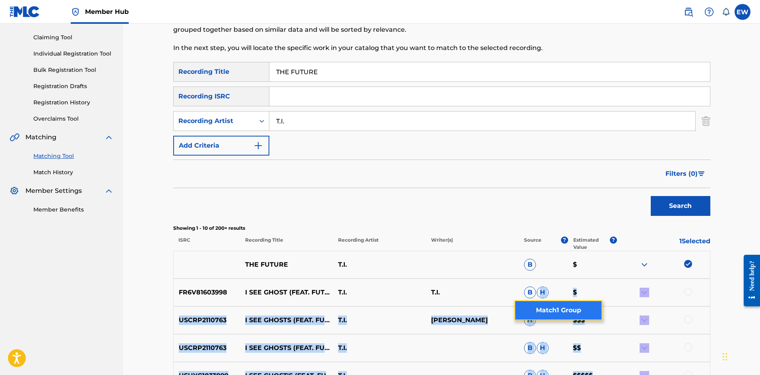
click at [527, 305] on button "Match 1 Group" at bounding box center [558, 311] width 88 height 20
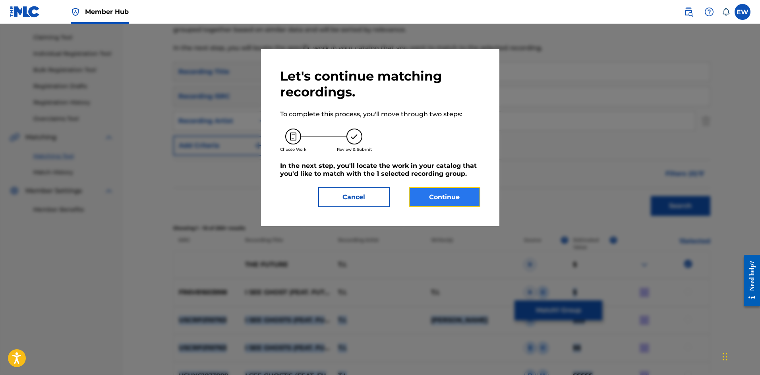
click at [434, 188] on button "Continue" at bounding box center [444, 197] width 71 height 20
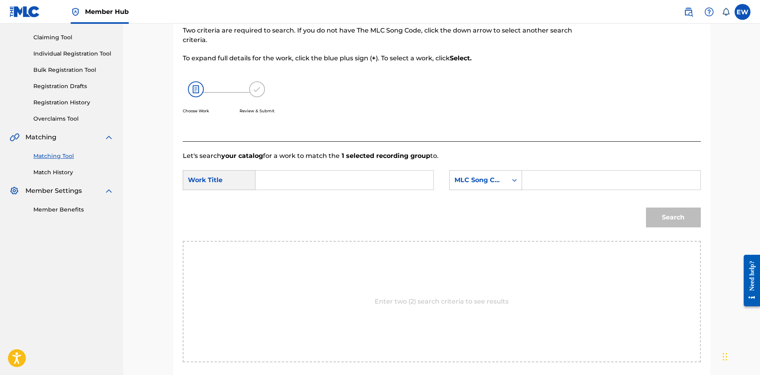
drag, startPoint x: 323, startPoint y: 181, endPoint x: 300, endPoint y: 209, distance: 36.7
click at [309, 192] on div "SearchWithCriteria2fa1364e-9a79-4c07-a9c8-7bef13162232 Work Title SearchWithCri…" at bounding box center [442, 182] width 518 height 25
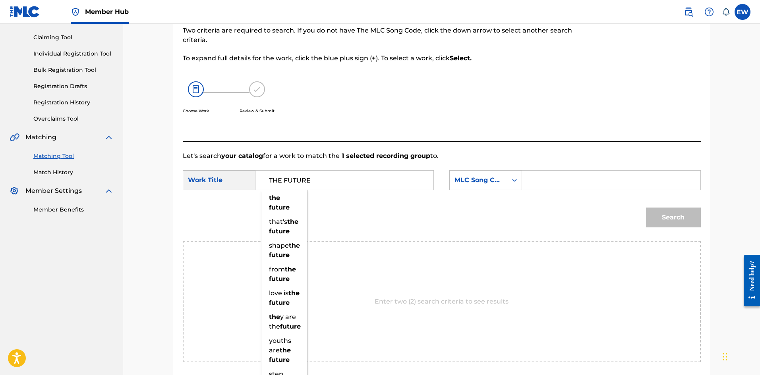
type input "THE FUTURE"
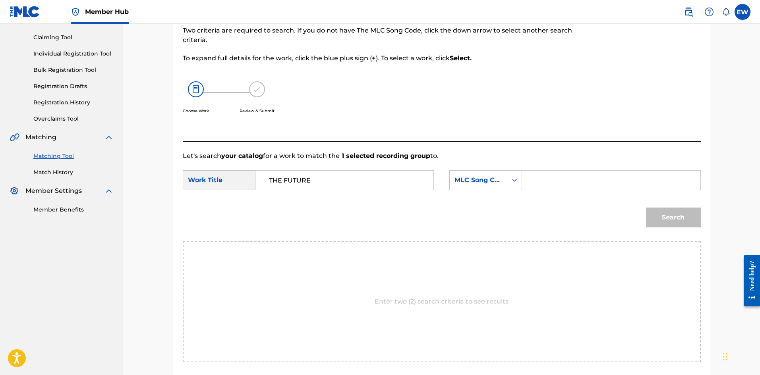
drag, startPoint x: 564, startPoint y: 180, endPoint x: 561, endPoint y: 188, distance: 8.6
click at [562, 187] on input "Search Form" at bounding box center [611, 180] width 164 height 19
type input "EVCC0V"
click at [672, 219] on button "Search" at bounding box center [673, 218] width 55 height 20
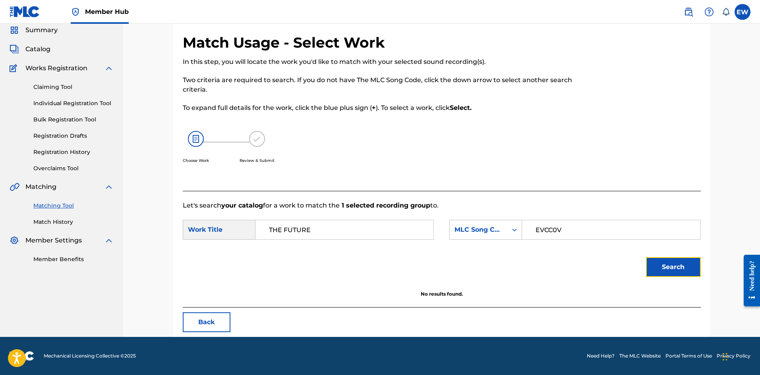
scroll to position [30, 0]
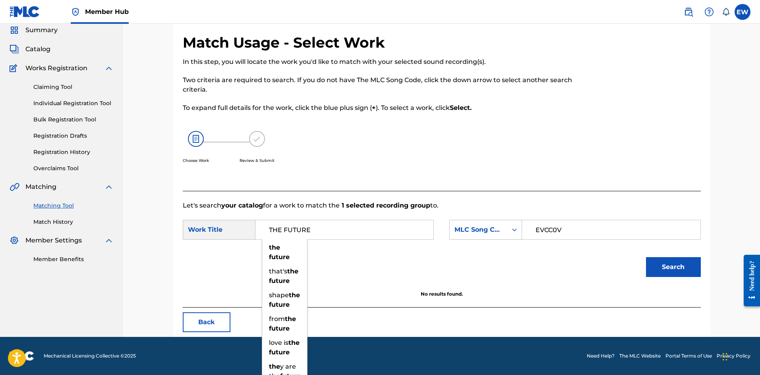
drag, startPoint x: 327, startPoint y: 233, endPoint x: 233, endPoint y: 227, distance: 94.3
click at [239, 226] on div "SearchWithCriteria2fa1364e-9a79-4c07-a9c8-7bef13162232 Work Title THE FUTURE th…" at bounding box center [308, 230] width 251 height 20
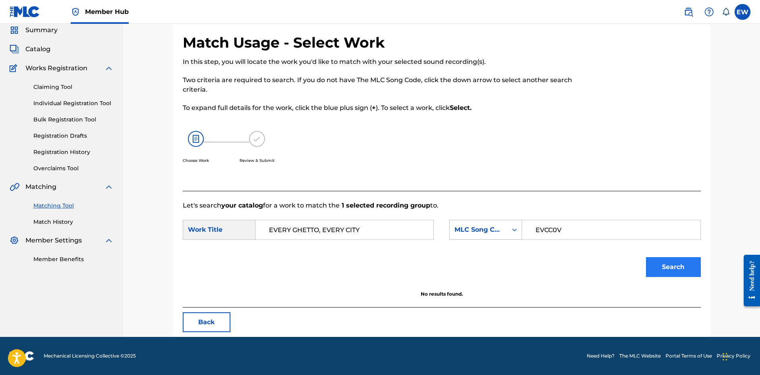
type input "EVERY GHETTO, EVERY CITY"
click at [666, 259] on button "Search" at bounding box center [673, 267] width 55 height 20
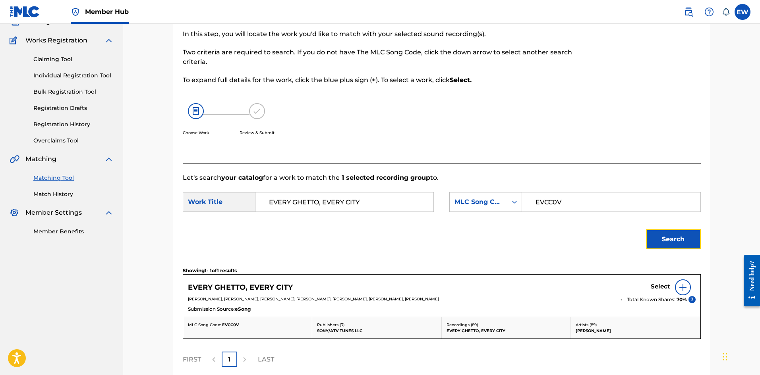
scroll to position [69, 0]
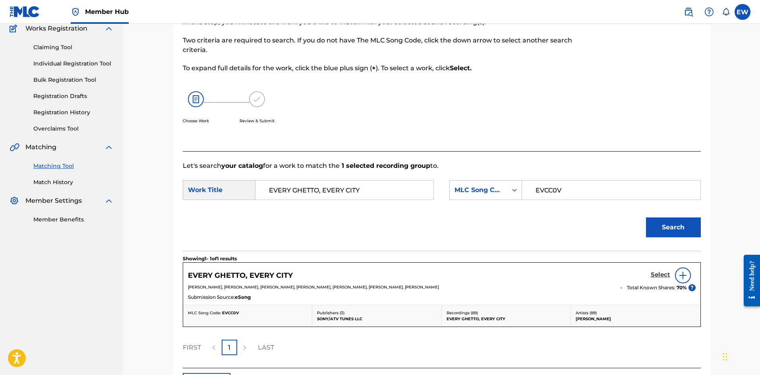
click at [665, 275] on h5 "Select" at bounding box center [659, 275] width 19 height 8
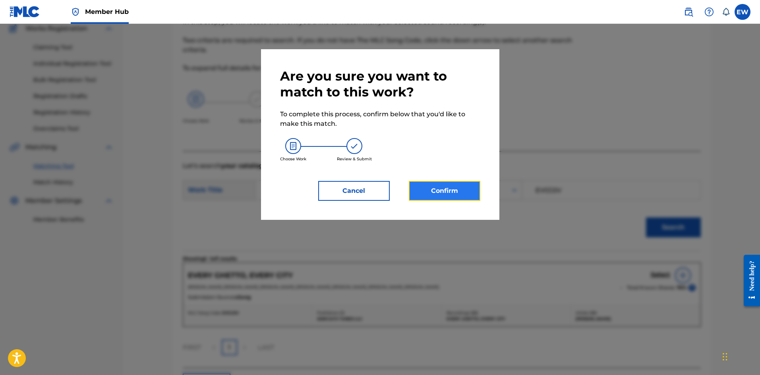
click at [454, 190] on button "Confirm" at bounding box center [444, 191] width 71 height 20
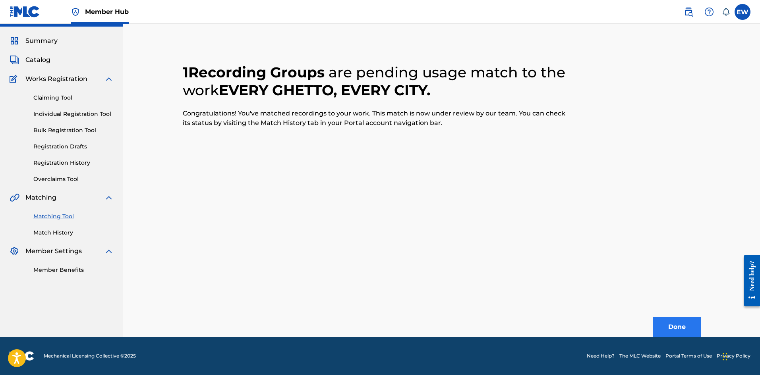
scroll to position [19, 0]
click at [677, 328] on button "Done" at bounding box center [677, 327] width 48 height 20
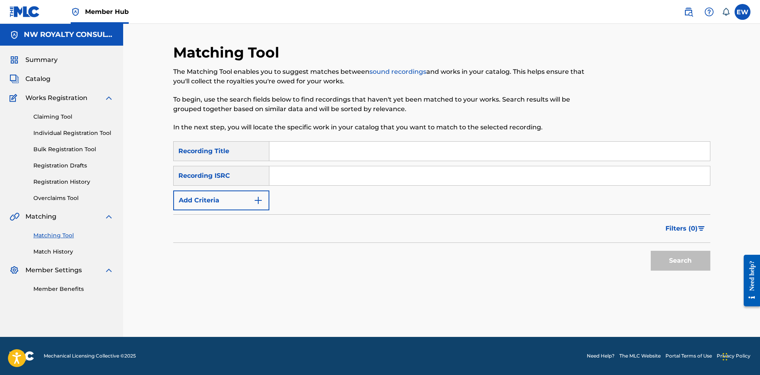
scroll to position [0, 0]
drag, startPoint x: 214, startPoint y: 200, endPoint x: 206, endPoint y: 203, distance: 8.9
click at [212, 202] on button "Add Criteria" at bounding box center [221, 201] width 96 height 20
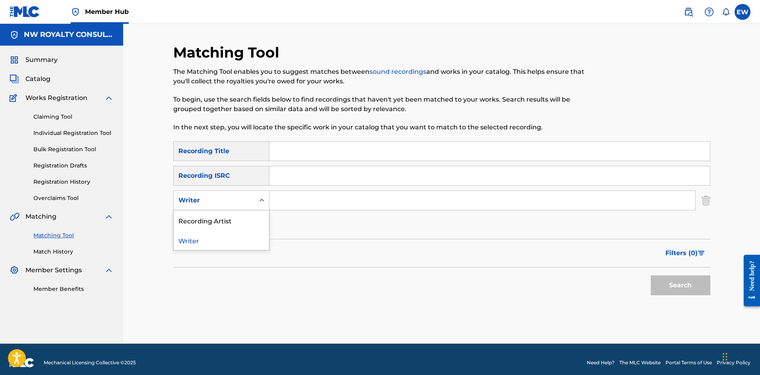
click at [202, 208] on div "Writer" at bounding box center [214, 200] width 81 height 15
drag, startPoint x: 226, startPoint y: 222, endPoint x: 239, endPoint y: 218, distance: 13.5
click at [228, 221] on div "Recording Artist" at bounding box center [221, 220] width 95 height 20
click at [311, 211] on div "SearchWithCriteriac6afdfdc-285a-40fb-99aa-b80b32680db7 Recording Title SearchWi…" at bounding box center [441, 188] width 537 height 94
drag, startPoint x: 312, startPoint y: 208, endPoint x: 307, endPoint y: 208, distance: 4.8
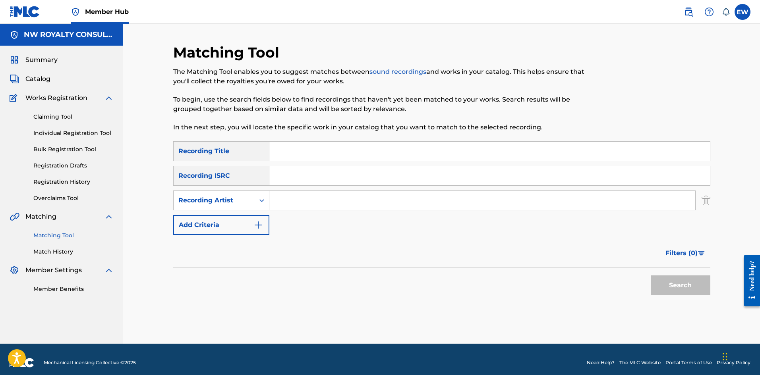
click at [312, 208] on input "Search Form" at bounding box center [482, 200] width 426 height 19
type input "IGNORANCE"
drag, startPoint x: 394, startPoint y: 144, endPoint x: 398, endPoint y: 147, distance: 4.3
click at [395, 146] on input "Search Form" at bounding box center [489, 151] width 440 height 19
type input "THE NEW GUN"
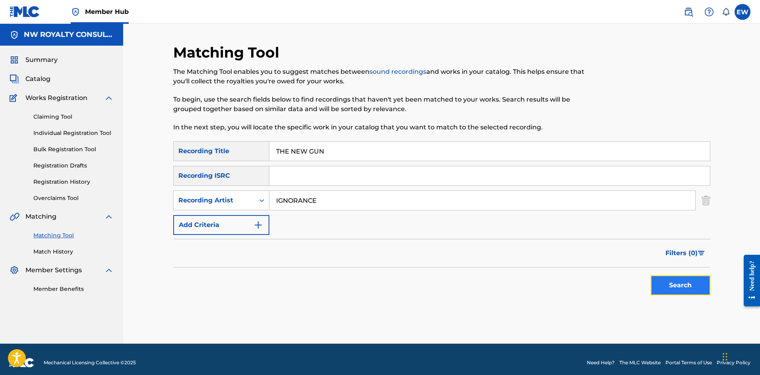
drag, startPoint x: 688, startPoint y: 280, endPoint x: 683, endPoint y: 274, distance: 7.9
click at [688, 280] on button "Search" at bounding box center [680, 286] width 60 height 20
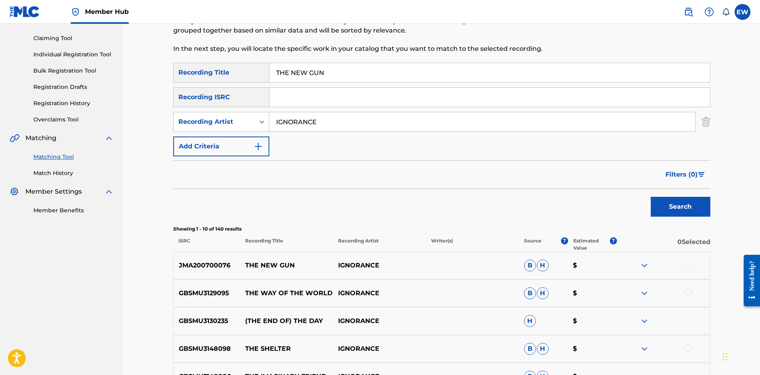
scroll to position [79, 0]
click at [686, 266] on div at bounding box center [688, 264] width 8 height 8
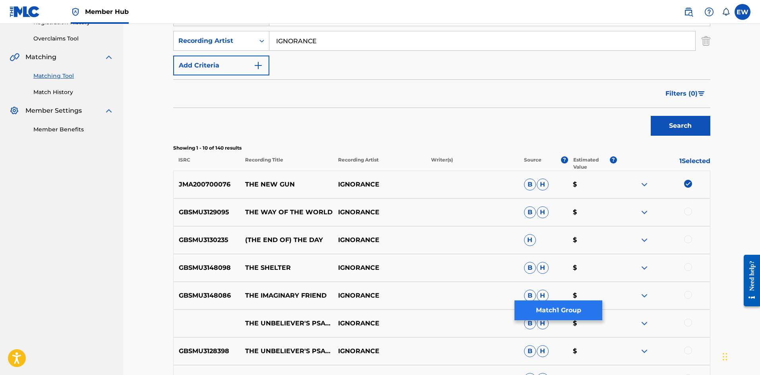
scroll to position [159, 0]
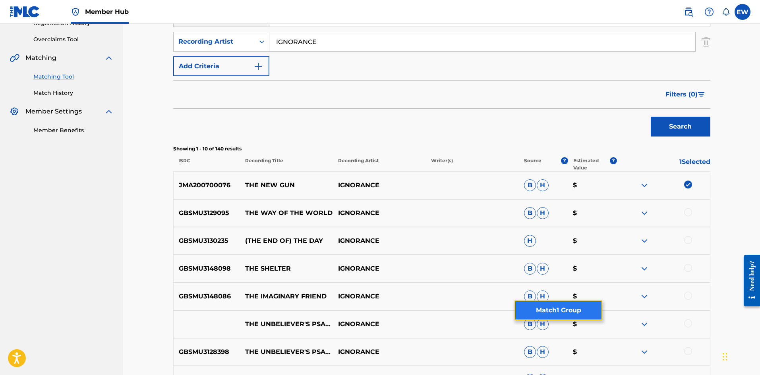
click at [551, 313] on button "Match 1 Group" at bounding box center [558, 311] width 88 height 20
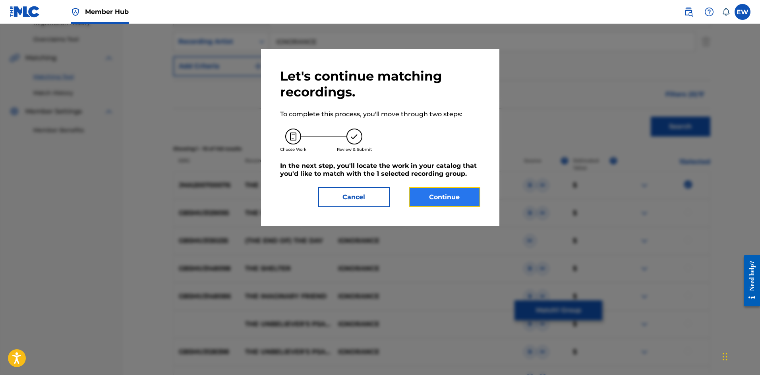
click at [442, 191] on button "Continue" at bounding box center [444, 197] width 71 height 20
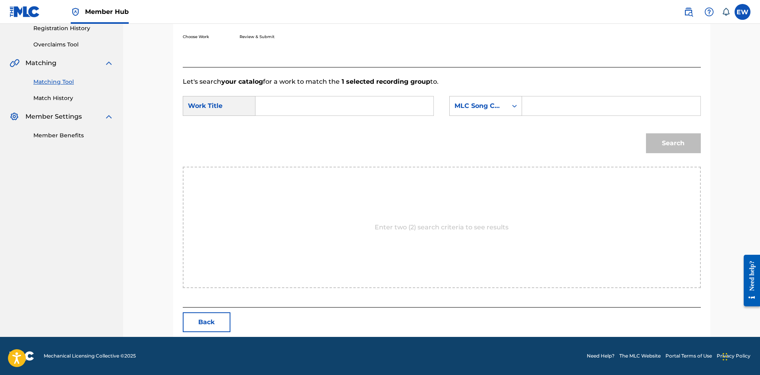
drag, startPoint x: 325, startPoint y: 107, endPoint x: 323, endPoint y: 111, distance: 4.1
click at [325, 108] on input "Search Form" at bounding box center [344, 105] width 164 height 19
type input "THE NEW GUN"
drag, startPoint x: 550, startPoint y: 104, endPoint x: 531, endPoint y: 111, distance: 19.5
click at [548, 105] on input "Search Form" at bounding box center [611, 105] width 164 height 19
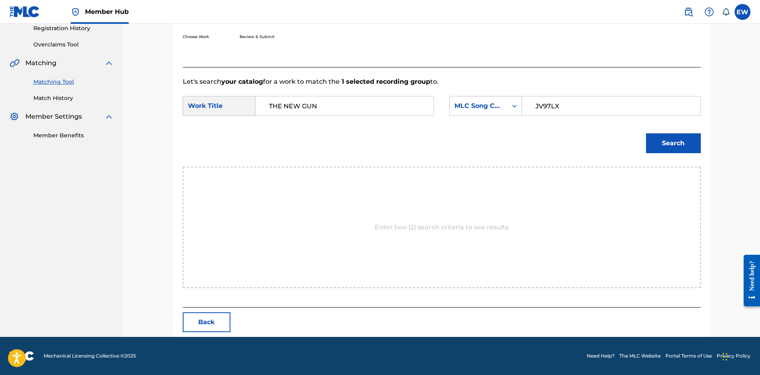
type input "JV97LX"
click at [657, 144] on button "Search" at bounding box center [673, 143] width 55 height 20
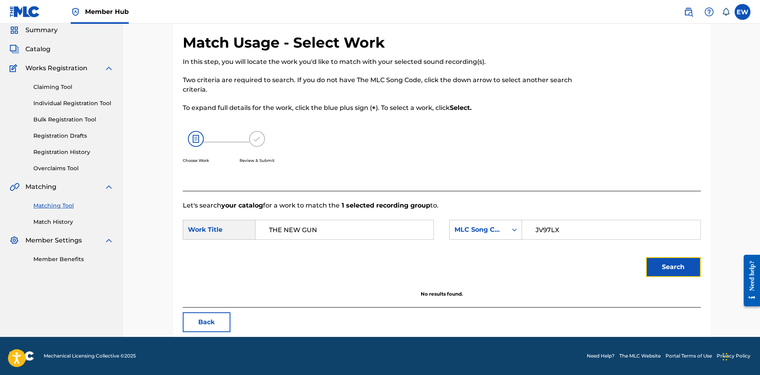
scroll to position [30, 0]
drag, startPoint x: 331, startPoint y: 230, endPoint x: 207, endPoint y: 231, distance: 124.3
click at [220, 233] on div "SearchWithCriteria2fa1364e-9a79-4c07-a9c8-7bef13162232 Work Title THE NEW GUN" at bounding box center [308, 230] width 251 height 20
type input "JAH OVER ALL THINGS"
drag, startPoint x: 670, startPoint y: 270, endPoint x: 663, endPoint y: 267, distance: 7.3
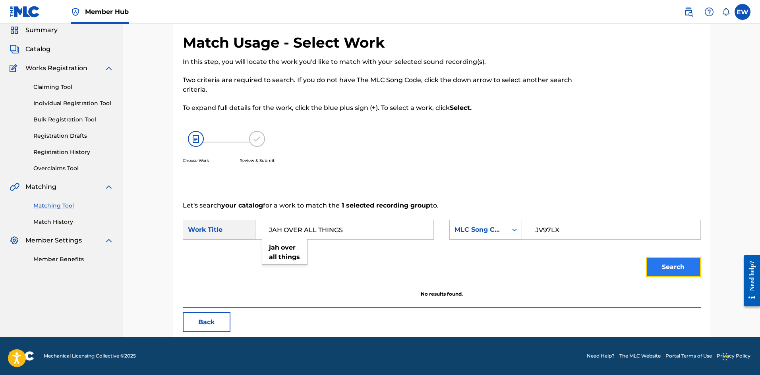
click at [670, 268] on button "Search" at bounding box center [673, 267] width 55 height 20
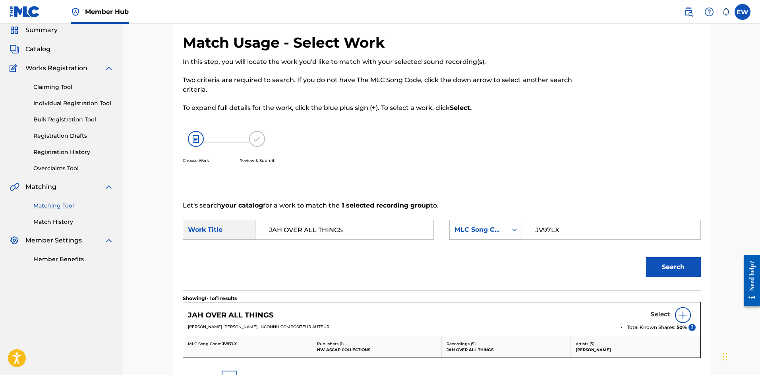
click at [651, 315] on h5 "Select" at bounding box center [659, 315] width 19 height 8
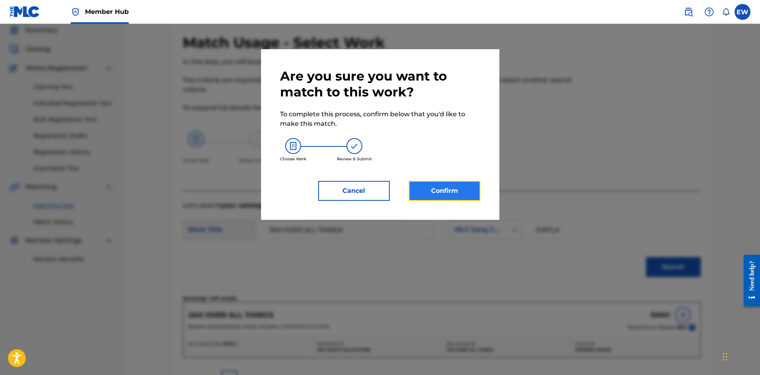
drag, startPoint x: 451, startPoint y: 191, endPoint x: 441, endPoint y: 189, distance: 10.1
click at [441, 189] on button "Confirm" at bounding box center [444, 191] width 71 height 20
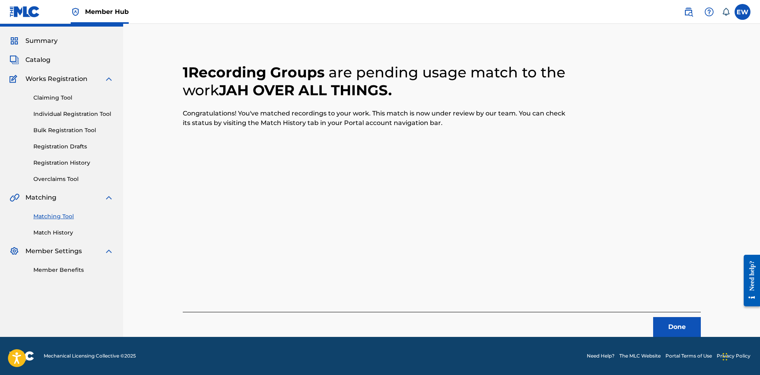
scroll to position [19, 0]
click at [676, 327] on button "Done" at bounding box center [677, 327] width 48 height 20
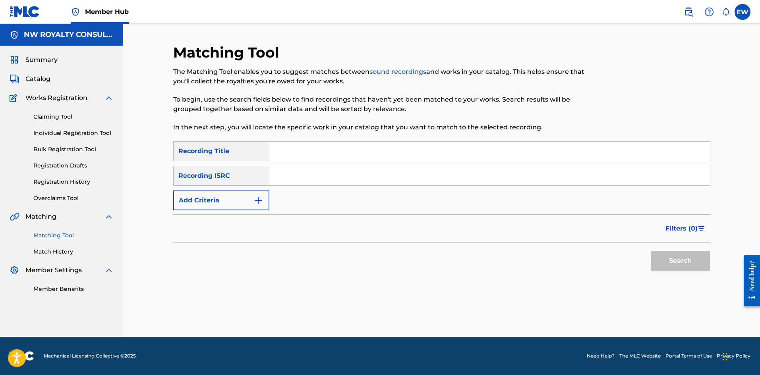
scroll to position [0, 0]
drag, startPoint x: 232, startPoint y: 201, endPoint x: 218, endPoint y: 198, distance: 13.3
click at [231, 201] on button "Add Criteria" at bounding box center [221, 201] width 96 height 20
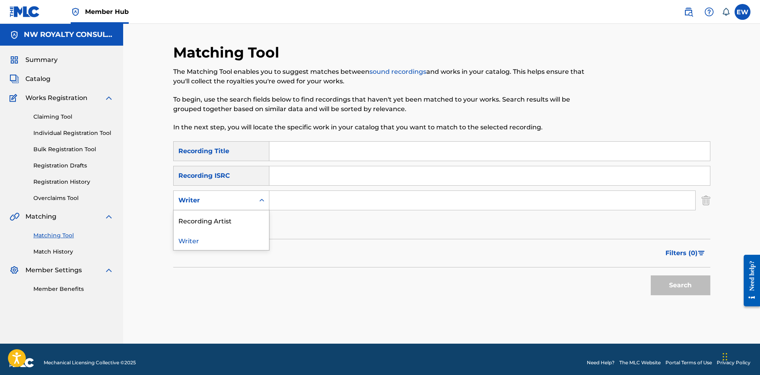
click at [210, 199] on div "Writer" at bounding box center [213, 201] width 71 height 10
drag, startPoint x: 191, startPoint y: 219, endPoint x: 246, endPoint y: 211, distance: 56.2
click at [198, 221] on div "Recording Artist" at bounding box center [221, 220] width 95 height 20
drag, startPoint x: 314, startPoint y: 201, endPoint x: 306, endPoint y: 200, distance: 8.0
click at [314, 201] on input "Search Form" at bounding box center [482, 200] width 426 height 19
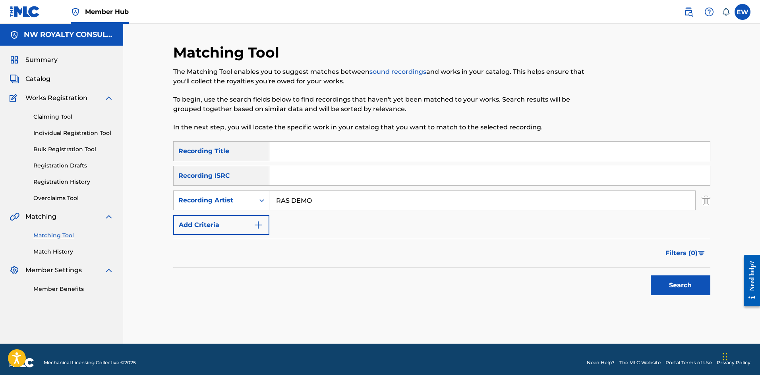
type input "RAS DEMO"
click at [316, 158] on input "Search Form" at bounding box center [489, 151] width 440 height 19
type input "THE ORDER"
drag, startPoint x: 698, startPoint y: 283, endPoint x: 671, endPoint y: 272, distance: 29.4
click at [692, 280] on button "Search" at bounding box center [680, 286] width 60 height 20
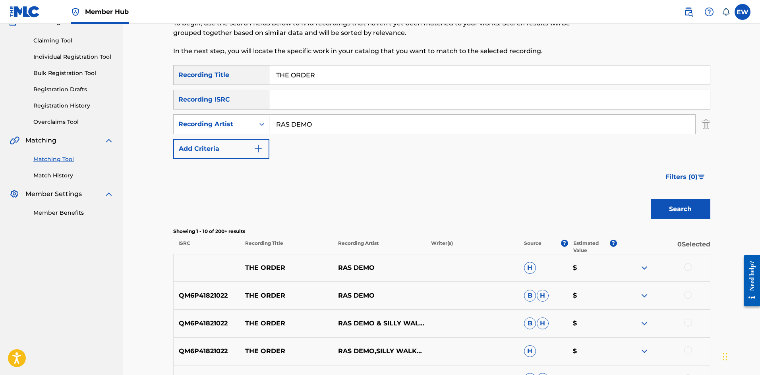
scroll to position [79, 0]
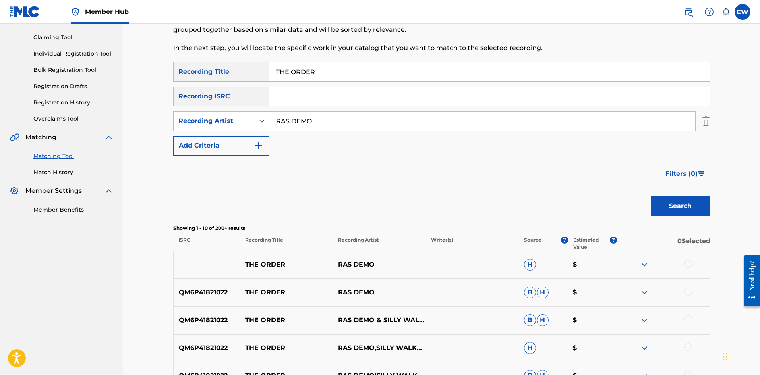
click at [688, 263] on div at bounding box center [688, 264] width 8 height 8
click at [690, 293] on div at bounding box center [688, 292] width 8 height 8
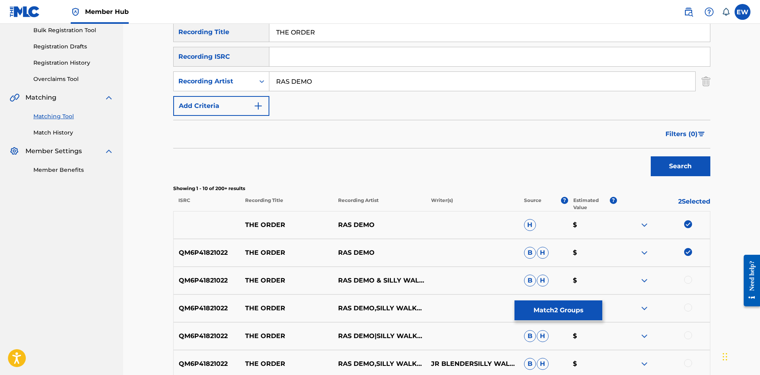
click at [689, 281] on div at bounding box center [688, 280] width 8 height 8
click at [688, 305] on div at bounding box center [688, 308] width 8 height 8
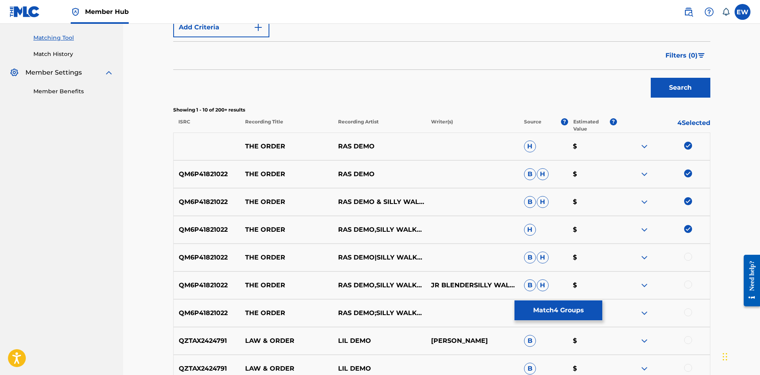
scroll to position [199, 0]
click at [687, 257] on div at bounding box center [688, 256] width 8 height 8
click at [688, 285] on div at bounding box center [688, 284] width 8 height 8
click at [687, 309] on div at bounding box center [688, 312] width 8 height 8
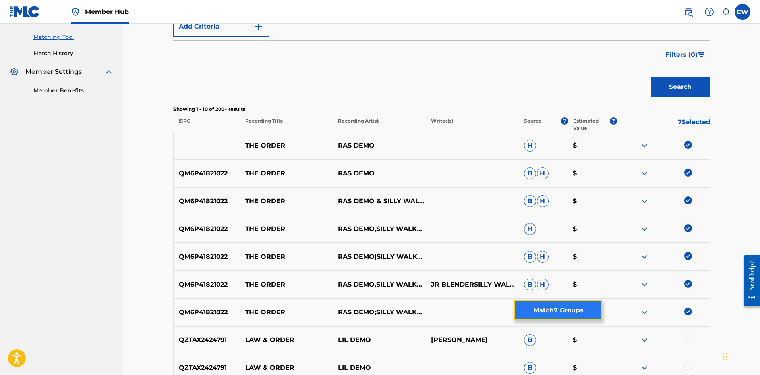
click at [564, 309] on button "Match 7 Groups" at bounding box center [558, 311] width 88 height 20
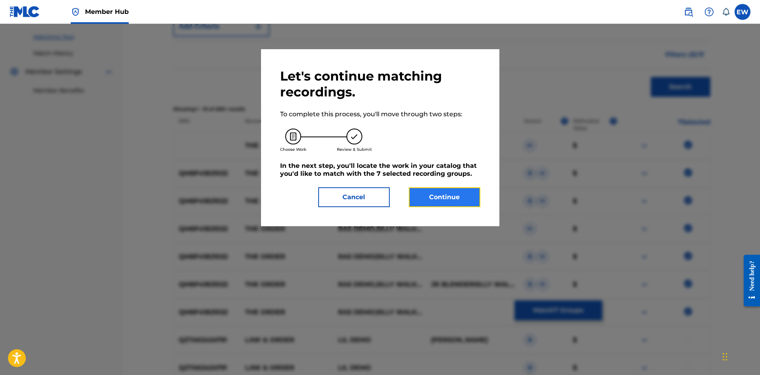
click at [447, 191] on button "Continue" at bounding box center [444, 197] width 71 height 20
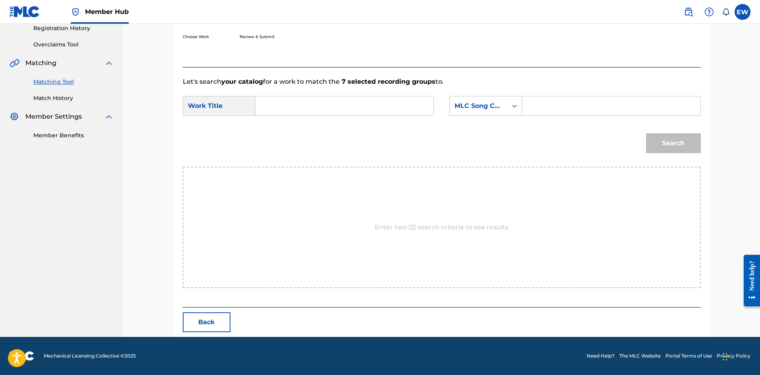
click at [381, 105] on input "Search Form" at bounding box center [344, 105] width 164 height 19
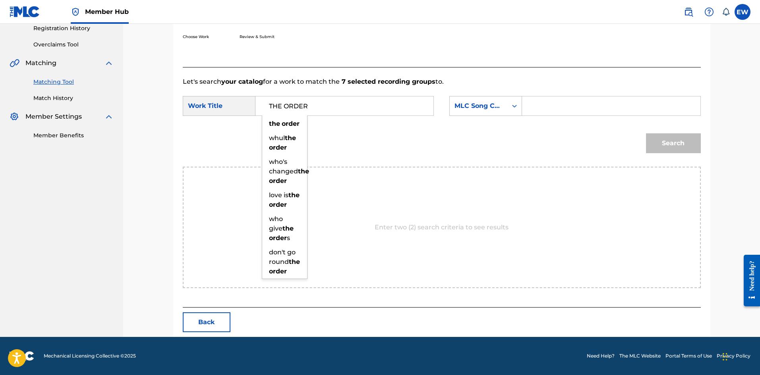
type input "THE ORDER"
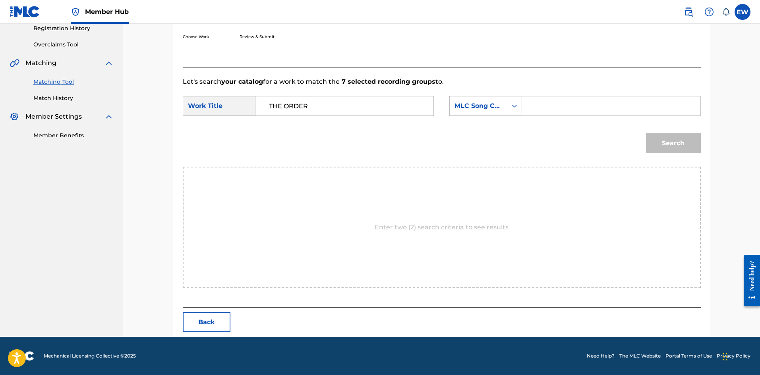
click at [566, 106] on input "Search Form" at bounding box center [611, 105] width 164 height 19
type input "TC6X88"
drag, startPoint x: 685, startPoint y: 147, endPoint x: 668, endPoint y: 145, distance: 17.2
click at [684, 146] on button "Search" at bounding box center [673, 143] width 55 height 20
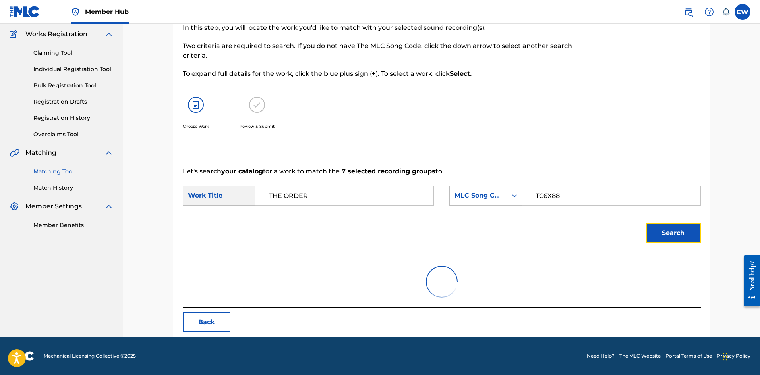
scroll to position [130, 0]
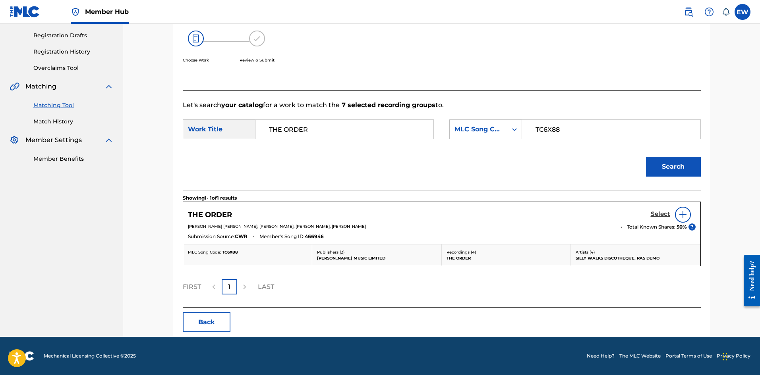
click at [657, 212] on h5 "Select" at bounding box center [659, 214] width 19 height 8
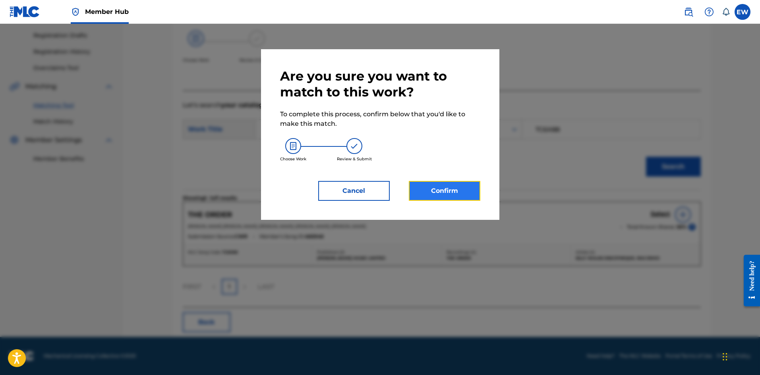
click at [437, 189] on button "Confirm" at bounding box center [444, 191] width 71 height 20
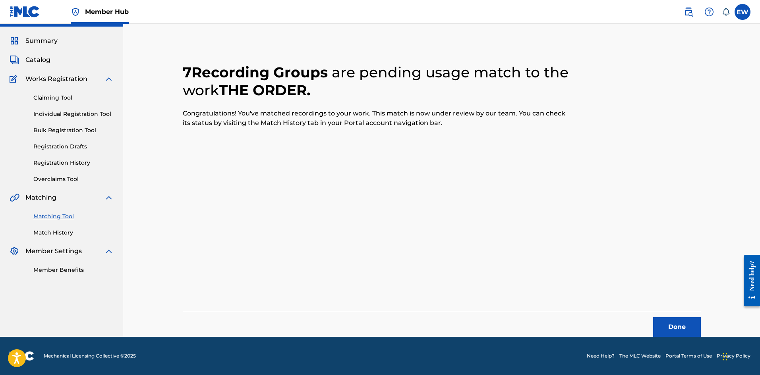
scroll to position [19, 0]
drag, startPoint x: 688, startPoint y: 336, endPoint x: 761, endPoint y: 344, distance: 73.5
click at [697, 338] on div "Member Hub EW EW [PERSON_NAME] [EMAIL_ADDRESS][DOMAIN_NAME] Notification Prefer…" at bounding box center [380, 178] width 760 height 394
